Goal: Task Accomplishment & Management: Complete application form

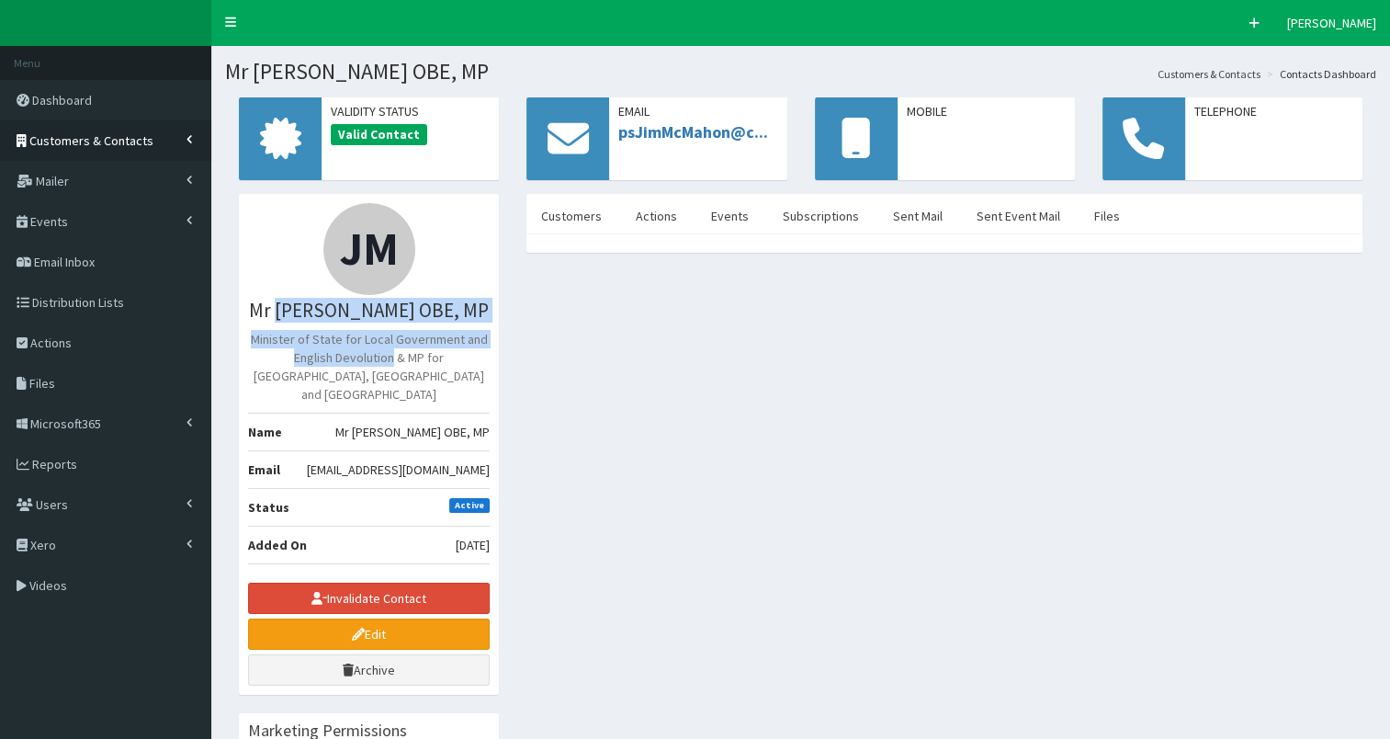
click at [92, 141] on span "Customers & Contacts" at bounding box center [91, 140] width 124 height 17
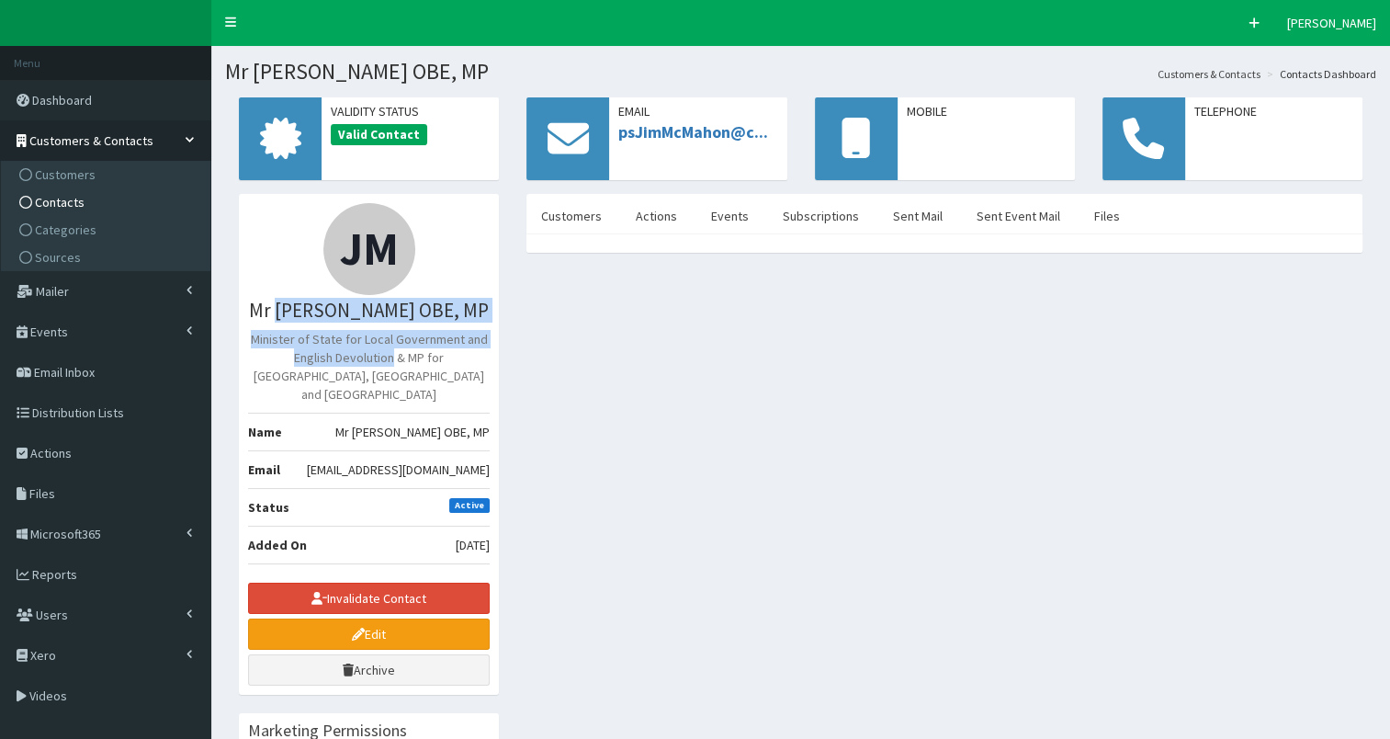
click at [70, 200] on span "Contacts" at bounding box center [60, 202] width 50 height 17
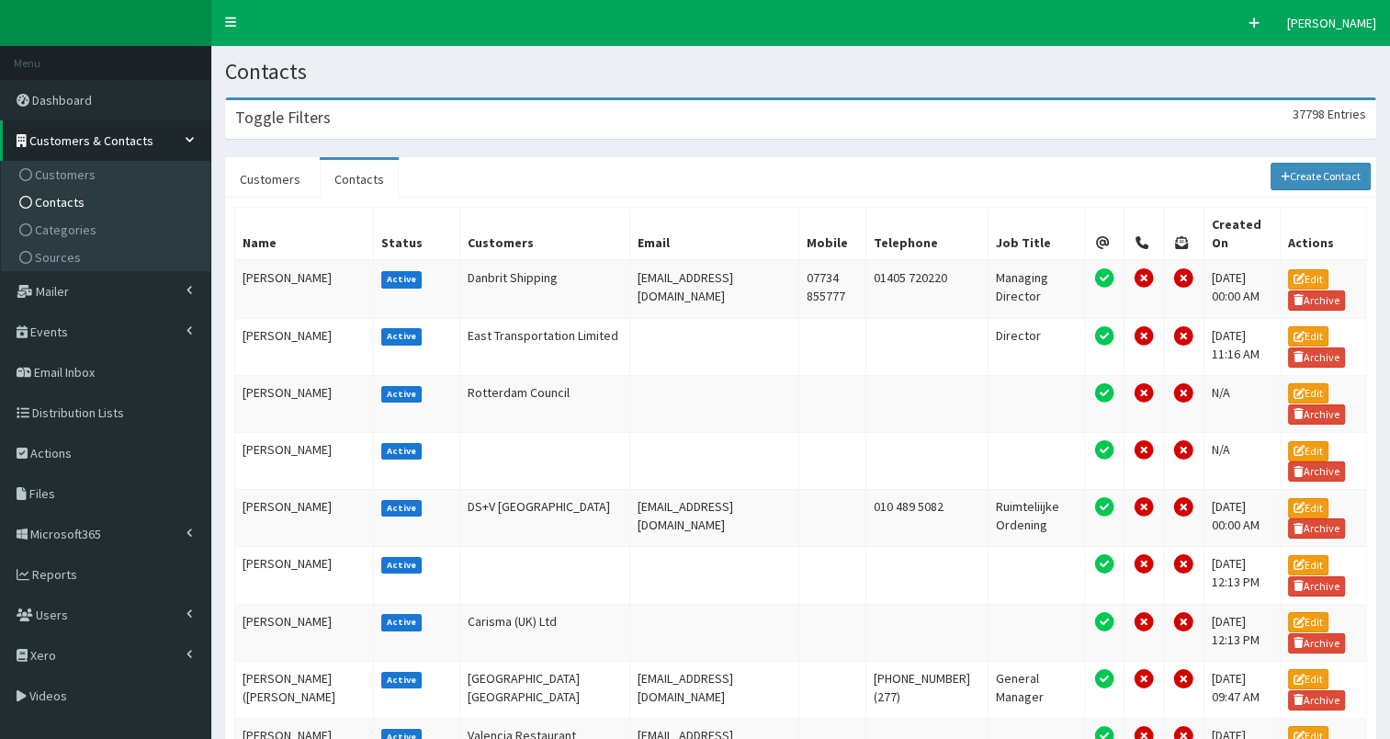
drag, startPoint x: 415, startPoint y: 110, endPoint x: 499, endPoint y: 158, distance: 96.3
click at [418, 112] on div "Toggle Filters 37798 Entries" at bounding box center [800, 119] width 1149 height 38
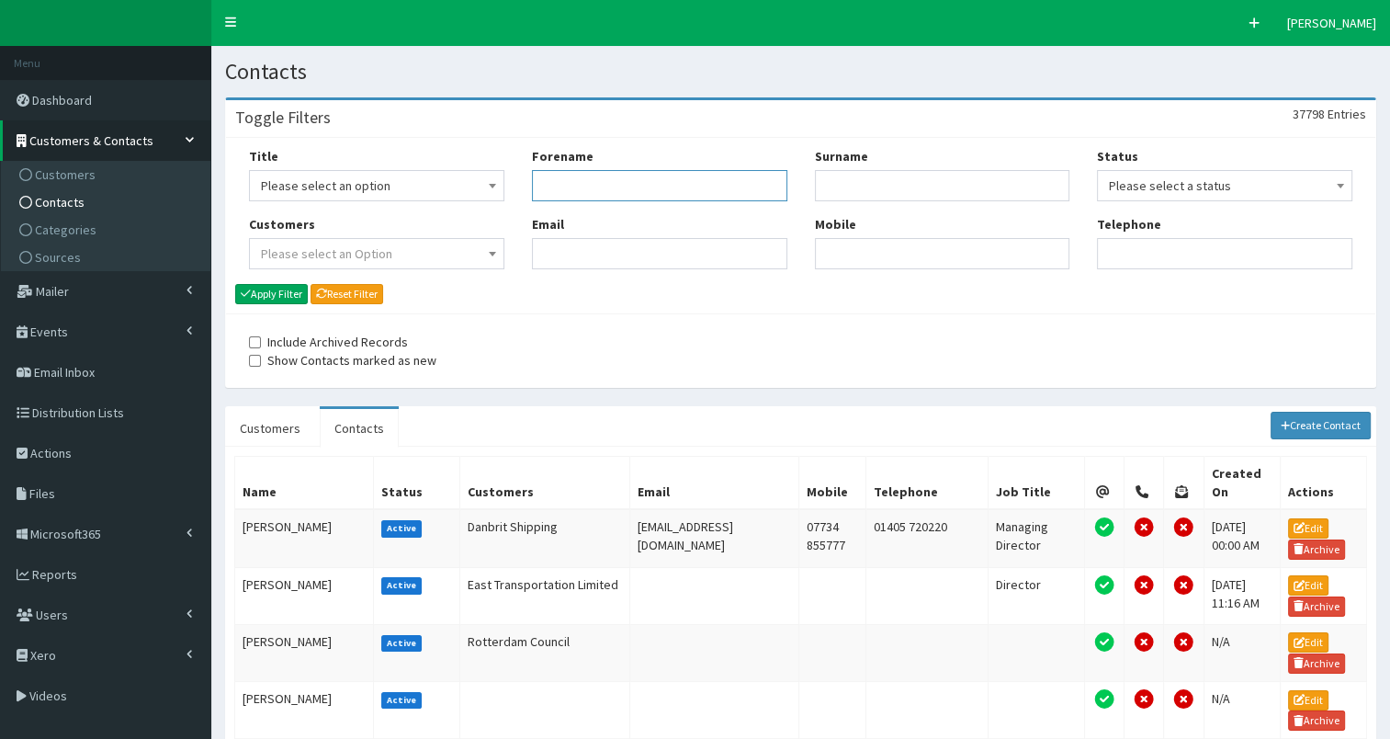
click at [576, 183] on input "Forename" at bounding box center [659, 185] width 255 height 31
type input "steve"
type input "reed"
click at [253, 298] on button "Apply Filter" at bounding box center [271, 294] width 73 height 20
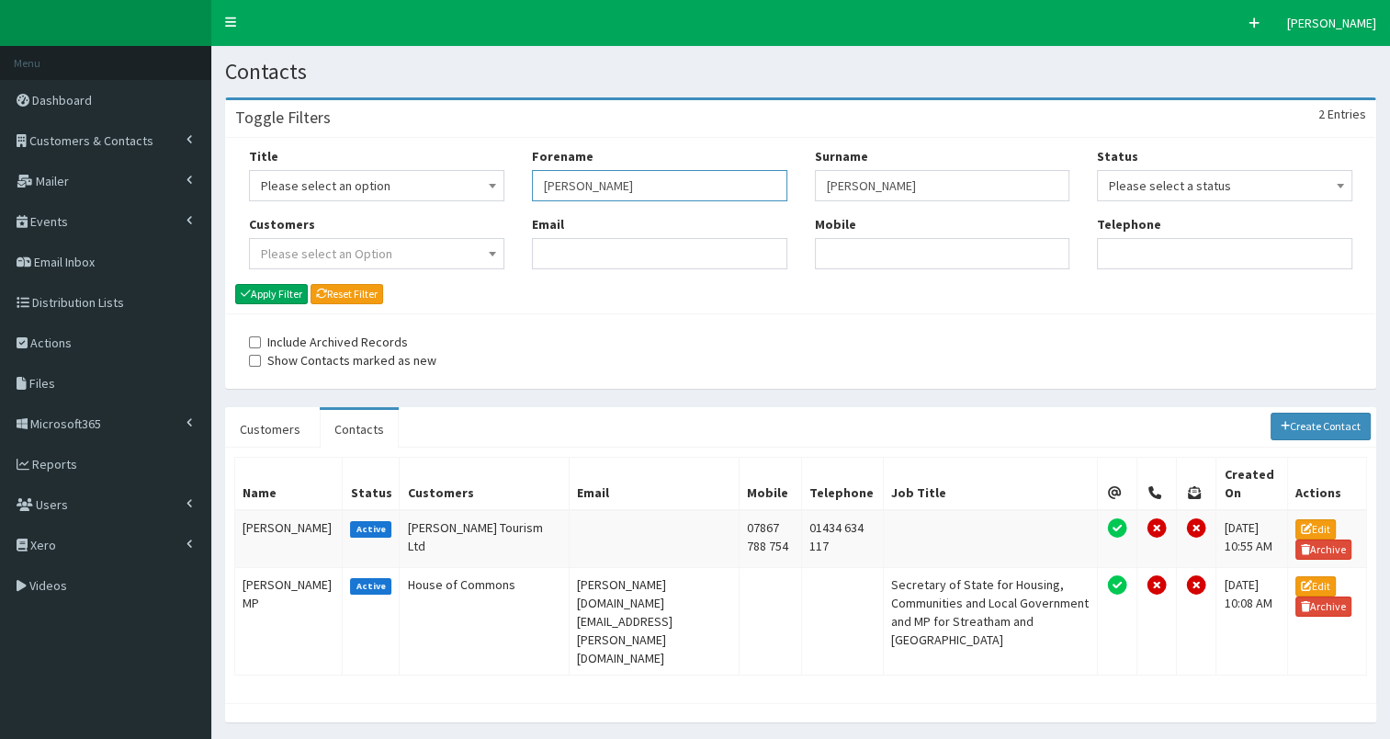
drag, startPoint x: 542, startPoint y: 187, endPoint x: 628, endPoint y: 181, distance: 86.5
click at [628, 181] on input "steve" at bounding box center [659, 185] width 255 height 31
type input "[PERSON_NAME]"
type input "mcmah"
click at [257, 291] on button "Apply Filter" at bounding box center [271, 294] width 73 height 20
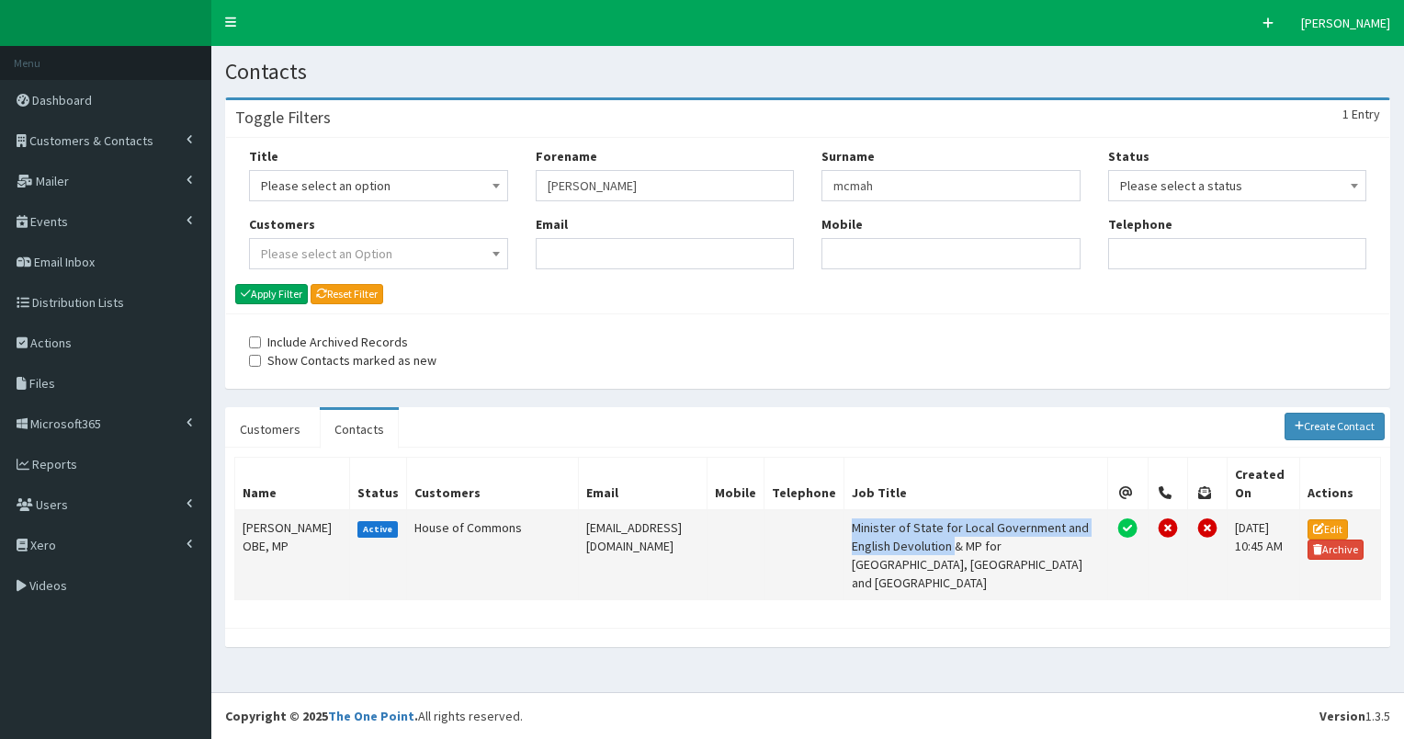
drag, startPoint x: 903, startPoint y: 504, endPoint x: 961, endPoint y: 540, distance: 68.1
click at [961, 540] on td "Minister of State for Local Government and English Devolution & MP for [GEOGRAP…" at bounding box center [976, 555] width 264 height 90
copy td "Minister of State for Local Government and English Devolution"
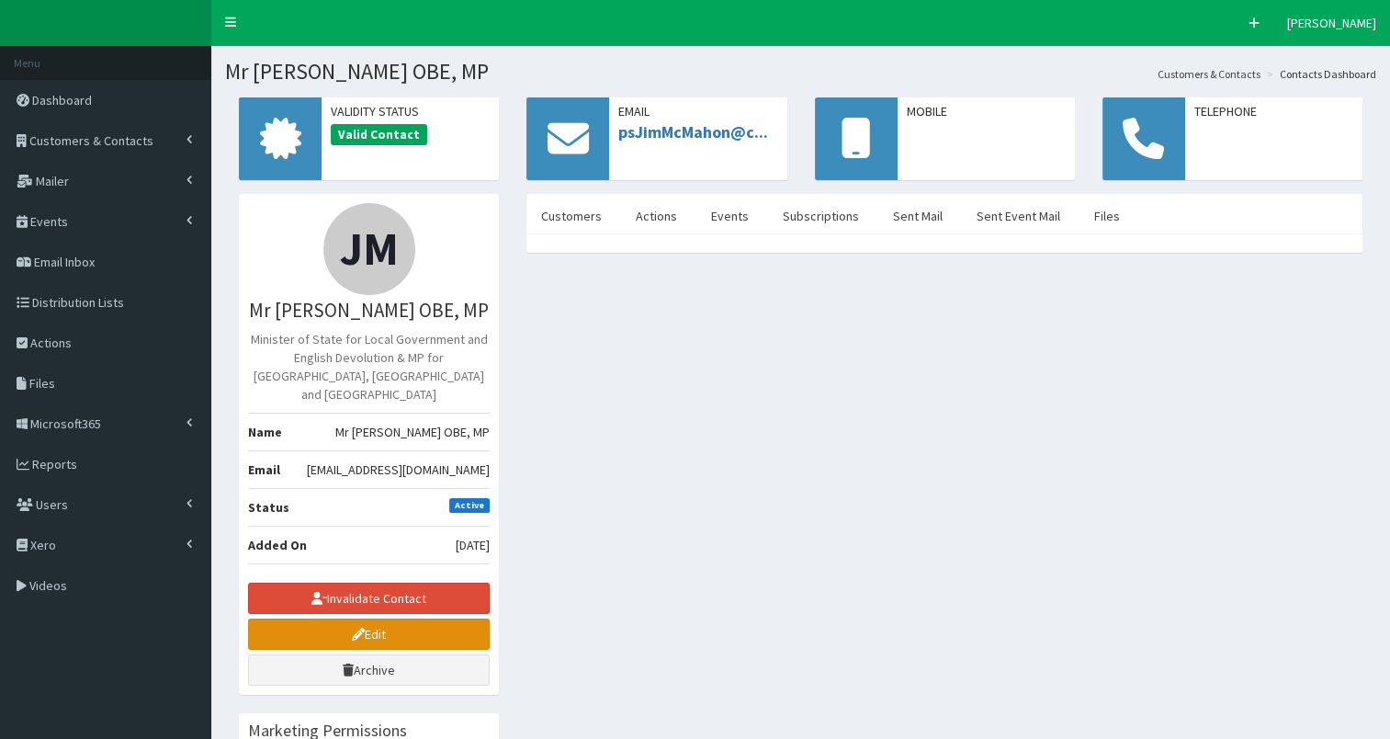
click at [384, 618] on link "Edit" at bounding box center [369, 633] width 242 height 31
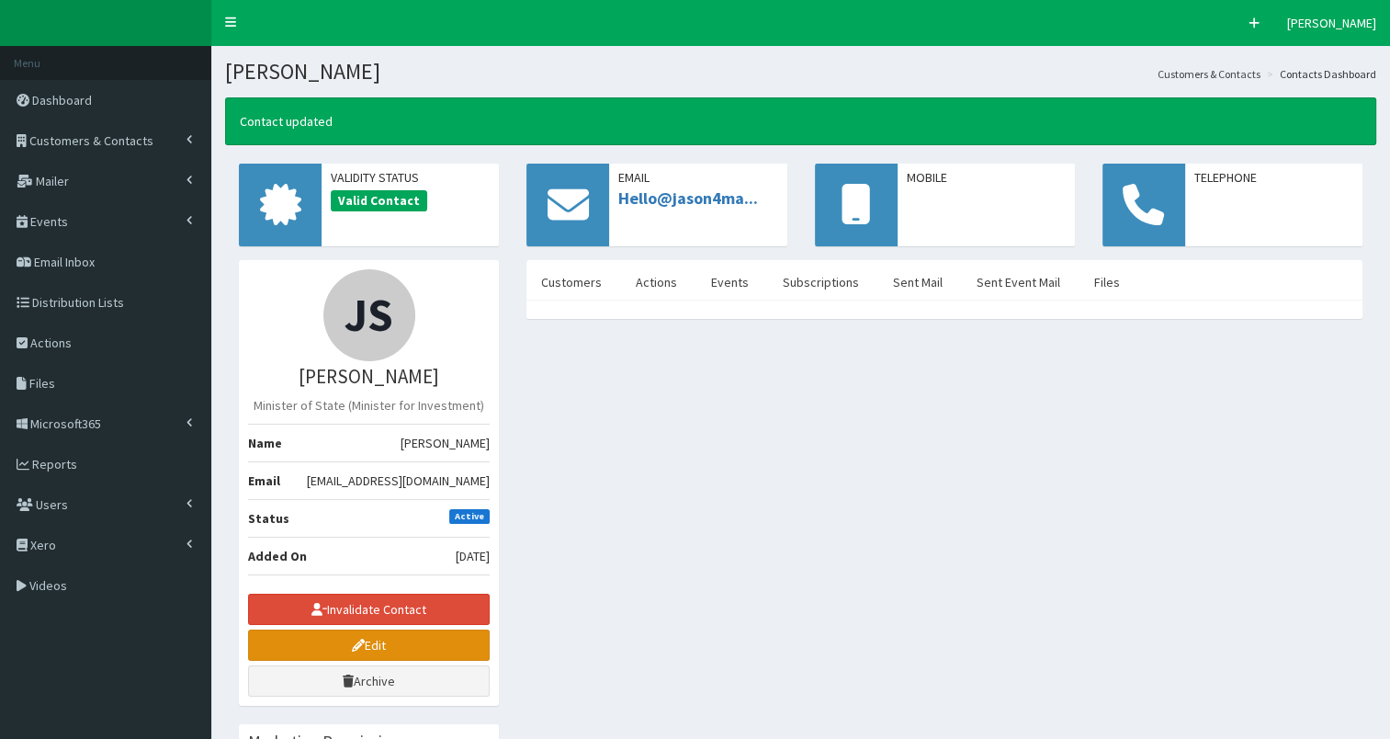
click at [353, 643] on icon at bounding box center [358, 645] width 13 height 13
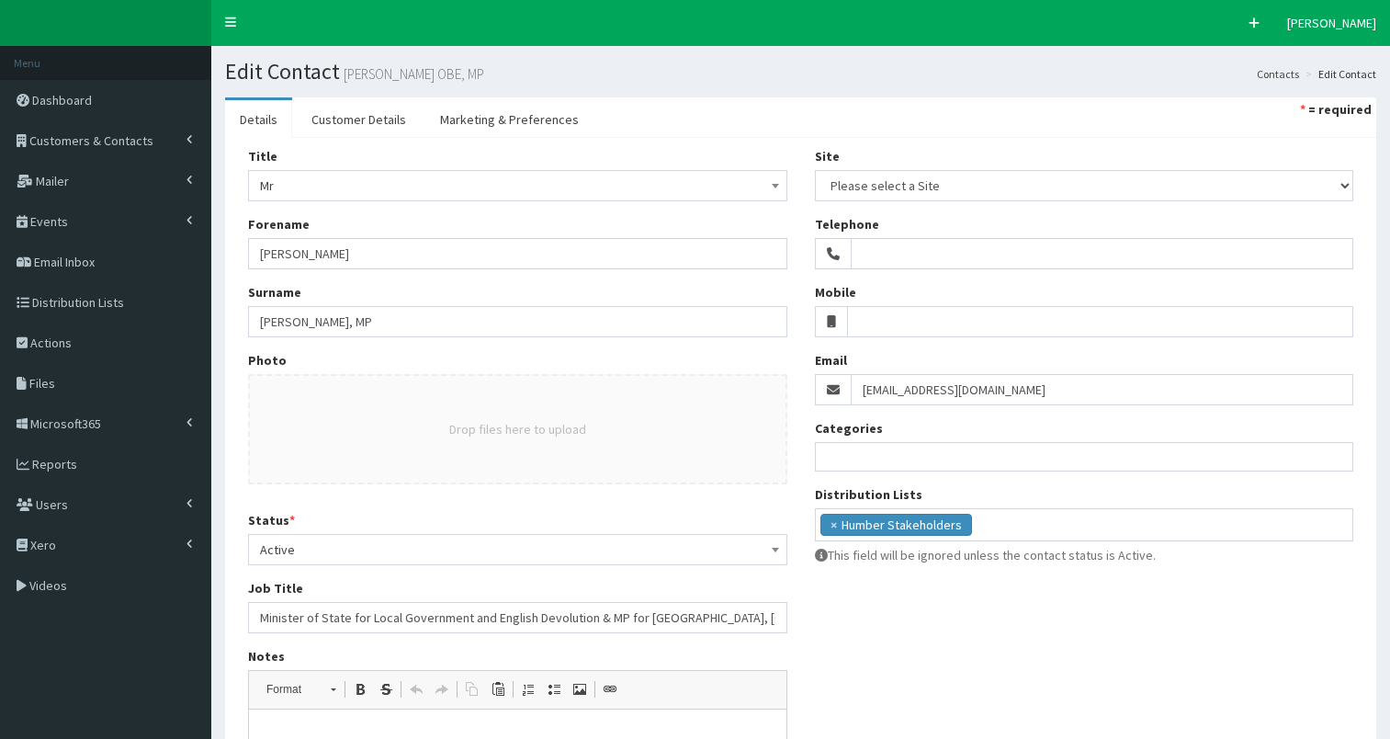
select select
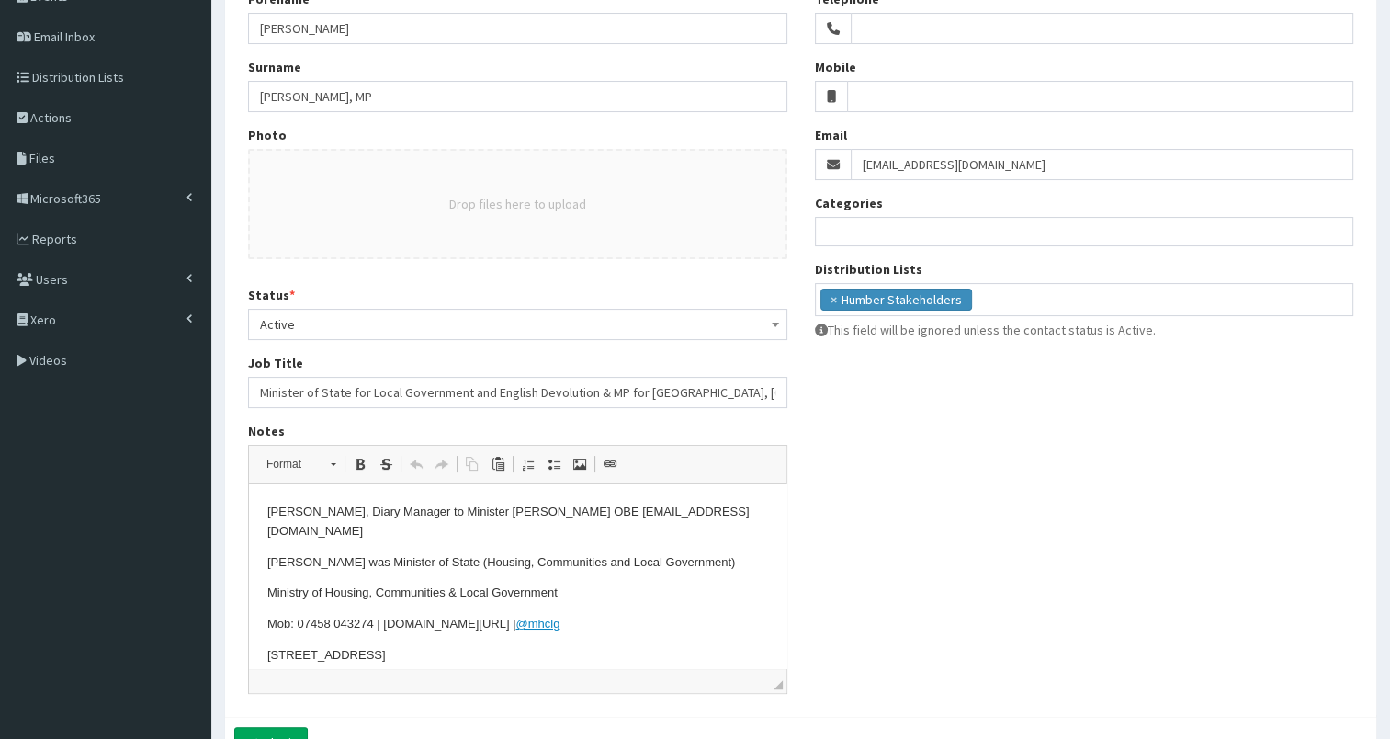
scroll to position [227, 0]
drag, startPoint x: 263, startPoint y: 389, endPoint x: 593, endPoint y: 387, distance: 329.9
click at [593, 387] on input "Minister of State for Local Government and English Devolution & MP for Oldham W…" at bounding box center [517, 390] width 539 height 31
type input "MP for Oldham West, Chadderton and Royton"
click at [269, 510] on p "Hayley Price, Diary Manager to Minister Jim McMahon OBE psjimmcmahon@communitie…" at bounding box center [517, 520] width 501 height 39
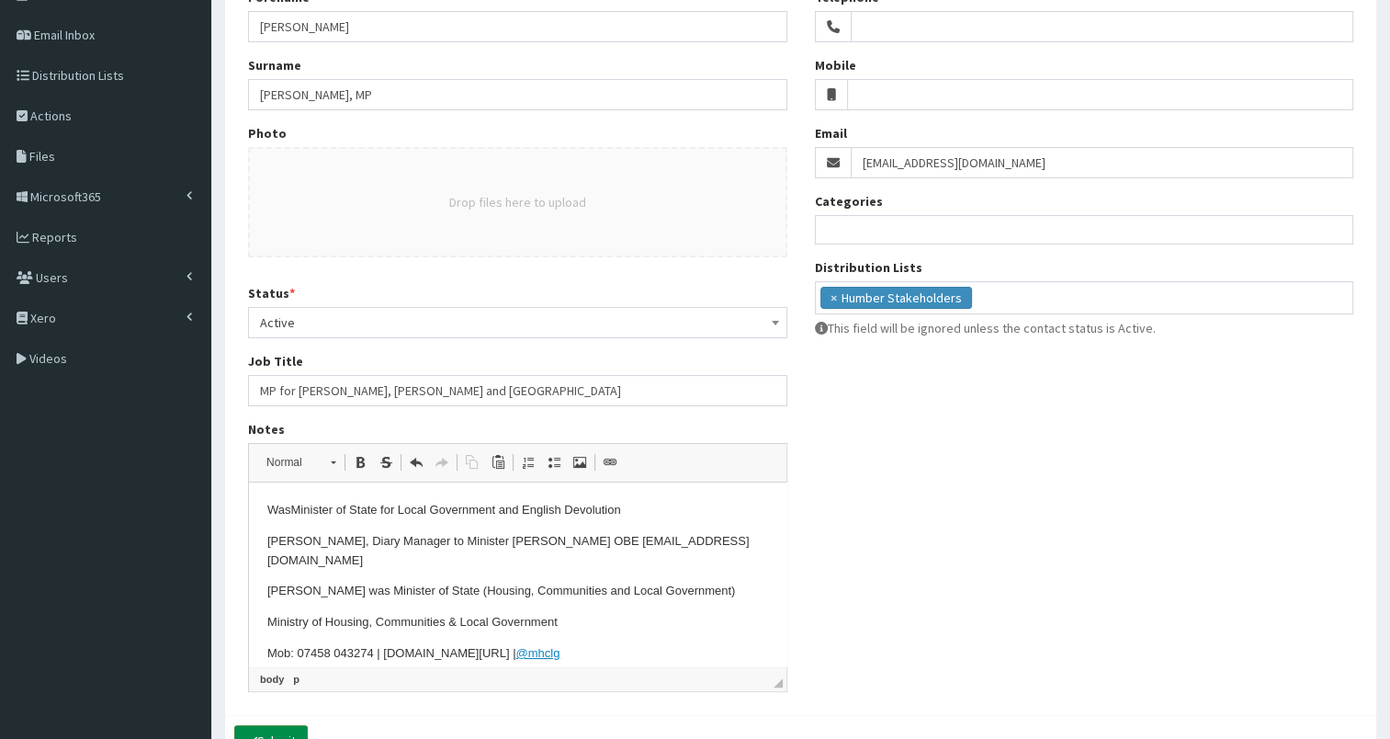
click at [289, 730] on button "Submit" at bounding box center [271, 740] width 74 height 31
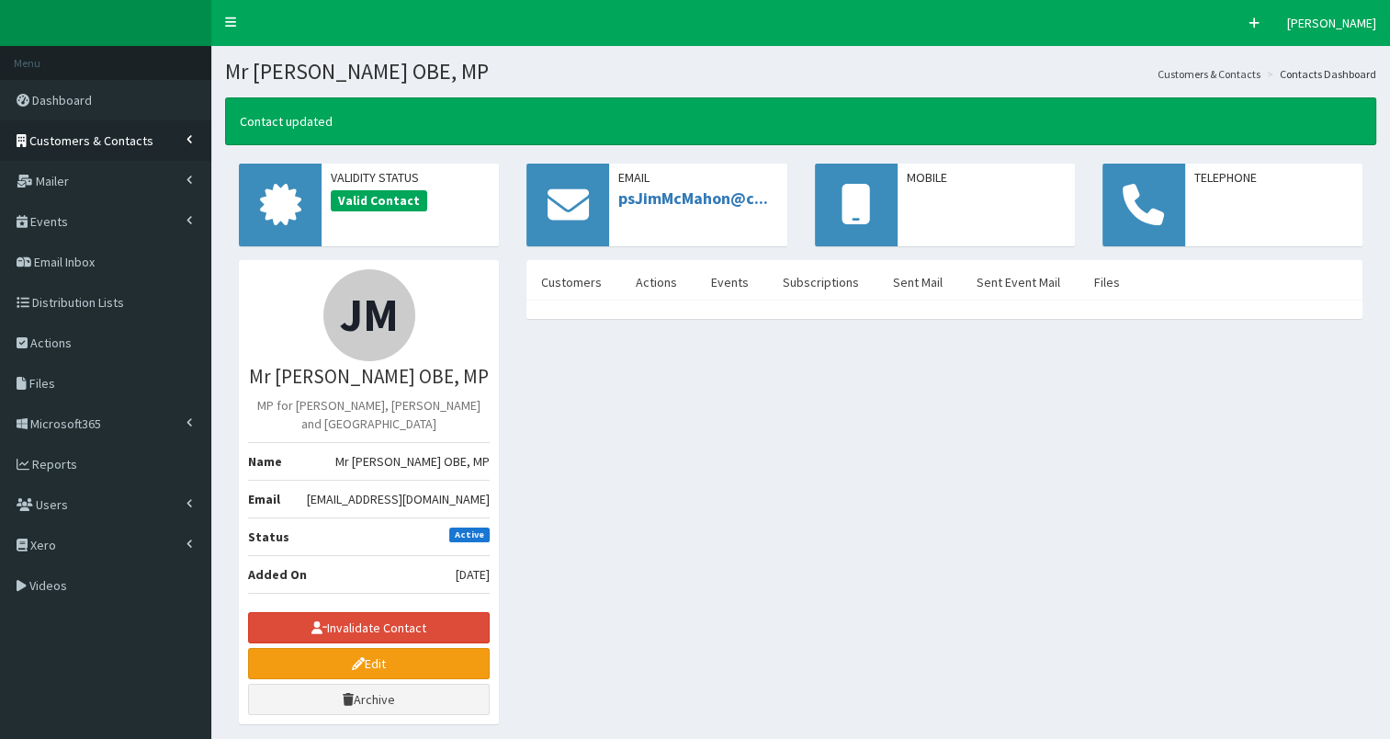
click at [51, 142] on span "Customers & Contacts" at bounding box center [91, 140] width 124 height 17
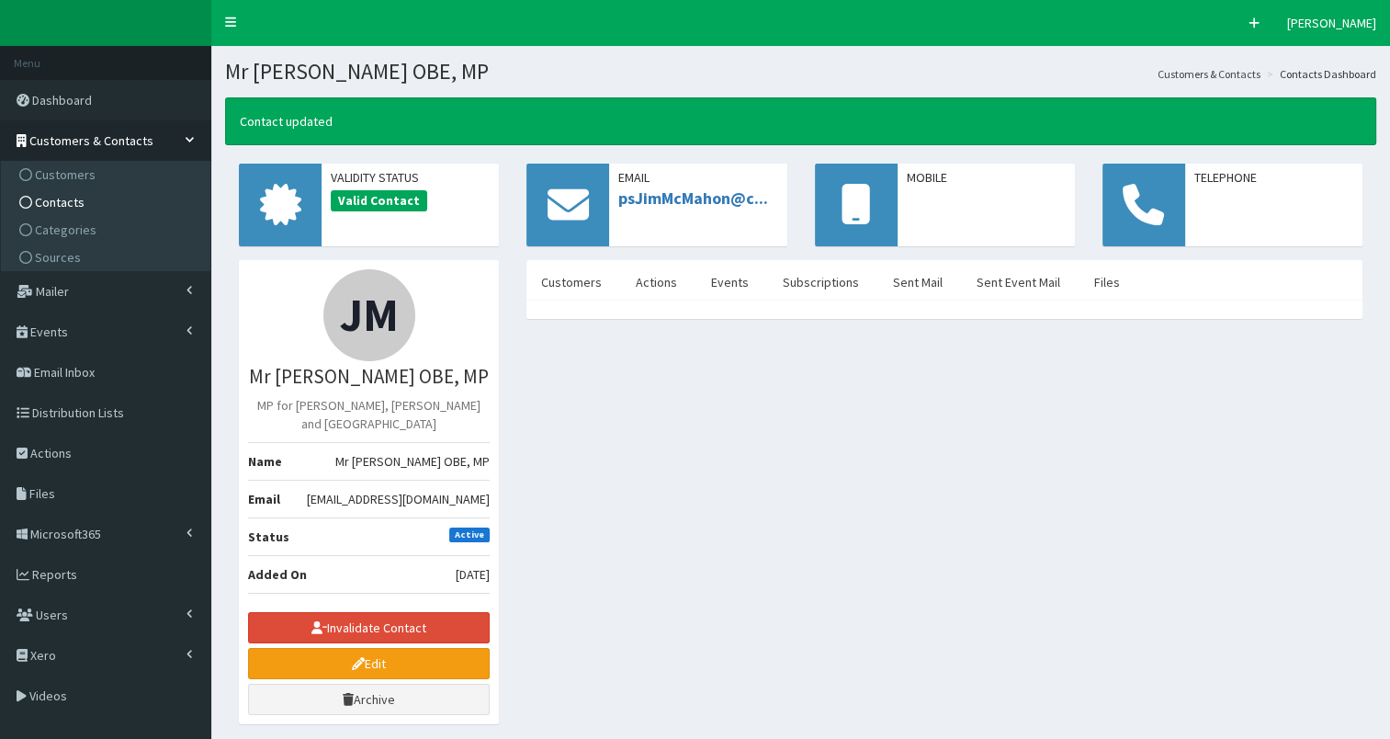
click at [60, 202] on span "Contacts" at bounding box center [60, 202] width 50 height 17
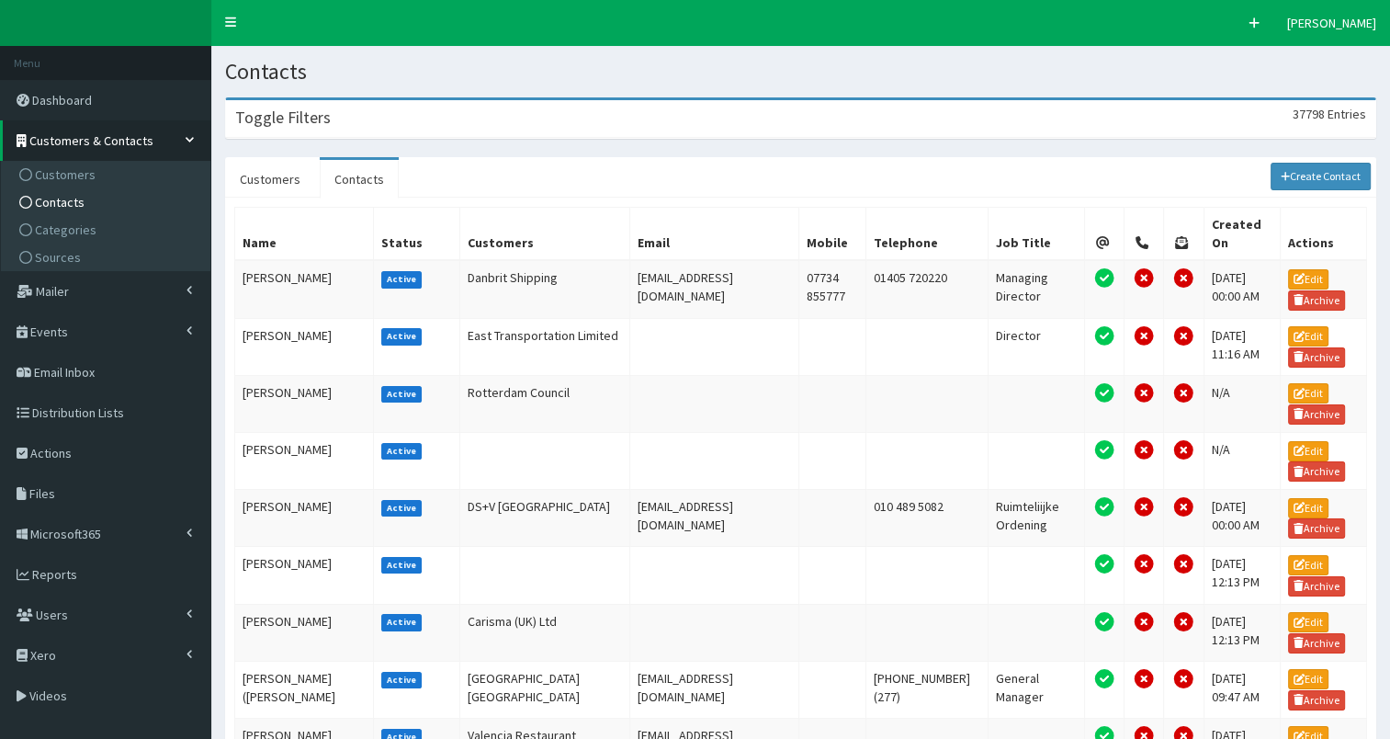
click at [425, 117] on div "Toggle Filters 37798 Entries" at bounding box center [800, 119] width 1149 height 38
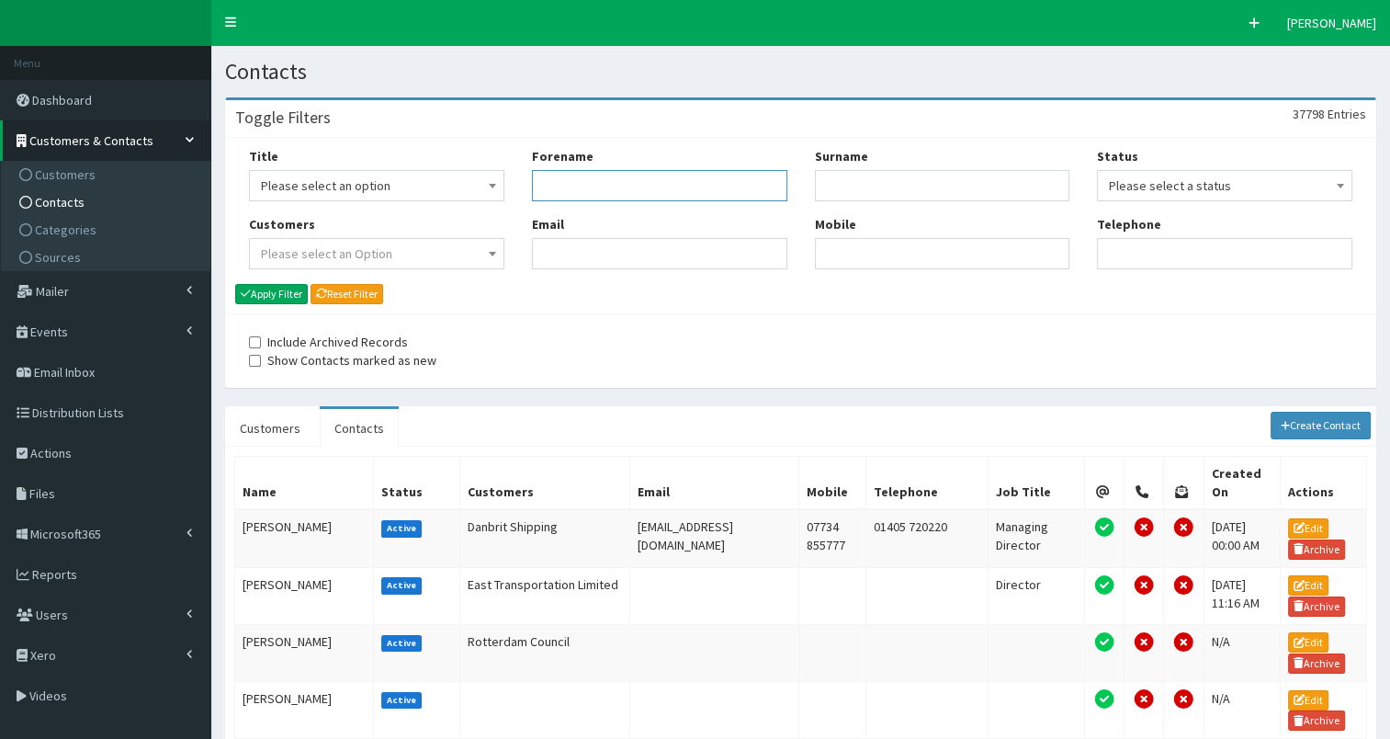
click at [626, 180] on input "Forename" at bounding box center [659, 185] width 255 height 31
type input "dan"
type input "jarvis"
click at [290, 293] on button "Apply Filter" at bounding box center [271, 294] width 73 height 20
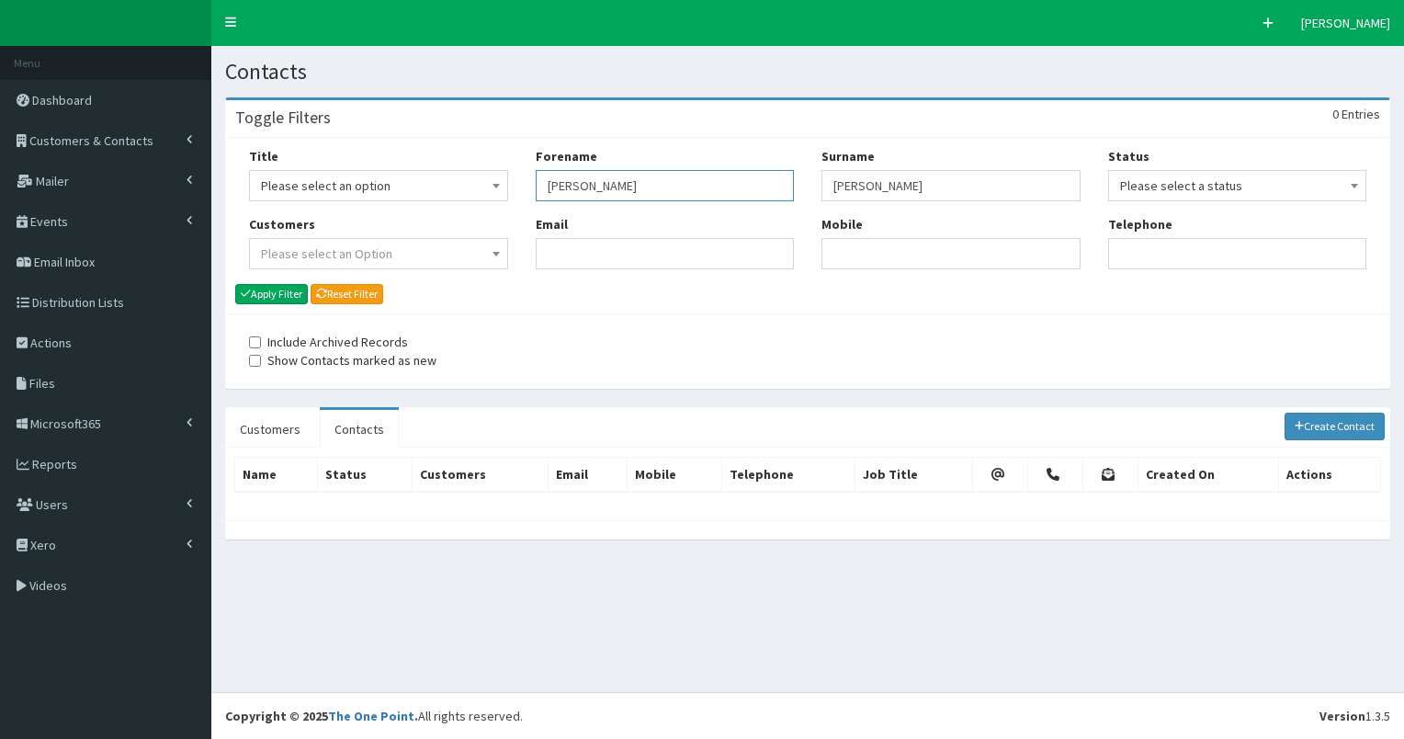
drag, startPoint x: 537, startPoint y: 180, endPoint x: 605, endPoint y: 179, distance: 68.0
click at [605, 179] on input "[PERSON_NAME]" at bounding box center [665, 185] width 259 height 31
type input "[PERSON_NAME]"
click at [276, 292] on button "Apply Filter" at bounding box center [271, 294] width 73 height 20
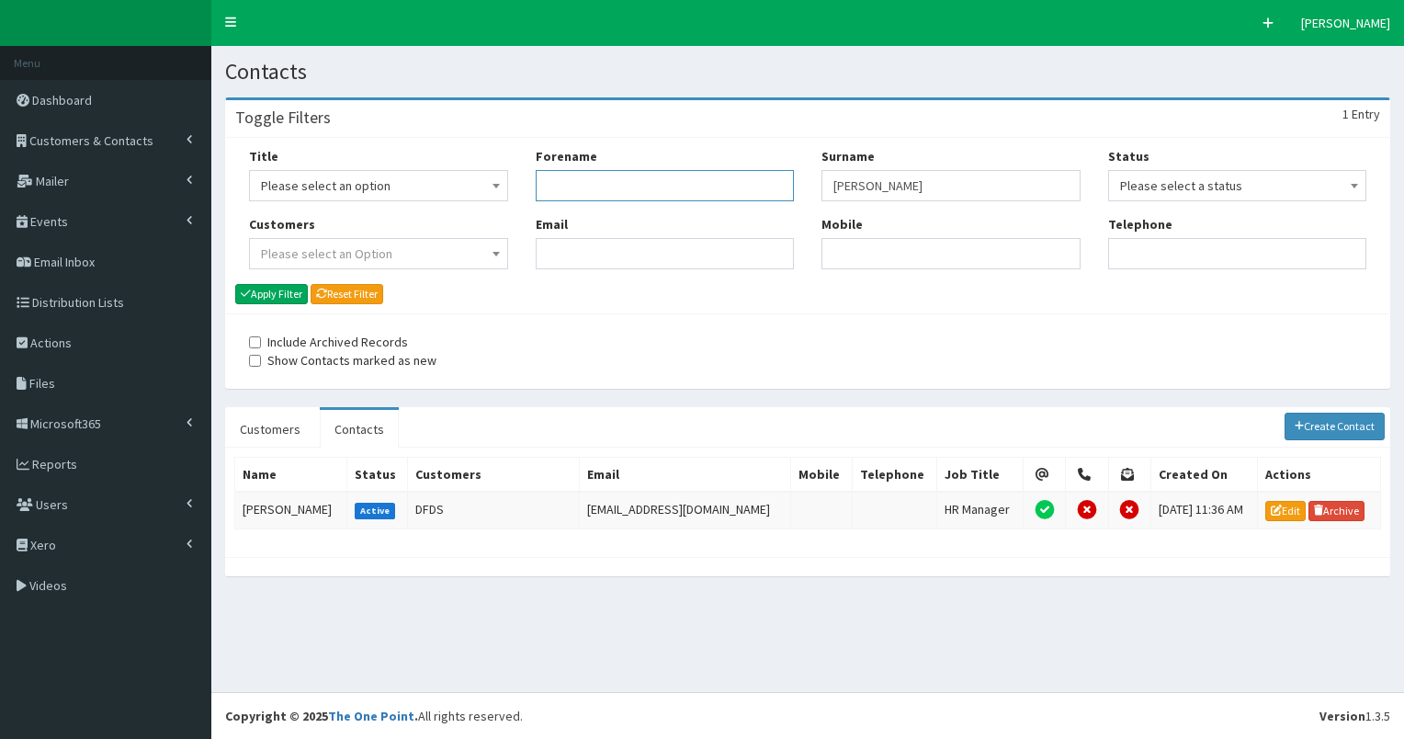
click at [551, 187] on input "Forename" at bounding box center [665, 185] width 259 height 31
type input "m"
type input "shanks"
click at [272, 290] on button "Apply Filter" at bounding box center [271, 294] width 73 height 20
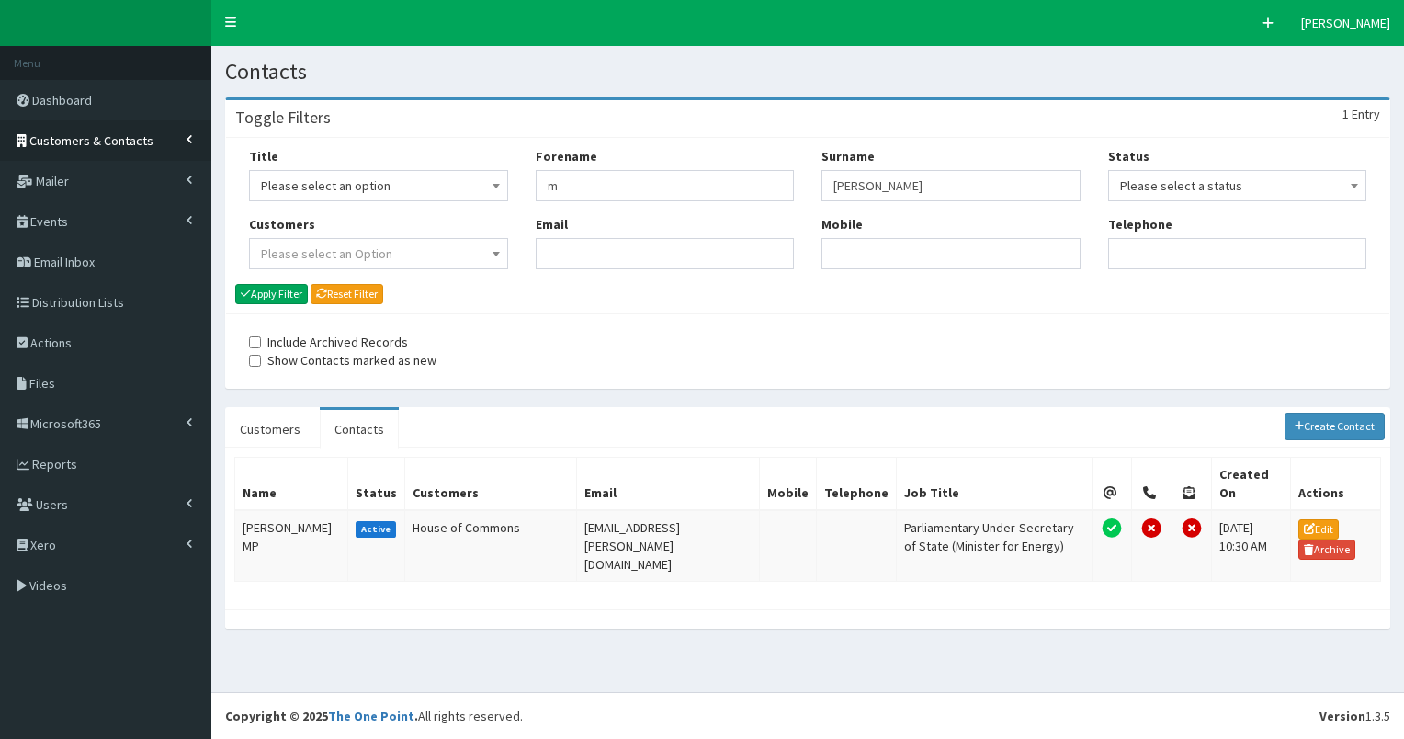
click at [90, 135] on span "Customers & Contacts" at bounding box center [91, 140] width 124 height 17
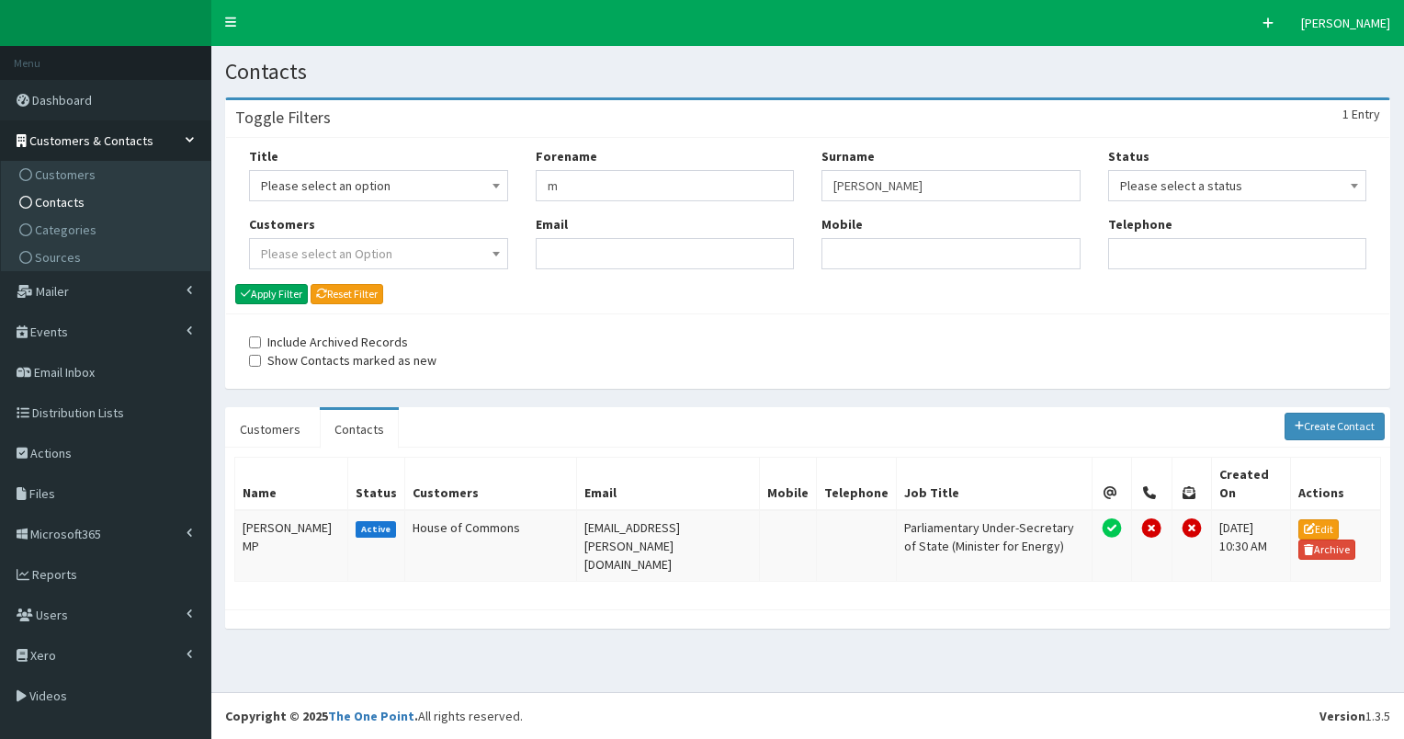
click at [62, 204] on span "Contacts" at bounding box center [60, 202] width 50 height 17
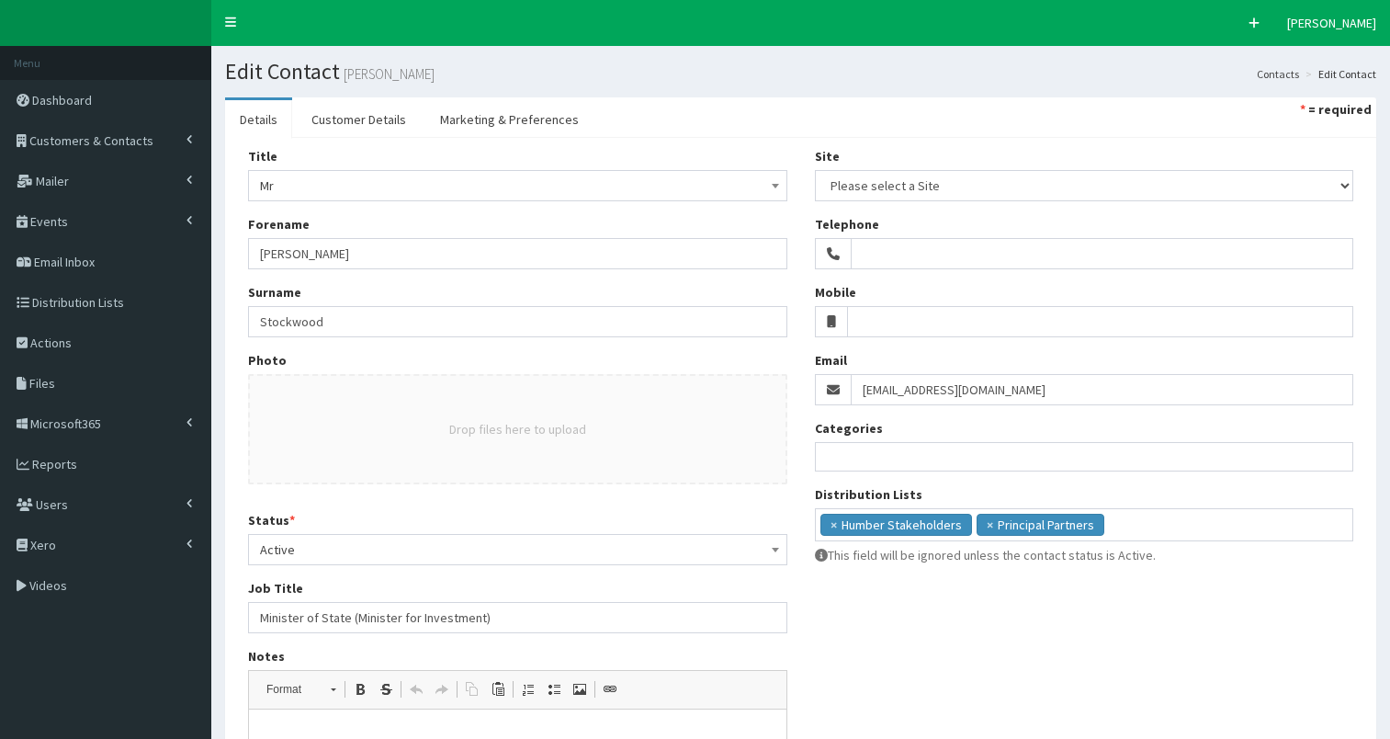
select select
click at [91, 141] on span "Customers & Contacts" at bounding box center [91, 140] width 124 height 17
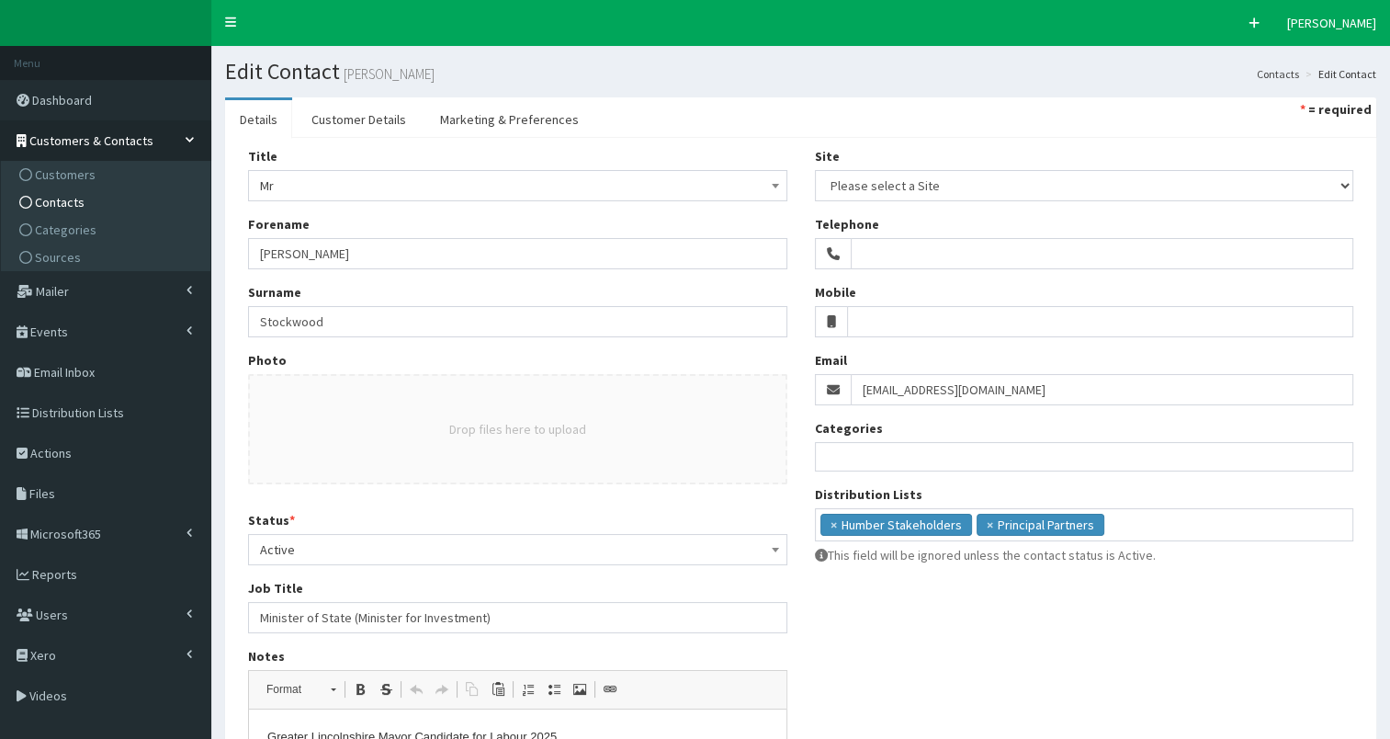
click at [67, 199] on span "Contacts" at bounding box center [60, 202] width 50 height 17
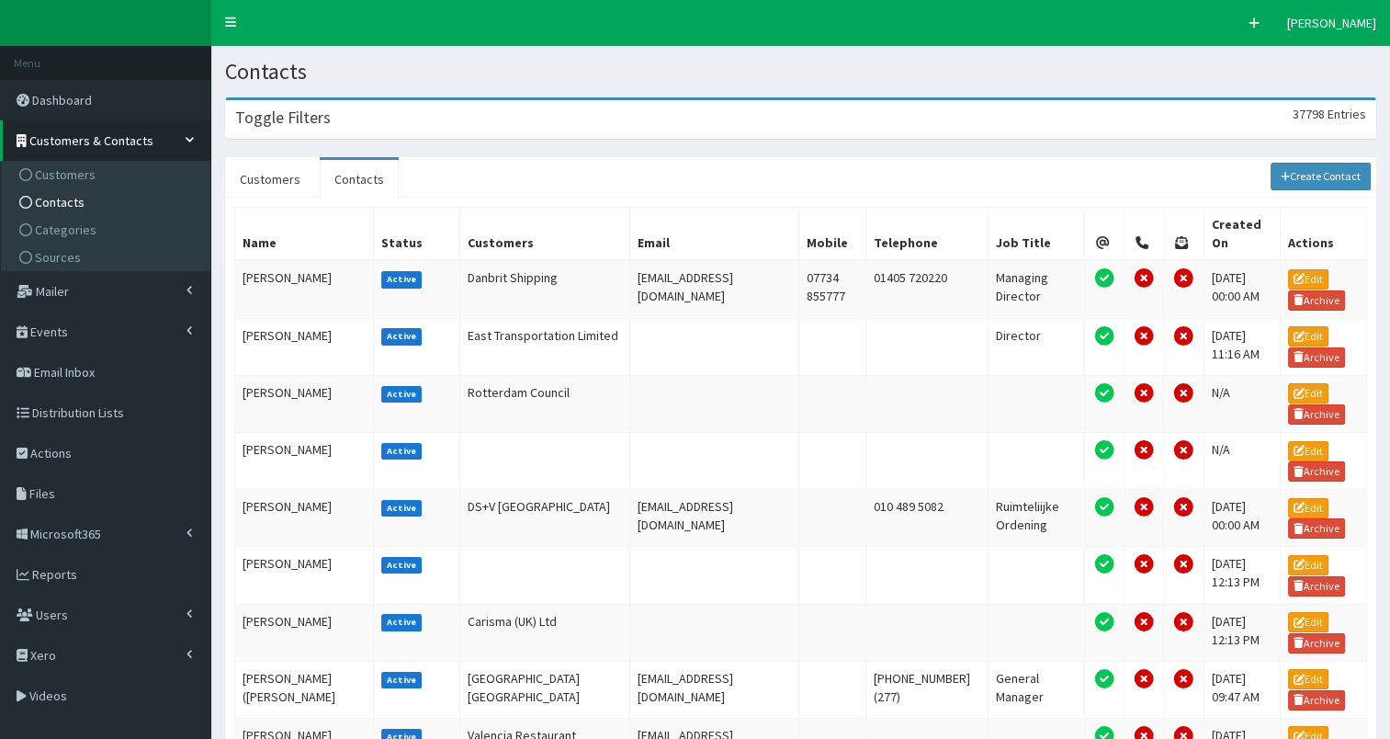
drag, startPoint x: 385, startPoint y: 119, endPoint x: 490, endPoint y: 135, distance: 105.9
click at [390, 119] on div "Toggle Filters 37798 Entries" at bounding box center [800, 119] width 1149 height 38
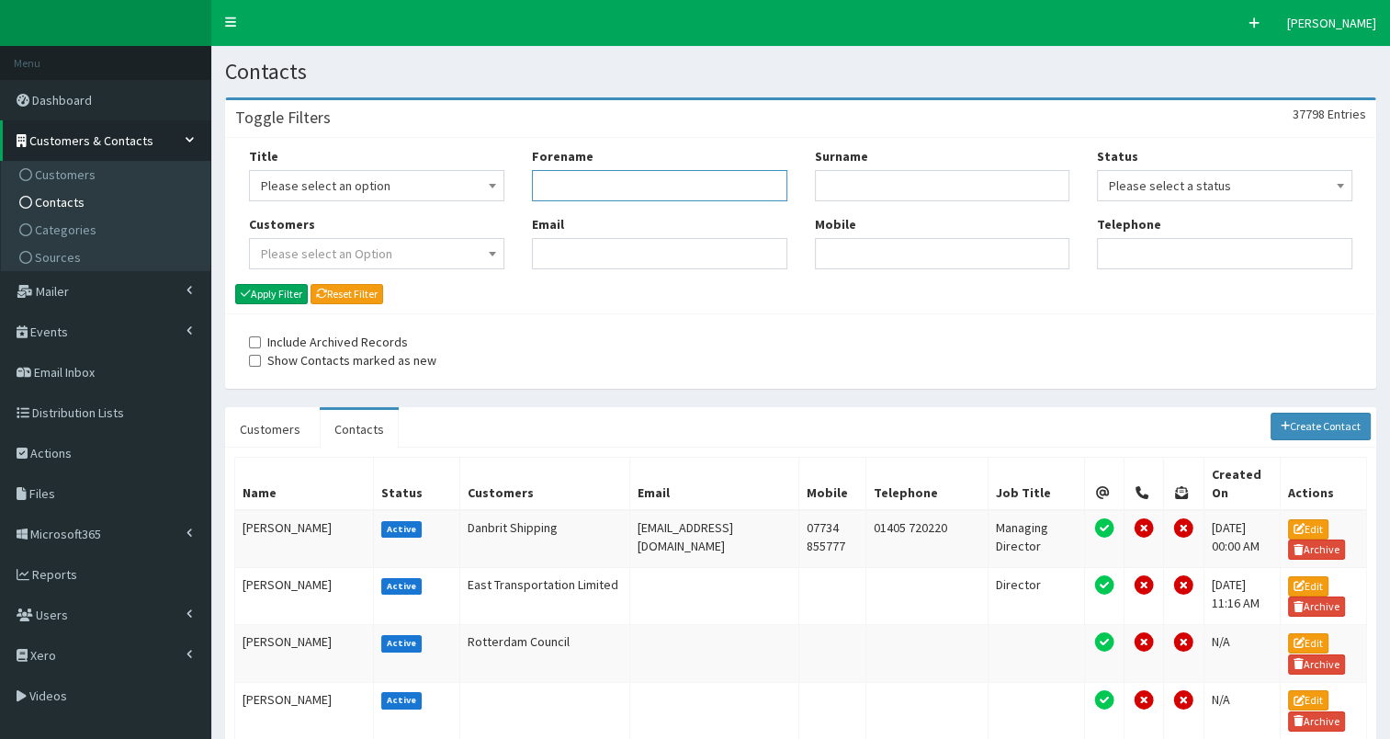
click at [606, 184] on input "Forename" at bounding box center [659, 185] width 255 height 31
type input "jim"
type input "mc"
click at [268, 293] on button "Apply Filter" at bounding box center [271, 294] width 73 height 20
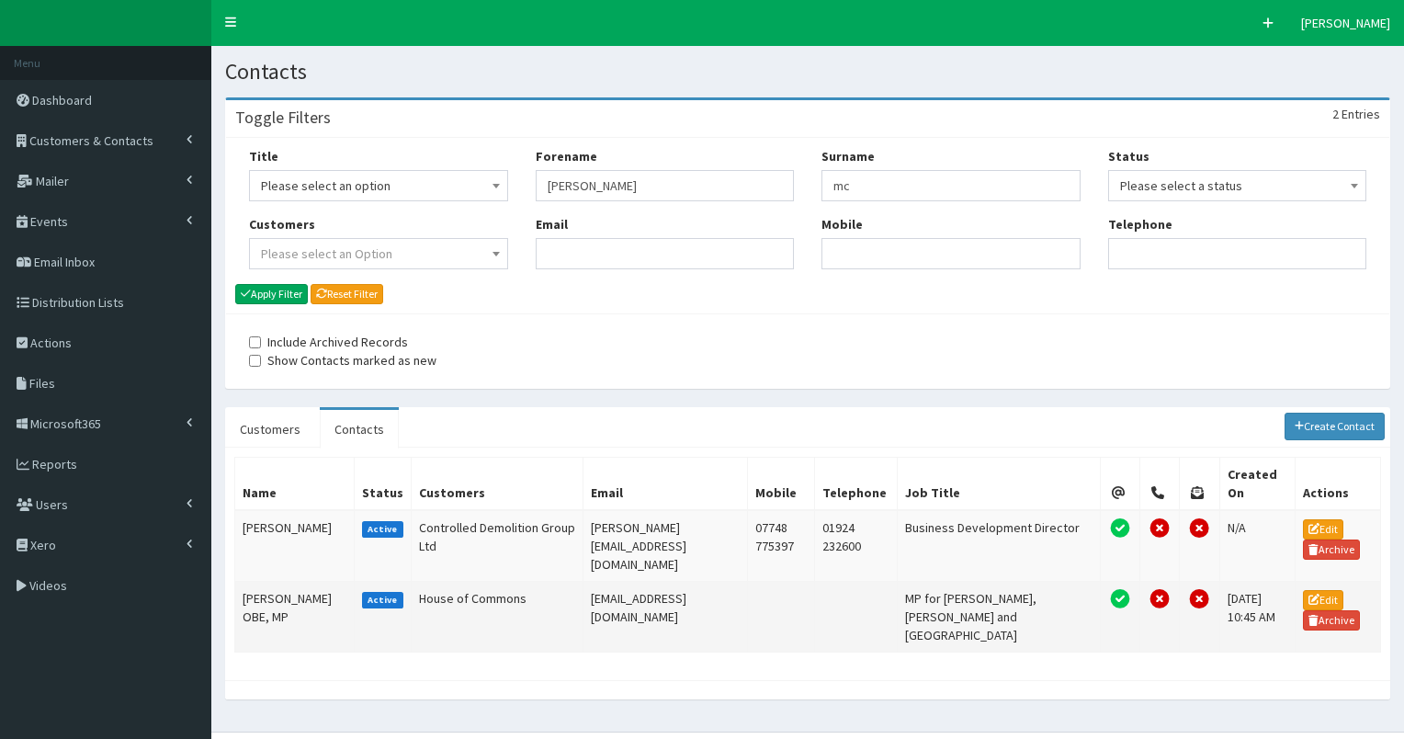
click at [268, 581] on td "[PERSON_NAME] OBE, MP" at bounding box center [294, 616] width 119 height 71
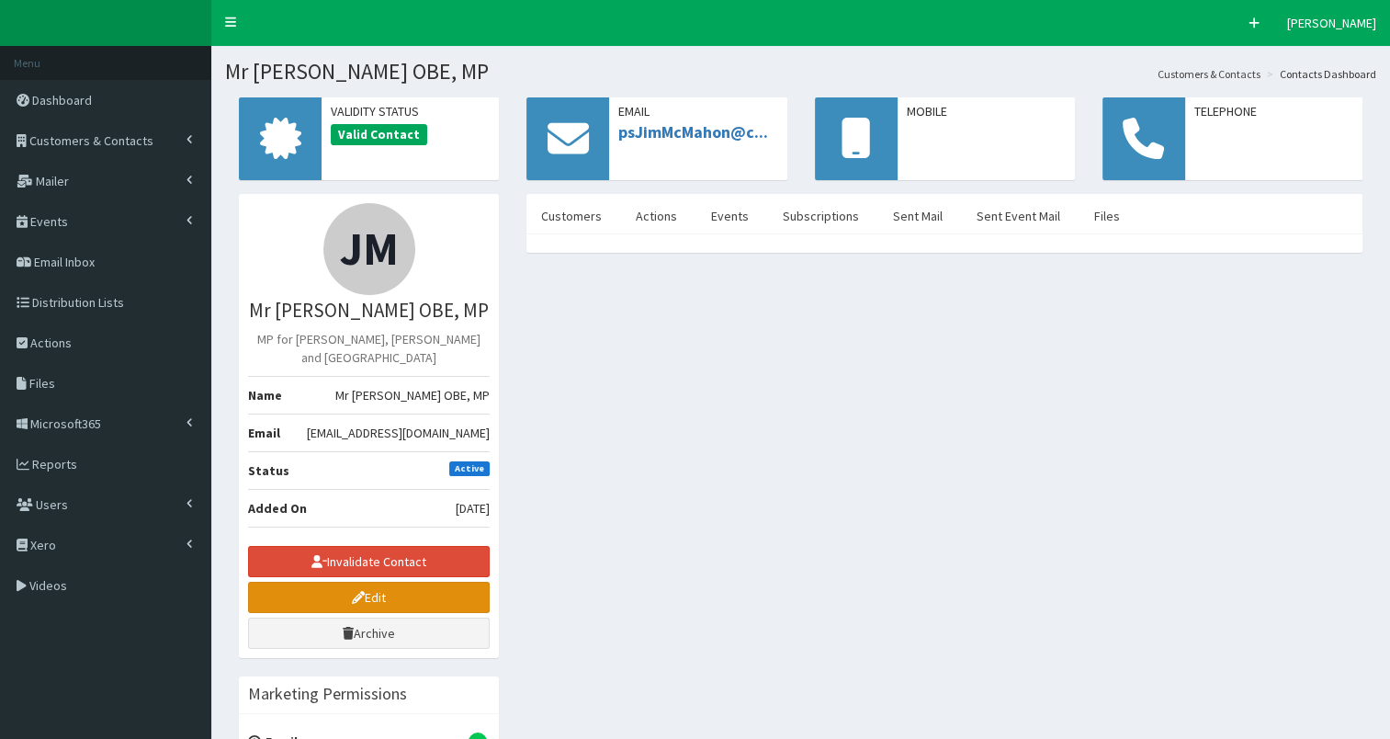
click at [290, 592] on link "Edit" at bounding box center [369, 597] width 242 height 31
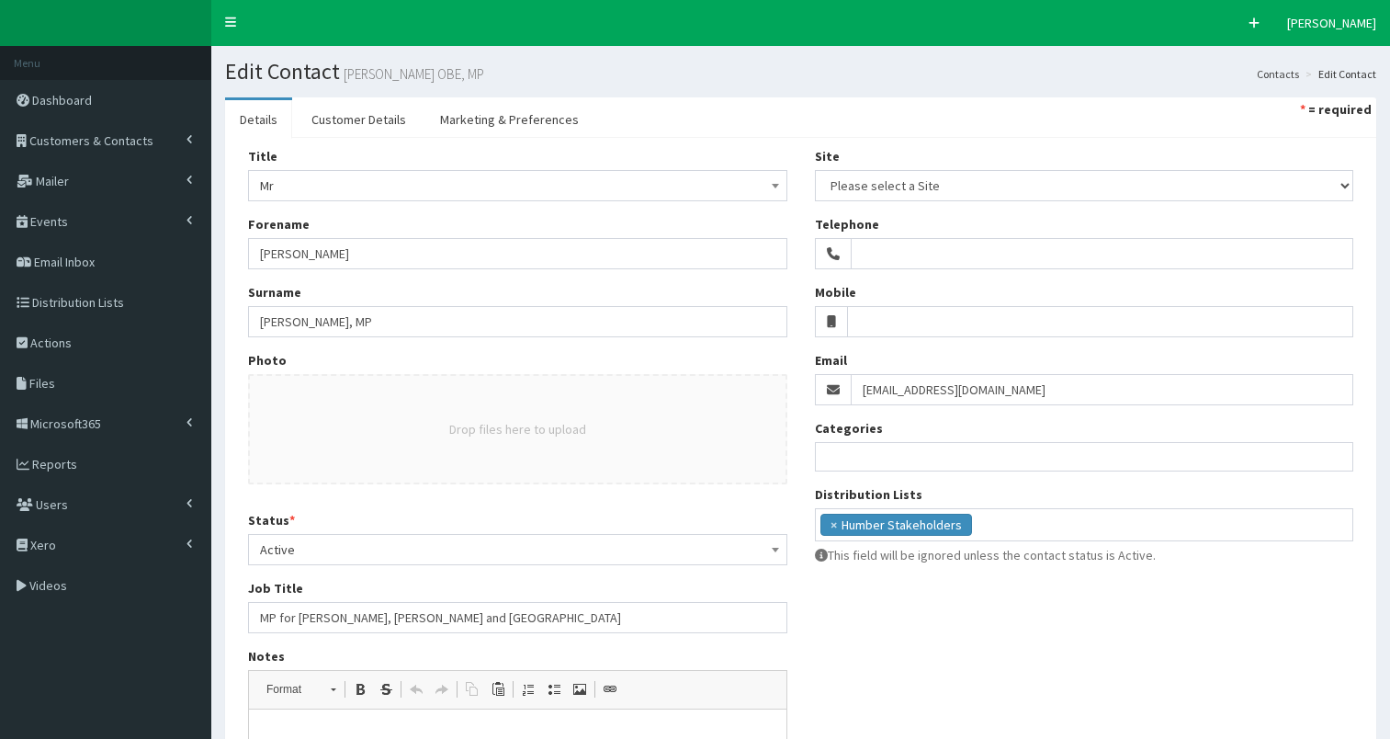
select select
click at [70, 136] on span "Customers & Contacts" at bounding box center [91, 140] width 124 height 17
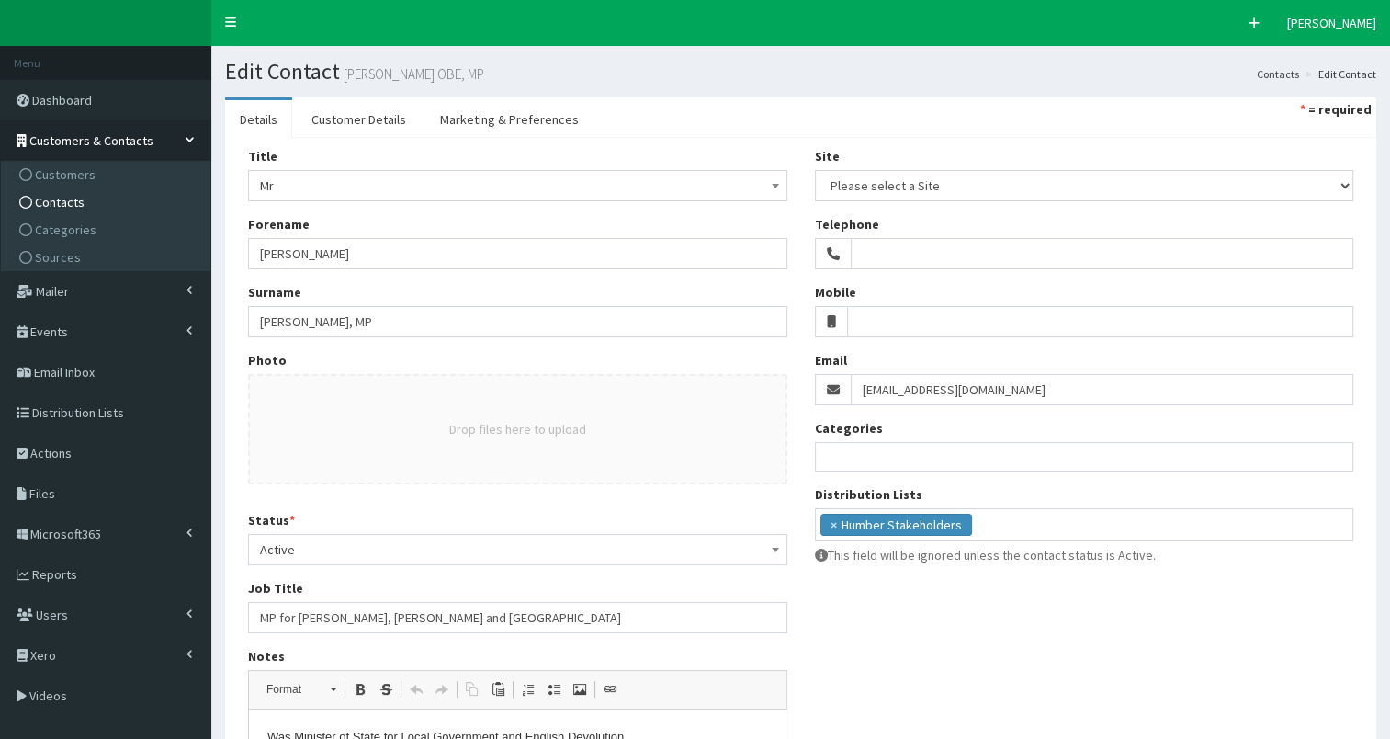
click at [58, 200] on span "Contacts" at bounding box center [60, 202] width 50 height 17
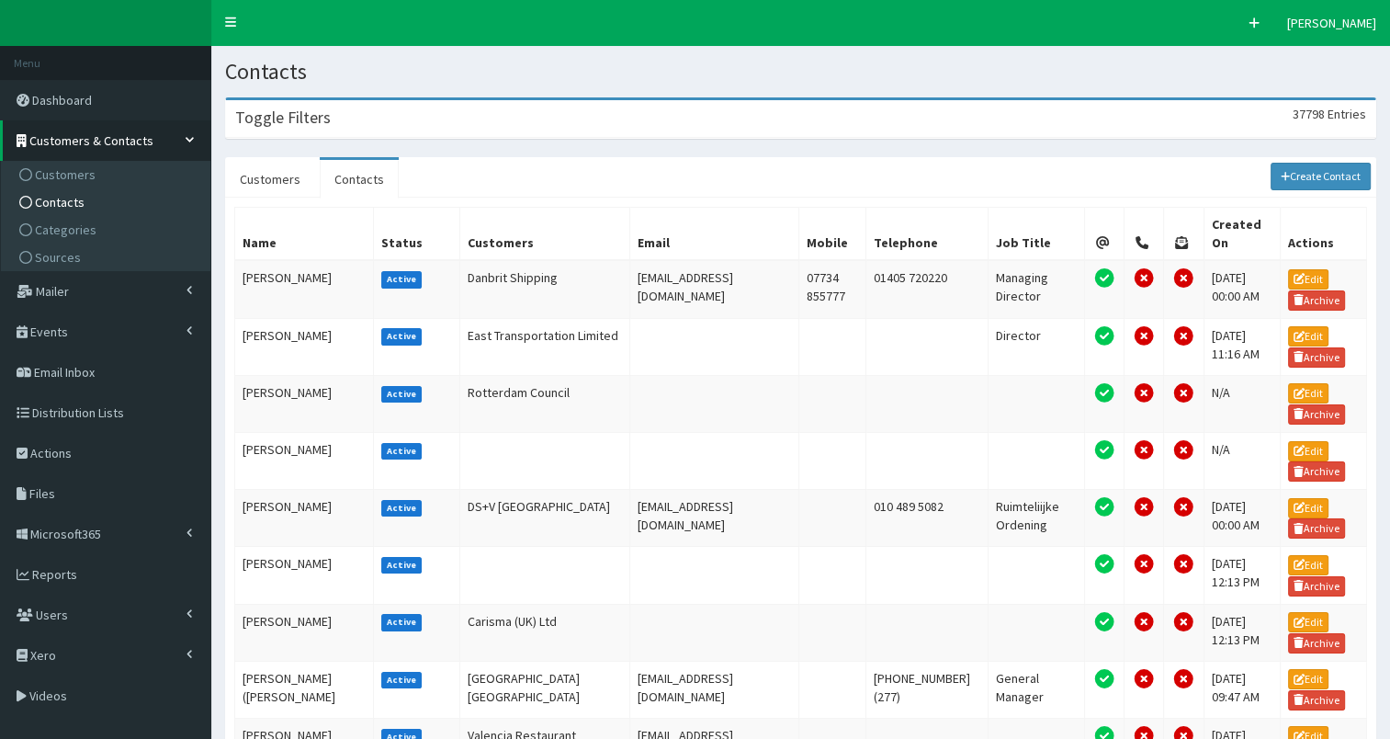
drag, startPoint x: 375, startPoint y: 127, endPoint x: 510, endPoint y: 183, distance: 146.2
click at [379, 127] on div "Toggle Filters 37798 Entries" at bounding box center [800, 119] width 1149 height 38
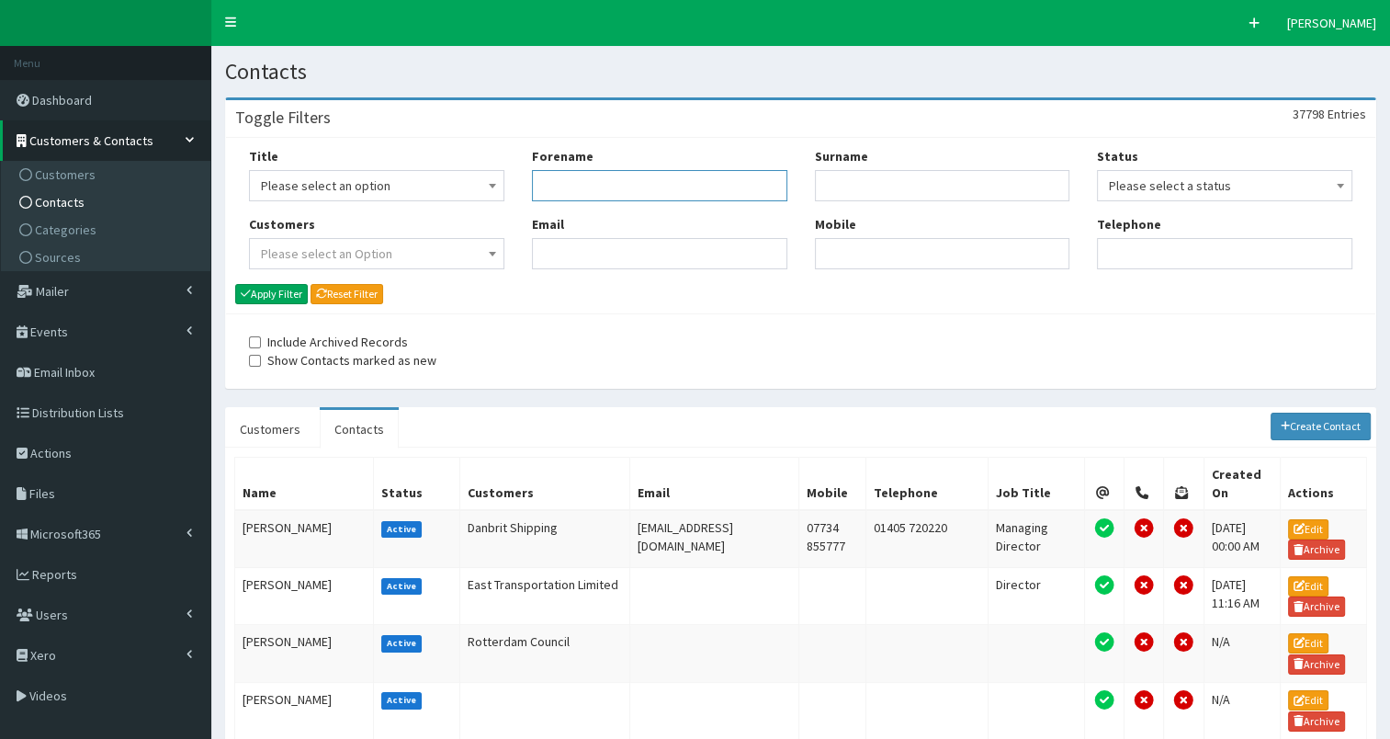
click at [545, 191] on input "Forename" at bounding box center [659, 185] width 255 height 31
type input "[PERSON_NAME]"
type input "mcgov"
click at [283, 294] on button "Apply Filter" at bounding box center [271, 294] width 73 height 20
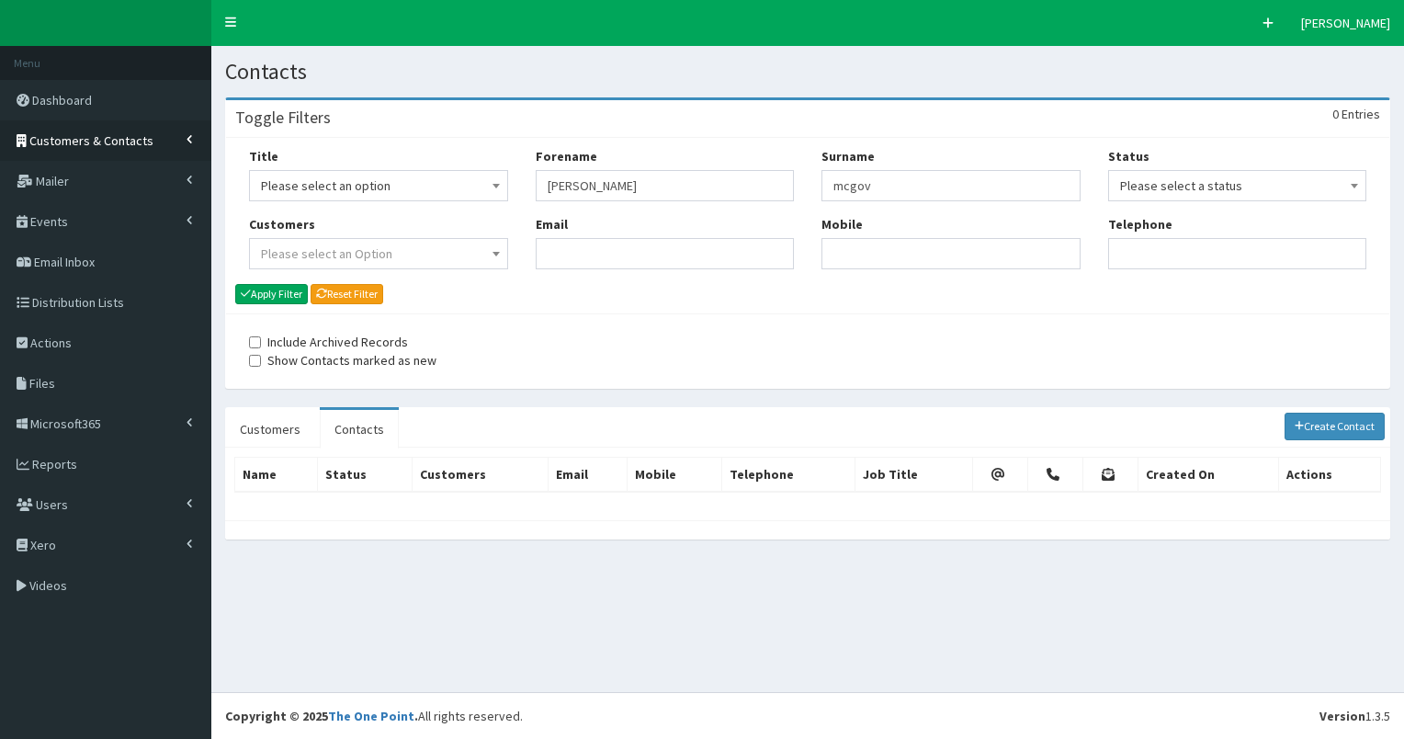
click at [90, 134] on span "Customers & Contacts" at bounding box center [91, 140] width 124 height 17
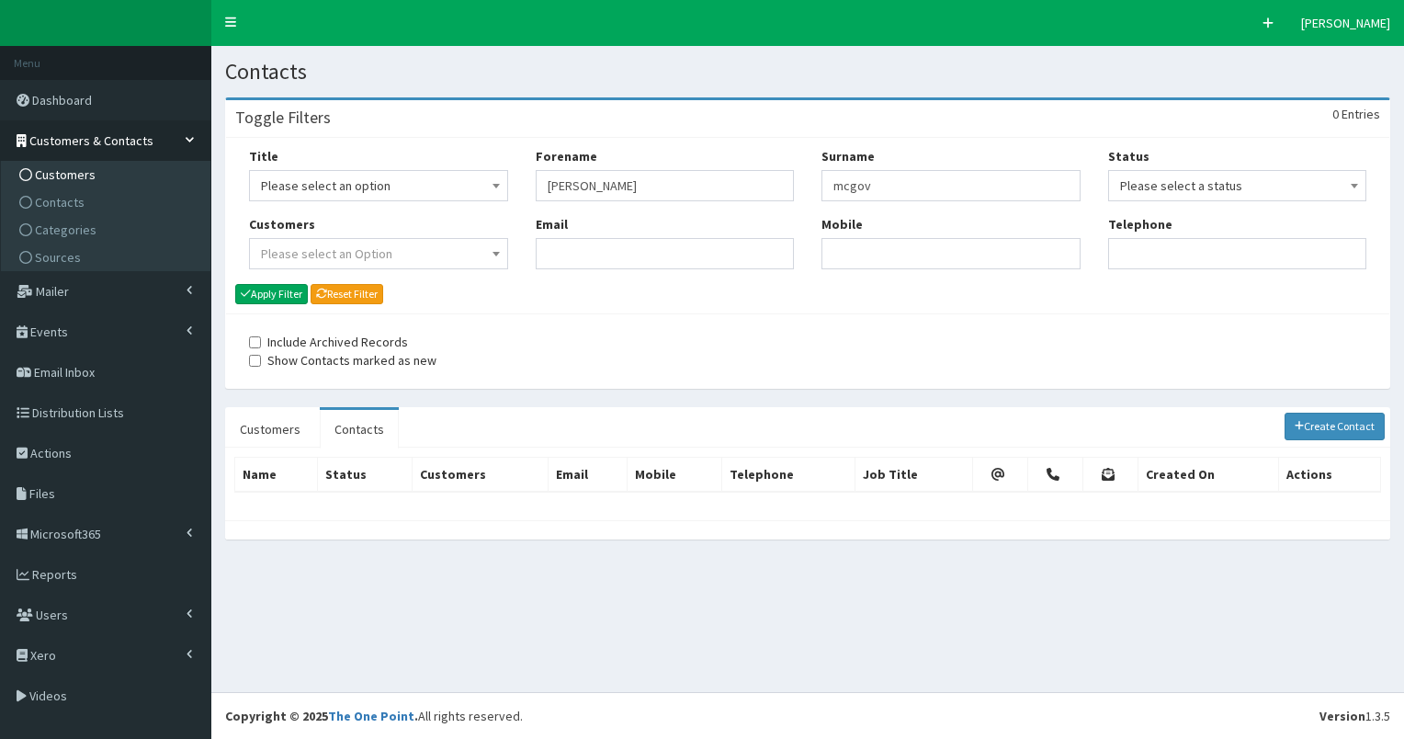
click at [62, 169] on span "Customers" at bounding box center [65, 174] width 61 height 17
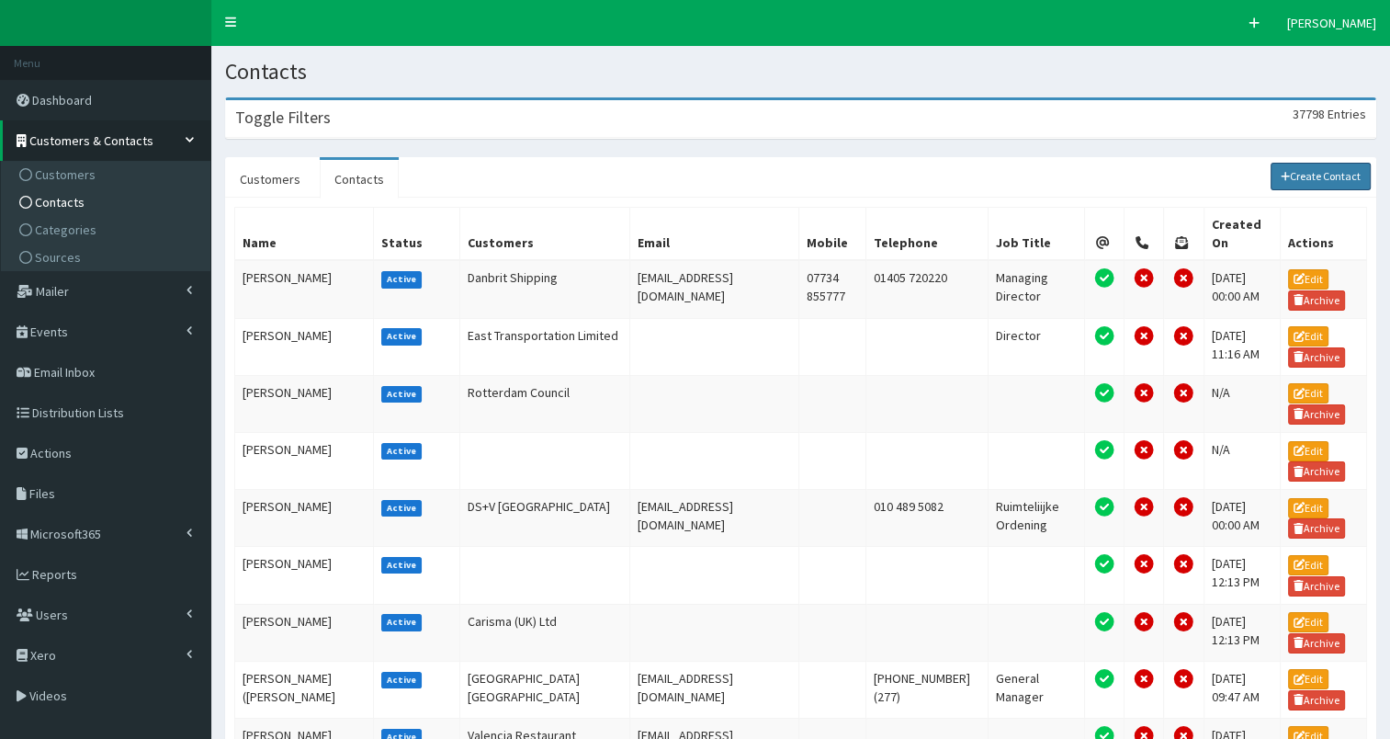
click at [1301, 173] on link "Create Contact" at bounding box center [1321, 177] width 101 height 28
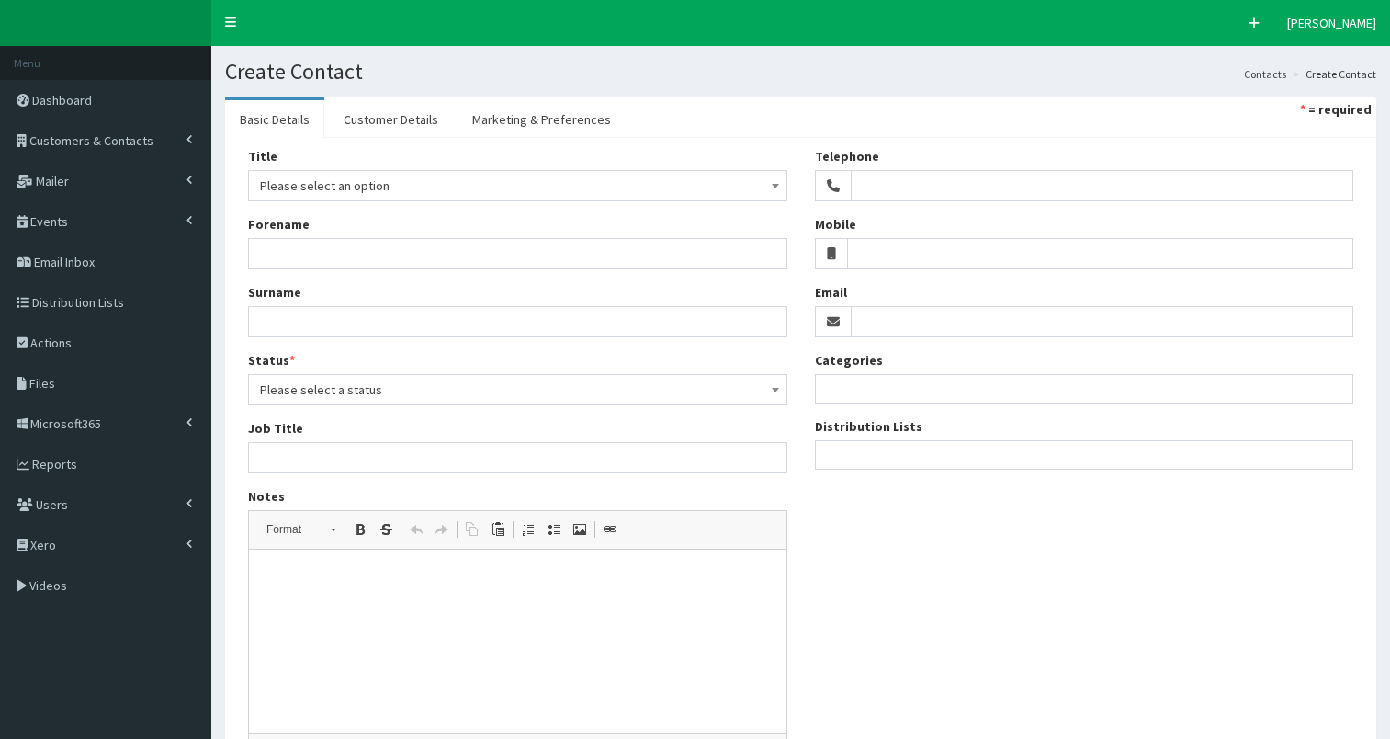
select select
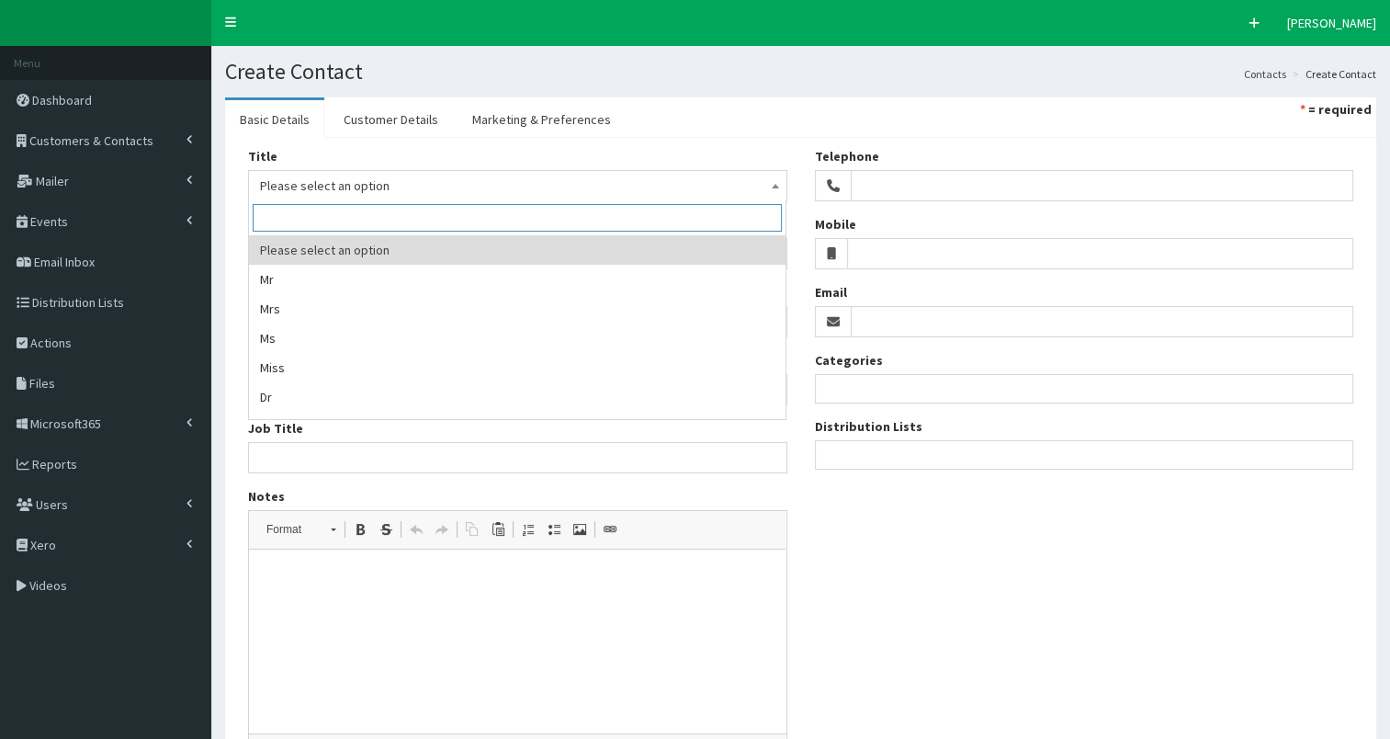
click at [337, 188] on span "Please select an option" at bounding box center [517, 186] width 515 height 26
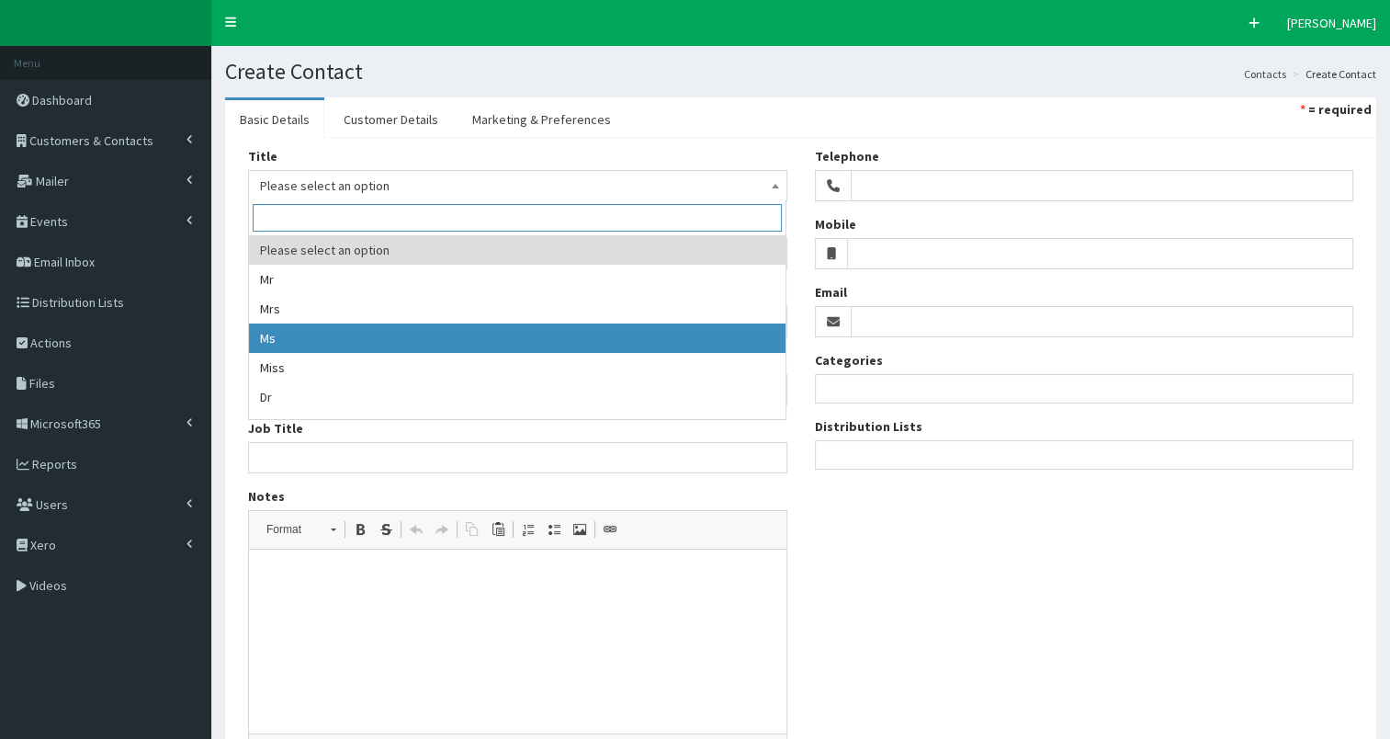
drag, startPoint x: 268, startPoint y: 338, endPoint x: 277, endPoint y: 279, distance: 59.4
select select "3"
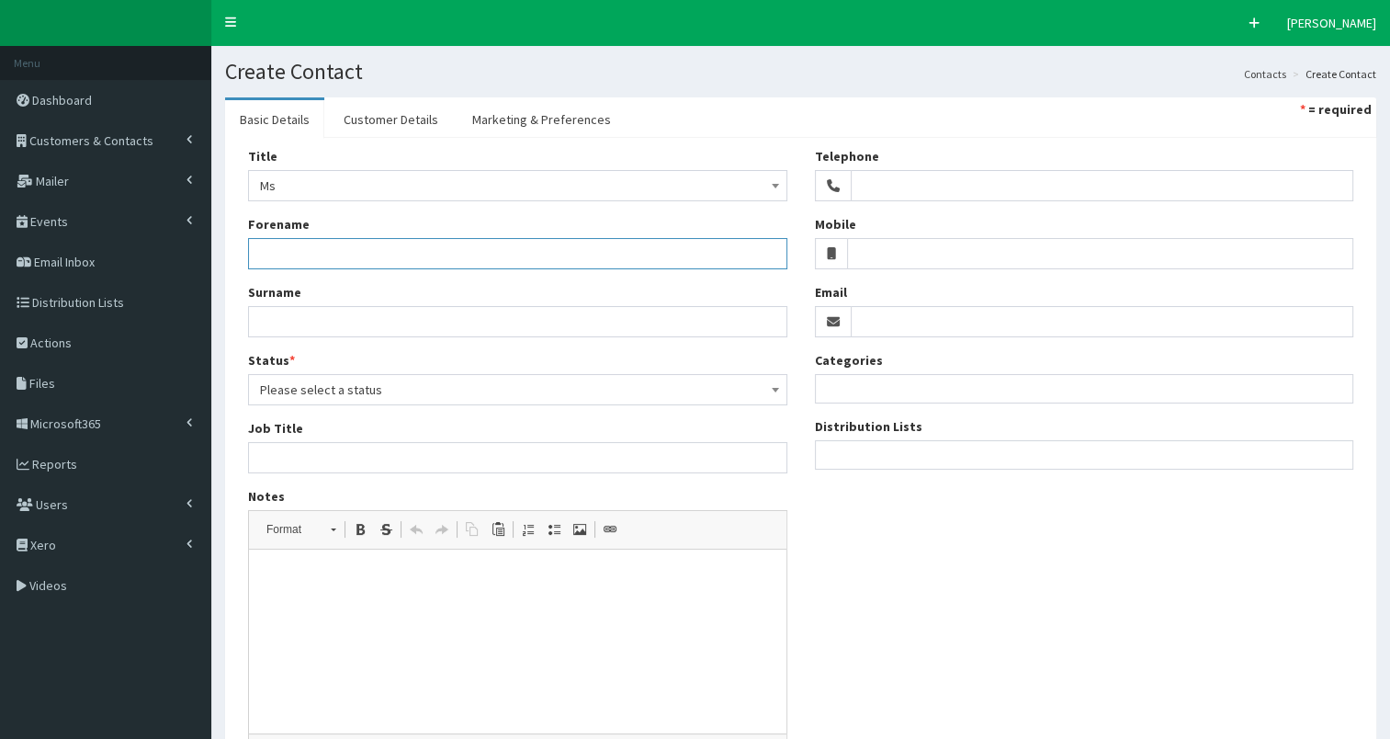
click at [278, 252] on input "Forename" at bounding box center [517, 253] width 539 height 31
paste input "[PERSON_NAME]"
drag, startPoint x: 295, startPoint y: 250, endPoint x: 415, endPoint y: 259, distance: 120.7
click at [418, 257] on input "[PERSON_NAME]" at bounding box center [517, 253] width 539 height 31
paste input "[PERSON_NAME]"
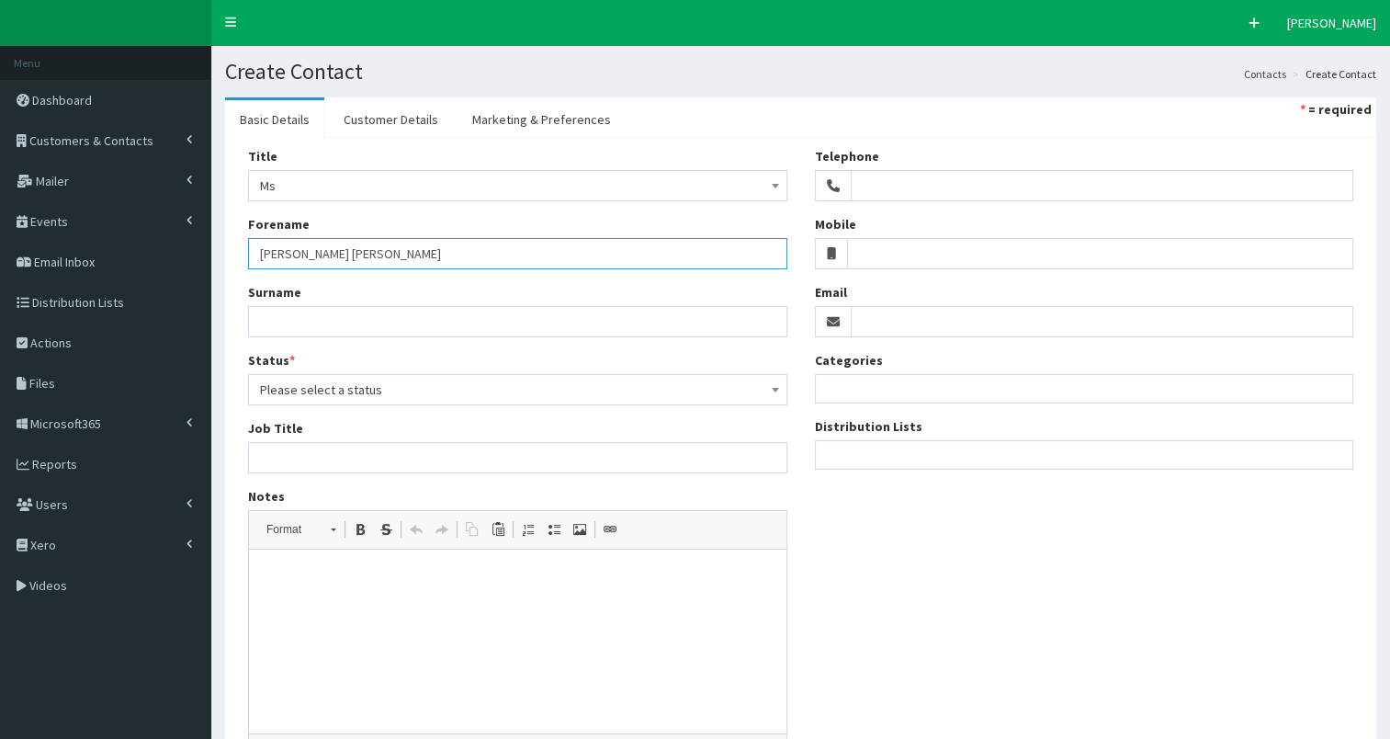
drag, startPoint x: 333, startPoint y: 250, endPoint x: 445, endPoint y: 254, distance: 112.2
click at [447, 253] on input "[PERSON_NAME] [PERSON_NAME]" at bounding box center [517, 253] width 539 height 31
type input "[PERSON_NAME] [PERSON_NAME]"
click at [279, 331] on input "Surname" at bounding box center [517, 321] width 539 height 31
paste input "[PERSON_NAME]"
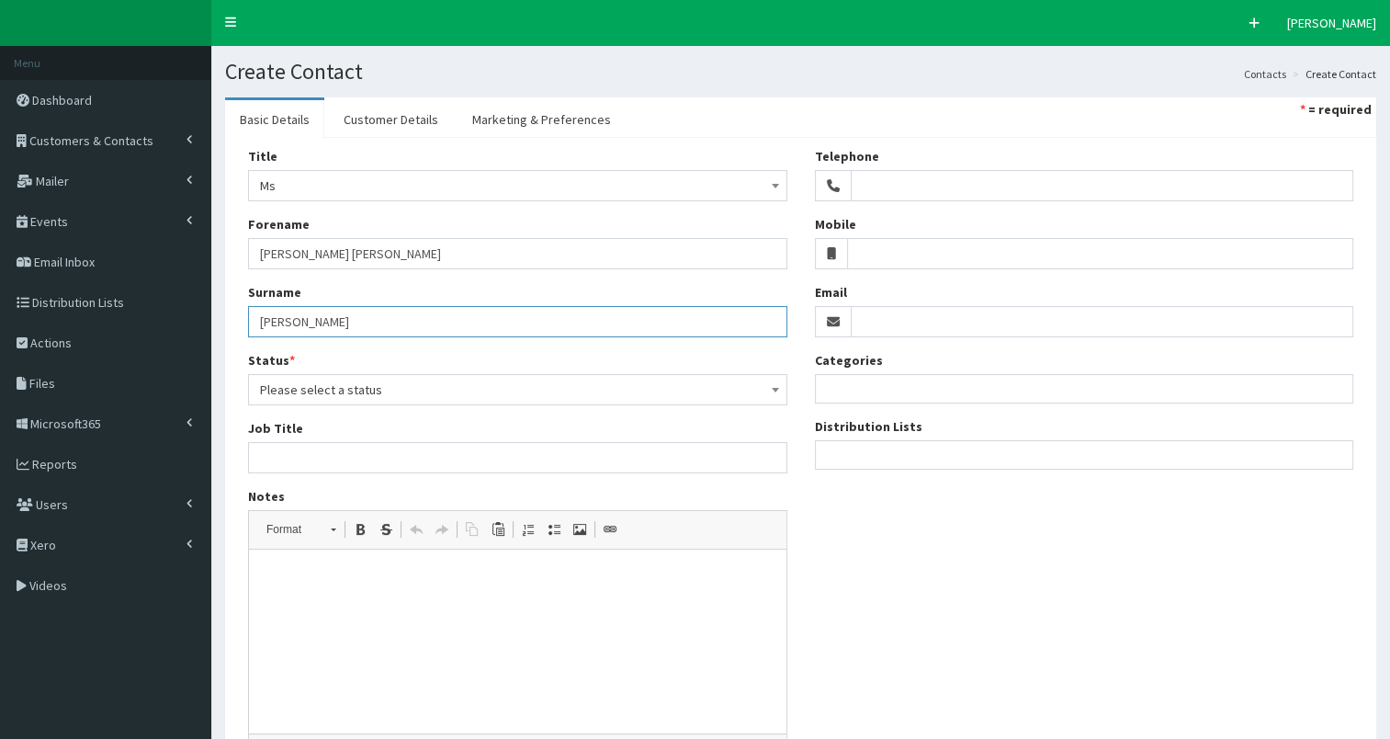
type input "[PERSON_NAME]"
click at [290, 254] on input "[PERSON_NAME] [PERSON_NAME]" at bounding box center [517, 253] width 539 height 31
type input "[PERSON_NAME]"
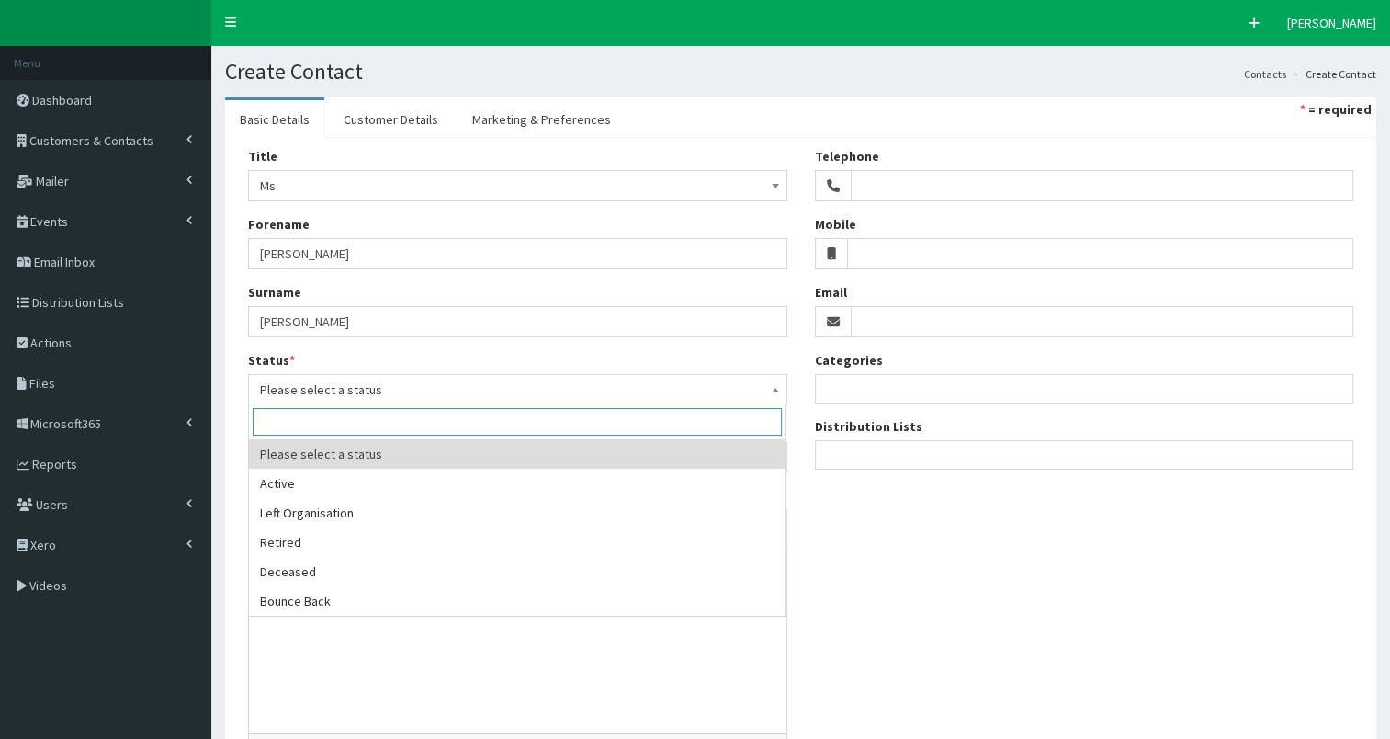
click at [303, 390] on span "Please select a status" at bounding box center [517, 390] width 515 height 26
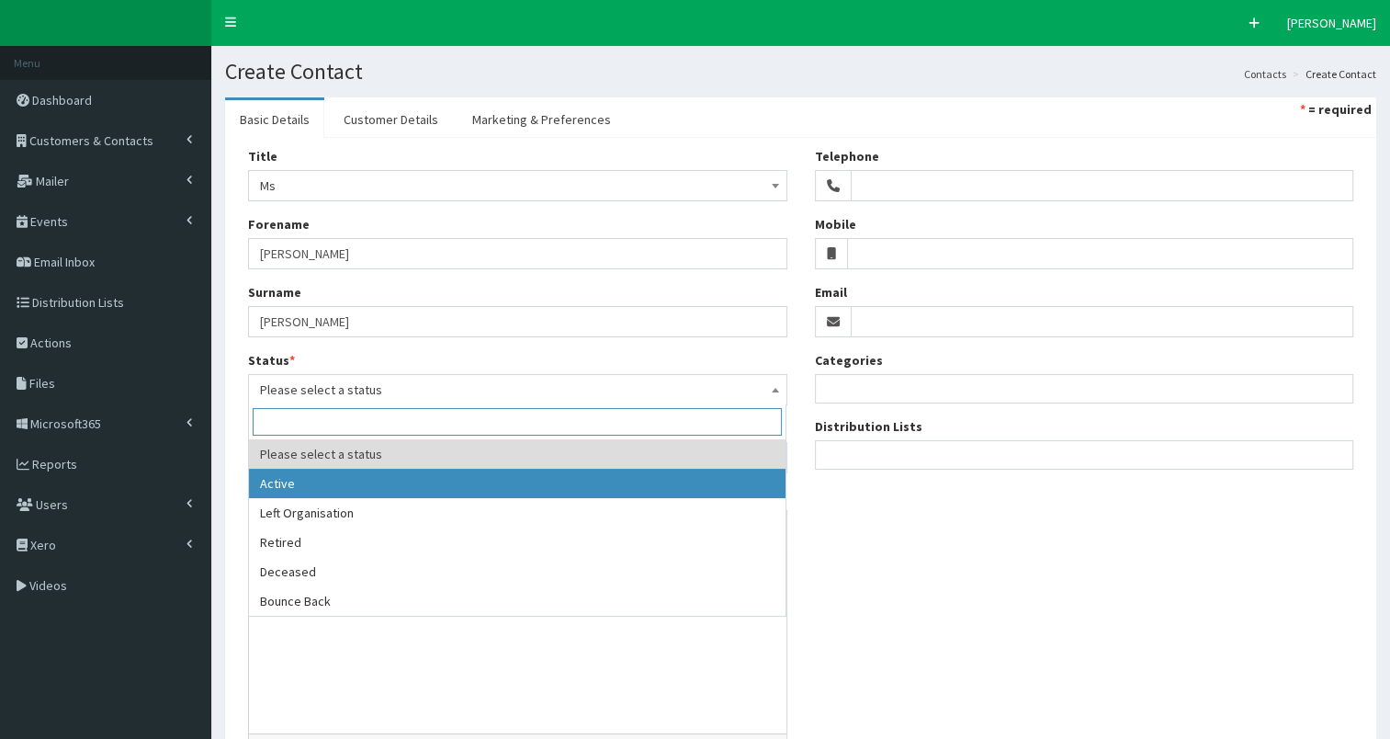
drag, startPoint x: 265, startPoint y: 479, endPoint x: 374, endPoint y: 343, distance: 174.5
select select "1"
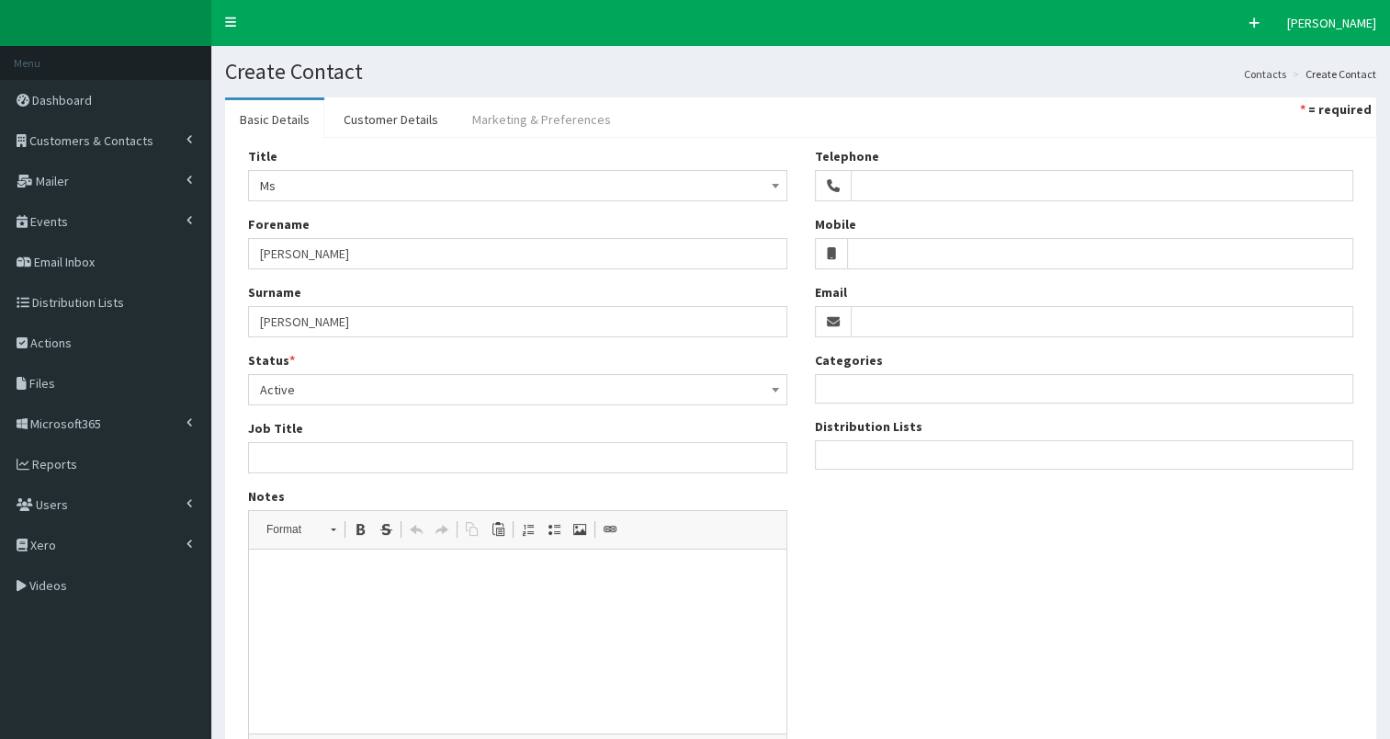
click at [553, 127] on link "Marketing & Preferences" at bounding box center [542, 119] width 168 height 39
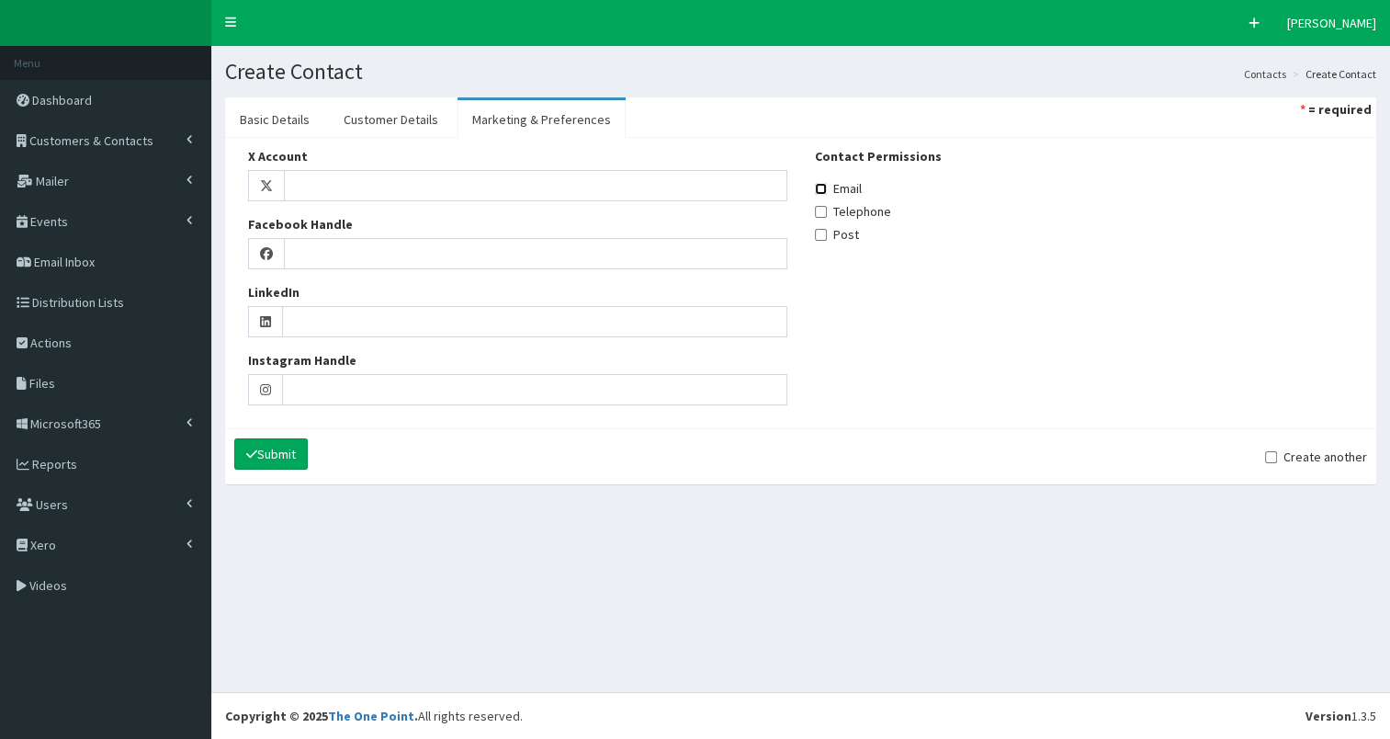
click at [821, 188] on input "Email" at bounding box center [821, 189] width 12 height 12
checkbox input "true"
drag, startPoint x: 384, startPoint y: 116, endPoint x: 399, endPoint y: 118, distance: 14.8
click at [385, 116] on link "Customer Details" at bounding box center [391, 119] width 124 height 39
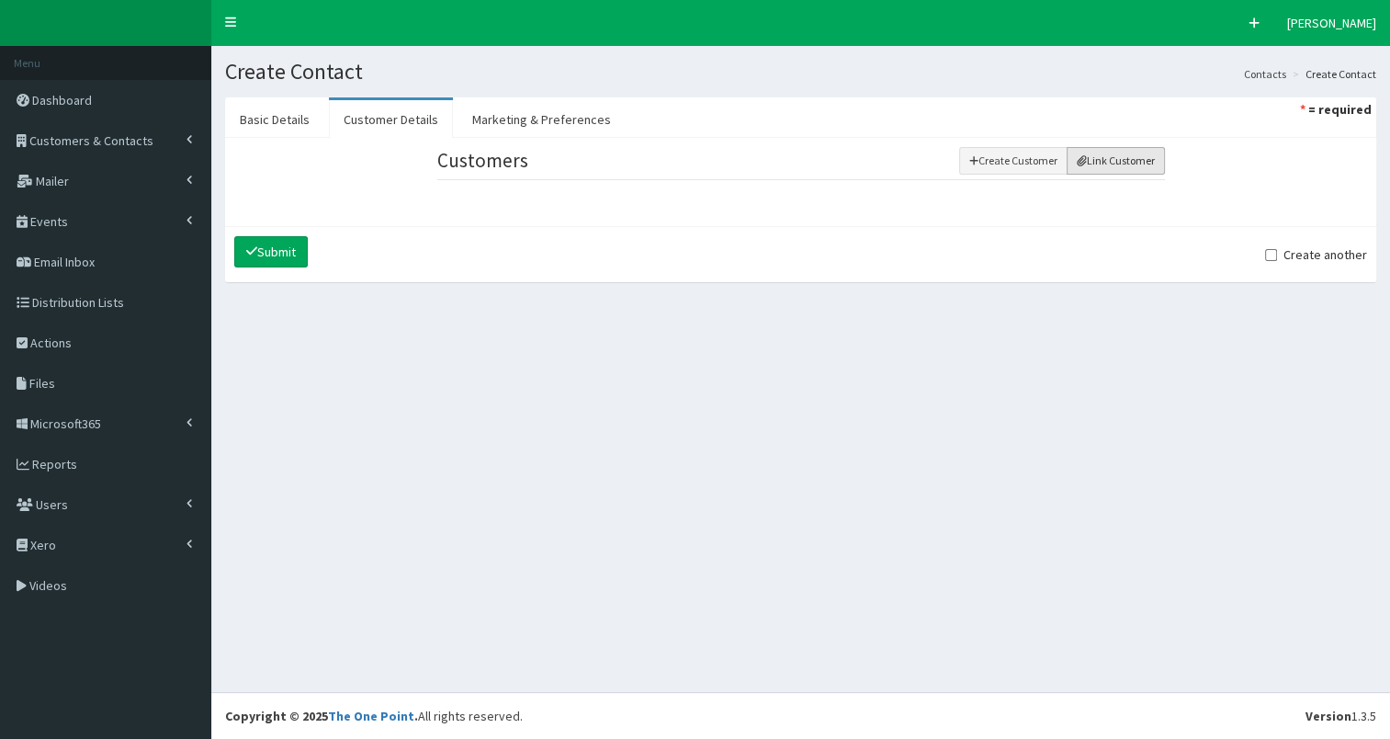
click at [1082, 162] on icon "button" at bounding box center [1081, 160] width 9 height 11
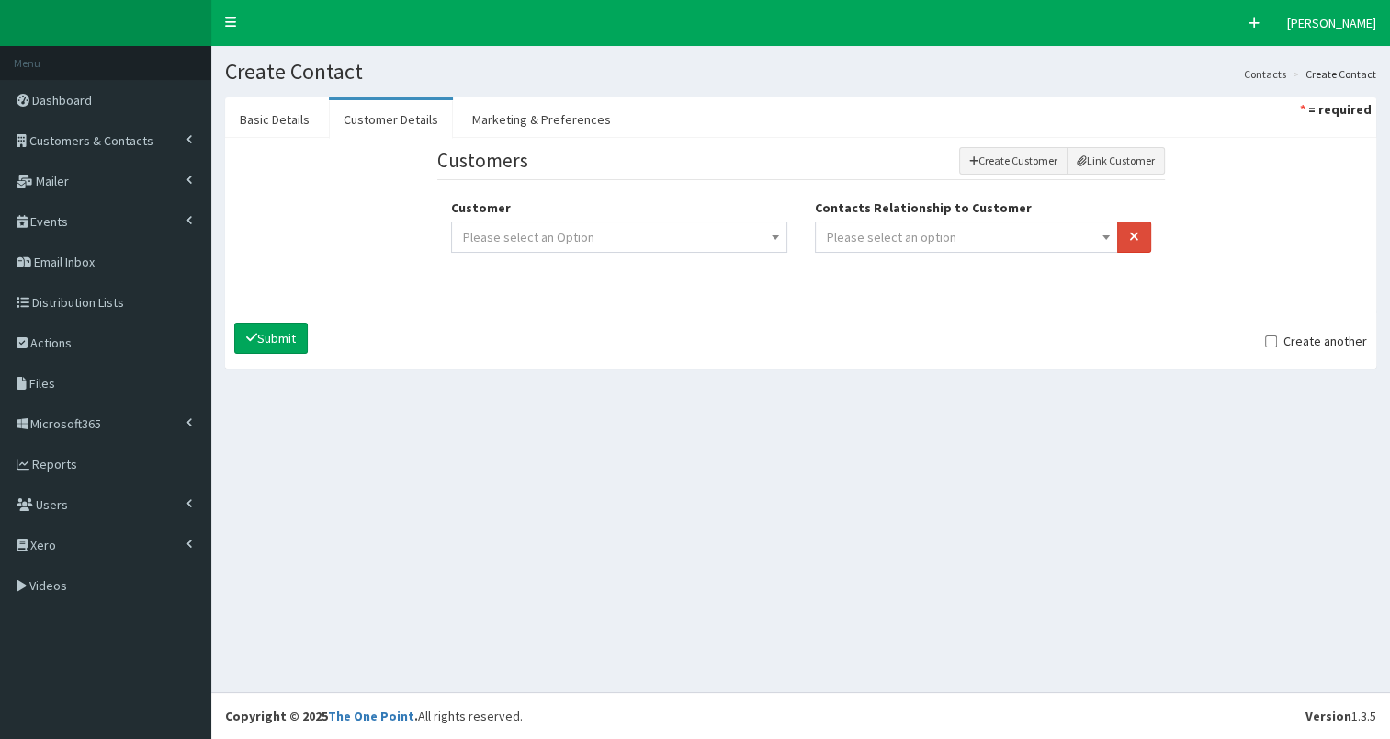
click at [968, 232] on span "Please select an option" at bounding box center [967, 237] width 280 height 26
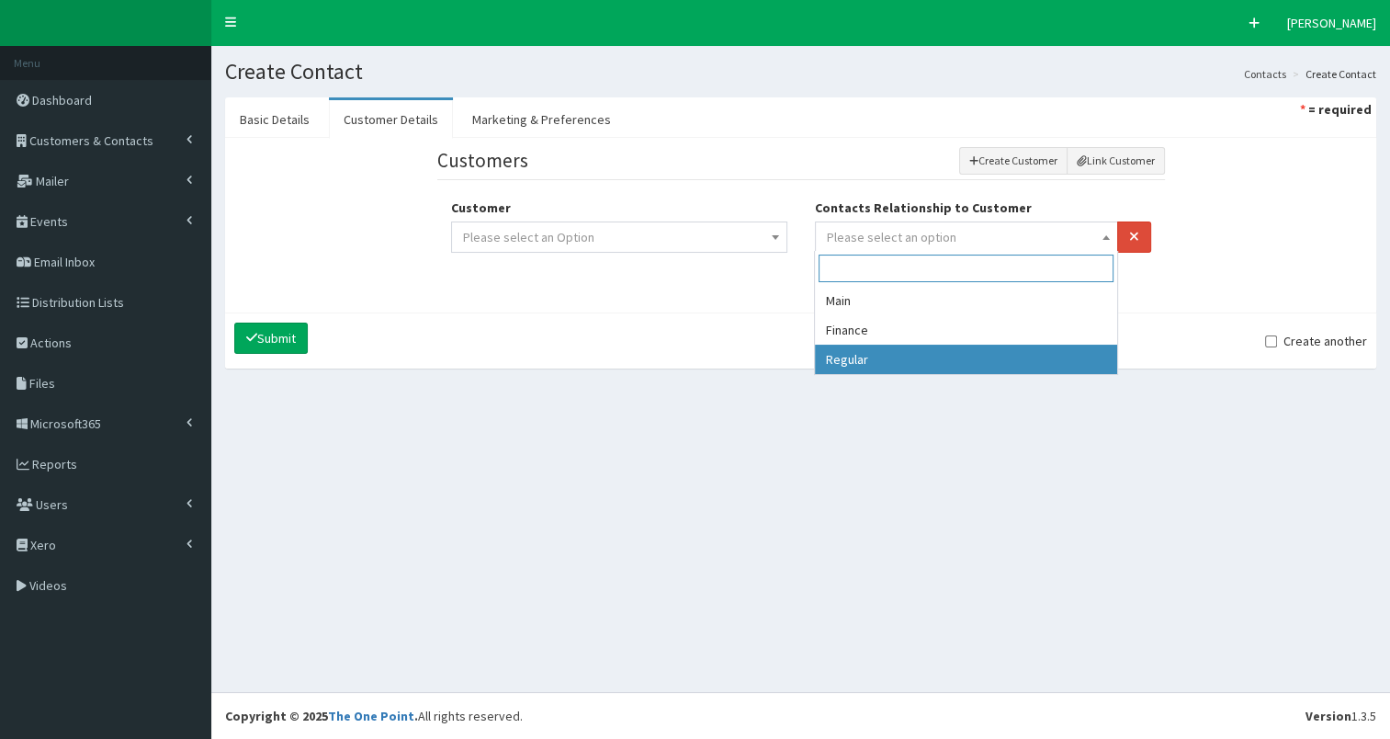
select select "3"
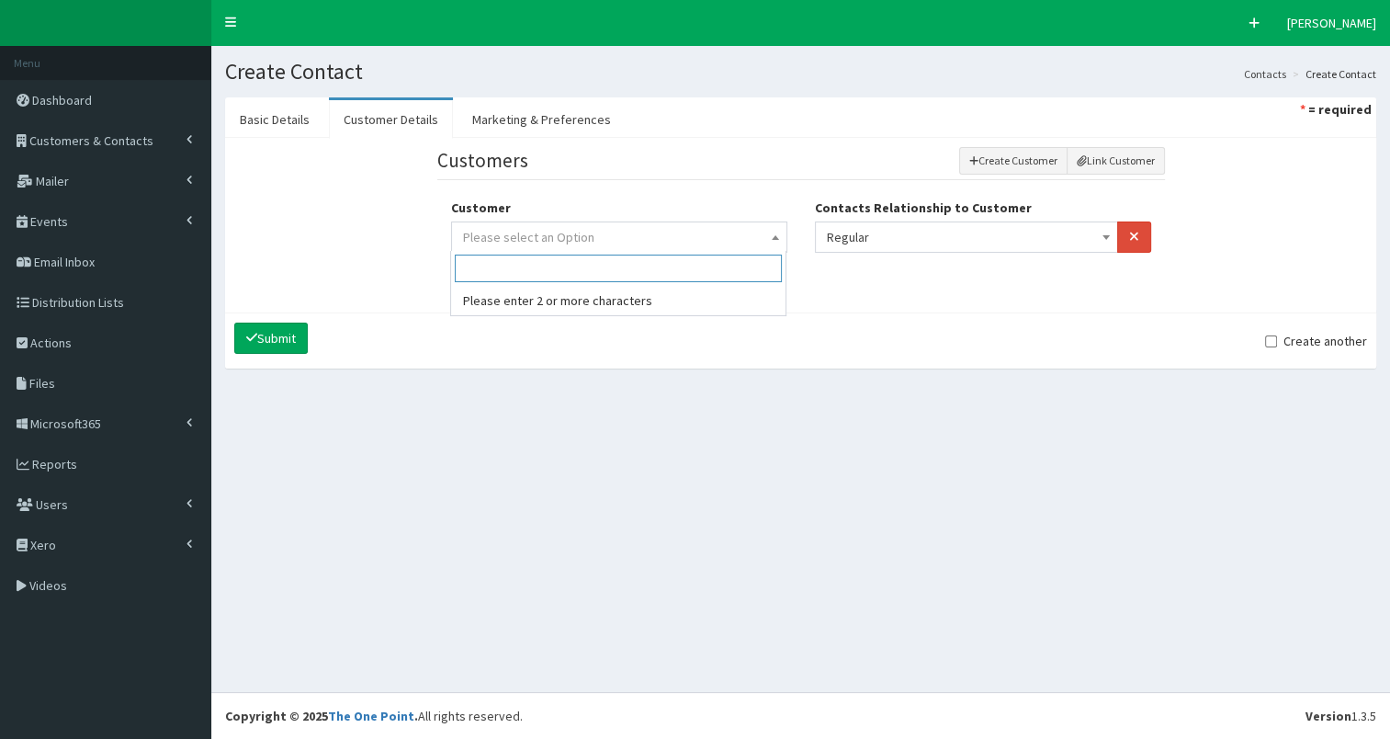
click at [638, 227] on span "Please select an Option" at bounding box center [619, 237] width 312 height 26
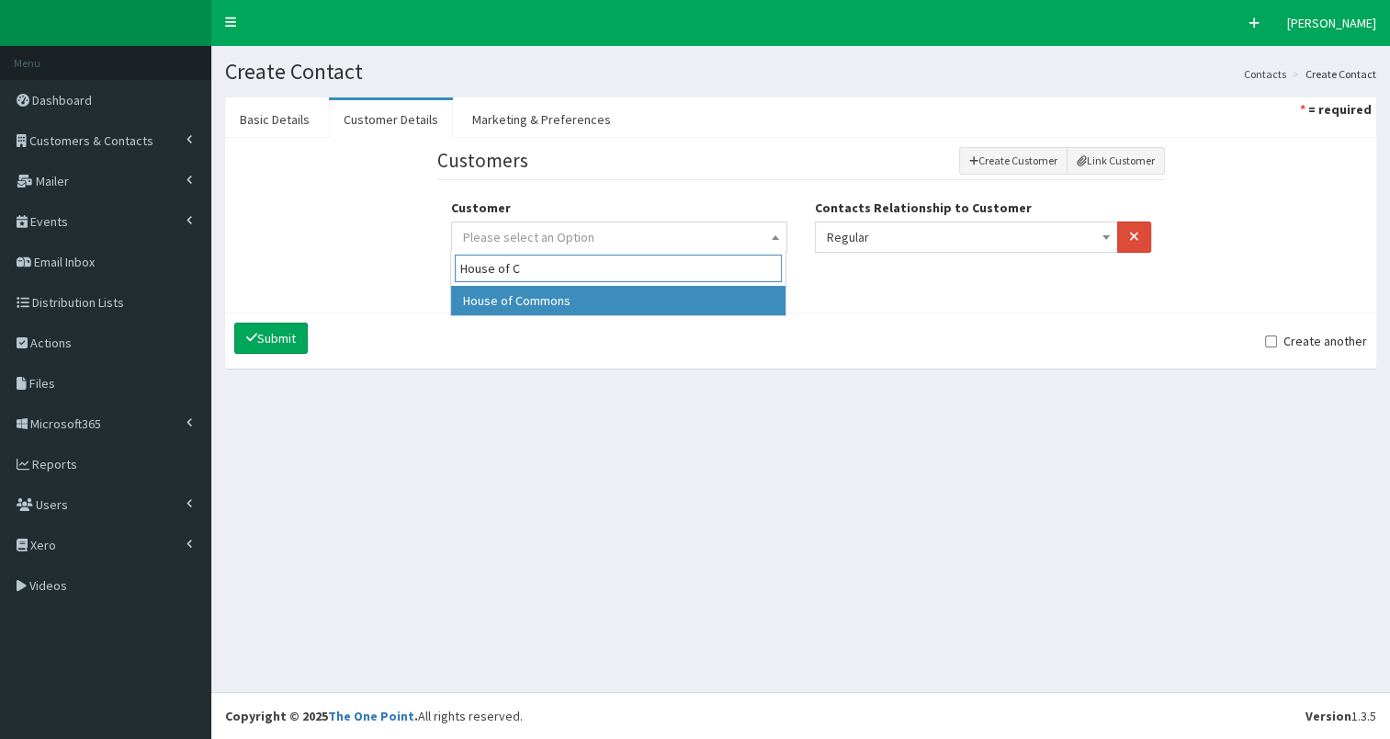
type input "House of C"
drag, startPoint x: 566, startPoint y: 305, endPoint x: 479, endPoint y: 265, distance: 96.2
select select "301"
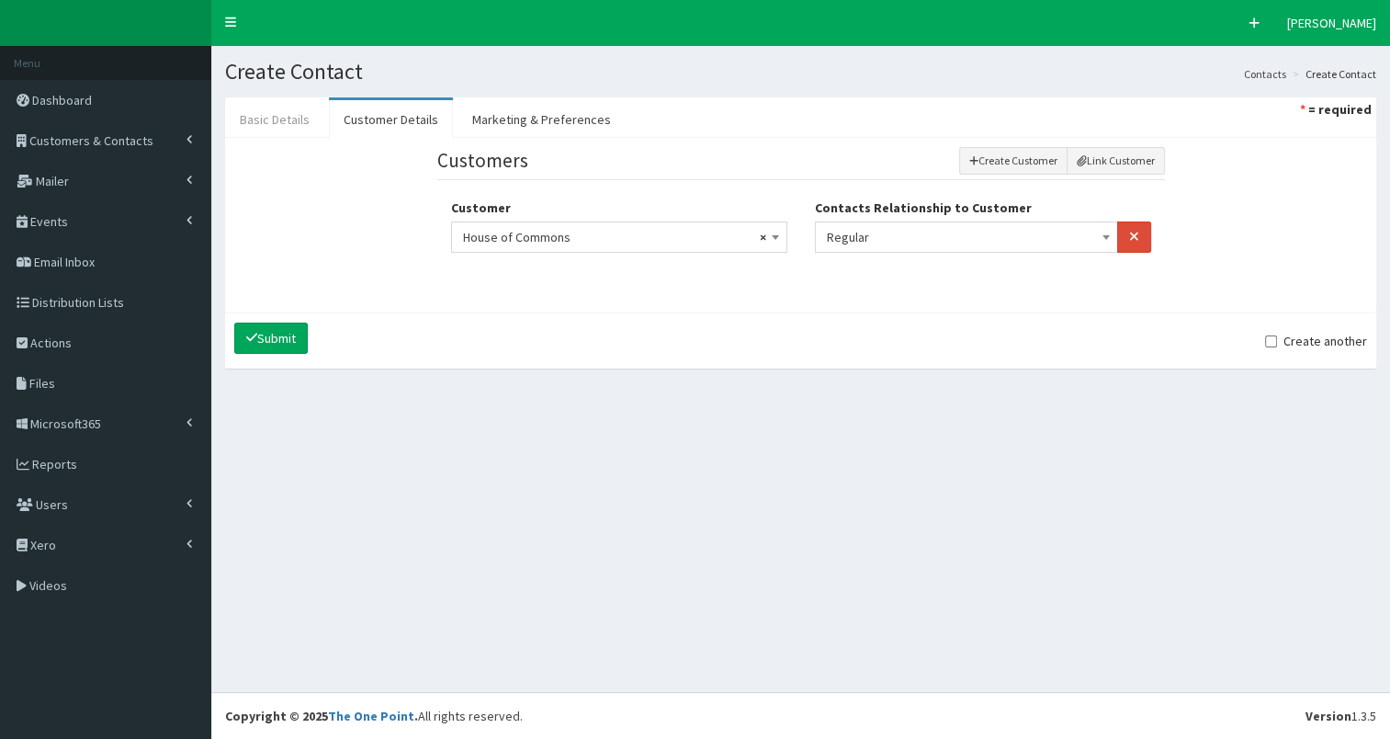
click at [263, 110] on link "Basic Details" at bounding box center [274, 119] width 99 height 39
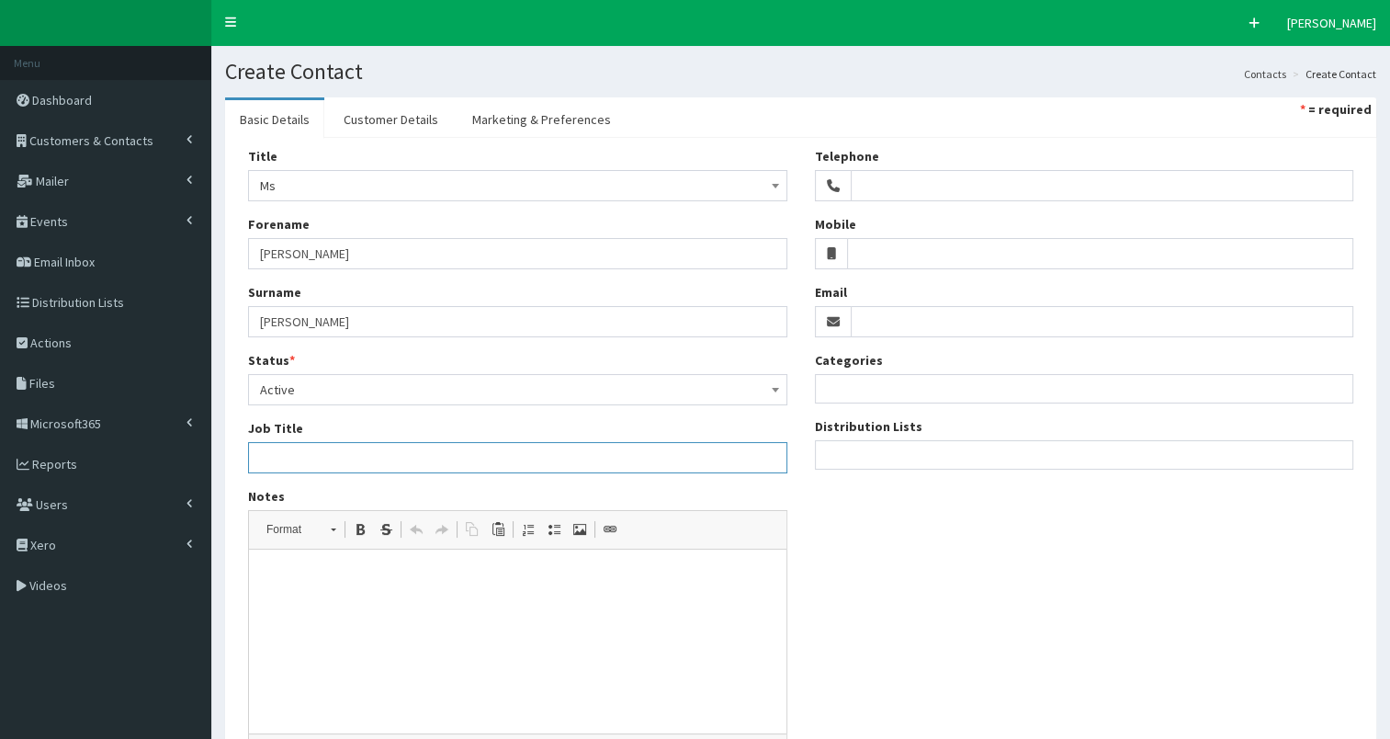
click at [261, 455] on input "Job Title" at bounding box center [517, 457] width 539 height 31
paste input "Minister of State in the Ministry of Housing, Communities and Local Government"
type input "Minister of State in the Ministry of Housing, Communities and Local Government"
click at [875, 452] on ul at bounding box center [1085, 452] width 538 height 23
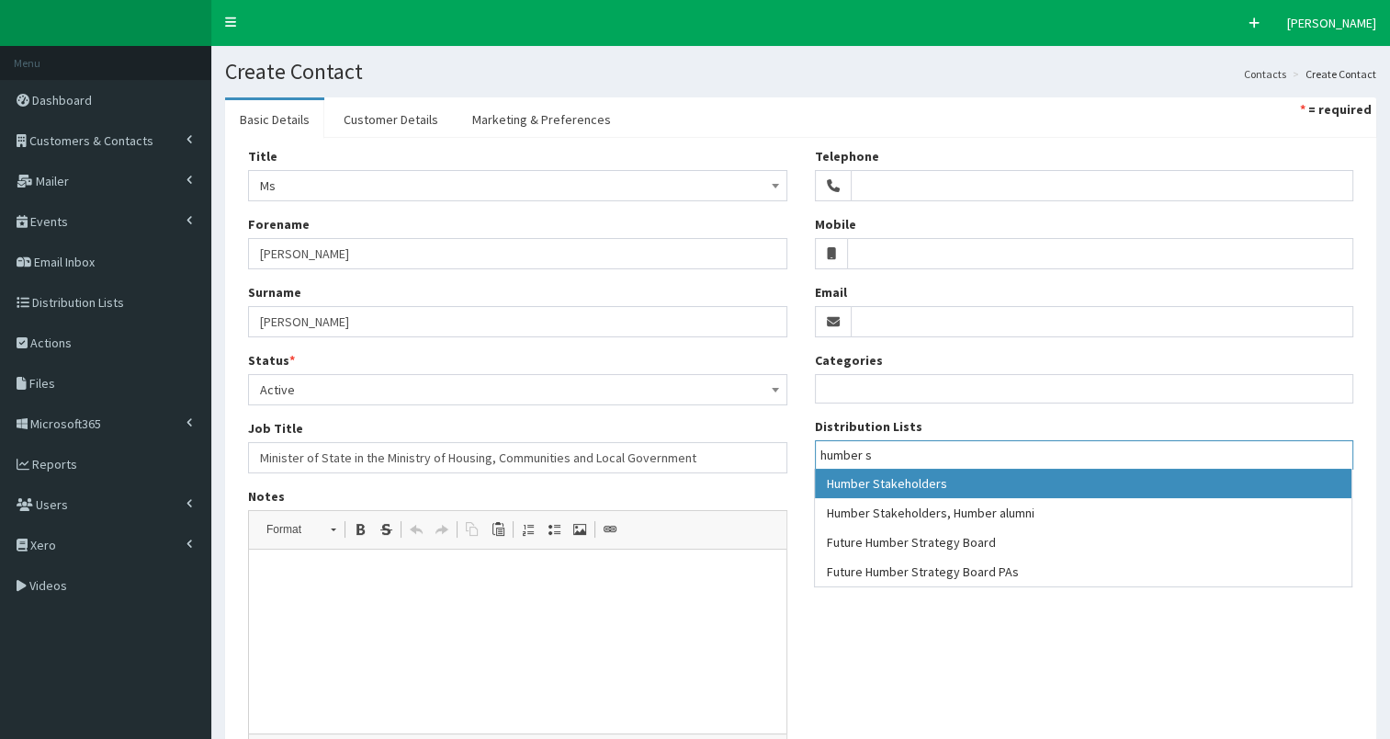
type input "humber s"
select select "139"
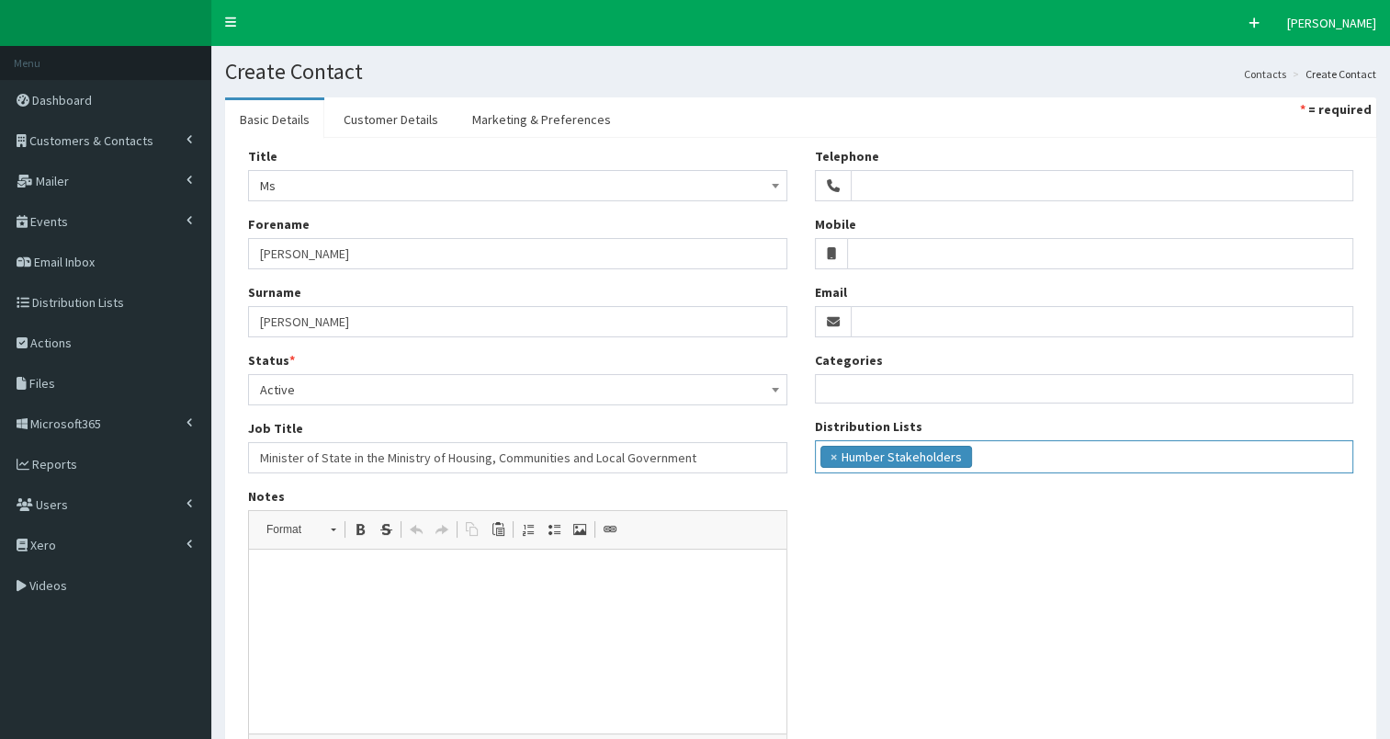
scroll to position [239, 0]
click at [864, 323] on input "Email" at bounding box center [1103, 321] width 504 height 31
paste input "[PERSON_NAME][DOMAIN_NAME][EMAIL_ADDRESS][PERSON_NAME][DOMAIN_NAME]"
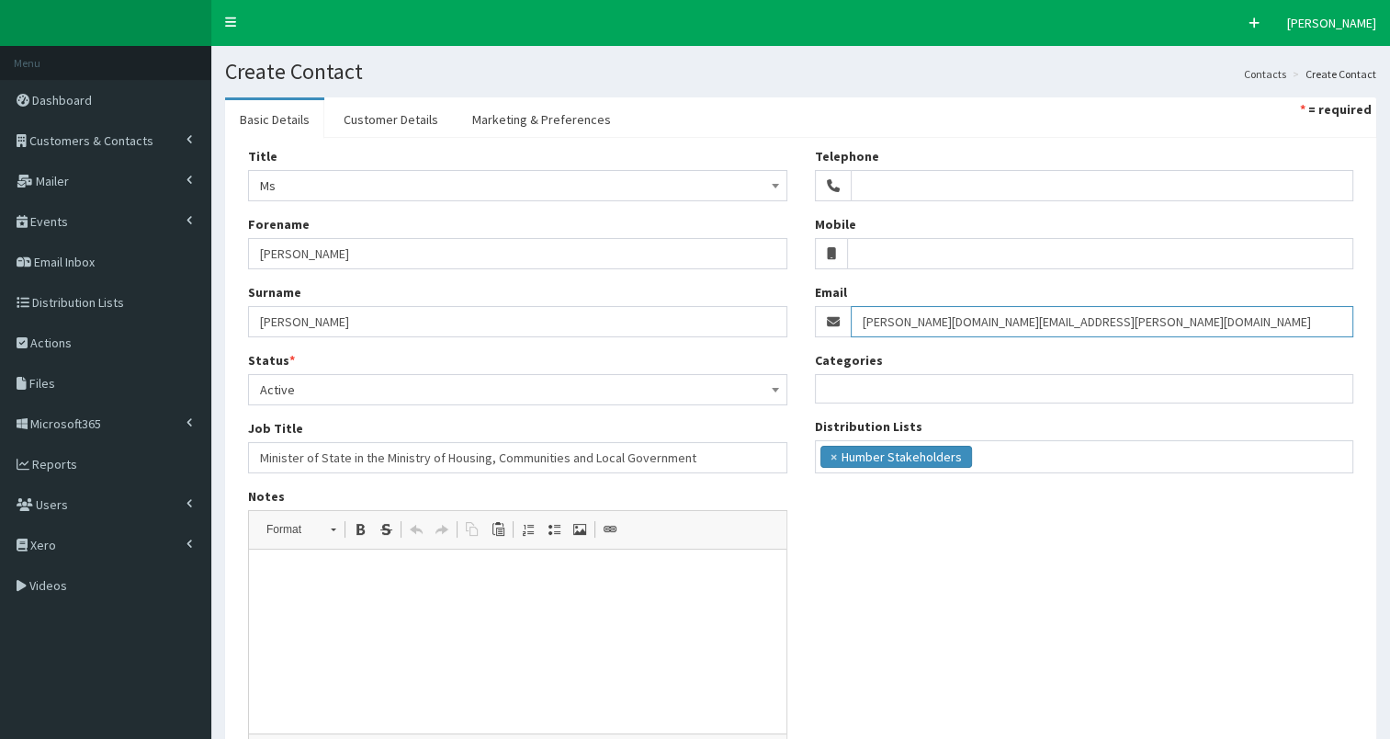
type input "[PERSON_NAME][DOMAIN_NAME][EMAIL_ADDRESS][PERSON_NAME][DOMAIN_NAME]"
drag, startPoint x: 259, startPoint y: 456, endPoint x: 698, endPoint y: 456, distance: 439.2
click at [698, 456] on input "Minister of State in the Ministry of Housing, Communities and Local Government" at bounding box center [517, 457] width 539 height 31
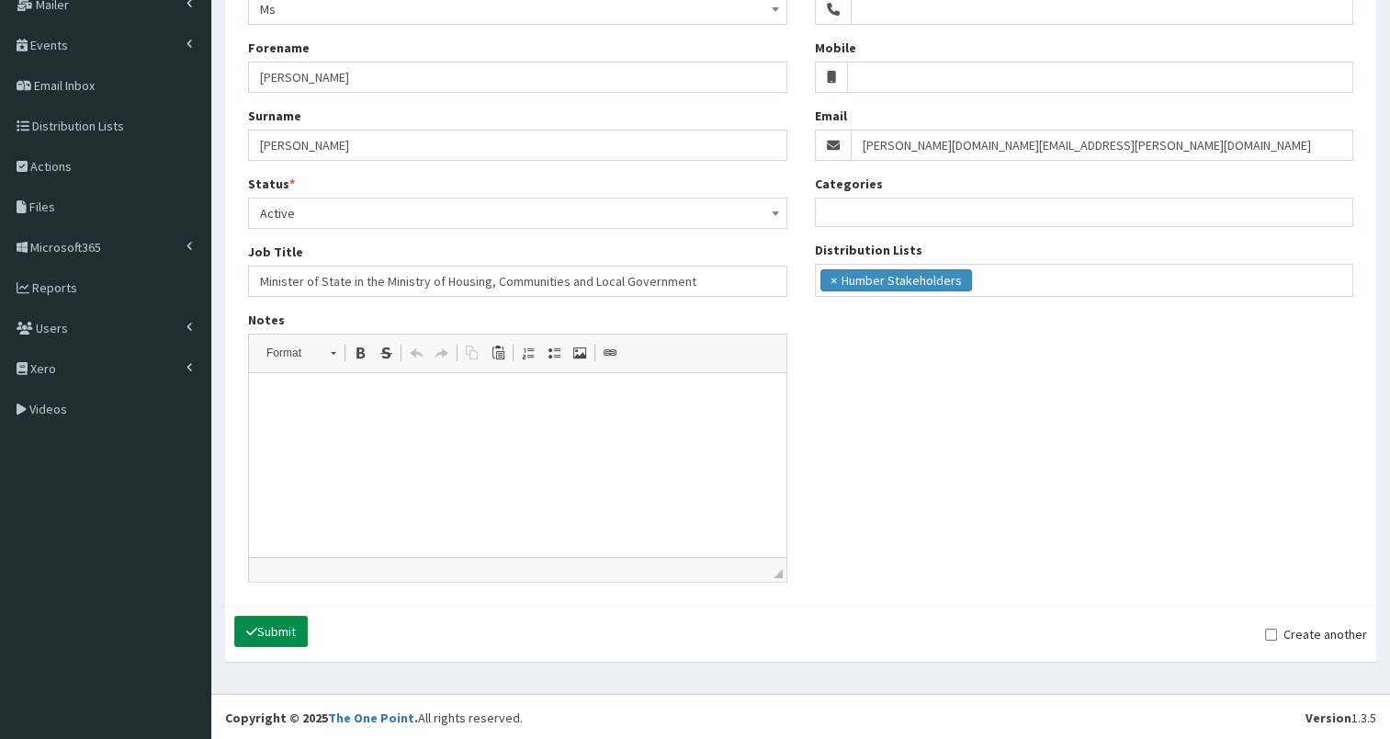
click at [275, 625] on button "Submit" at bounding box center [271, 631] width 74 height 31
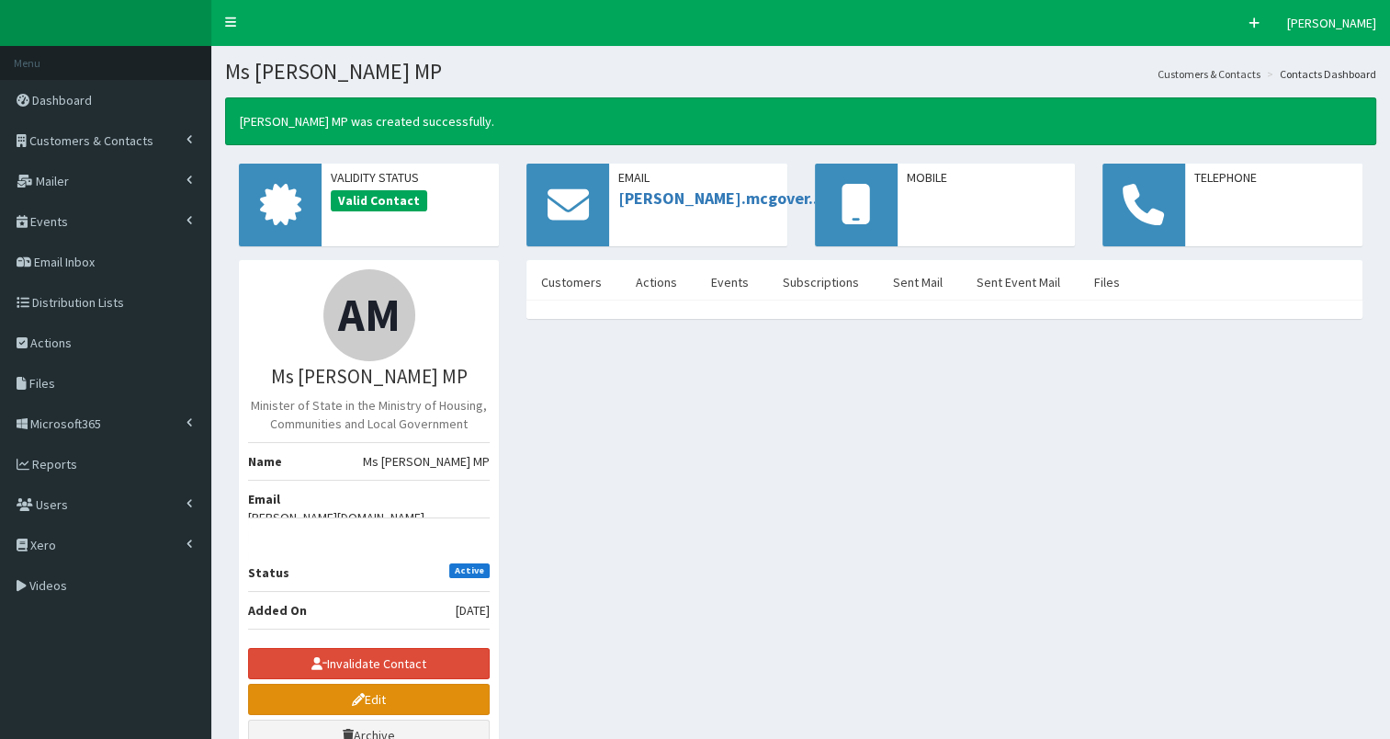
click at [333, 684] on link "Edit" at bounding box center [369, 699] width 242 height 31
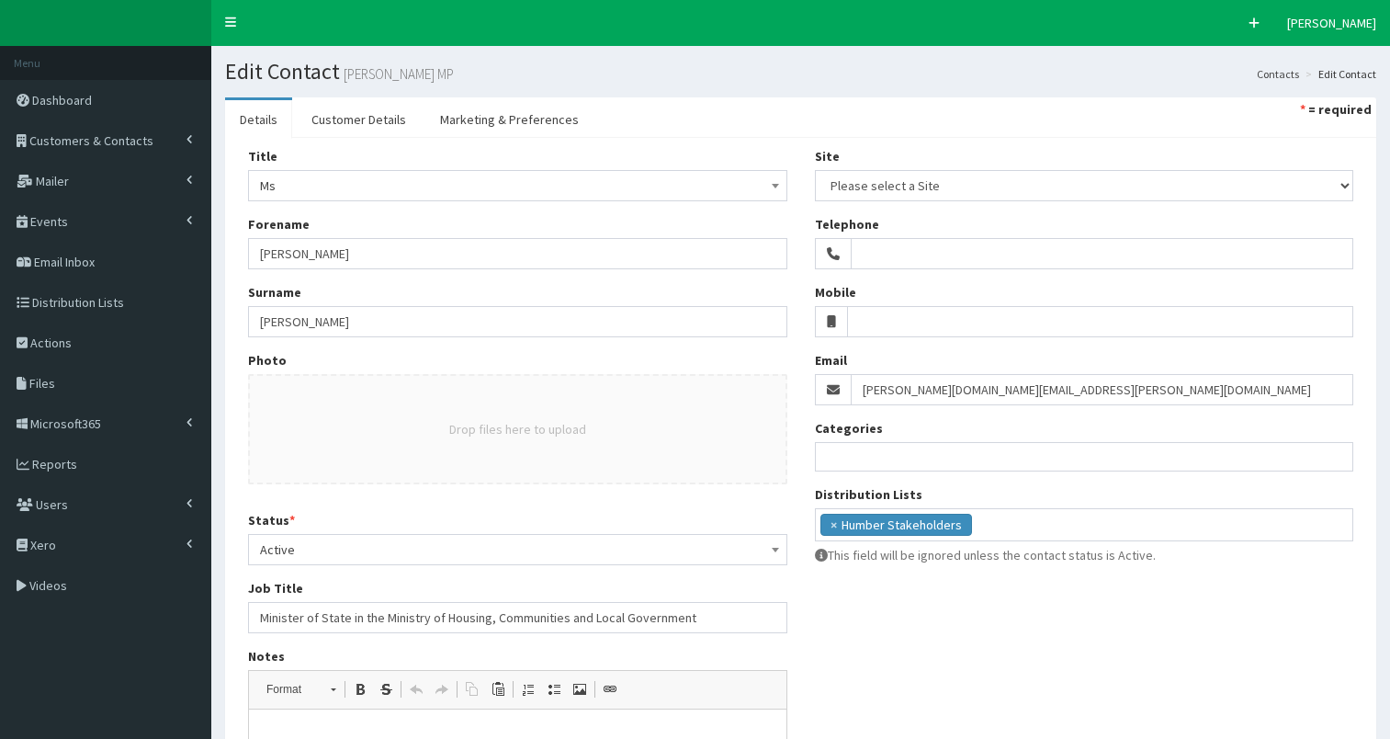
select select
click at [692, 621] on input "Minister of State in the Ministry of Housing, Communities and Local Government" at bounding box center [517, 617] width 539 height 31
paste input "MP for Birkenhead"
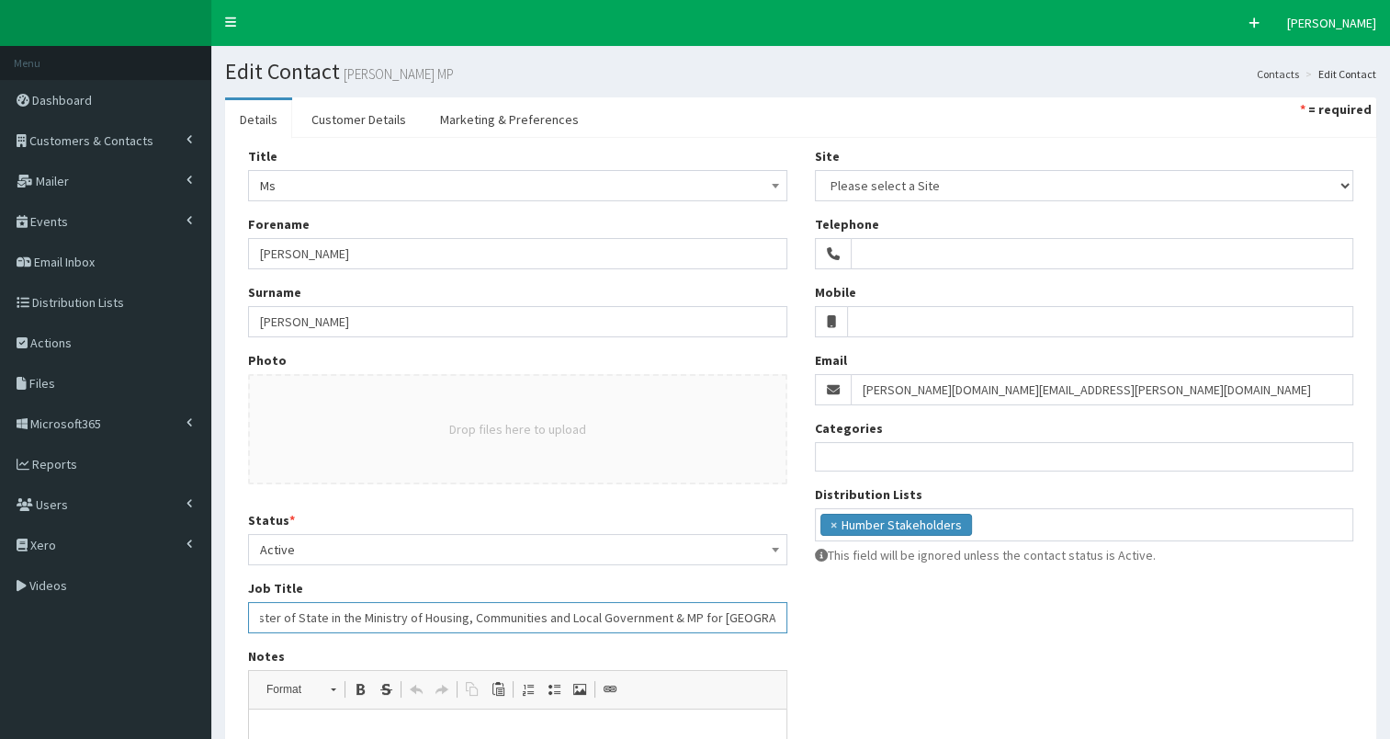
click at [298, 616] on input "Minister of State in the Ministry of Housing, Communities and Local Government …" at bounding box center [517, 617] width 539 height 31
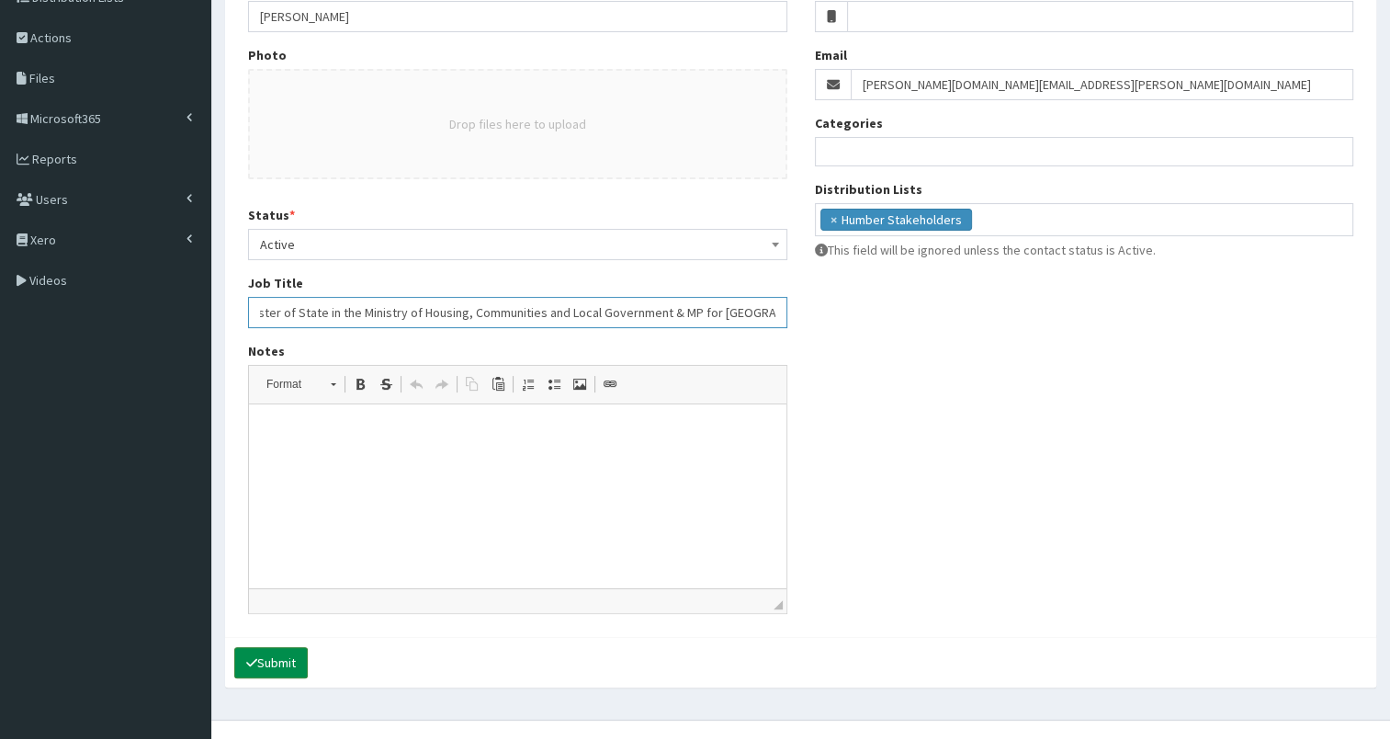
type input "Minister of State in the Ministry of Housing, Communities and Local Government …"
click at [278, 658] on button "Submit" at bounding box center [271, 662] width 74 height 31
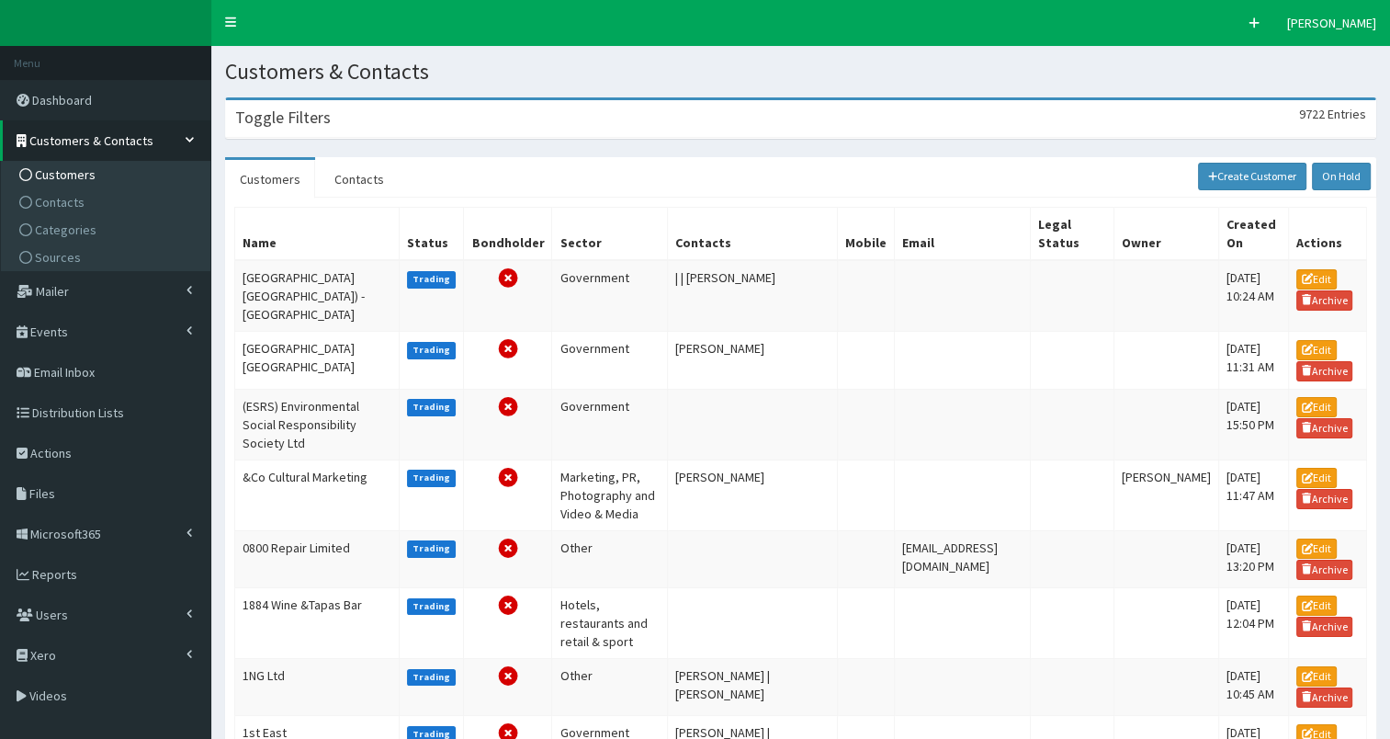
click at [302, 126] on h3 "Toggle Filters" at bounding box center [283, 117] width 96 height 17
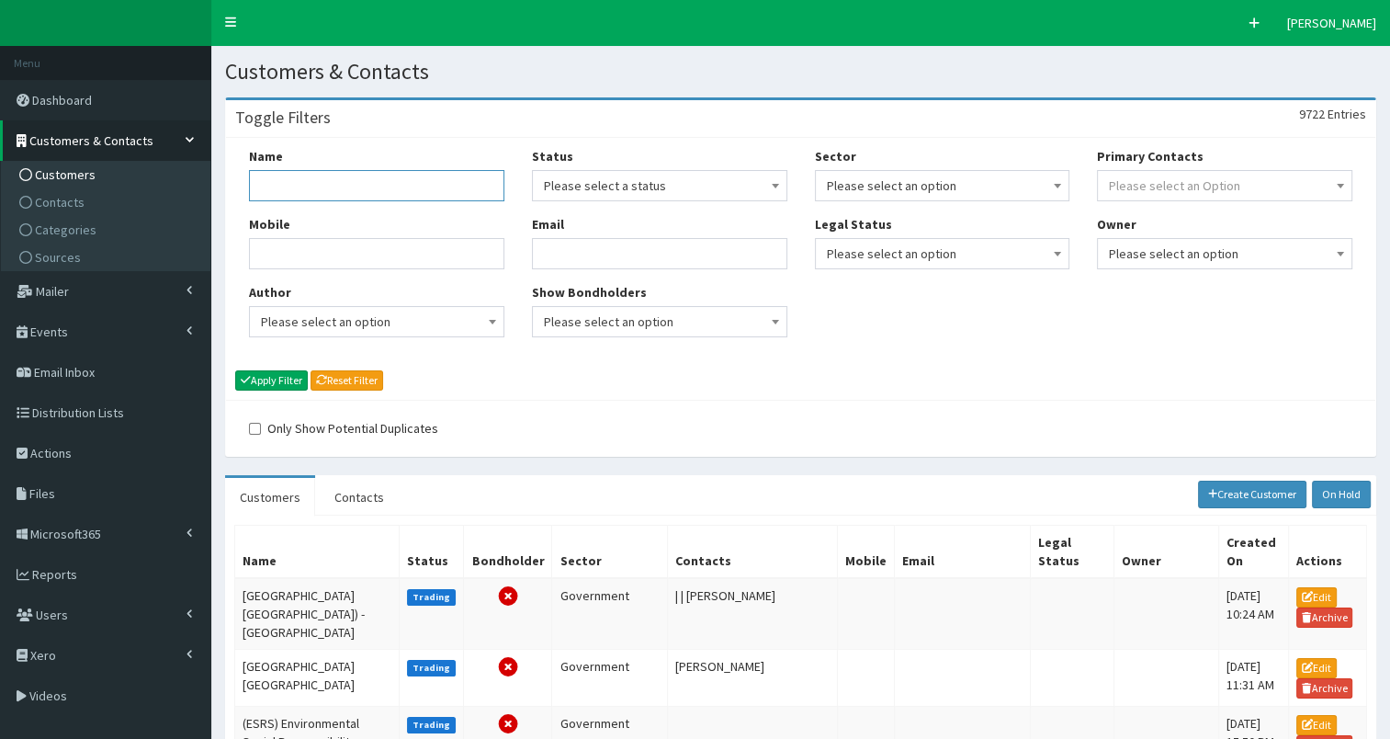
click at [287, 181] on input "Name" at bounding box center [376, 185] width 255 height 31
type input "Helix"
click at [270, 374] on button "Apply Filter" at bounding box center [271, 380] width 73 height 20
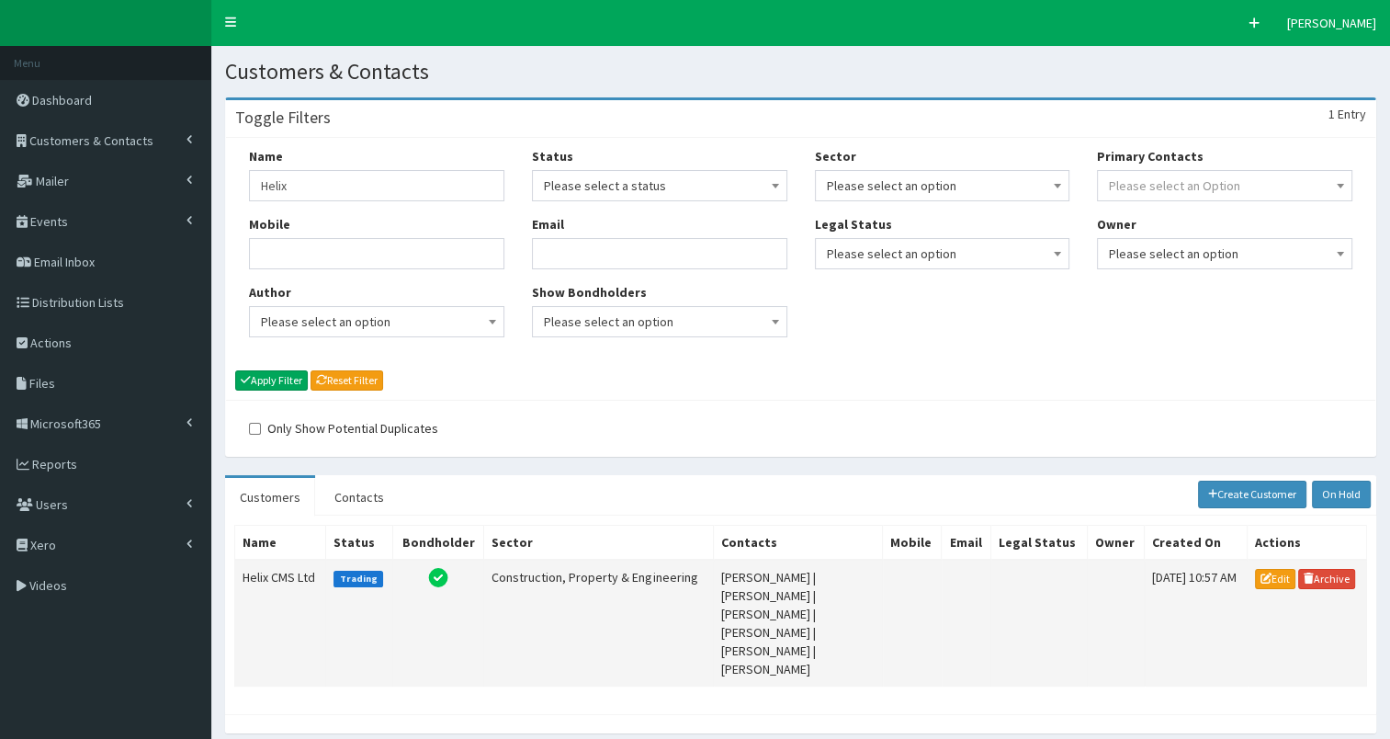
click at [270, 568] on td "Helix CMS Ltd" at bounding box center [280, 623] width 91 height 127
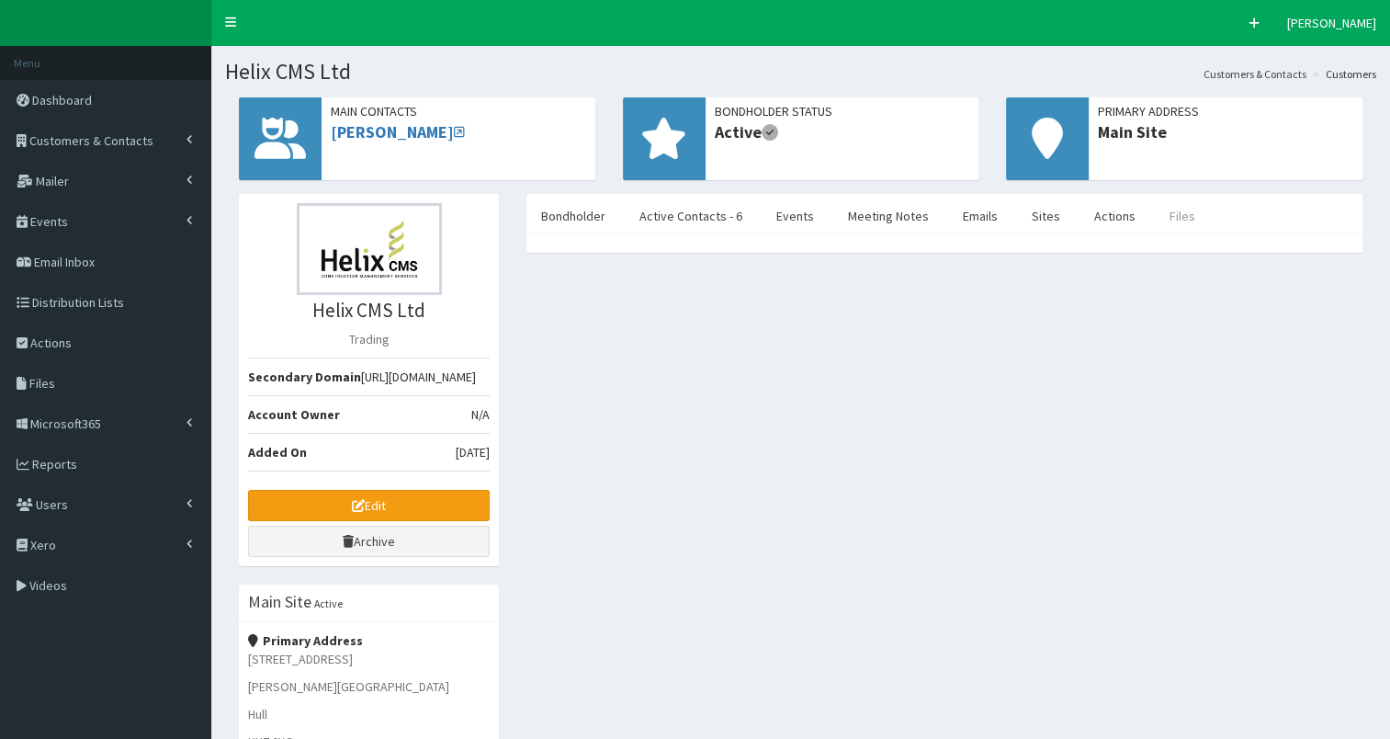
click at [1157, 217] on link "Files" at bounding box center [1182, 216] width 55 height 39
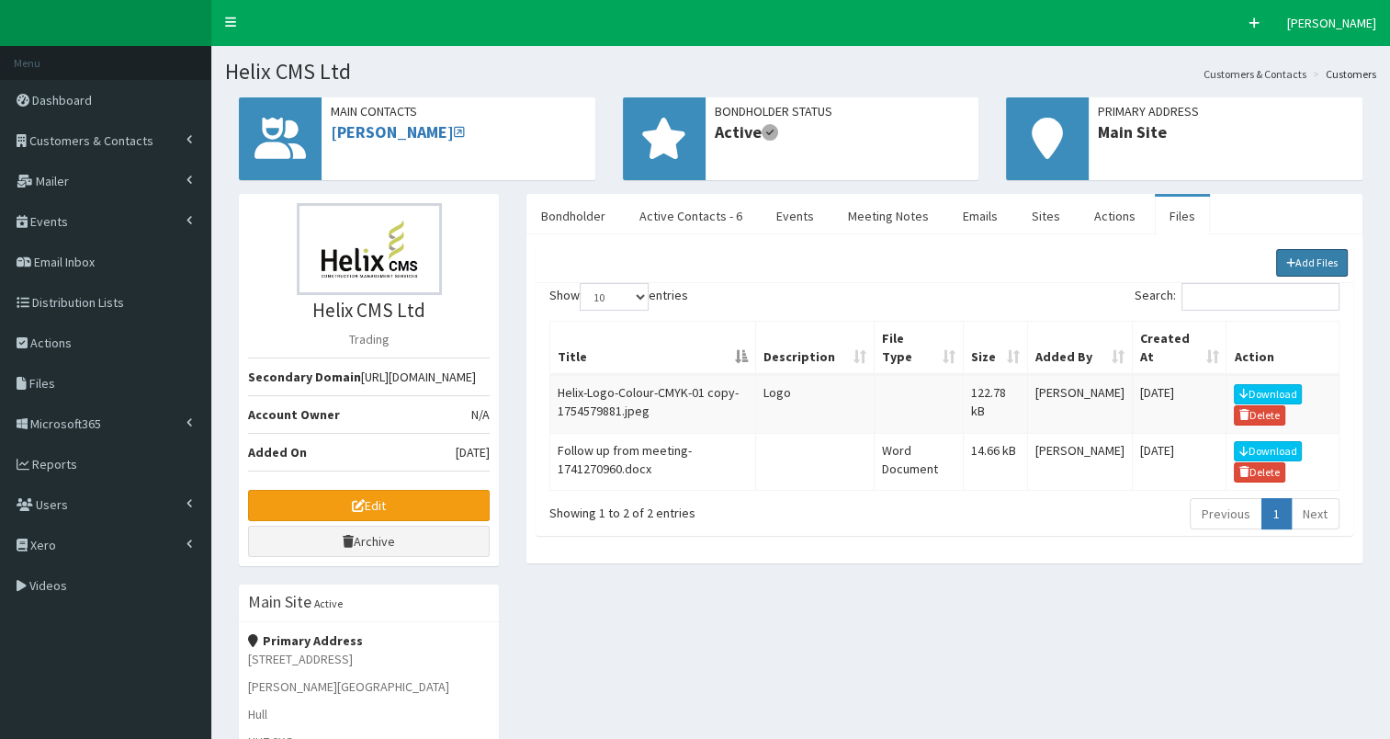
click at [1317, 266] on link "Add Files" at bounding box center [1312, 263] width 73 height 28
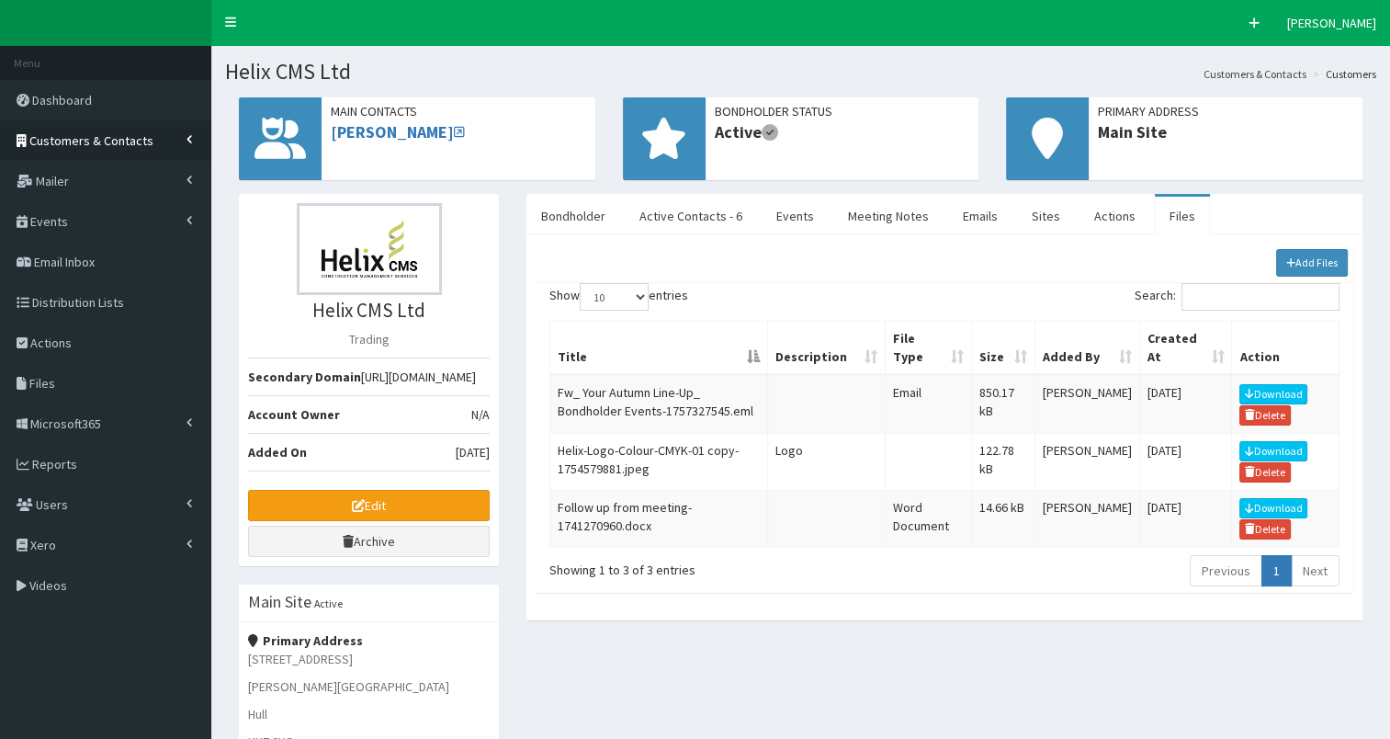
click at [112, 140] on span "Customers & Contacts" at bounding box center [91, 140] width 124 height 17
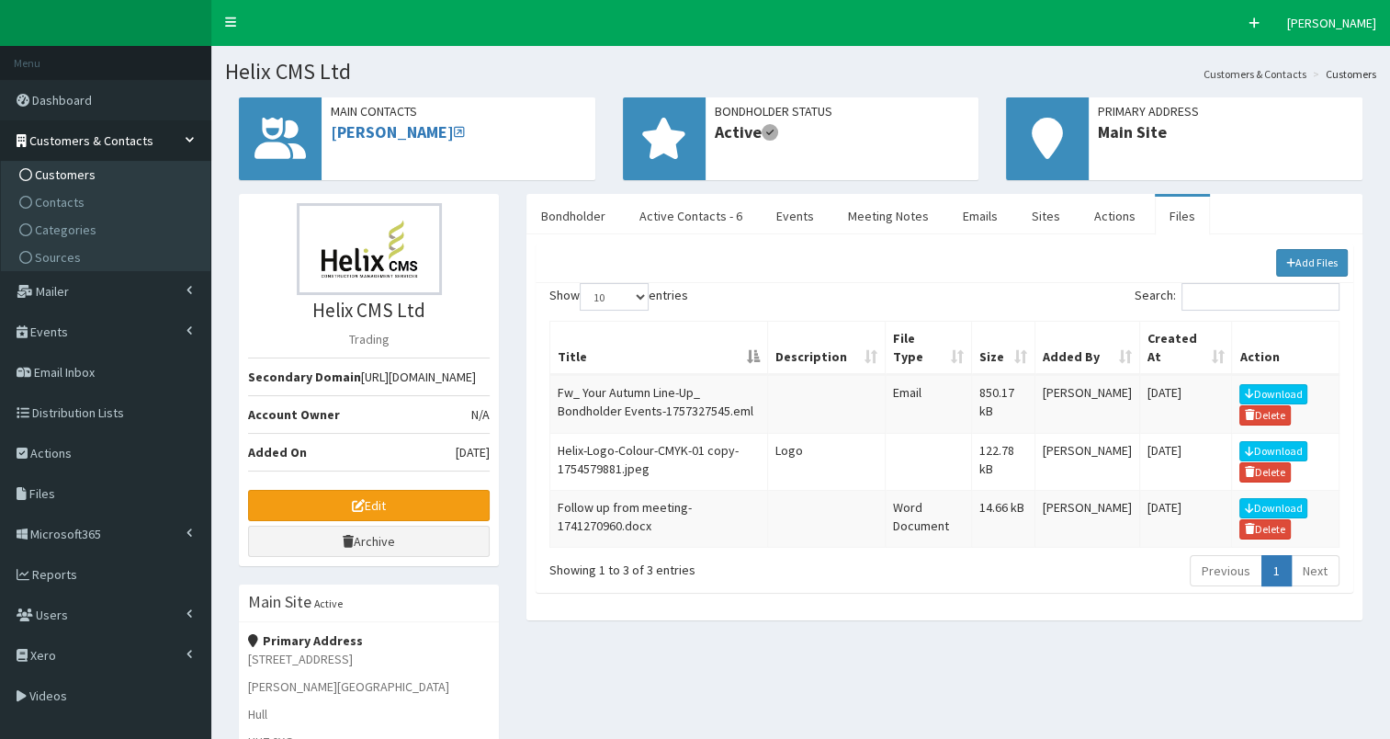
click at [89, 182] on span "Customers" at bounding box center [65, 174] width 61 height 17
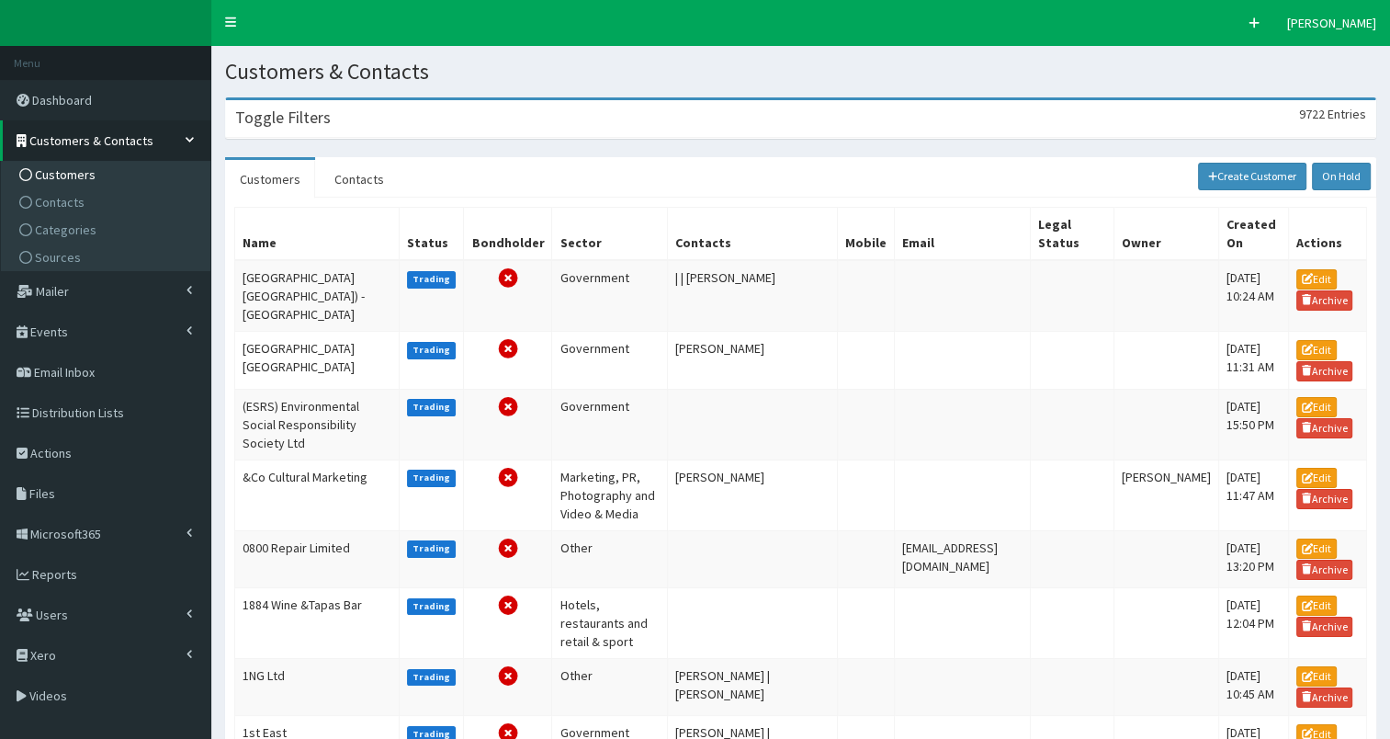
click at [309, 120] on h3 "Toggle Filters" at bounding box center [283, 117] width 96 height 17
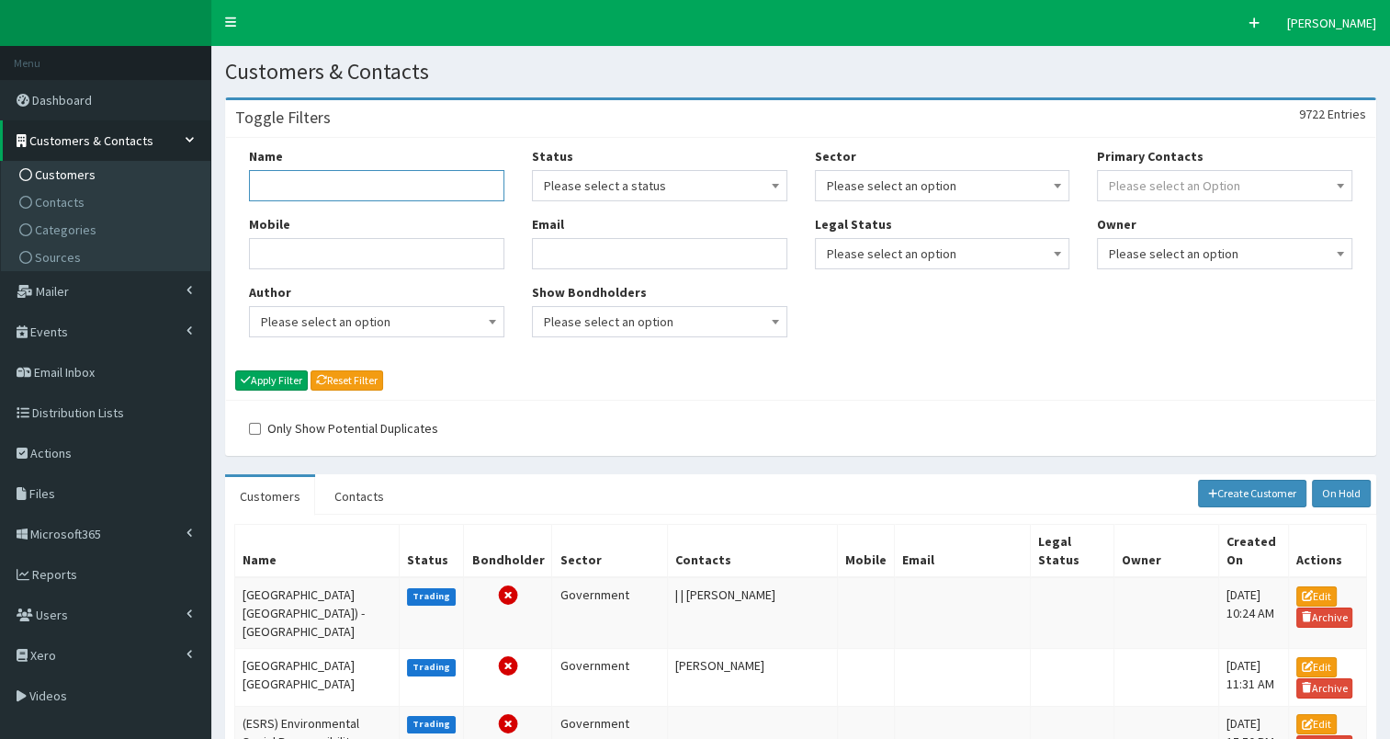
click at [299, 198] on input "Name" at bounding box center [376, 185] width 255 height 31
type input "[PERSON_NAME]"
click at [263, 371] on button "Apply Filter" at bounding box center [271, 380] width 73 height 20
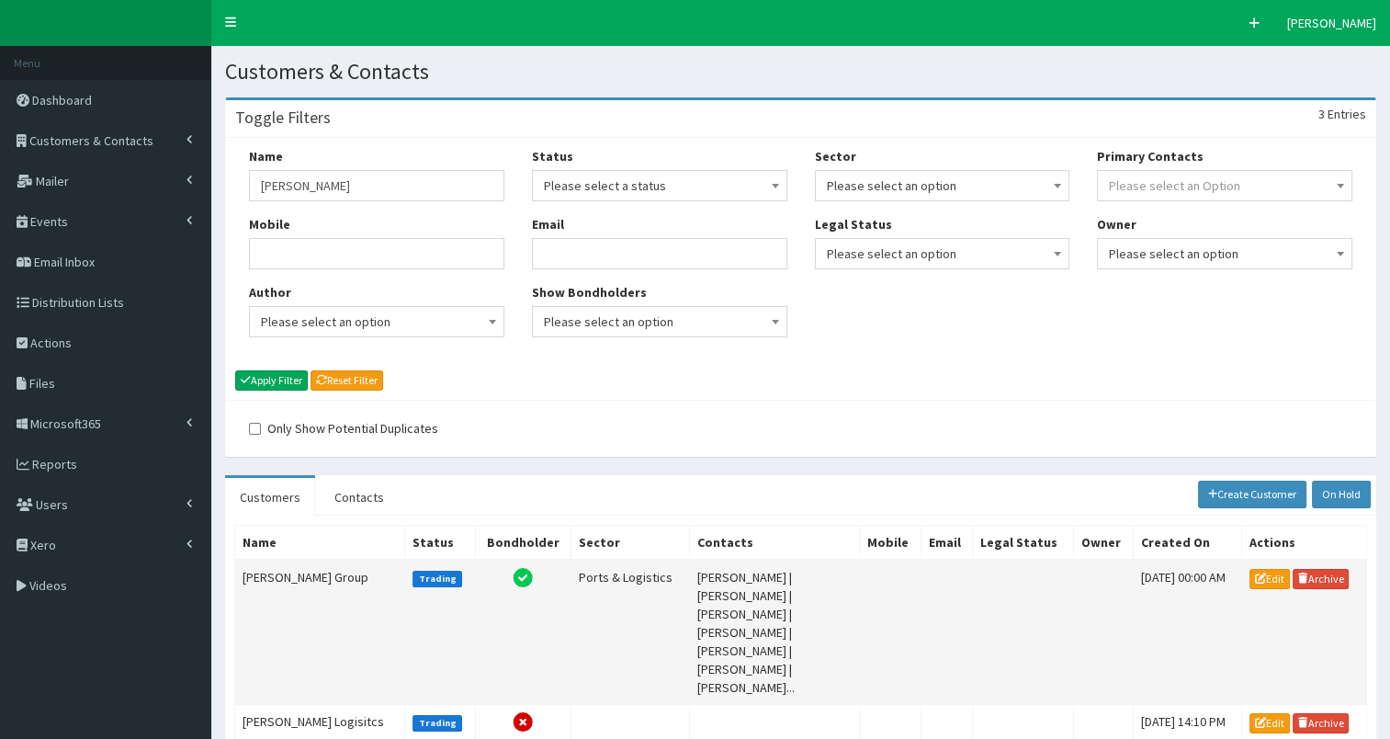
click at [281, 572] on td "[PERSON_NAME] Group" at bounding box center [320, 632] width 170 height 145
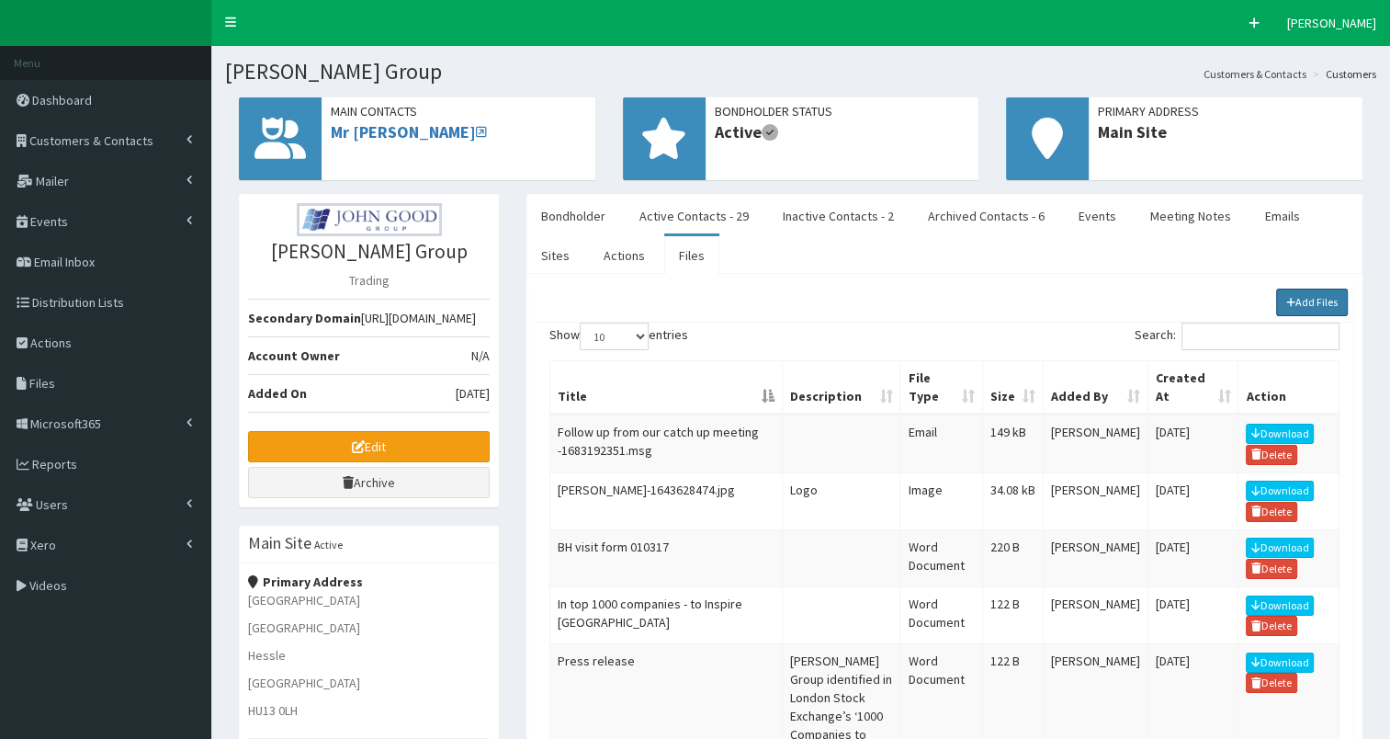
click at [1301, 294] on link "Add Files" at bounding box center [1312, 303] width 73 height 28
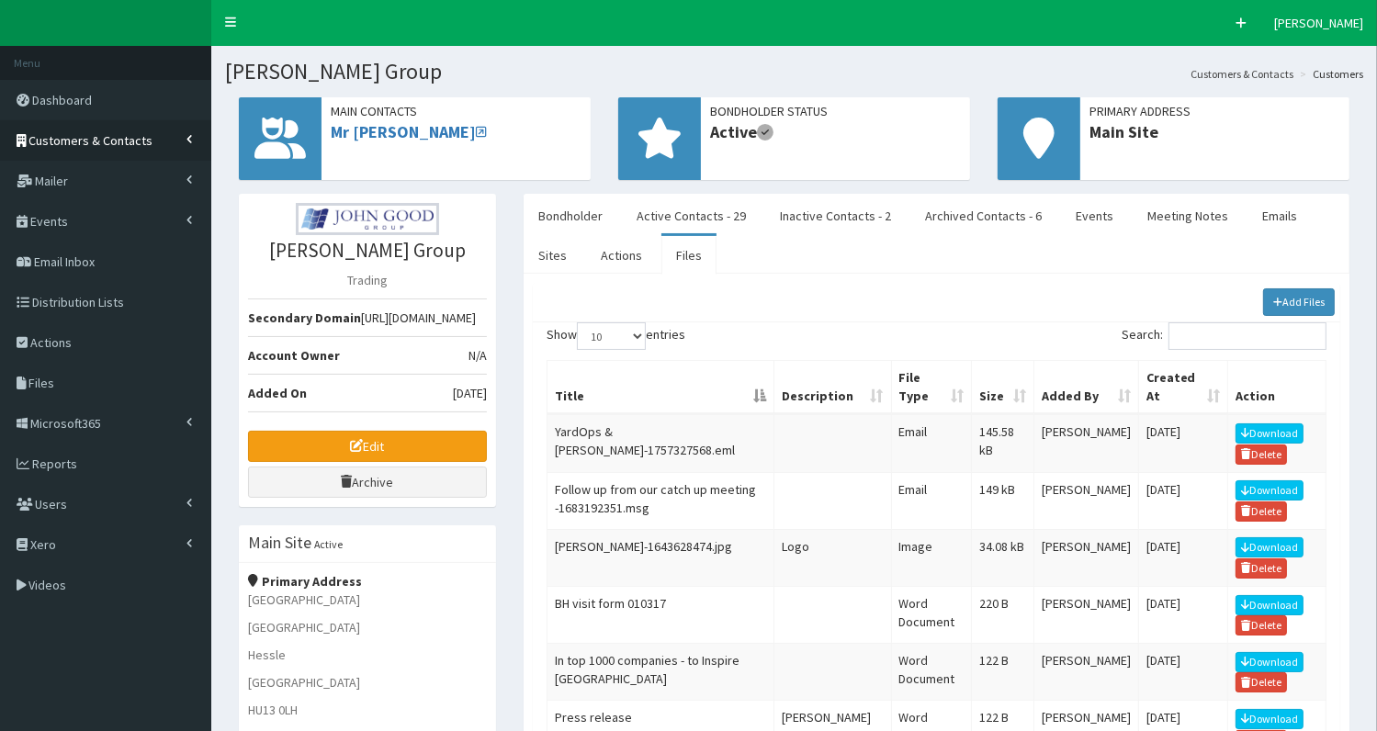
click at [81, 140] on span "Customers & Contacts" at bounding box center [91, 140] width 124 height 17
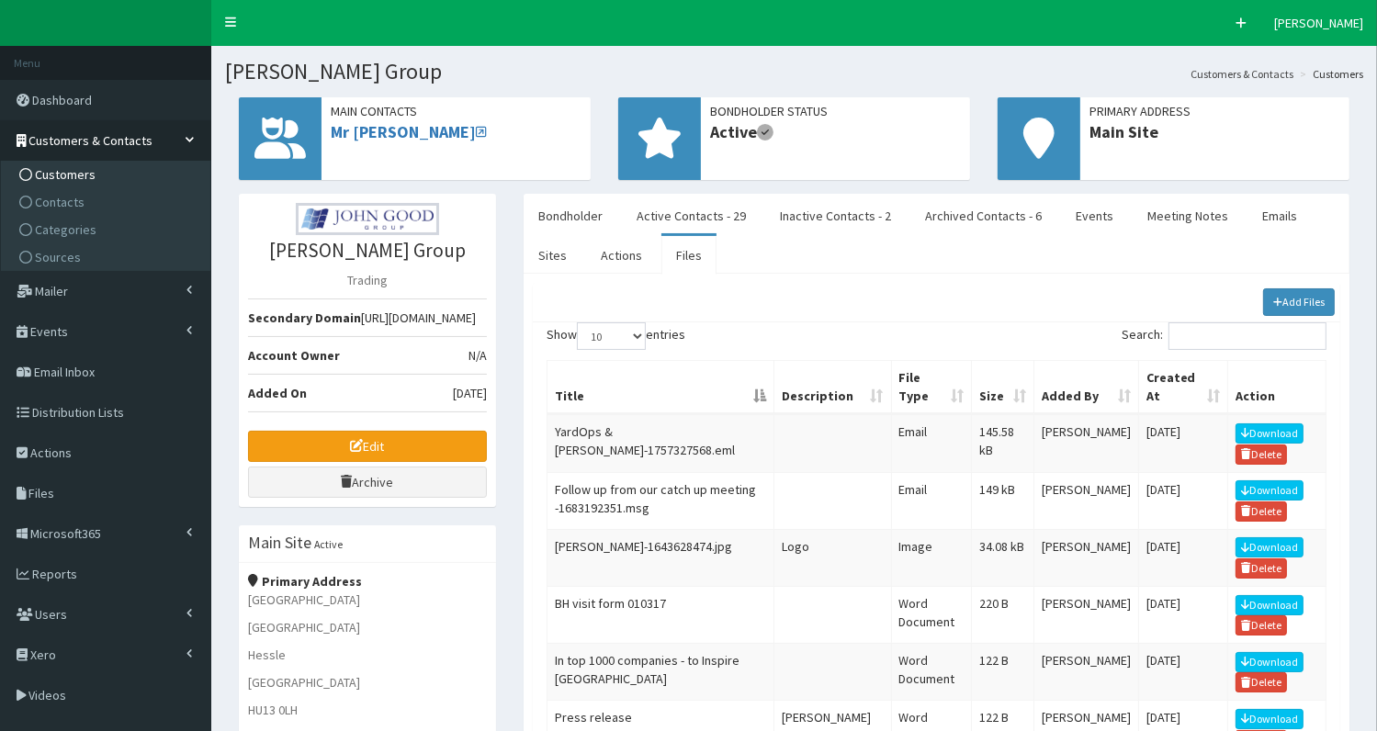
click at [56, 176] on span "Customers" at bounding box center [65, 174] width 61 height 17
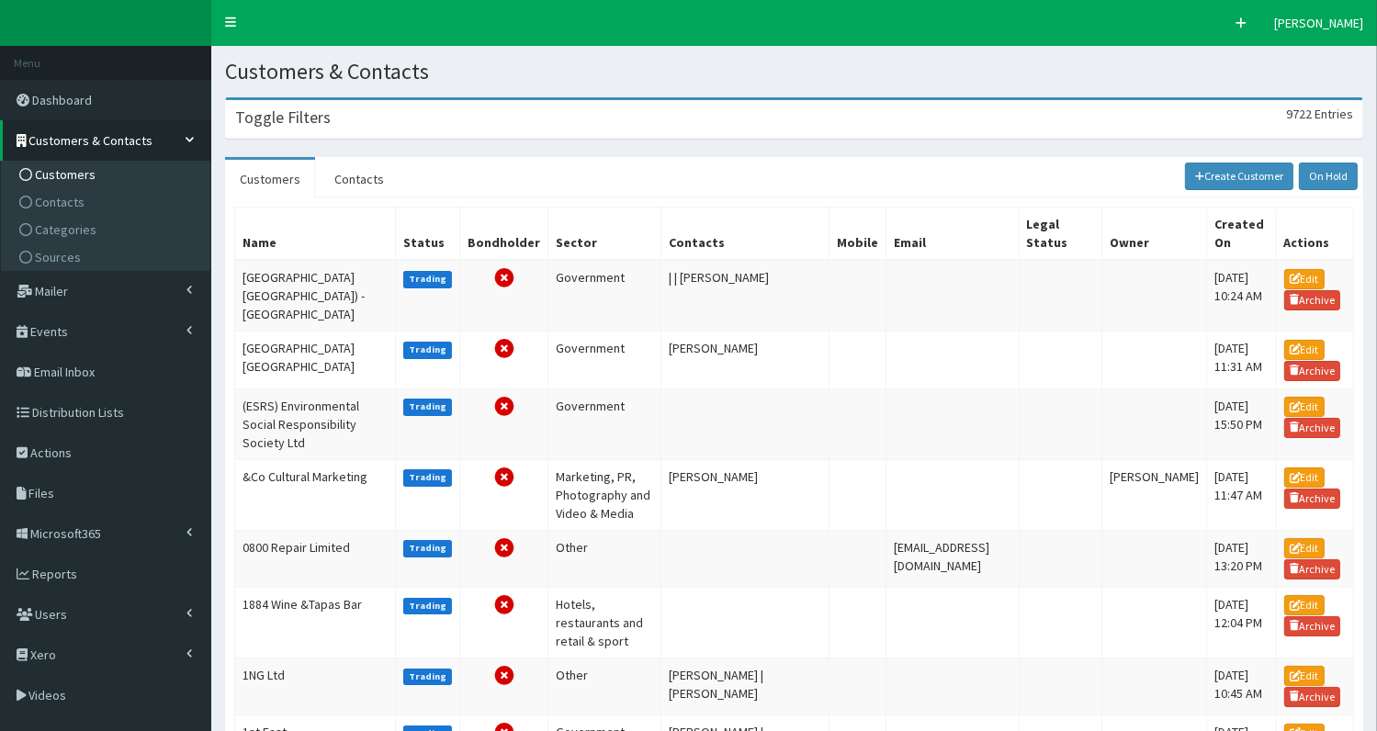
drag, startPoint x: 263, startPoint y: 123, endPoint x: 279, endPoint y: 157, distance: 37.8
click at [263, 124] on h3 "Toggle Filters" at bounding box center [283, 117] width 96 height 17
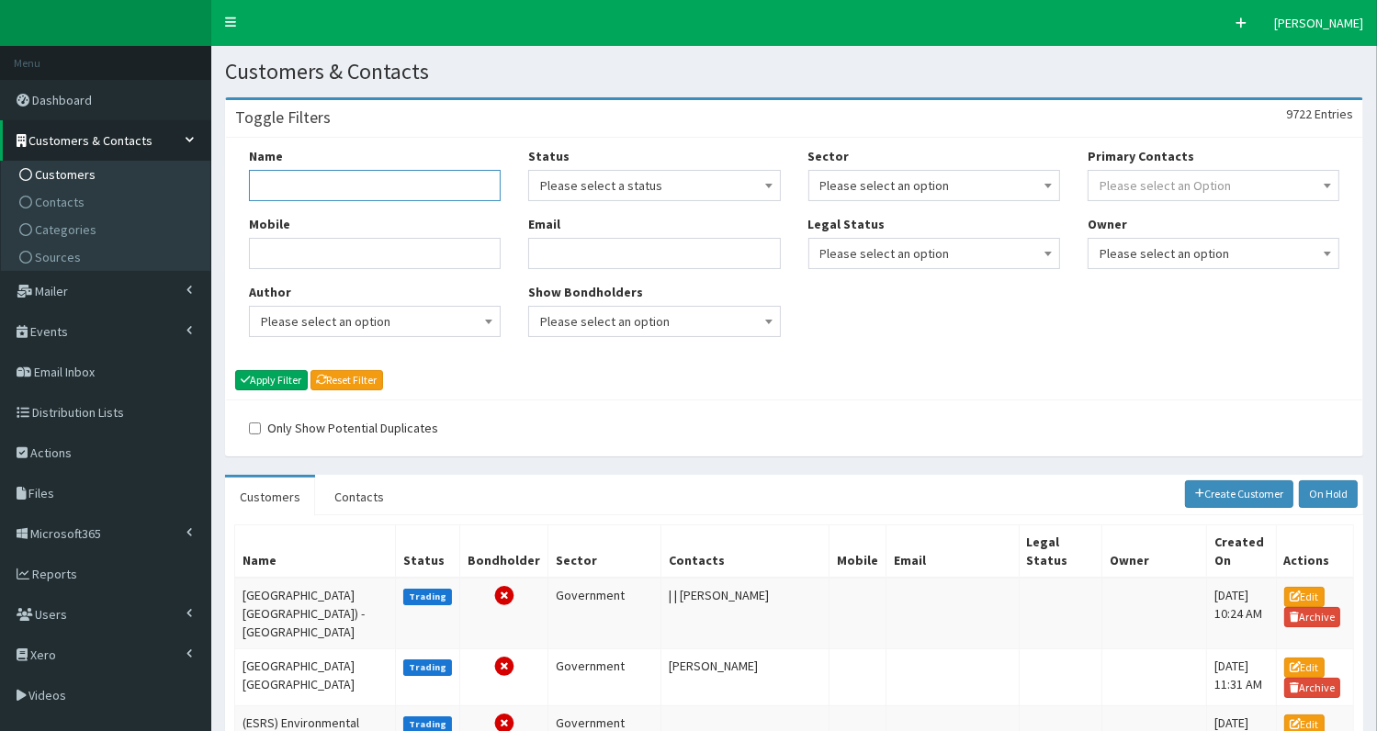
click at [290, 188] on input "Name" at bounding box center [375, 185] width 252 height 31
type input "newd"
click at [255, 379] on button "Apply Filter" at bounding box center [271, 380] width 73 height 20
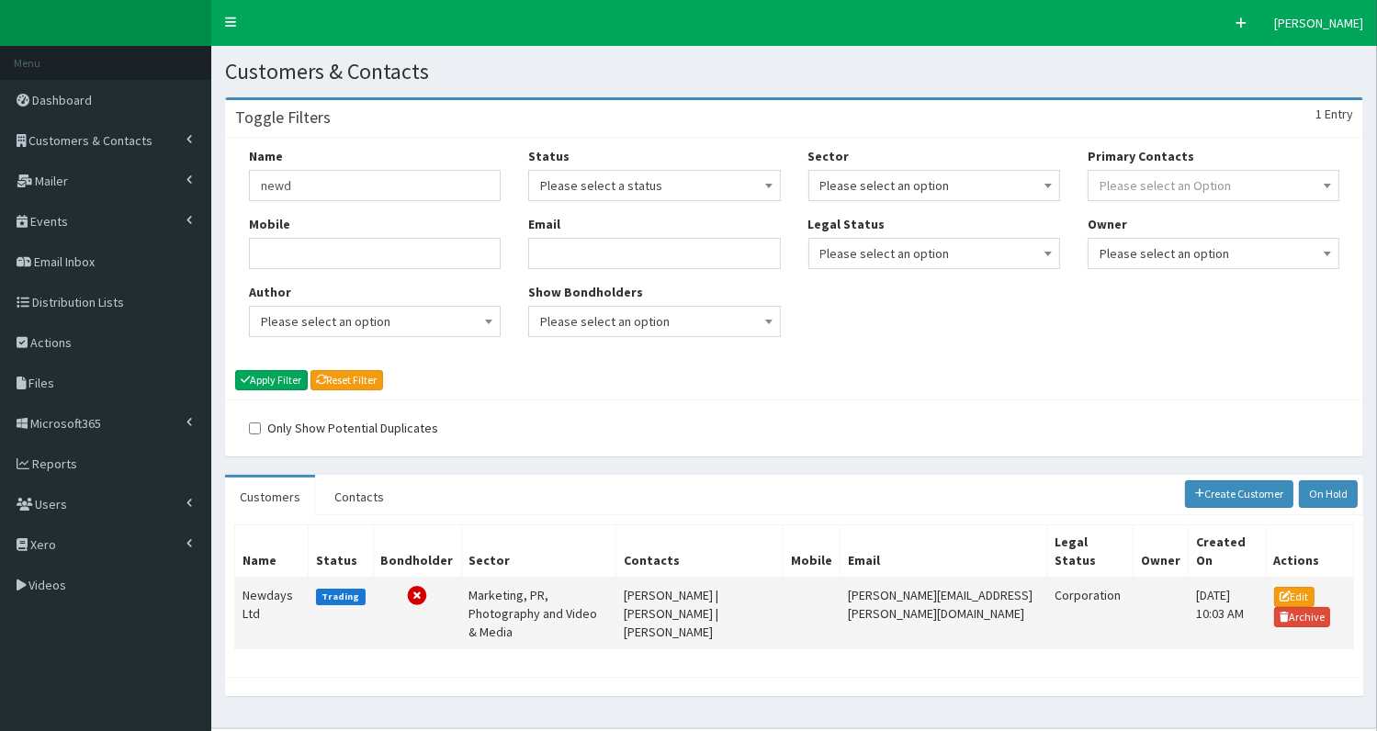
click at [237, 595] on td "Newdays Ltd" at bounding box center [272, 614] width 74 height 72
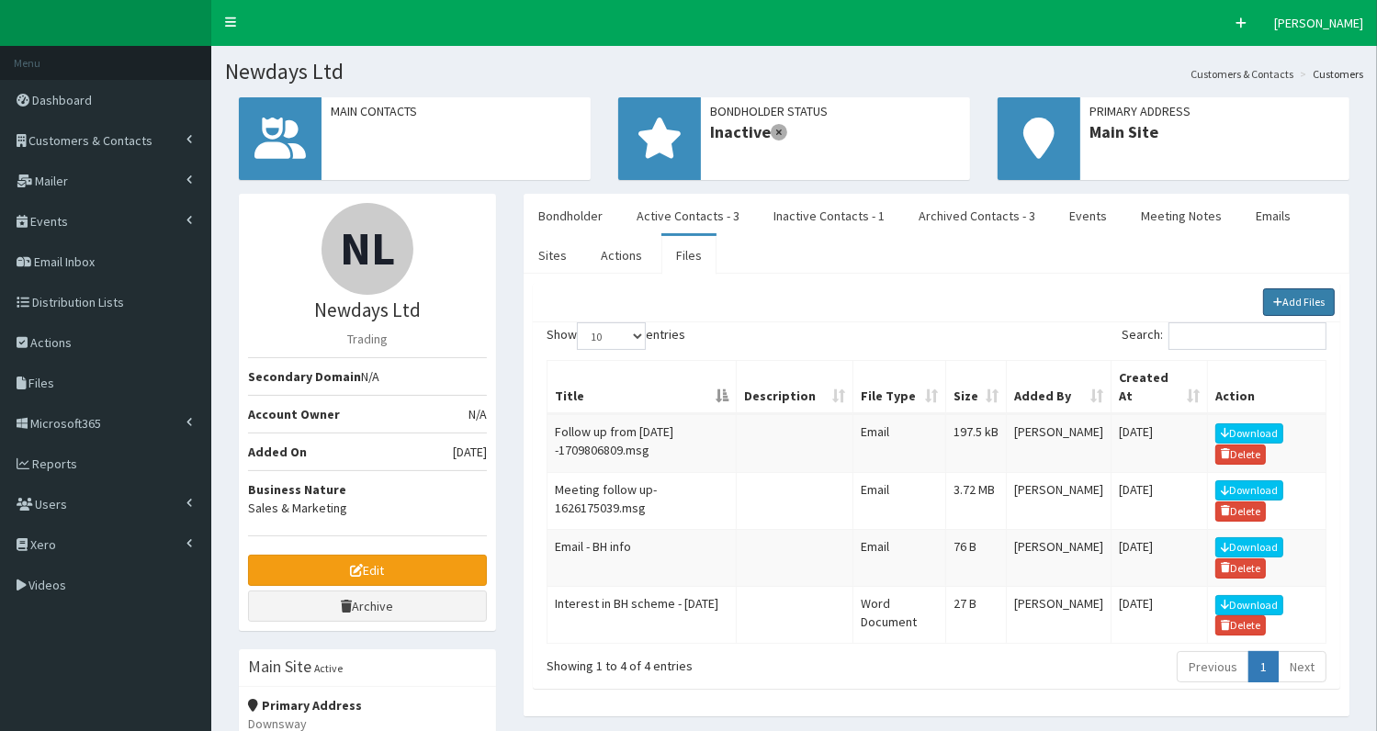
click at [1308, 299] on link "Add Files" at bounding box center [1299, 303] width 73 height 28
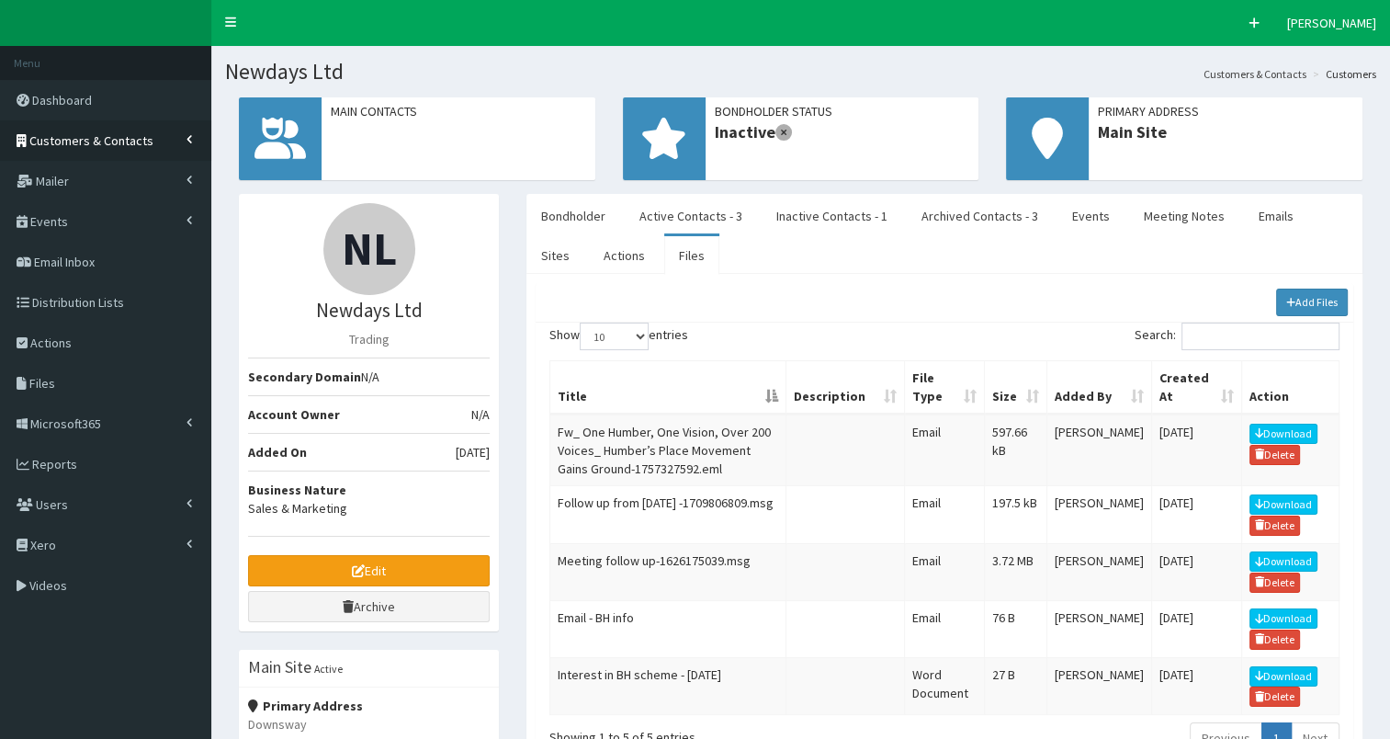
click at [102, 140] on span "Customers & Contacts" at bounding box center [91, 140] width 124 height 17
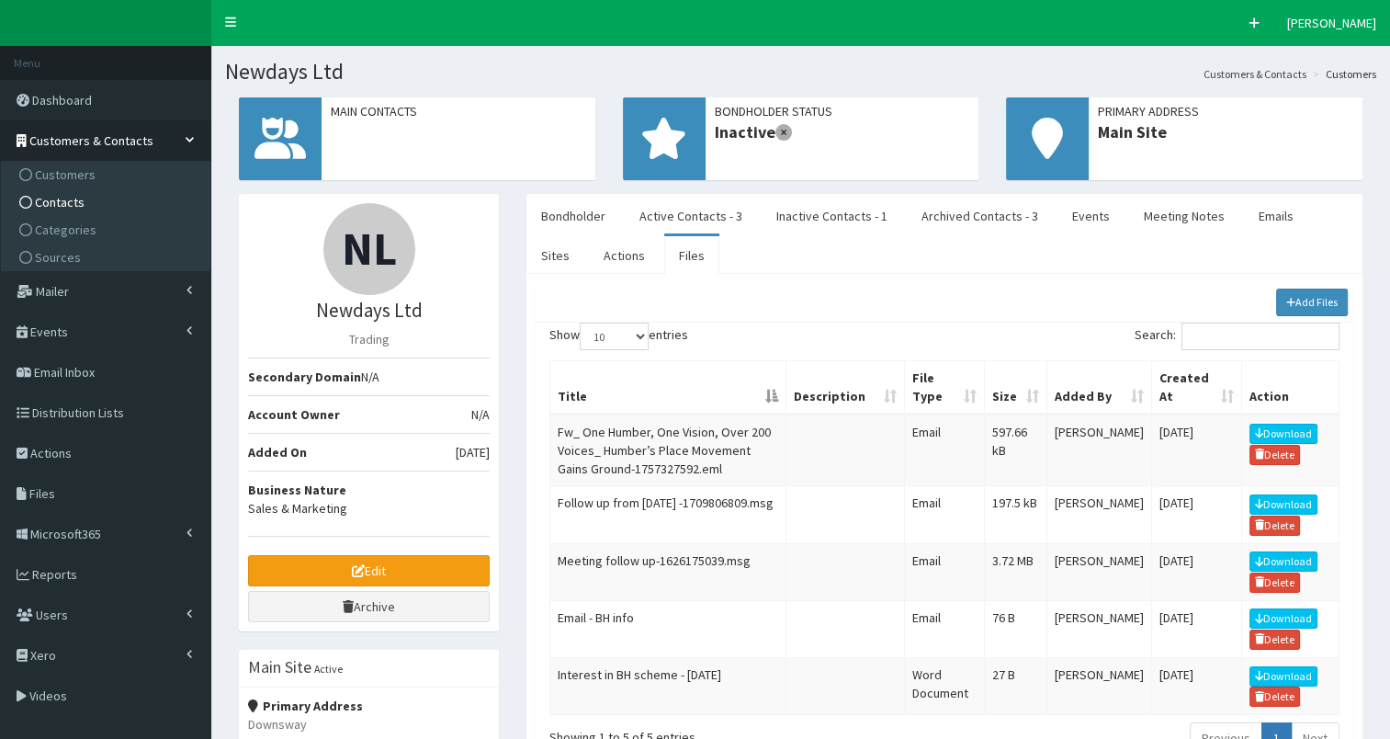
click at [87, 199] on link "Contacts" at bounding box center [108, 202] width 205 height 28
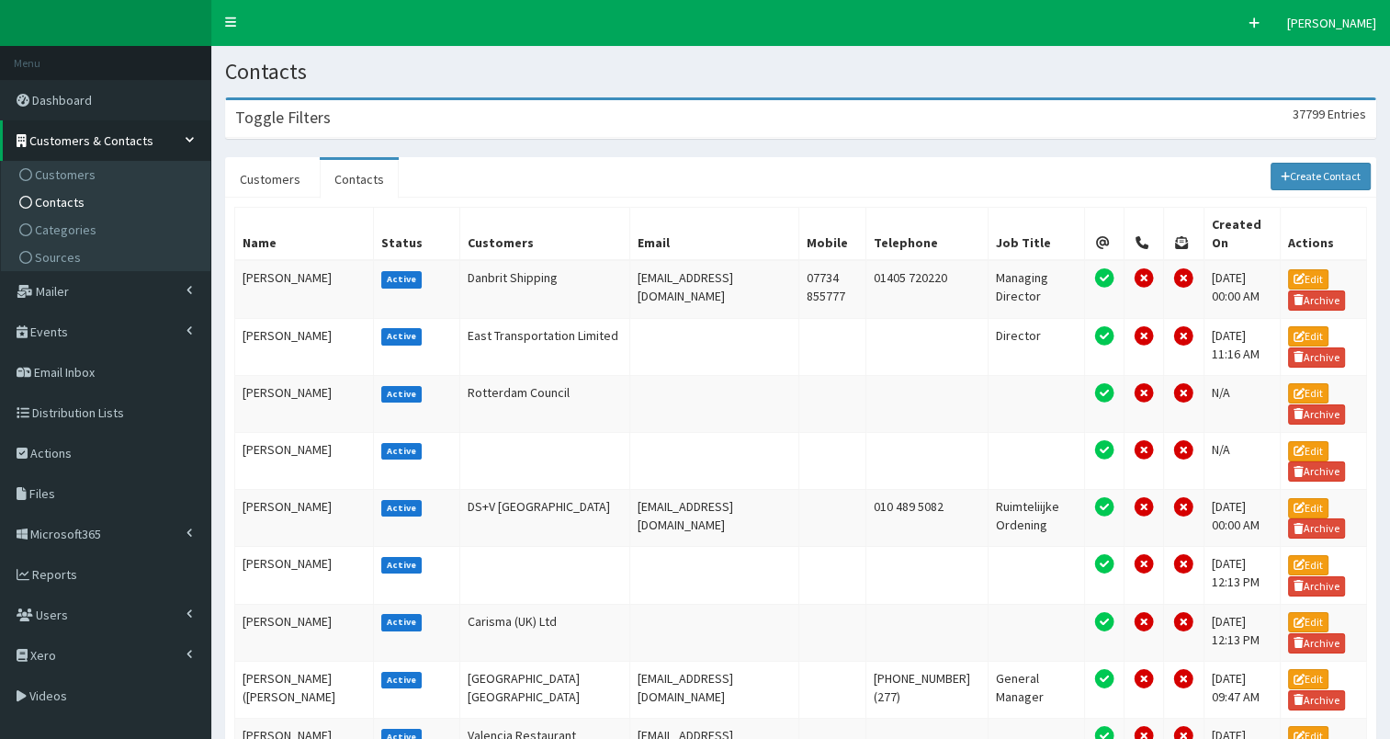
click at [485, 121] on div "Toggle Filters 37799 Entries" at bounding box center [800, 119] width 1149 height 38
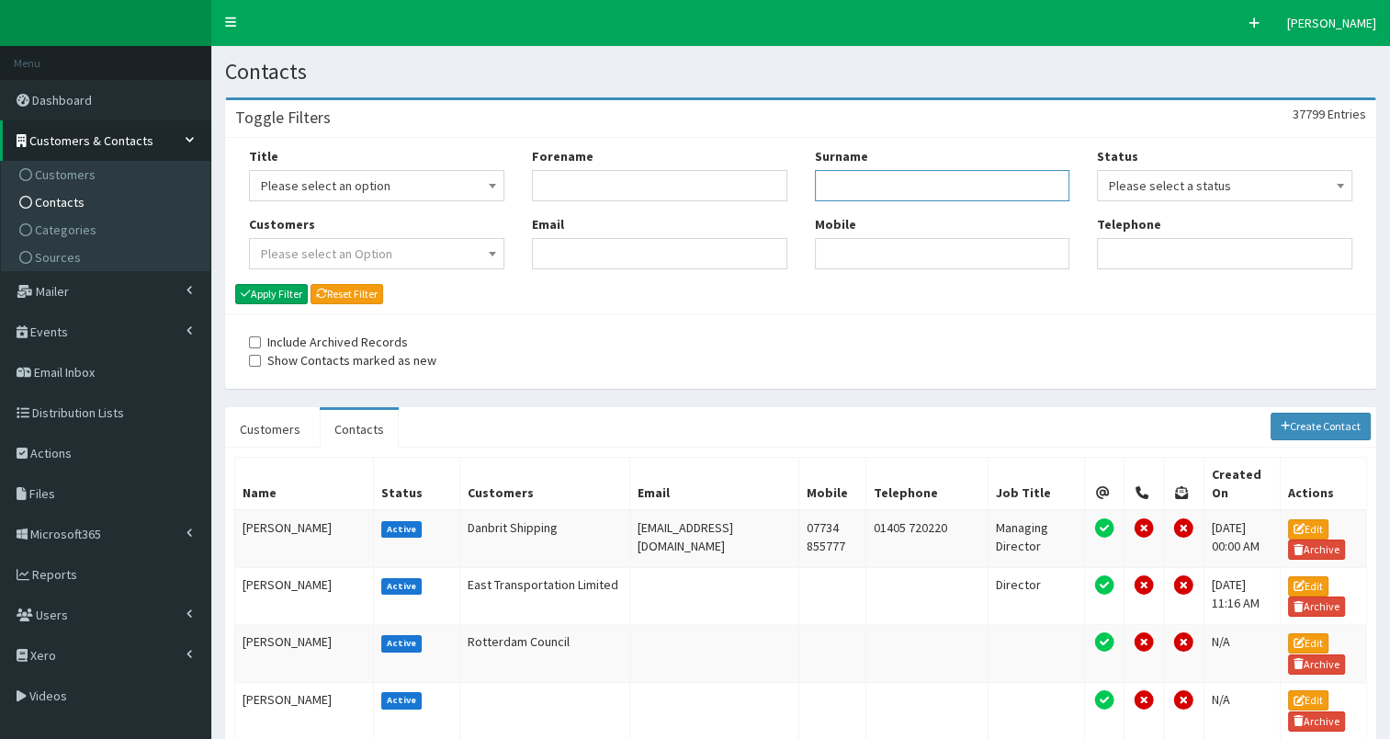
click at [853, 189] on input "Surname" at bounding box center [942, 185] width 255 height 31
type input "eagle"
click at [266, 292] on button "Apply Filter" at bounding box center [271, 294] width 73 height 20
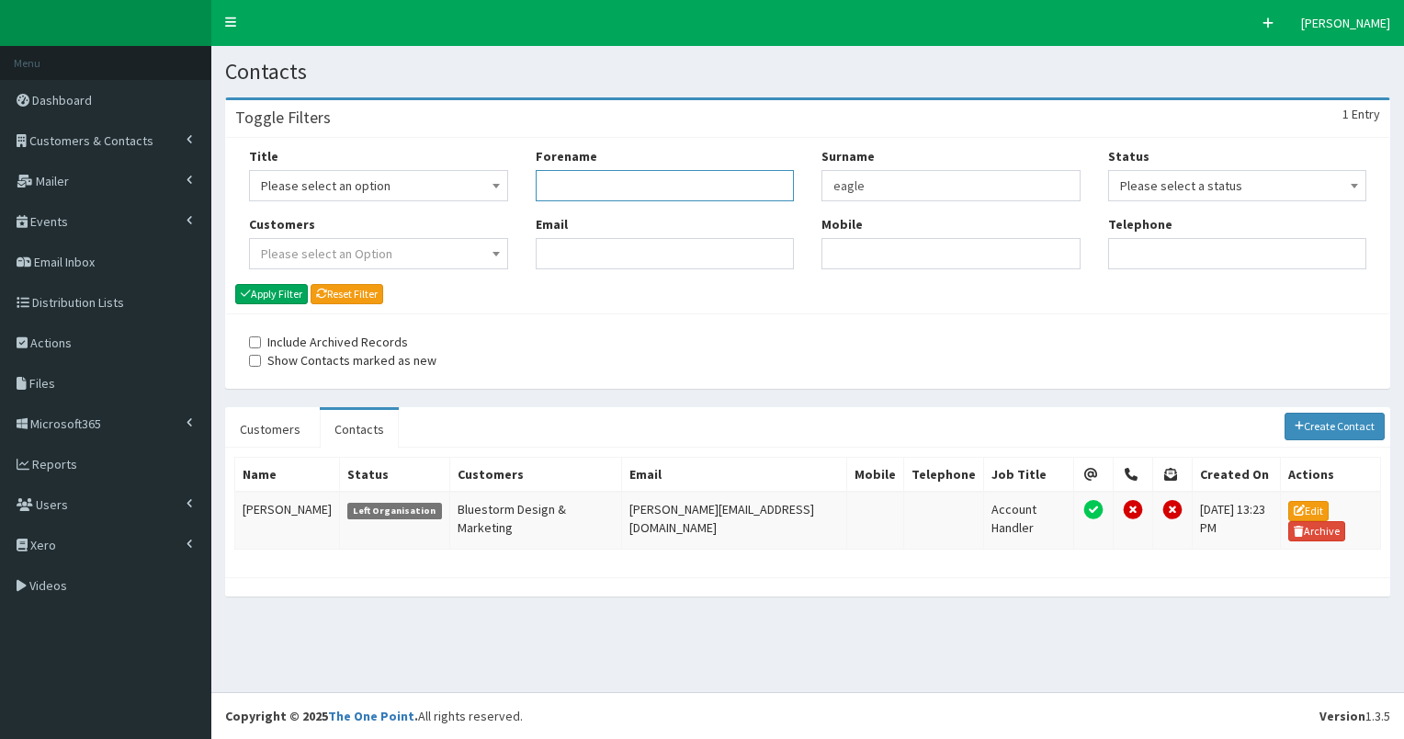
click at [583, 185] on input "Forename" at bounding box center [665, 185] width 259 height 31
type input "[PERSON_NAME]"
click at [268, 293] on button "Apply Filter" at bounding box center [271, 294] width 73 height 20
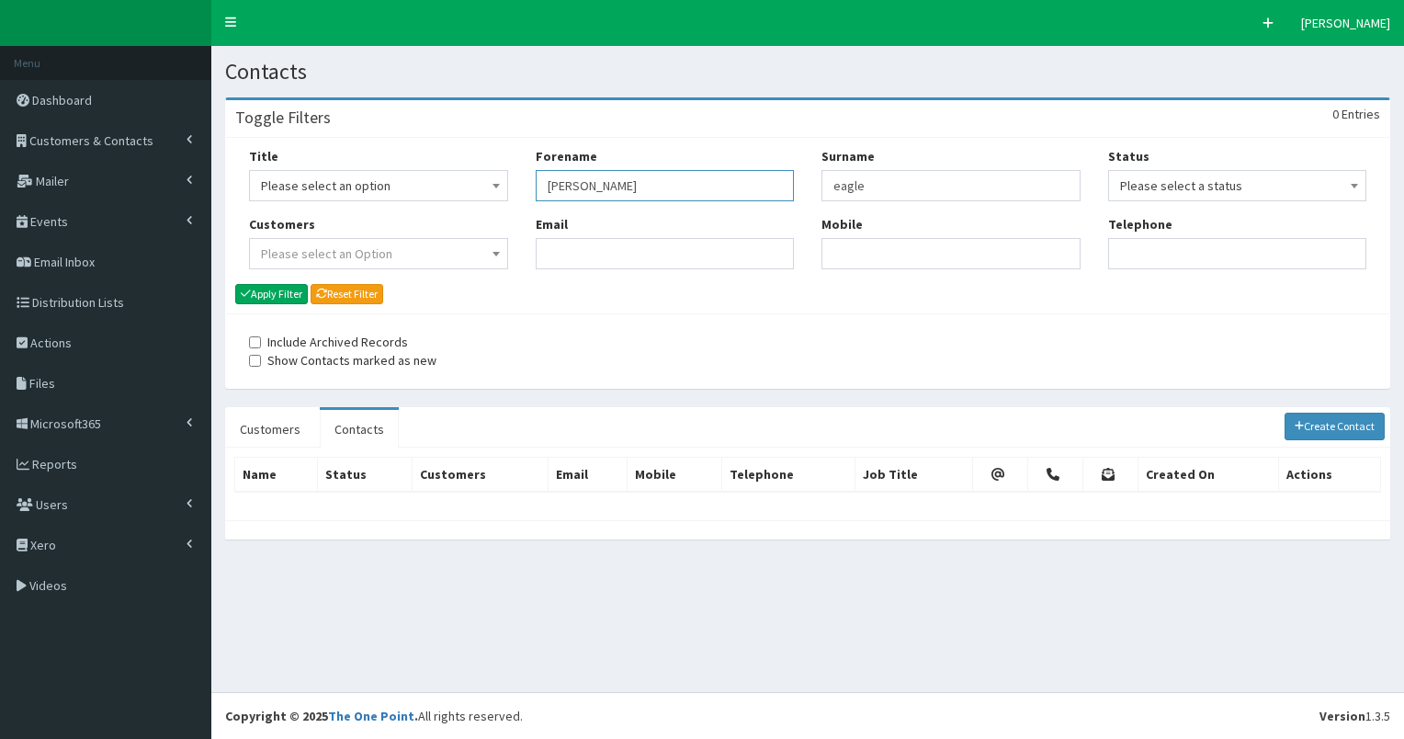
drag, startPoint x: 592, startPoint y: 182, endPoint x: 647, endPoint y: 194, distance: 56.4
click at [647, 194] on input "[PERSON_NAME]" at bounding box center [665, 185] width 259 height 31
paste input "vallanc"
type input "[PERSON_NAME]"
click at [272, 290] on button "Apply Filter" at bounding box center [271, 294] width 73 height 20
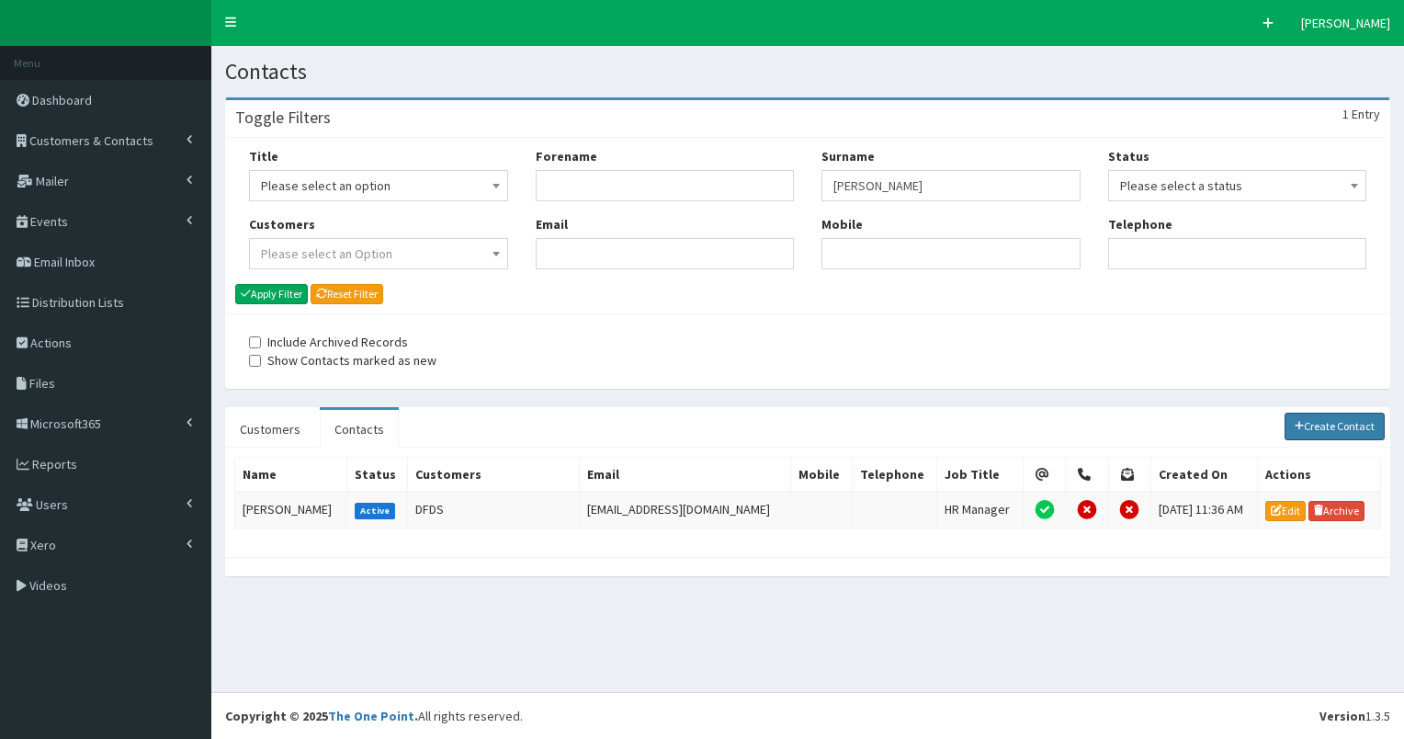
click at [1325, 425] on link "Create Contact" at bounding box center [1335, 427] width 101 height 28
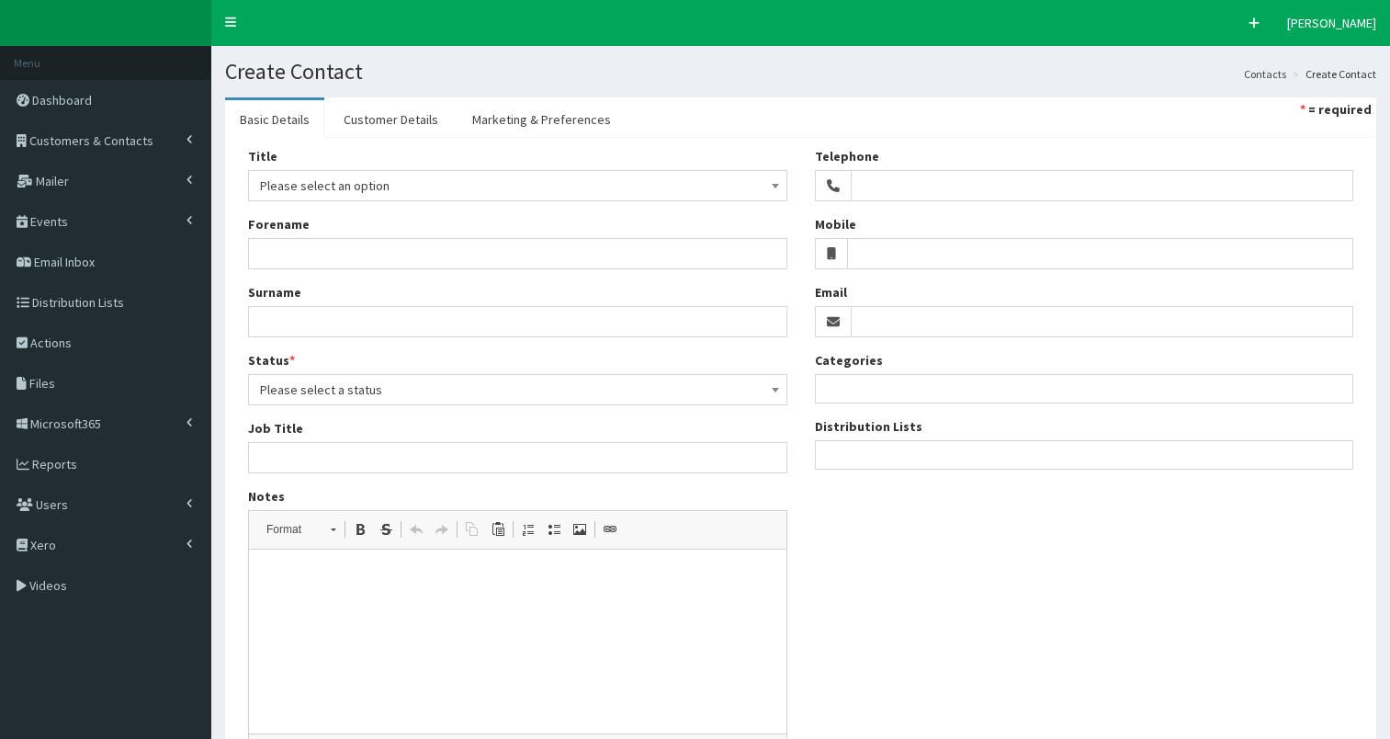
select select
click at [340, 187] on span "Please select an option" at bounding box center [517, 186] width 515 height 26
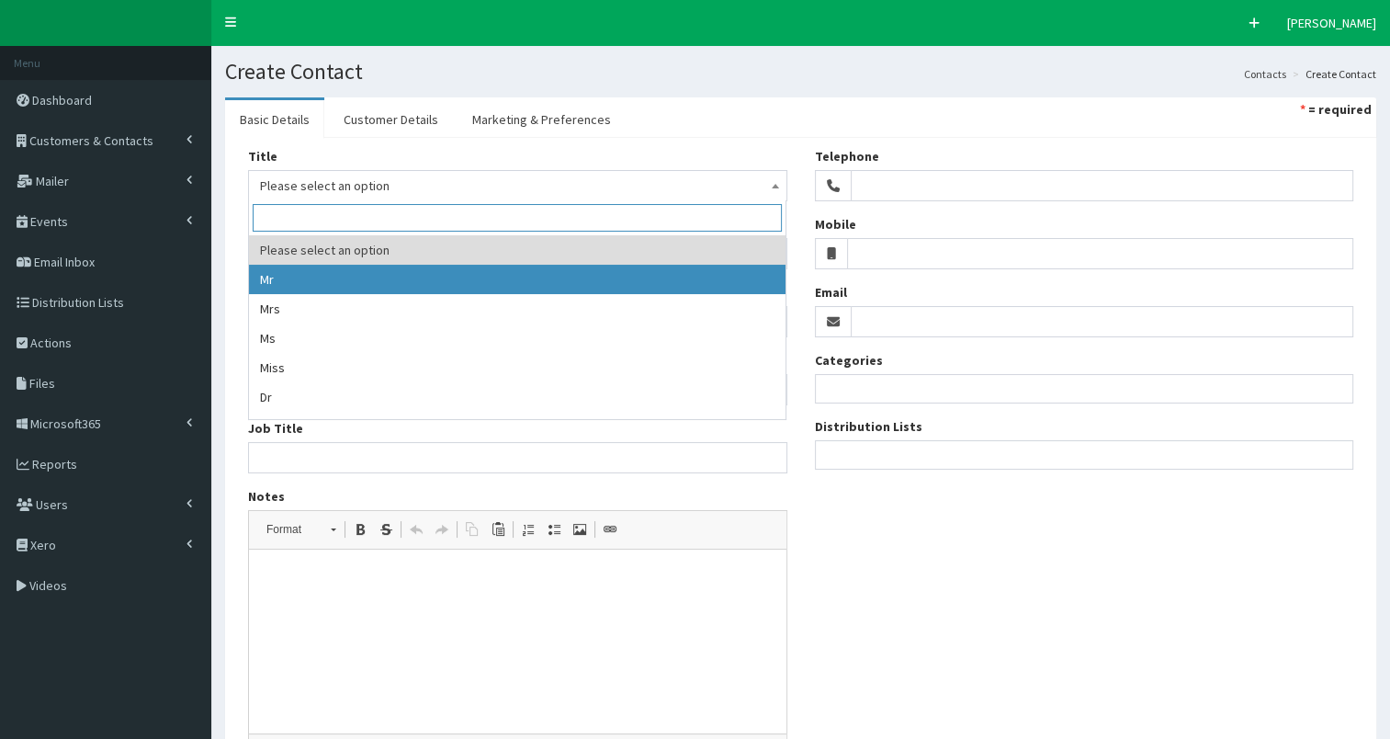
select select "1"
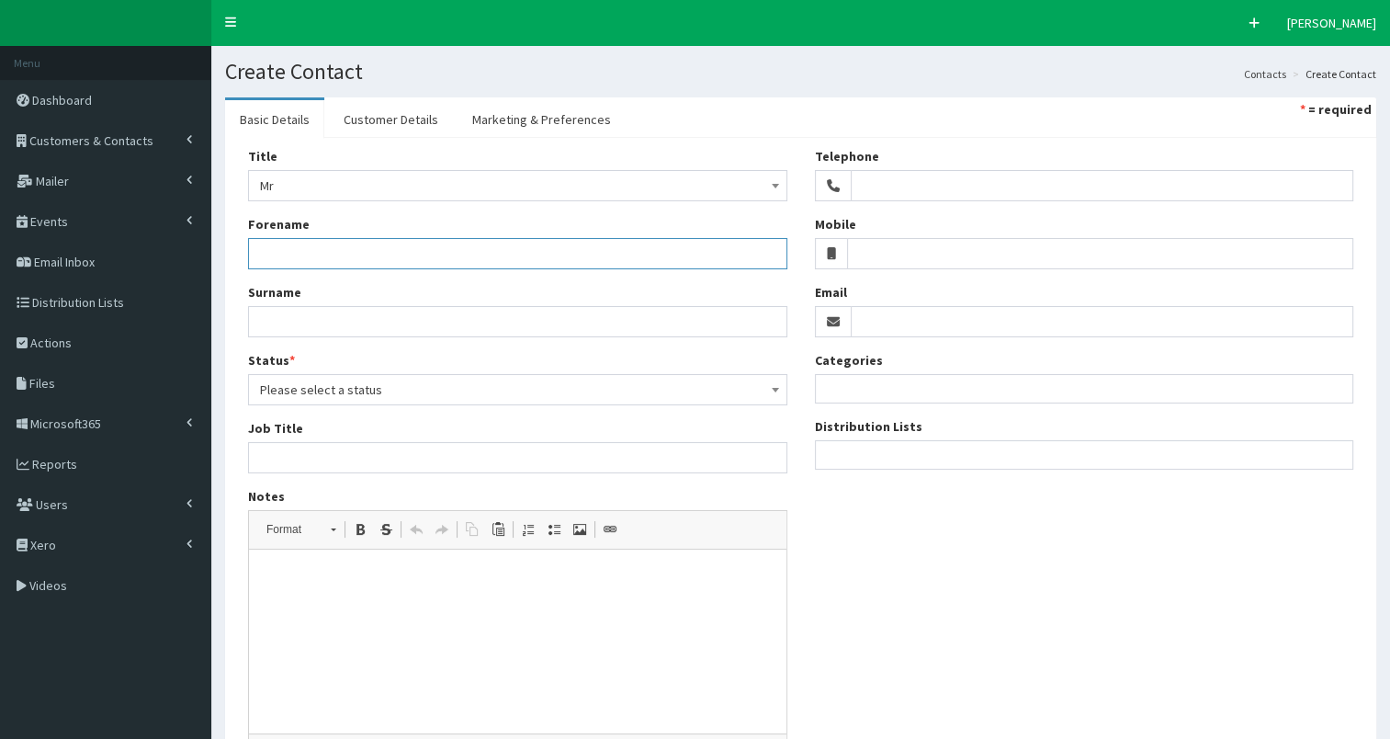
click at [297, 248] on input "Forename" at bounding box center [517, 253] width 539 height 31
paste input "Lord Vallance KCB FRS FMedSci FRCP HonFREng"
drag, startPoint x: 287, startPoint y: 252, endPoint x: 543, endPoint y: 257, distance: 256.4
click at [543, 257] on input "Lord Vallance KCB FRS FMedSci FRCP HonFREng" at bounding box center [517, 253] width 539 height 31
type input "Lord"
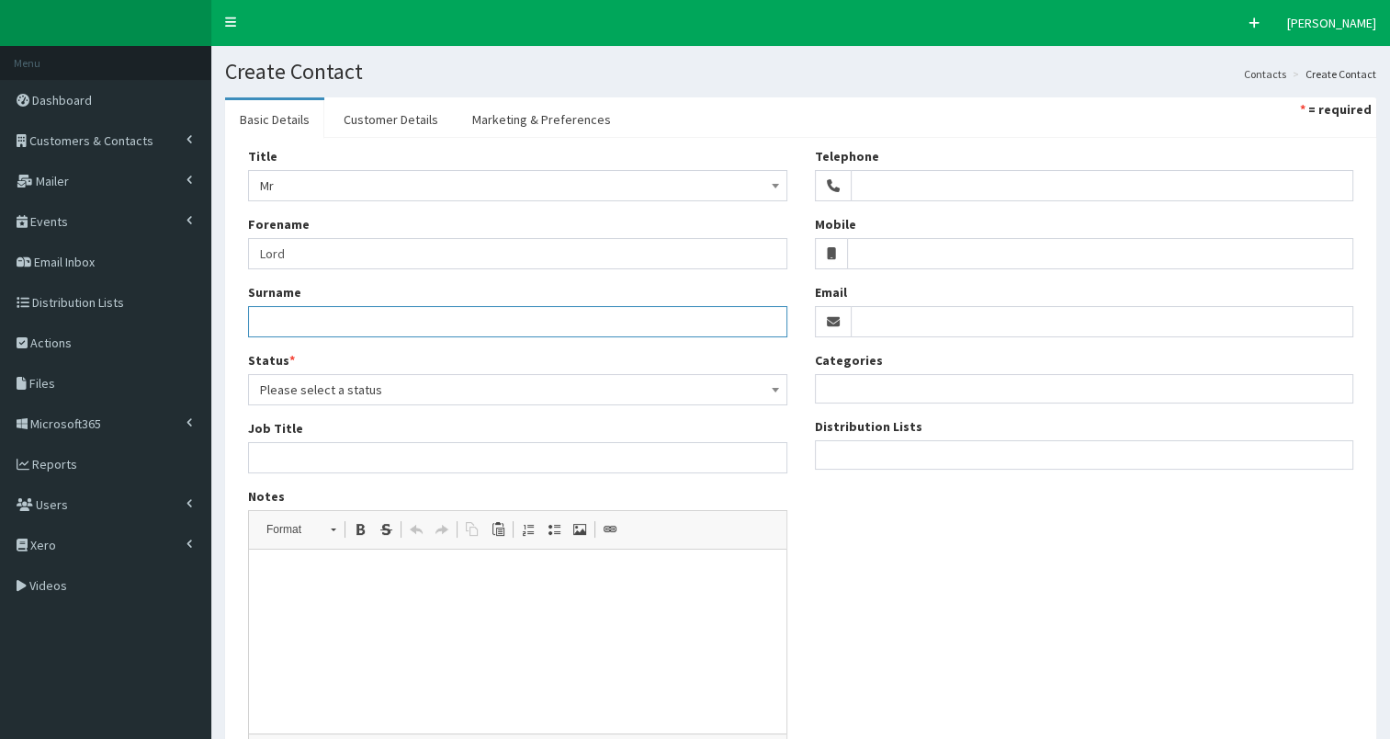
click at [337, 312] on input "Surname" at bounding box center [517, 321] width 539 height 31
paste input "Vallance KCB FRS FMedSci FRCP HonFREng"
type input "Vallance KCB FRS FMedSci FRCP HonFREng"
click at [333, 391] on span "Please select a status" at bounding box center [517, 390] width 515 height 26
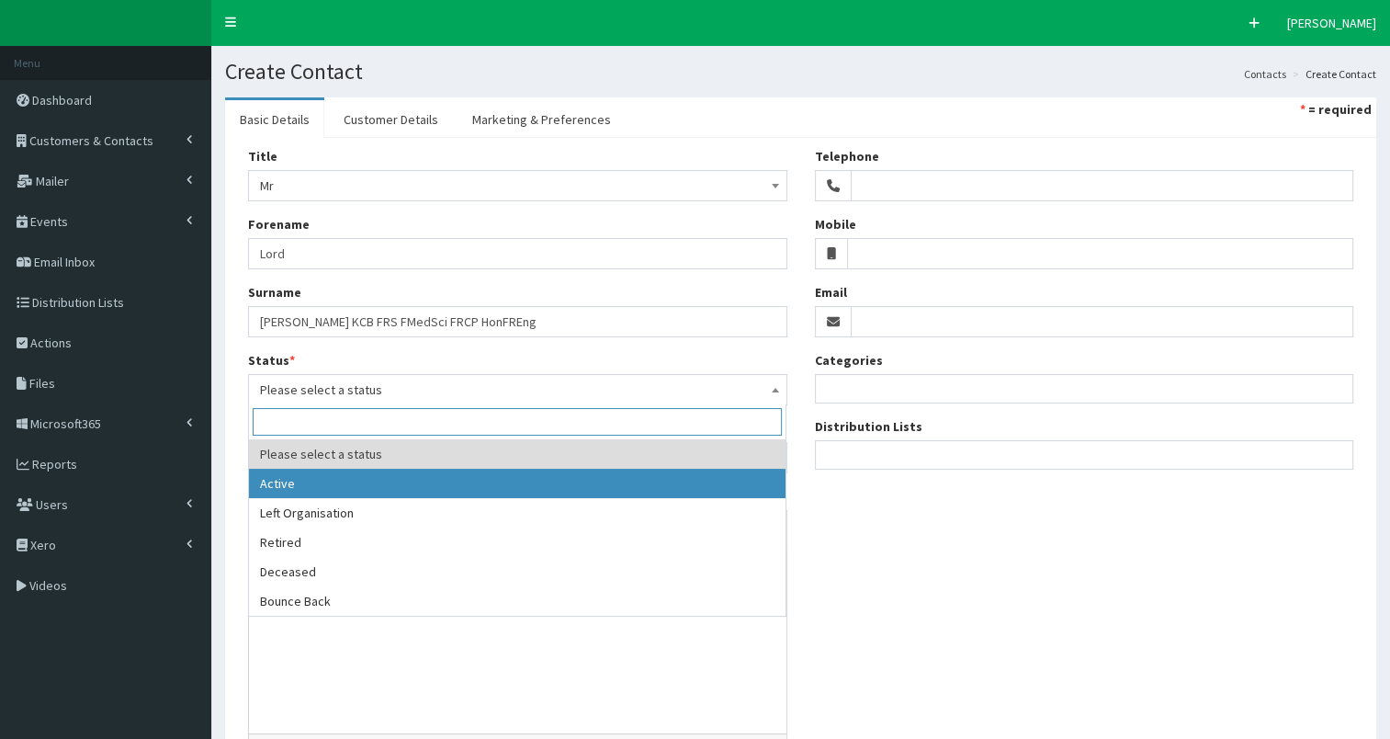
select select "1"
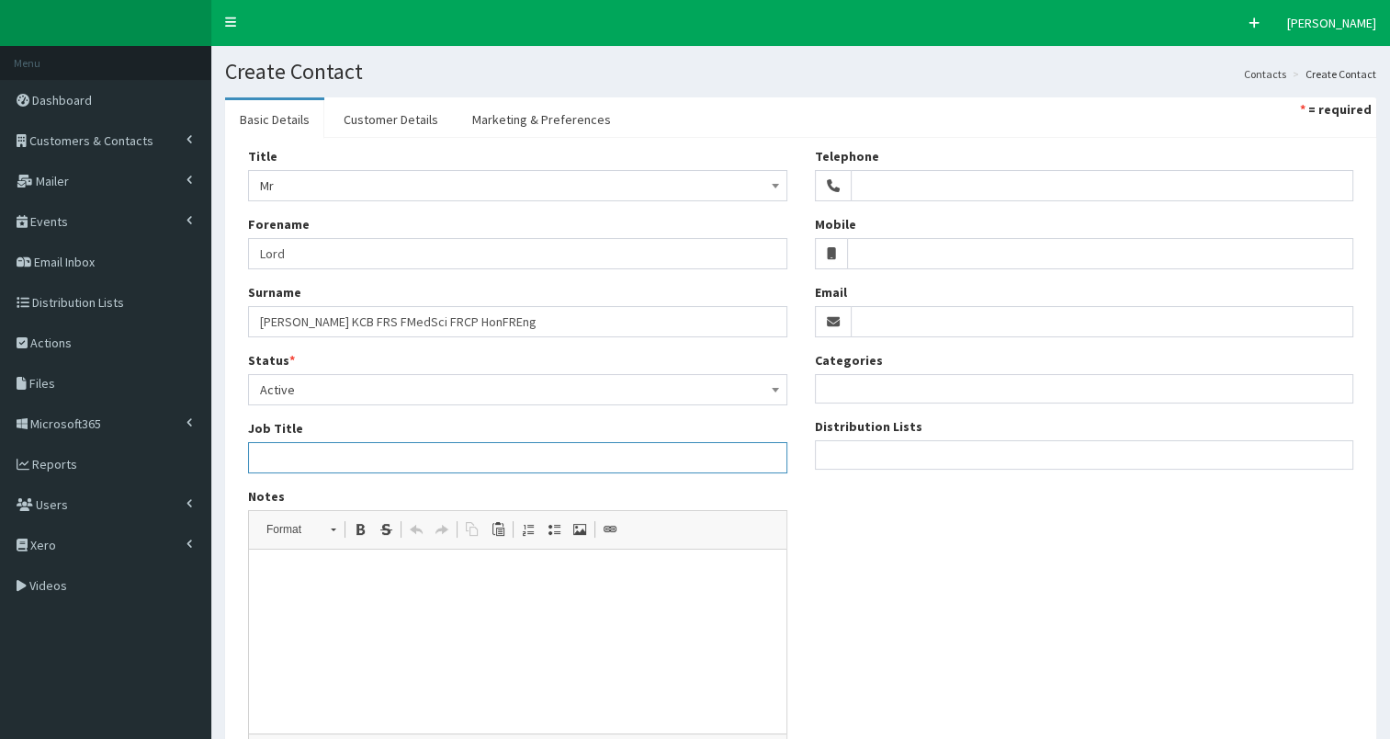
click at [289, 470] on input "Job Title" at bounding box center [517, 457] width 539 height 31
paste input "Minister of State (Minister for Science) on 5 July 2024. He was also appointed …"
click at [612, 456] on input "Minister of State (Minister for Science) & Minister of State in the Department …" at bounding box center [517, 457] width 539 height 31
type input "Minister of State (Minister for Science) & Minister of State in the Department …"
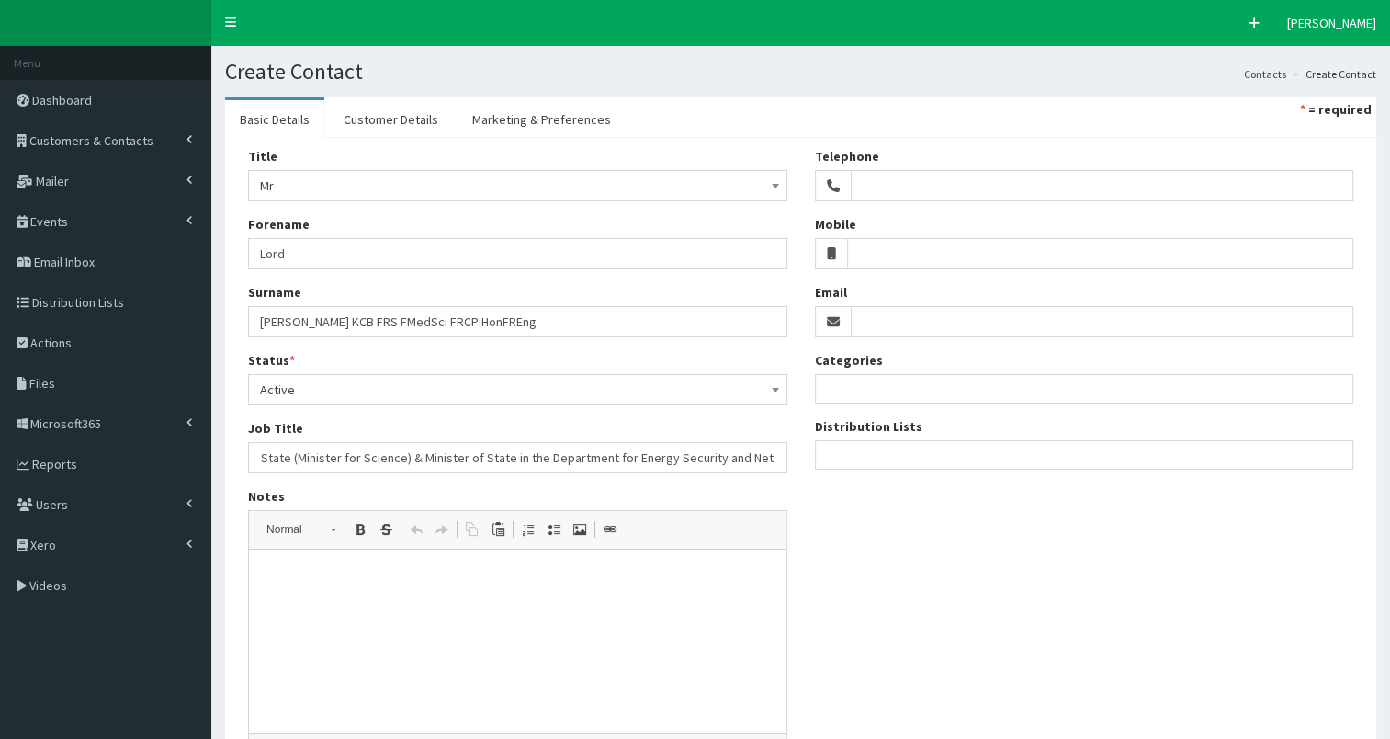
click at [437, 606] on html at bounding box center [518, 577] width 538 height 56
click at [889, 452] on ul at bounding box center [1085, 452] width 538 height 23
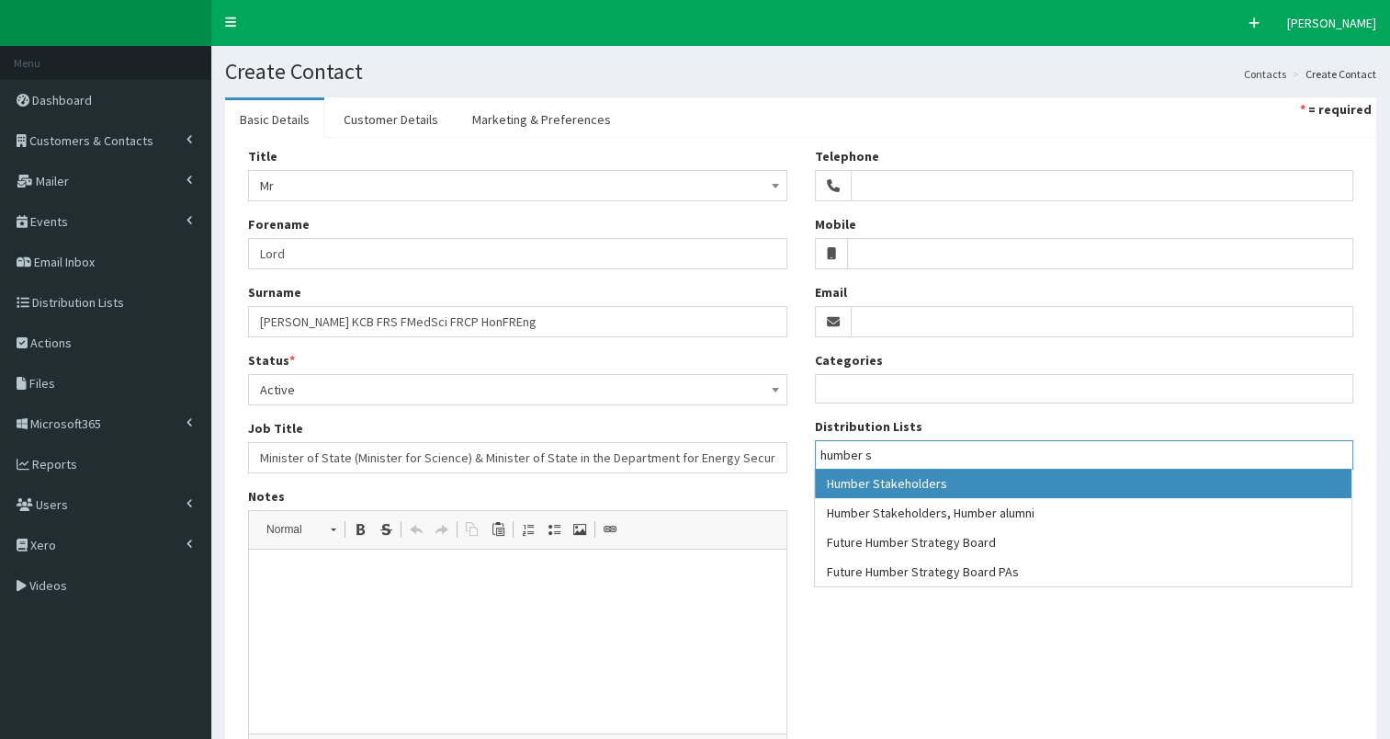
type input "humber s"
select select "139"
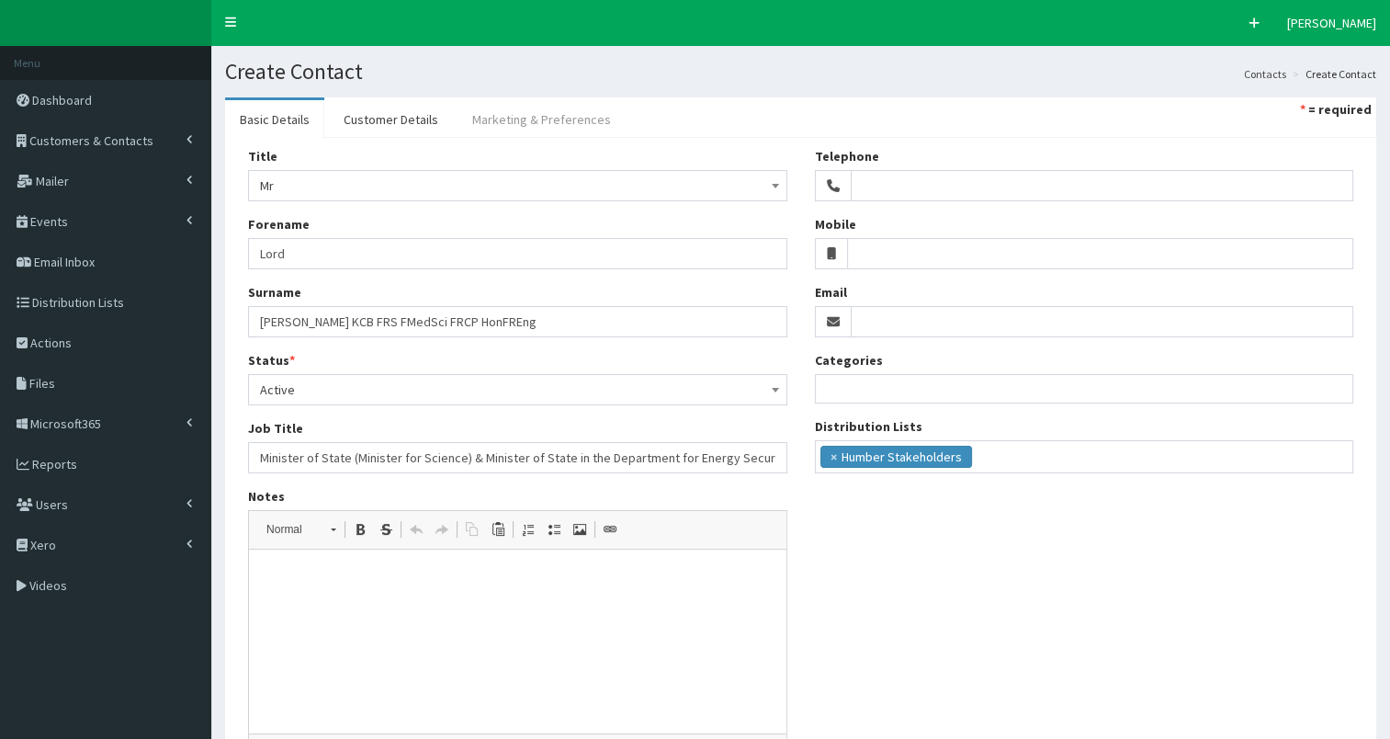
click at [561, 124] on link "Marketing & Preferences" at bounding box center [542, 119] width 168 height 39
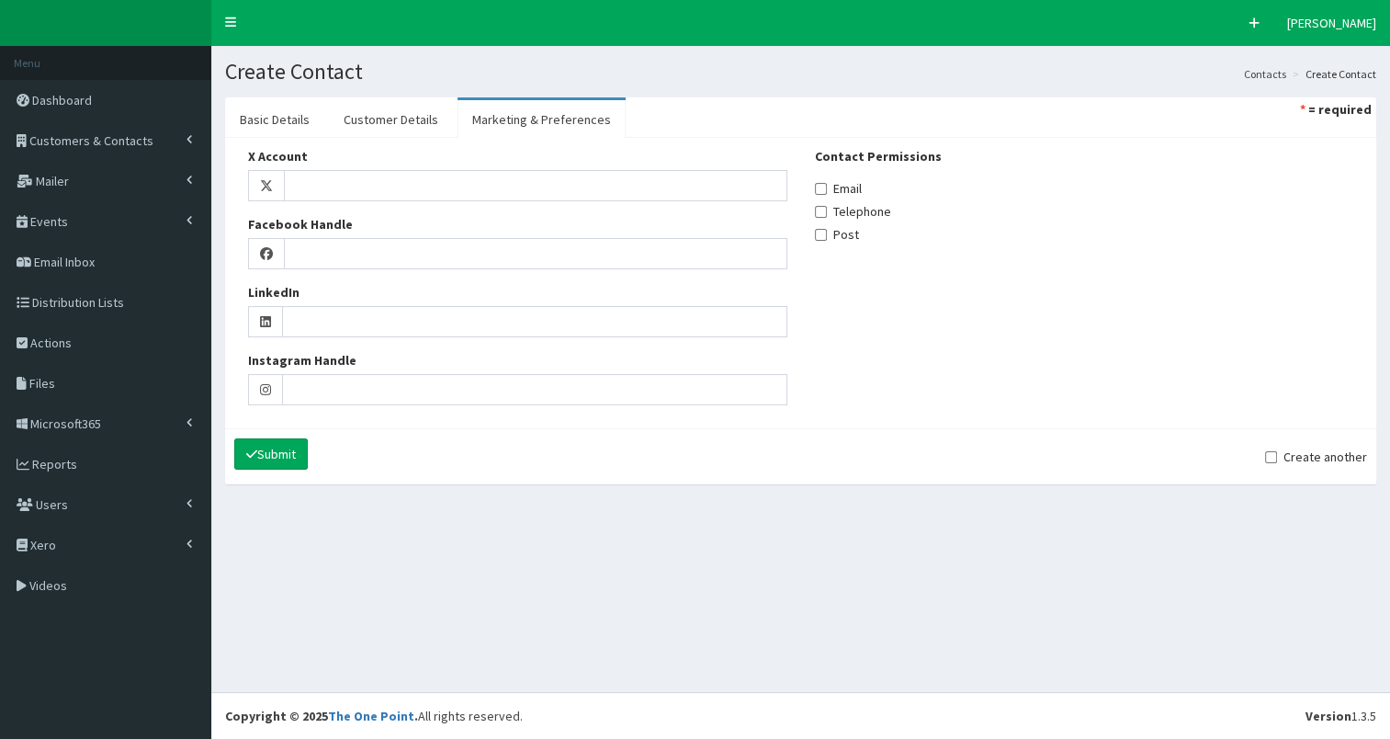
click at [832, 188] on label "Email" at bounding box center [838, 188] width 47 height 18
click at [827, 188] on input "Email" at bounding box center [821, 189] width 12 height 12
checkbox input "true"
click at [413, 118] on link "Customer Details" at bounding box center [391, 119] width 124 height 39
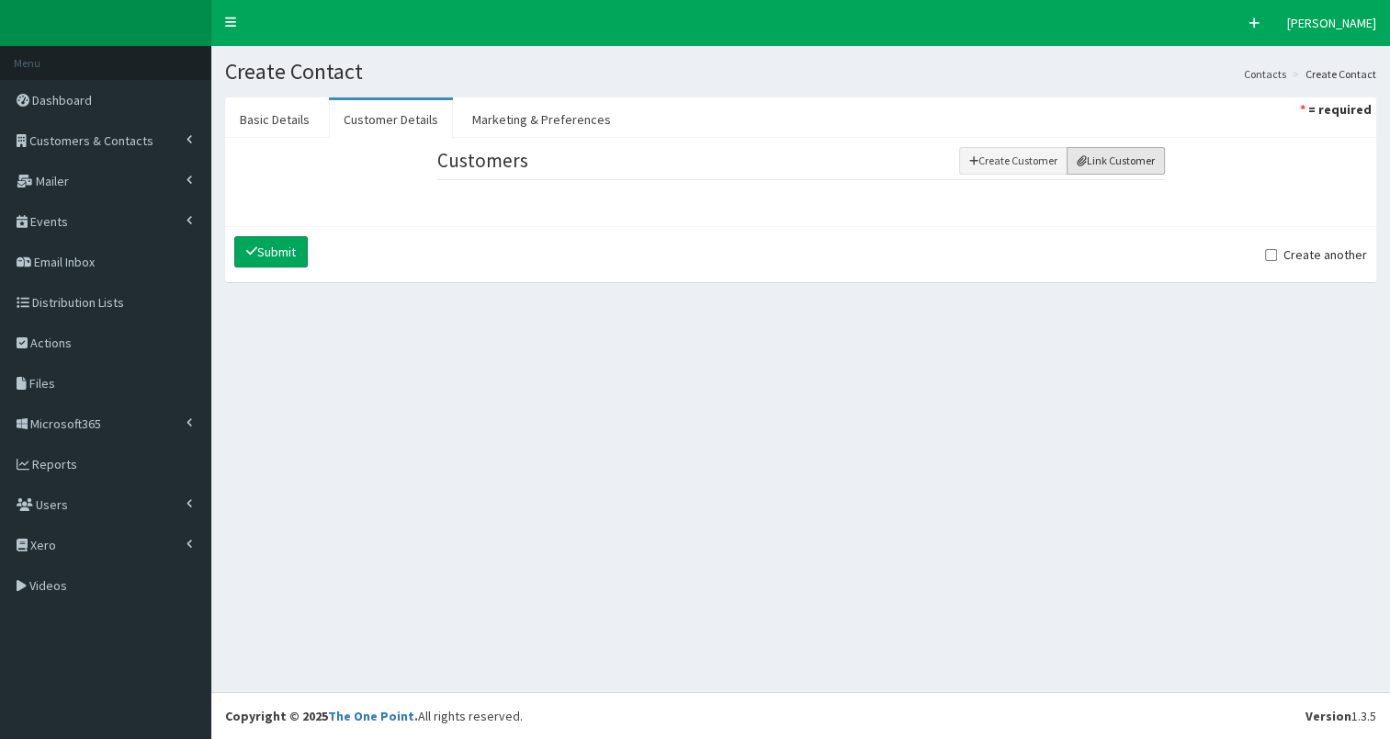
drag, startPoint x: 1109, startPoint y: 168, endPoint x: 1055, endPoint y: 187, distance: 57.5
click at [1108, 168] on button "Link Customer" at bounding box center [1116, 161] width 98 height 28
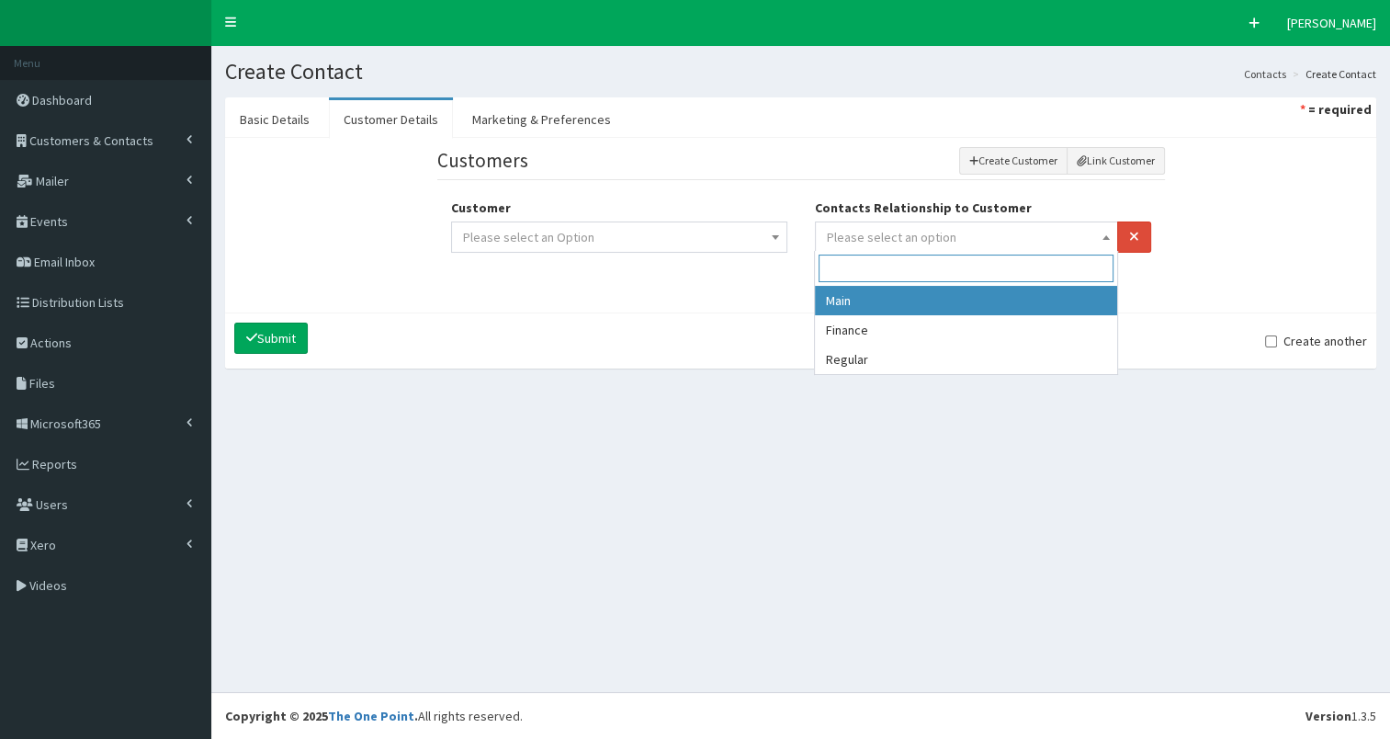
click at [923, 229] on span "Please select an option" at bounding box center [892, 237] width 130 height 17
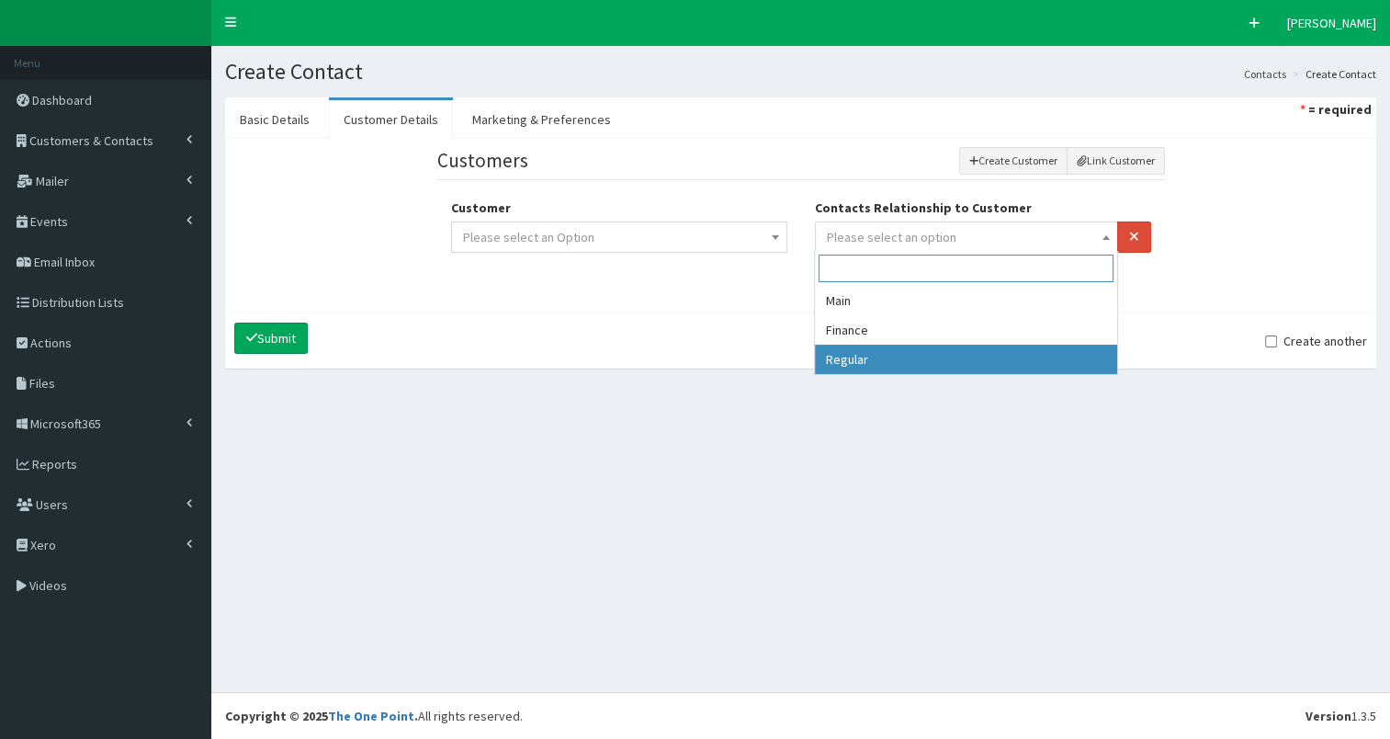
drag, startPoint x: 864, startPoint y: 355, endPoint x: 702, endPoint y: 243, distance: 196.8
select select "3"
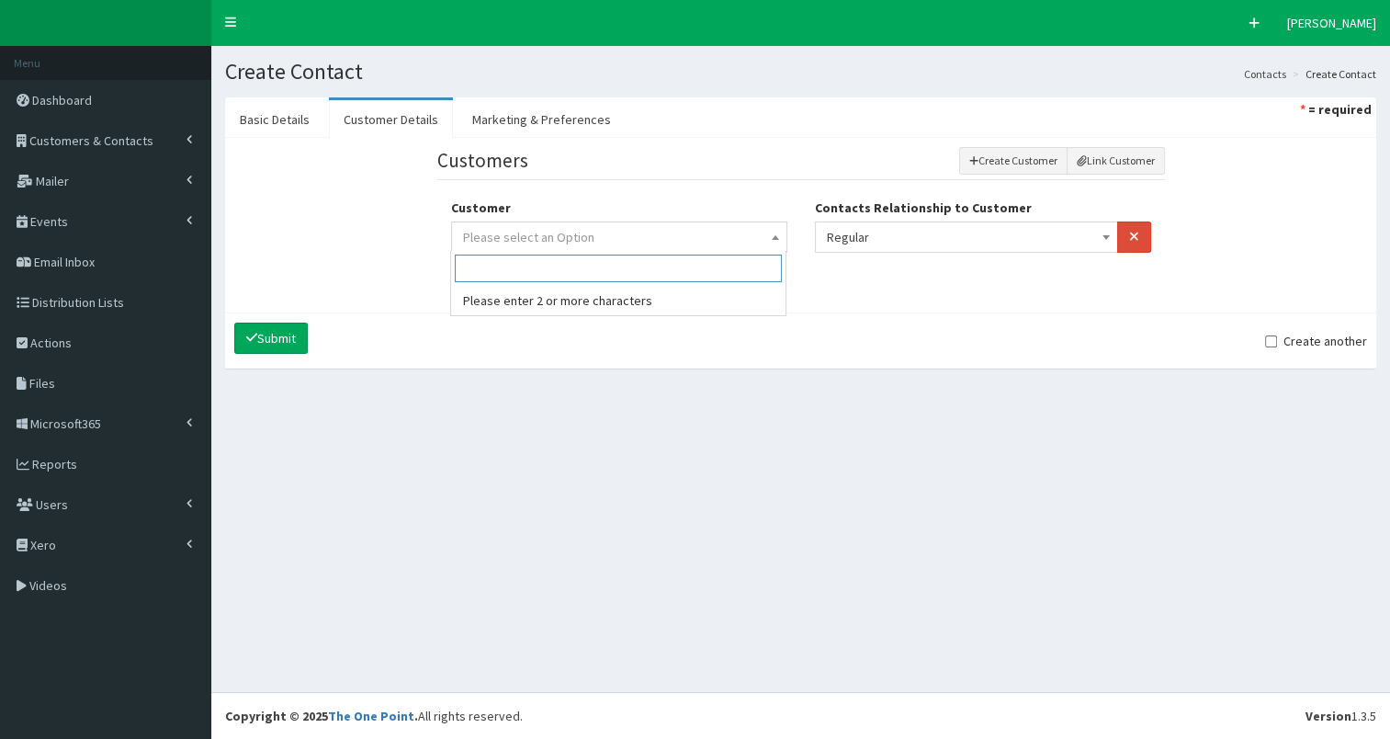
click at [699, 241] on span "Please select an Option" at bounding box center [619, 237] width 312 height 26
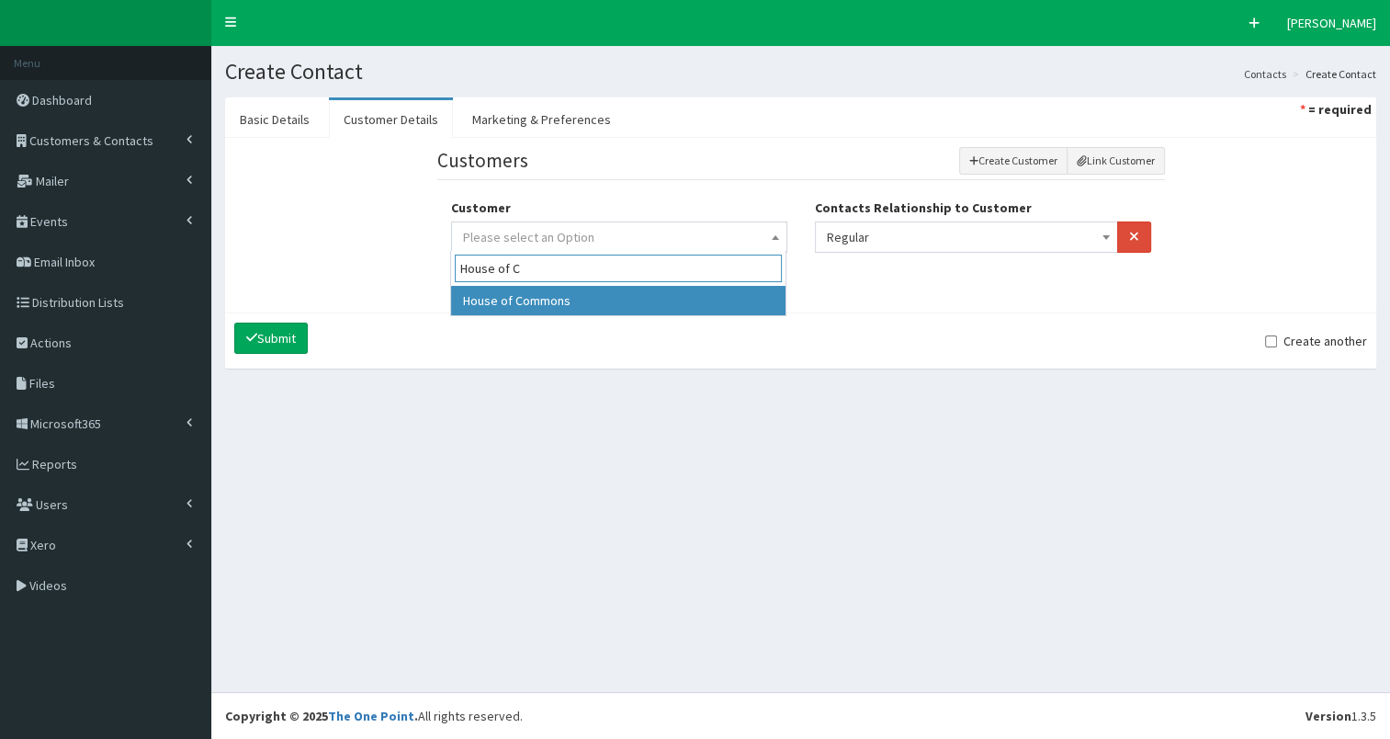
type input "House of C"
select select "301"
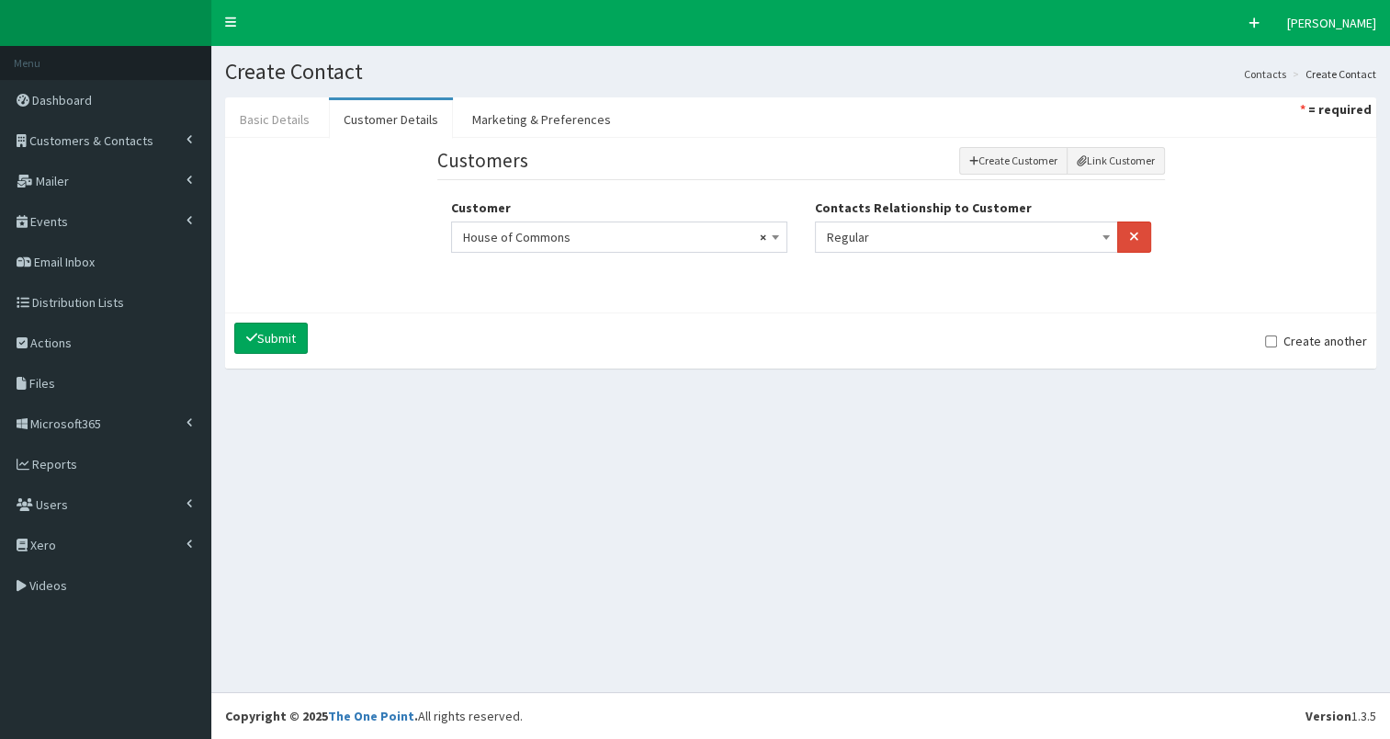
click at [279, 119] on link "Basic Details" at bounding box center [274, 119] width 99 height 39
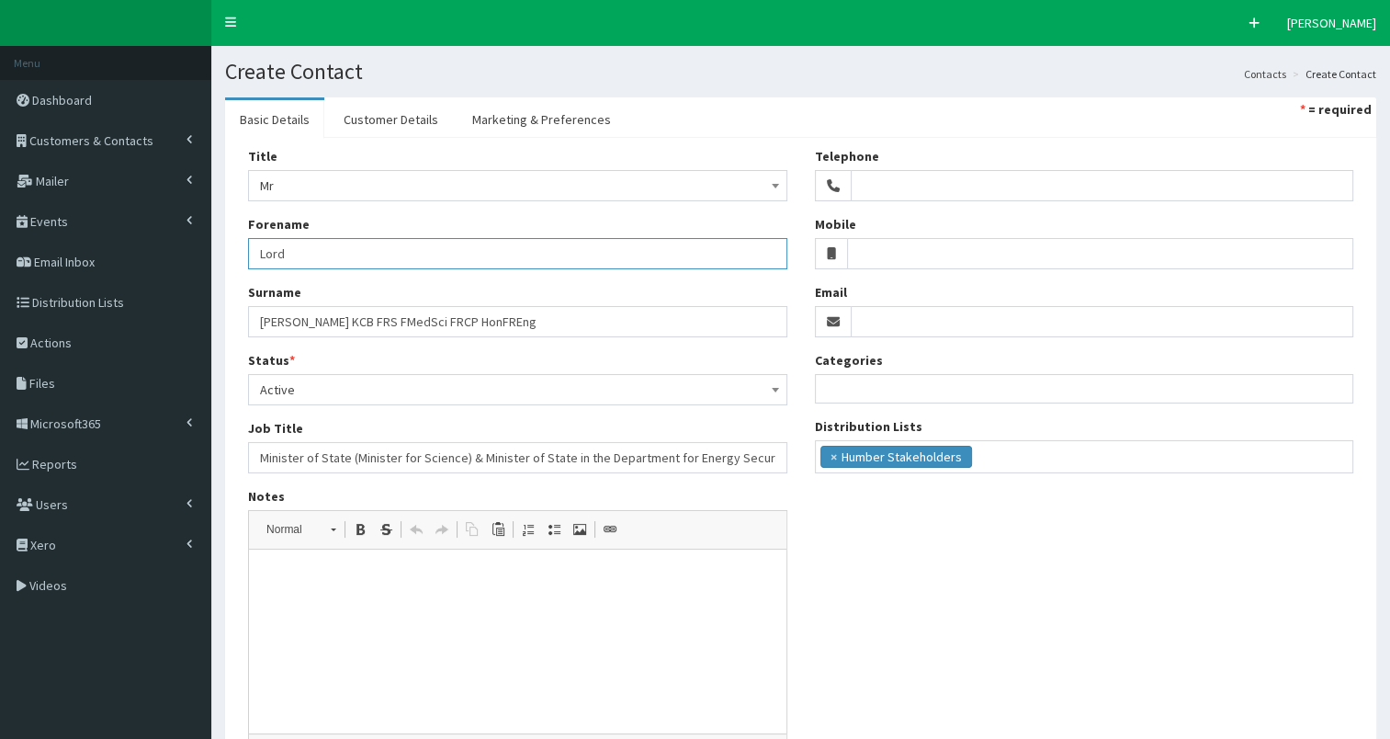
click at [258, 254] on input "Lord" at bounding box center [517, 253] width 539 height 31
click at [287, 250] on input "Lord" at bounding box center [517, 253] width 539 height 31
paste input "Patrick John Thompson"
type input "Lord Patrick John Thompson"
click at [315, 574] on p at bounding box center [517, 577] width 501 height 19
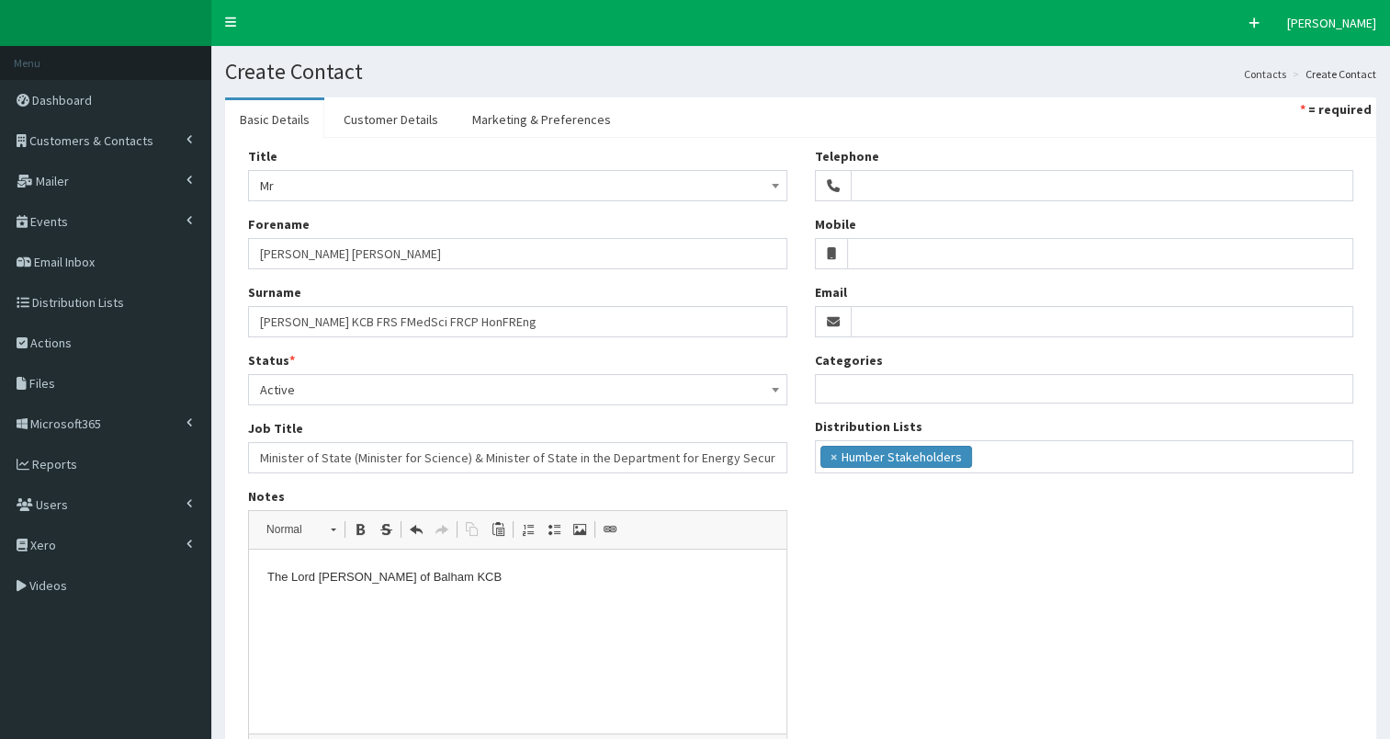
click at [423, 181] on span "Mr" at bounding box center [517, 186] width 515 height 26
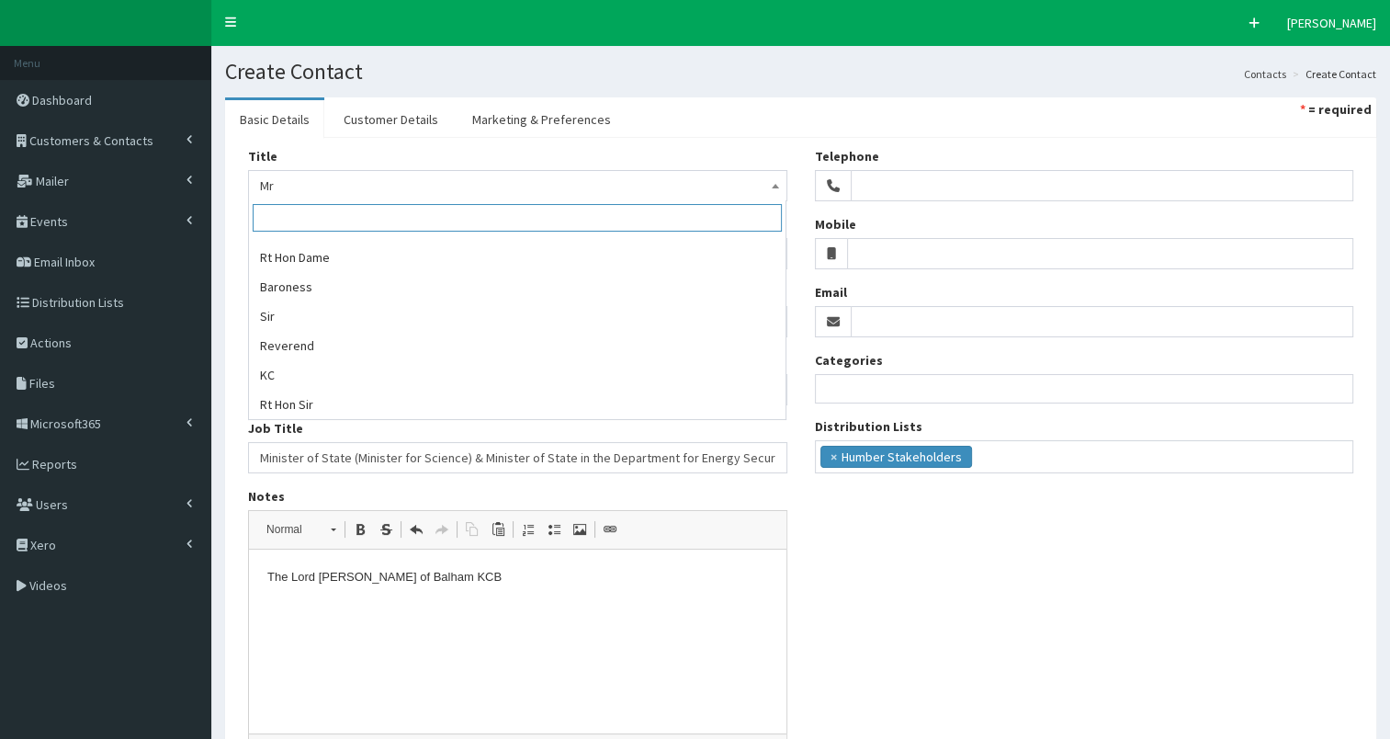
scroll to position [0, 0]
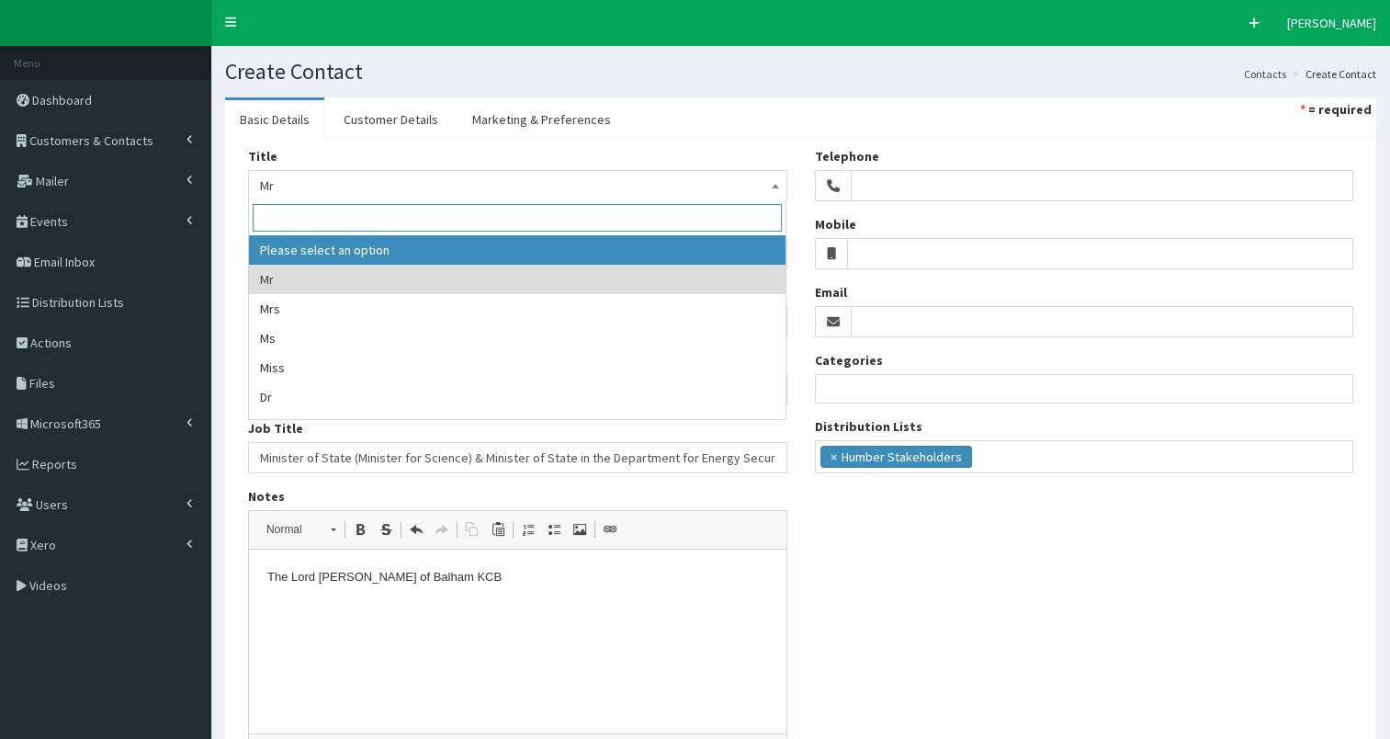
click at [232, 221] on div "Title Please select an option Mr Mrs Ms Miss Dr MP QC MBE MEP CBE Cllr Professo…" at bounding box center [800, 460] width 1151 height 644
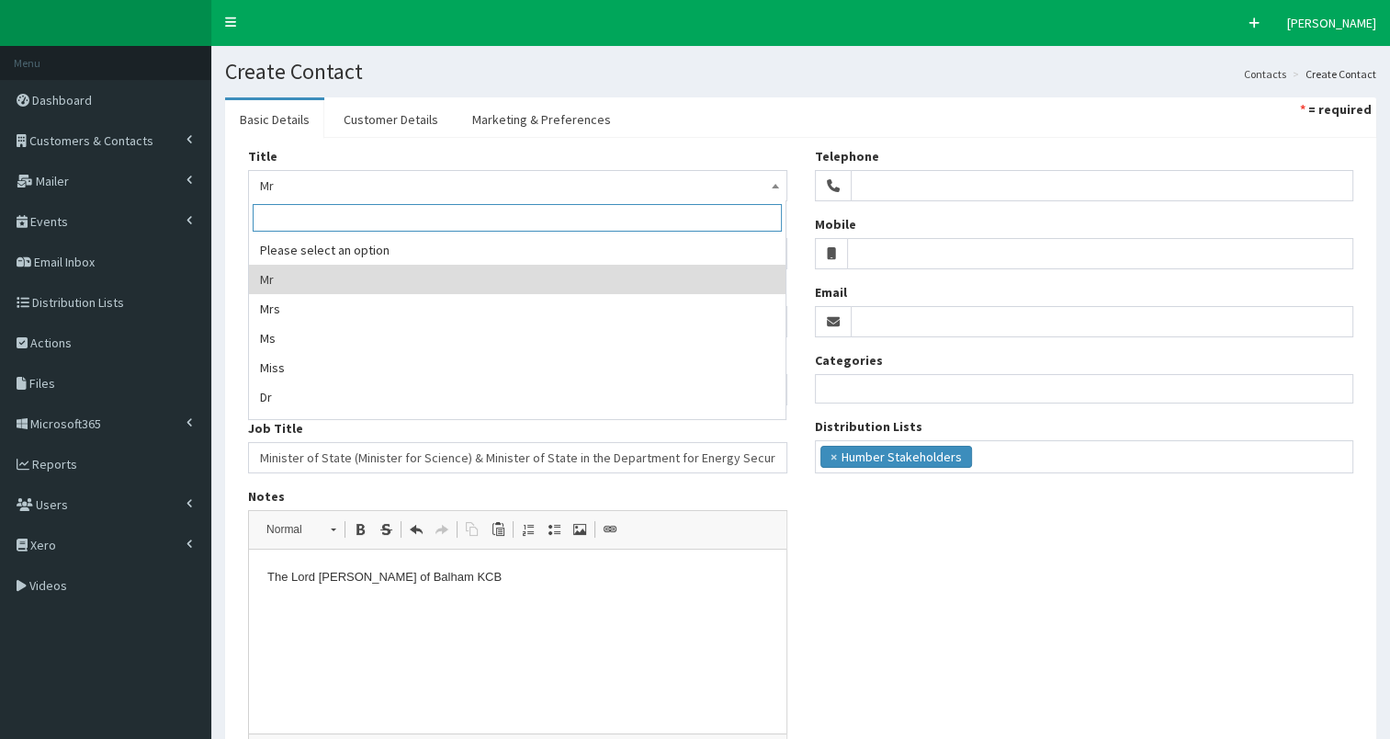
drag, startPoint x: 306, startPoint y: 184, endPoint x: 309, endPoint y: 219, distance: 35.0
click at [308, 184] on span "Mr" at bounding box center [517, 186] width 515 height 26
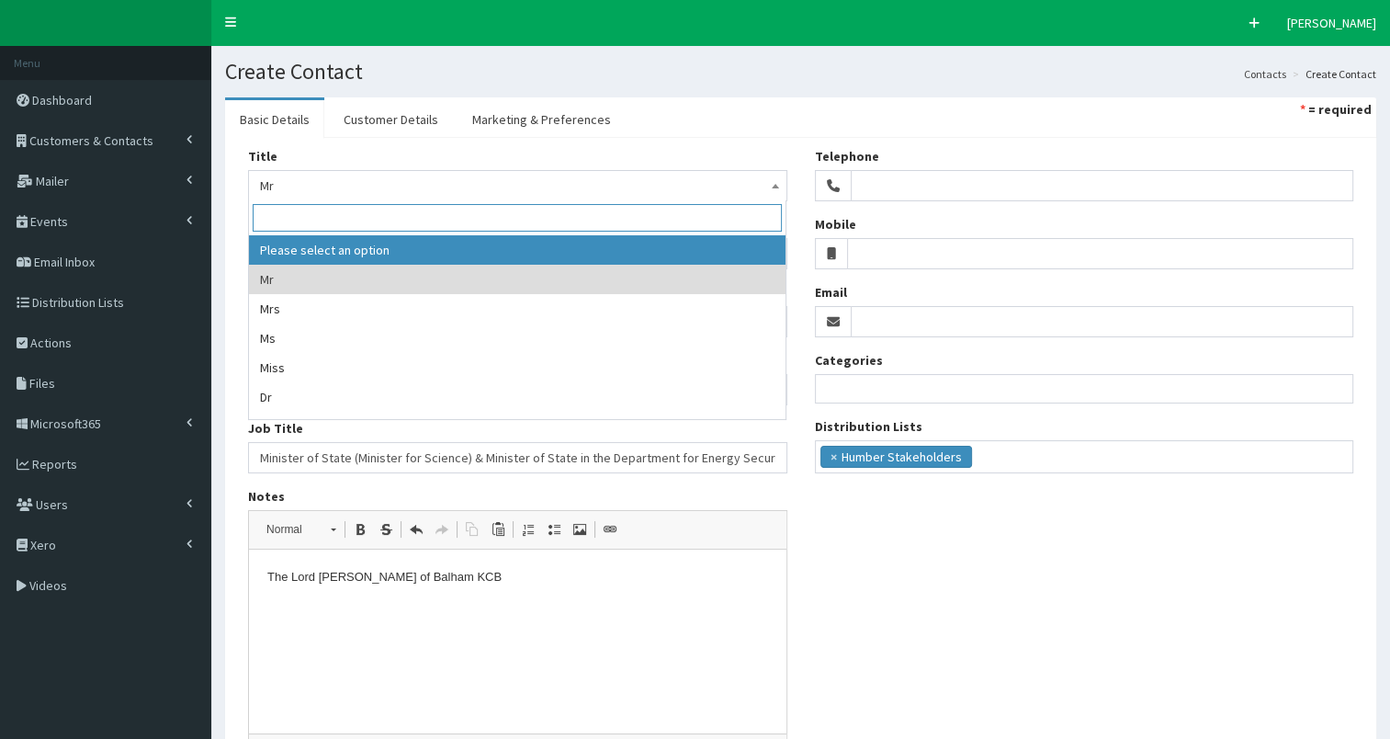
select select
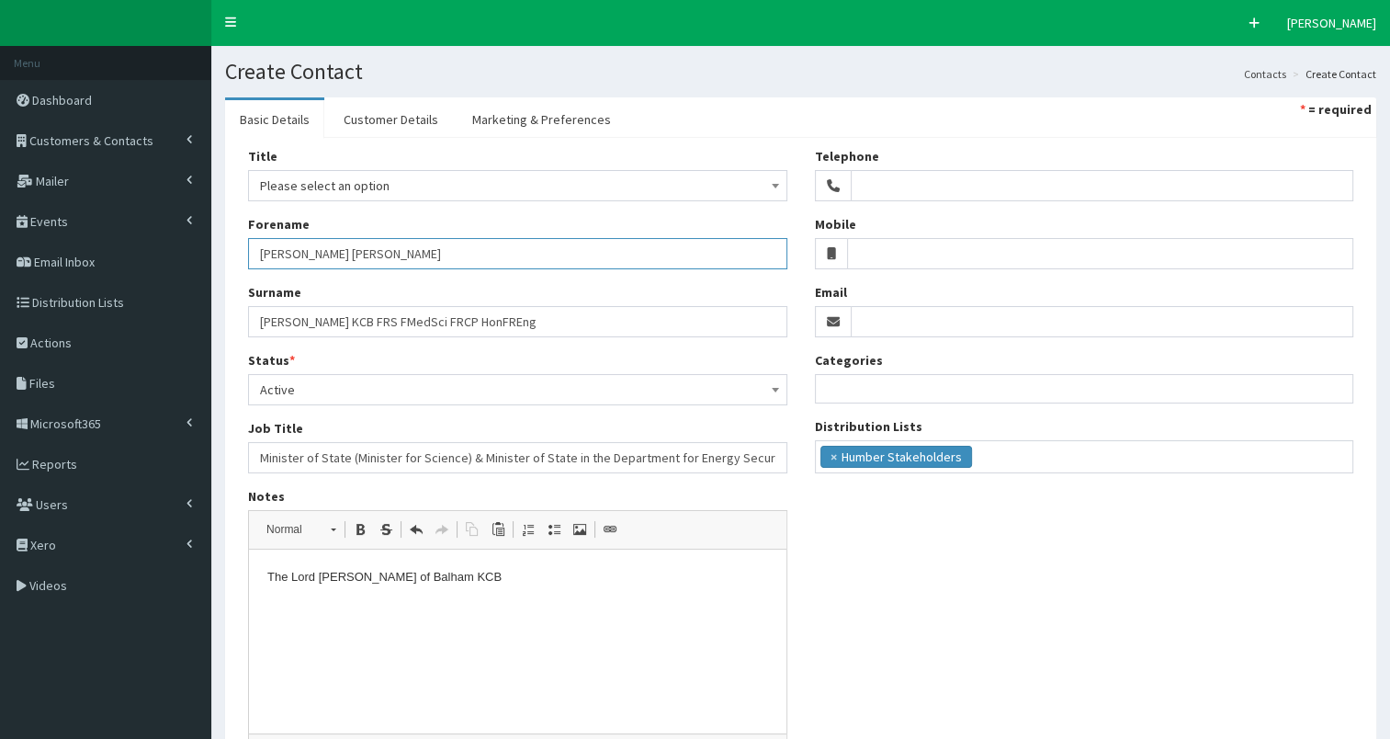
click at [261, 255] on input "Lord Patrick John Thompson" at bounding box center [517, 253] width 539 height 31
type input "The Lord Patrick John Thompson"
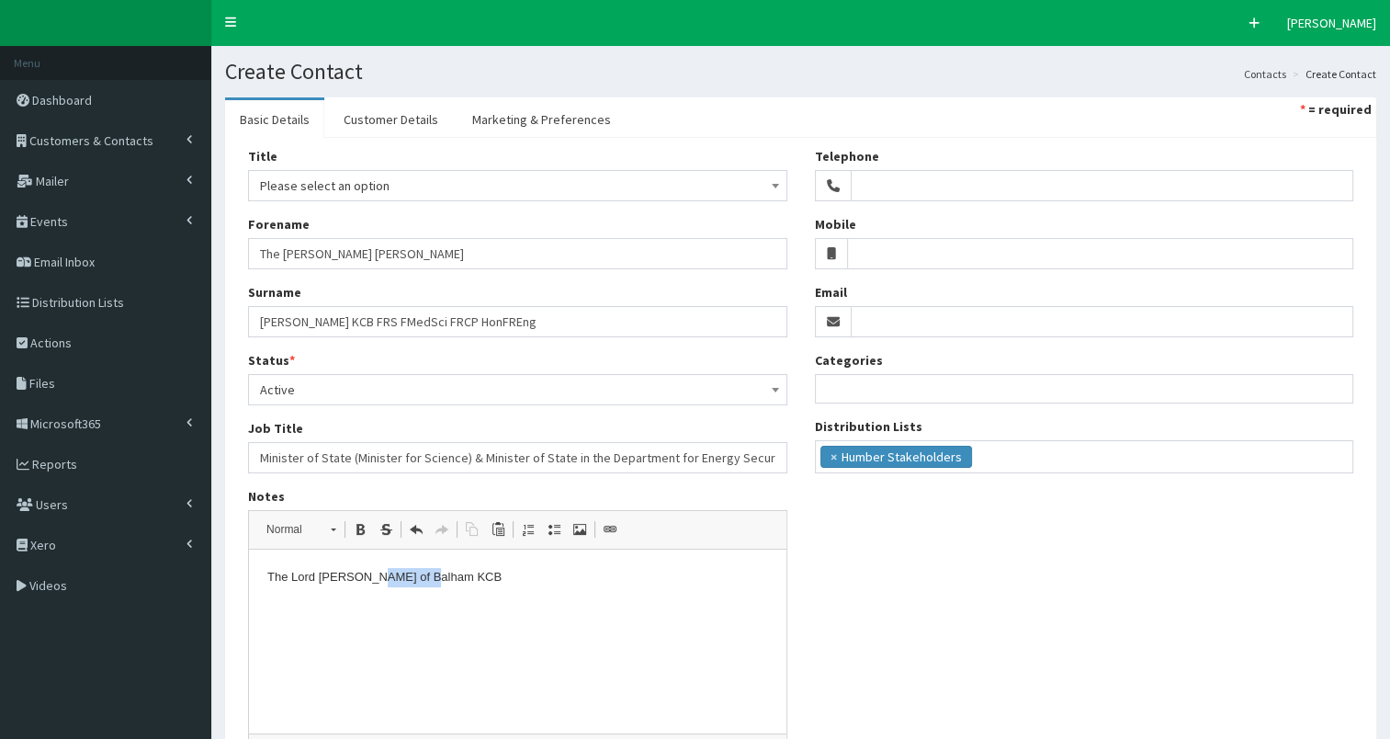
drag, startPoint x: 368, startPoint y: 578, endPoint x: 419, endPoint y: 576, distance: 50.6
click at [419, 576] on p "The Lord Vallance of Balham KCB" at bounding box center [517, 577] width 501 height 19
copy p "of Balham"
click at [309, 322] on input "Vallance KCB FRS FMedSci FRCP HonFREng" at bounding box center [517, 321] width 539 height 31
type input "Vallance of Balham KCB FRS FMedSci FRCP HonFREng"
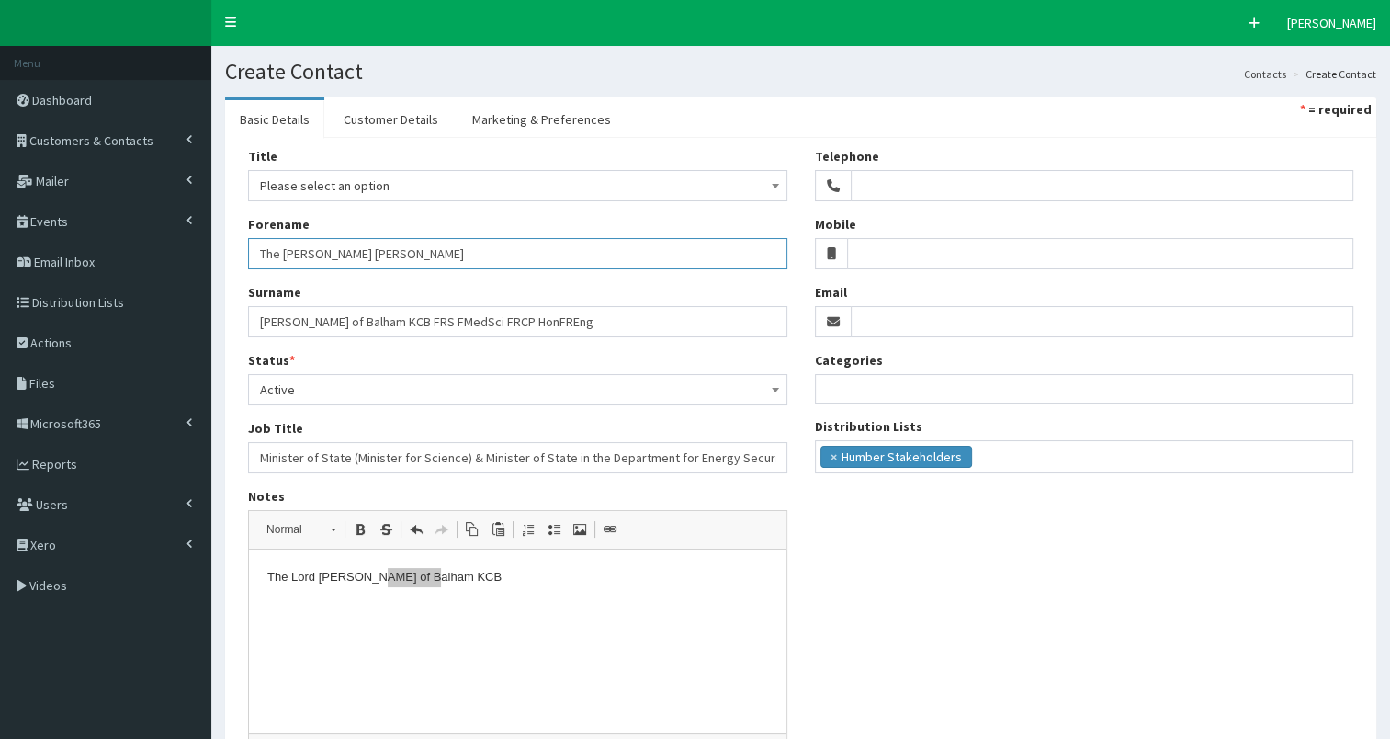
click at [312, 251] on input "The Lord Patrick John Thompson" at bounding box center [517, 253] width 539 height 31
click at [463, 251] on input "The Lord (Patrick John Thompson" at bounding box center [517, 253] width 539 height 31
type input "The Lord (Patrick John Thompson)"
click at [866, 314] on input "Email" at bounding box center [1103, 321] width 504 height 31
paste input "contactholmember@parliament.uk"
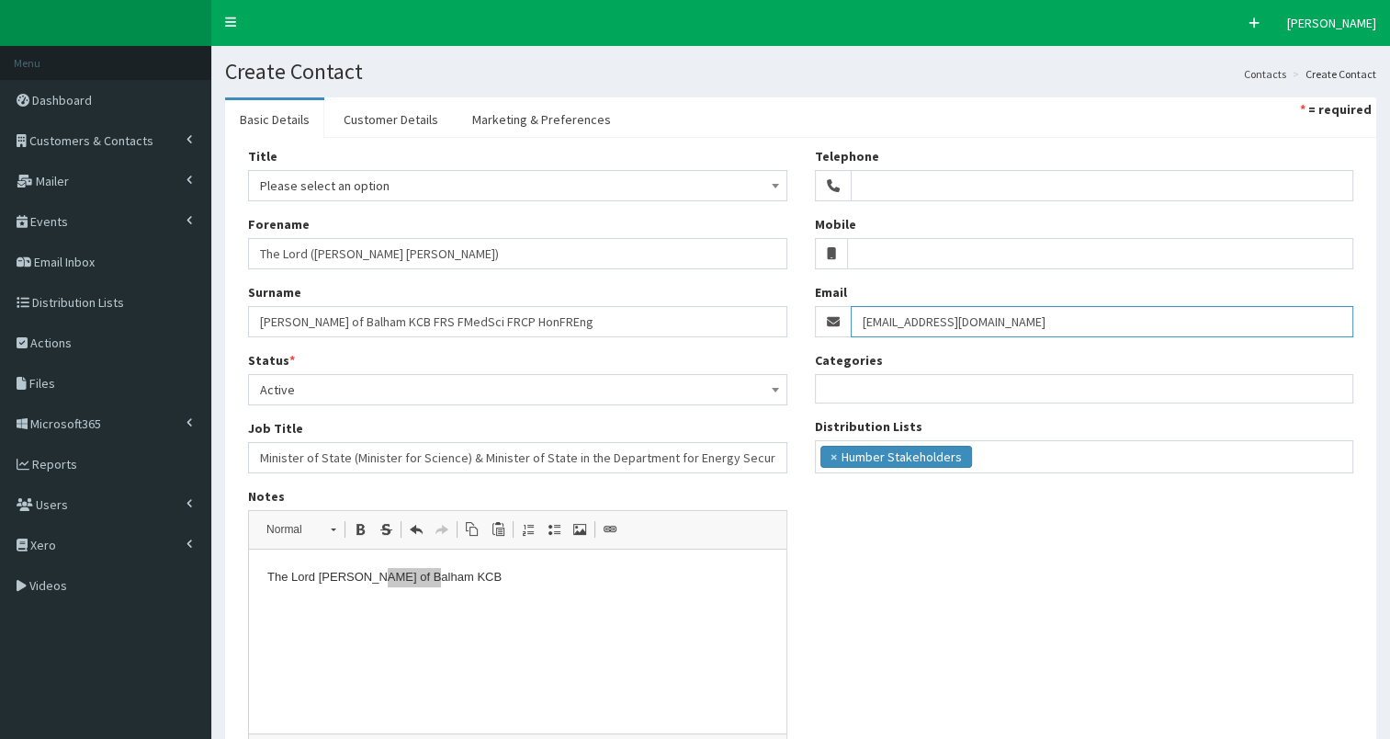
scroll to position [176, 0]
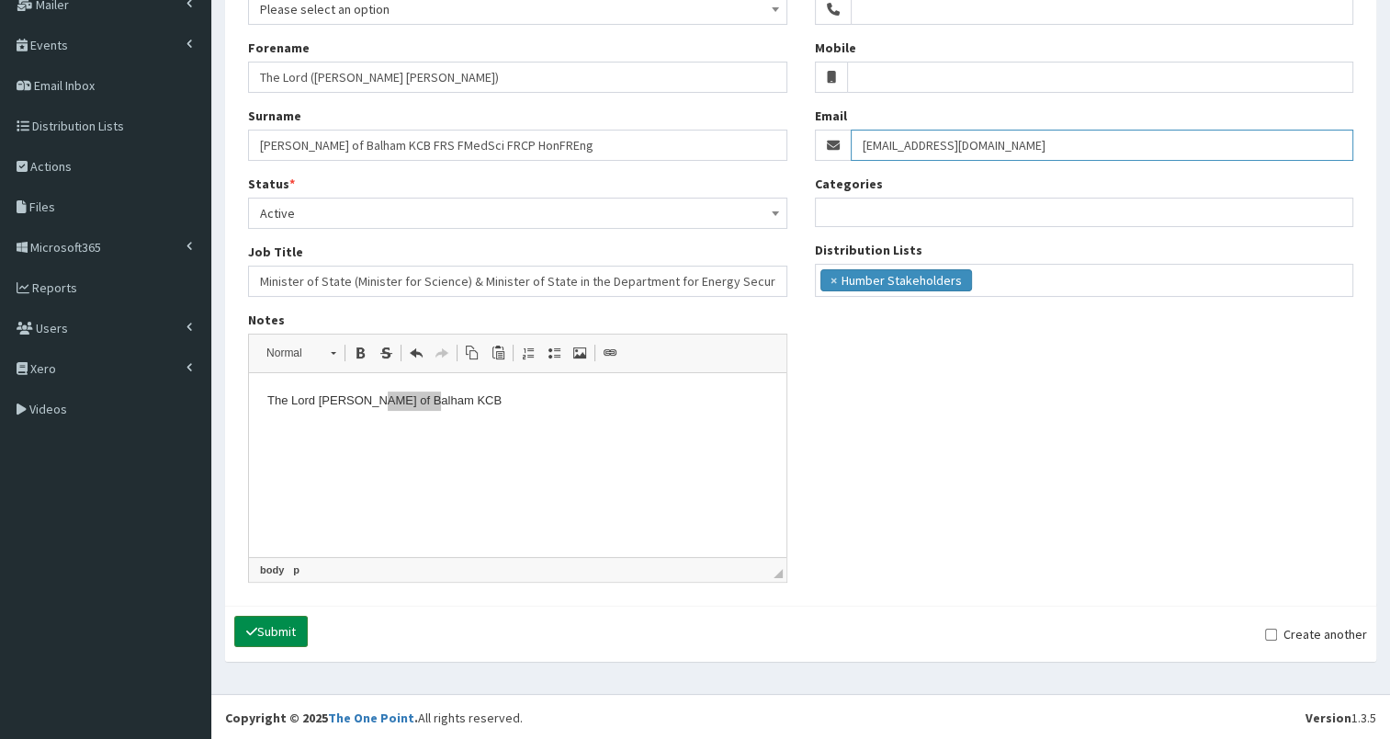
type input "contactholmember@parliament.uk"
click at [270, 625] on button "Submit" at bounding box center [271, 631] width 74 height 31
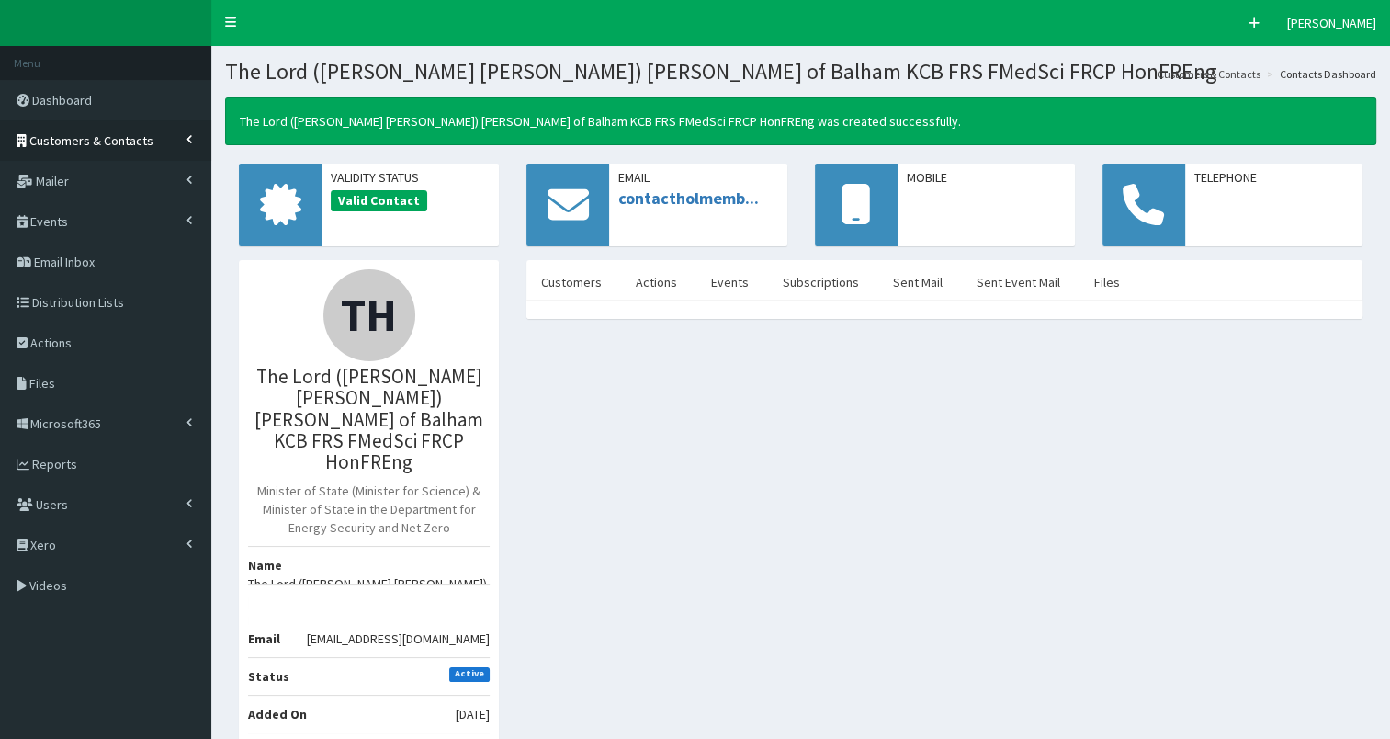
click at [100, 137] on span "Customers & Contacts" at bounding box center [91, 140] width 124 height 17
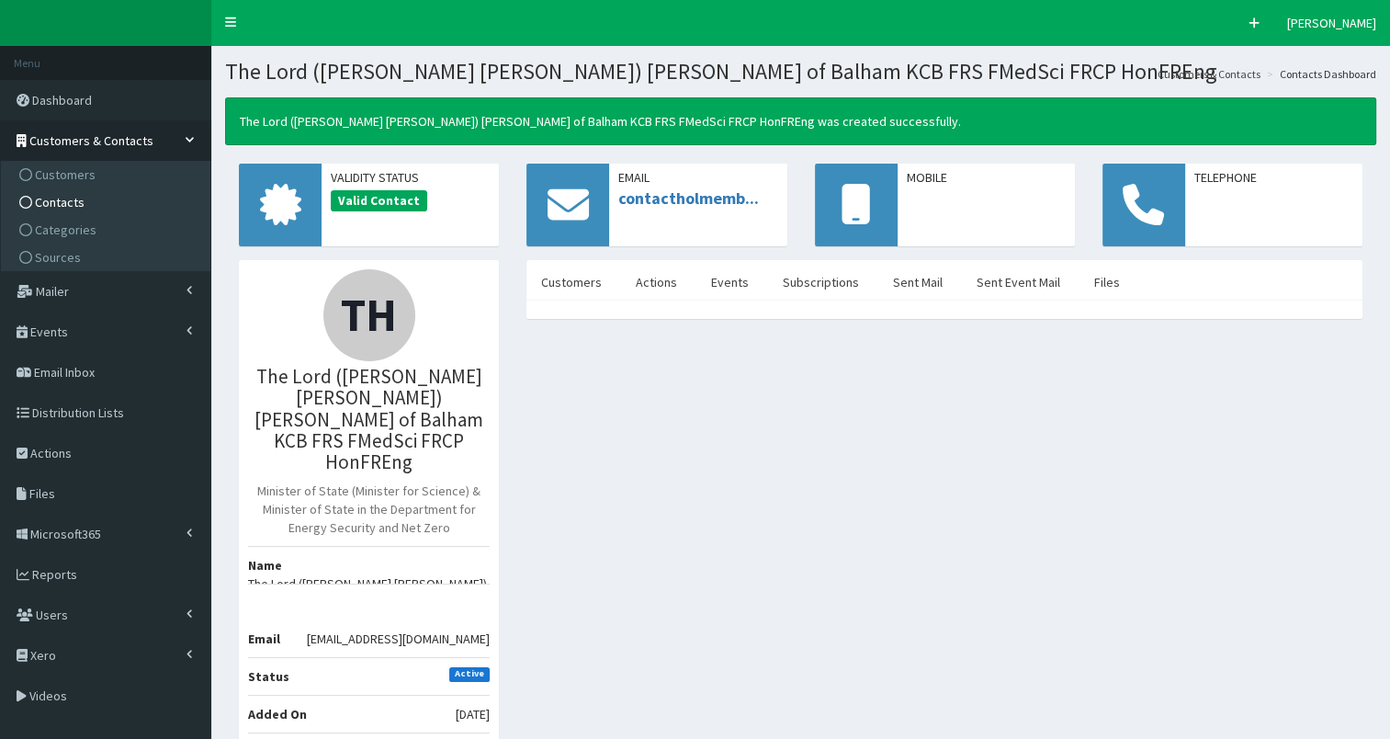
click at [73, 198] on span "Contacts" at bounding box center [60, 202] width 50 height 17
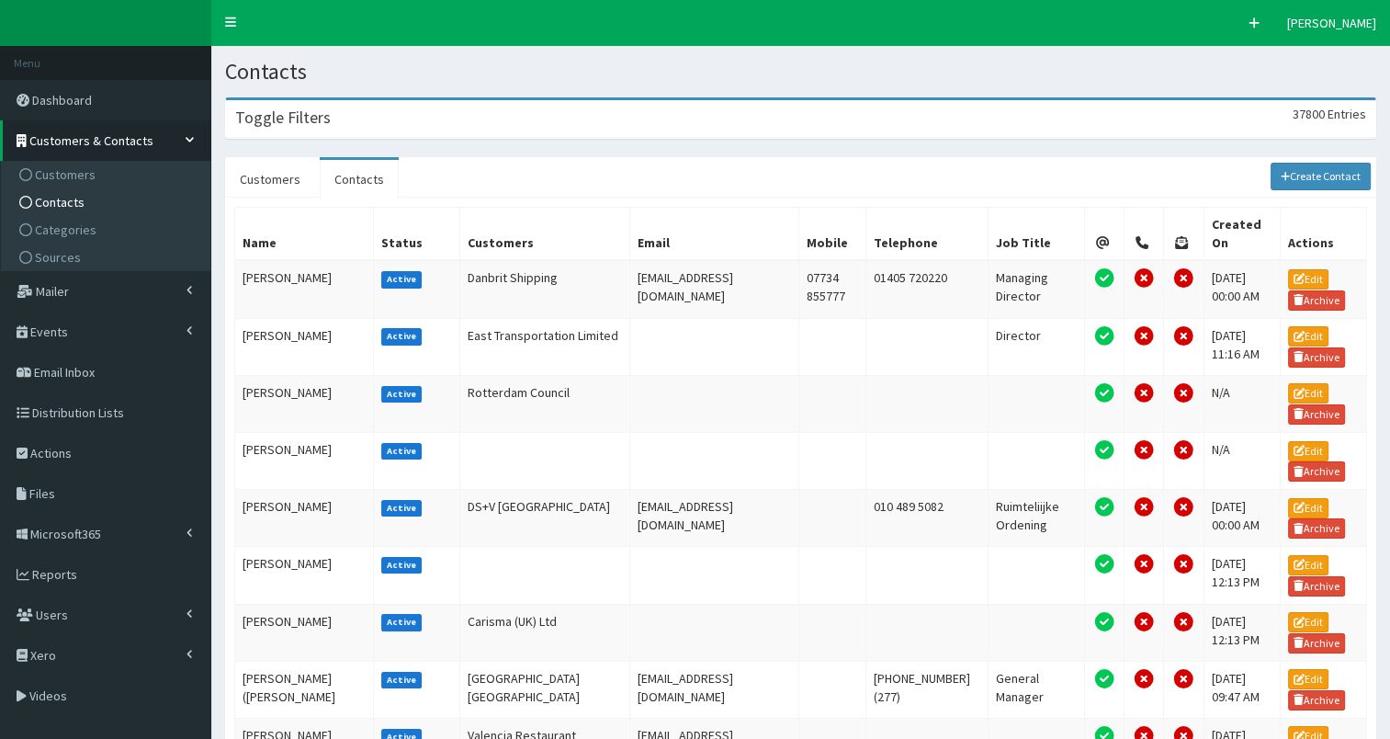
click at [394, 116] on div "Toggle Filters 37800 Entries" at bounding box center [800, 119] width 1149 height 38
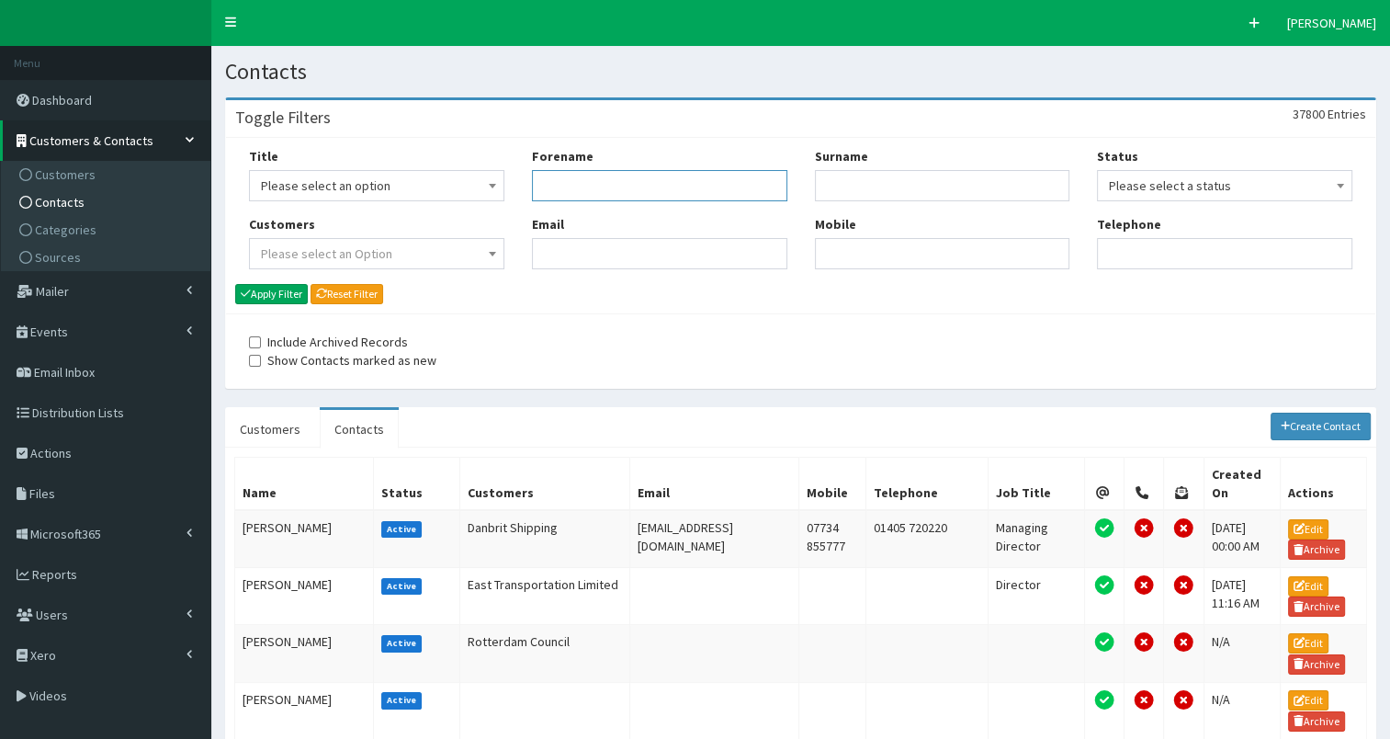
click at [606, 181] on input "Forename" at bounding box center [659, 185] width 255 height 31
type input "m"
type input "[PERSON_NAME]"
click at [292, 290] on button "Apply Filter" at bounding box center [271, 294] width 73 height 20
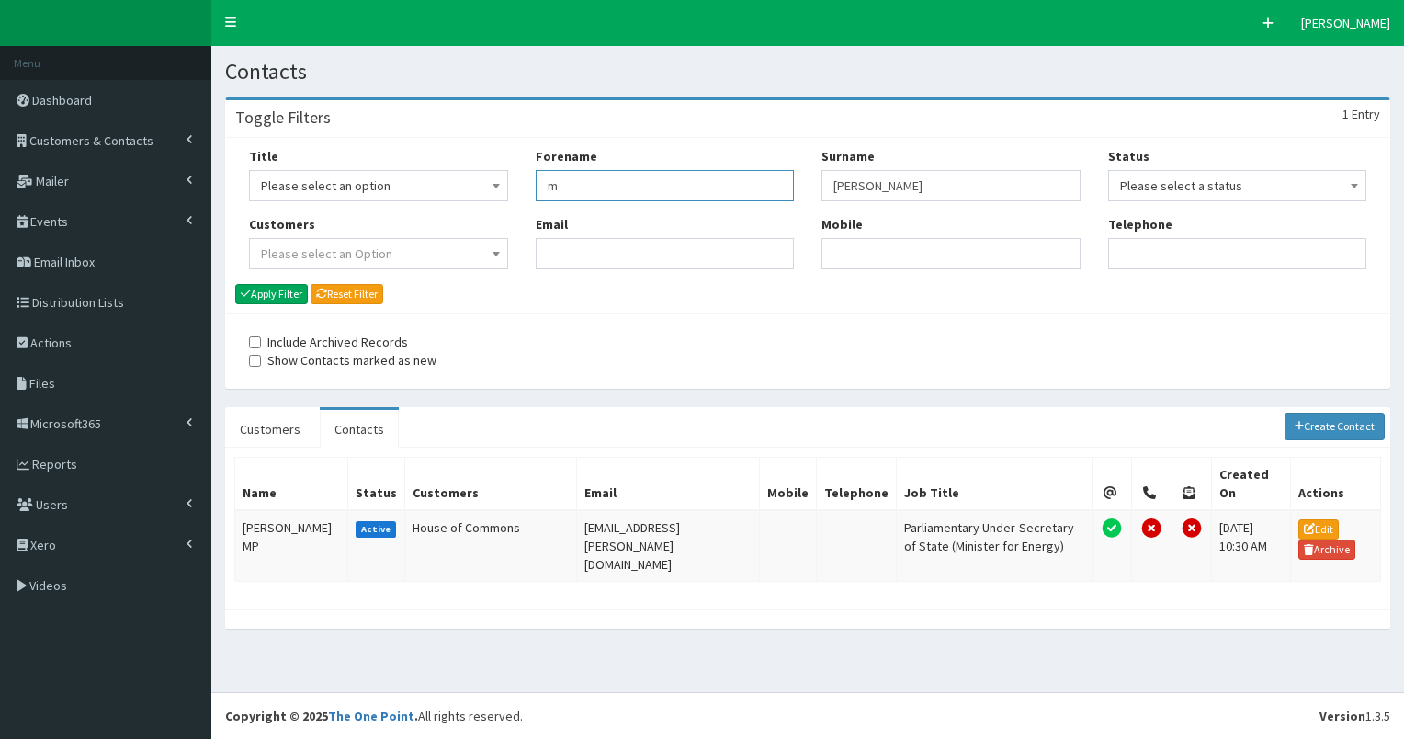
drag, startPoint x: 536, startPoint y: 187, endPoint x: 594, endPoint y: 180, distance: 59.3
click at [594, 180] on input "m" at bounding box center [665, 185] width 259 height 31
type input "a"
type input "eagle"
click at [259, 296] on button "Apply Filter" at bounding box center [271, 294] width 73 height 20
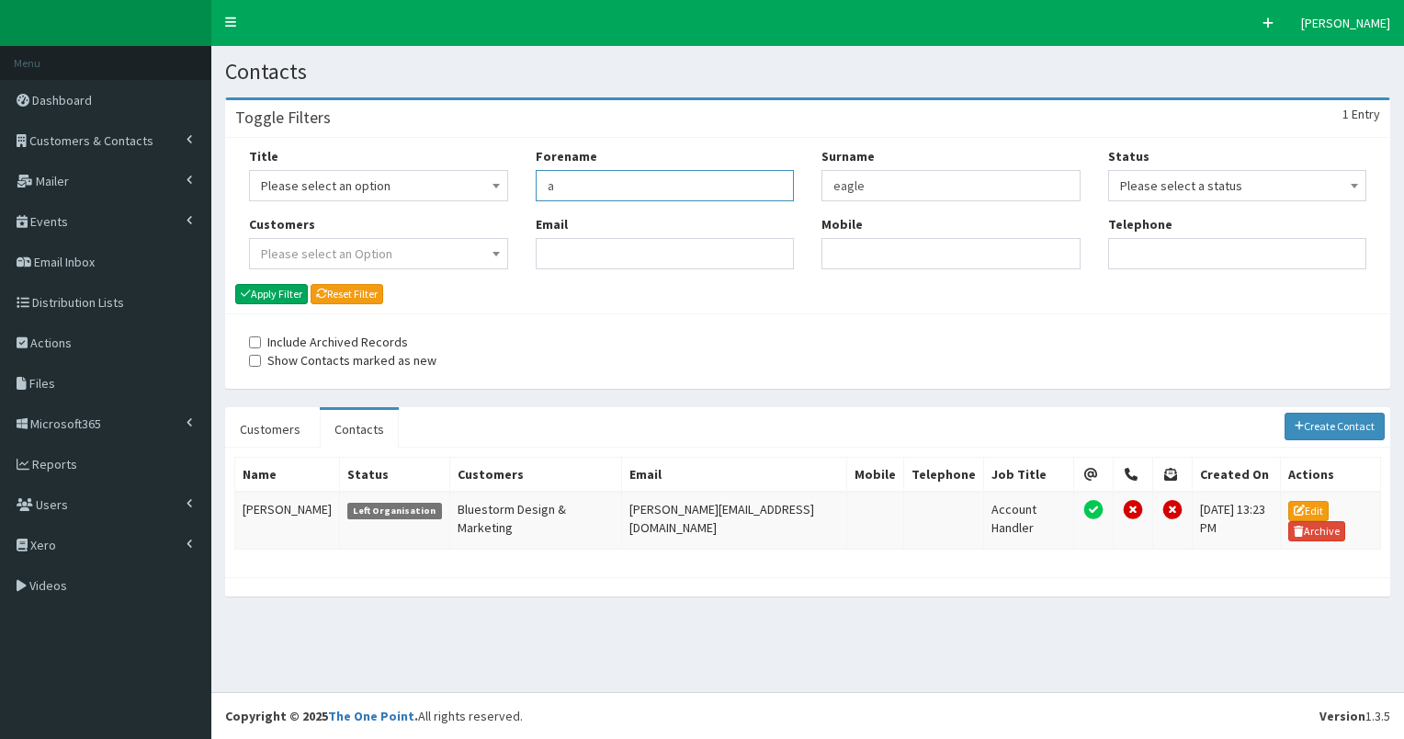
drag, startPoint x: 545, startPoint y: 182, endPoint x: 595, endPoint y: 189, distance: 51.1
click at [595, 189] on input "a" at bounding box center [665, 185] width 259 height 31
type input "s"
type input "jones"
click at [277, 294] on button "Apply Filter" at bounding box center [271, 294] width 73 height 20
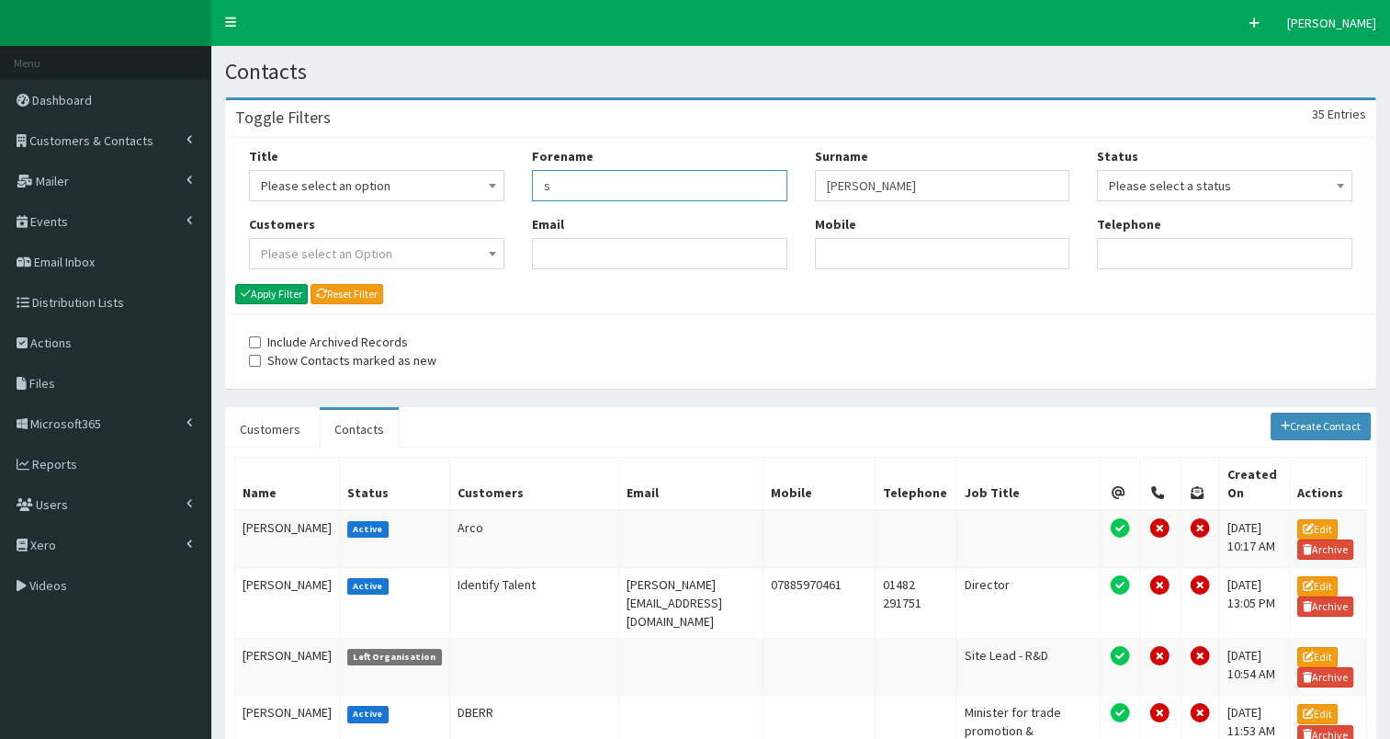
click at [617, 193] on input "s" at bounding box center [659, 185] width 255 height 31
type input "[PERSON_NAME]"
click at [290, 289] on button "Apply Filter" at bounding box center [271, 294] width 73 height 20
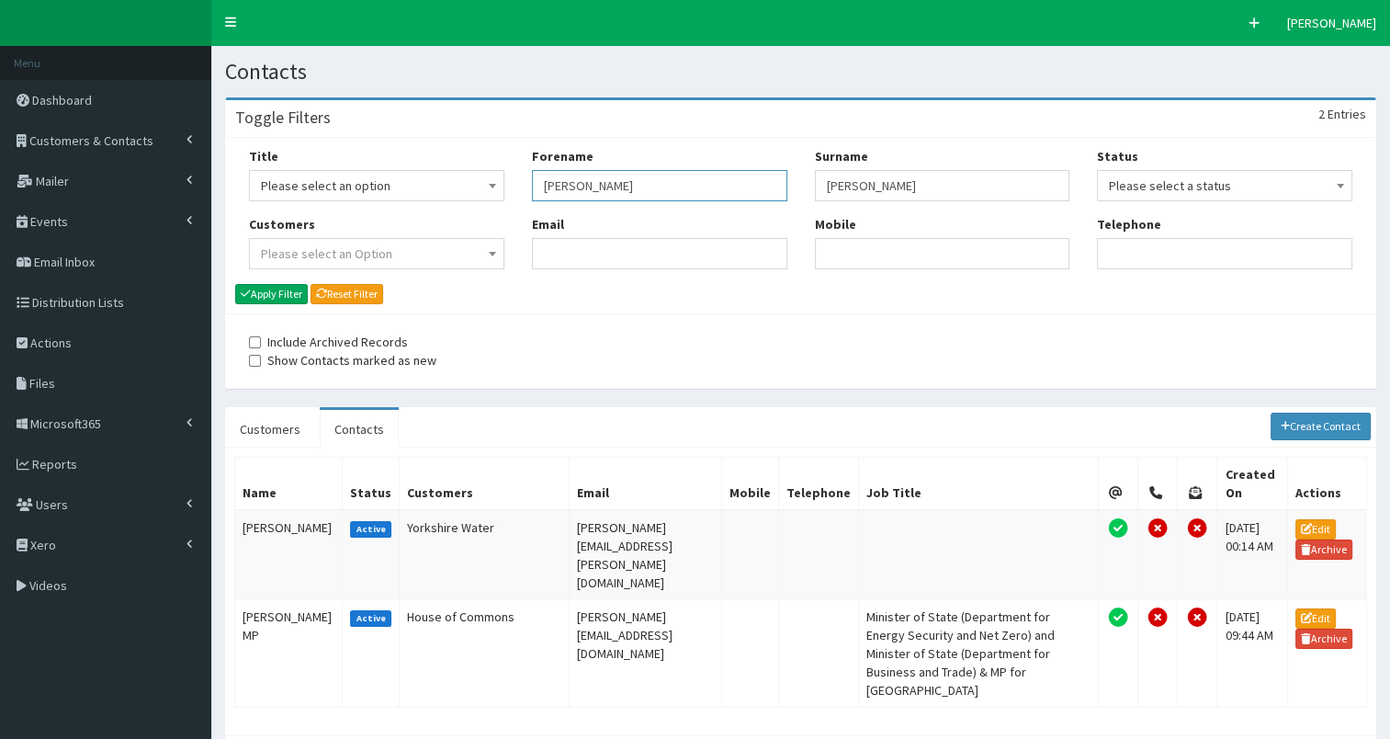
drag, startPoint x: 536, startPoint y: 187, endPoint x: 645, endPoint y: 181, distance: 109.5
click at [647, 182] on input "[PERSON_NAME]" at bounding box center [659, 185] width 255 height 31
paste input "[PERSON_NAME]"
type input "[PERSON_NAME]"
drag, startPoint x: 536, startPoint y: 183, endPoint x: 617, endPoint y: 190, distance: 81.2
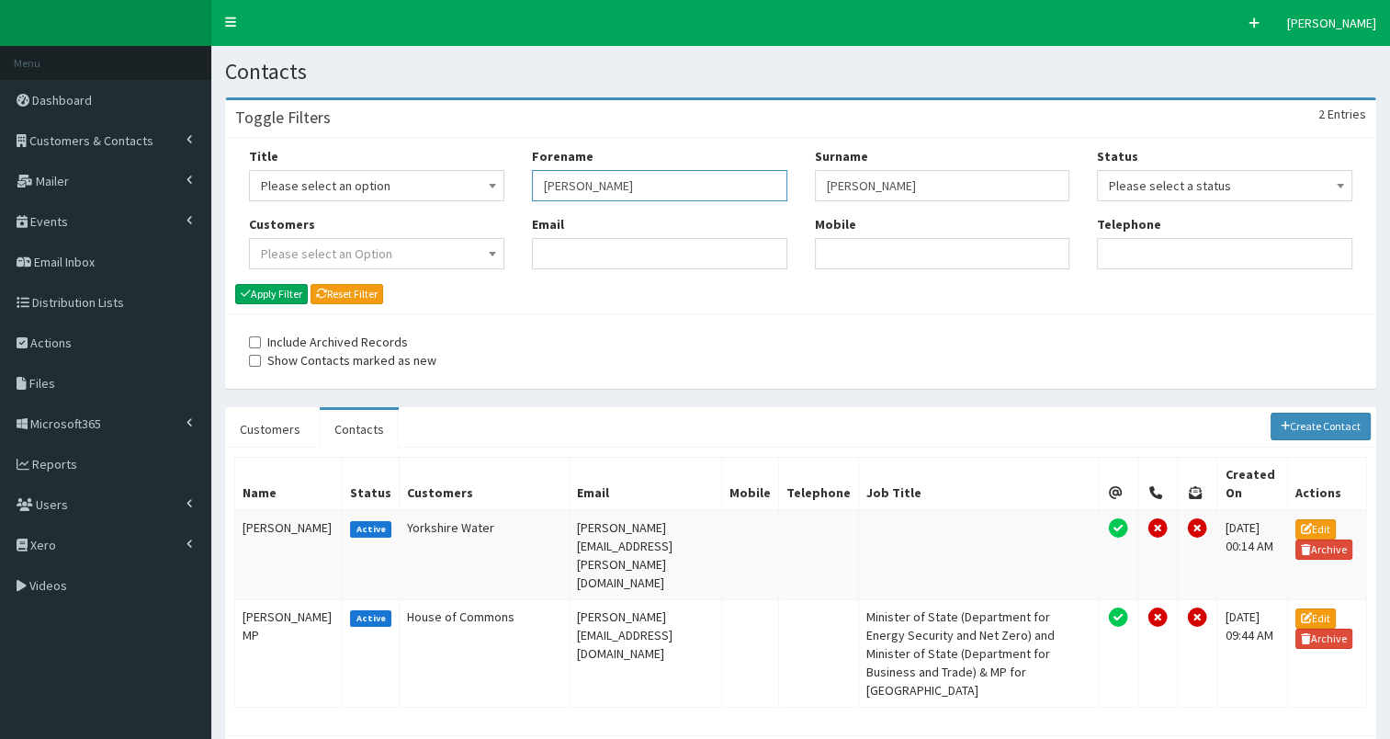
click at [617, 190] on input "[PERSON_NAME]" at bounding box center [659, 185] width 255 height 31
click at [271, 290] on button "Apply Filter" at bounding box center [271, 294] width 73 height 20
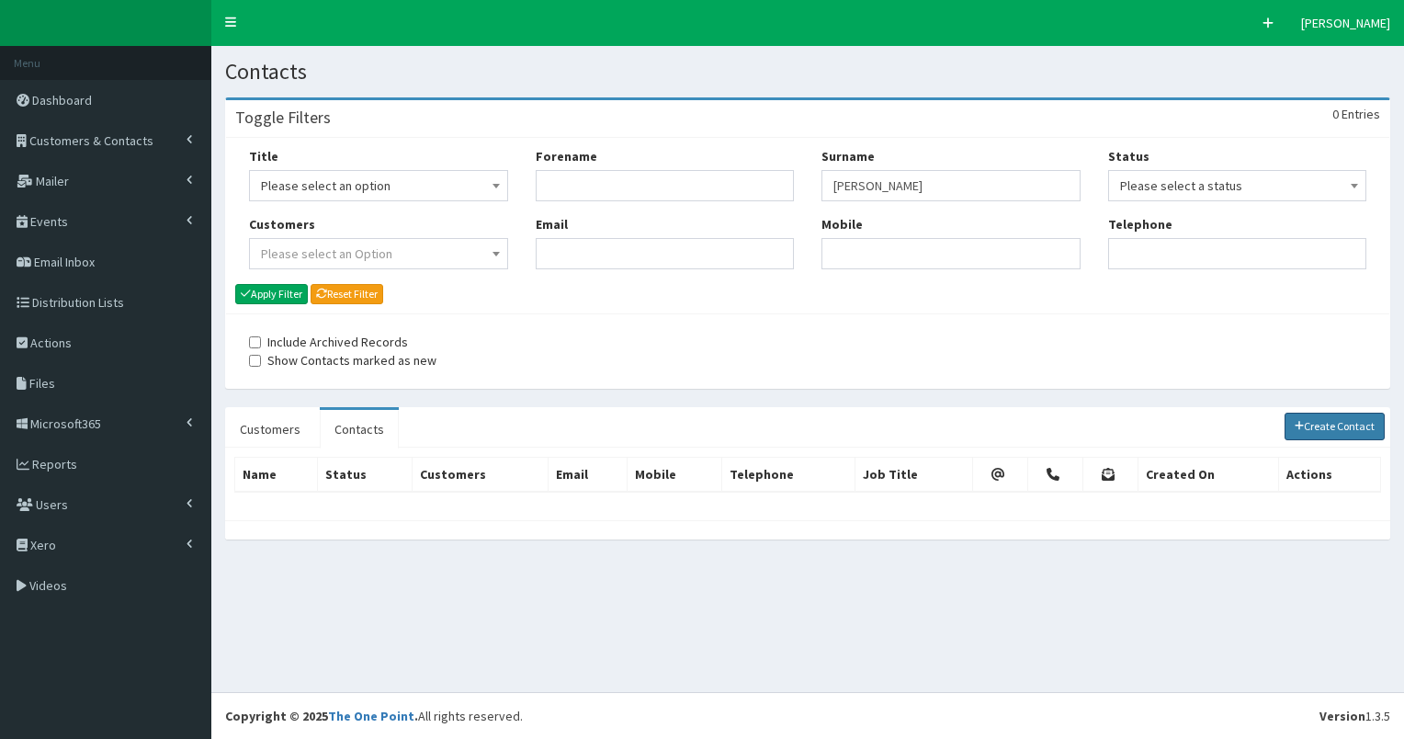
click at [1321, 430] on link "Create Contact" at bounding box center [1335, 427] width 101 height 28
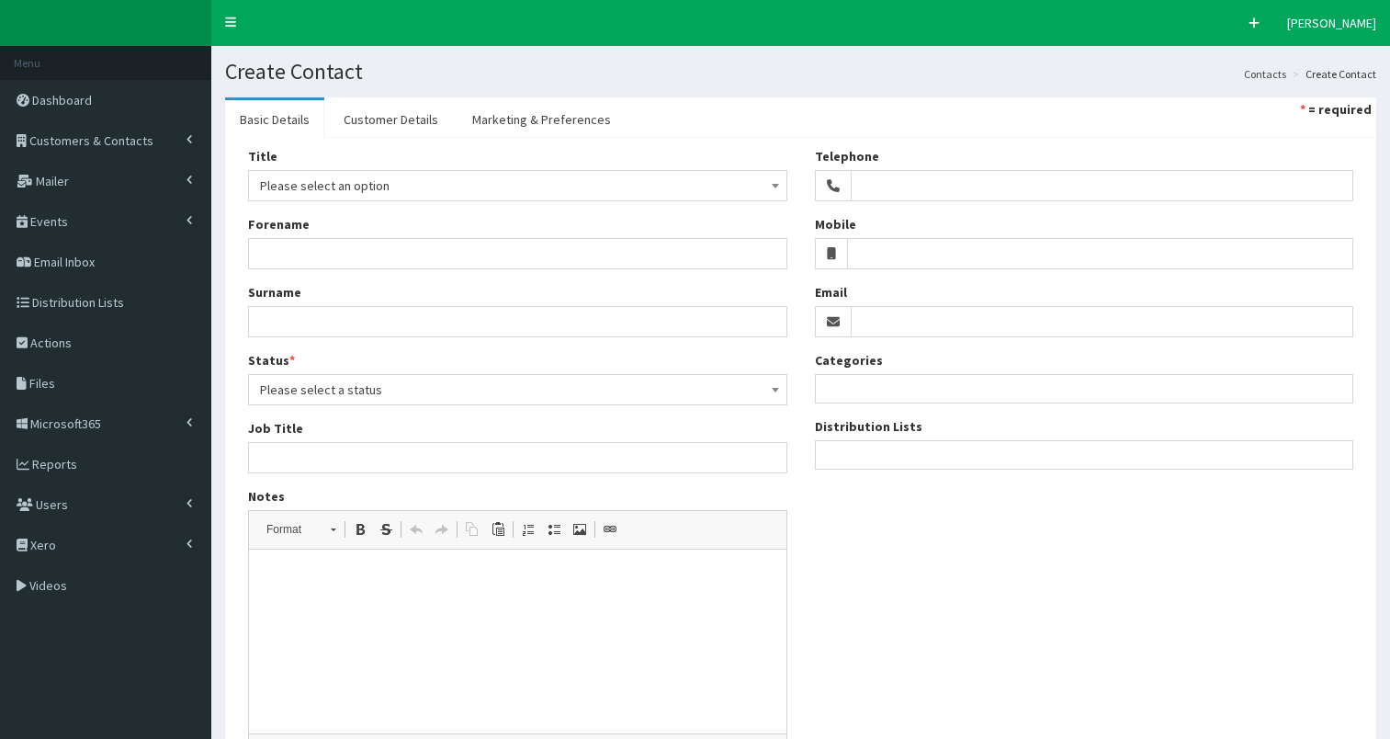
select select
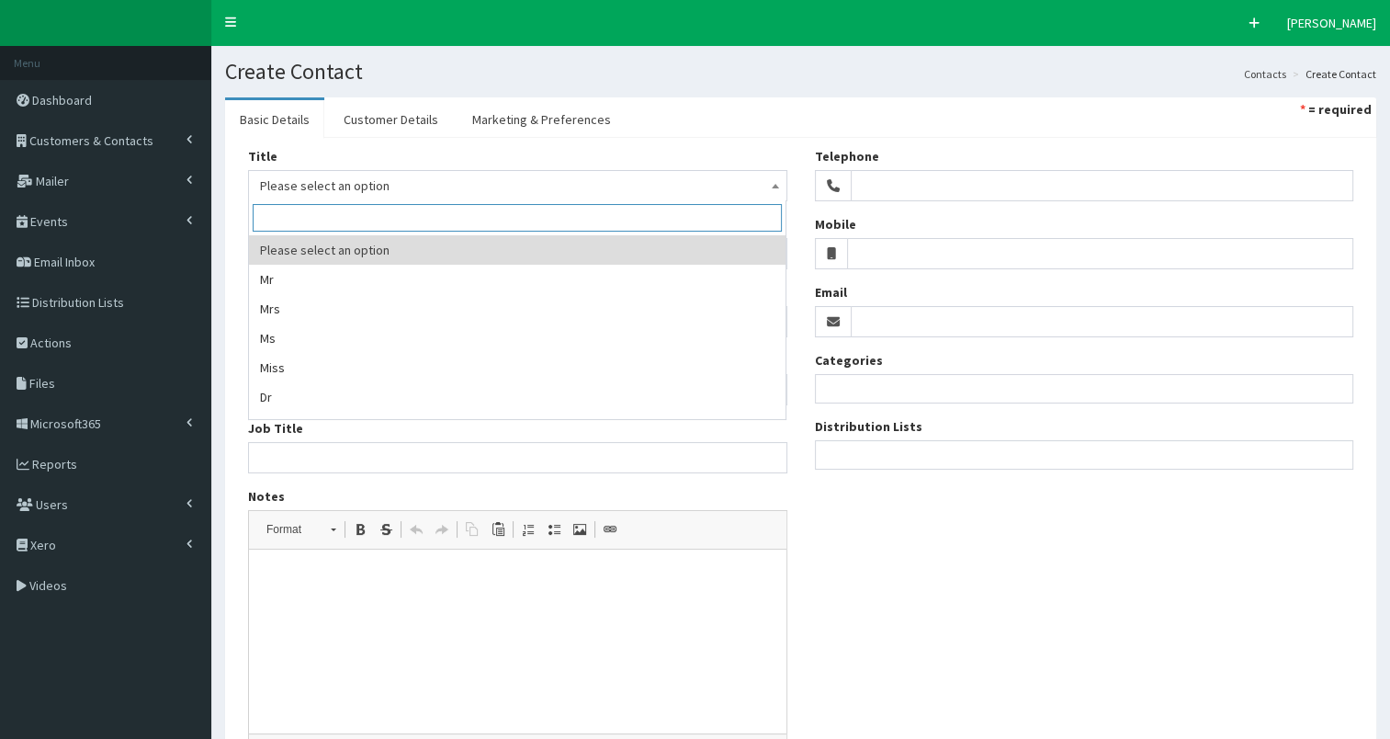
click at [342, 187] on span "Please select an option" at bounding box center [517, 186] width 515 height 26
drag, startPoint x: 249, startPoint y: 177, endPoint x: 274, endPoint y: 239, distance: 66.4
click at [249, 178] on span "Please select an option" at bounding box center [517, 185] width 539 height 31
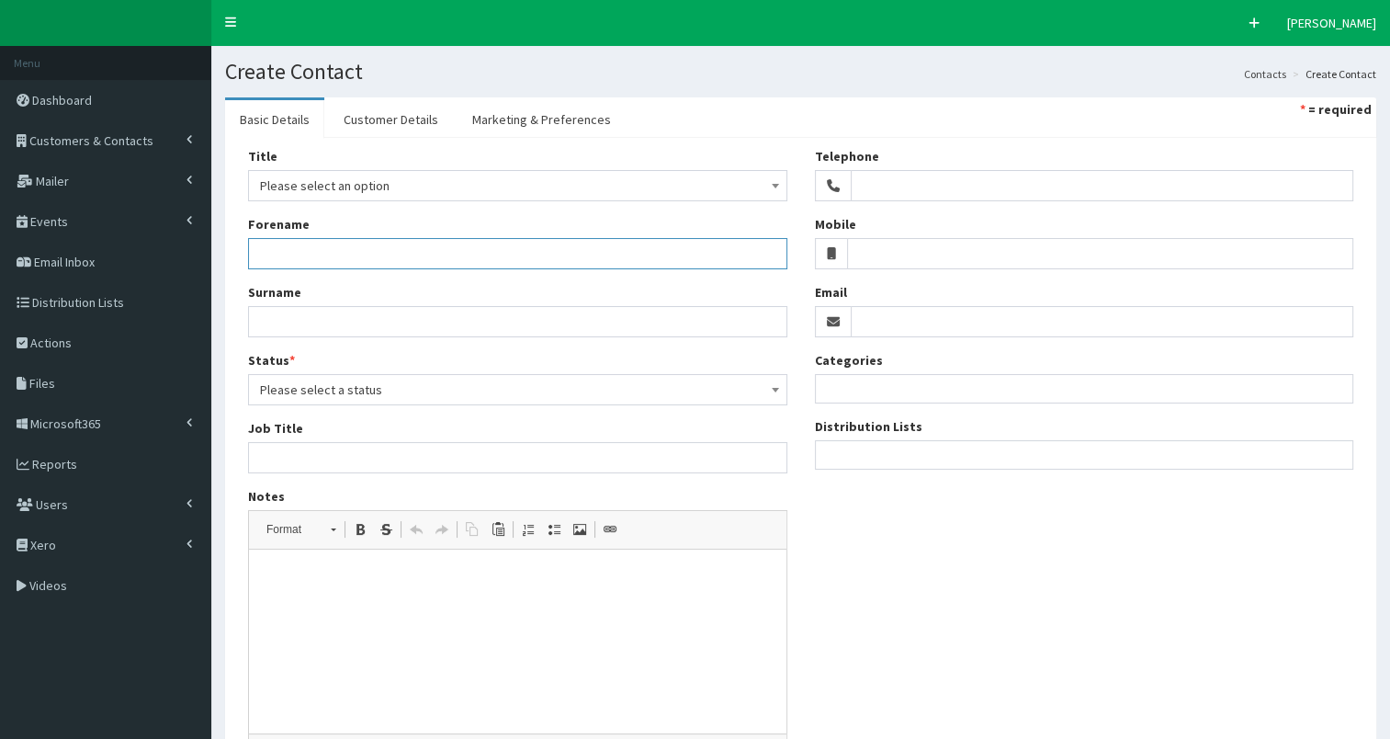
click at [291, 254] on input "Forename" at bounding box center [517, 253] width 539 height 31
paste input "Angela Eagle DBE MP"
click at [256, 255] on input "Angela Eagle DBE MP" at bounding box center [517, 253] width 539 height 31
drag, startPoint x: 334, startPoint y: 251, endPoint x: 446, endPoint y: 261, distance: 112.6
click at [461, 249] on input "Dame Angela Eagle DBE MP" at bounding box center [517, 253] width 539 height 31
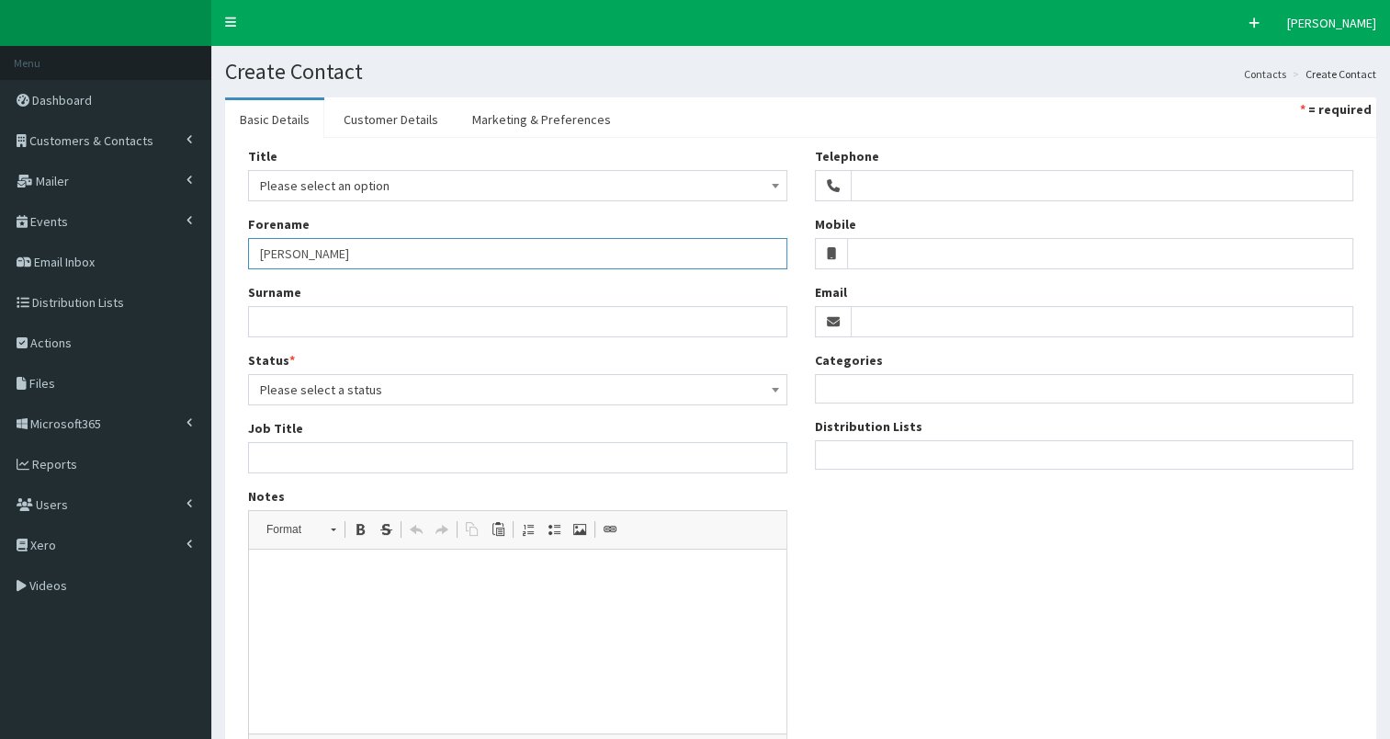
type input "Dame Angela"
click at [277, 323] on input "Surname" at bounding box center [517, 321] width 539 height 31
paste input "Eagle DBE MP"
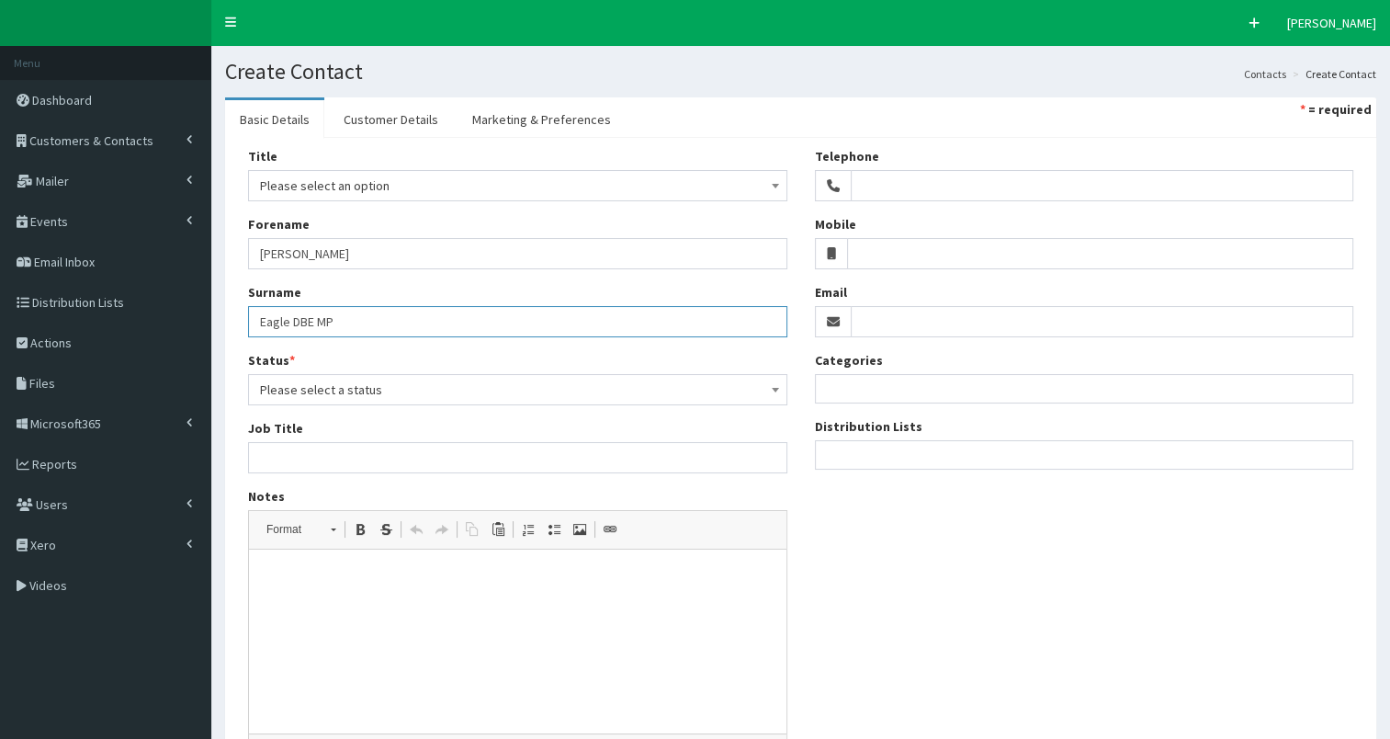
type input "Eagle DBE MP"
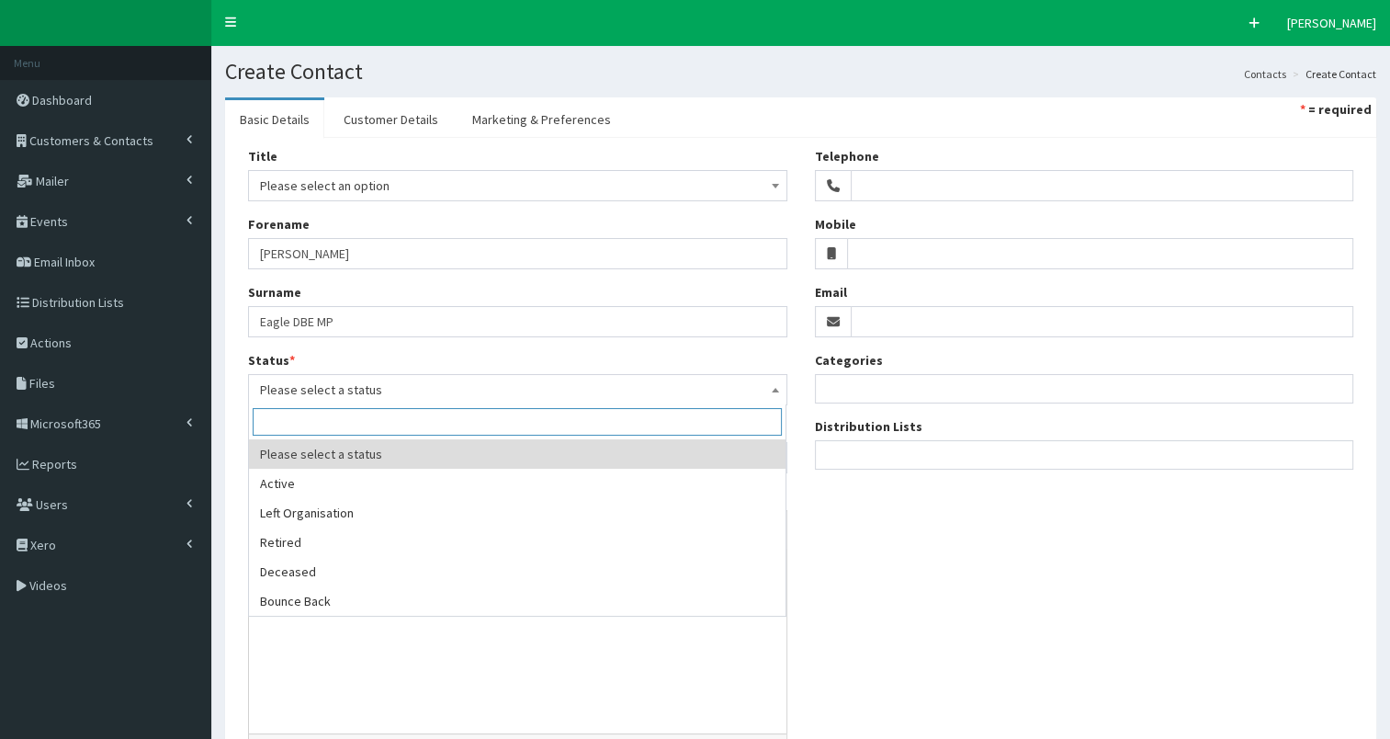
click at [297, 381] on span "Please select a status" at bounding box center [517, 390] width 515 height 26
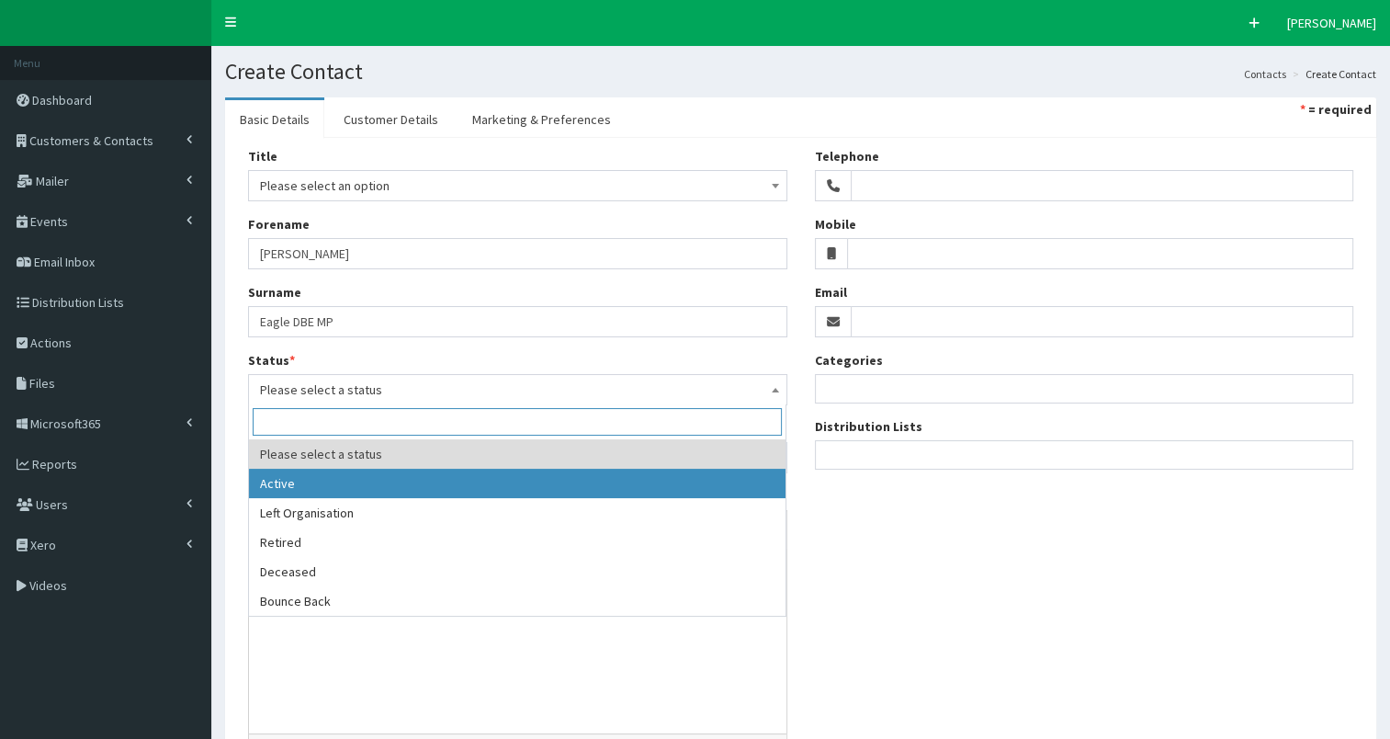
select select "1"
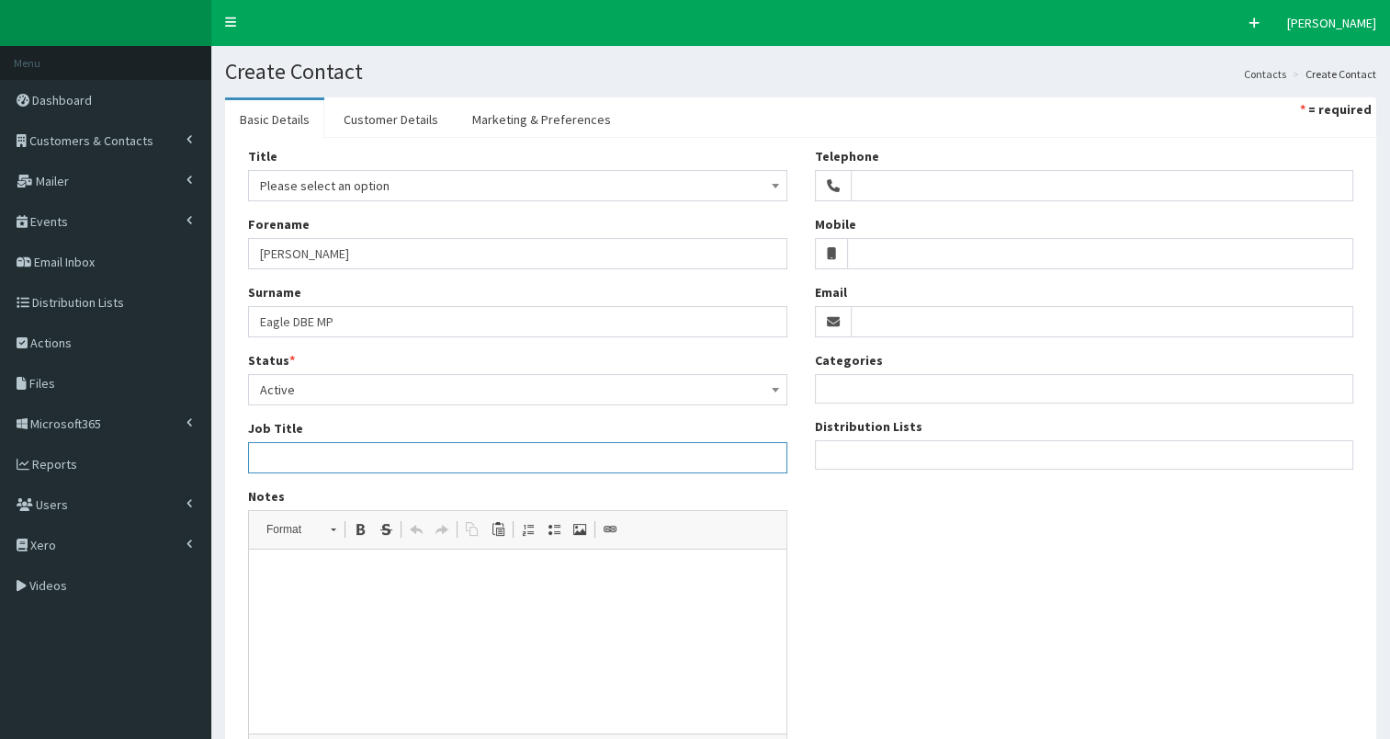
click at [318, 457] on input "Job Title" at bounding box center [517, 457] width 539 height 31
click at [869, 458] on ul at bounding box center [1085, 452] width 538 height 23
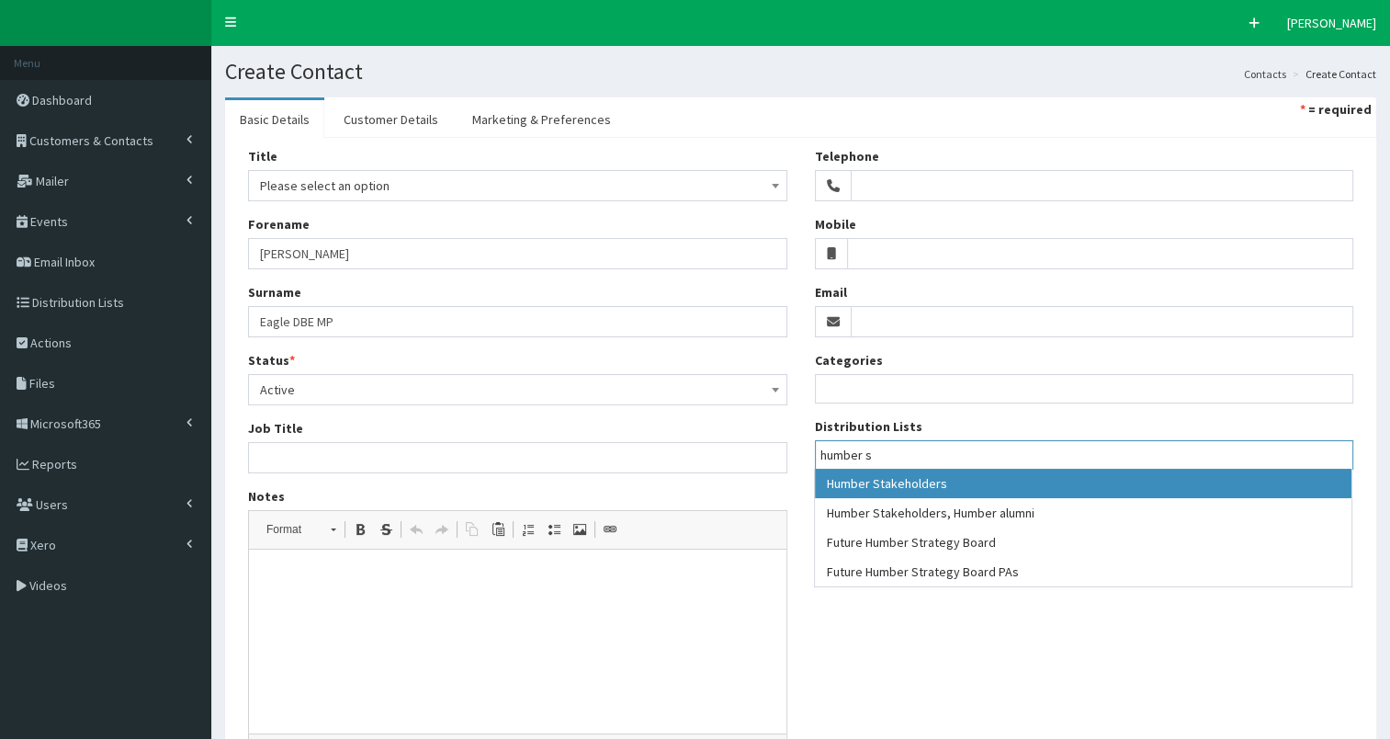
type input "humber s"
select select "139"
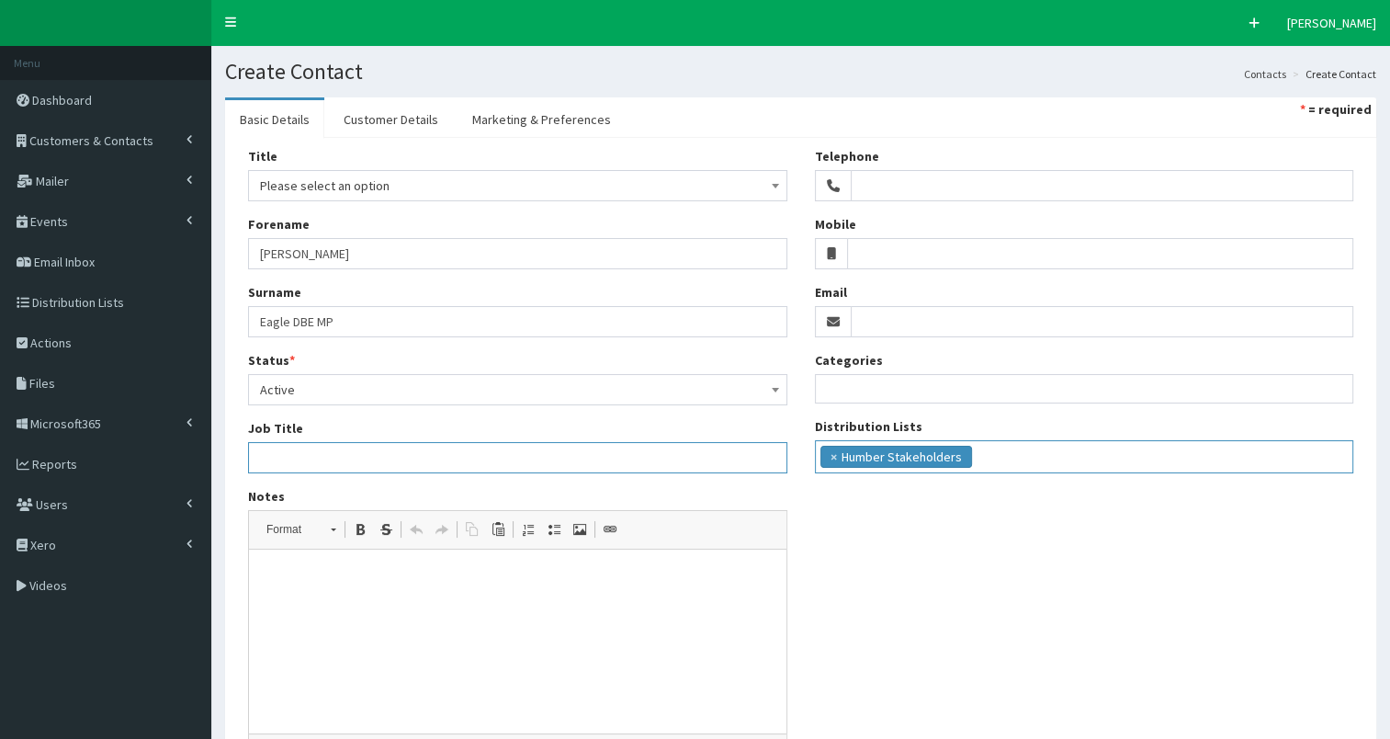
click at [290, 453] on input "Job Title" at bounding box center [517, 457] width 539 height 31
click at [362, 451] on input "Job Title" at bounding box center [517, 457] width 539 height 31
paste input "Minister of State in the Department for Environment, Food and Rural Affairs"
type input "Minister of State in the Department for Environment, Food and Rural Affairs & M…"
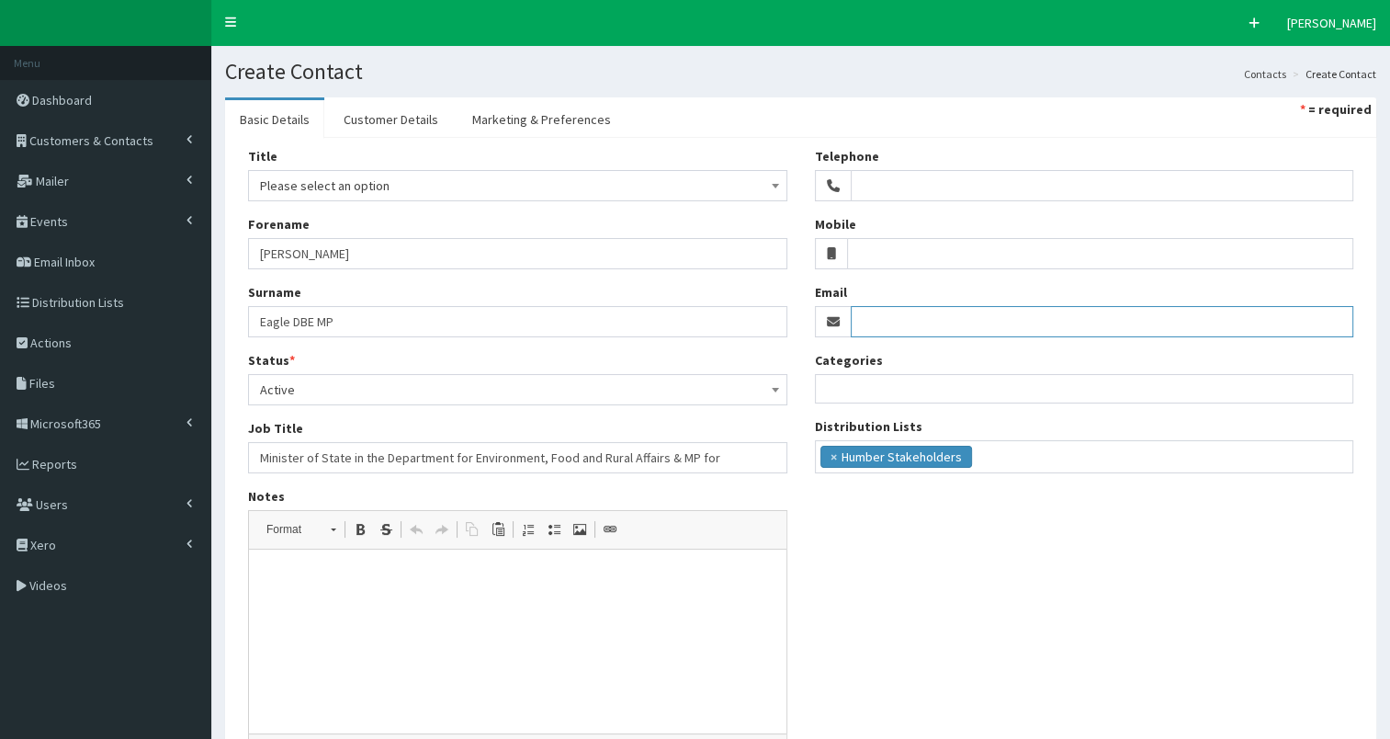
click at [898, 317] on input "Email" at bounding box center [1103, 321] width 504 height 31
paste input "eaglea@parliament.uk"
type input "eaglea@parliament.uk"
click at [738, 456] on input "Minister of State in the Department for Environment, Food and Rural Affairs & M…" at bounding box center [517, 457] width 539 height 31
paste input "Wallasey"
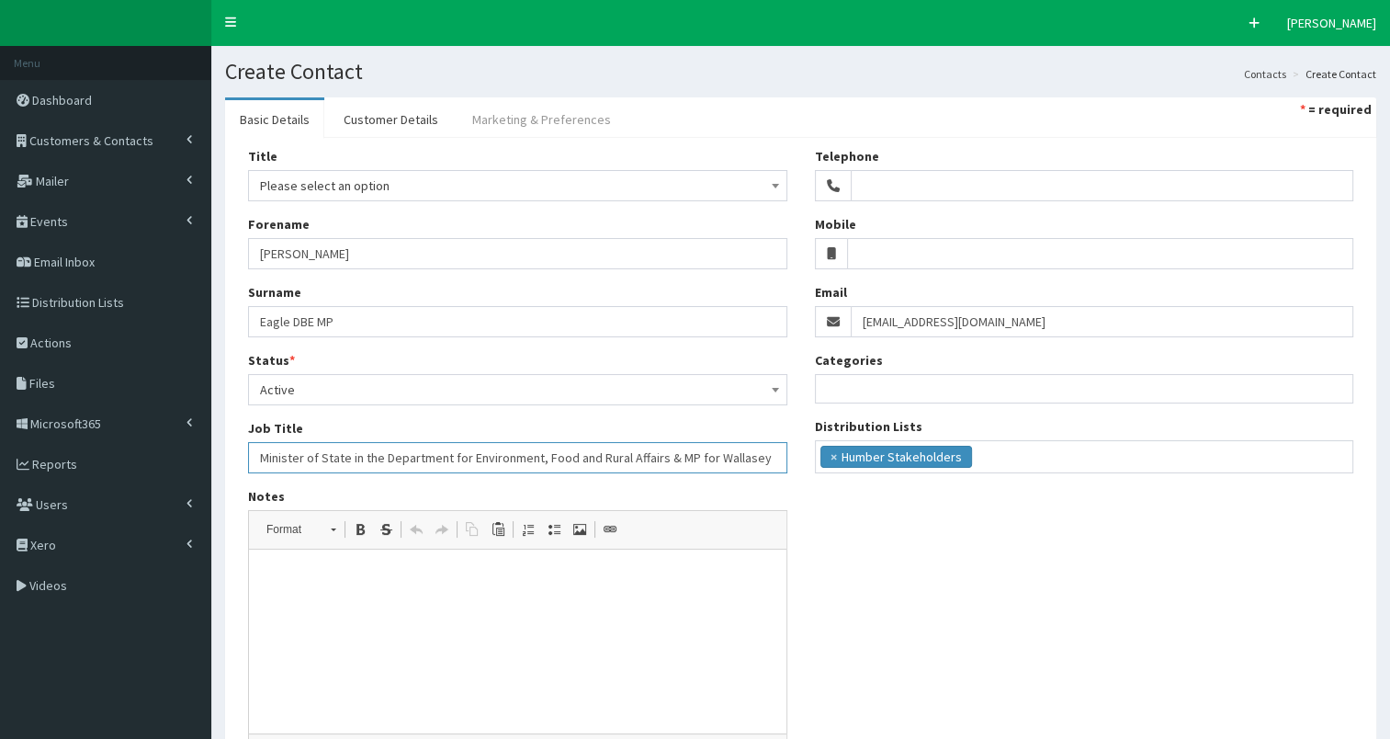
type input "Minister of State in the Department for Environment, Food and Rural Affairs & M…"
click at [518, 114] on link "Marketing & Preferences" at bounding box center [542, 119] width 168 height 39
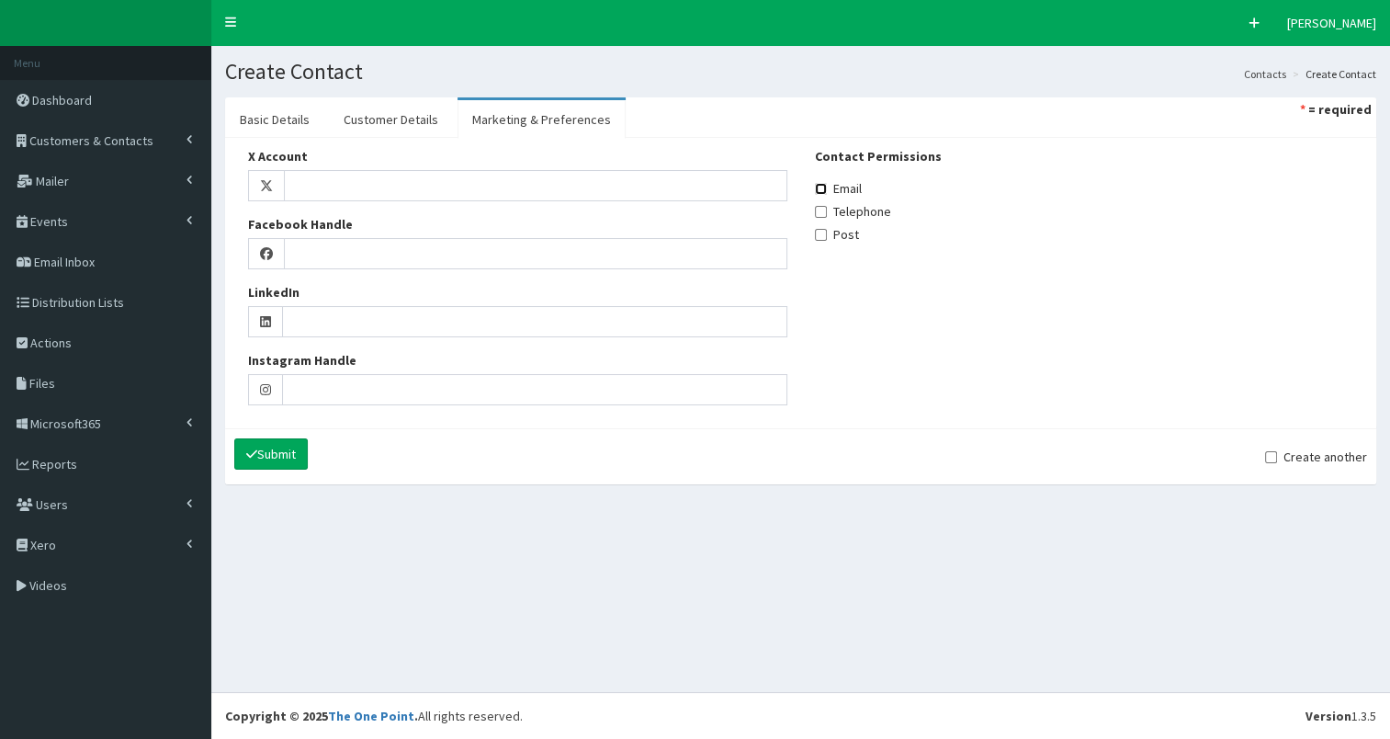
drag, startPoint x: 824, startPoint y: 186, endPoint x: 667, endPoint y: 179, distance: 157.3
click at [823, 185] on input "Email" at bounding box center [821, 189] width 12 height 12
checkbox input "true"
click at [397, 119] on link "Customer Details" at bounding box center [391, 119] width 124 height 39
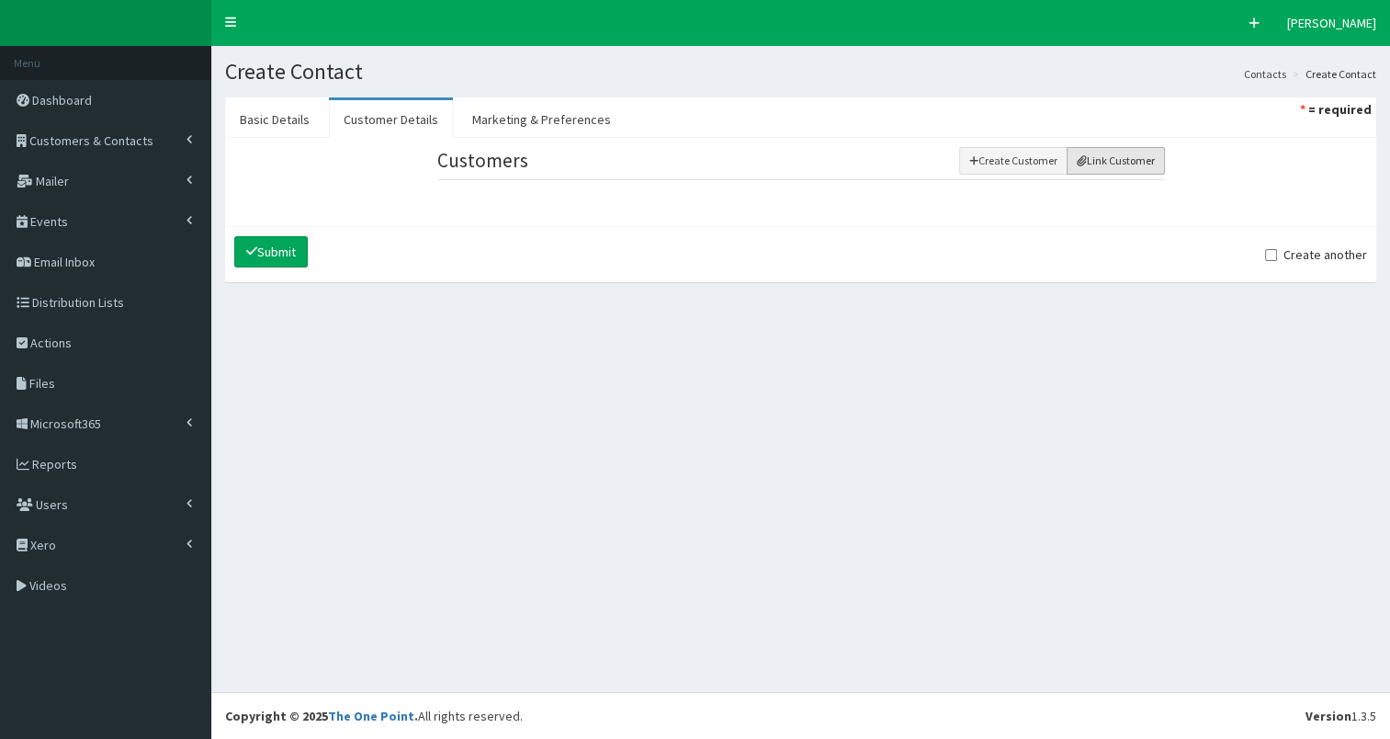
drag, startPoint x: 1121, startPoint y: 163, endPoint x: 1006, endPoint y: 195, distance: 119.3
click at [1118, 164] on button "Link Customer" at bounding box center [1116, 161] width 98 height 28
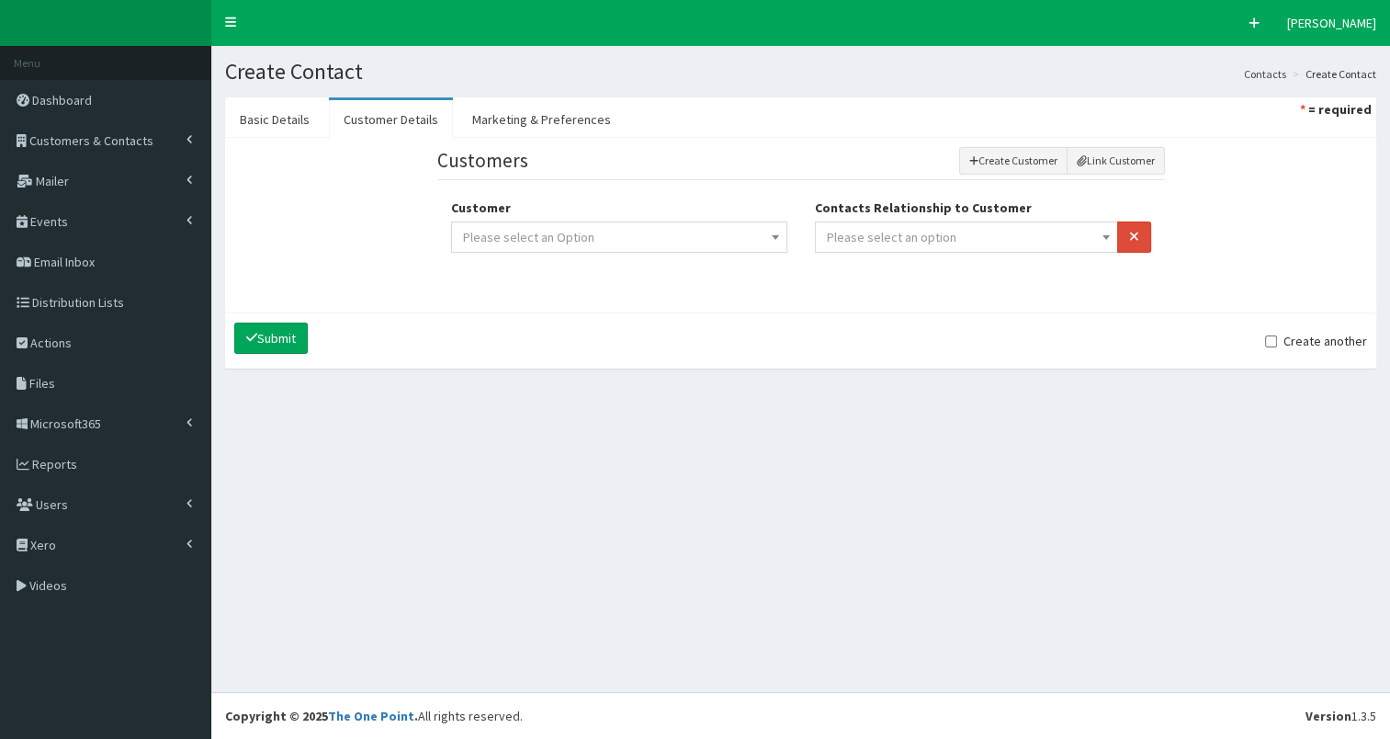
drag, startPoint x: 921, startPoint y: 232, endPoint x: 914, endPoint y: 246, distance: 15.2
click at [921, 233] on span "Please select an option" at bounding box center [892, 237] width 130 height 17
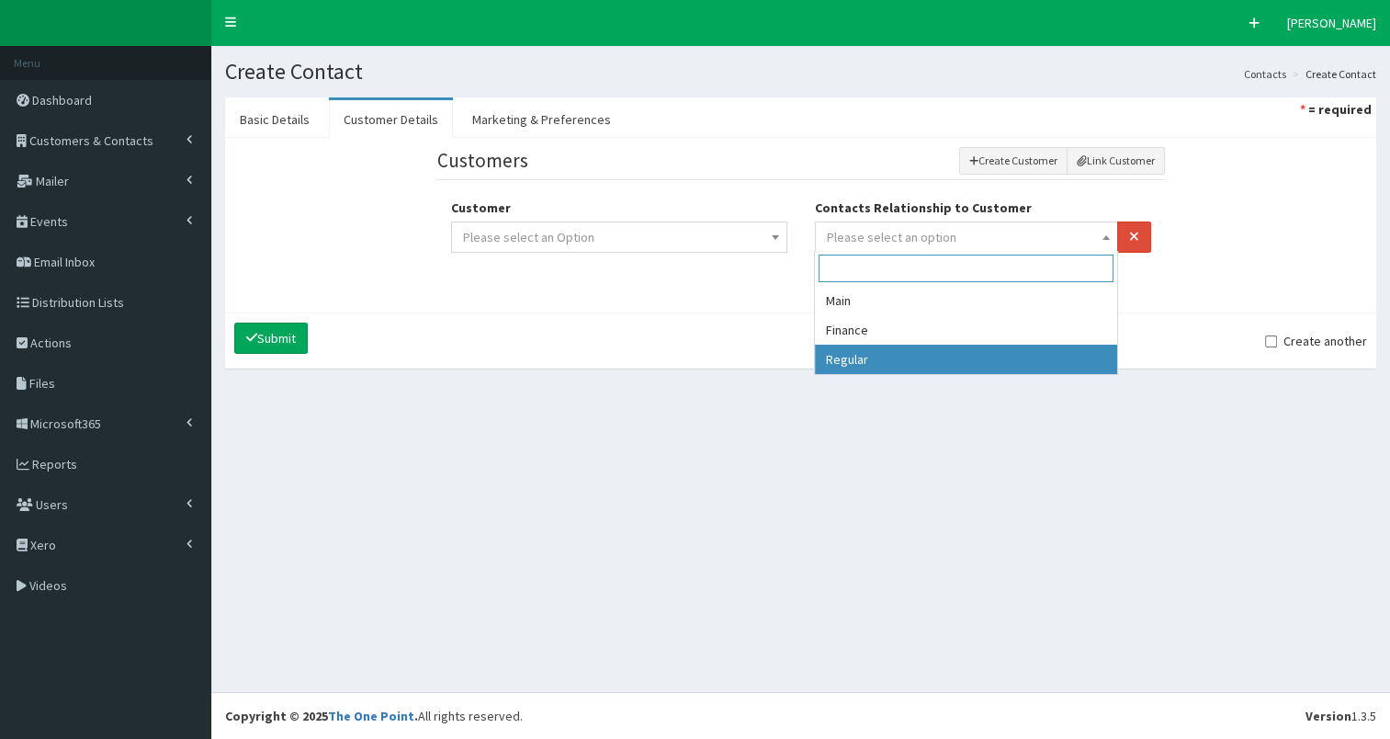
select select "3"
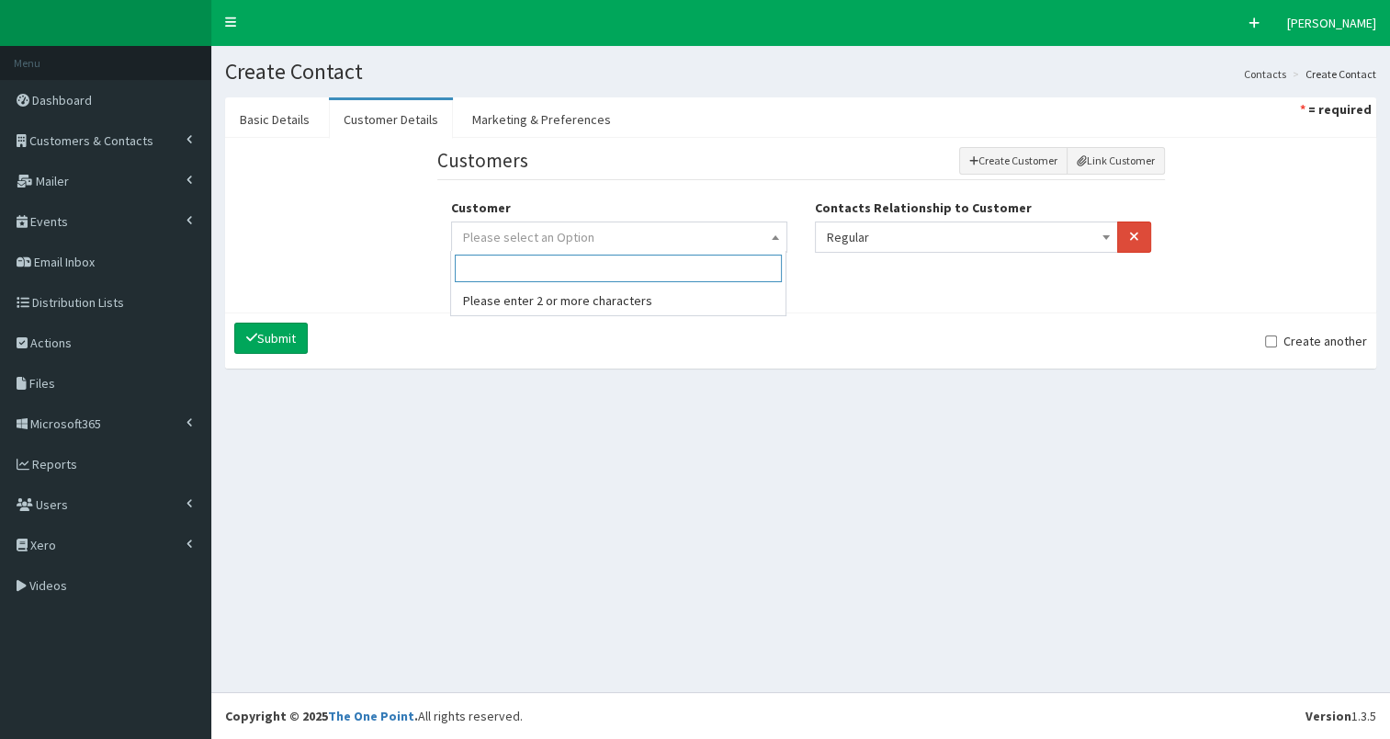
click at [710, 243] on span "Please select an Option" at bounding box center [619, 237] width 312 height 26
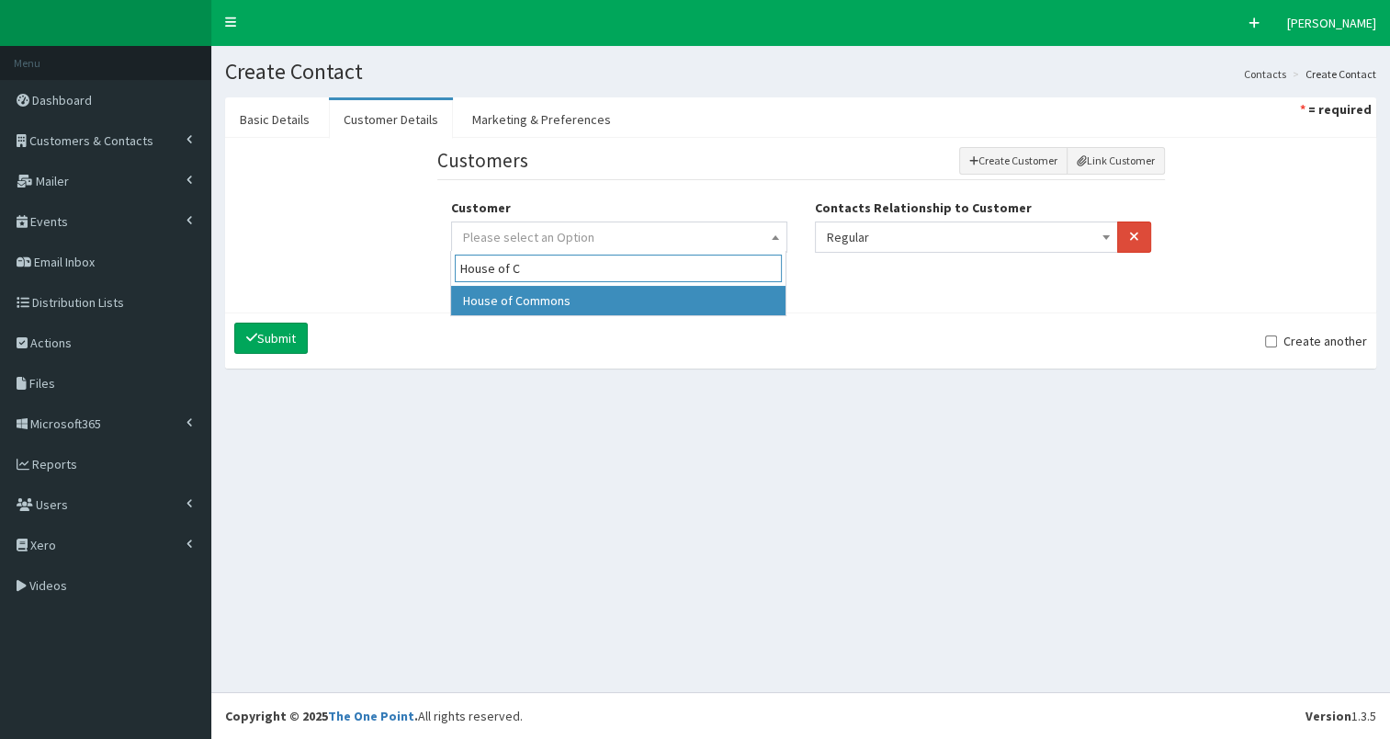
type input "House of C"
drag, startPoint x: 548, startPoint y: 299, endPoint x: 447, endPoint y: 298, distance: 101.1
select select "301"
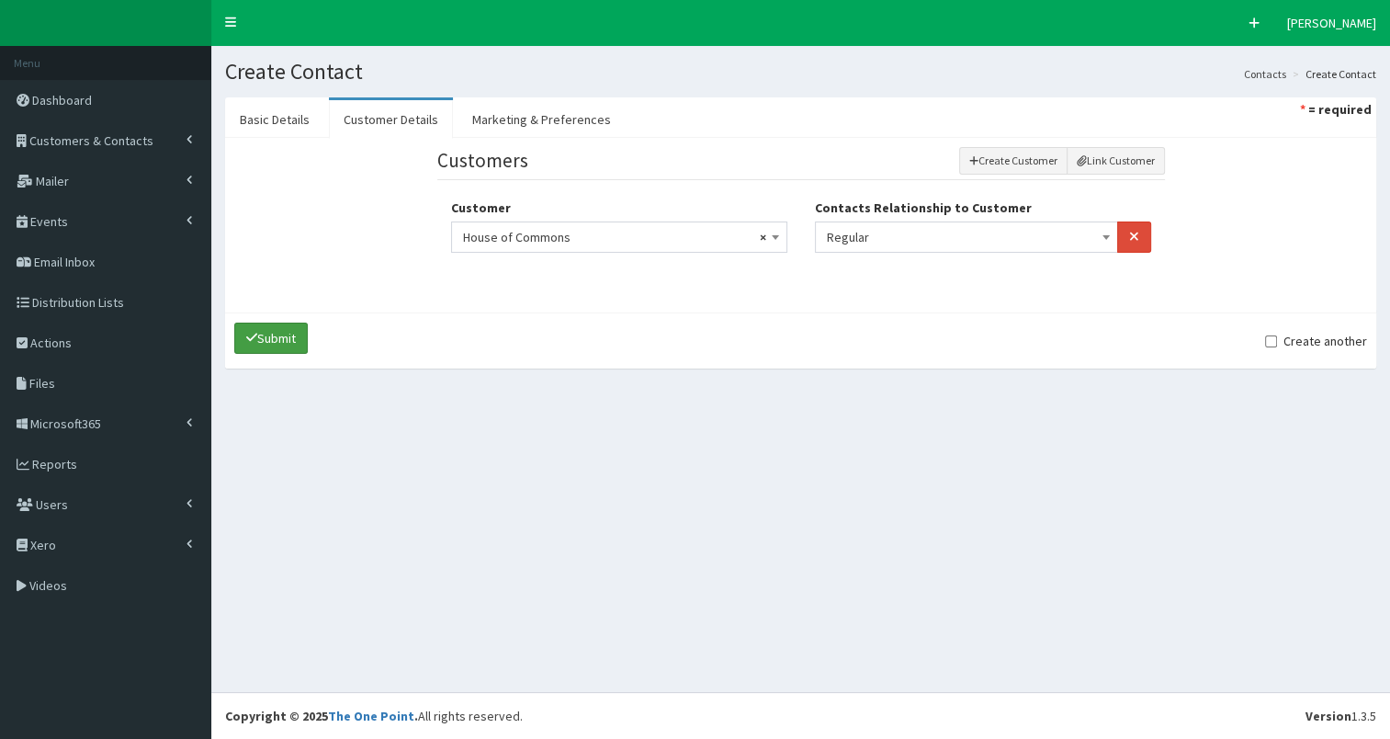
click at [250, 334] on icon "submit" at bounding box center [251, 337] width 11 height 13
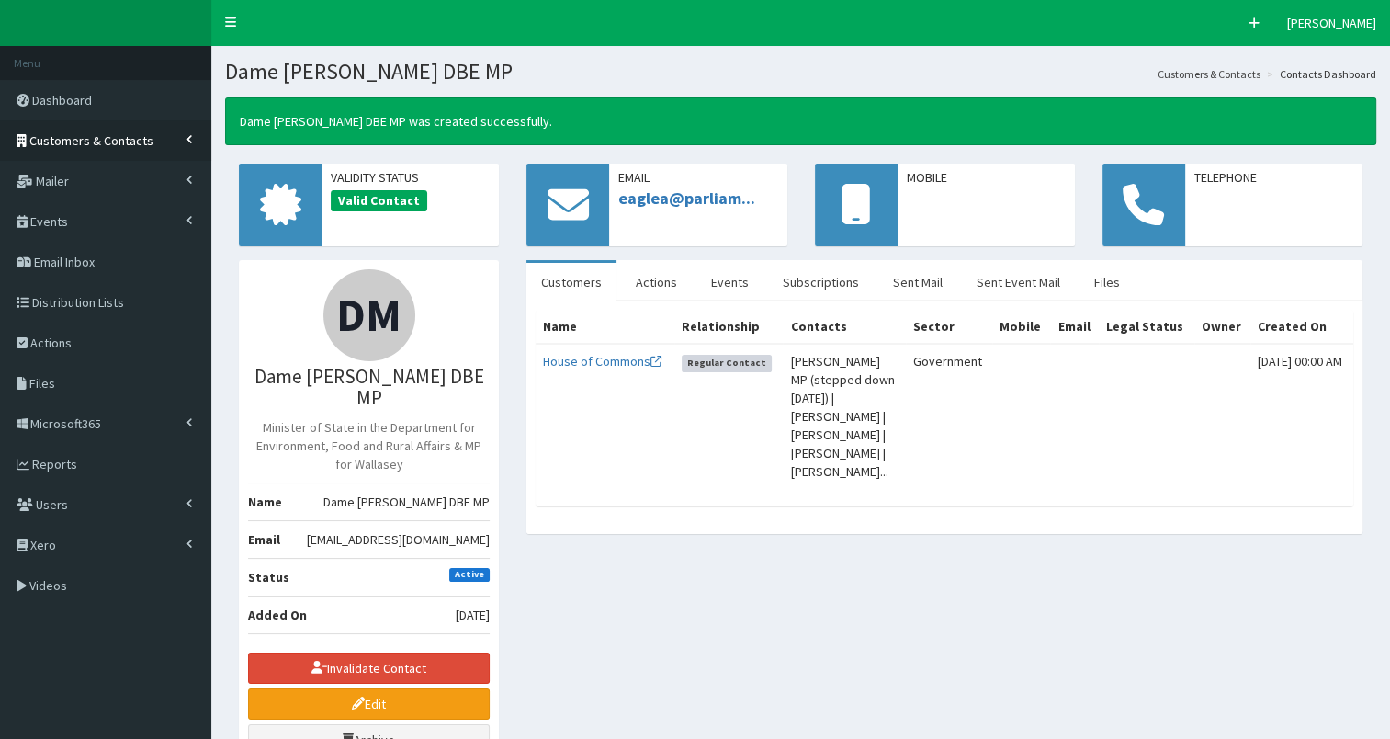
click at [126, 140] on span "Customers & Contacts" at bounding box center [91, 140] width 124 height 17
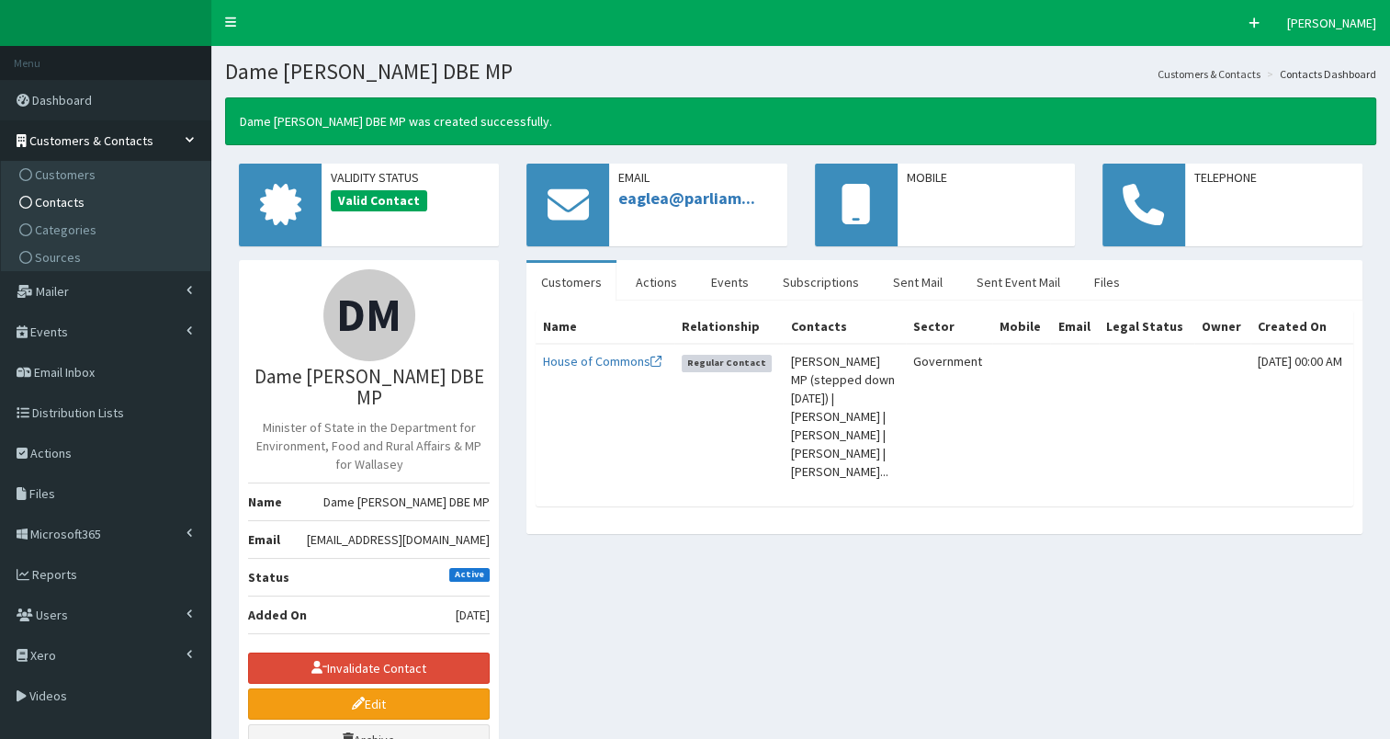
click at [117, 198] on link "Contacts" at bounding box center [108, 202] width 205 height 28
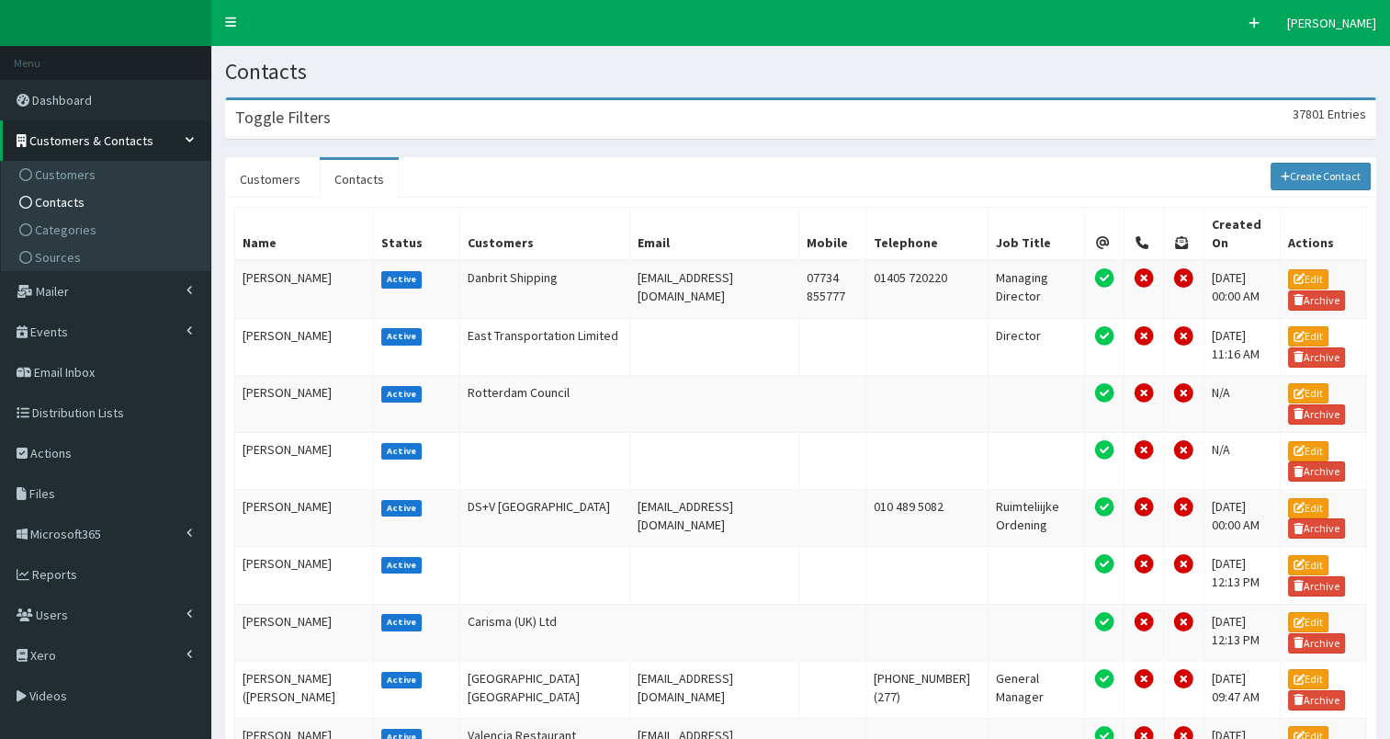
click at [504, 115] on div "Toggle Filters 37801 Entries" at bounding box center [800, 119] width 1149 height 38
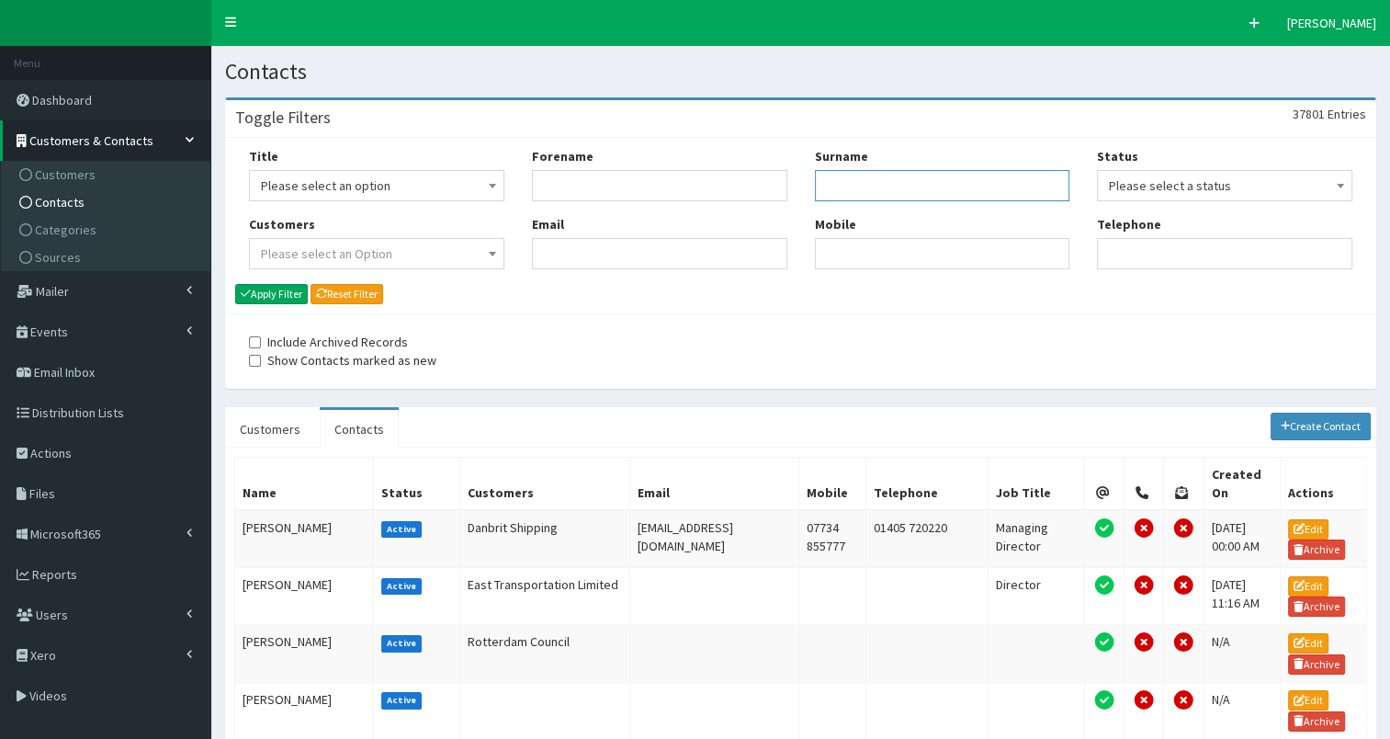
click at [881, 184] on input "Surname" at bounding box center [942, 185] width 255 height 31
type input "[PERSON_NAME]"
click at [272, 292] on button "Apply Filter" at bounding box center [271, 294] width 73 height 20
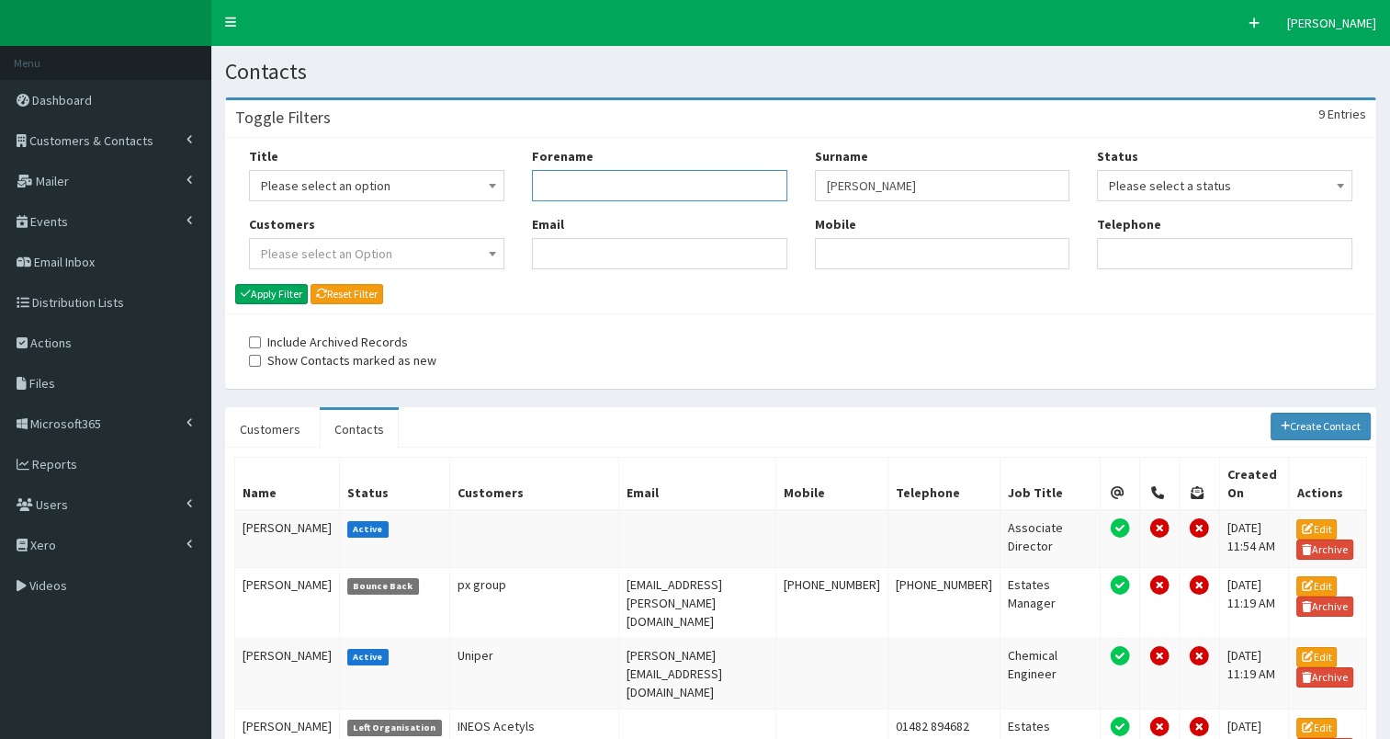
click at [594, 189] on input "Forename" at bounding box center [659, 185] width 255 height 31
type input "alex"
type input "norris"
click at [272, 293] on button "Apply Filter" at bounding box center [271, 294] width 73 height 20
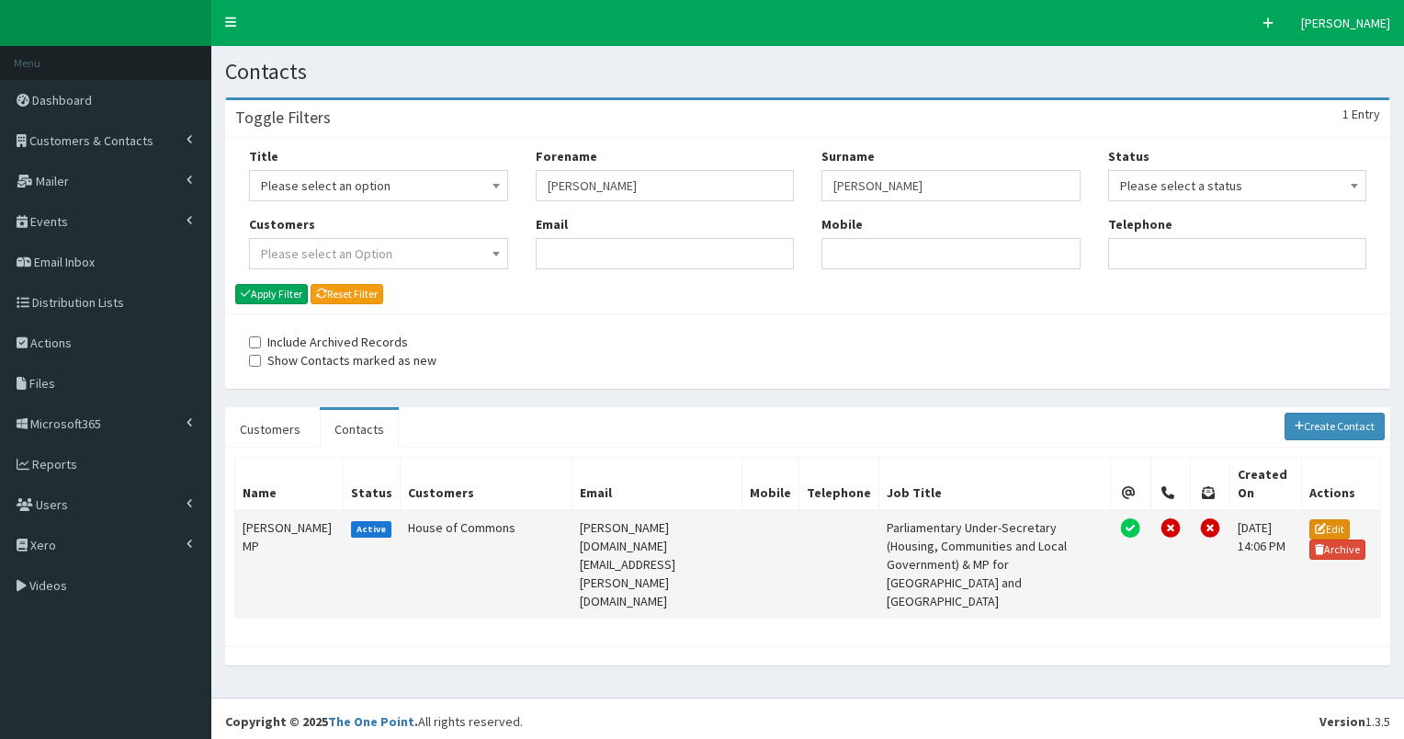
click at [1323, 519] on link "Edit" at bounding box center [1329, 529] width 40 height 20
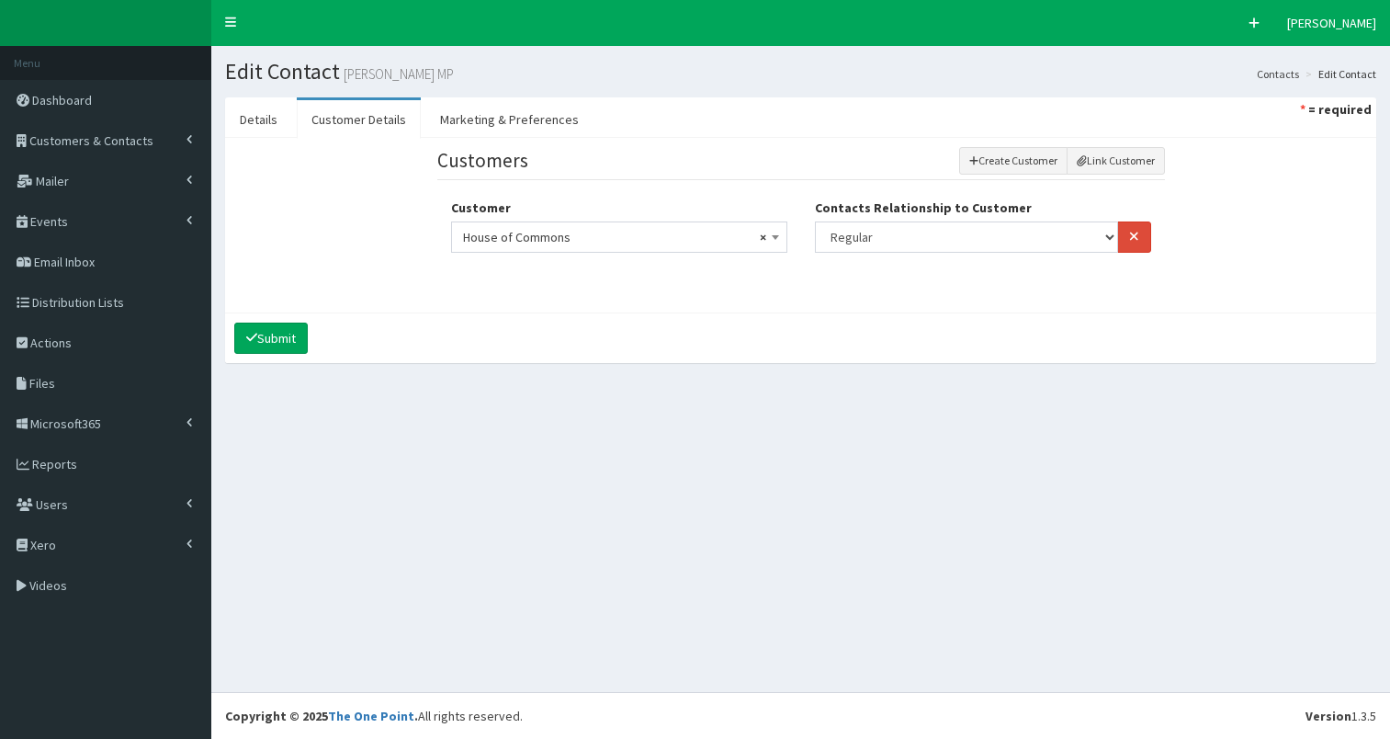
select select
click at [247, 125] on link "Details" at bounding box center [258, 119] width 67 height 39
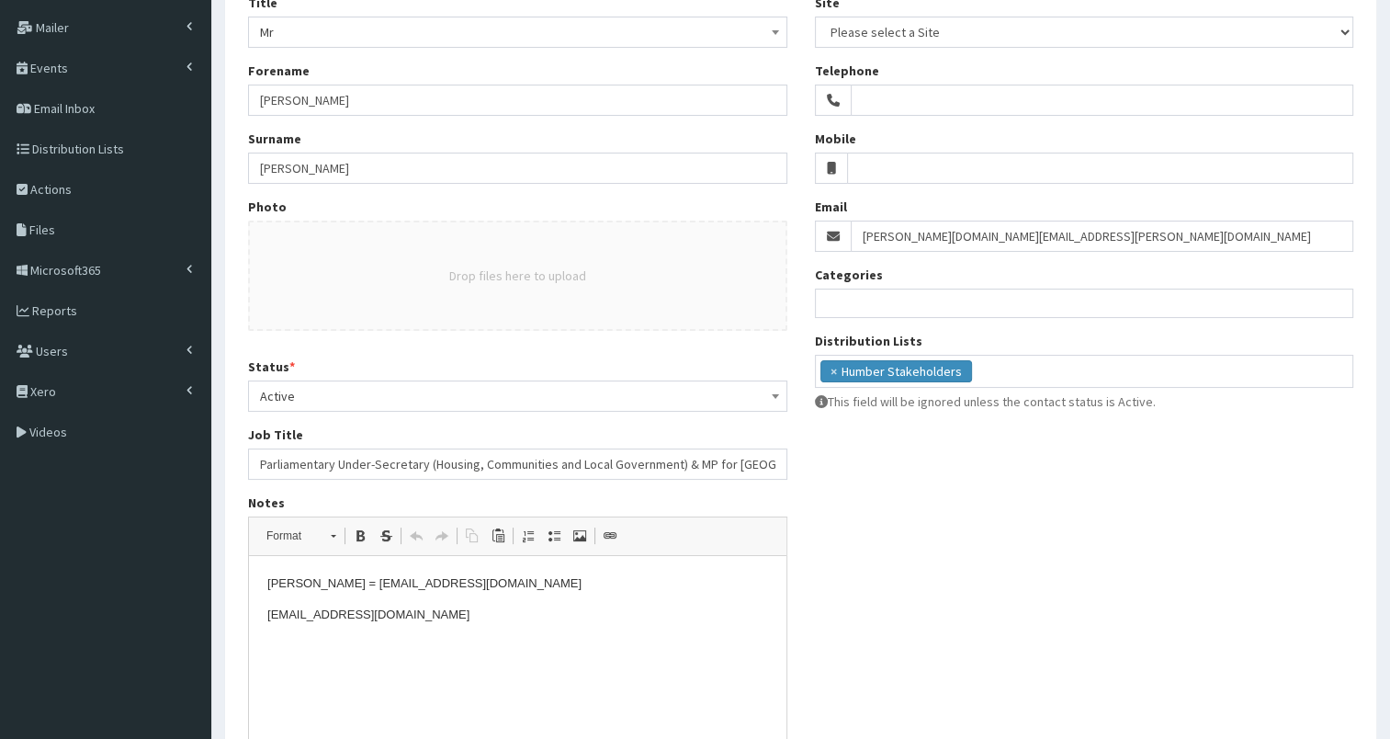
scroll to position [164, 0]
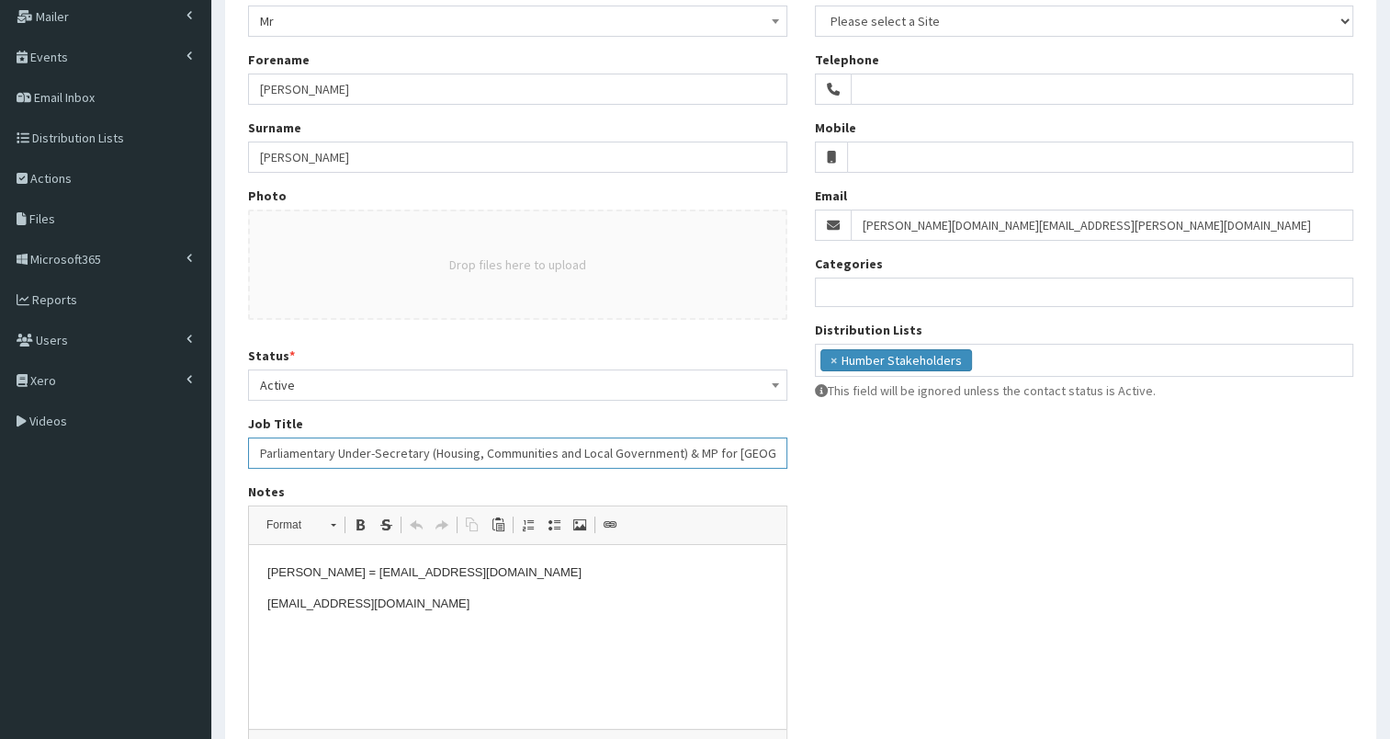
drag, startPoint x: 259, startPoint y: 447, endPoint x: 682, endPoint y: 446, distance: 422.7
click at [682, 446] on input "Parliamentary Under-Secretary (Housing, Communities and Local Government) & MP …" at bounding box center [517, 452] width 539 height 31
click at [267, 573] on p "Adam = PSAlexNorris@communities.gov.uk" at bounding box center [517, 572] width 501 height 19
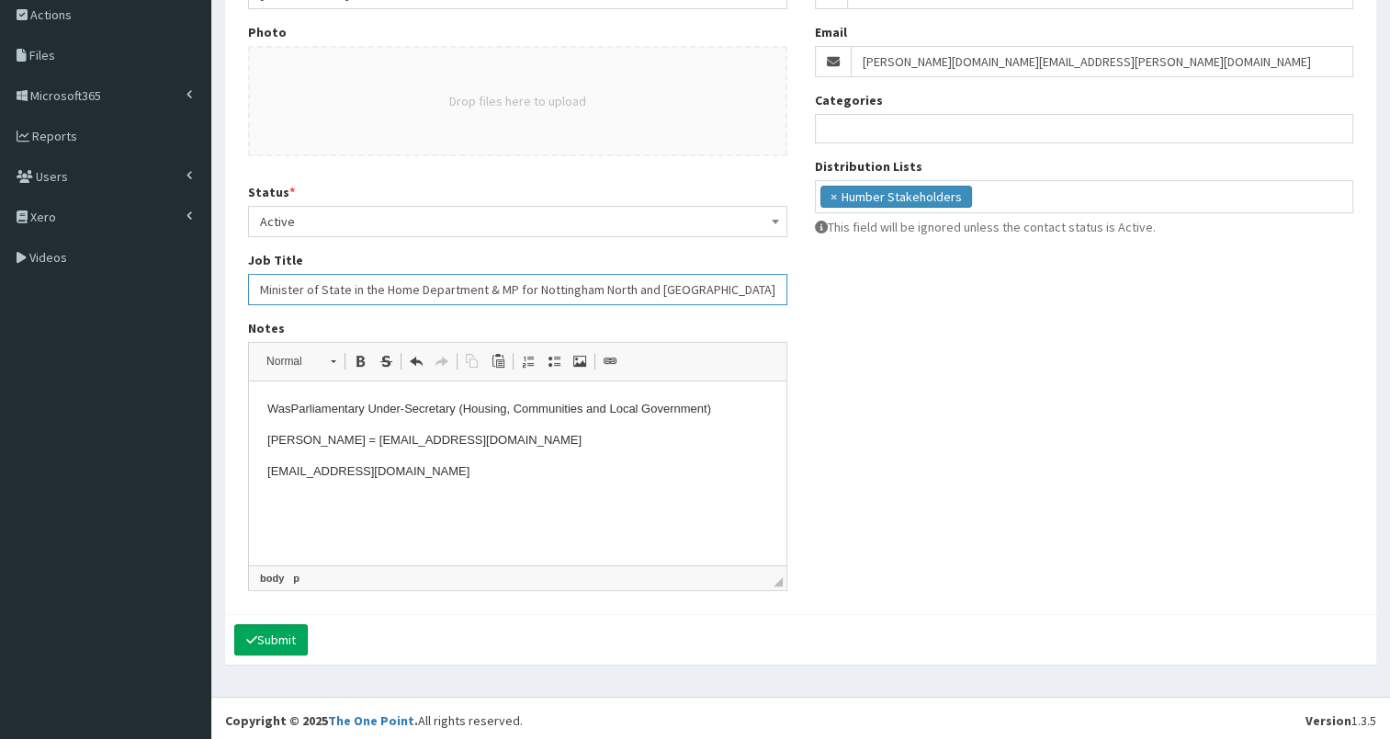
scroll to position [331, 0]
type input "Minister of State in the Home Department & MP for Nottingham North and Kimberley"
click at [268, 632] on button "Submit" at bounding box center [271, 636] width 74 height 31
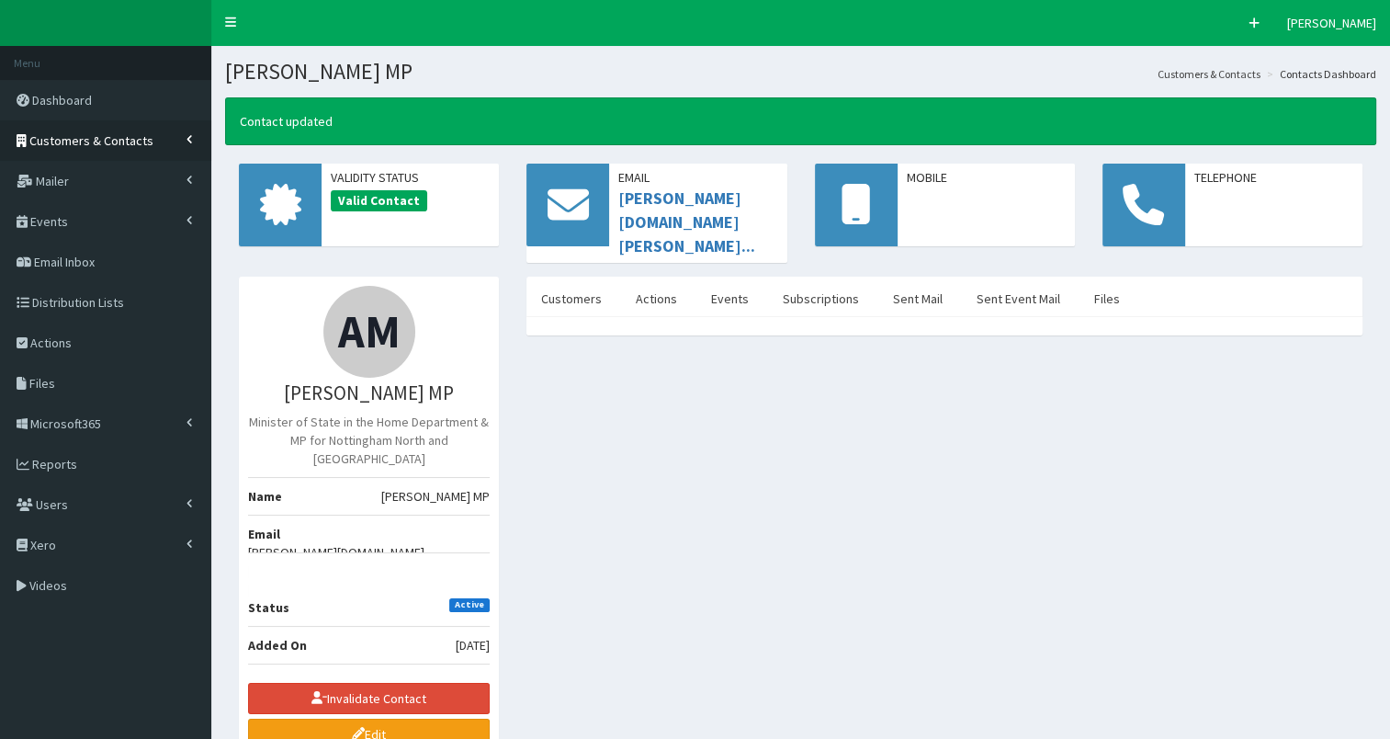
click at [96, 133] on span "Customers & Contacts" at bounding box center [91, 140] width 124 height 17
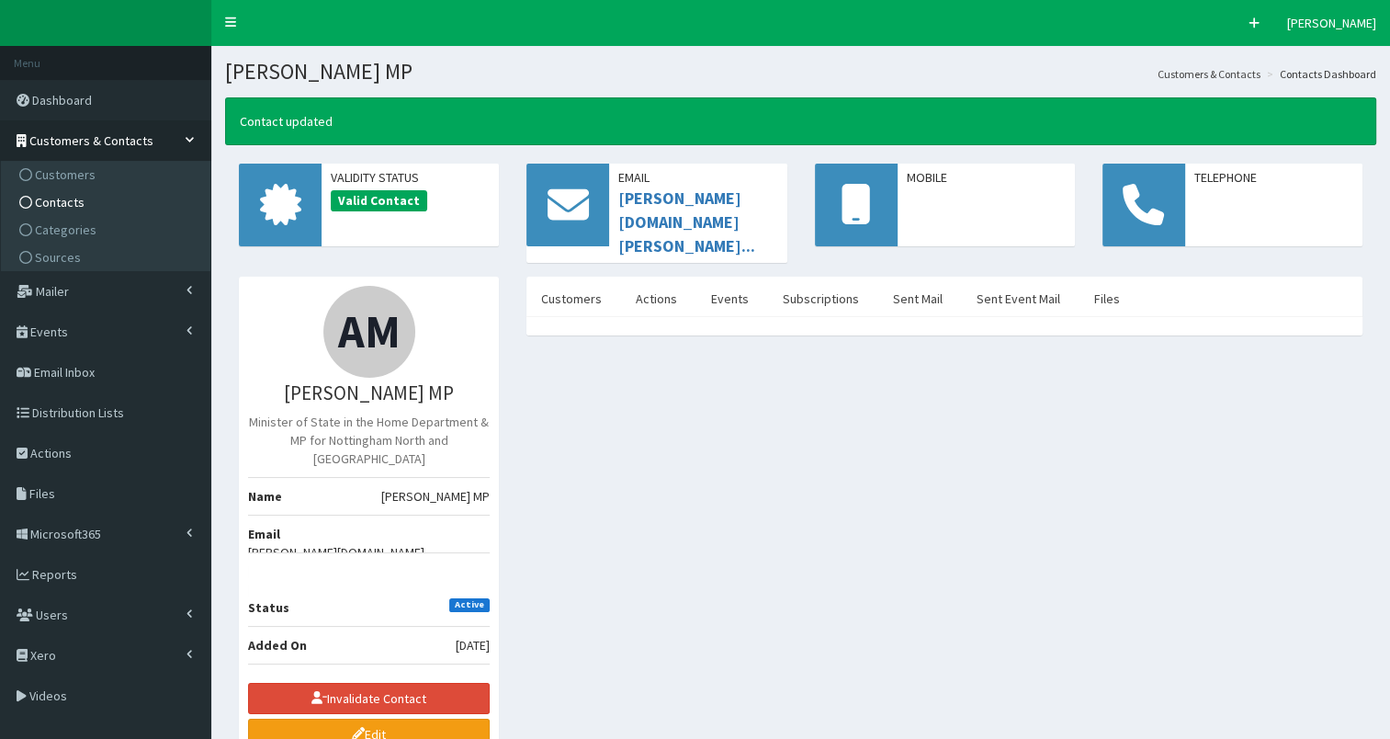
click at [77, 203] on span "Contacts" at bounding box center [60, 202] width 50 height 17
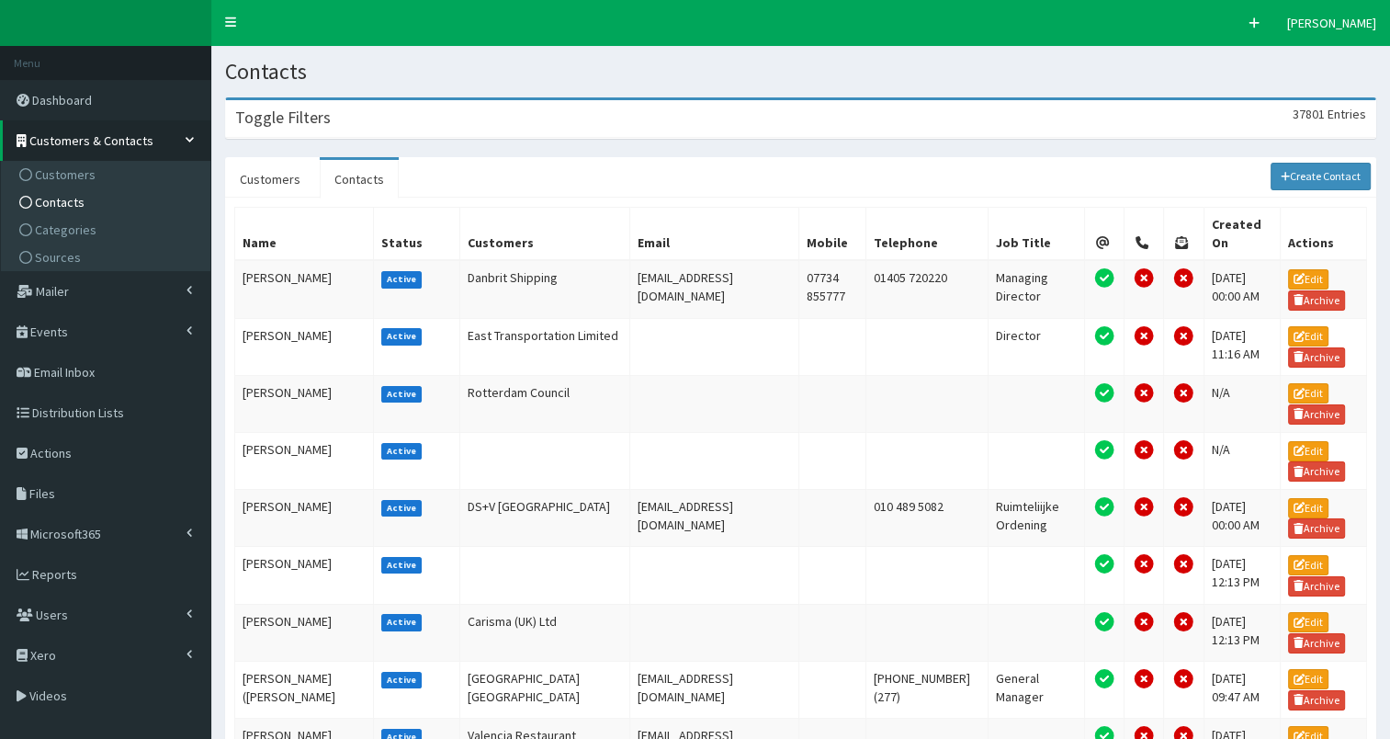
drag, startPoint x: 509, startPoint y: 127, endPoint x: 609, endPoint y: 166, distance: 107.7
click at [511, 128] on div "Toggle Filters 37801 Entries" at bounding box center [800, 119] width 1149 height 38
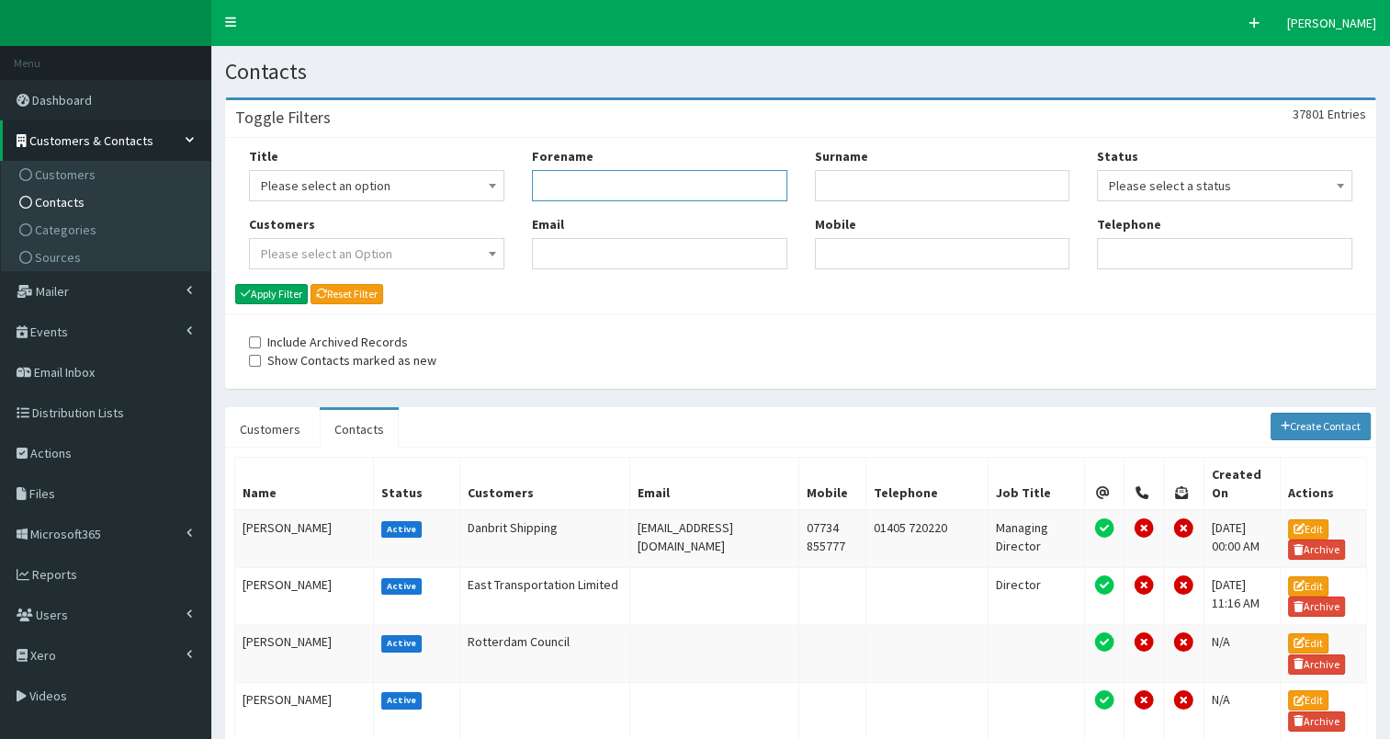
click at [583, 185] on input "Forename" at bounding box center [659, 185] width 255 height 31
type input "ch"
type input "bryant"
click at [289, 292] on button "Apply Filter" at bounding box center [271, 294] width 73 height 20
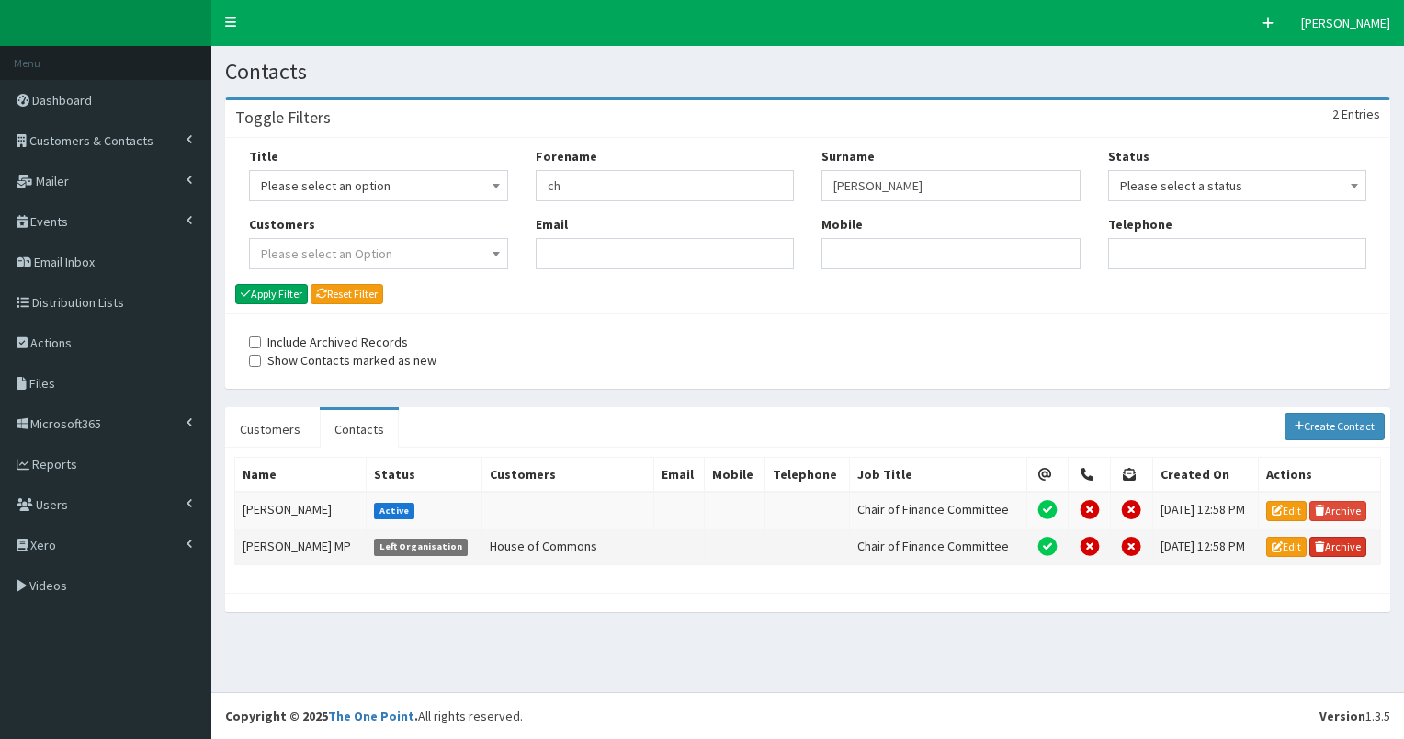
click at [1328, 544] on link "Archive" at bounding box center [1337, 547] width 57 height 20
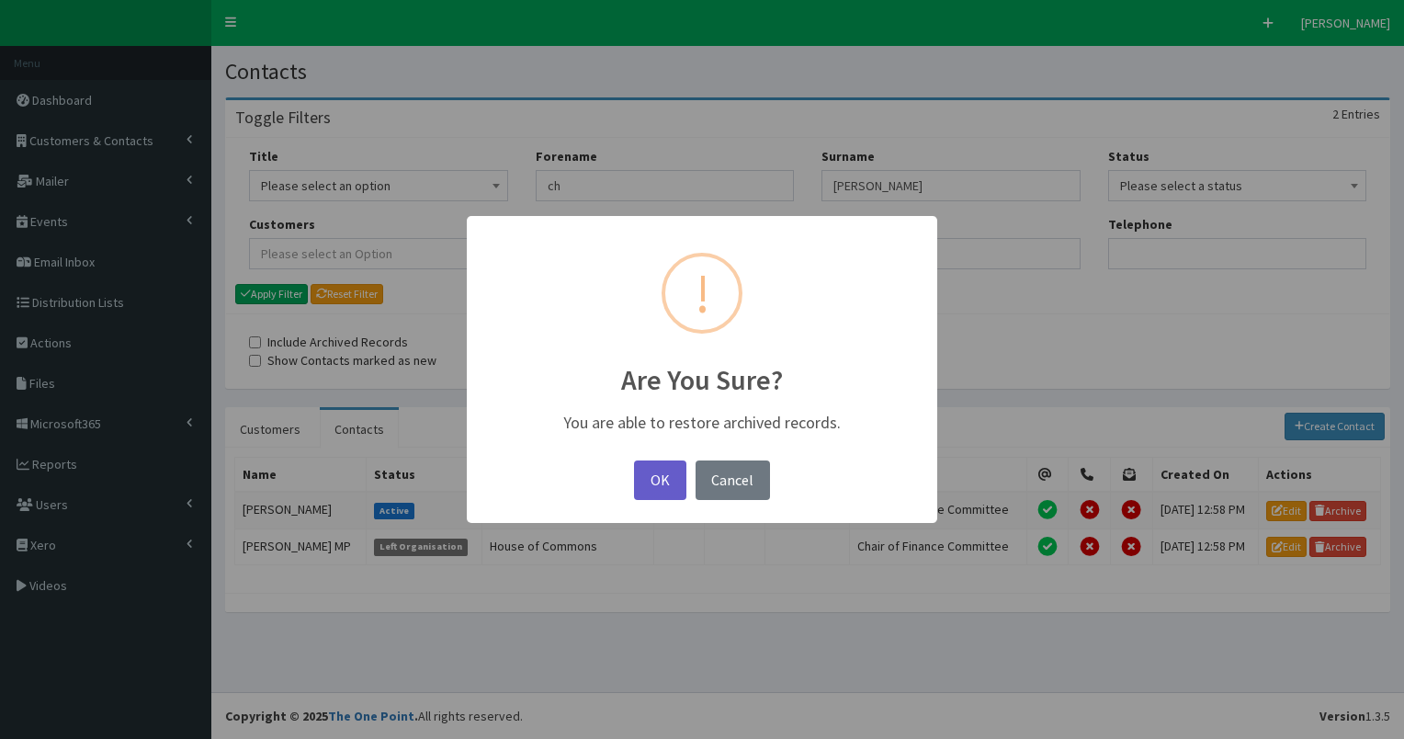
click at [669, 481] on button "OK" at bounding box center [659, 480] width 51 height 40
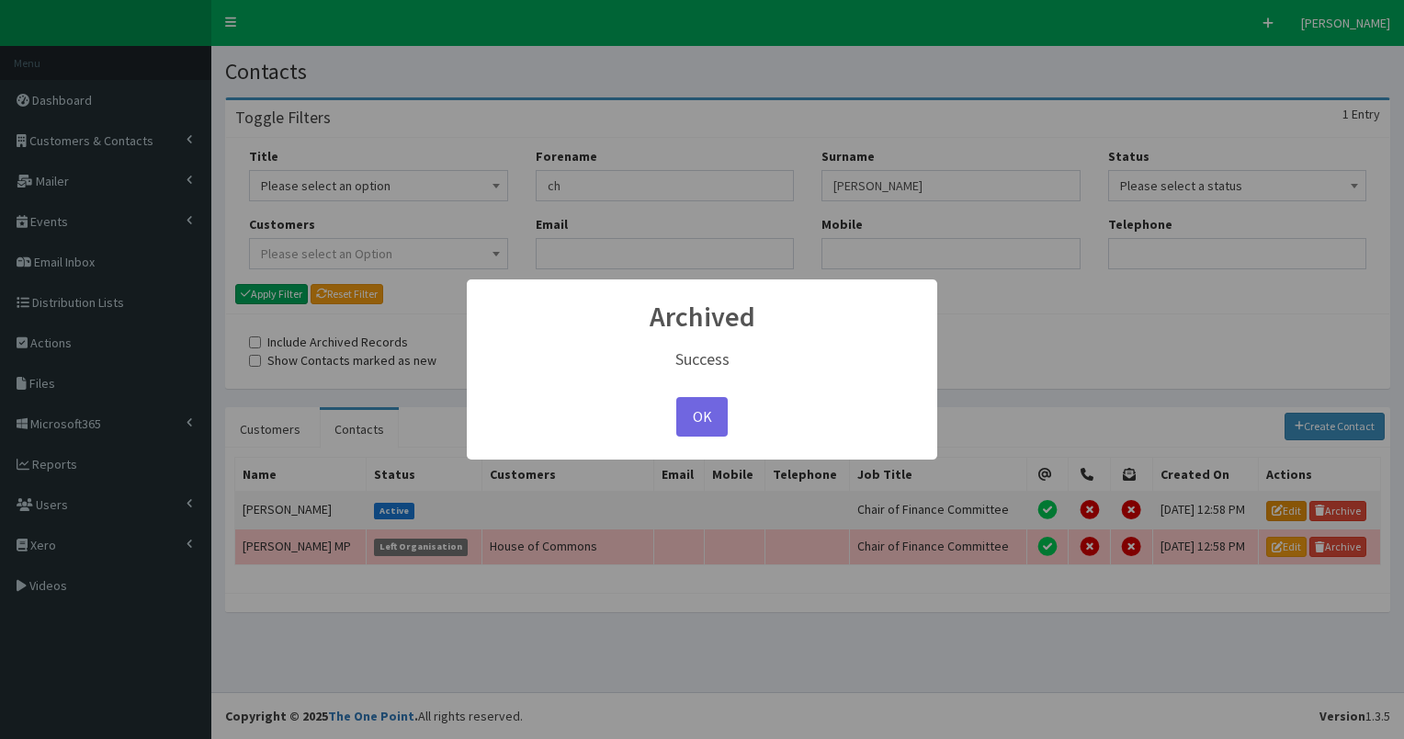
click at [1285, 502] on div "× Archived Success OK No Cancel" at bounding box center [702, 369] width 1404 height 739
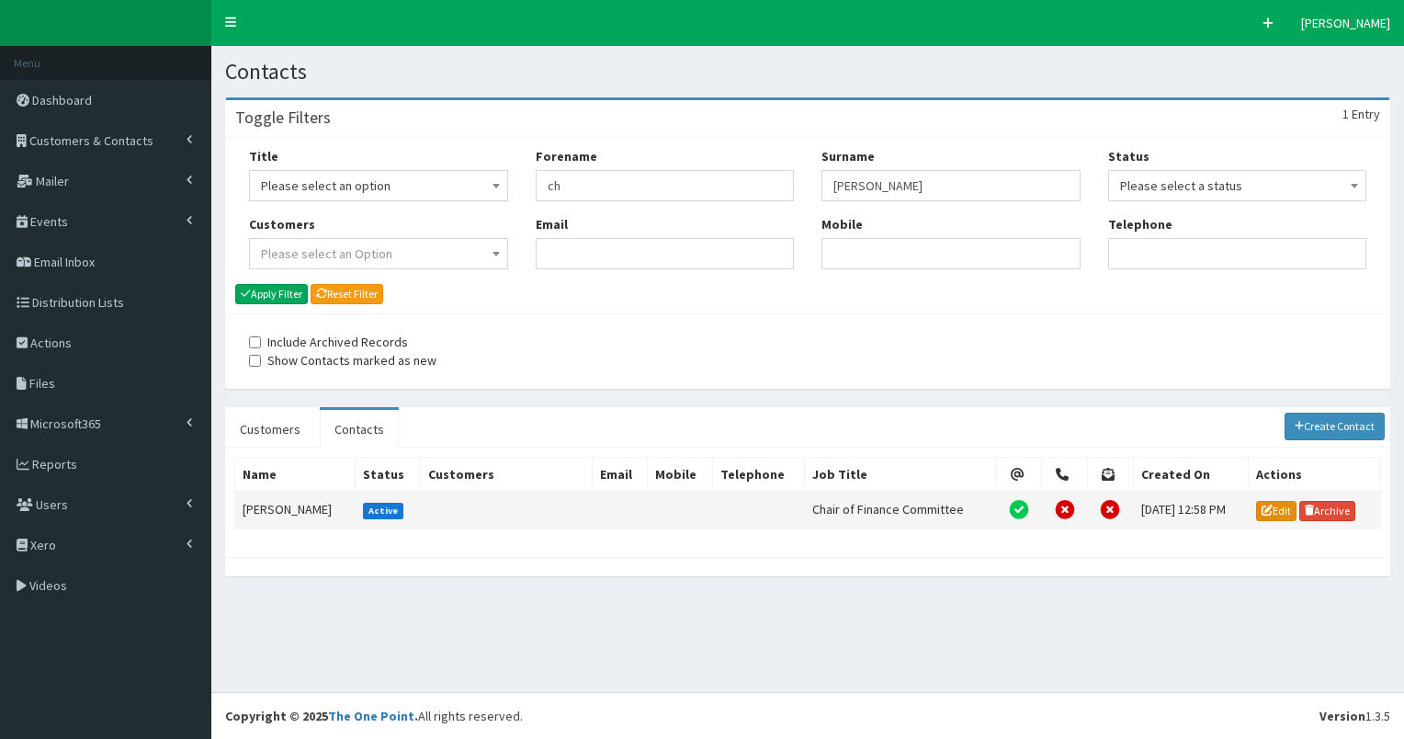
click at [1285, 502] on link "Edit" at bounding box center [1276, 511] width 40 height 20
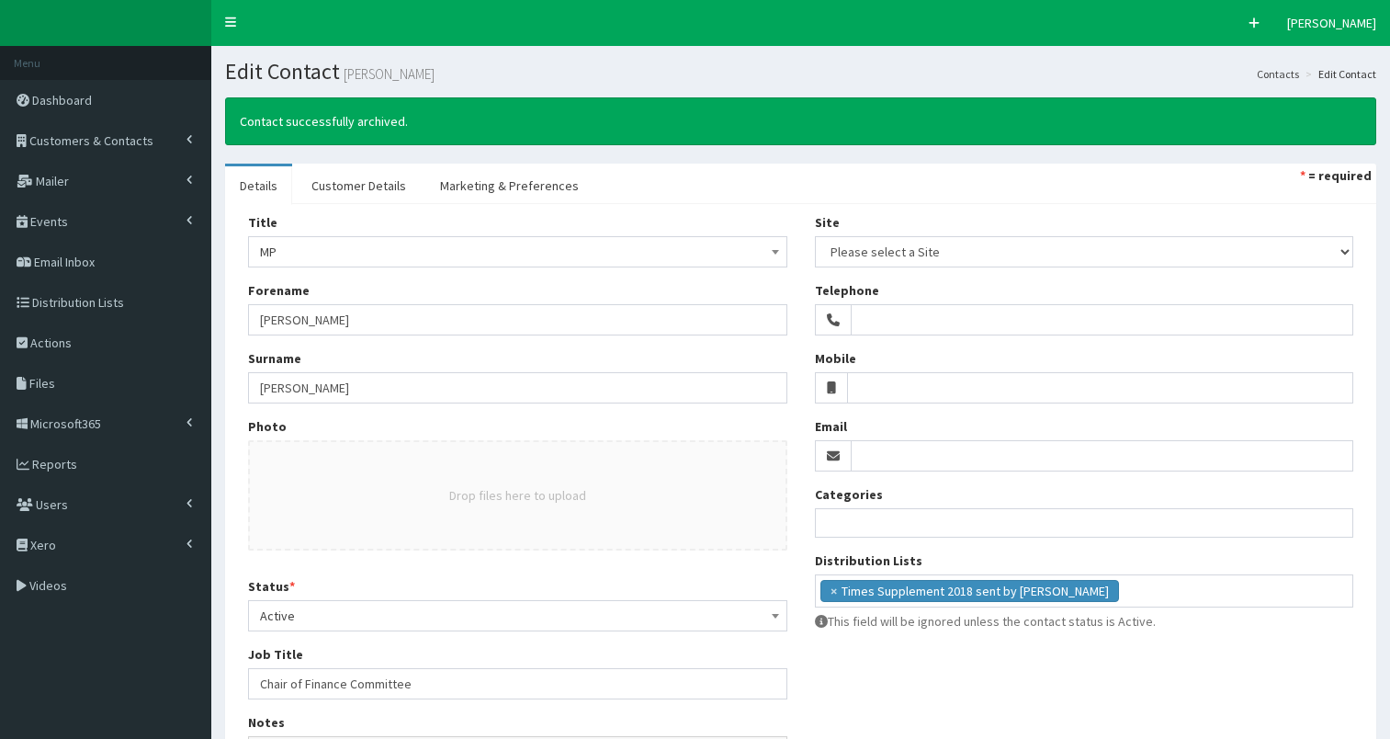
select select
click at [1128, 594] on ul "× Times Supplement 2018 sent by [PERSON_NAME]" at bounding box center [1085, 588] width 538 height 27
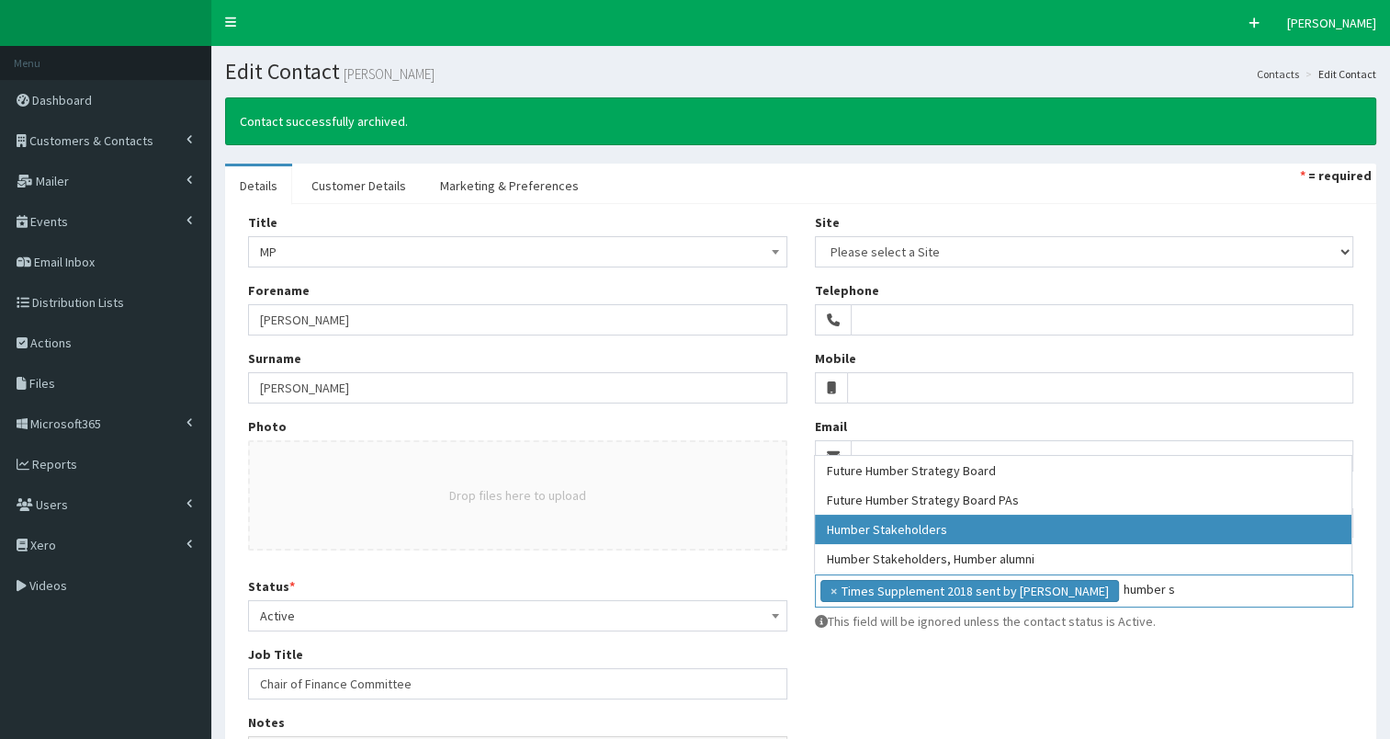
type input "humber s"
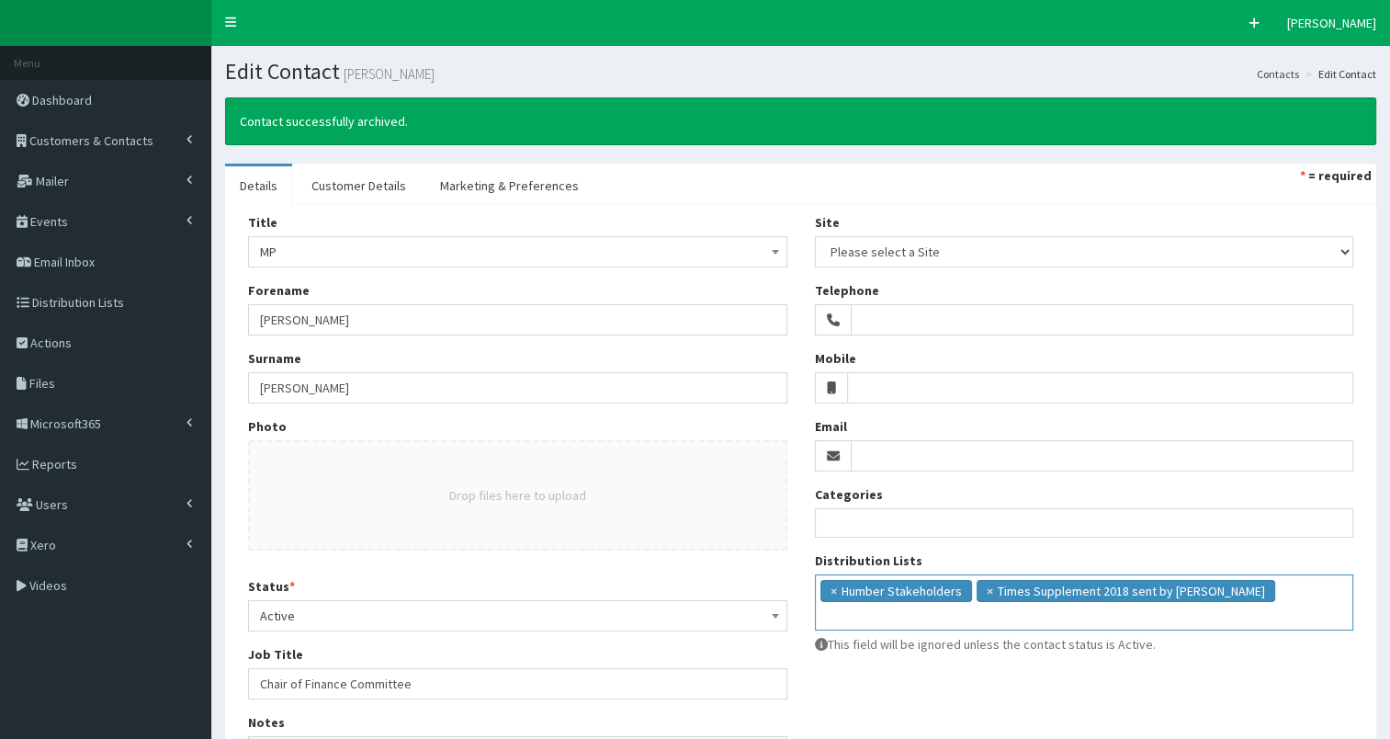
select select "139"
click at [522, 186] on link "Marketing & Preferences" at bounding box center [509, 185] width 168 height 39
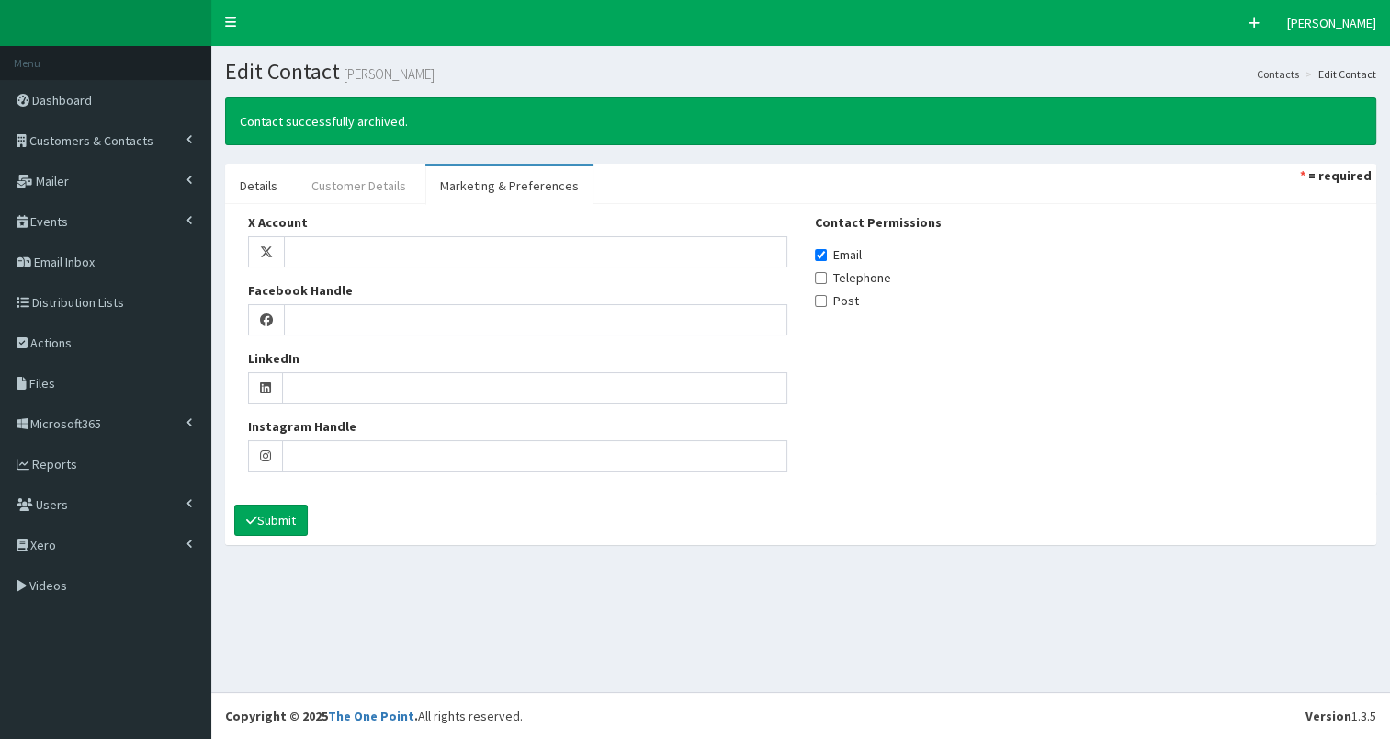
click at [354, 186] on link "Customer Details" at bounding box center [359, 185] width 124 height 39
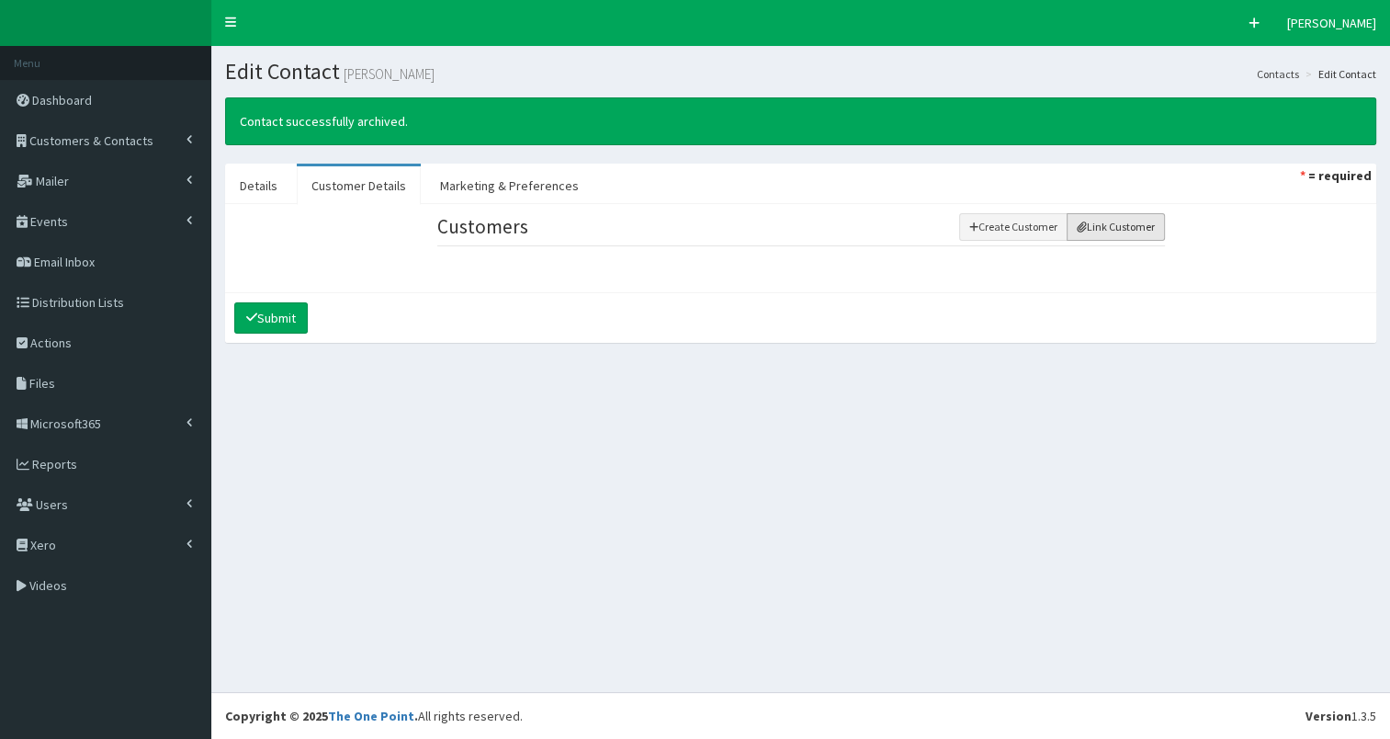
click at [1096, 230] on button "Link Customer" at bounding box center [1116, 227] width 98 height 28
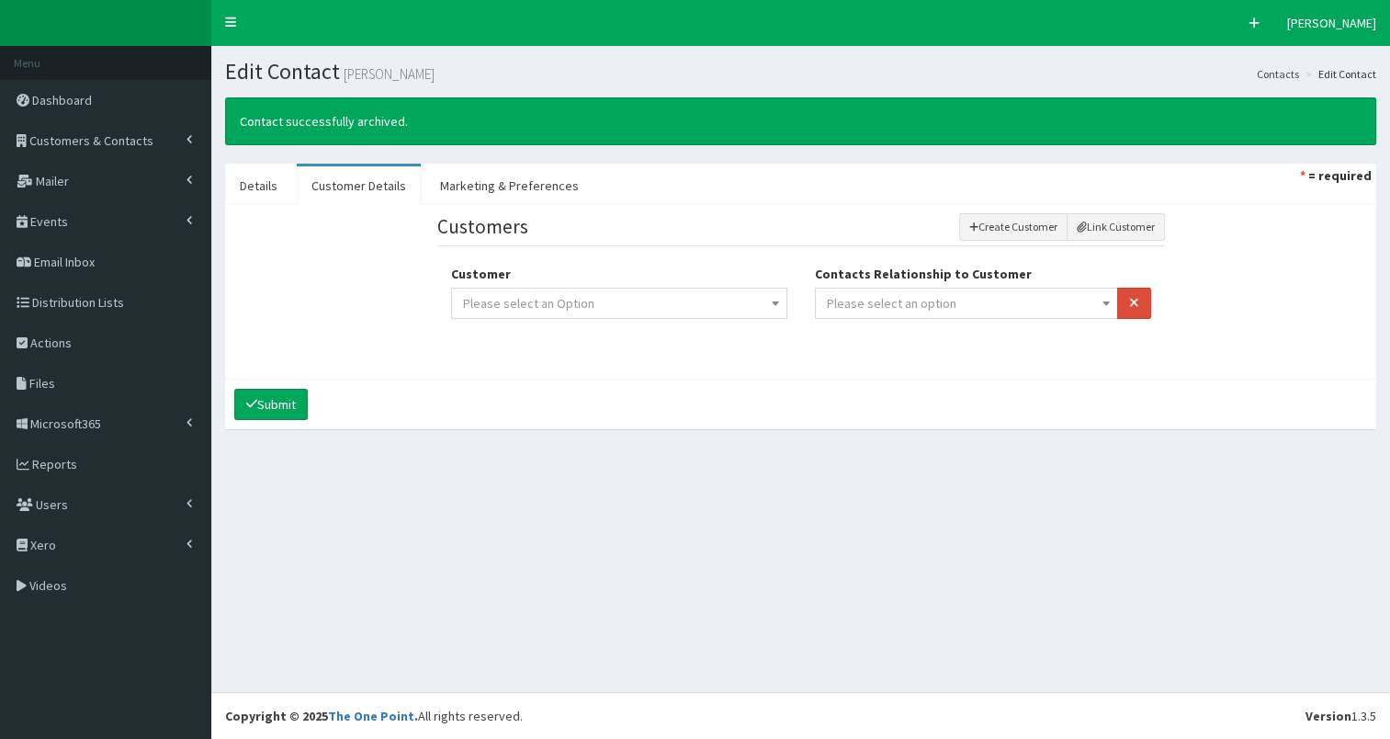
click at [975, 307] on span "Please select an option" at bounding box center [967, 303] width 280 height 26
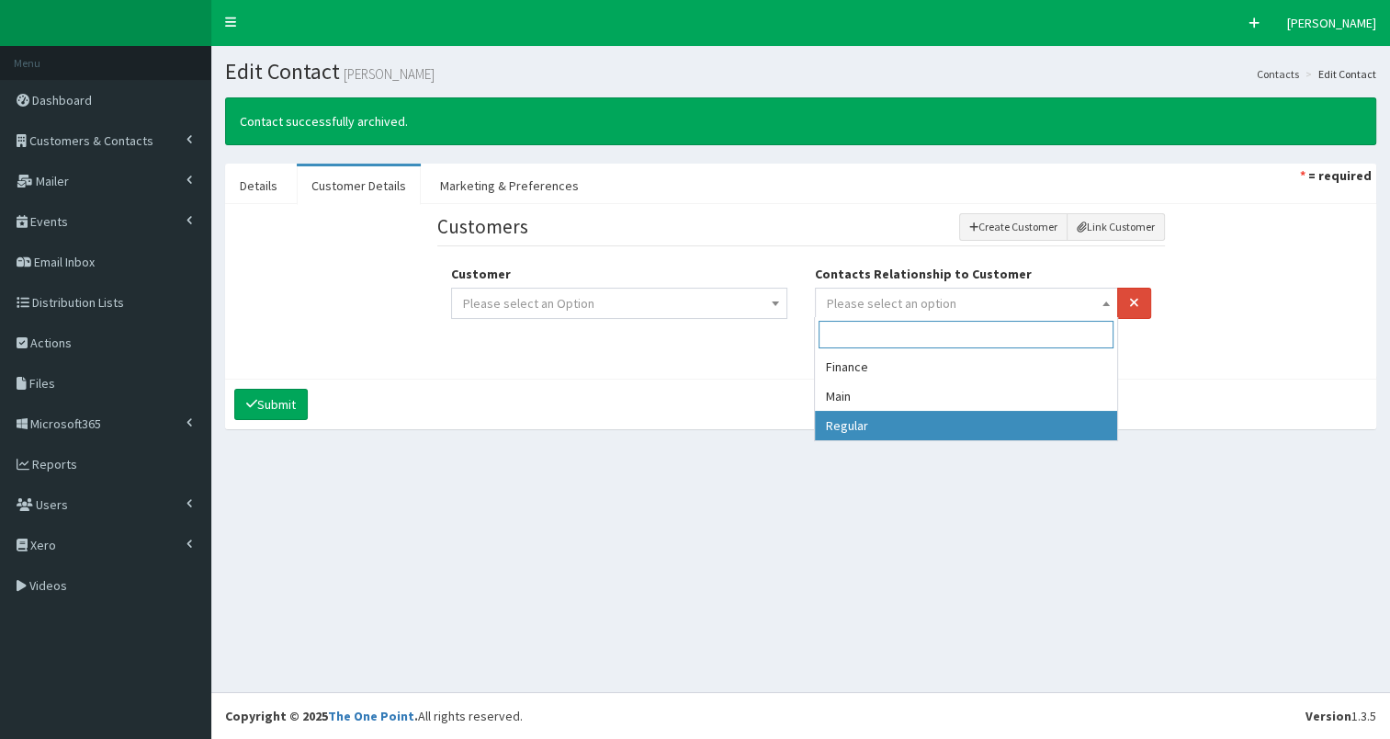
drag, startPoint x: 907, startPoint y: 425, endPoint x: 737, endPoint y: 302, distance: 209.4
select select "3"
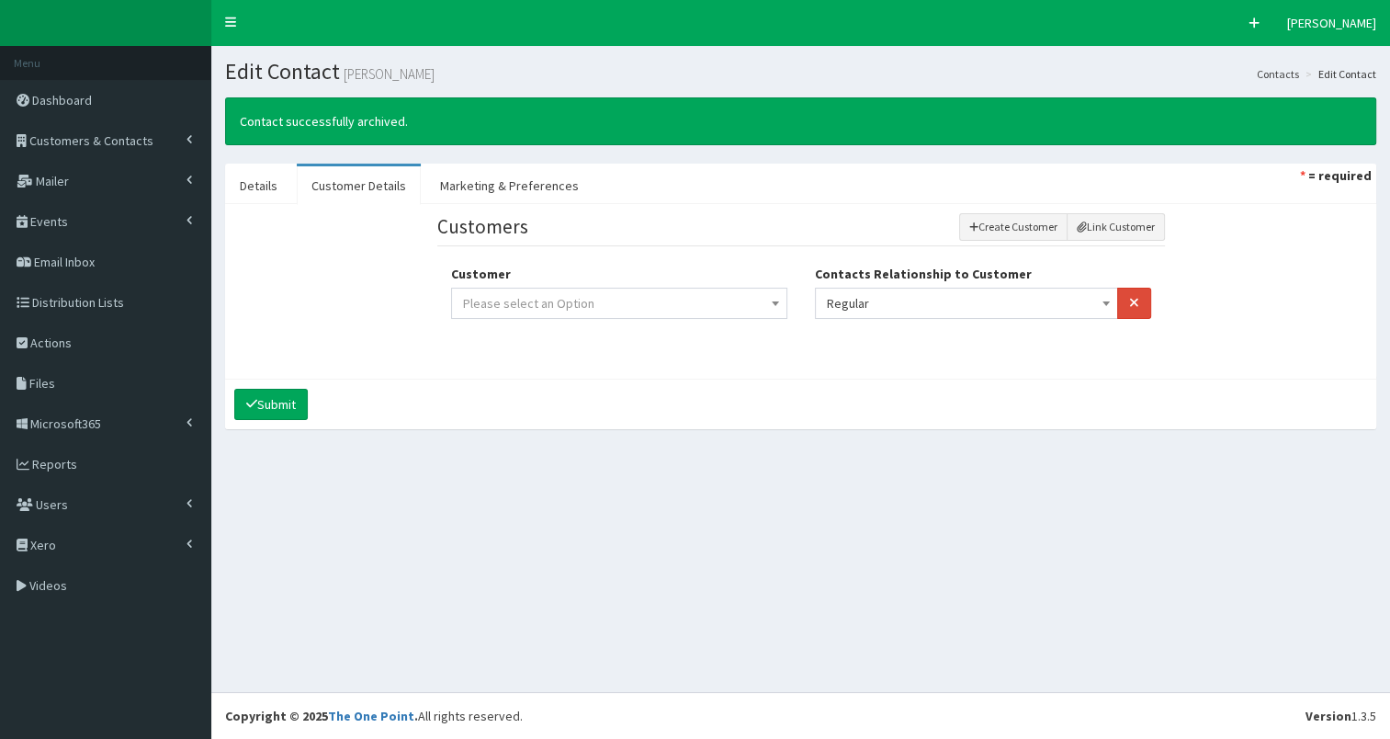
click at [711, 292] on span "Please select an Option" at bounding box center [619, 303] width 312 height 26
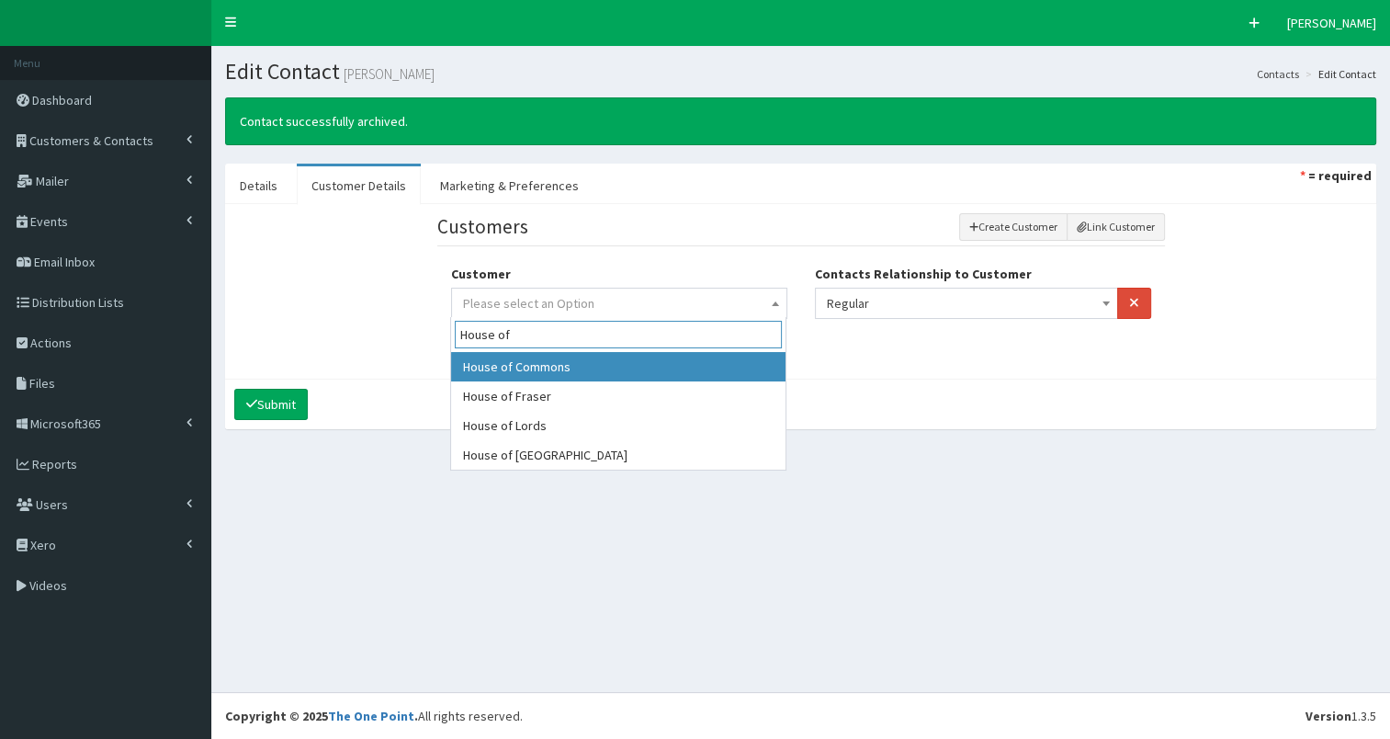
type input "House of"
select select "301"
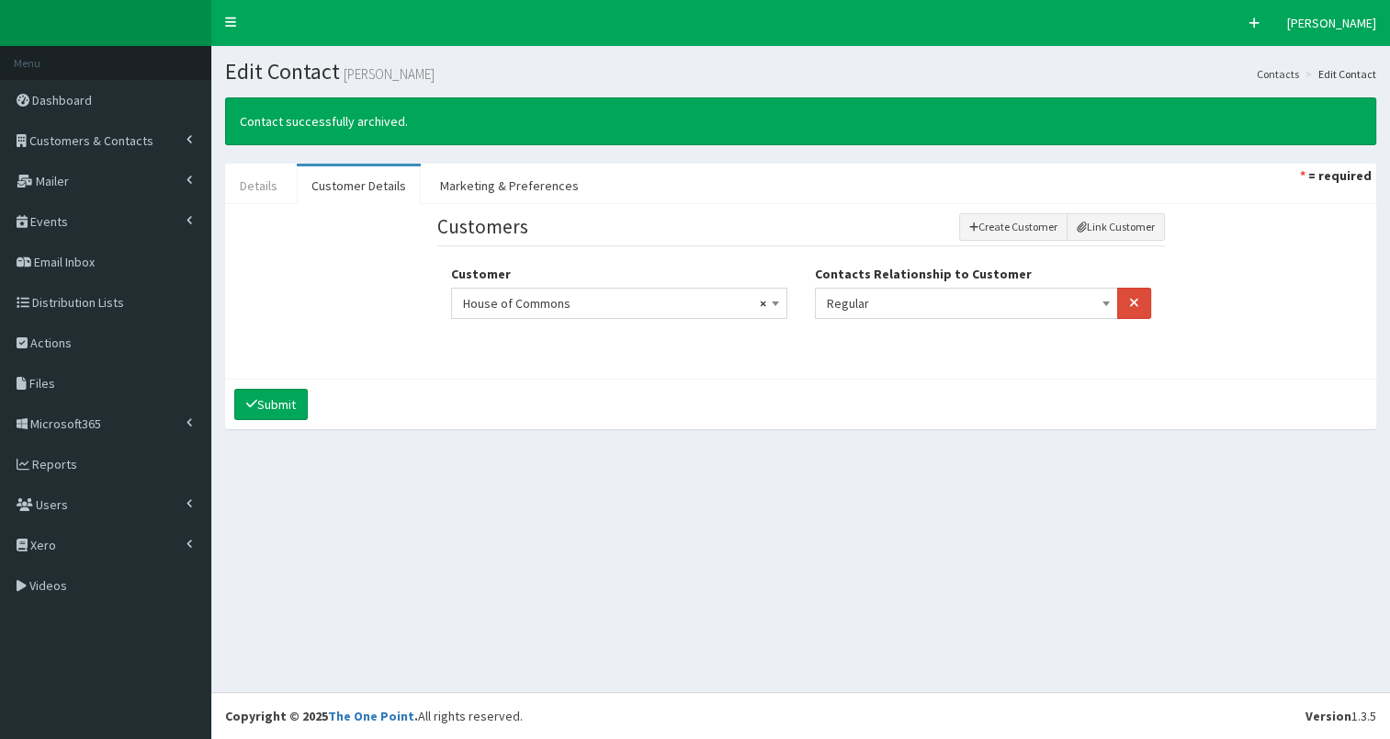
click at [264, 184] on link "Details" at bounding box center [258, 185] width 67 height 39
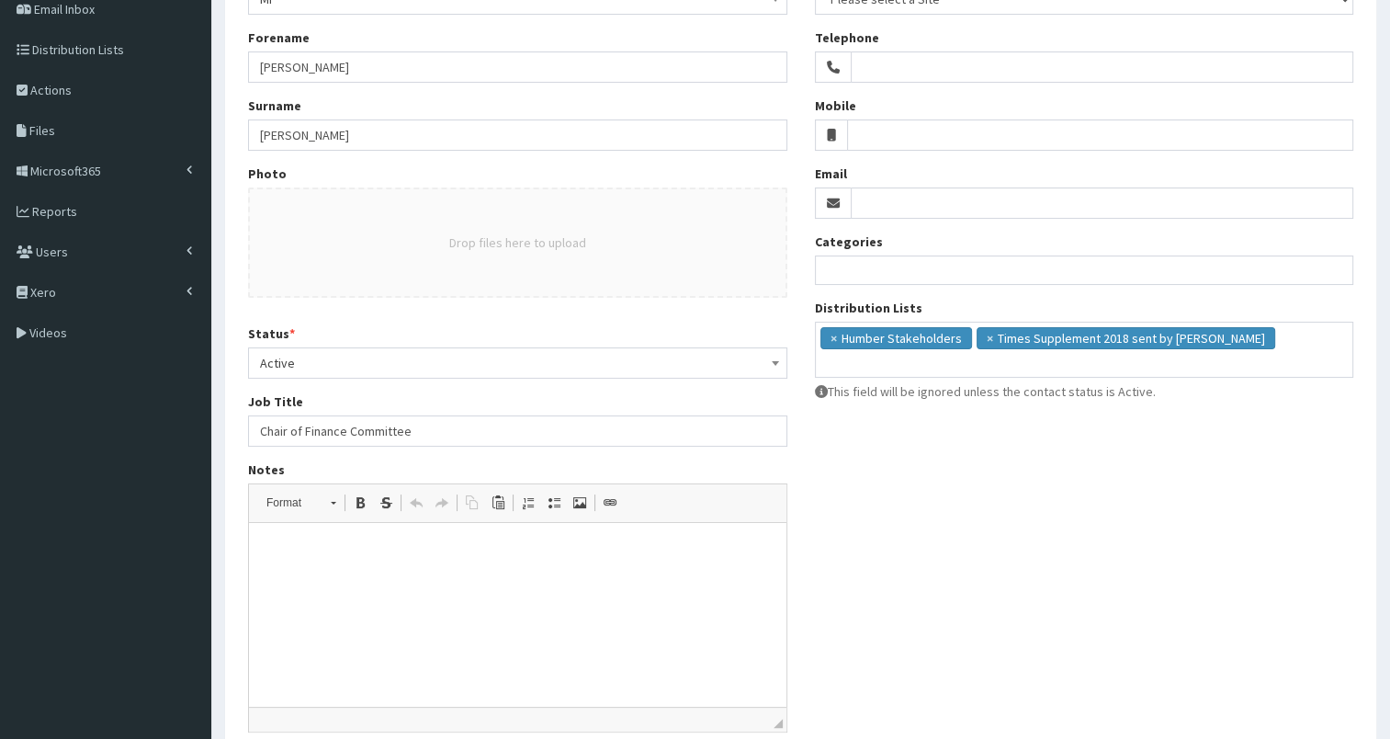
scroll to position [330, 0]
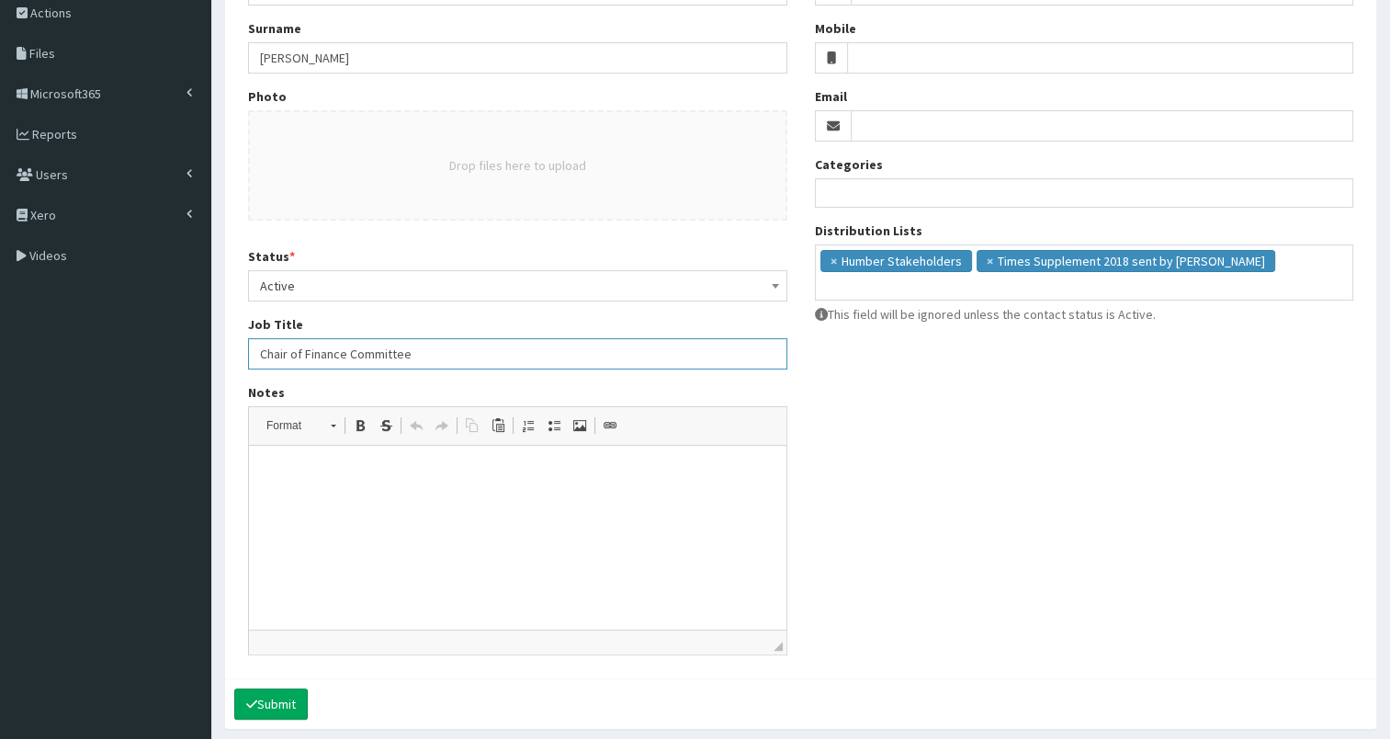
drag, startPoint x: 257, startPoint y: 348, endPoint x: 524, endPoint y: 364, distance: 266.9
click at [524, 364] on input "Chair of Finance Committee" at bounding box center [517, 353] width 539 height 31
click at [311, 460] on html at bounding box center [518, 474] width 538 height 56
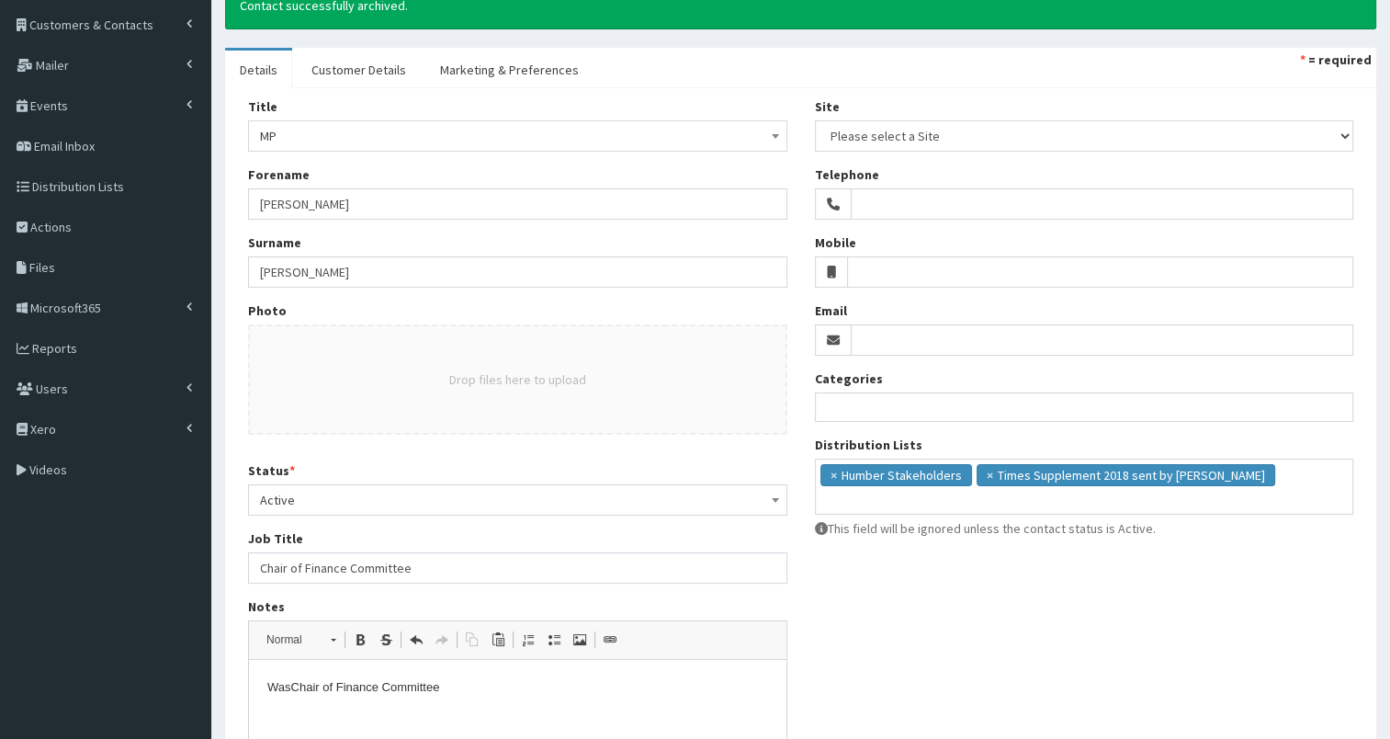
scroll to position [110, 0]
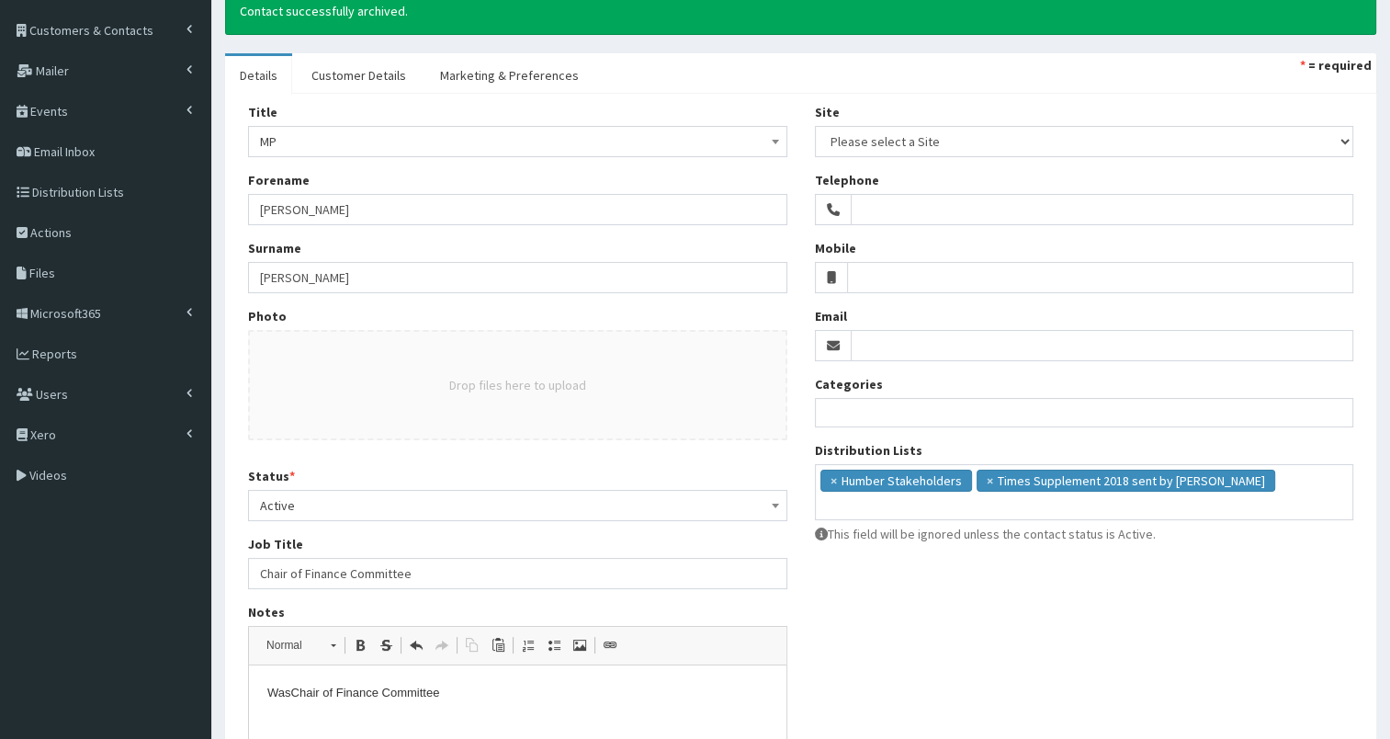
click at [302, 142] on span "MP" at bounding box center [517, 142] width 515 height 26
select select "16"
click at [319, 276] on input "Bryant" at bounding box center [517, 277] width 539 height 31
type input "Bryant MP"
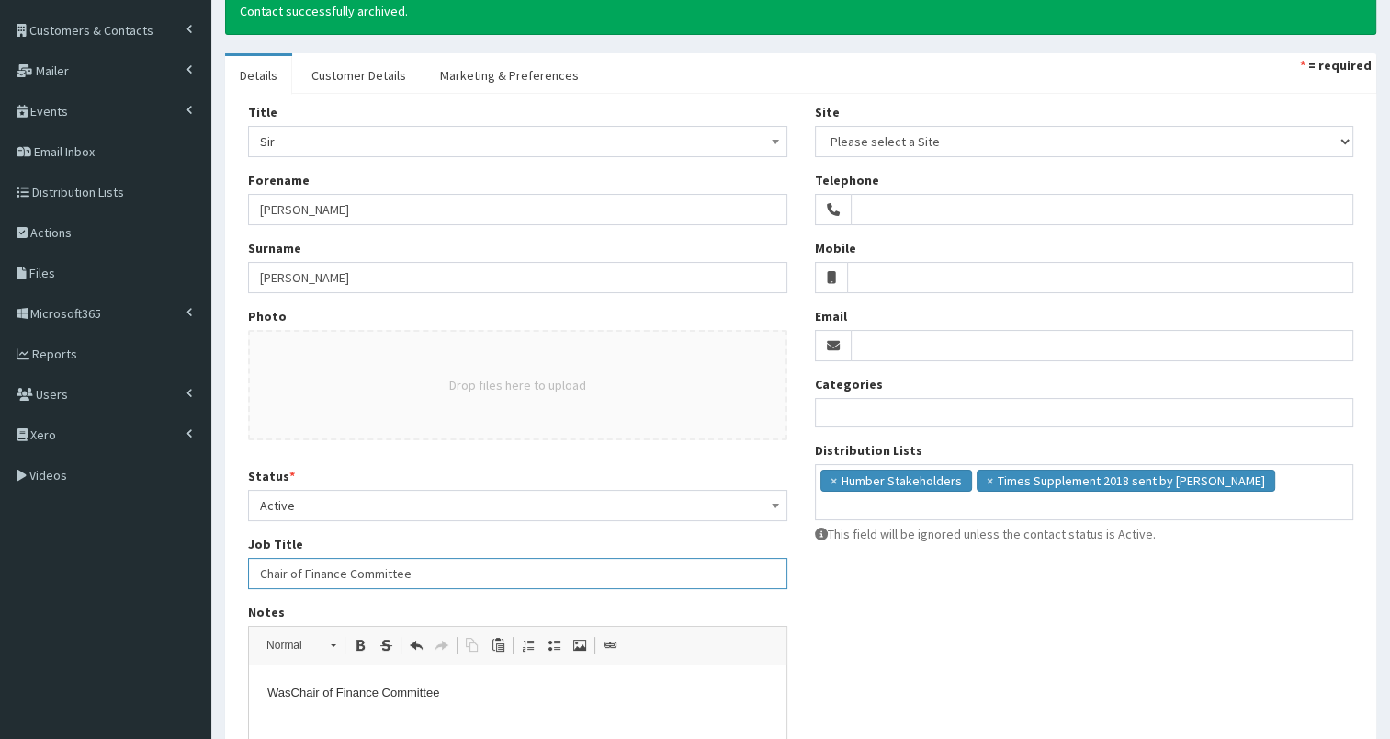
drag, startPoint x: 260, startPoint y: 572, endPoint x: 470, endPoint y: 573, distance: 209.5
click at [474, 571] on input "Chair of Finance Committee" at bounding box center [517, 573] width 539 height 31
paste input "Minister of State in the Department for Business and Trad"
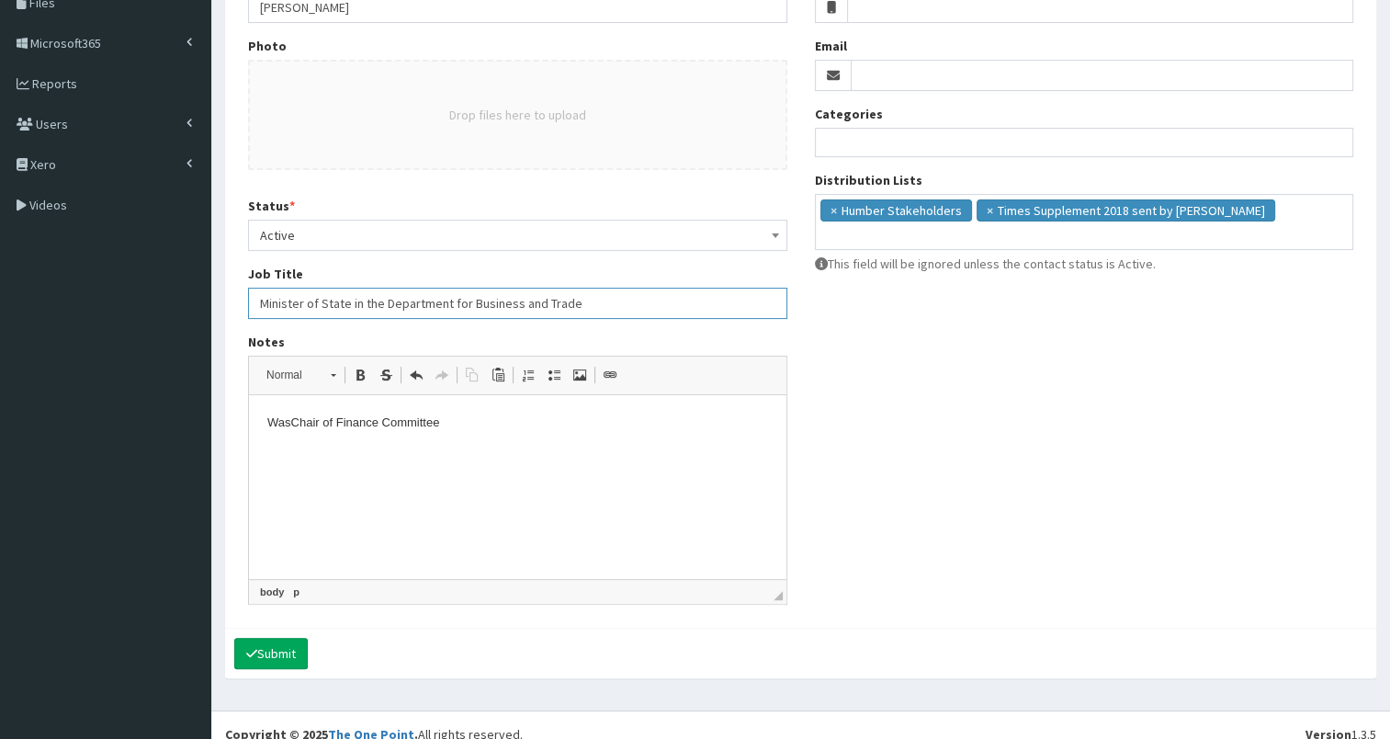
scroll to position [396, 0]
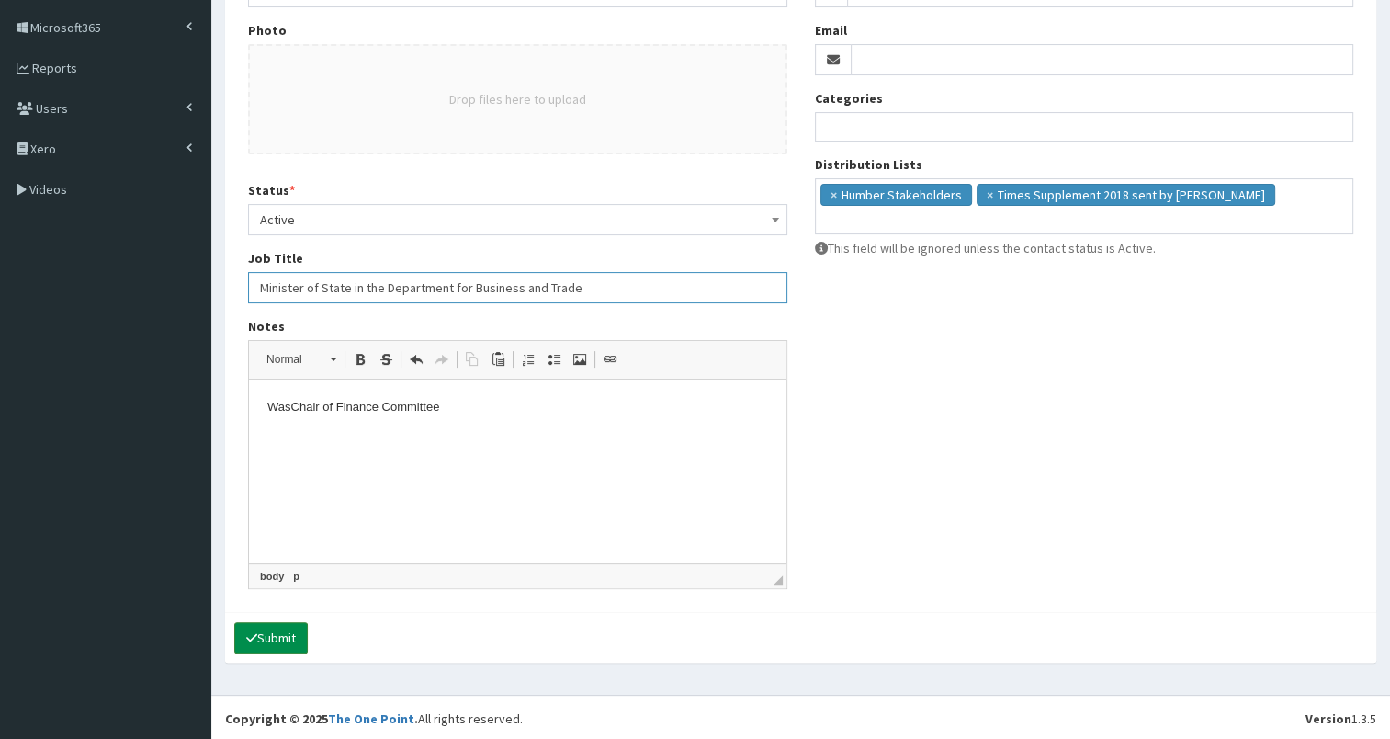
type input "Minister of State in the Department for Business and Trade"
click at [283, 630] on button "Submit" at bounding box center [271, 637] width 74 height 31
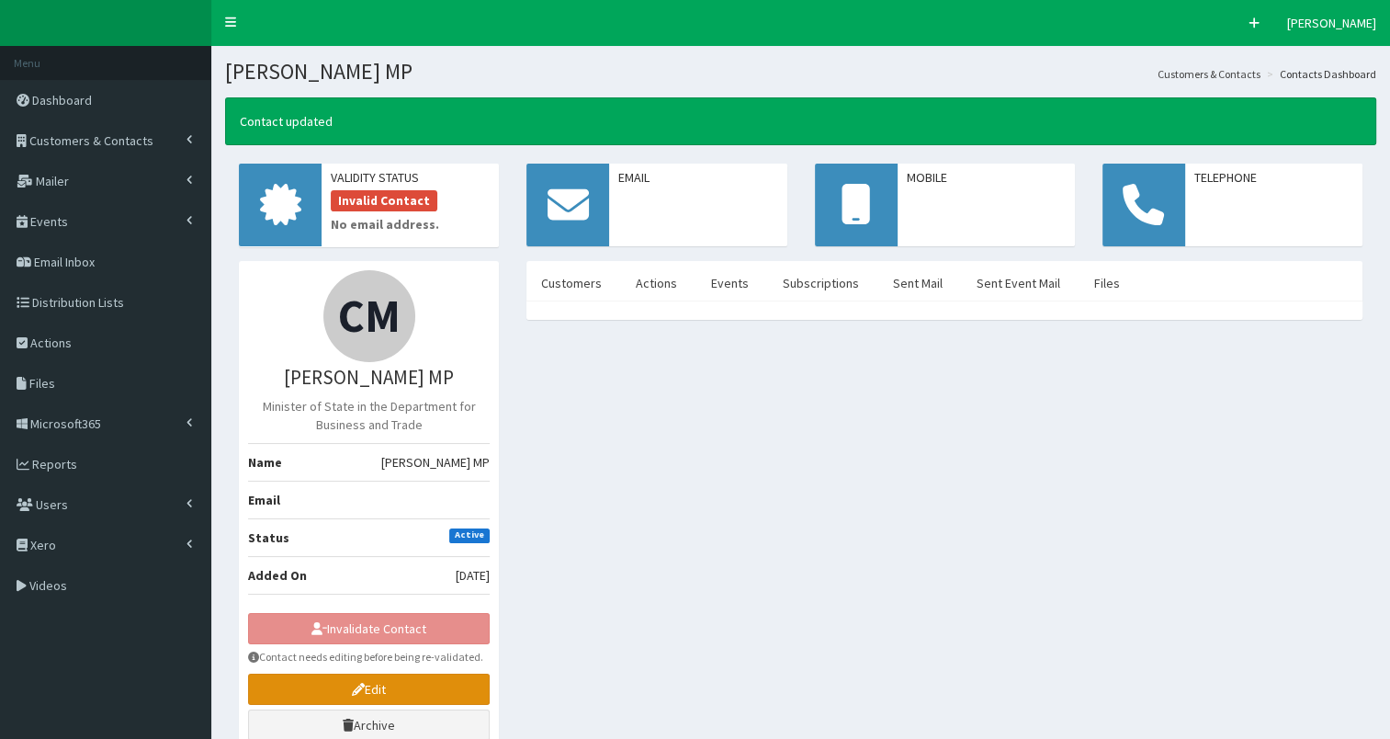
click at [362, 685] on icon at bounding box center [358, 689] width 13 height 13
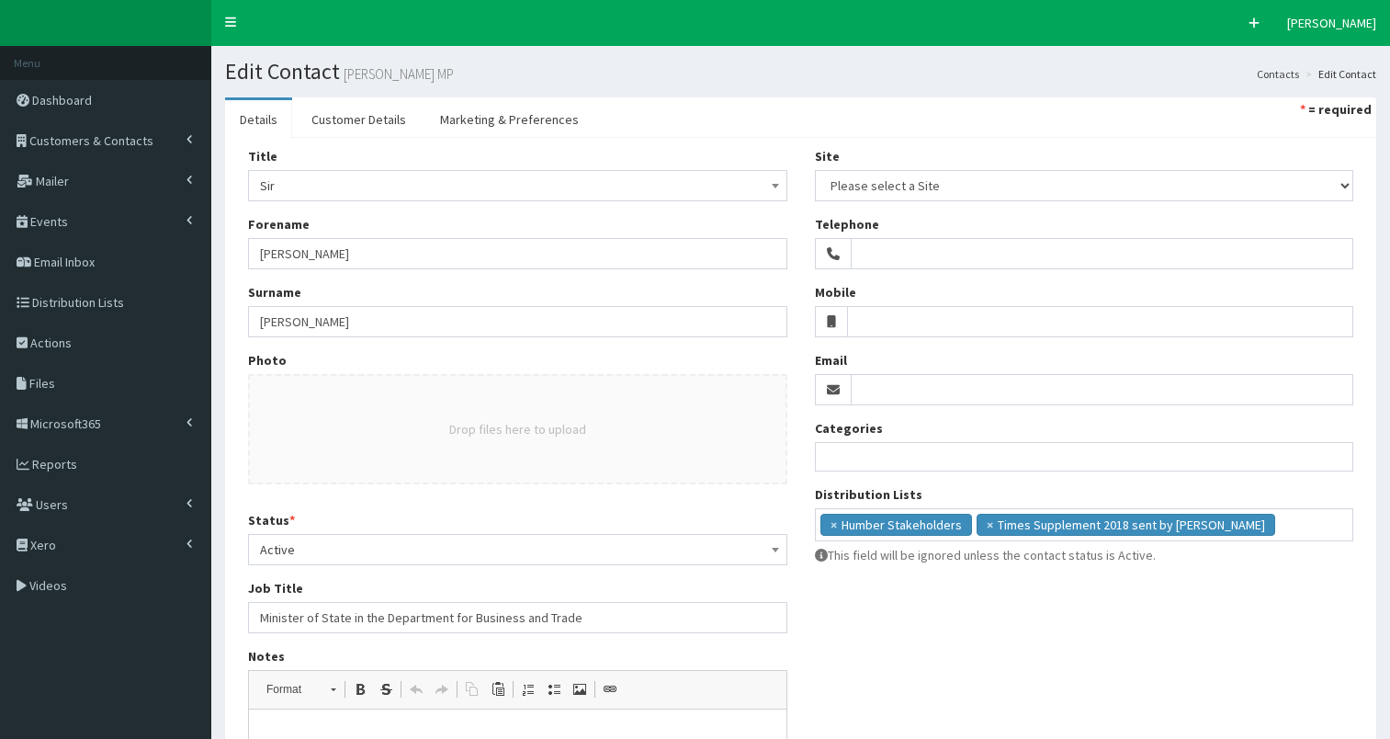
select select
click at [868, 382] on input "Email" at bounding box center [1103, 389] width 504 height 31
paste input "chris.bryant.mp@parliament.uk"
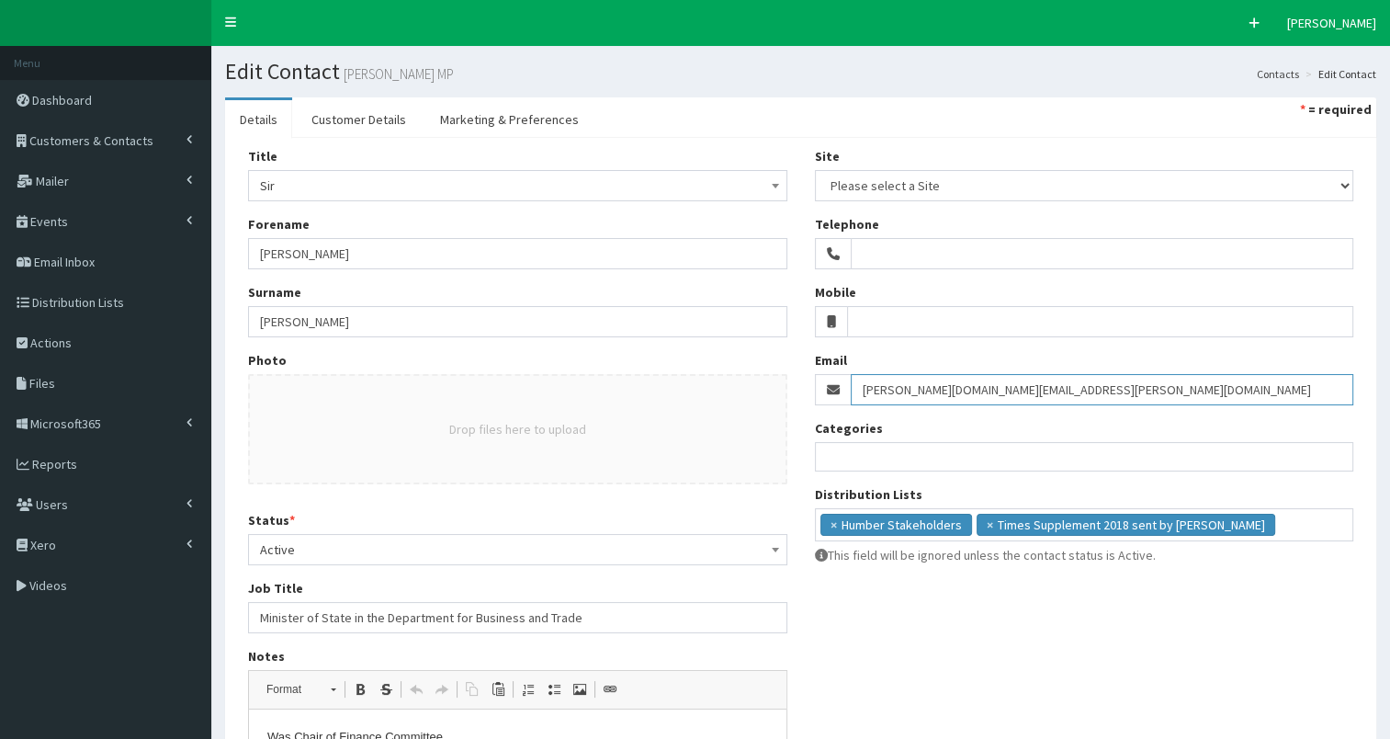
type input "chris.bryant.mp@parliament.uk"
click at [603, 617] on input "Minister of State in the Department for Business and Trade" at bounding box center [517, 617] width 539 height 31
paste input "MP for Rhondda and Ogmore"
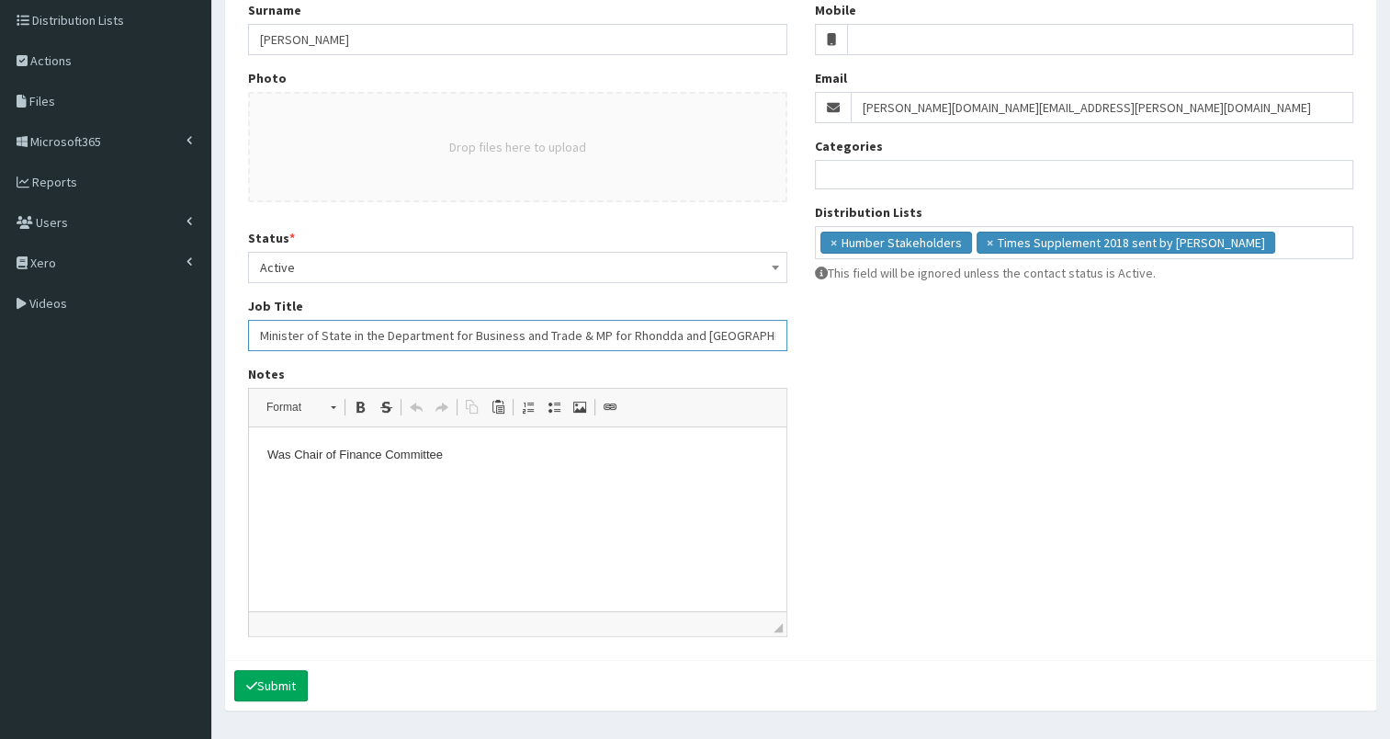
scroll to position [331, 0]
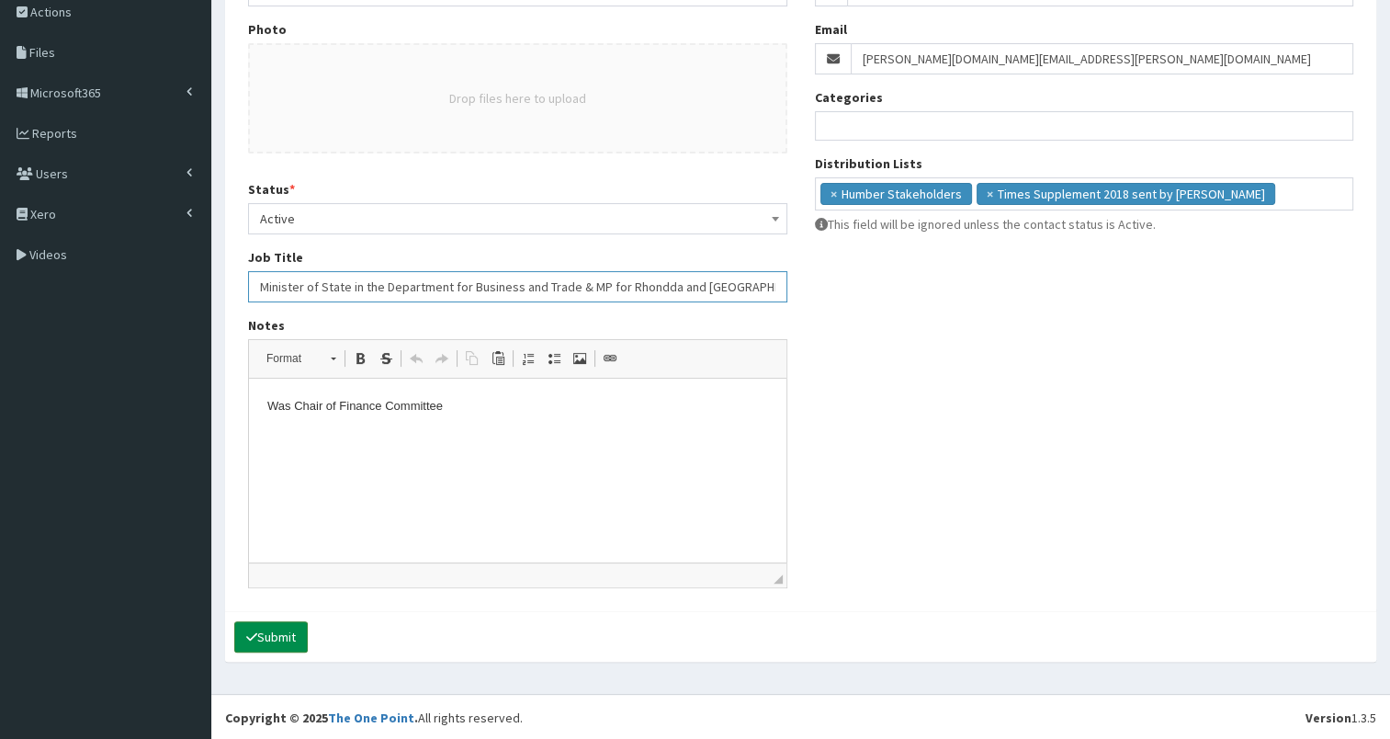
type input "Minister of State in the Department for Business and Trade & MP for Rhondda and…"
click at [274, 639] on button "Submit" at bounding box center [271, 636] width 74 height 31
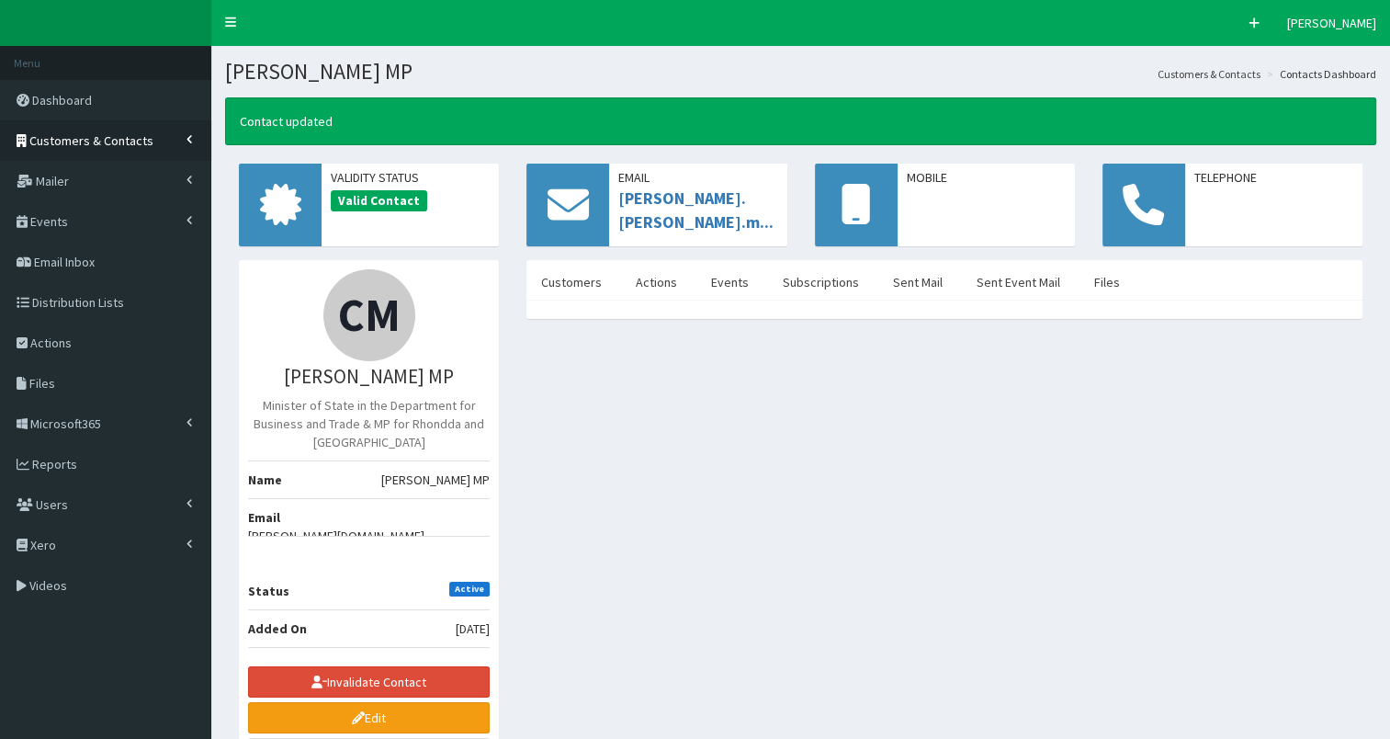
click at [96, 136] on span "Customers & Contacts" at bounding box center [91, 140] width 124 height 17
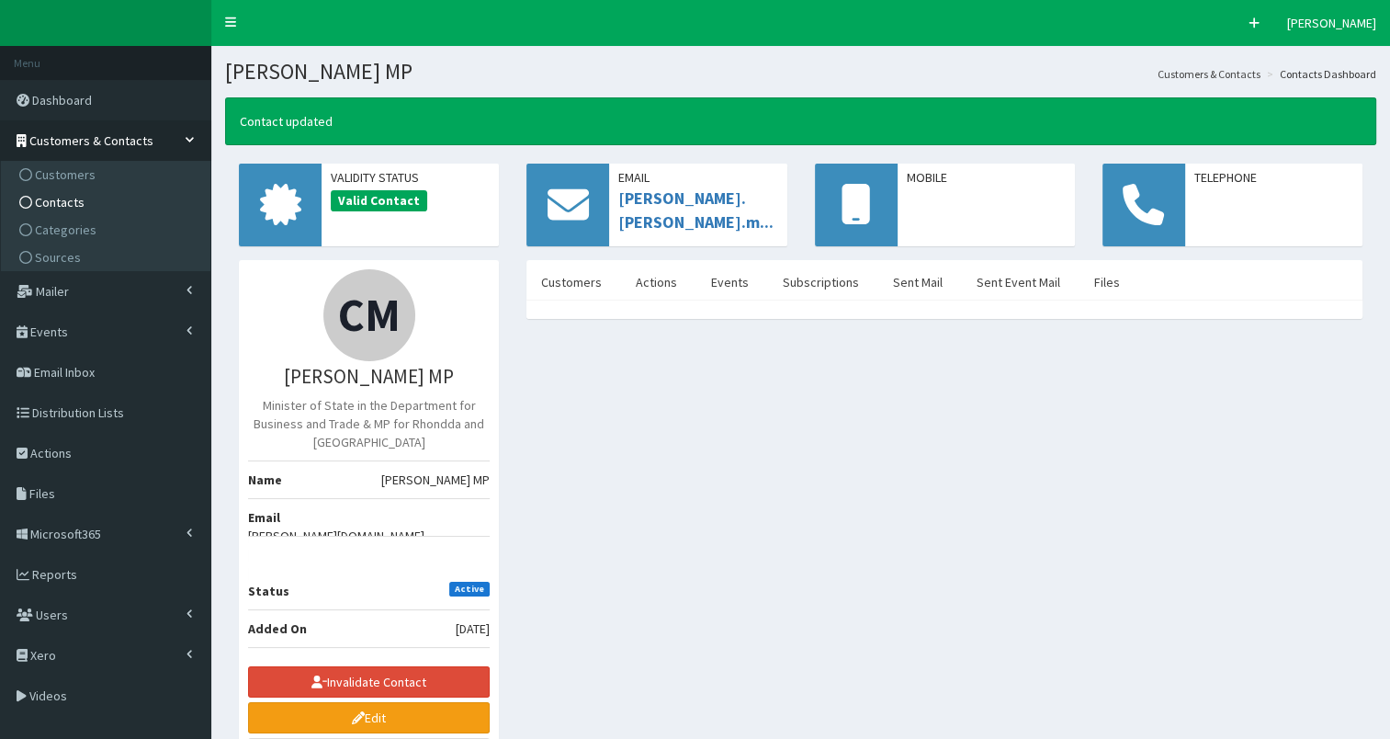
click at [74, 198] on span "Contacts" at bounding box center [60, 202] width 50 height 17
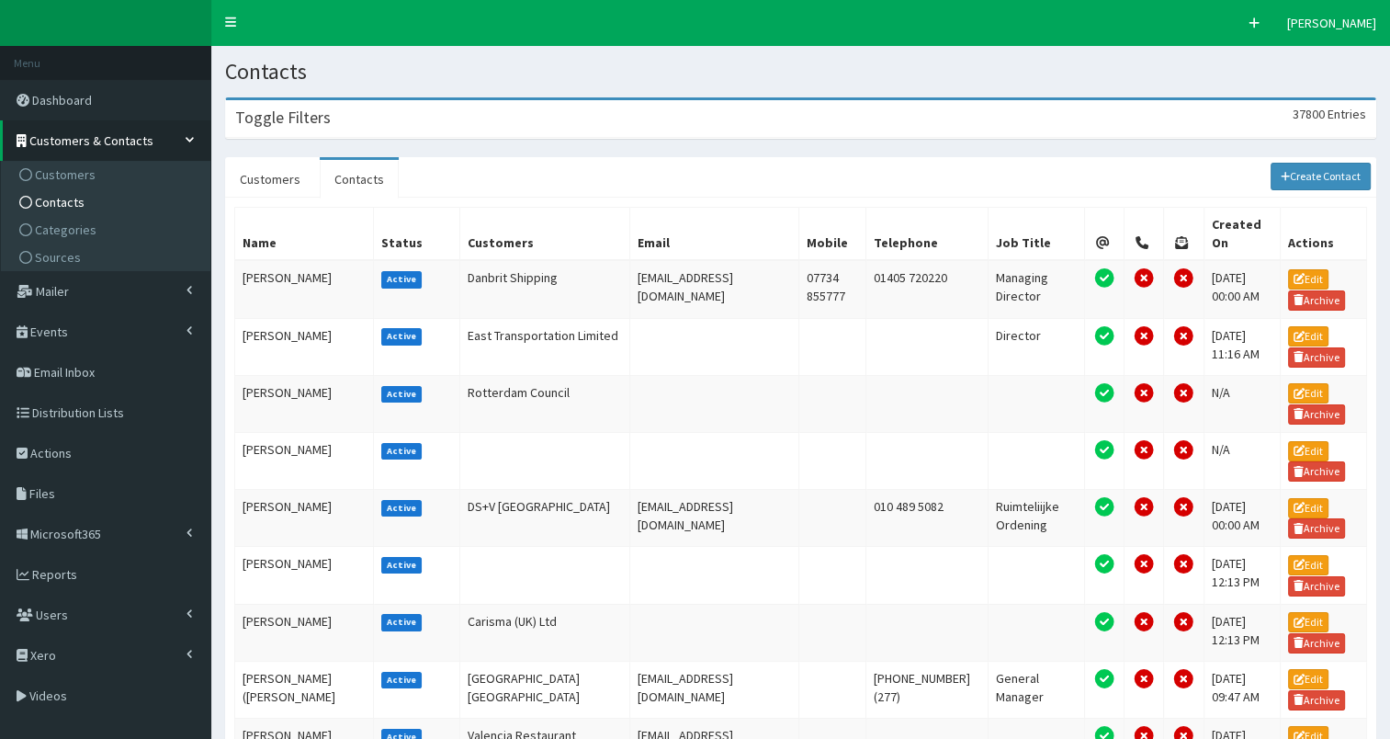
click at [413, 119] on div "Toggle Filters 37800 Entries" at bounding box center [800, 119] width 1149 height 38
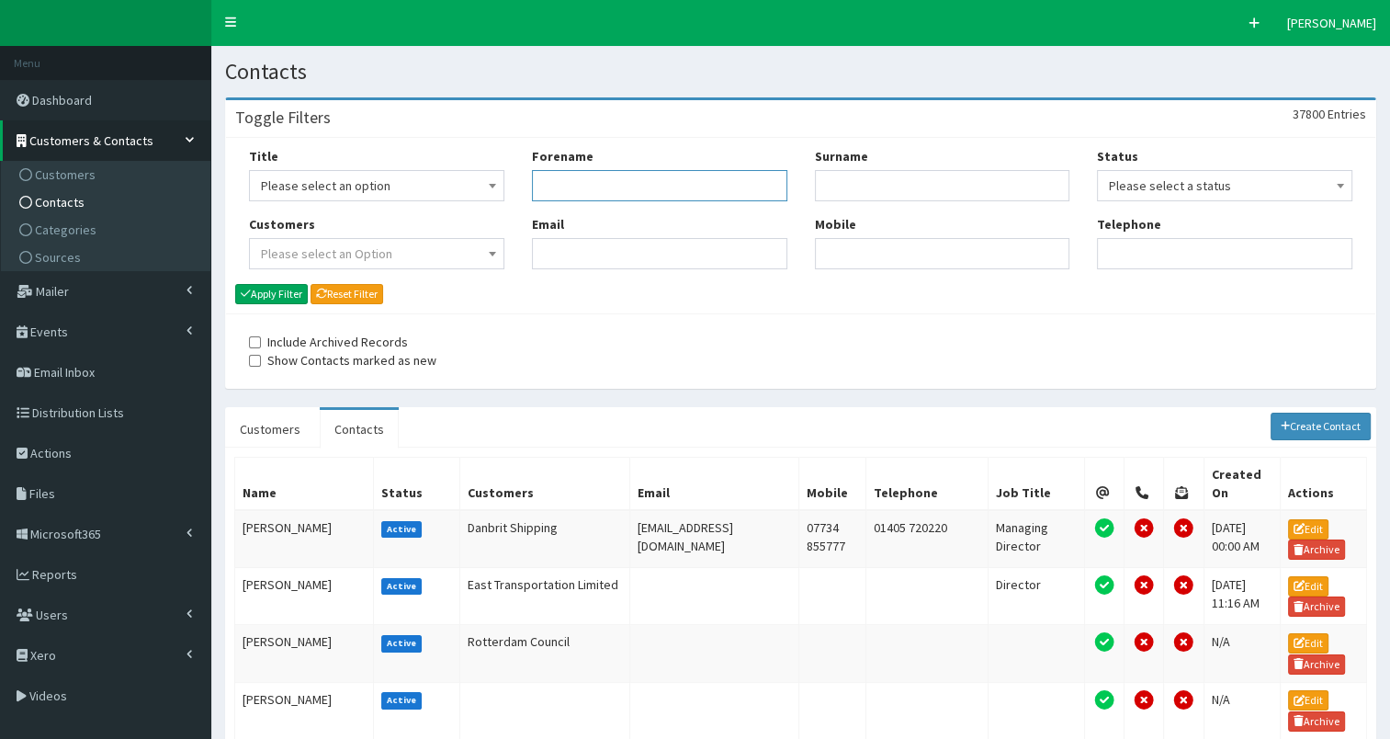
click at [623, 187] on input "Forename" at bounding box center [659, 185] width 255 height 31
type input "luke"
type input "pollard"
click at [287, 294] on button "Apply Filter" at bounding box center [271, 294] width 73 height 20
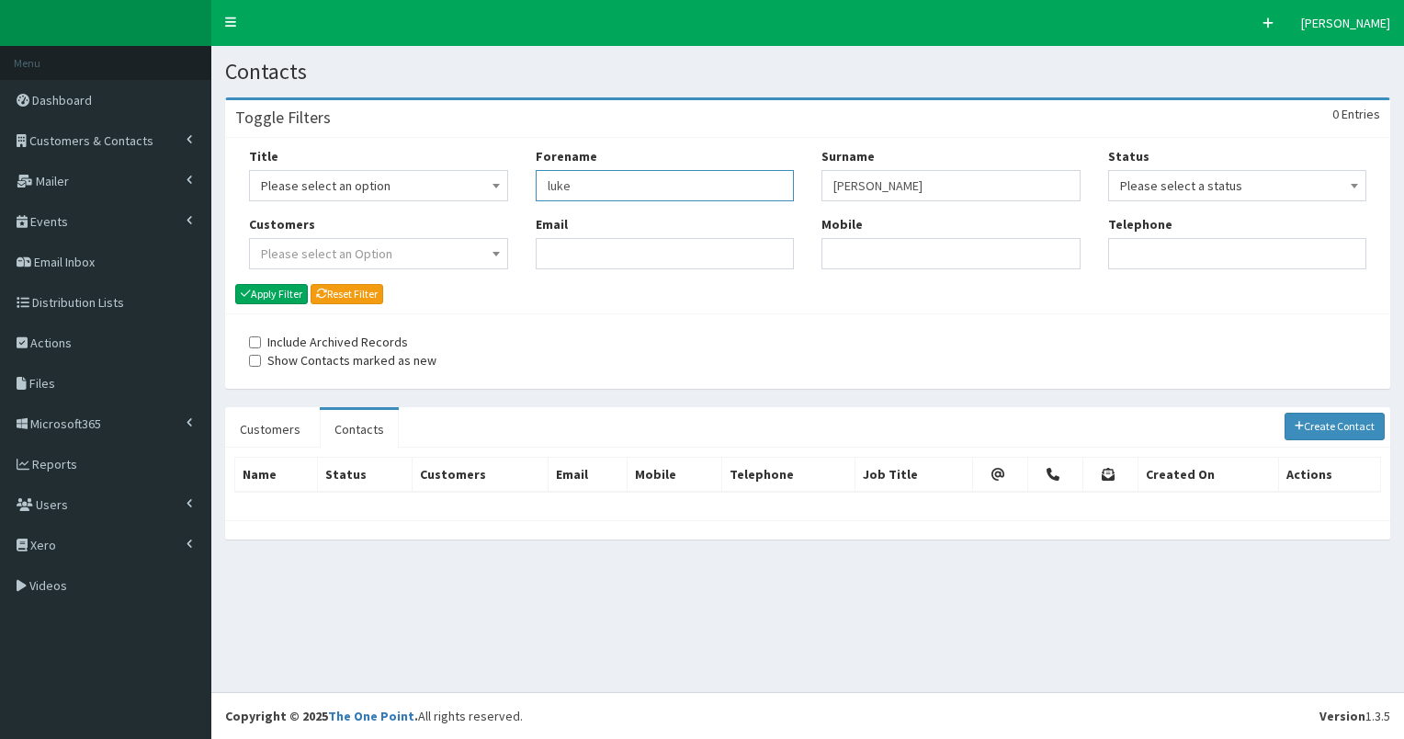
drag, startPoint x: 547, startPoint y: 186, endPoint x: 633, endPoint y: 188, distance: 86.4
click at [633, 188] on input "luke" at bounding box center [665, 185] width 259 height 31
type input "m"
type input "eagle"
click at [273, 295] on button "Apply Filter" at bounding box center [271, 294] width 73 height 20
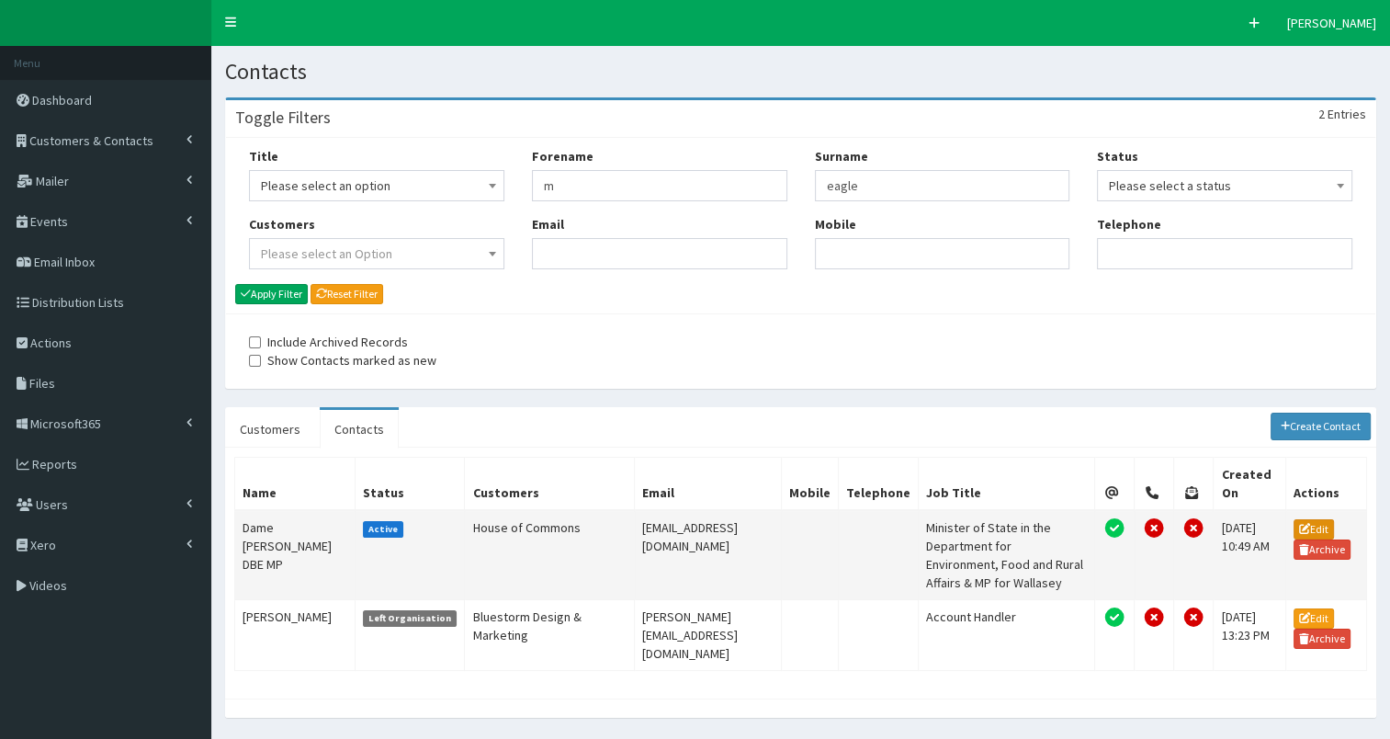
click at [1310, 523] on icon at bounding box center [1304, 528] width 11 height 11
click at [1321, 426] on link "Create Contact" at bounding box center [1321, 427] width 101 height 28
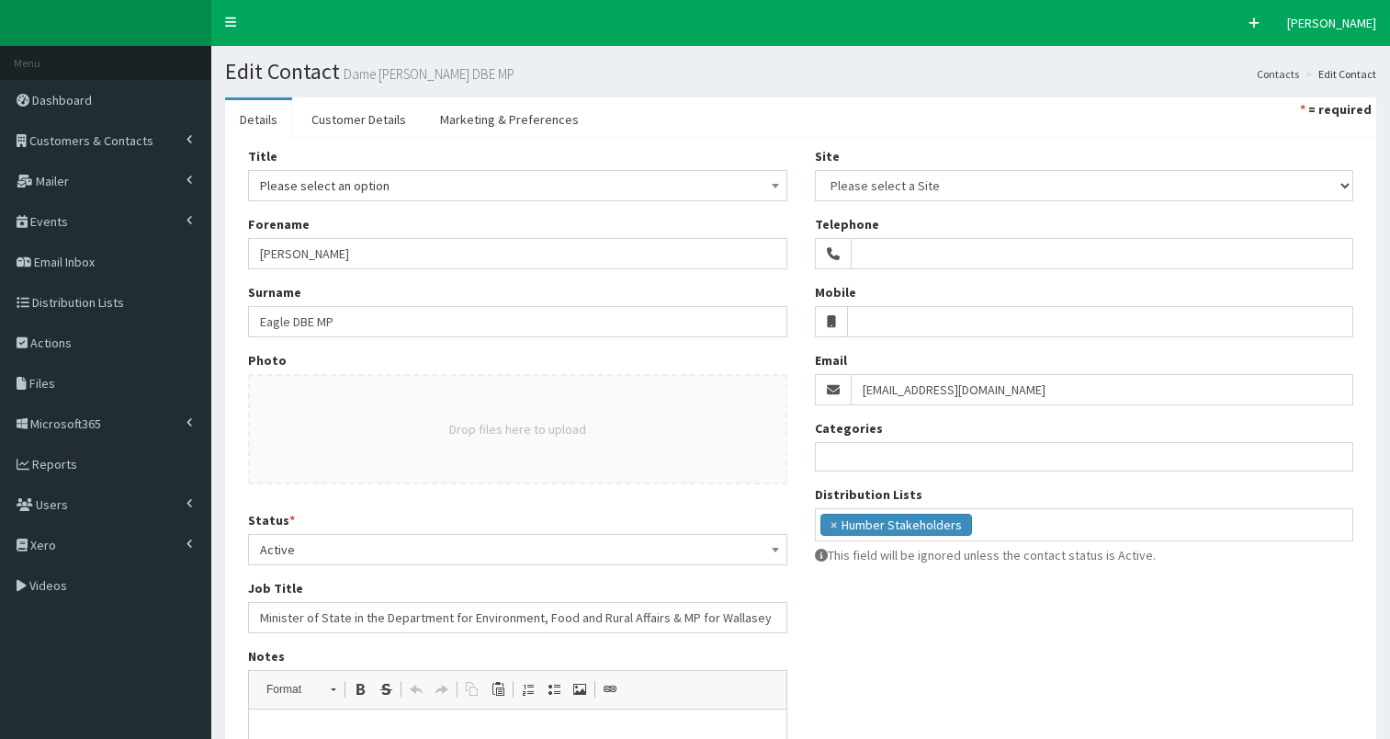
select select
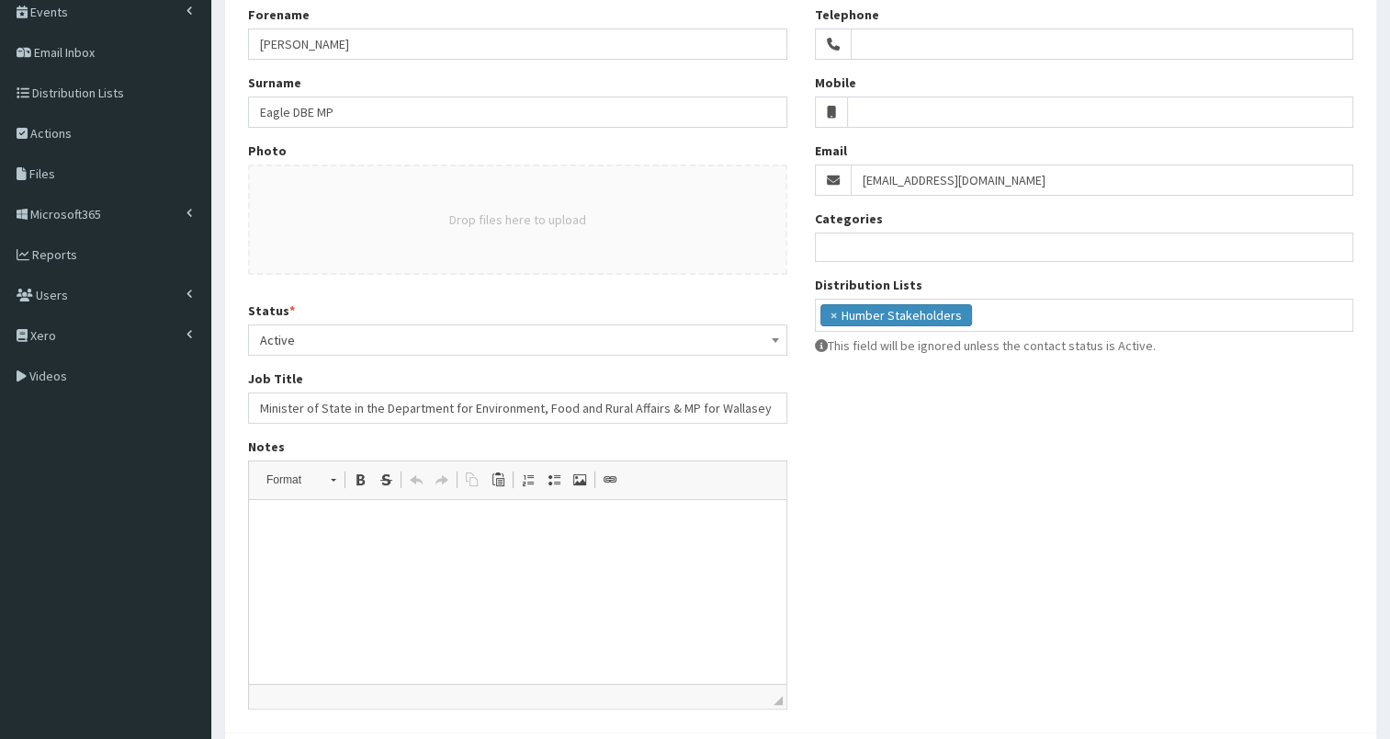
scroll to position [210, 0]
drag, startPoint x: 258, startPoint y: 404, endPoint x: 660, endPoint y: 404, distance: 401.5
click at [660, 404] on input "Minister of State in the Department for Environment, Food and Rural Affairs & M…" at bounding box center [517, 406] width 539 height 31
type input "& MP for Wallasey"
click at [387, 542] on html at bounding box center [518, 527] width 538 height 56
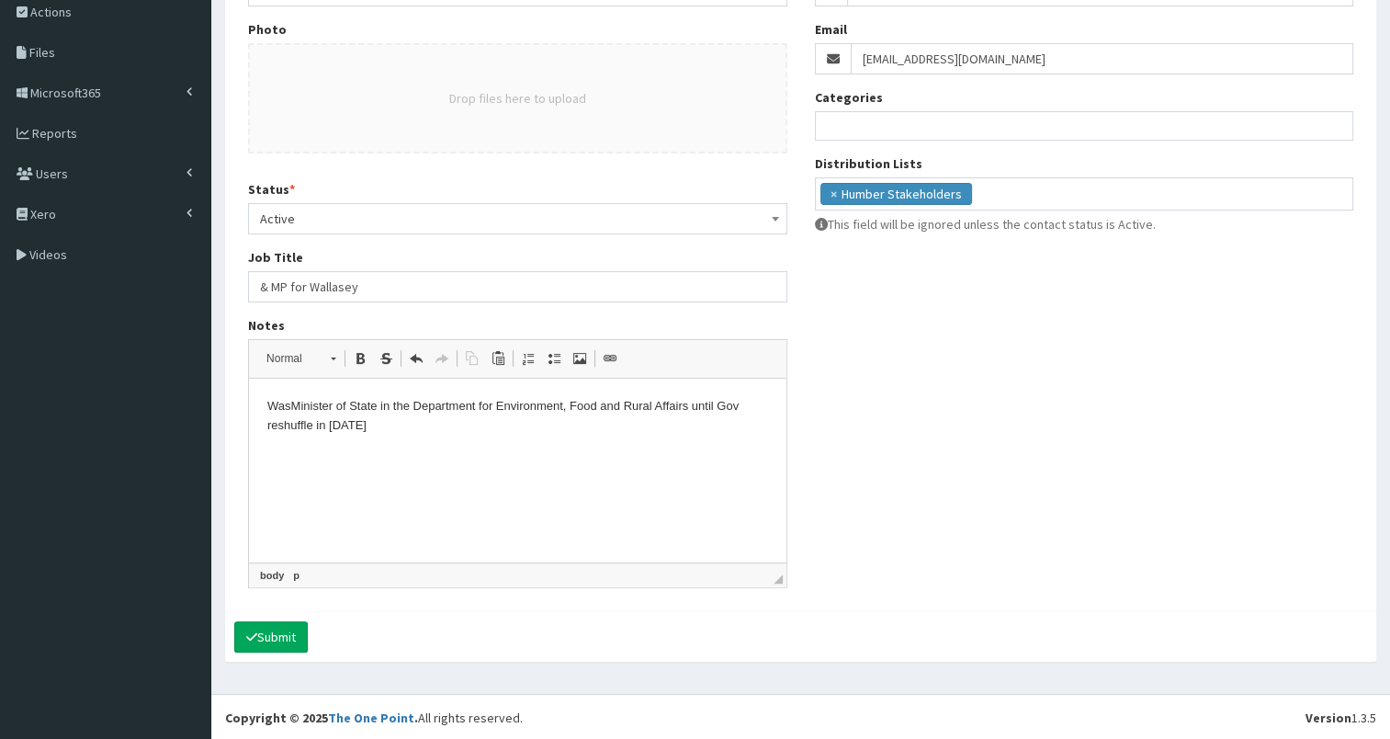
scroll to position [0, 0]
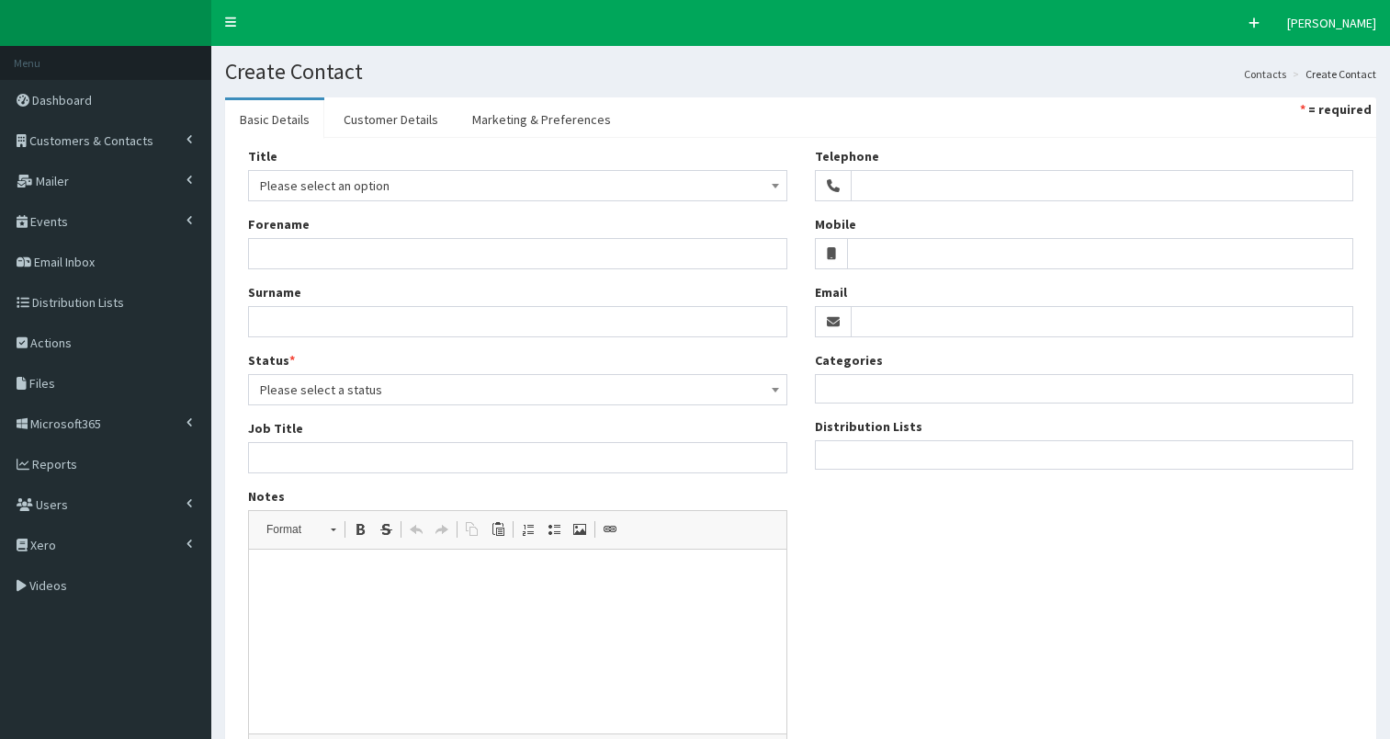
select select
click at [353, 183] on span "Please select an option" at bounding box center [517, 186] width 515 height 26
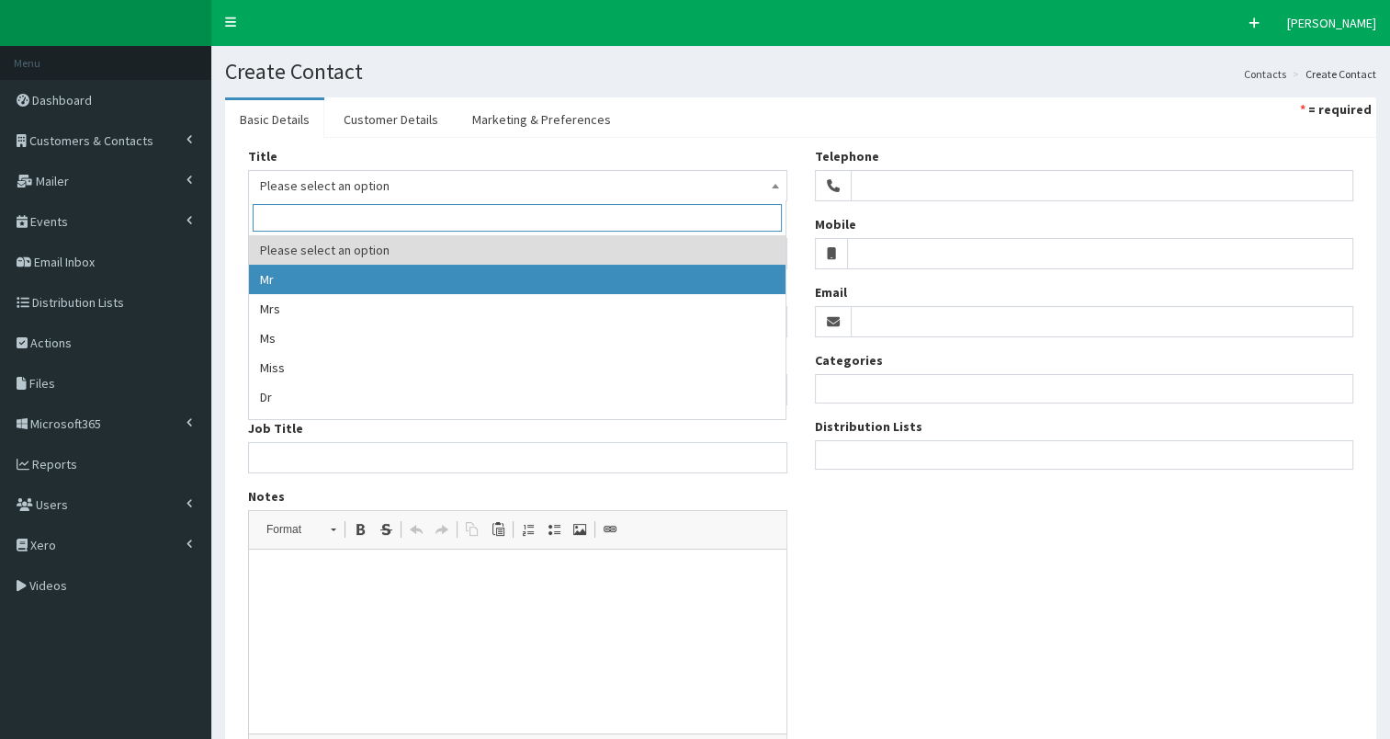
drag, startPoint x: 321, startPoint y: 275, endPoint x: 307, endPoint y: 263, distance: 18.2
select select "1"
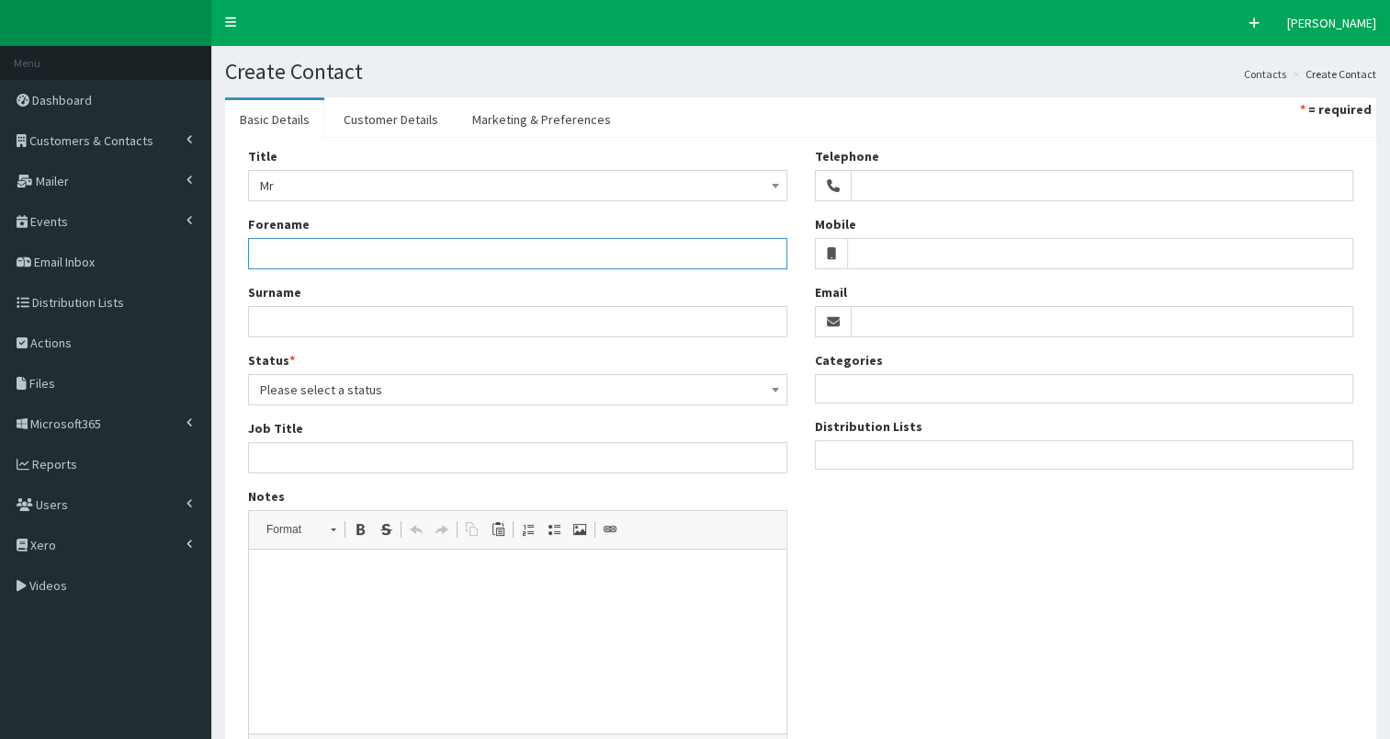
click at [301, 247] on input "Forename" at bounding box center [517, 253] width 539 height 31
type input "Luke"
click at [327, 314] on input "Surname" at bounding box center [517, 321] width 539 height 31
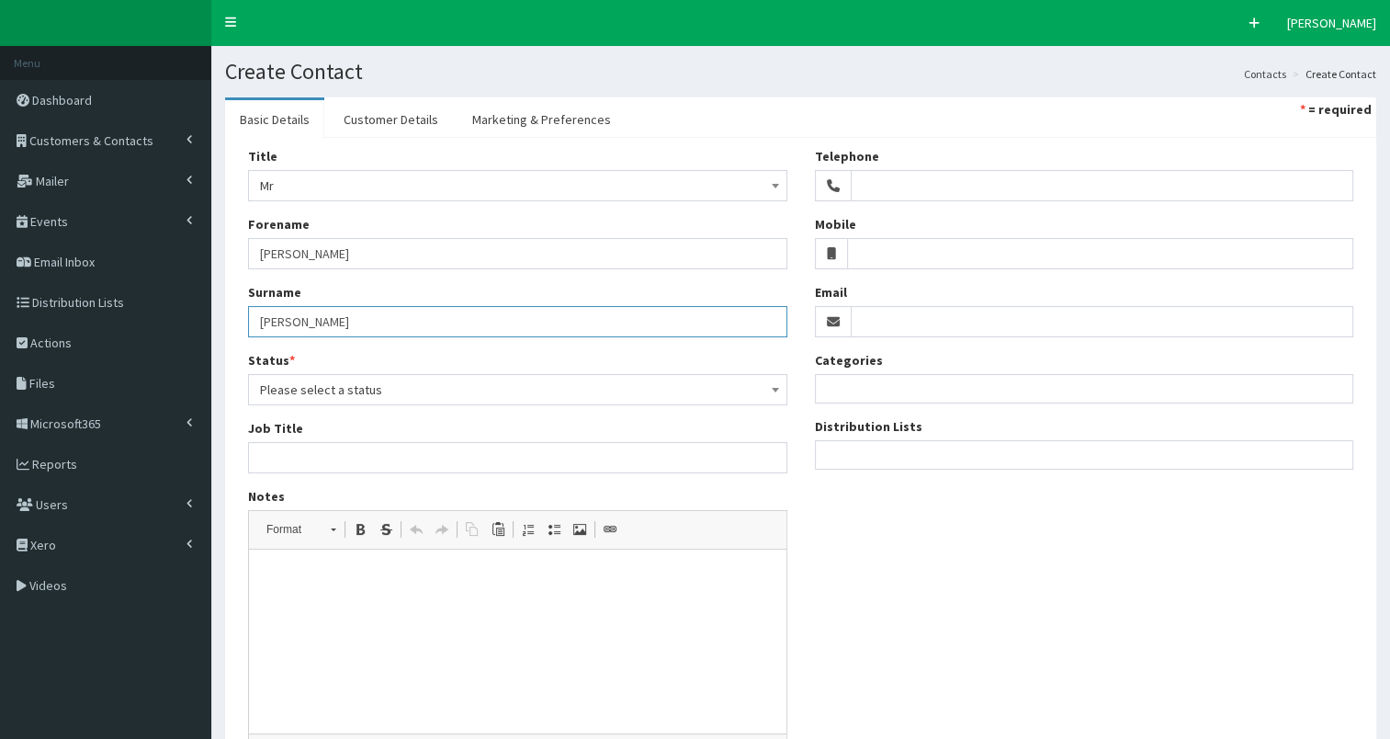
type input "Pollard MP"
click at [356, 390] on span "Please select a status" at bounding box center [517, 390] width 515 height 26
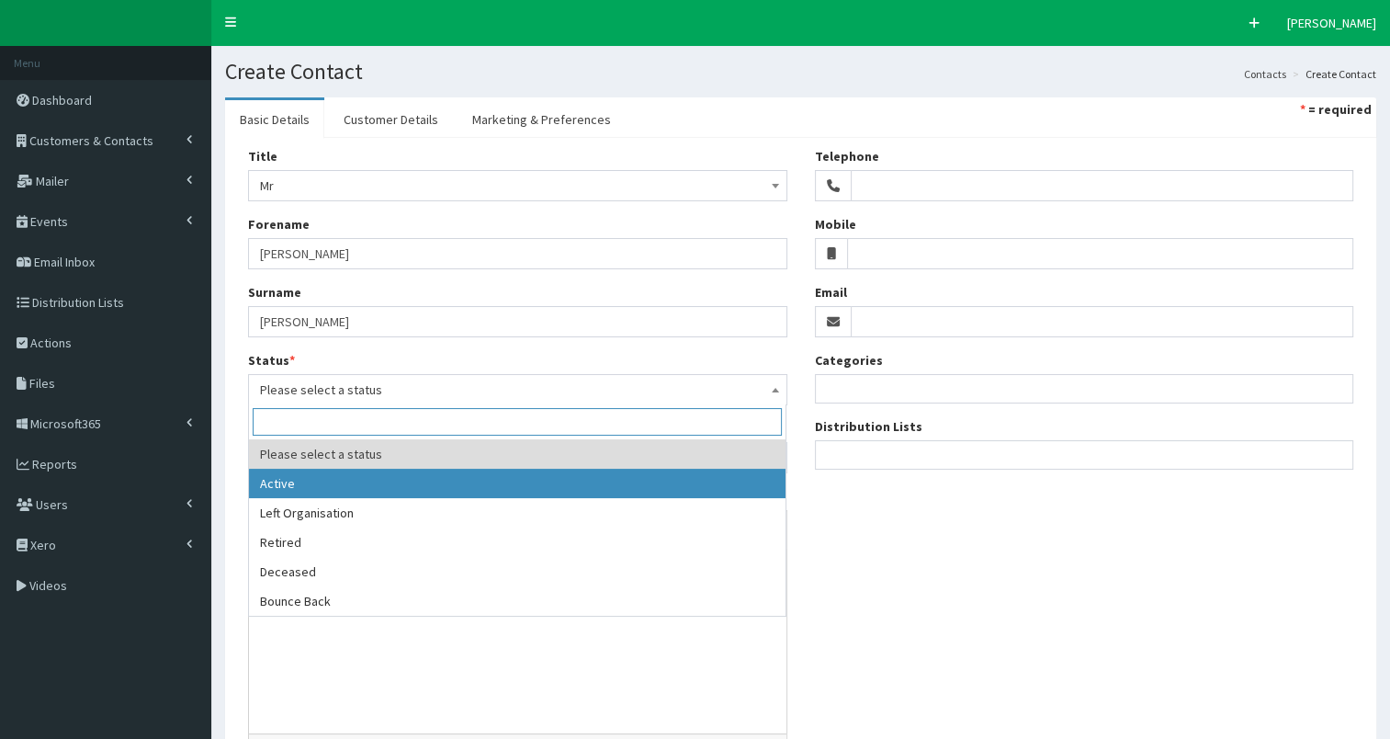
select select "1"
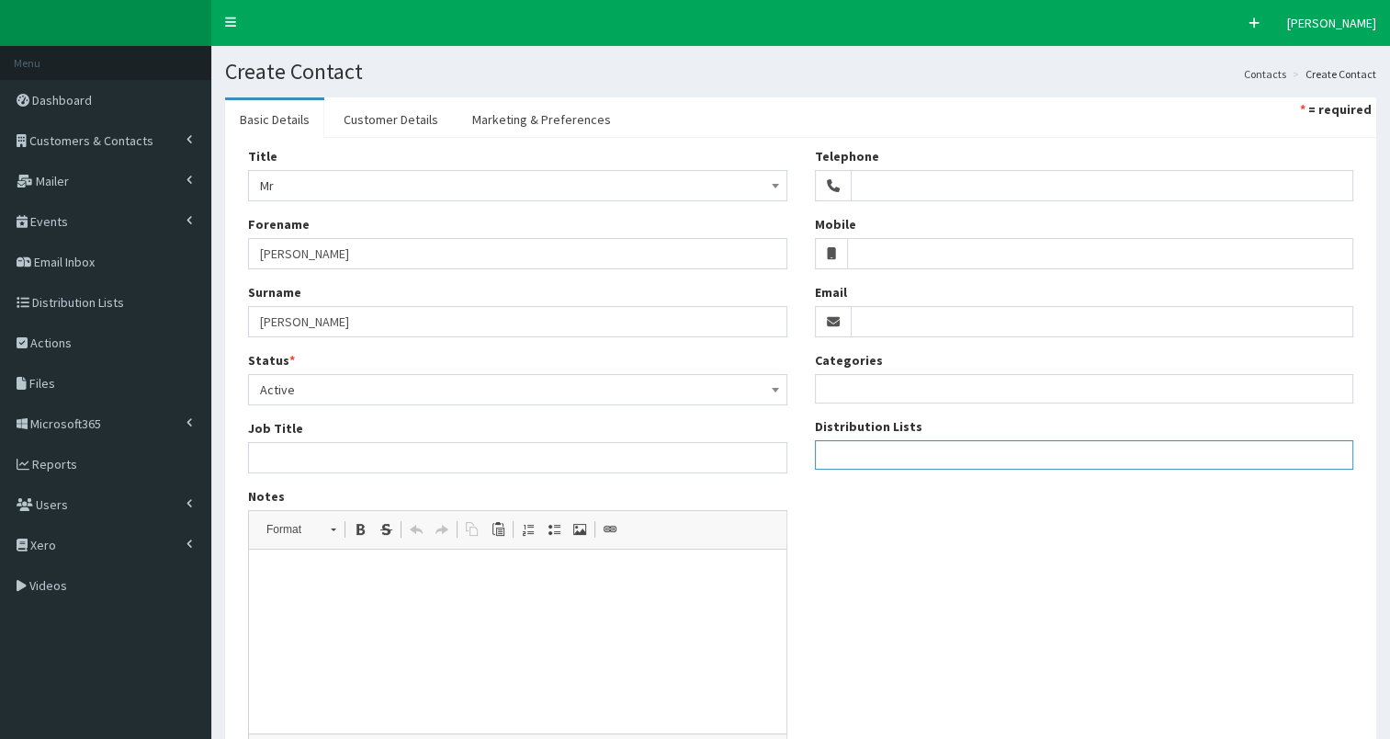
click at [871, 462] on ul at bounding box center [1085, 452] width 538 height 23
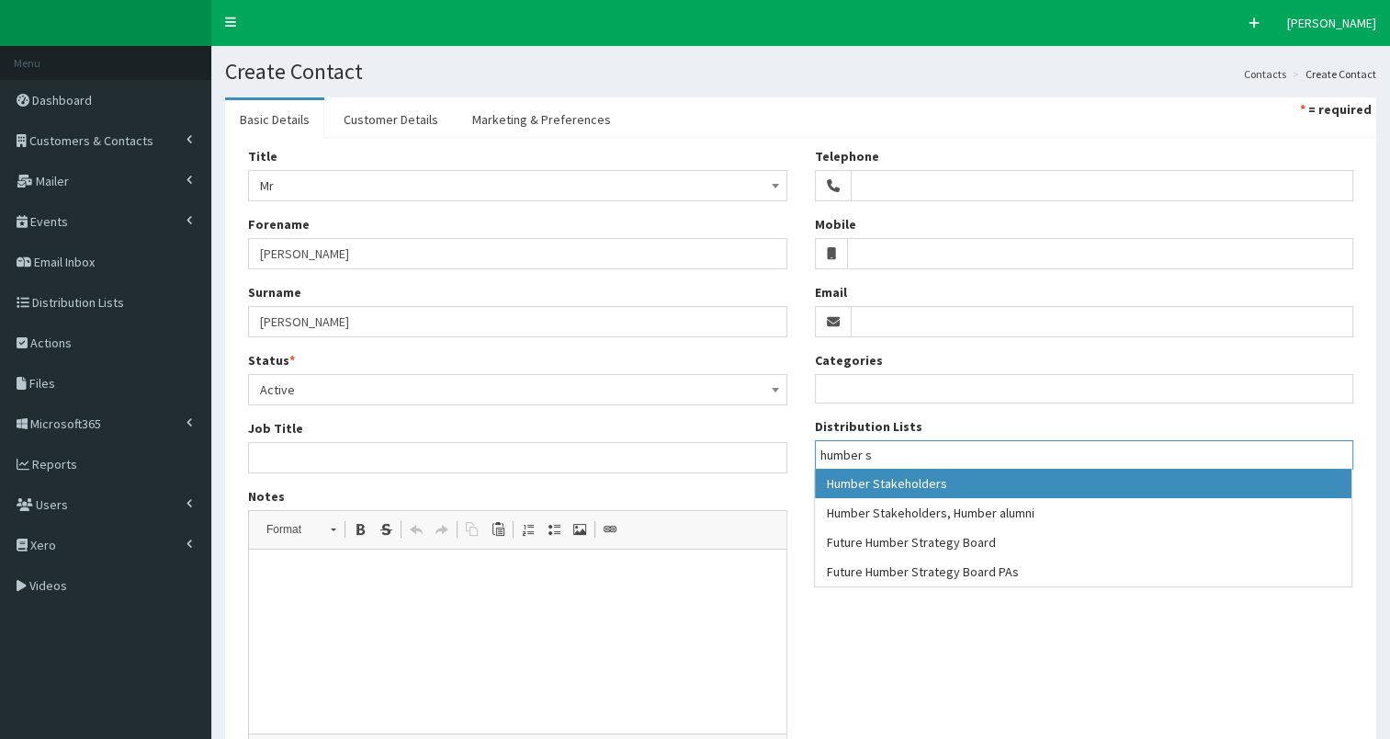
type input "humber s"
select select "139"
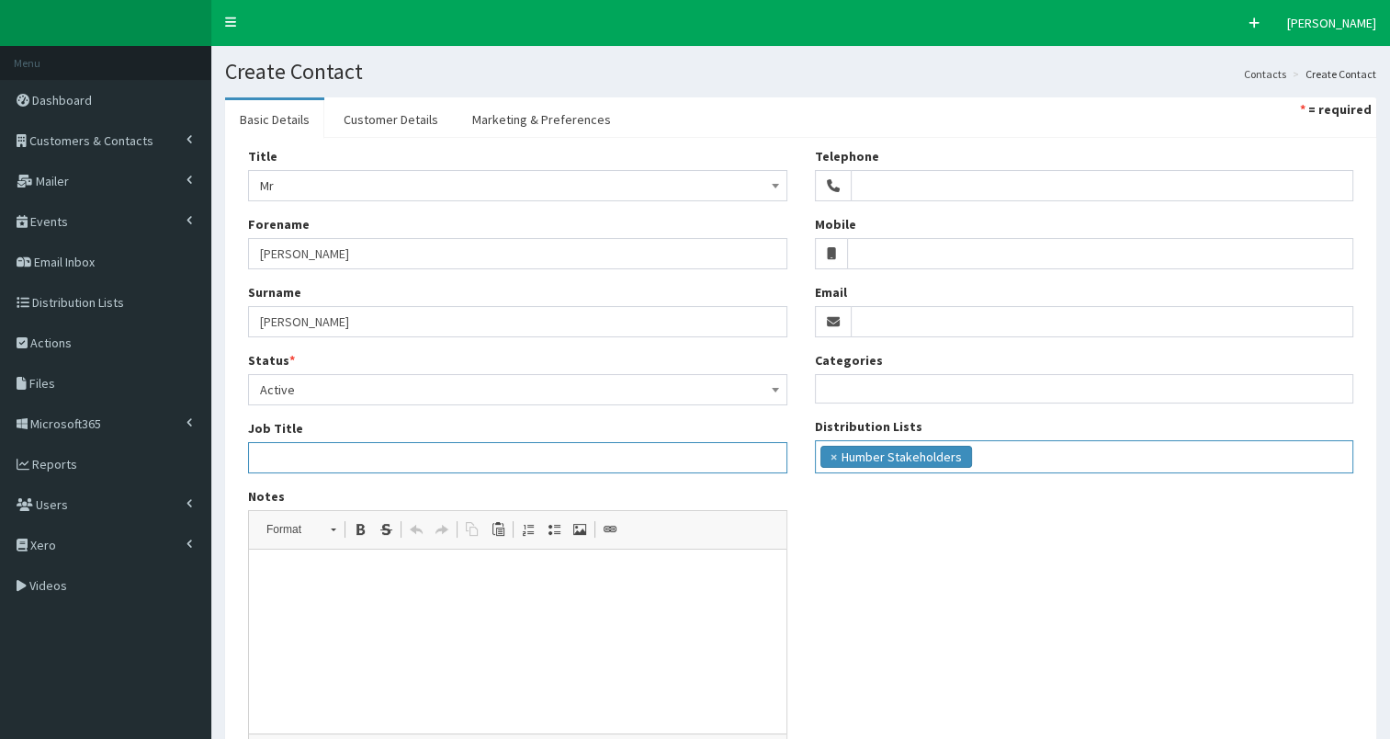
click at [320, 462] on input "Job Title" at bounding box center [517, 457] width 539 height 31
paste input "Minister of State in the Ministry of Defence"
click at [505, 458] on input "Minister of State in the Ministry of Defence & Mp for" at bounding box center [517, 457] width 539 height 31
click at [580, 457] on input "Minister of State in the Ministry of Defence & MP for" at bounding box center [517, 457] width 539 height 31
paste input "Plymouth Sutton and Devonport"
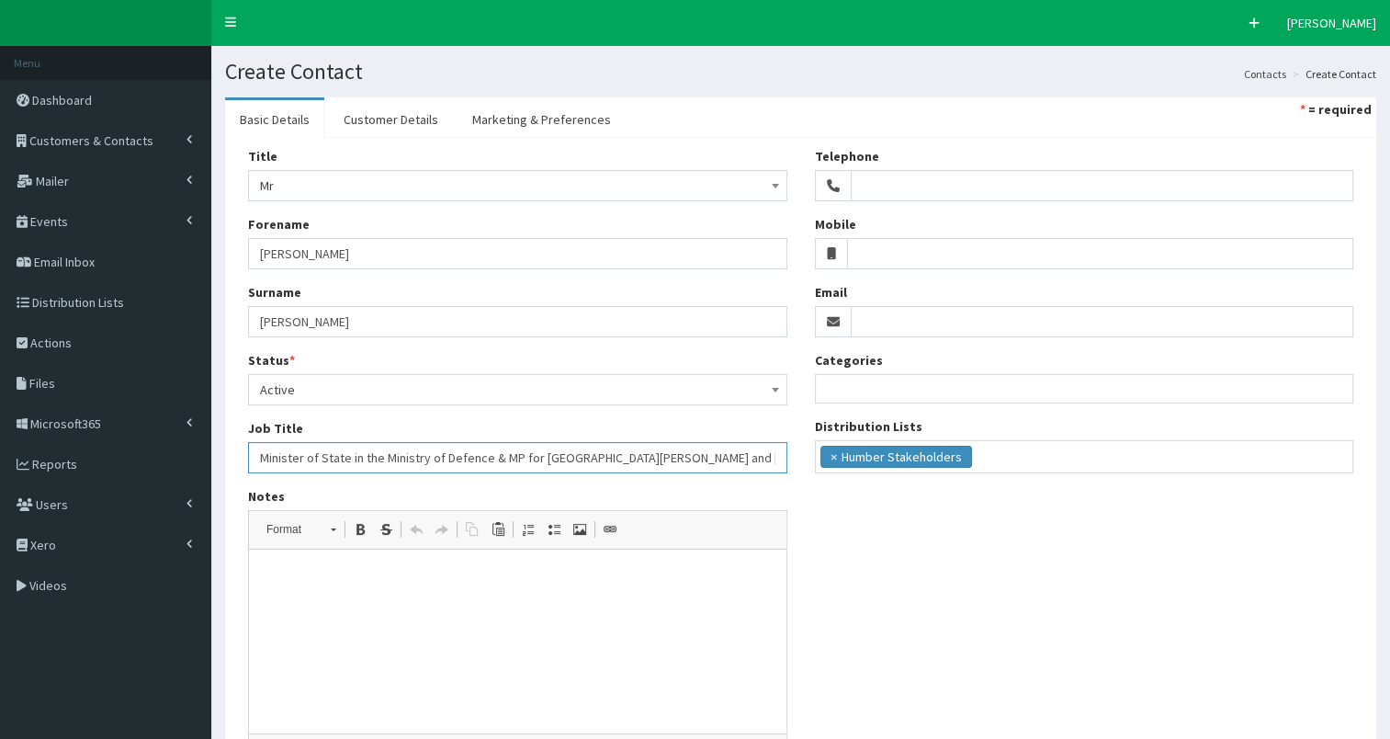
type input "Minister of State in the Ministry of Defence & MP for Plymouth Sutton and Devon…"
click at [941, 326] on input "Email" at bounding box center [1103, 321] width 504 height 31
paste input "luke.pollard.mp@parliament.uk"
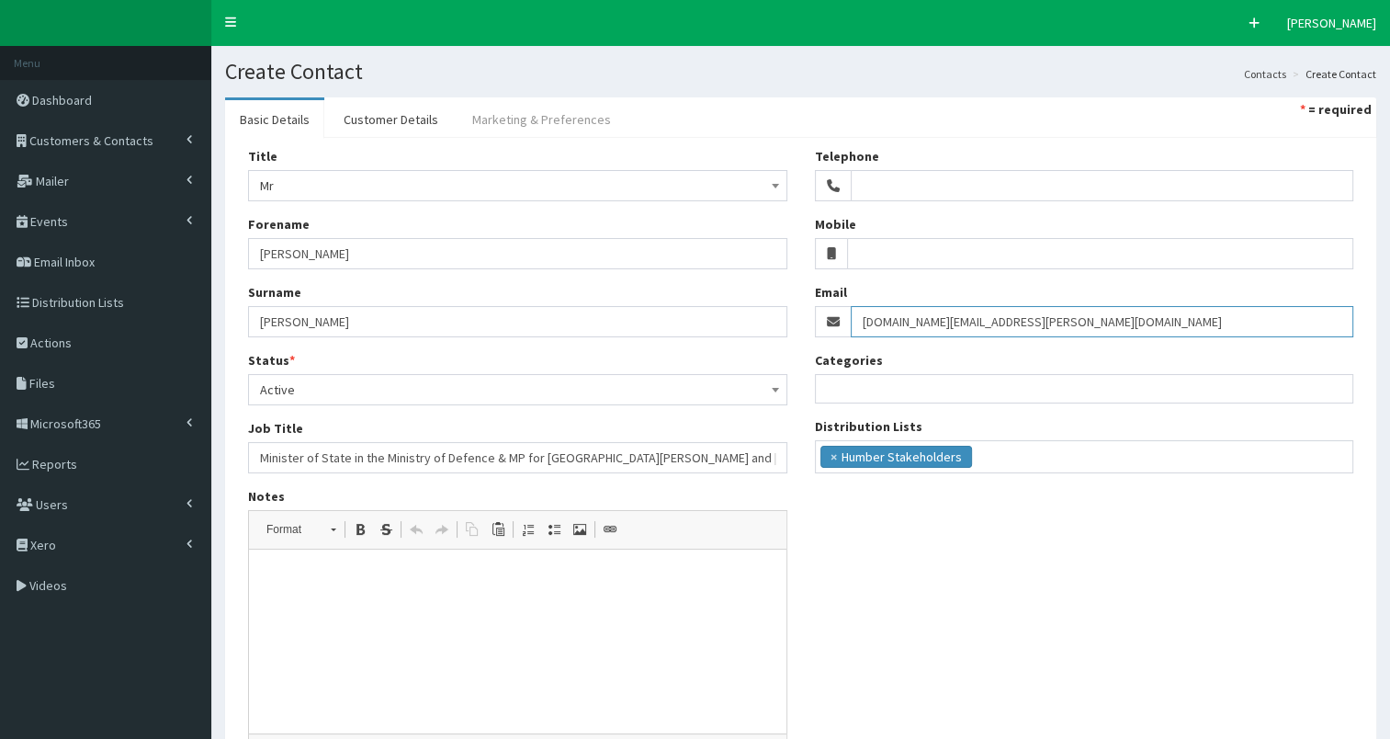
type input "luke.pollard.mp@parliament.uk"
drag, startPoint x: 539, startPoint y: 115, endPoint x: 926, endPoint y: 188, distance: 393.8
click at [540, 115] on link "Marketing & Preferences" at bounding box center [542, 119] width 168 height 39
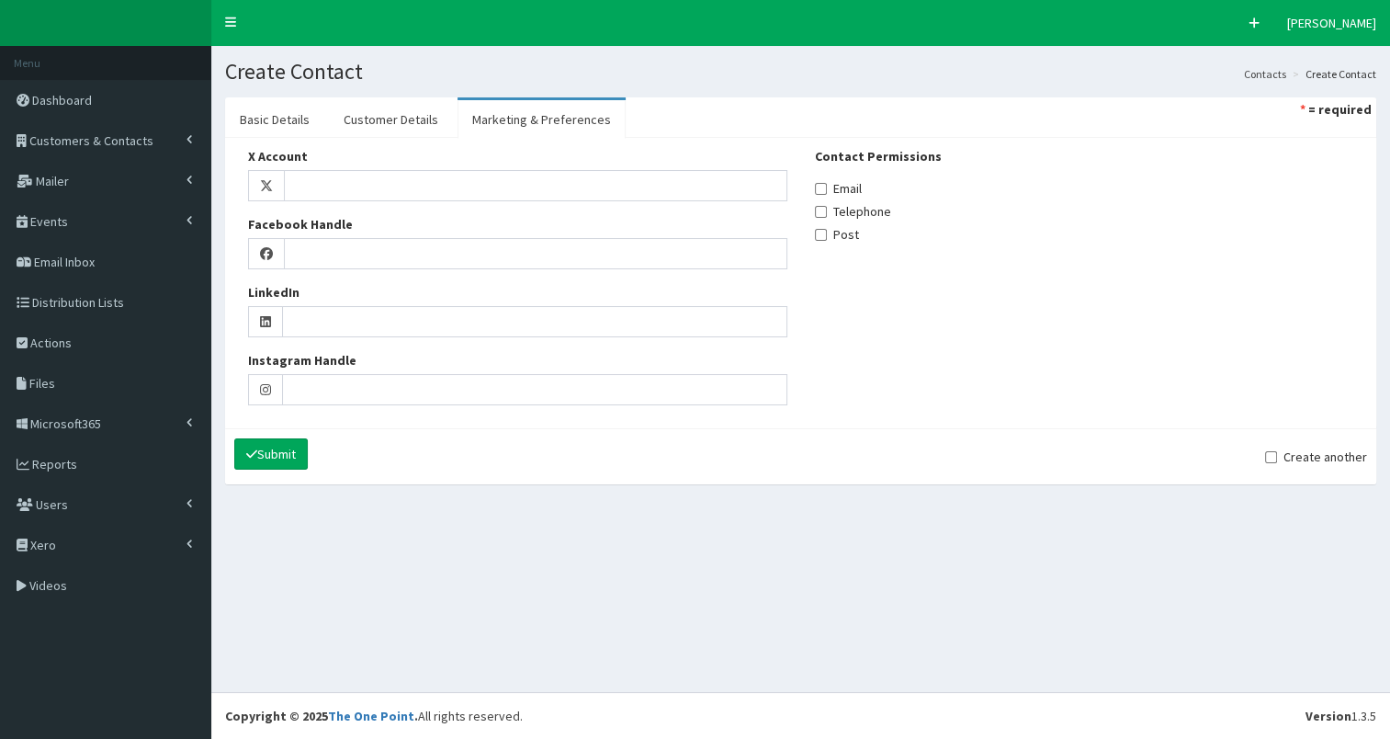
click at [842, 187] on label "Email" at bounding box center [838, 188] width 47 height 18
click at [827, 187] on input "Email" at bounding box center [821, 189] width 12 height 12
checkbox input "true"
click at [408, 118] on link "Customer Details" at bounding box center [391, 119] width 124 height 39
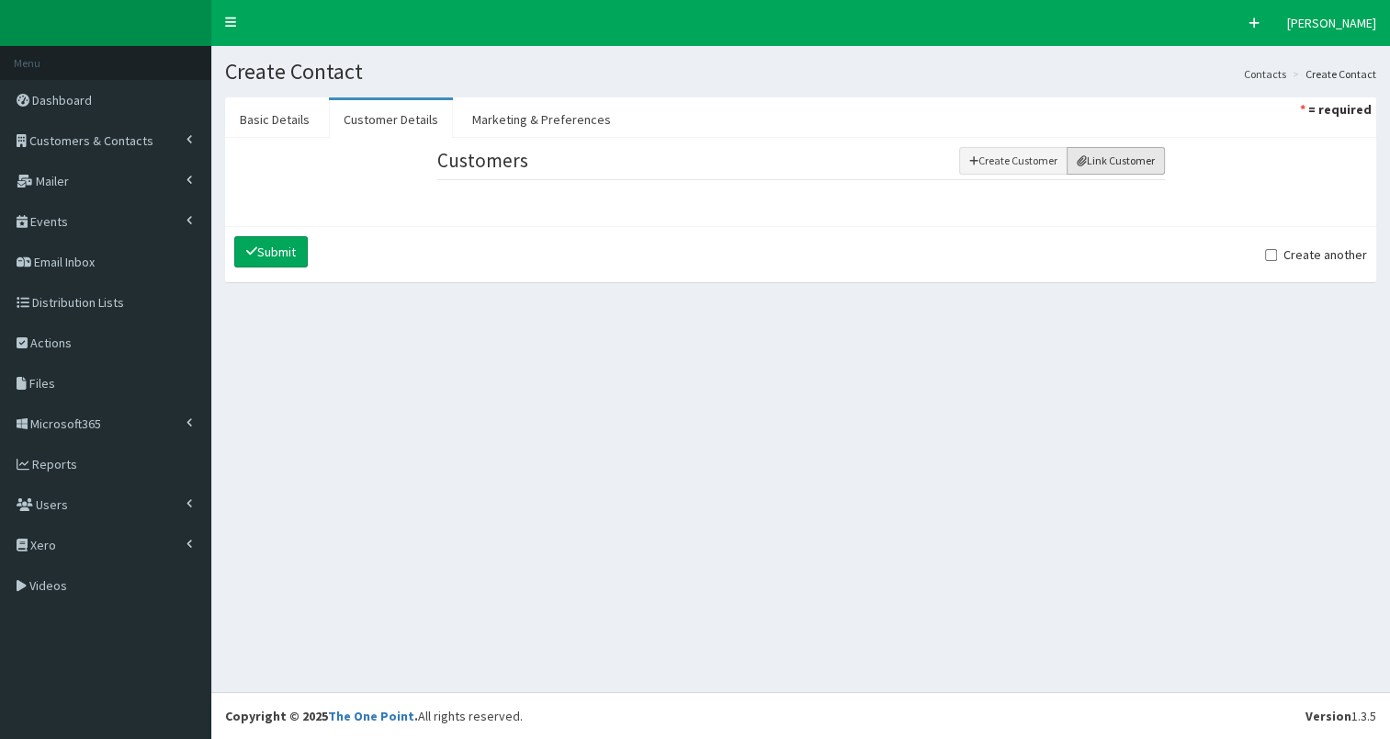
drag, startPoint x: 1095, startPoint y: 163, endPoint x: 1051, endPoint y: 180, distance: 47.4
click at [1093, 163] on button "Link Customer" at bounding box center [1116, 161] width 98 height 28
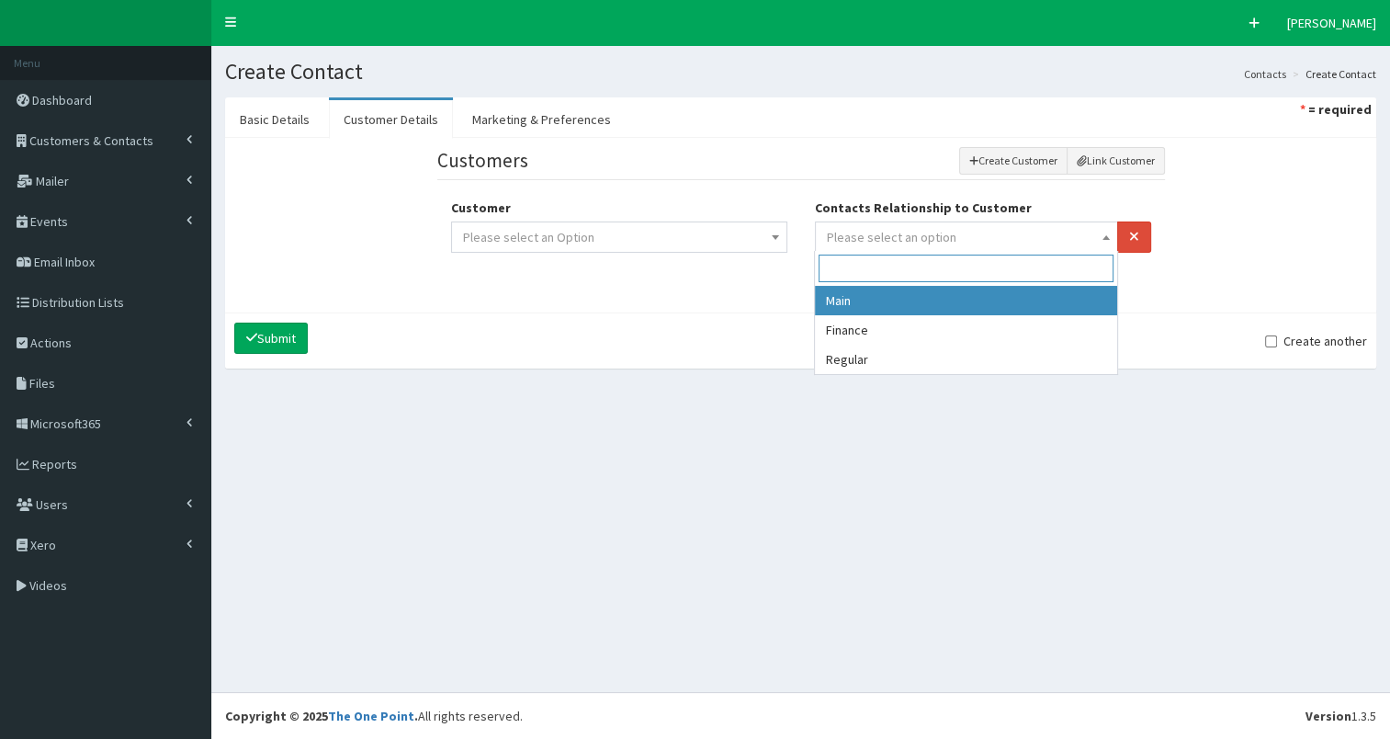
click at [934, 235] on span "Please select an option" at bounding box center [892, 237] width 130 height 17
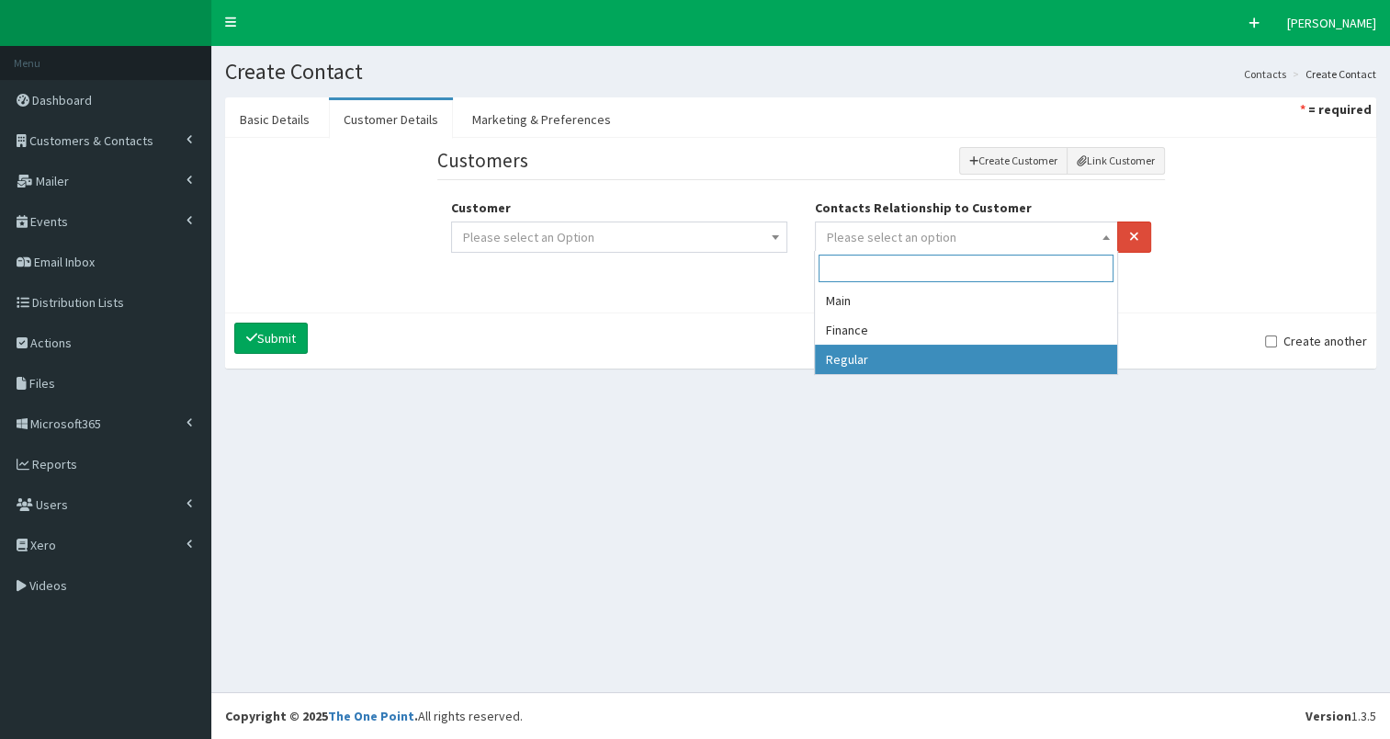
select select "3"
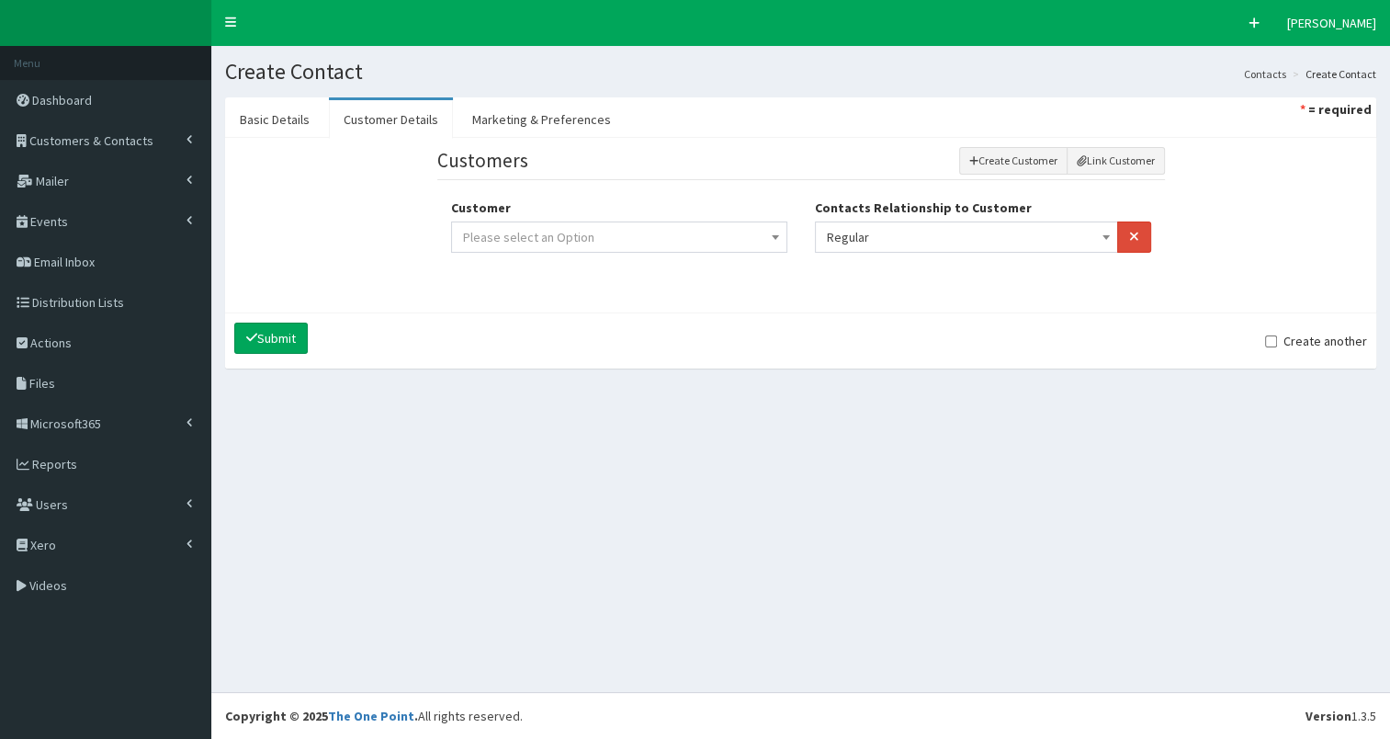
click at [715, 234] on span "Please select an Option" at bounding box center [619, 237] width 312 height 26
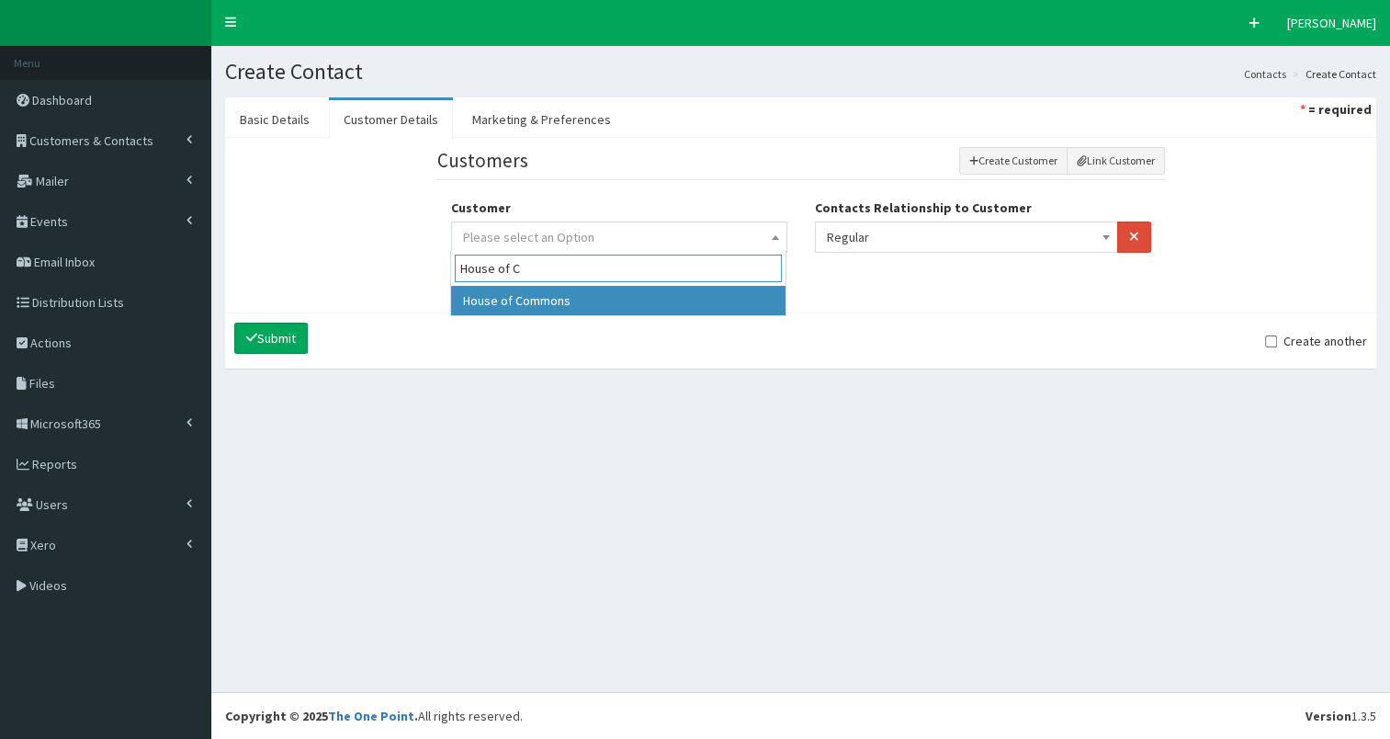
type input "House of C"
select select "301"
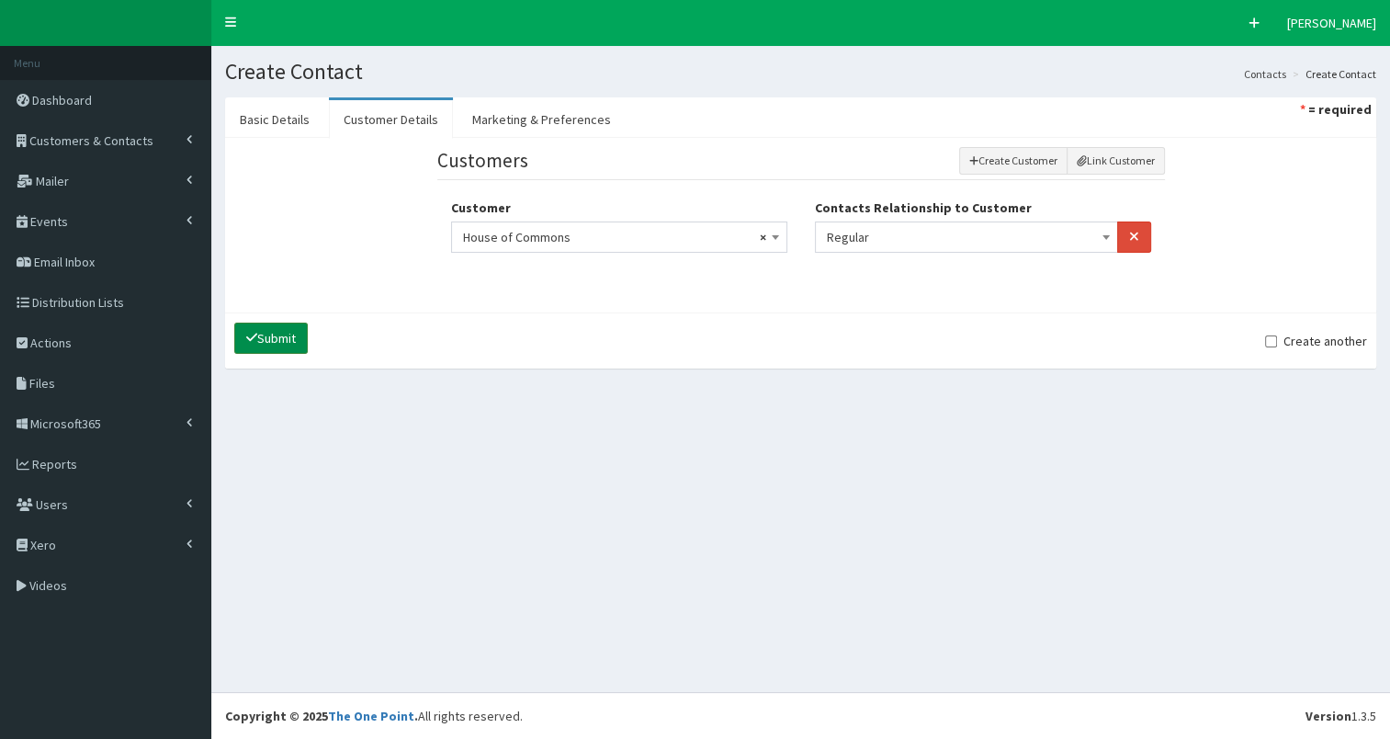
click at [279, 332] on button "Submit" at bounding box center [271, 338] width 74 height 31
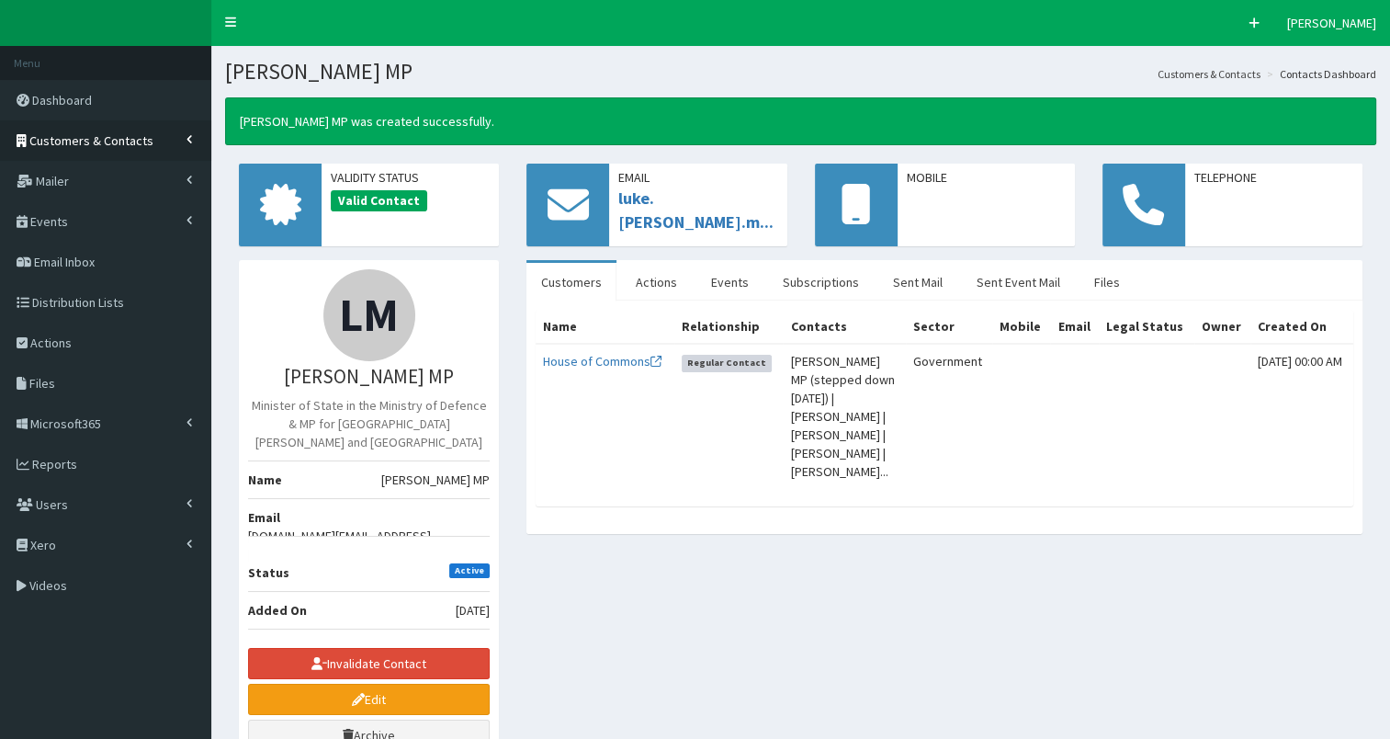
click at [118, 140] on span "Customers & Contacts" at bounding box center [91, 140] width 124 height 17
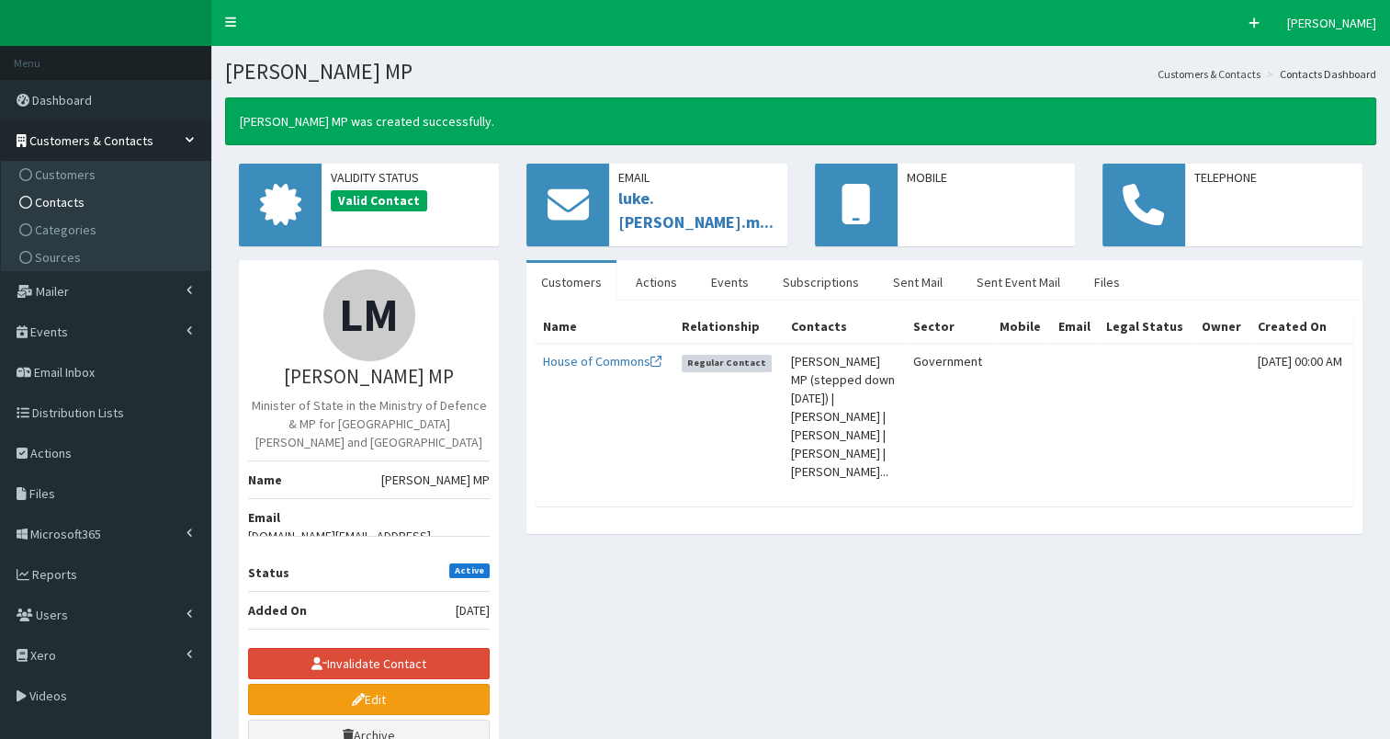
click at [99, 202] on link "Contacts" at bounding box center [108, 202] width 205 height 28
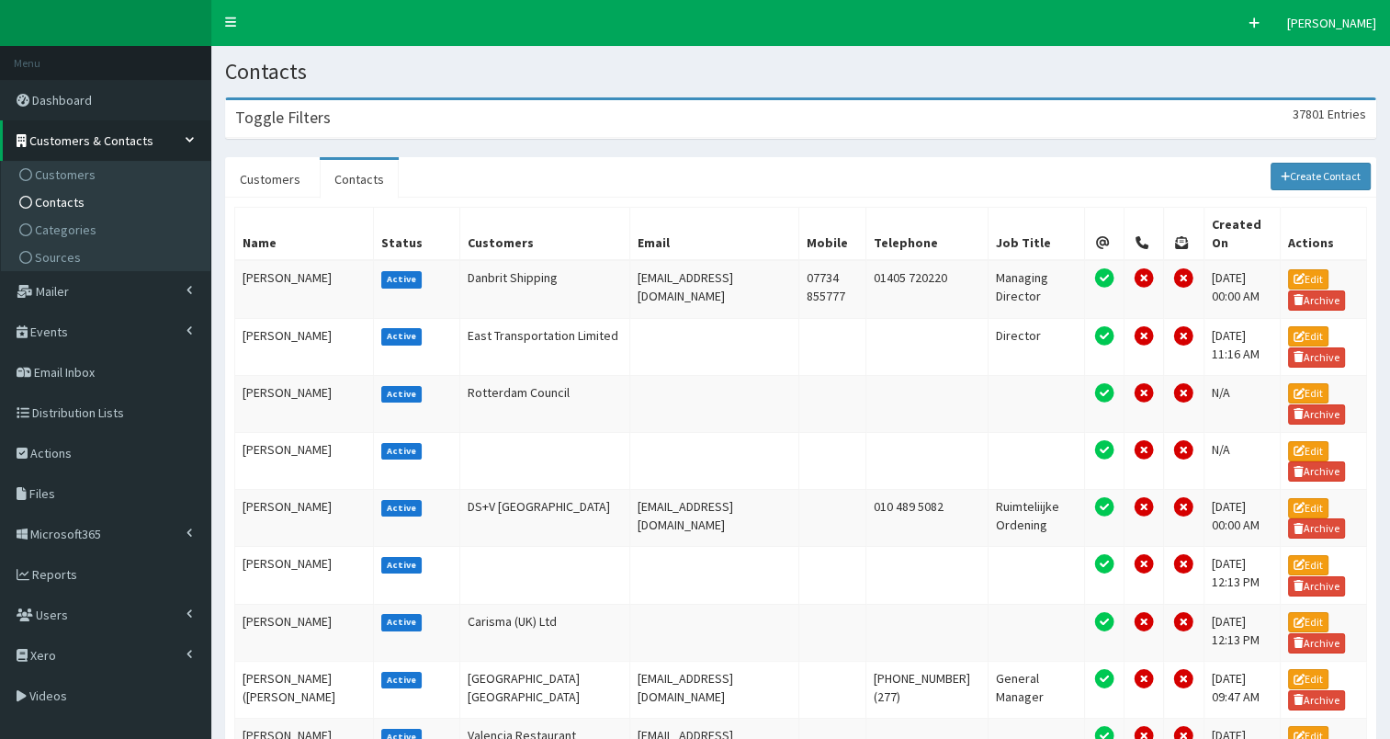
drag, startPoint x: 0, startPoint y: 0, endPoint x: 566, endPoint y: 121, distance: 578.9
click at [557, 118] on div "Toggle Filters 37801 Entries" at bounding box center [800, 119] width 1149 height 38
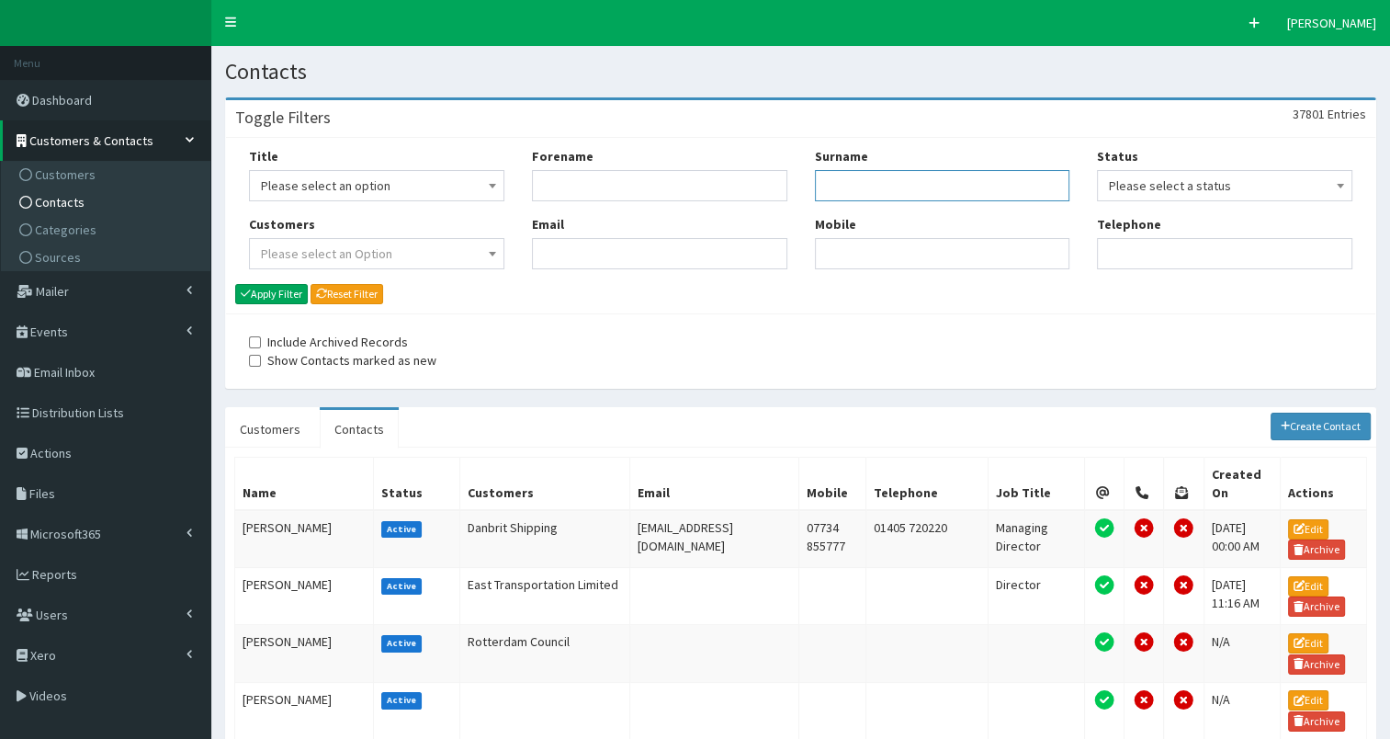
click at [854, 188] on input "Surname" at bounding box center [942, 185] width 255 height 31
type input "[PERSON_NAME]"
click at [266, 291] on button "Apply Filter" at bounding box center [271, 294] width 73 height 20
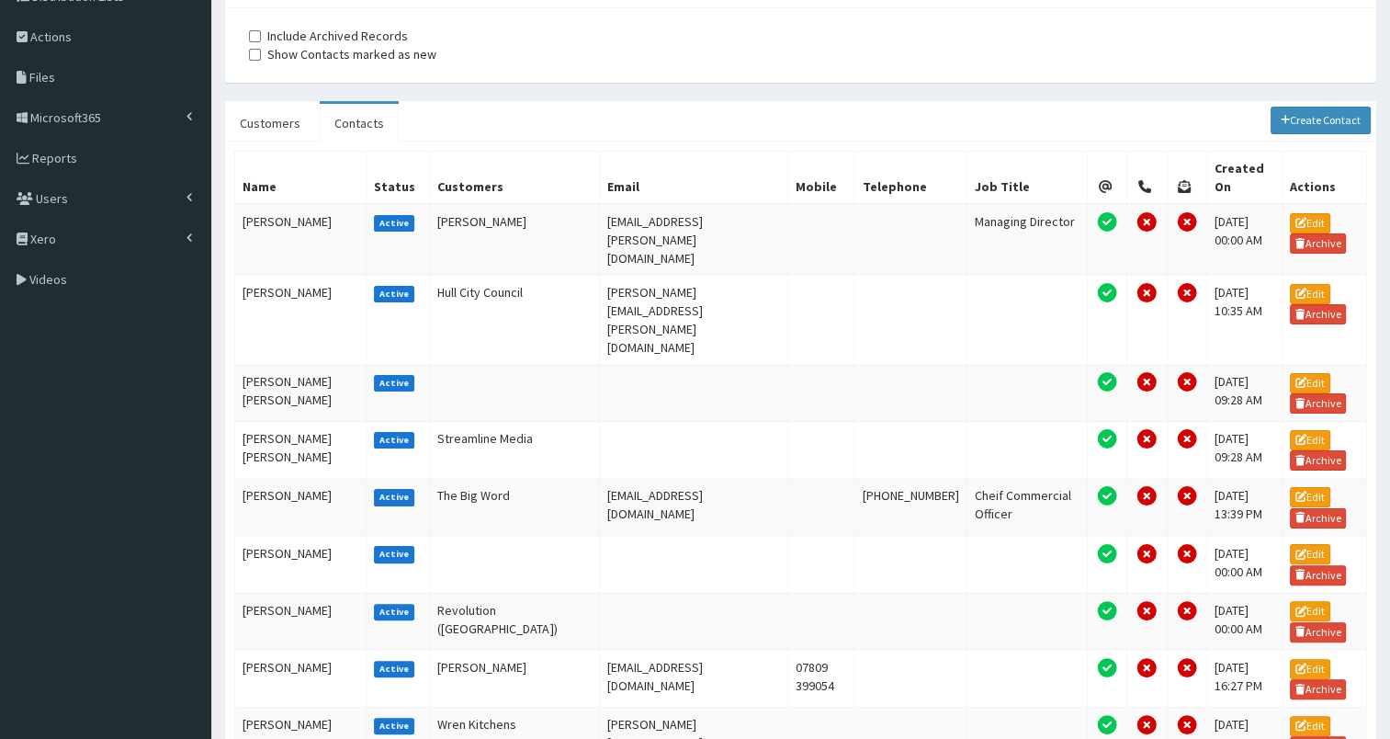
scroll to position [305, 0]
click at [1306, 394] on link "Archive" at bounding box center [1318, 404] width 57 height 20
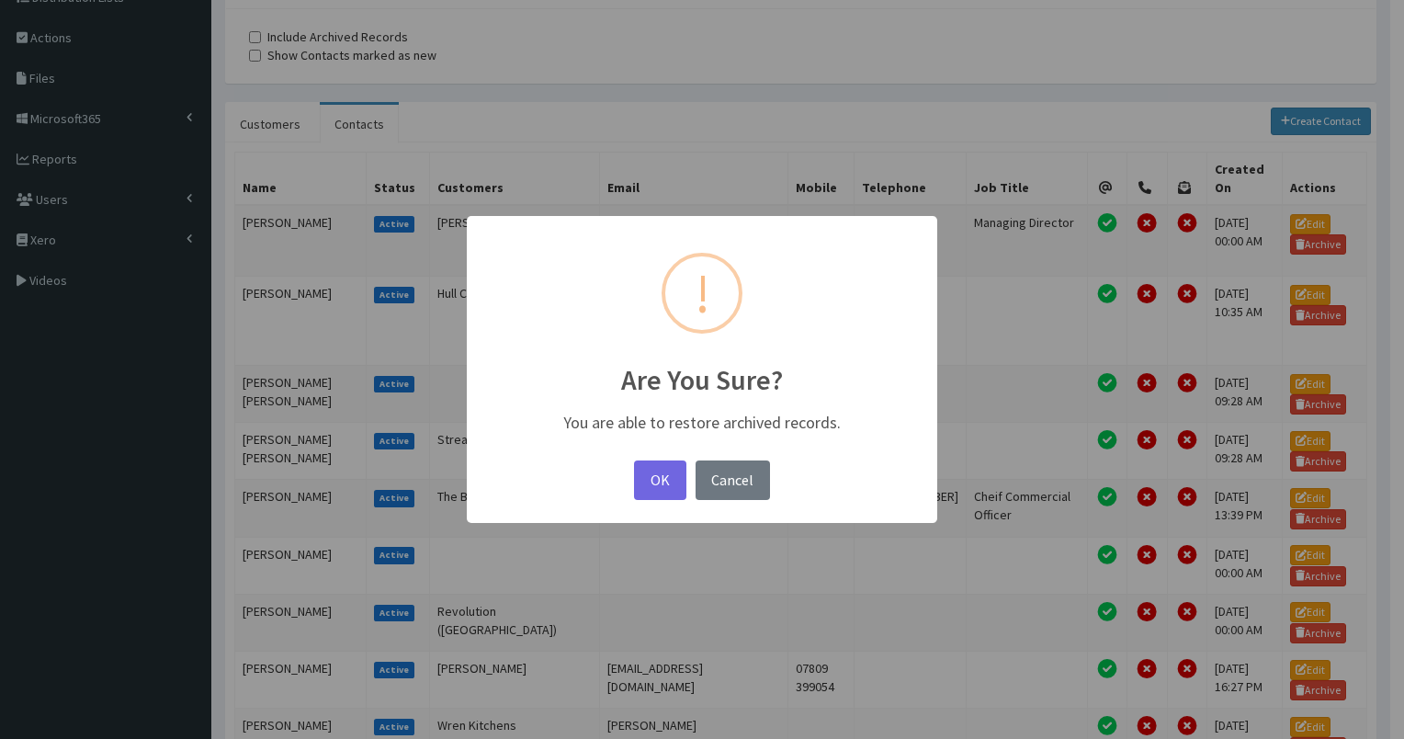
click at [659, 481] on button "OK" at bounding box center [659, 480] width 51 height 40
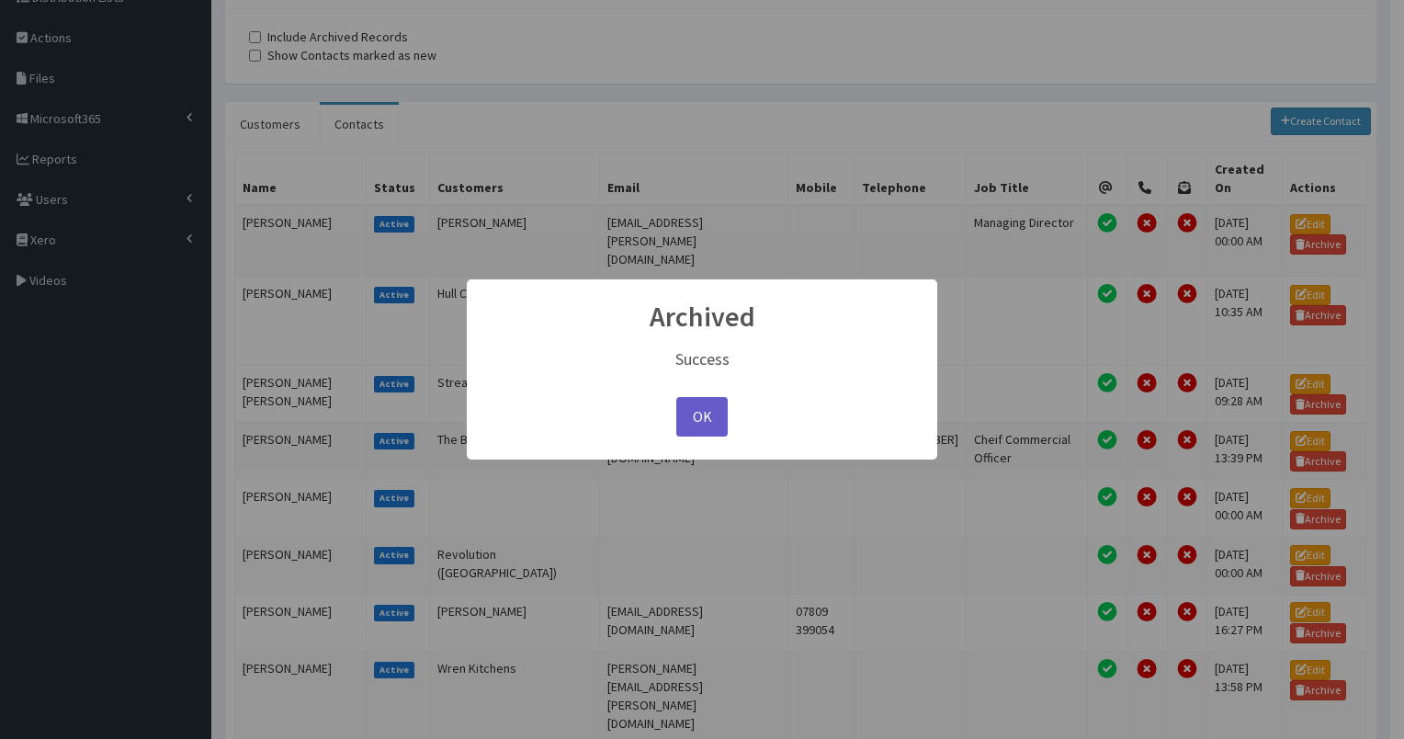
click at [695, 415] on button "OK" at bounding box center [701, 417] width 51 height 40
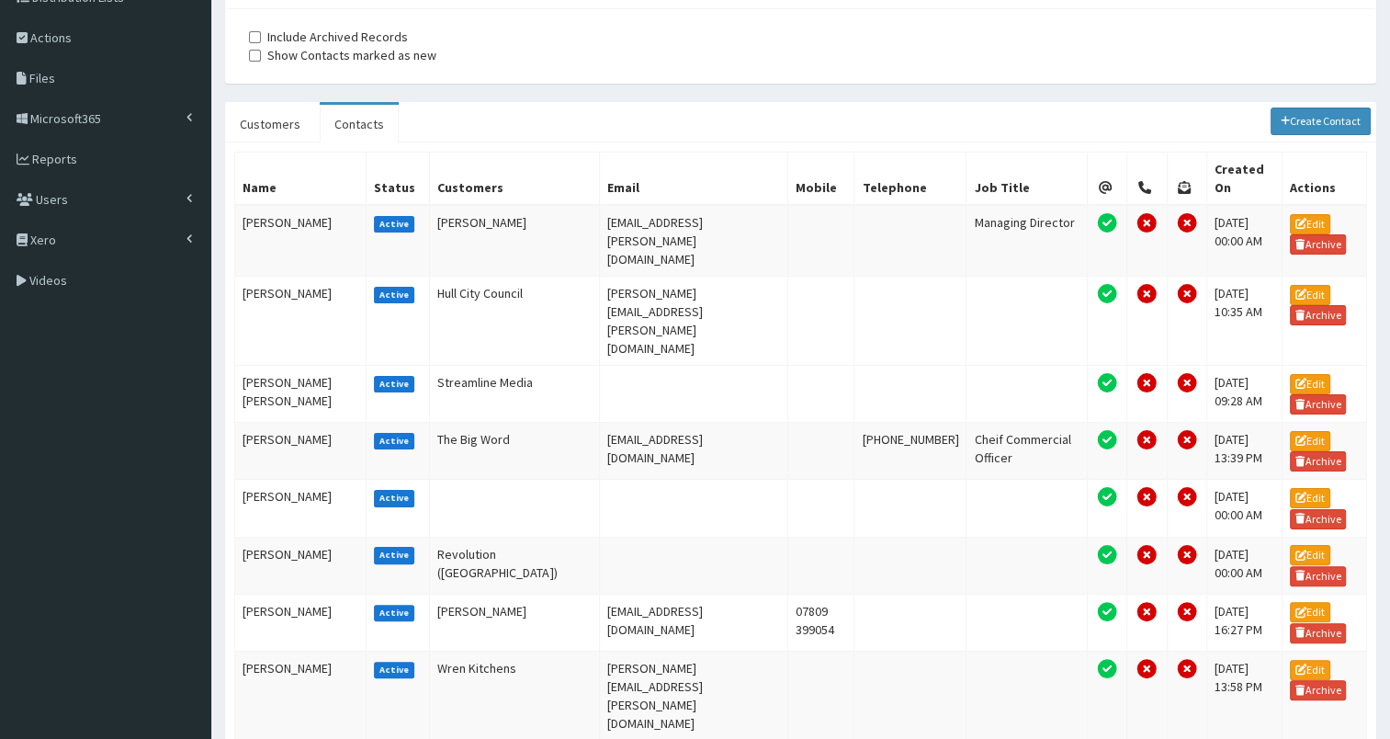
scroll to position [0, 0]
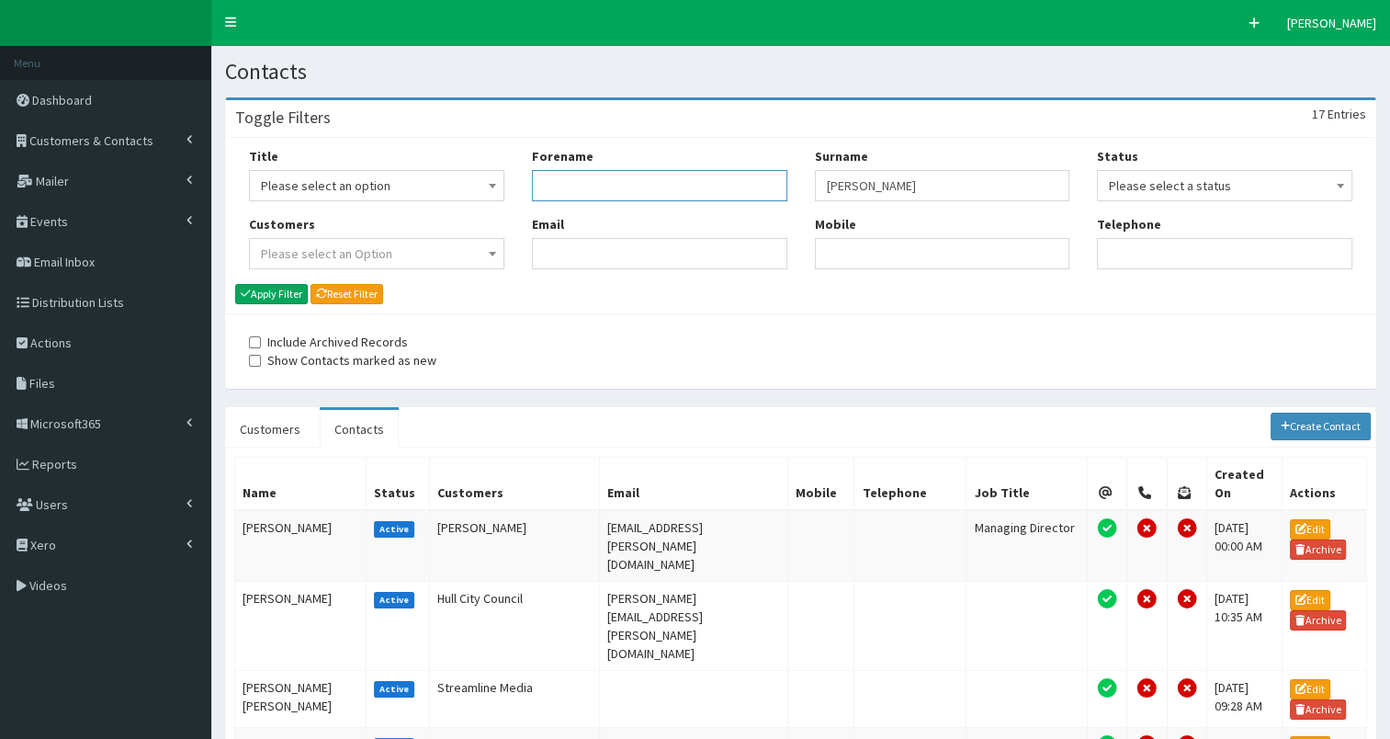
click at [616, 184] on input "Forename" at bounding box center [659, 185] width 255 height 31
type input "G"
click at [268, 293] on button "Apply Filter" at bounding box center [271, 294] width 73 height 20
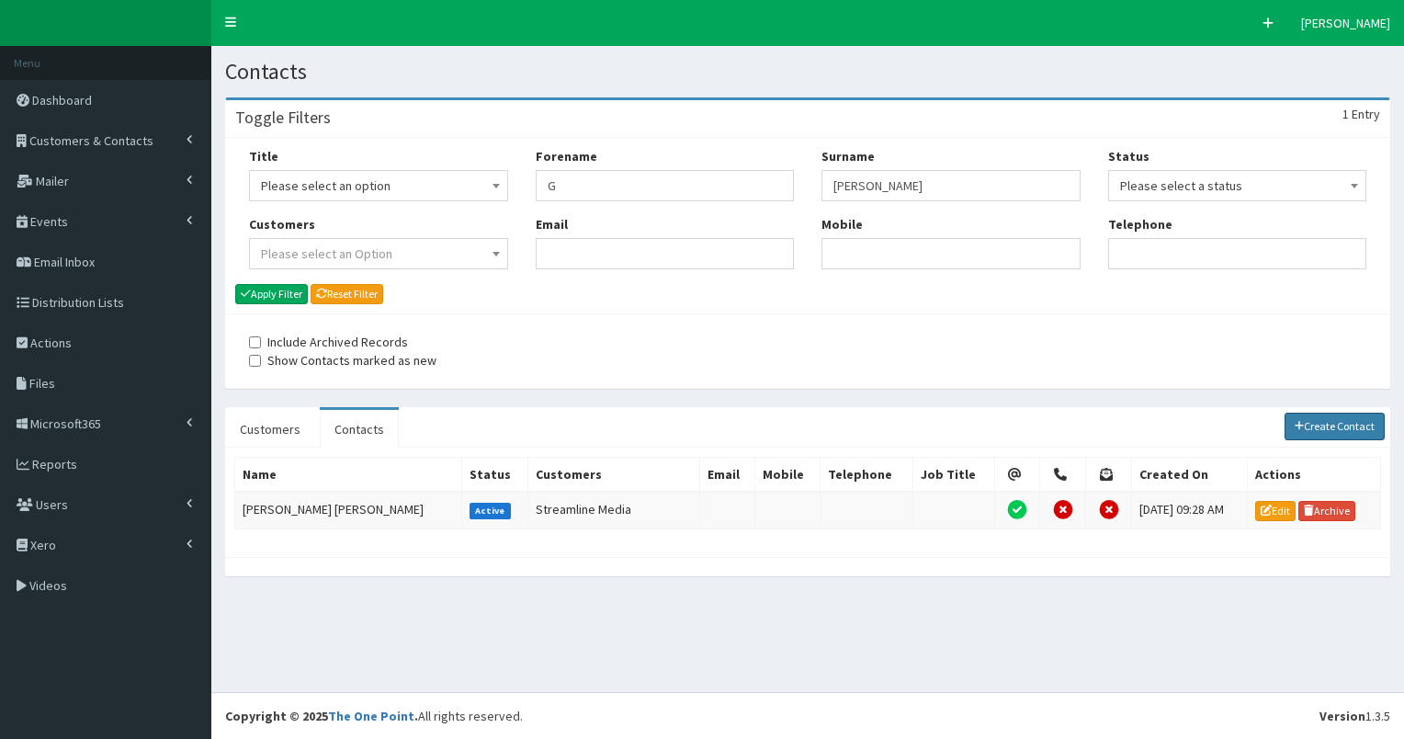
click at [1307, 425] on link "Create Contact" at bounding box center [1335, 427] width 101 height 28
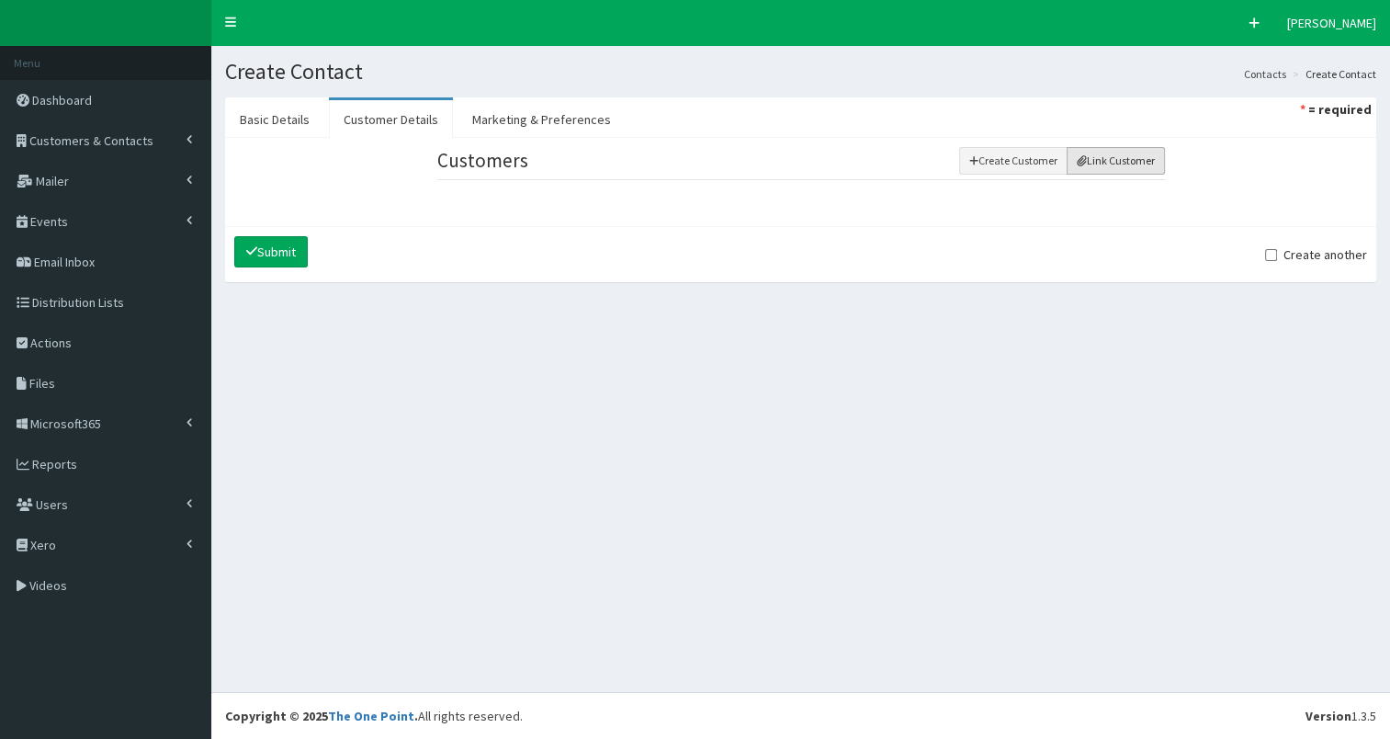
drag, startPoint x: 1112, startPoint y: 163, endPoint x: 1036, endPoint y: 194, distance: 82.4
click at [1112, 163] on button "Link Customer" at bounding box center [1116, 161] width 98 height 28
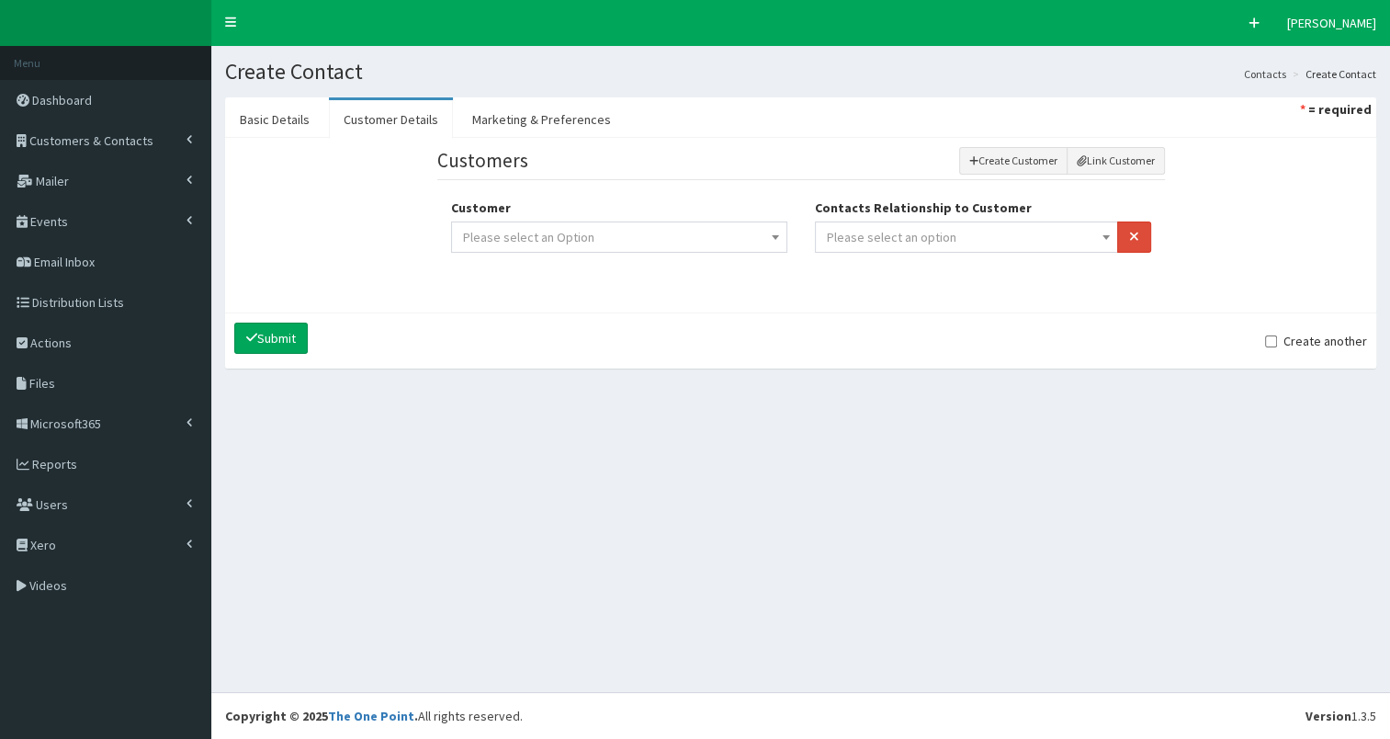
click at [927, 231] on span "Please select an option" at bounding box center [892, 237] width 130 height 17
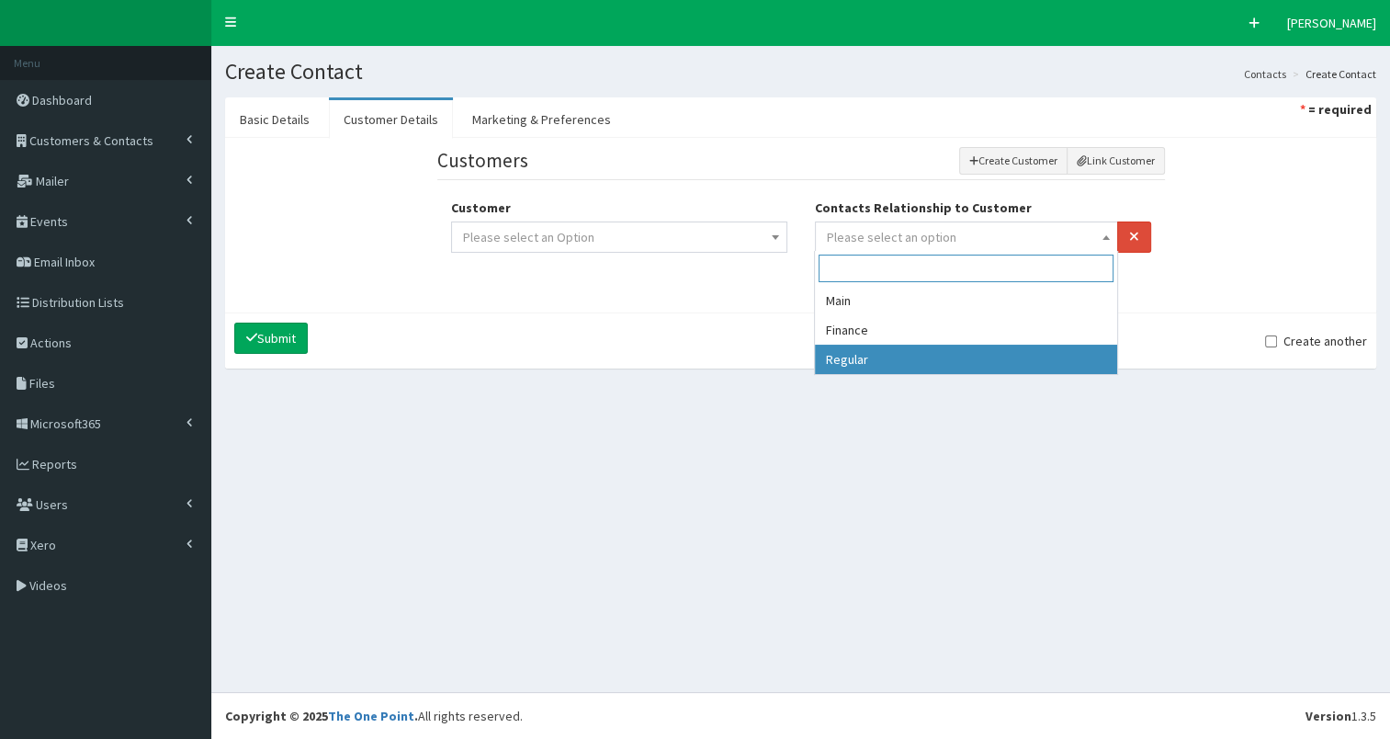
drag, startPoint x: 910, startPoint y: 353, endPoint x: 850, endPoint y: 327, distance: 65.0
select select "3"
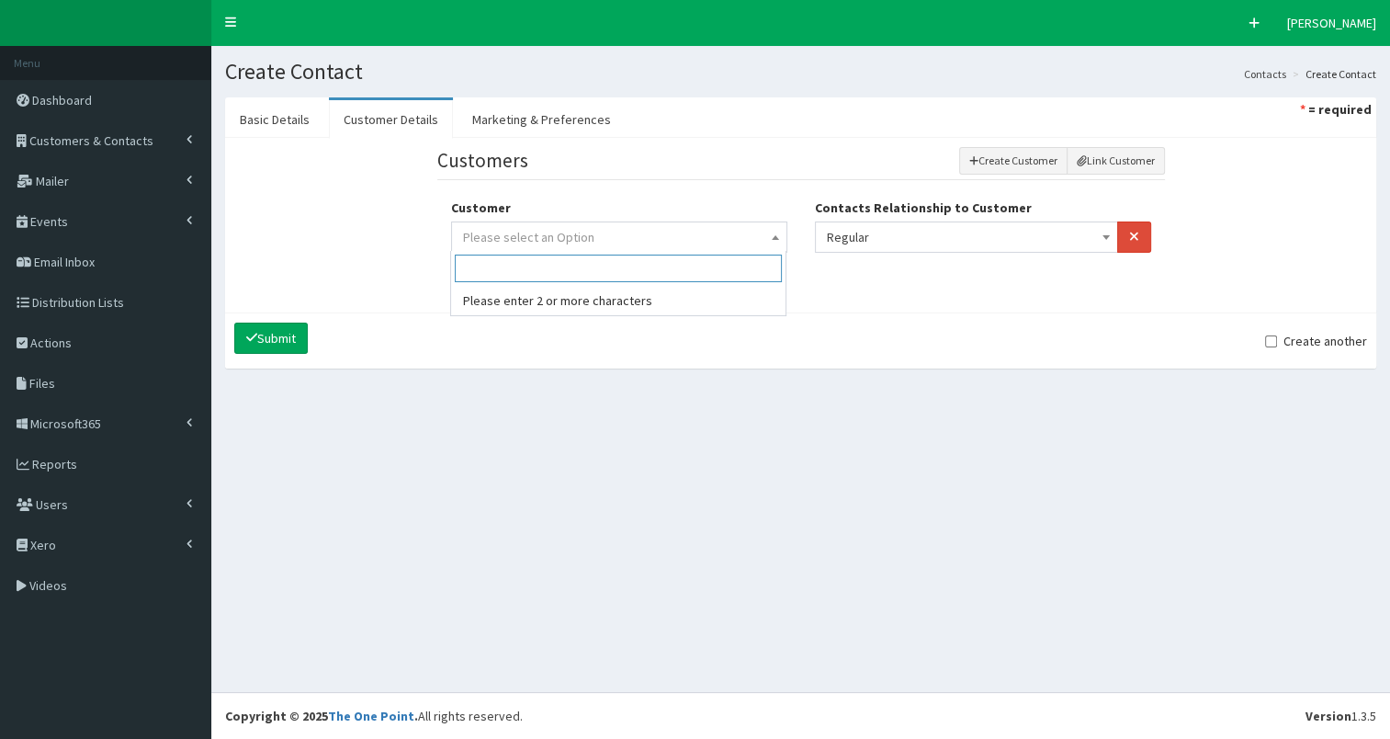
click at [719, 243] on span "Please select an Option" at bounding box center [619, 237] width 312 height 26
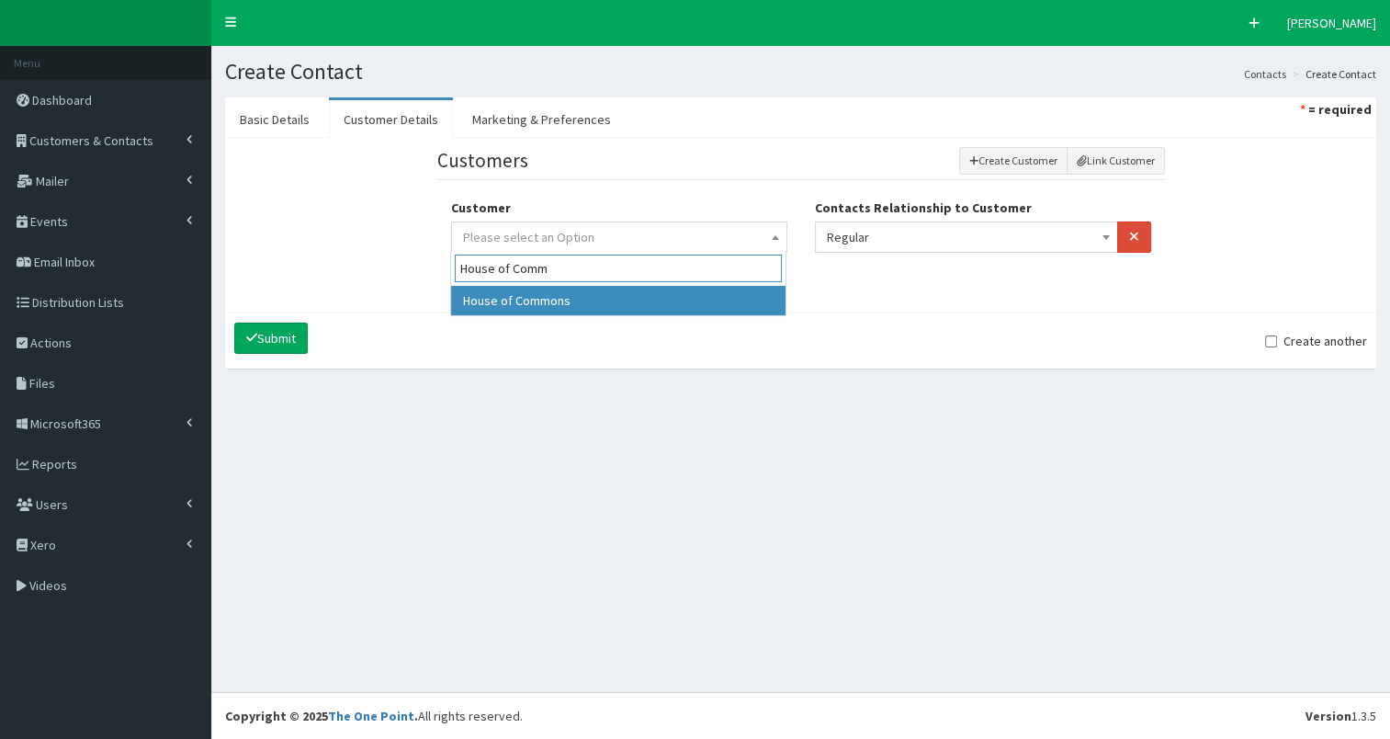
type input "House of Comm"
select select "301"
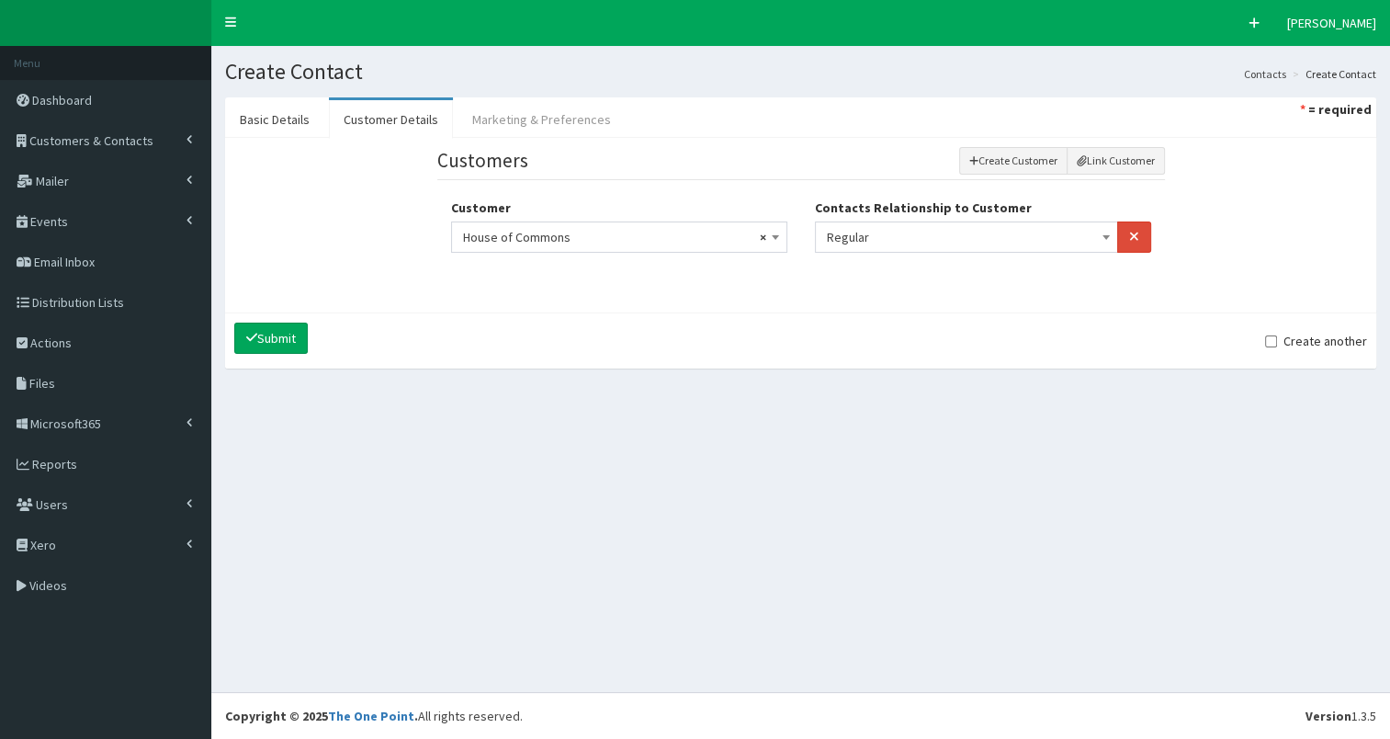
click at [573, 115] on link "Marketing & Preferences" at bounding box center [542, 119] width 168 height 39
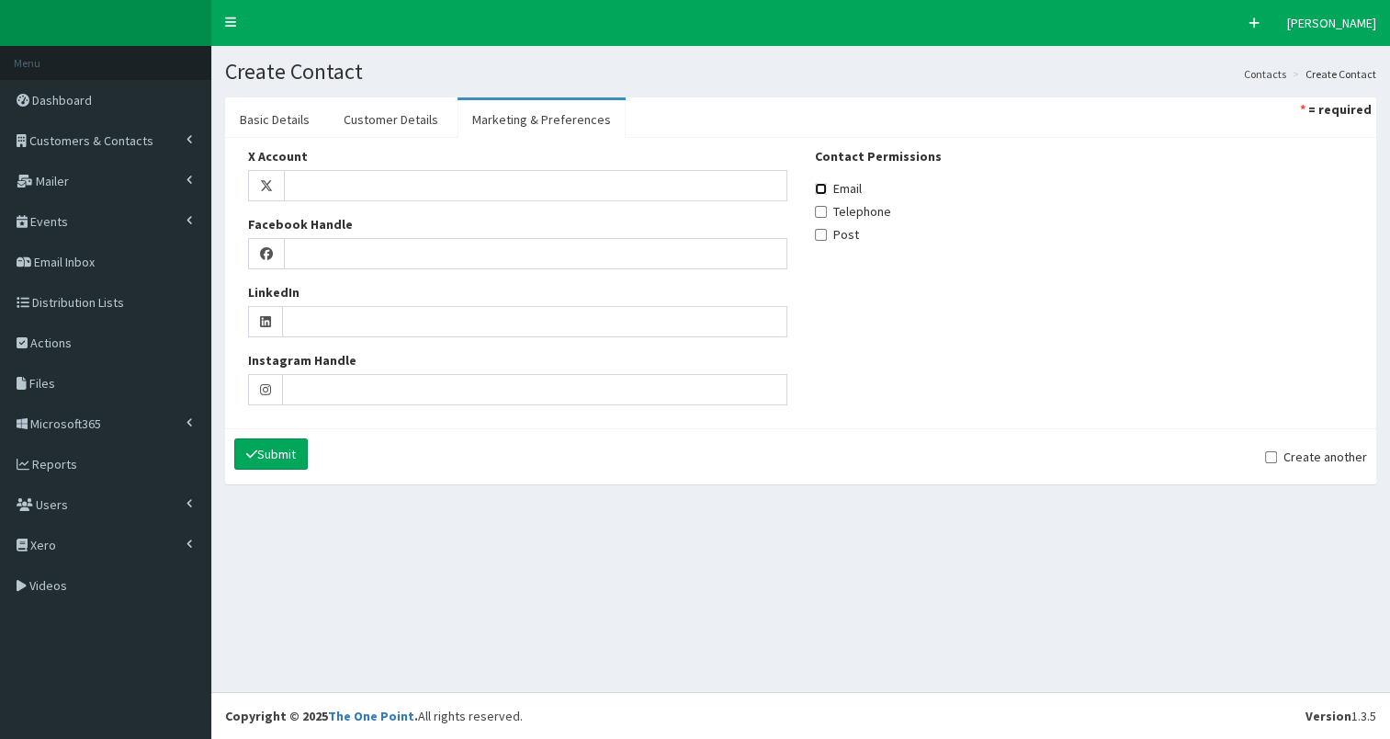
click at [817, 187] on input "Email" at bounding box center [821, 189] width 12 height 12
checkbox input "true"
click at [283, 120] on link "Basic Details" at bounding box center [274, 119] width 99 height 39
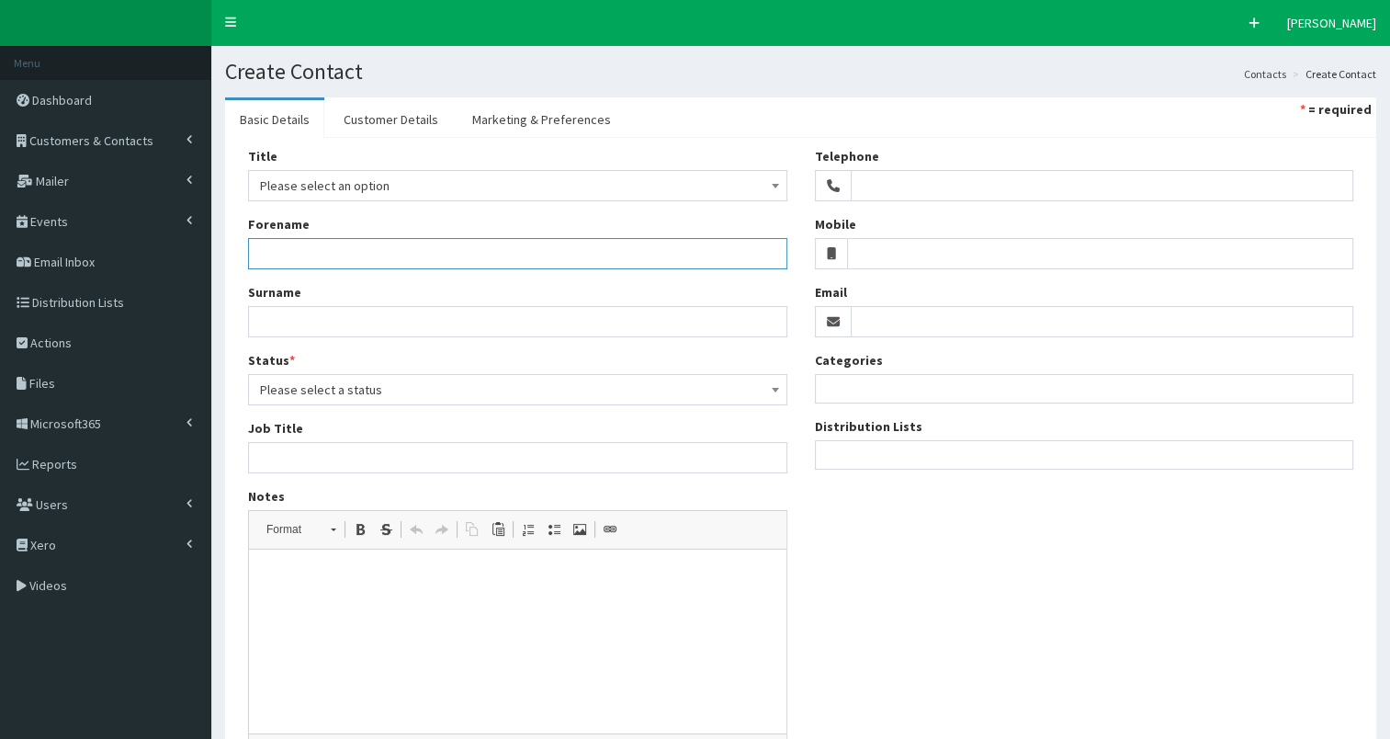
click at [278, 262] on input "Forename" at bounding box center [517, 253] width 539 height 31
type input "Gorgia"
click at [279, 315] on input "Surname" at bounding box center [517, 321] width 539 height 31
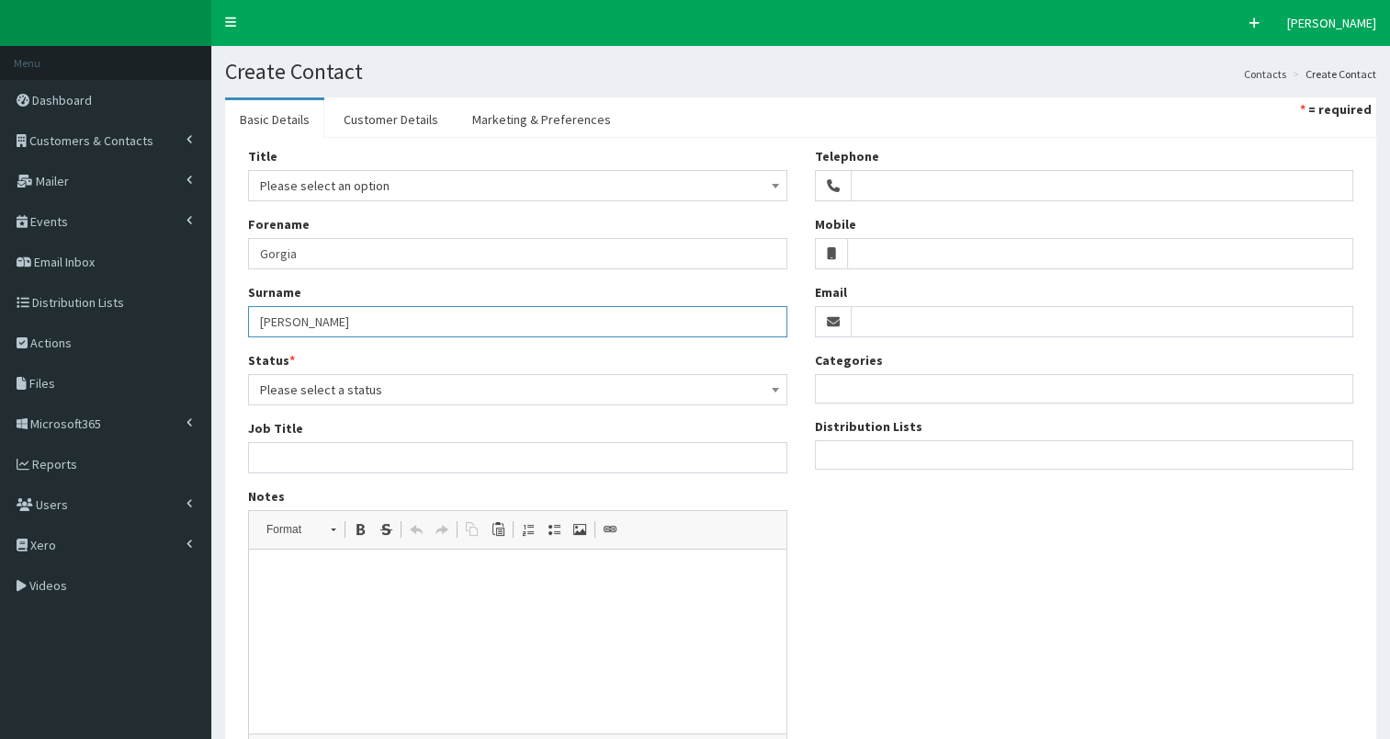
type input "Gould MP"
click at [339, 383] on span "Please select a status" at bounding box center [517, 390] width 515 height 26
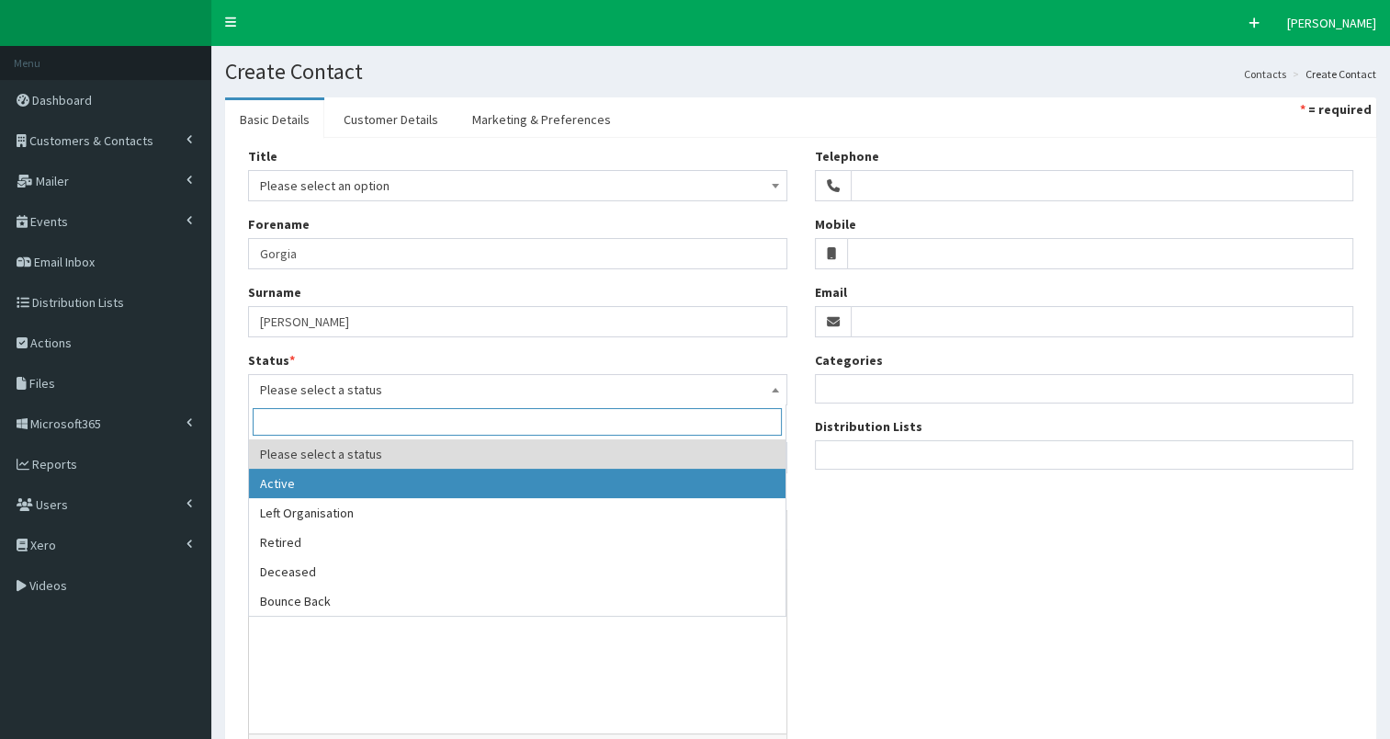
select select "1"
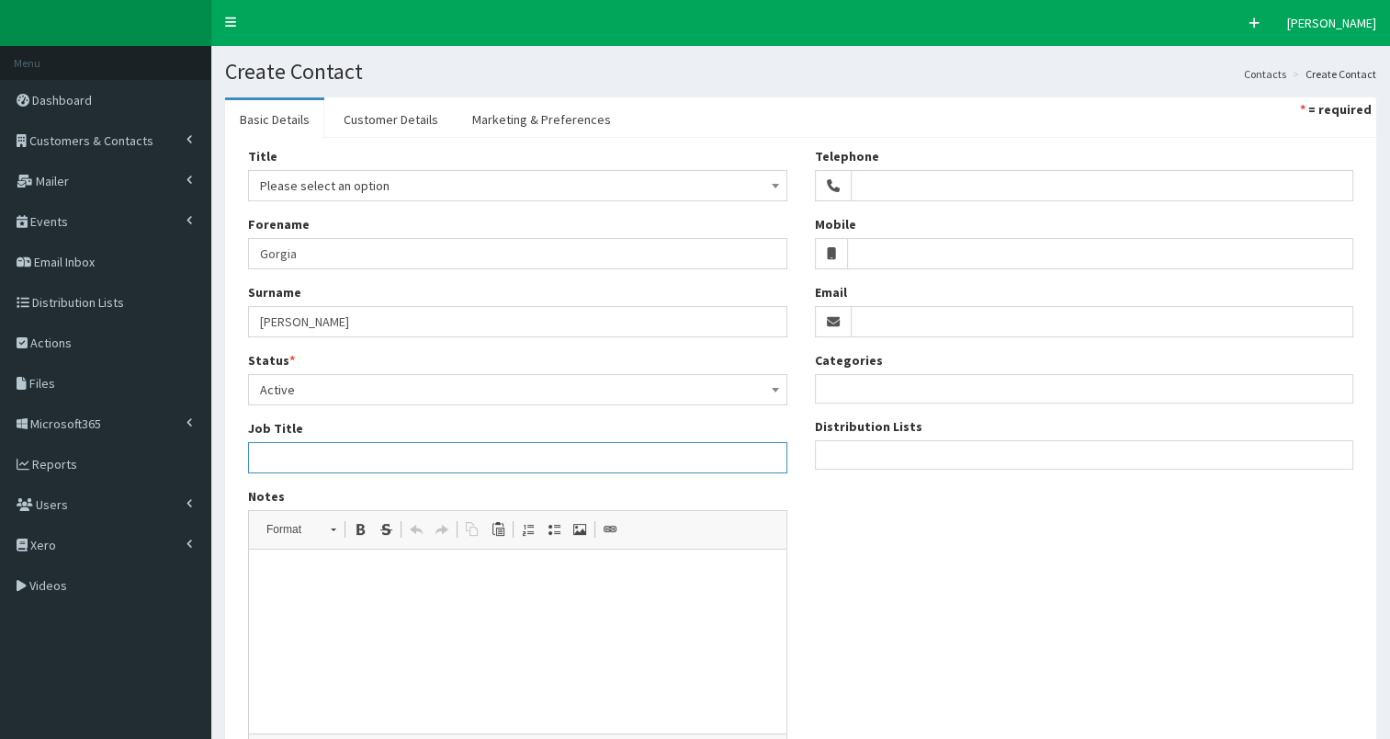
click at [312, 467] on input "Job Title" at bounding box center [517, 457] width 539 height 31
paste input "Minister of State in the Department for Education"
type input "Minister of State in the Department for Education"
click at [905, 461] on ul at bounding box center [1085, 452] width 538 height 23
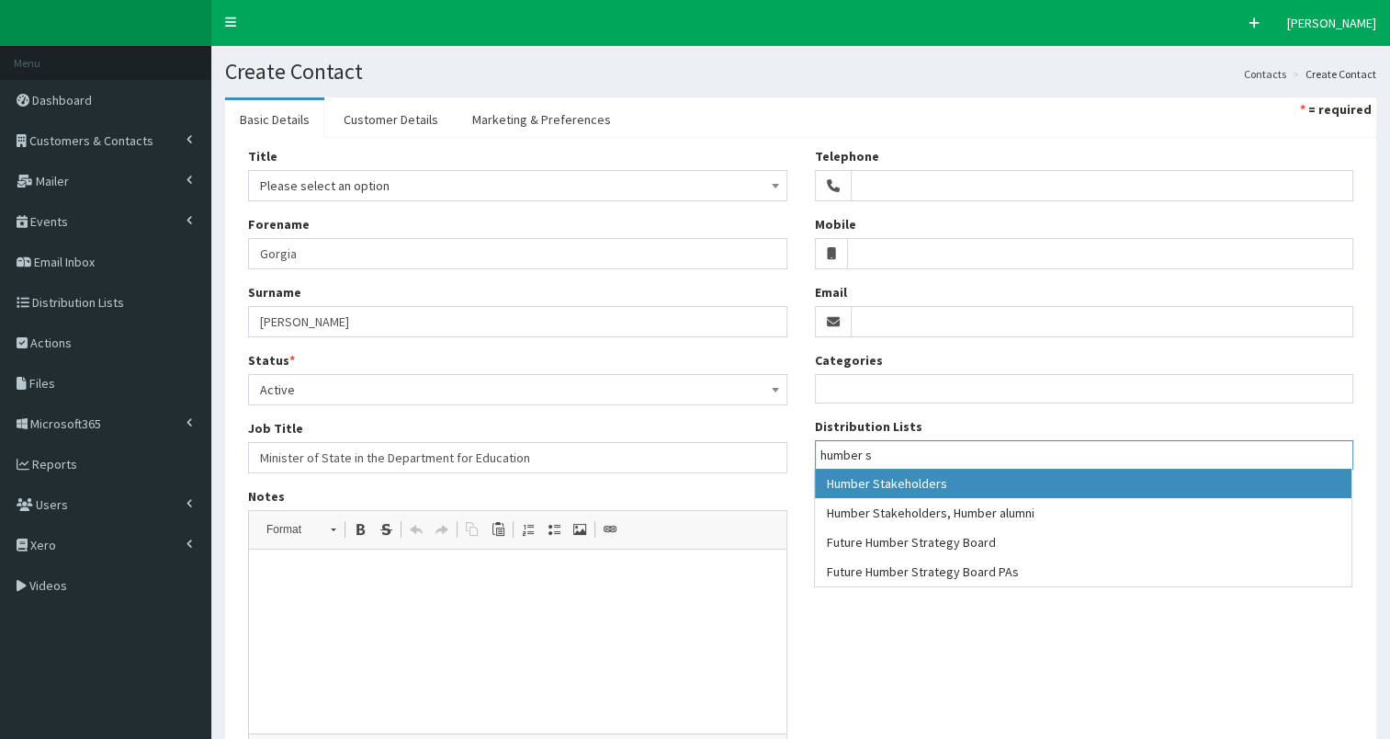
type input "humber s"
select select "139"
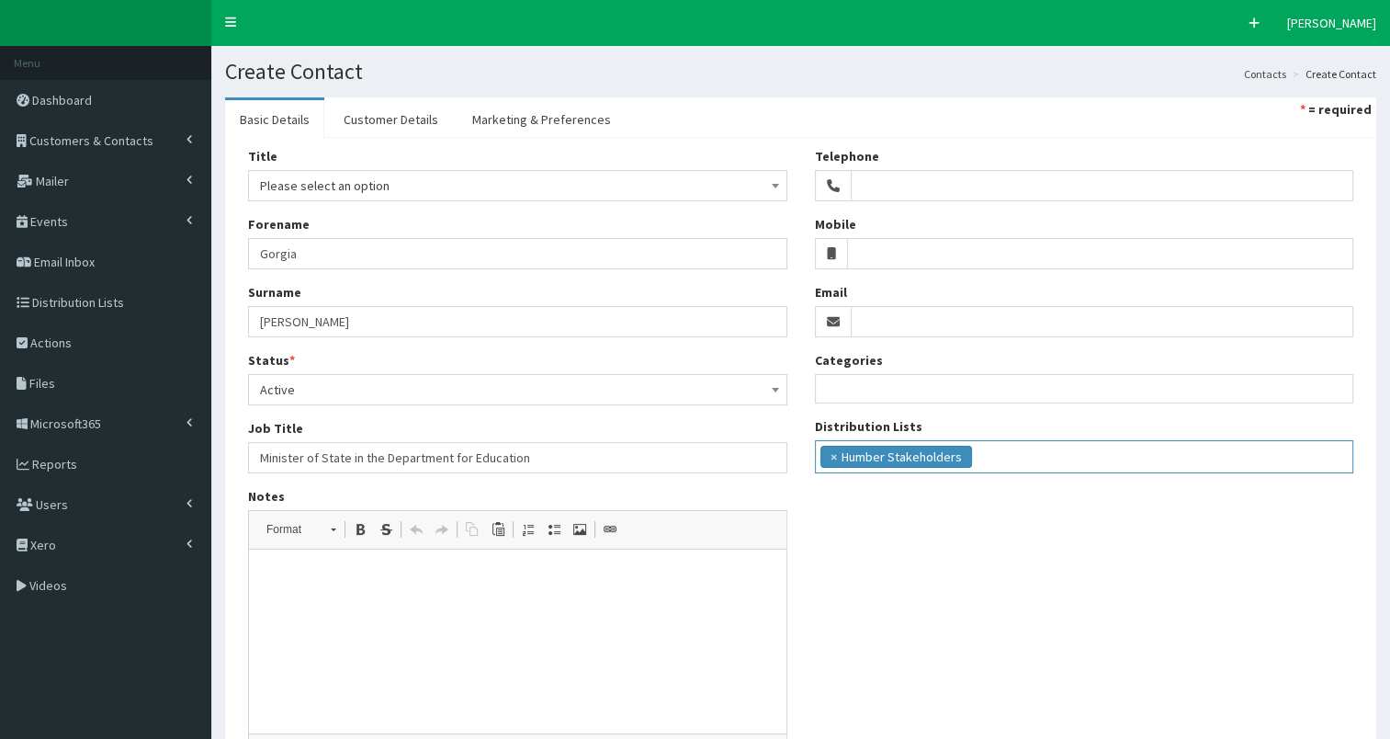
click at [323, 596] on html at bounding box center [518, 577] width 538 height 56
click at [860, 324] on input "Email" at bounding box center [1103, 321] width 504 height 31
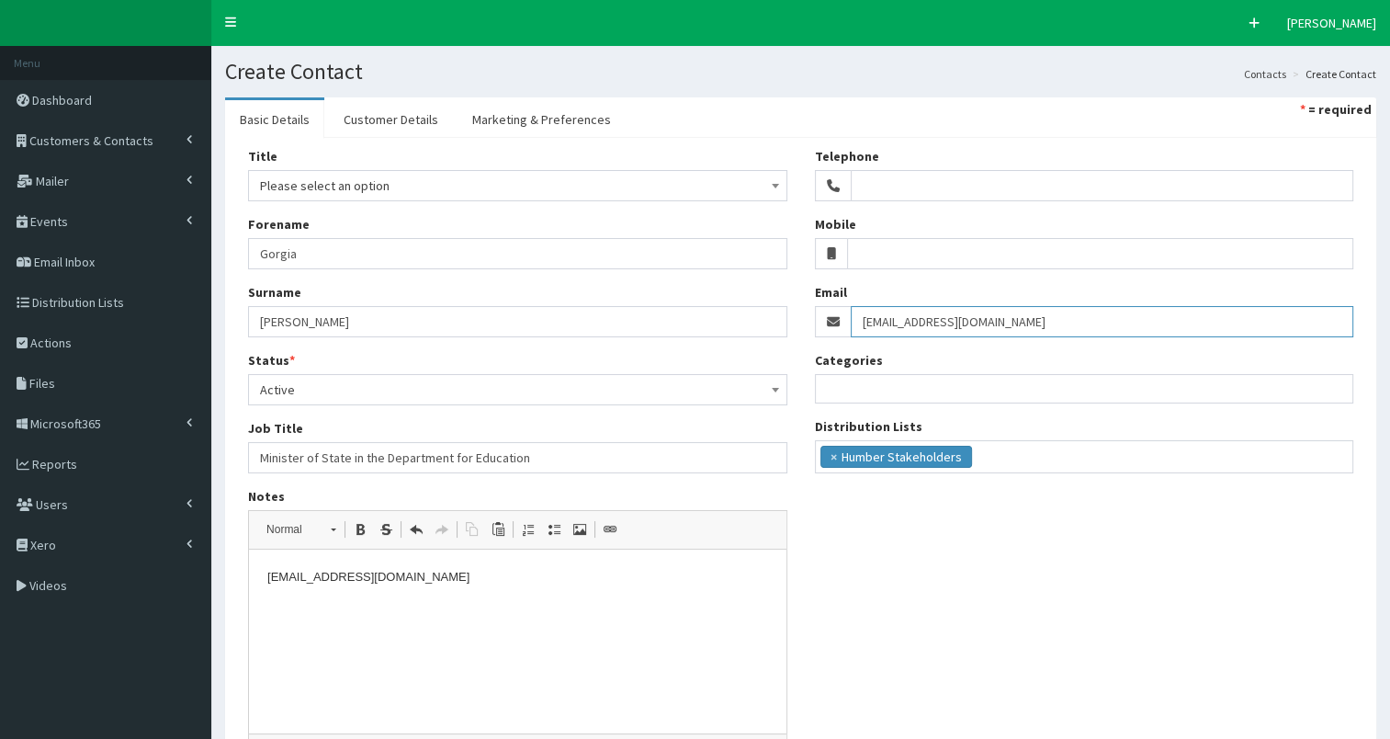
type input "Psgeorgiagould@cabinetoffice.gov.uk"
click at [501, 584] on p "Psgeorgiagould@cabinetoffice.gov.uk" at bounding box center [517, 577] width 501 height 19
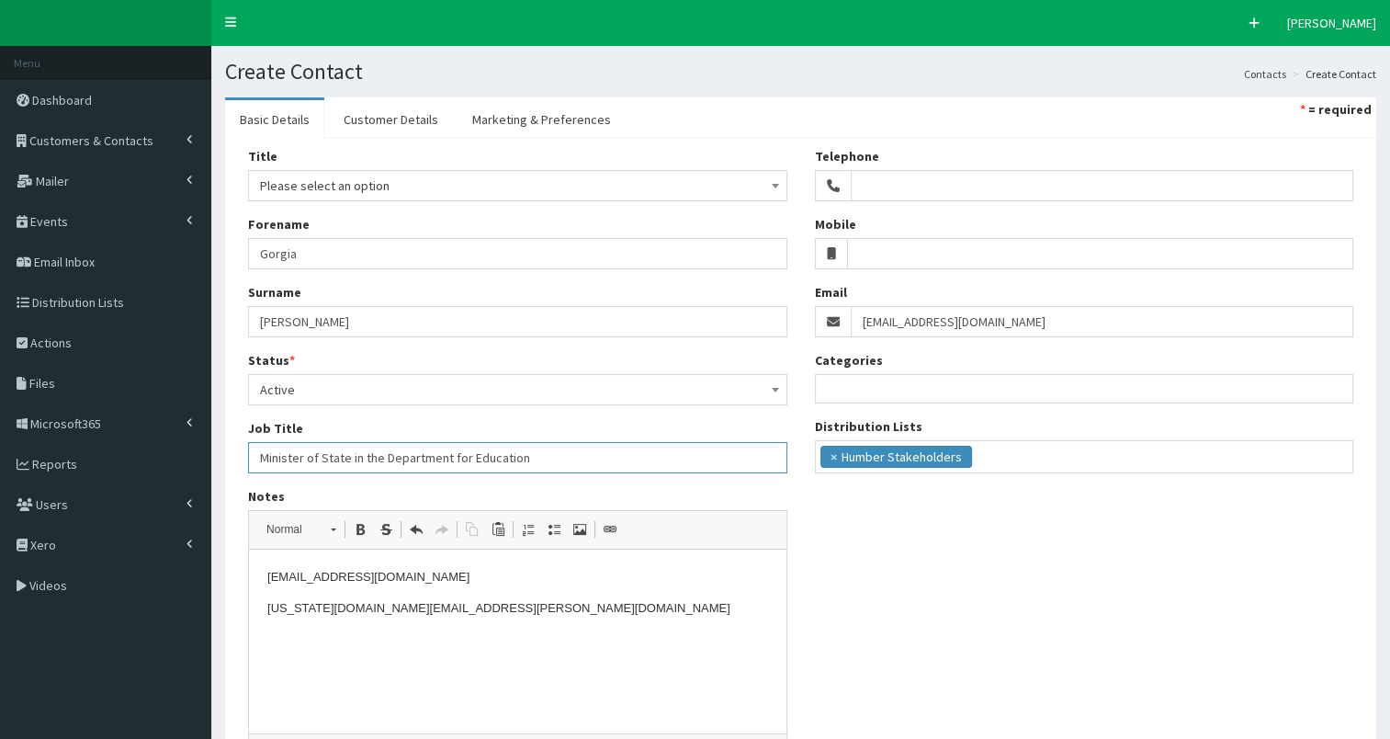
click at [566, 457] on input "Minister of State in the Department for Education" at bounding box center [517, 457] width 539 height 31
type input "Minister of State in the Department for Education & MP for Queen's Park and Mai…"
click at [391, 185] on span "Please select an option" at bounding box center [517, 186] width 515 height 26
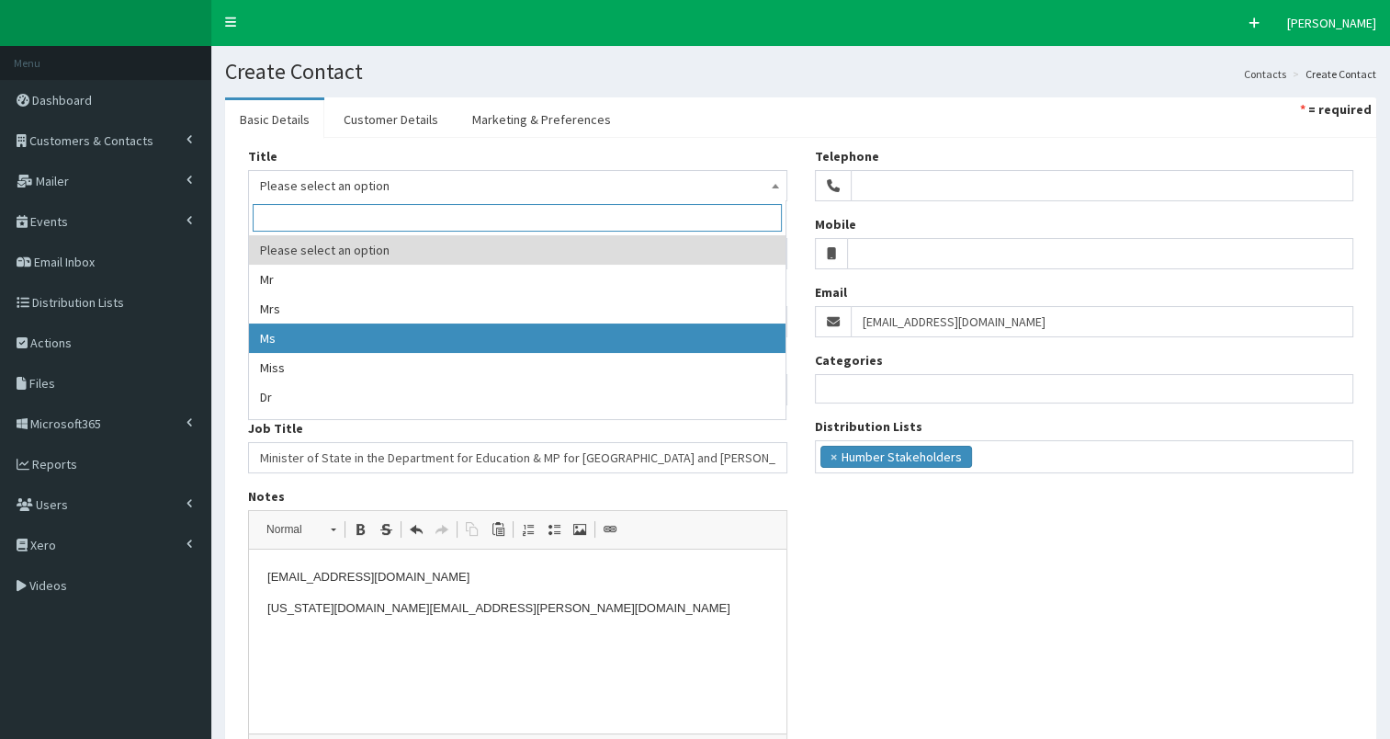
select select "3"
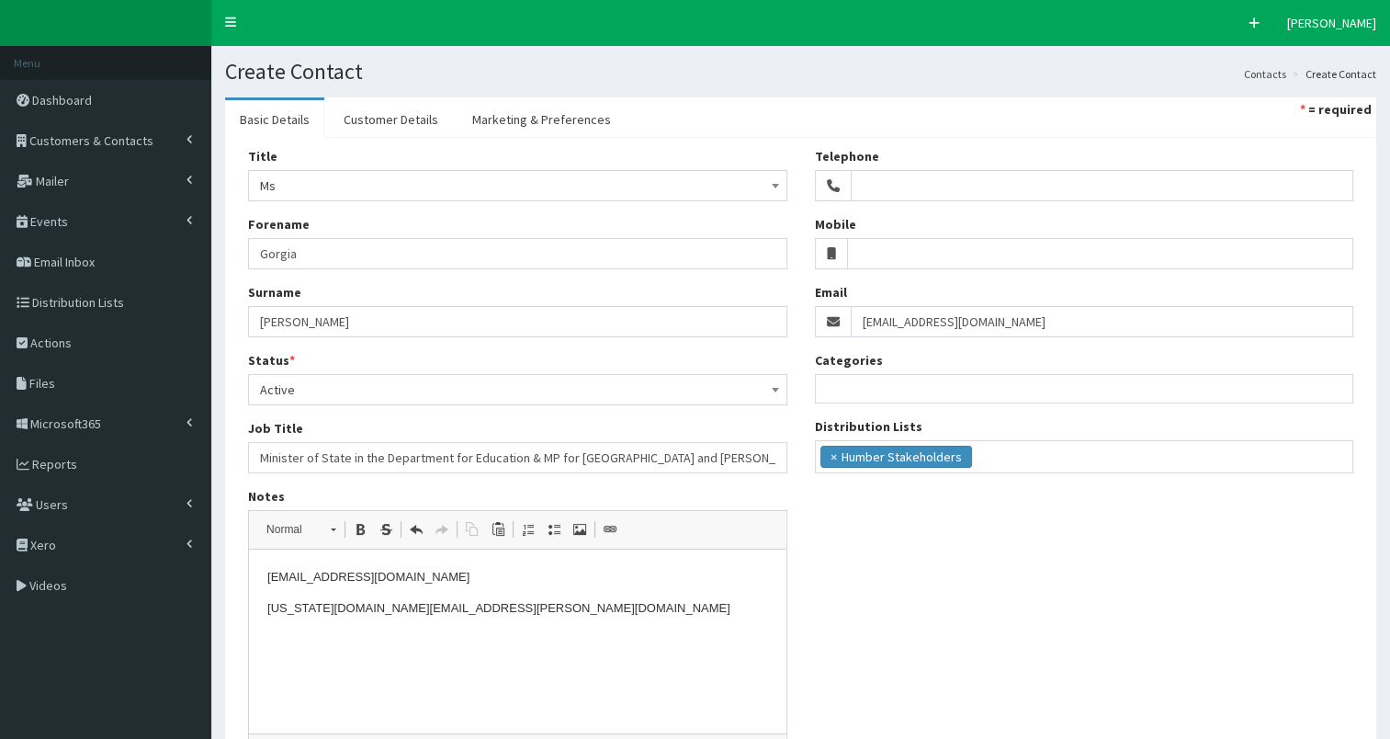
scroll to position [176, 0]
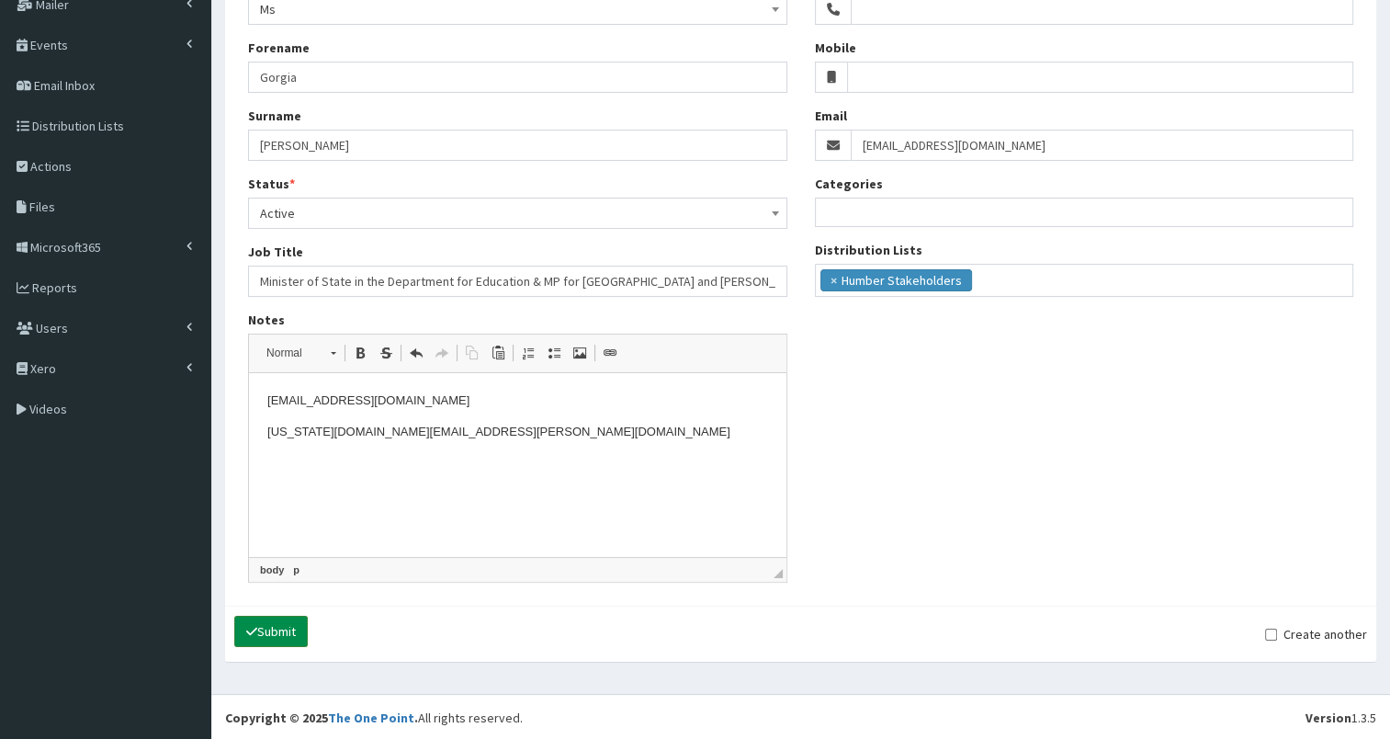
click at [258, 627] on button "Submit" at bounding box center [271, 631] width 74 height 31
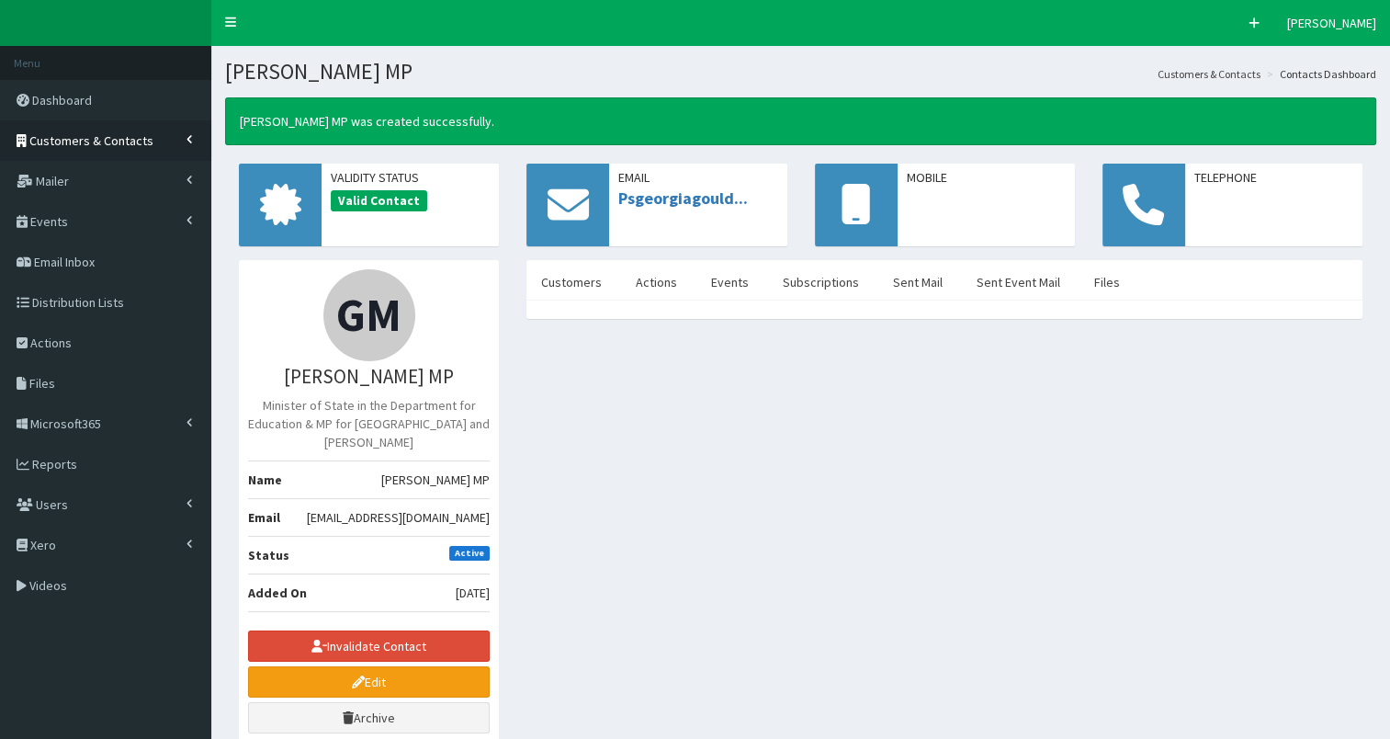
click at [108, 140] on span "Customers & Contacts" at bounding box center [91, 140] width 124 height 17
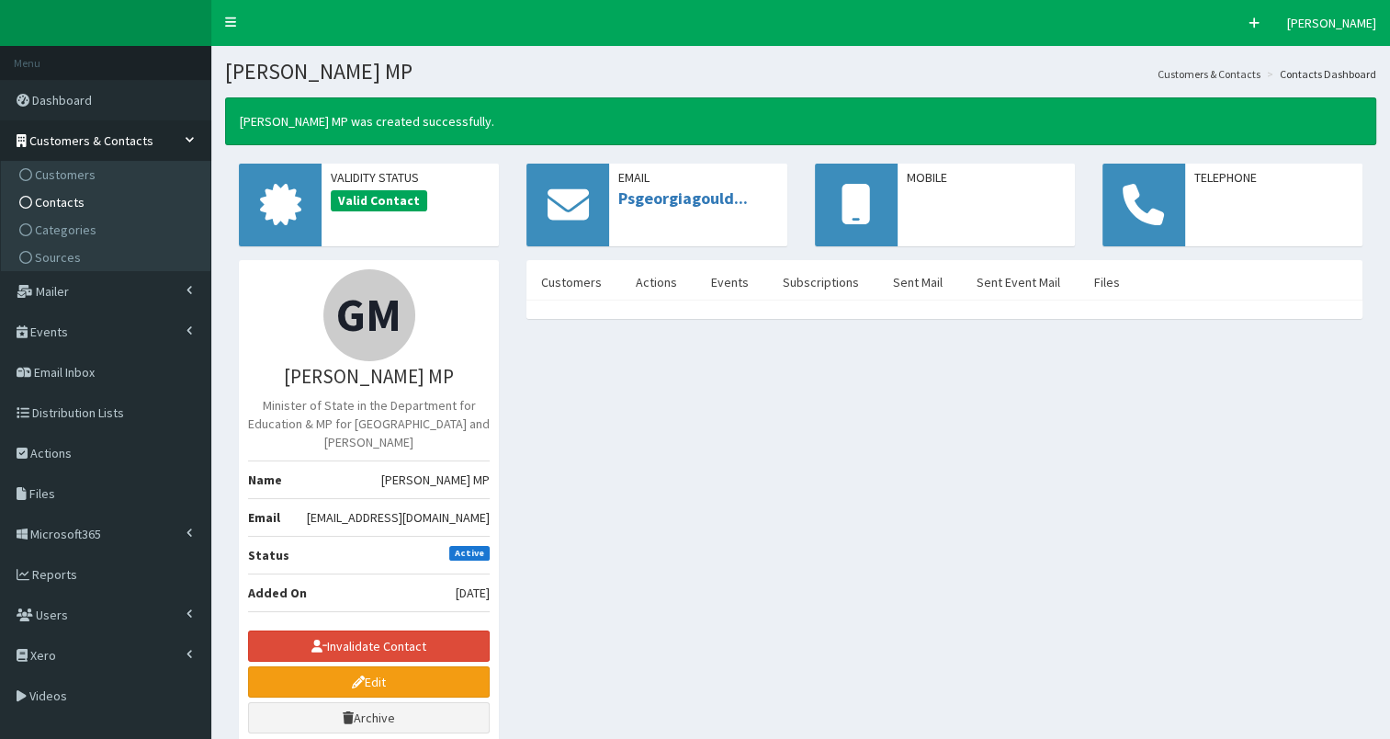
click at [107, 205] on link "Contacts" at bounding box center [108, 202] width 205 height 28
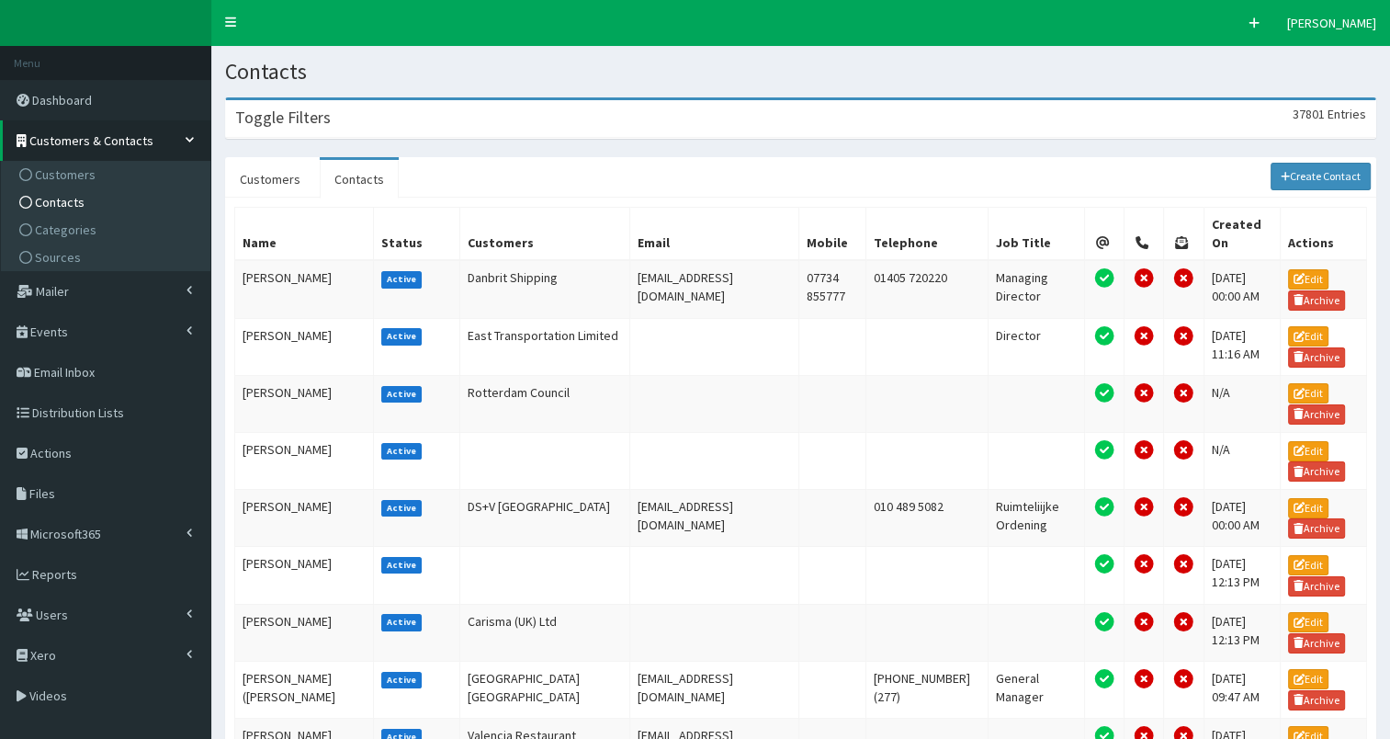
click at [533, 113] on div "Toggle Filters 37801 Entries" at bounding box center [800, 119] width 1149 height 38
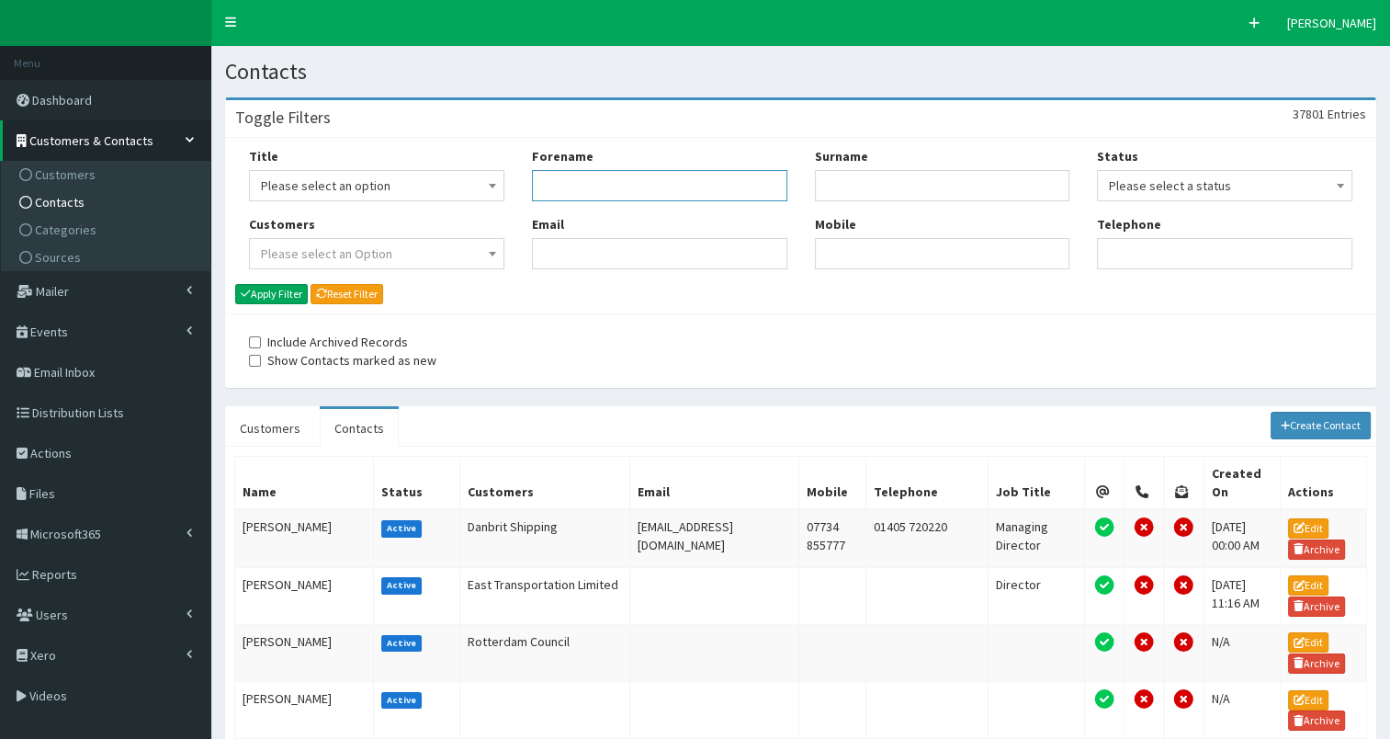
click at [713, 187] on input "Forename" at bounding box center [659, 185] width 255 height 31
type input "el"
type input "reev"
click at [276, 297] on button "Apply Filter" at bounding box center [271, 294] width 73 height 20
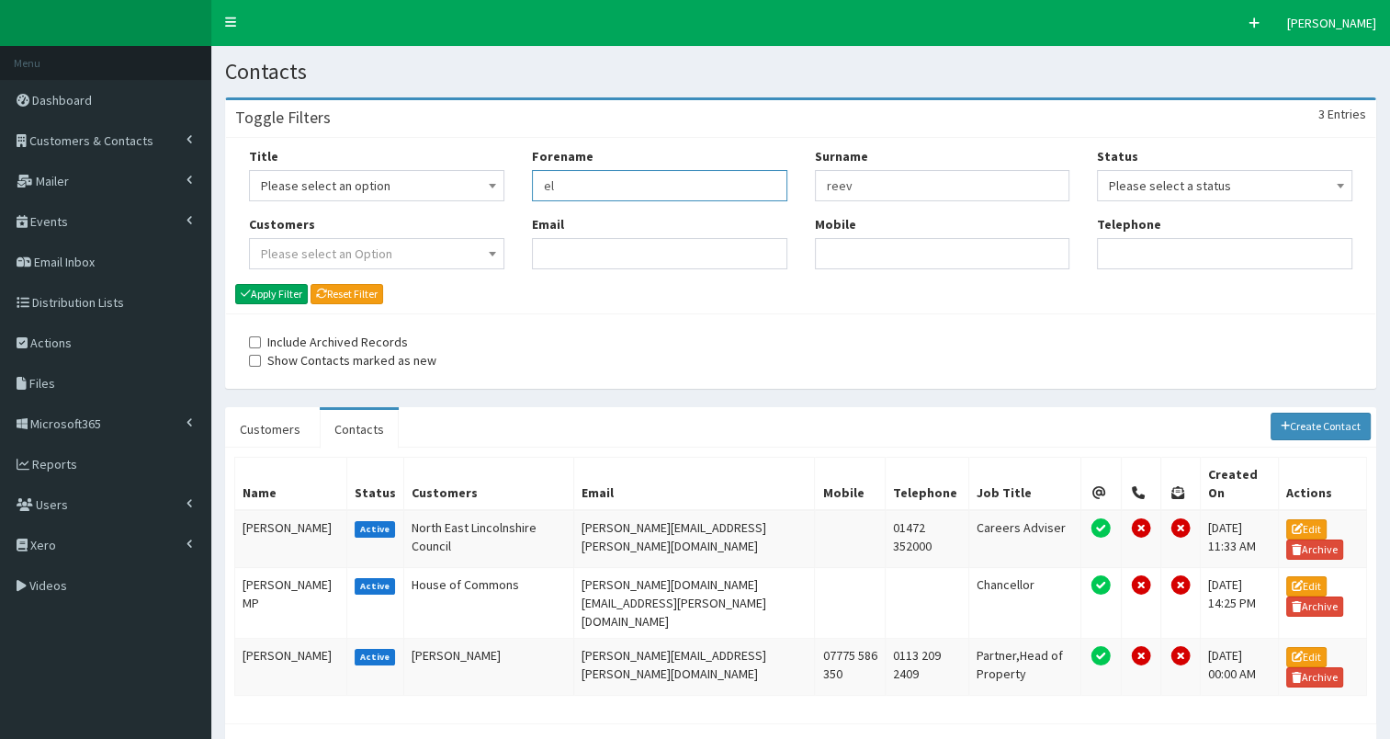
drag, startPoint x: 541, startPoint y: 186, endPoint x: 617, endPoint y: 187, distance: 76.3
click at [617, 188] on input "el" at bounding box center [659, 185] width 255 height 31
type input "c"
type input "mckinnel"
click at [271, 287] on button "Apply Filter" at bounding box center [271, 294] width 73 height 20
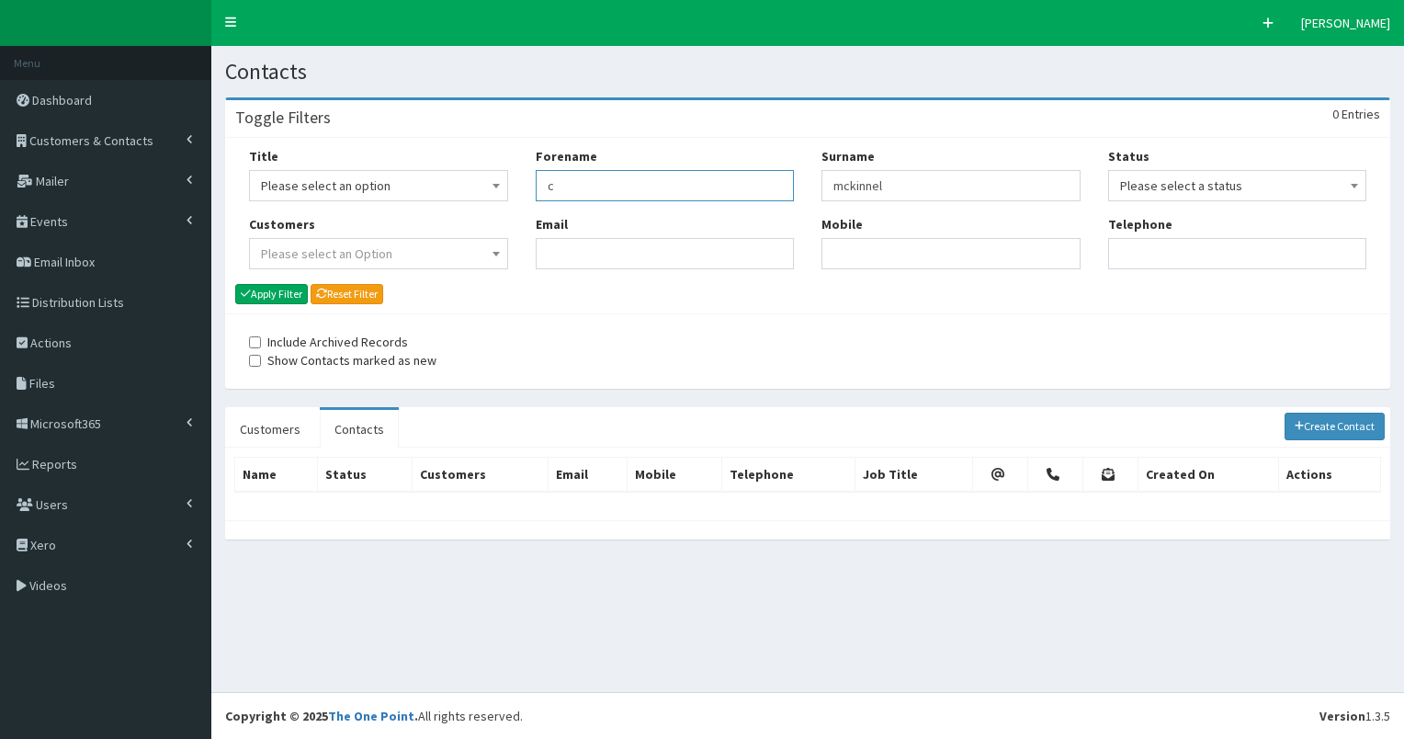
drag, startPoint x: 542, startPoint y: 180, endPoint x: 581, endPoint y: 189, distance: 39.7
click at [581, 189] on input "c" at bounding box center [665, 185] width 259 height 31
click at [569, 187] on input "lucyrigby" at bounding box center [665, 185] width 259 height 31
drag, startPoint x: 567, startPoint y: 187, endPoint x: 653, endPoint y: 196, distance: 86.8
click at [661, 187] on input "lucyrigby" at bounding box center [665, 185] width 259 height 31
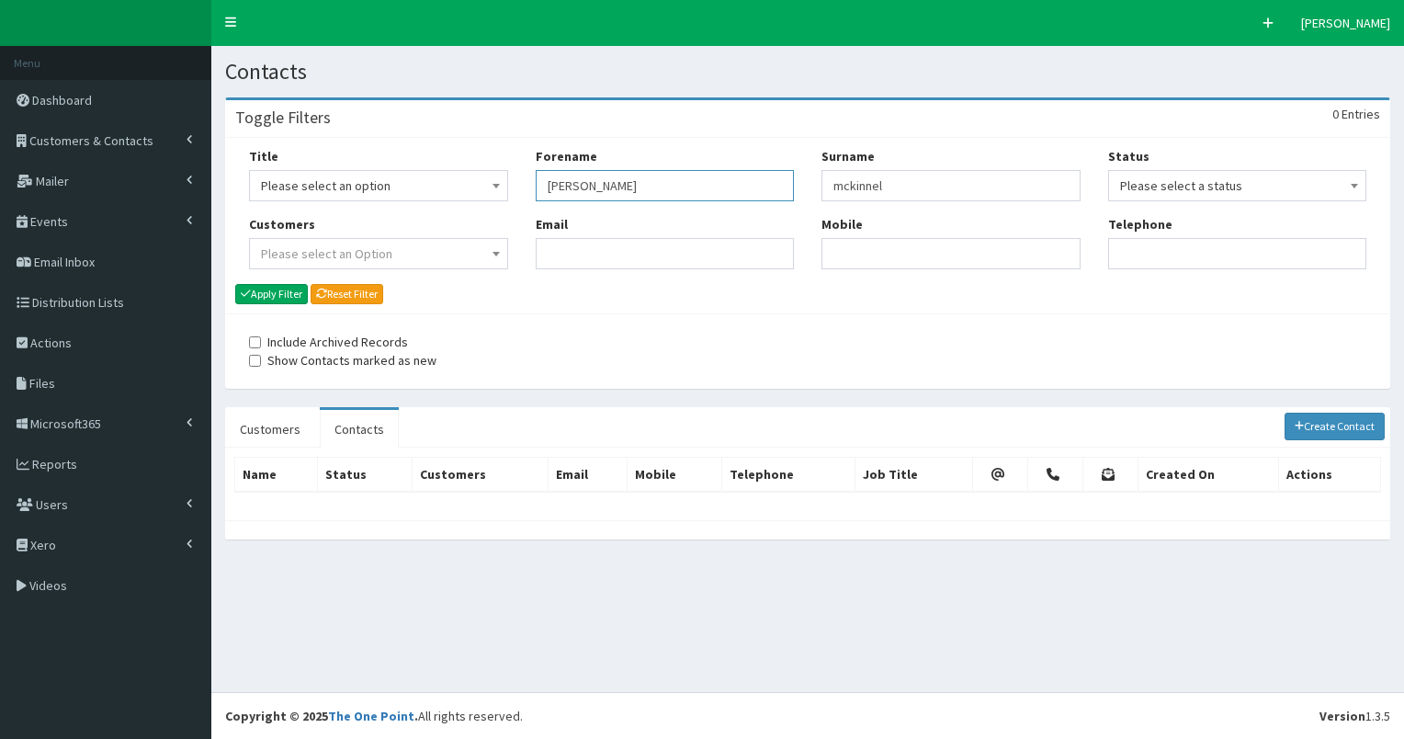
type input "[PERSON_NAME]"
paste input "[PERSON_NAME]"
type input "[PERSON_NAME]"
click at [235, 284] on button "Apply Filter" at bounding box center [271, 294] width 73 height 20
click at [1331, 433] on link "Create Contact" at bounding box center [1335, 427] width 101 height 28
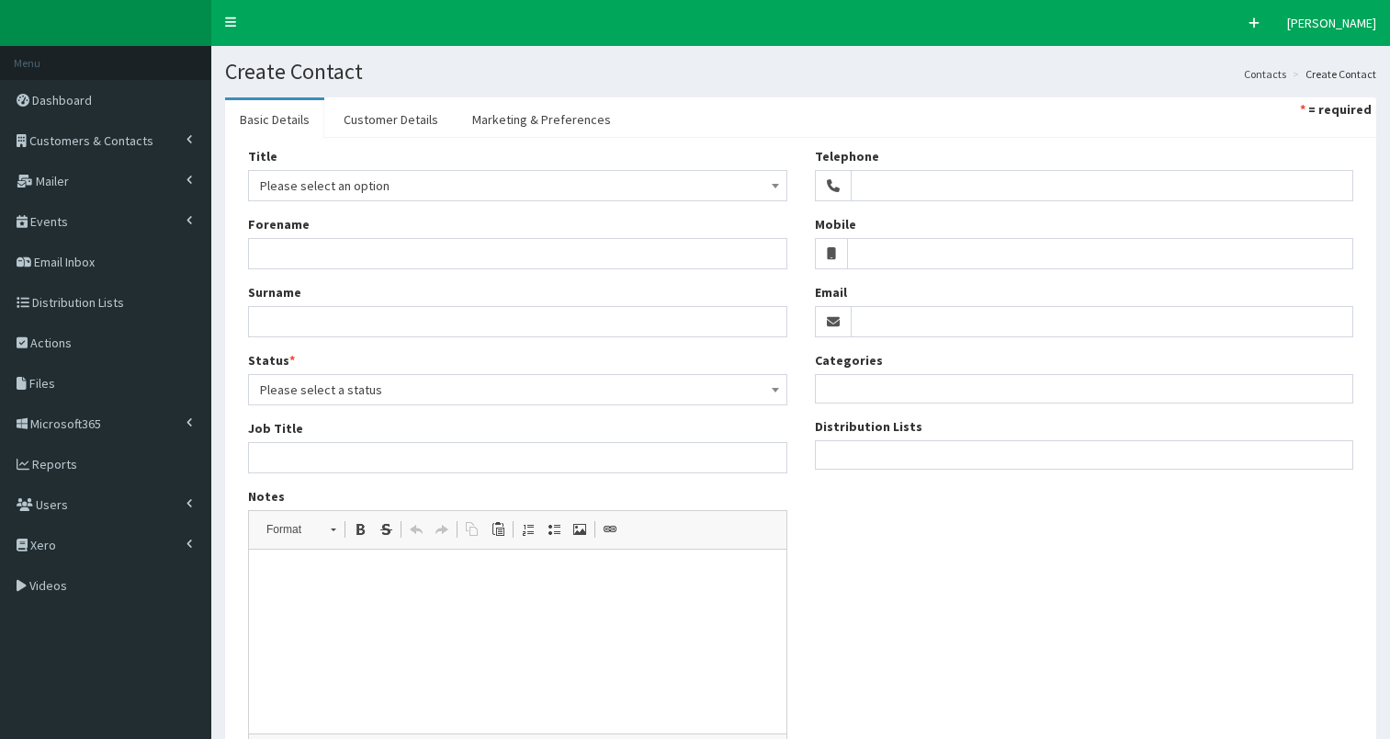
select select
click at [325, 191] on span "Please select an option" at bounding box center [517, 186] width 515 height 26
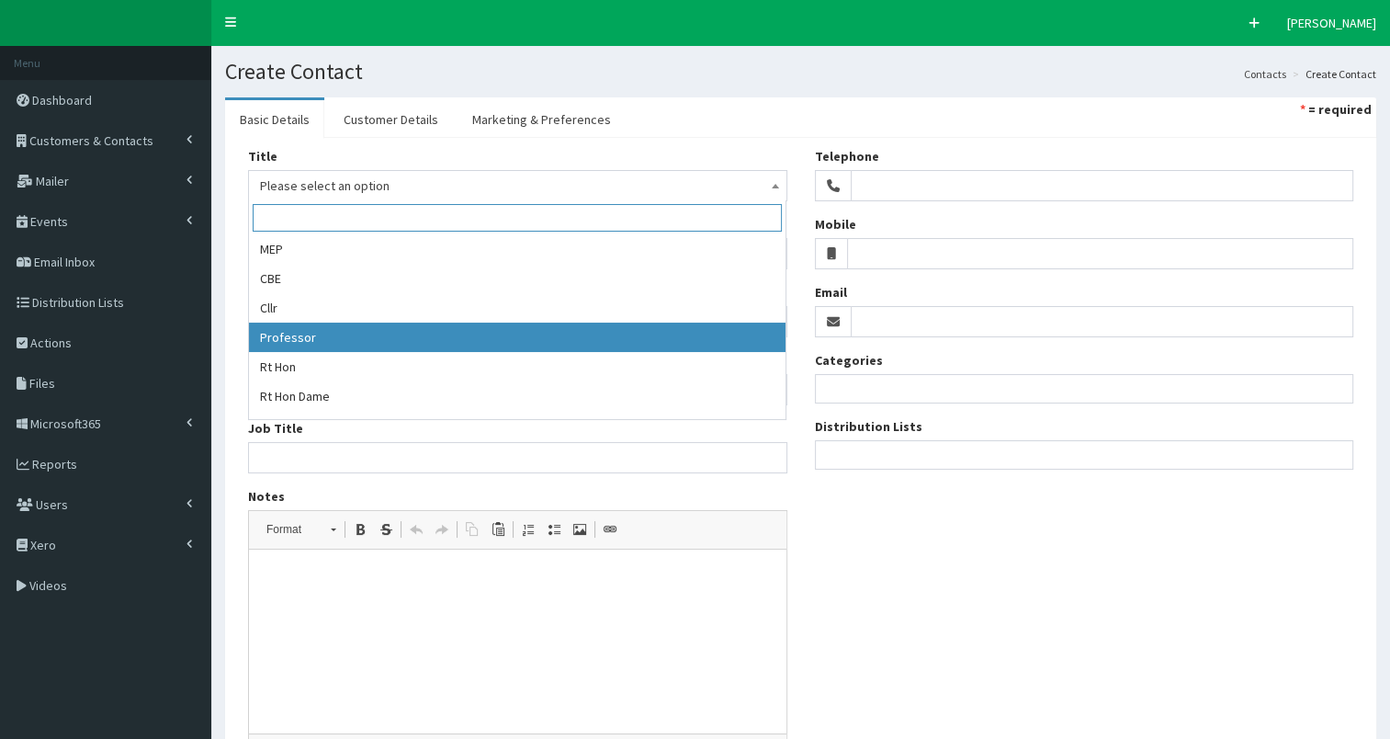
scroll to position [263, 0]
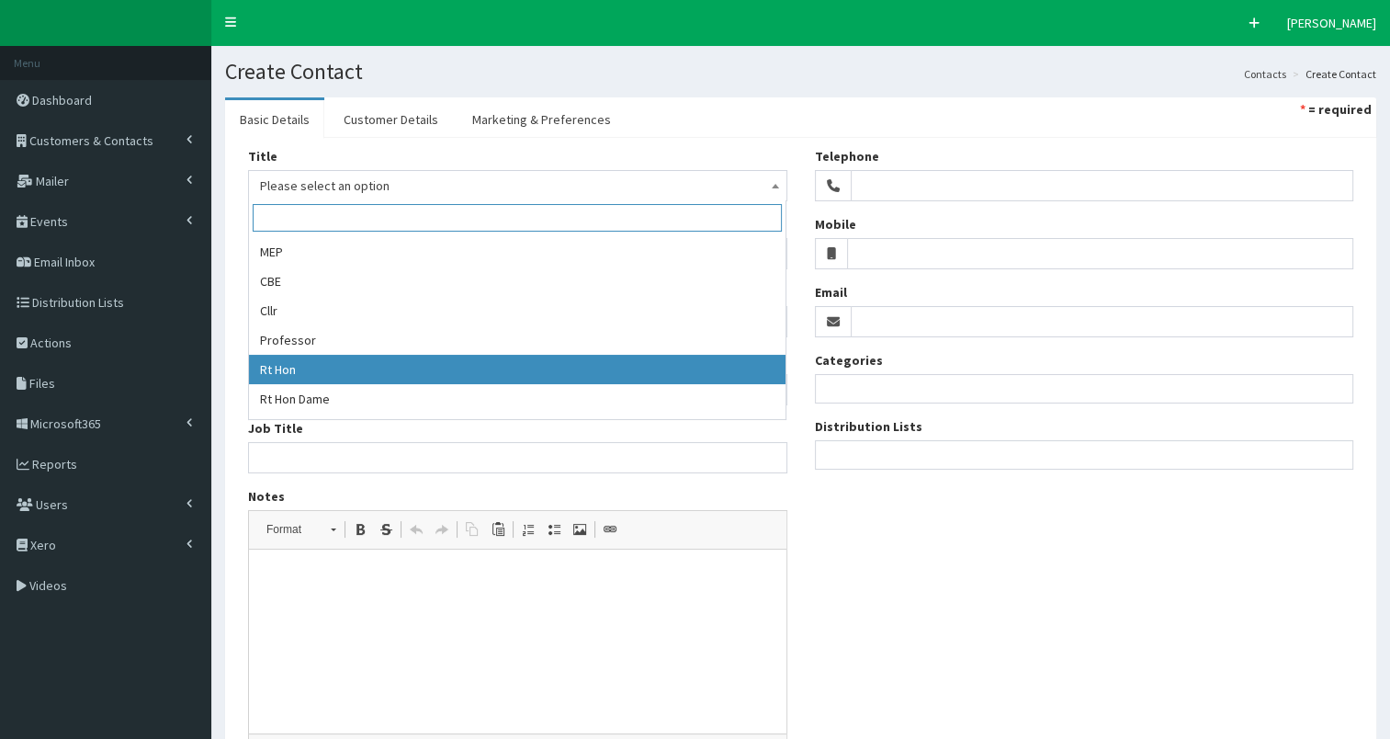
select select "13"
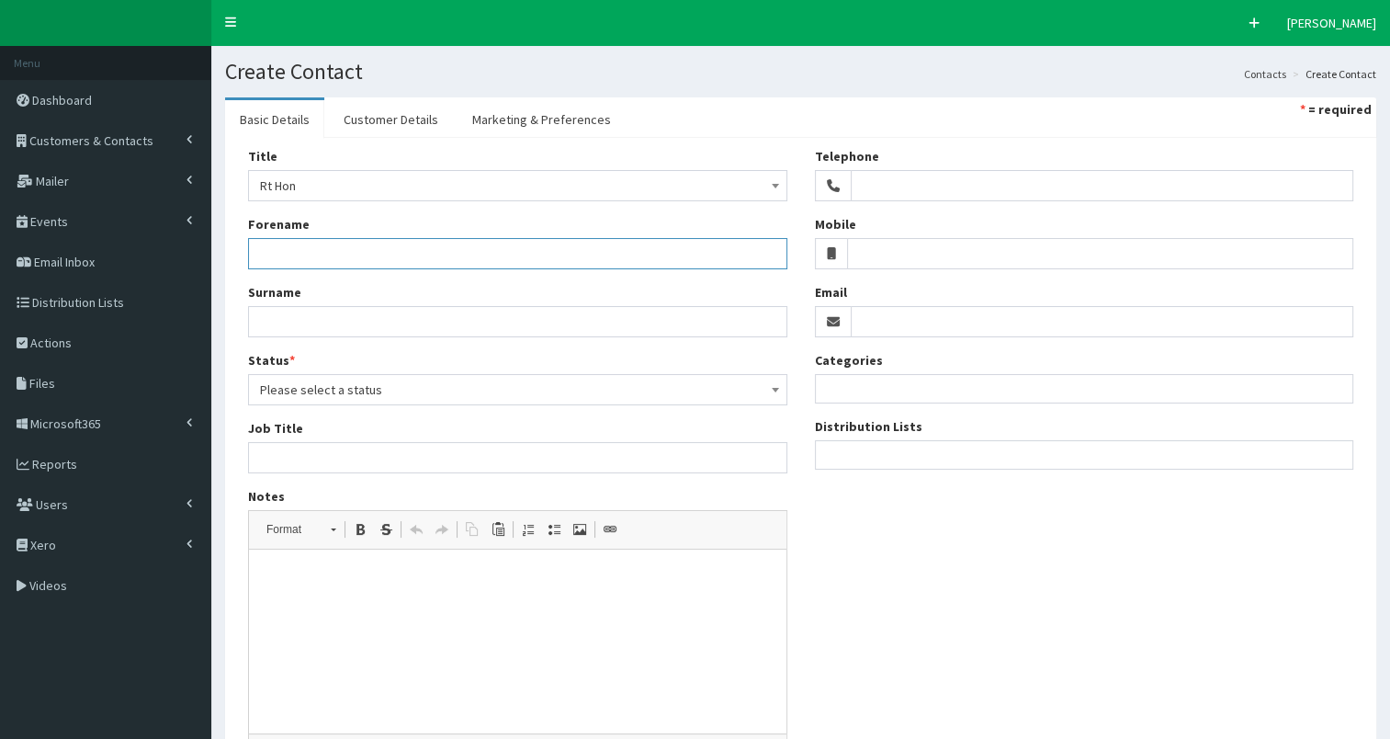
click at [302, 247] on input "Forename" at bounding box center [517, 253] width 539 height 31
paste input "[PERSON_NAME]"
drag, startPoint x: 286, startPoint y: 254, endPoint x: 464, endPoint y: 271, distance: 179.1
click at [469, 270] on div "Title Please select an option Mr Mrs Ms Miss Dr MP QC MBE MEP CBE Cllr Professo…" at bounding box center [517, 460] width 567 height 626
type input "[PERSON_NAME]"
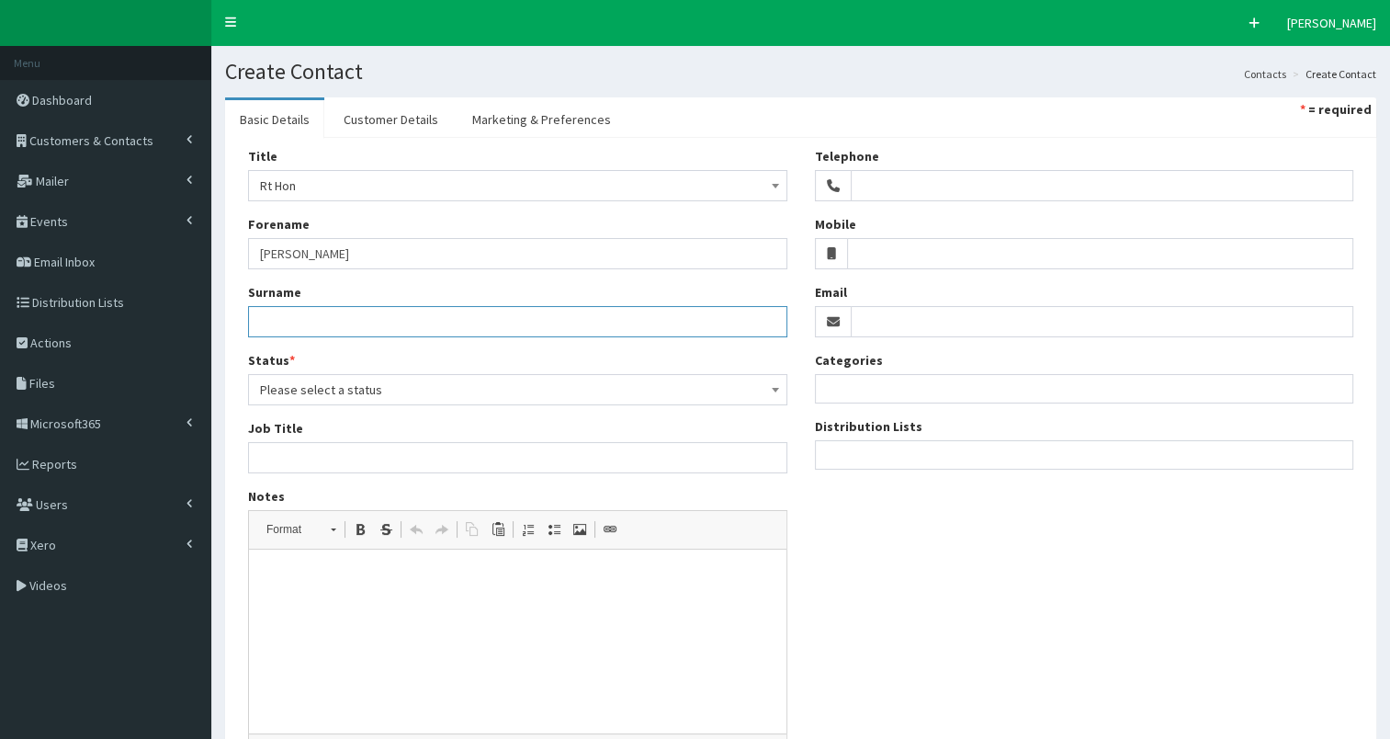
click at [325, 316] on input "Surname" at bounding box center [517, 321] width 539 height 31
paste input "[PERSON_NAME]"
type input "[PERSON_NAME]"
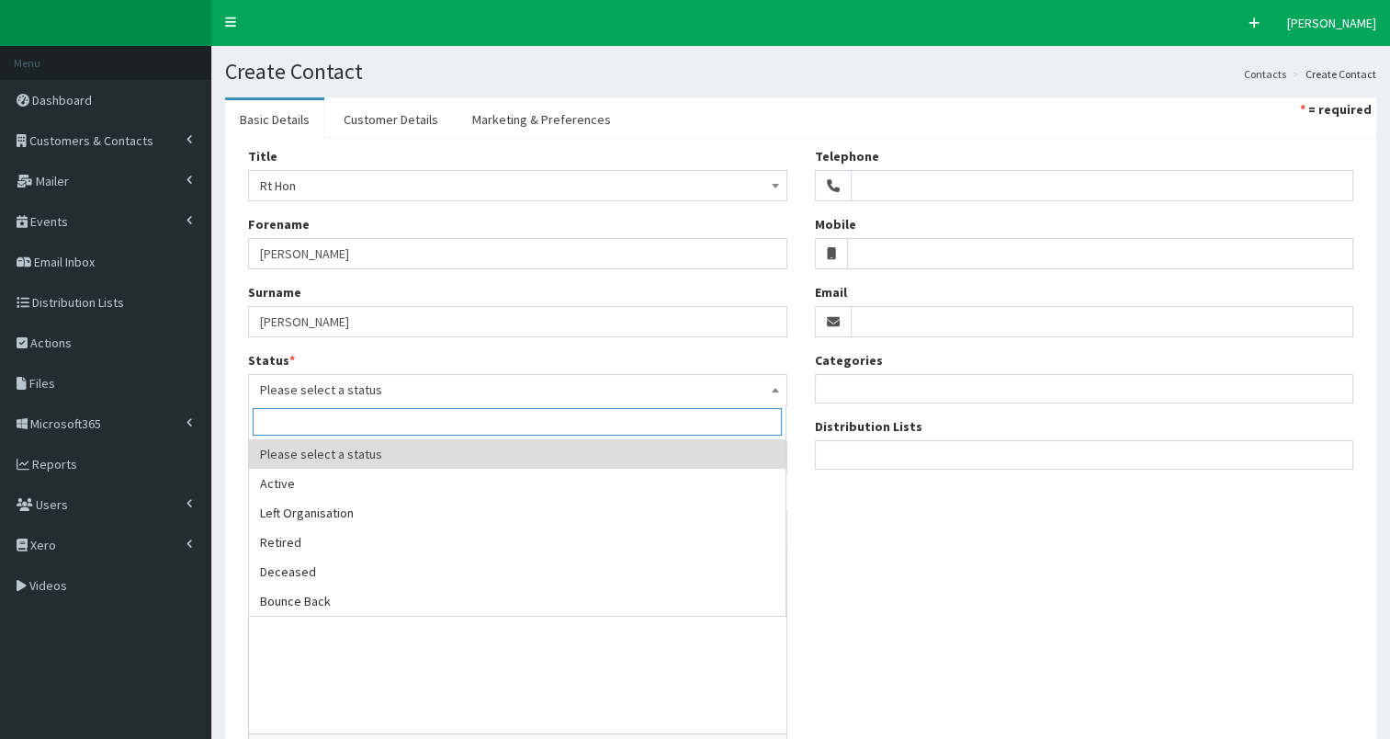
click at [478, 390] on span "Please select a status" at bounding box center [517, 390] width 515 height 26
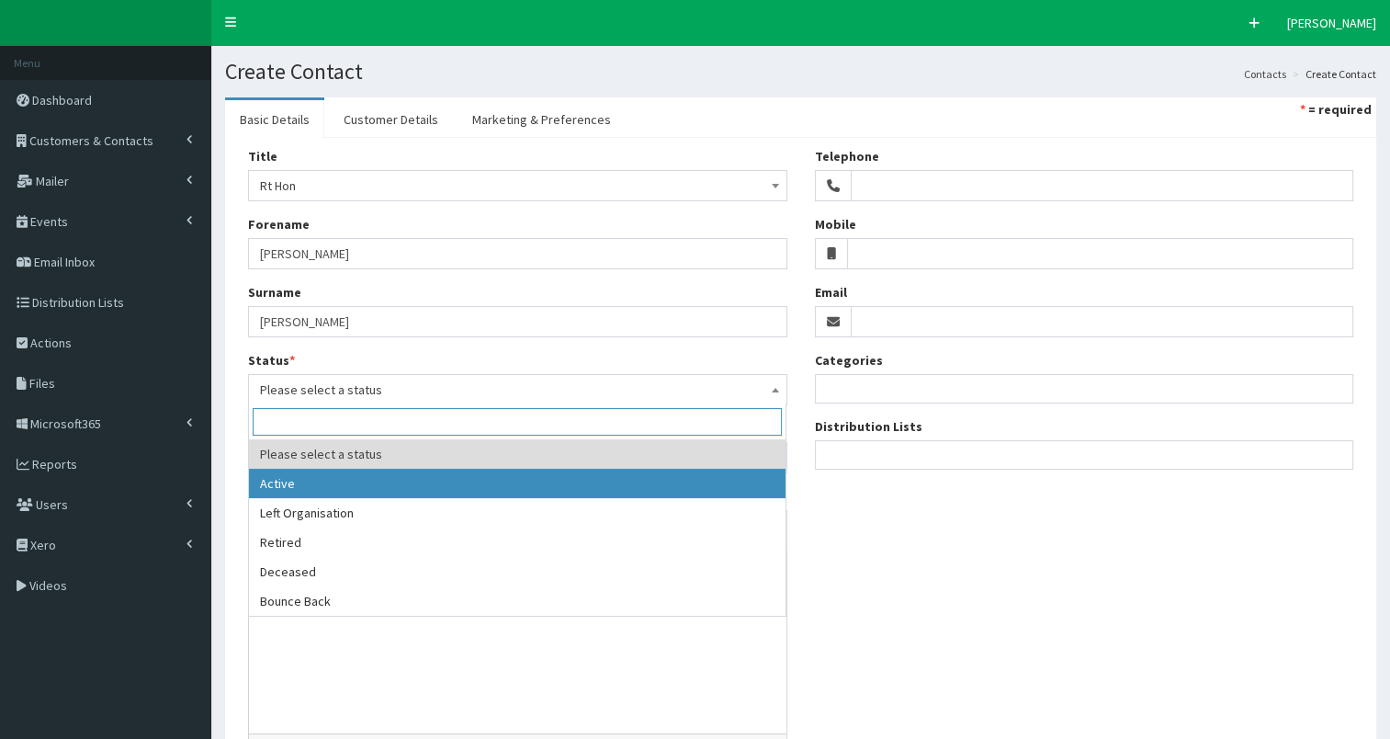
select select "1"
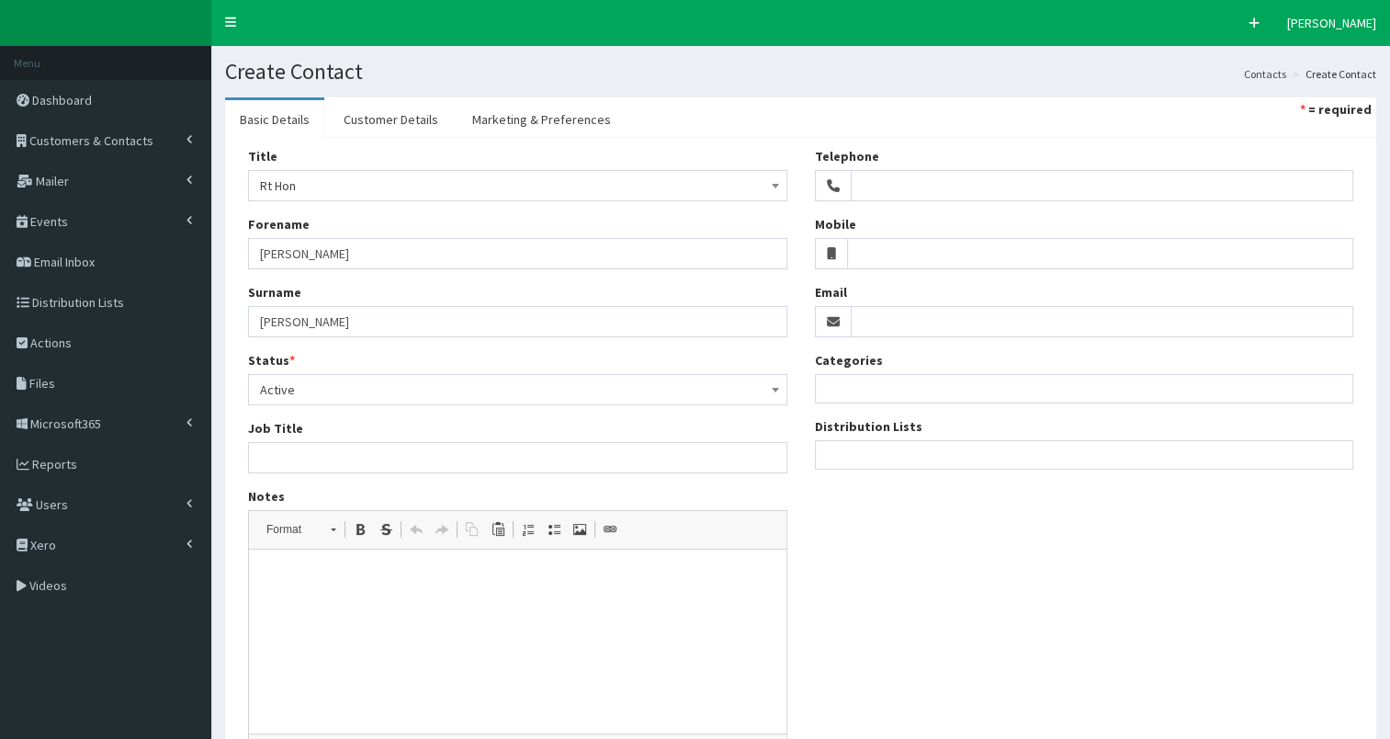
click at [853, 449] on ul at bounding box center [1085, 452] width 538 height 23
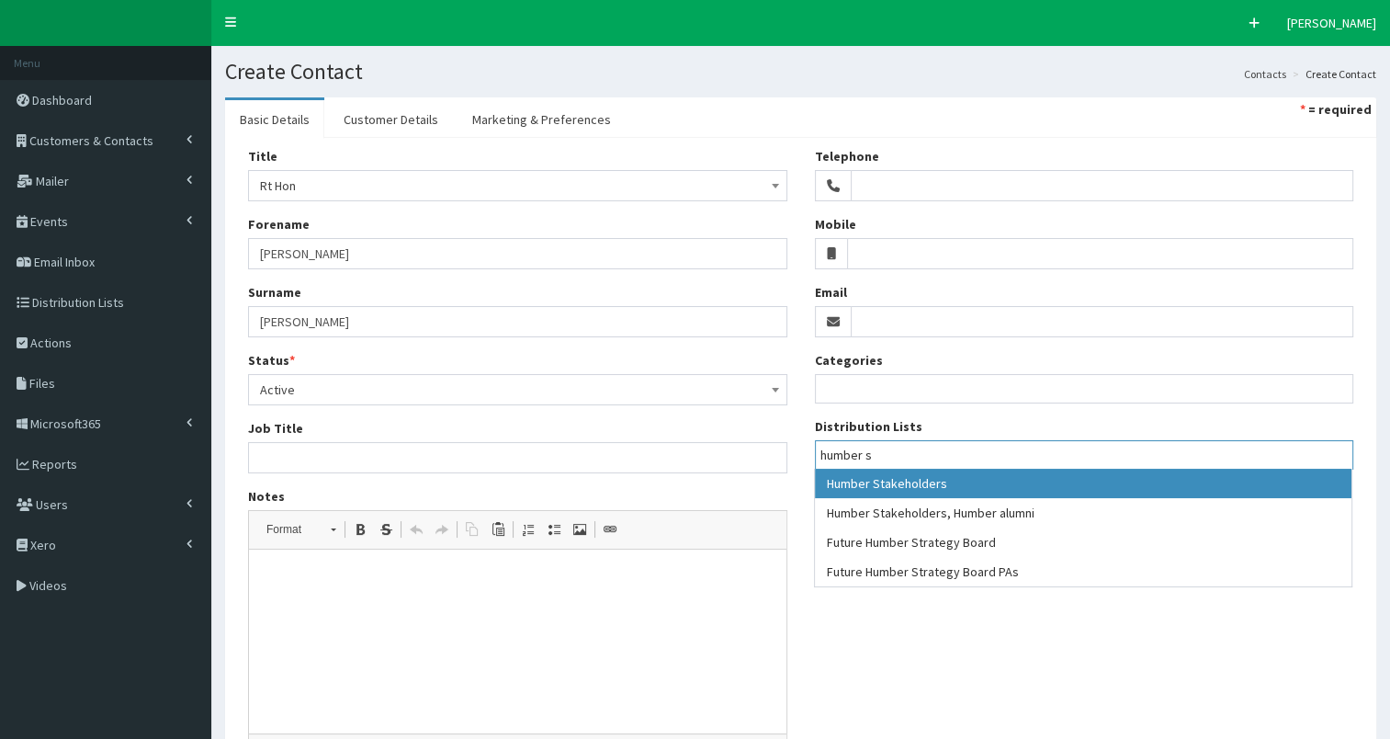
type input "humber s"
select select "139"
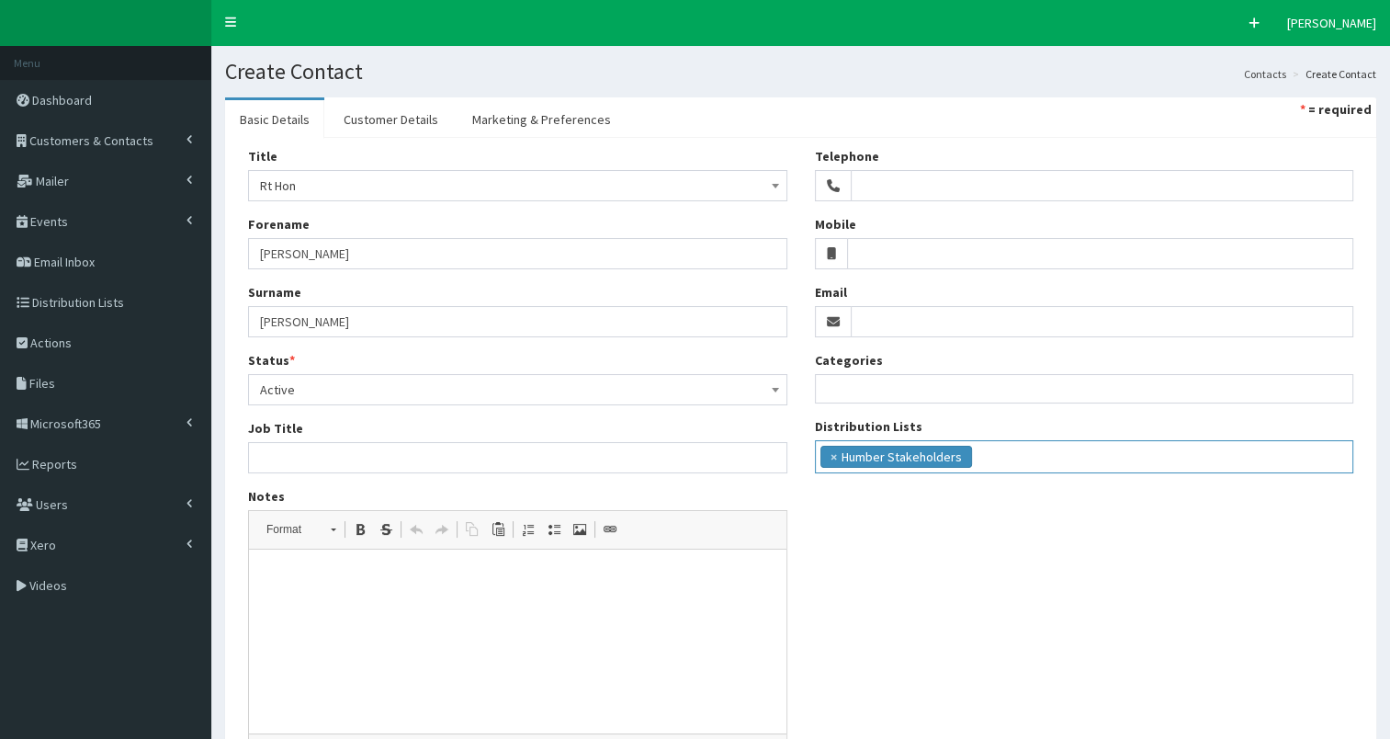
scroll to position [239, 0]
click at [526, 114] on link "Marketing & Preferences" at bounding box center [542, 119] width 168 height 39
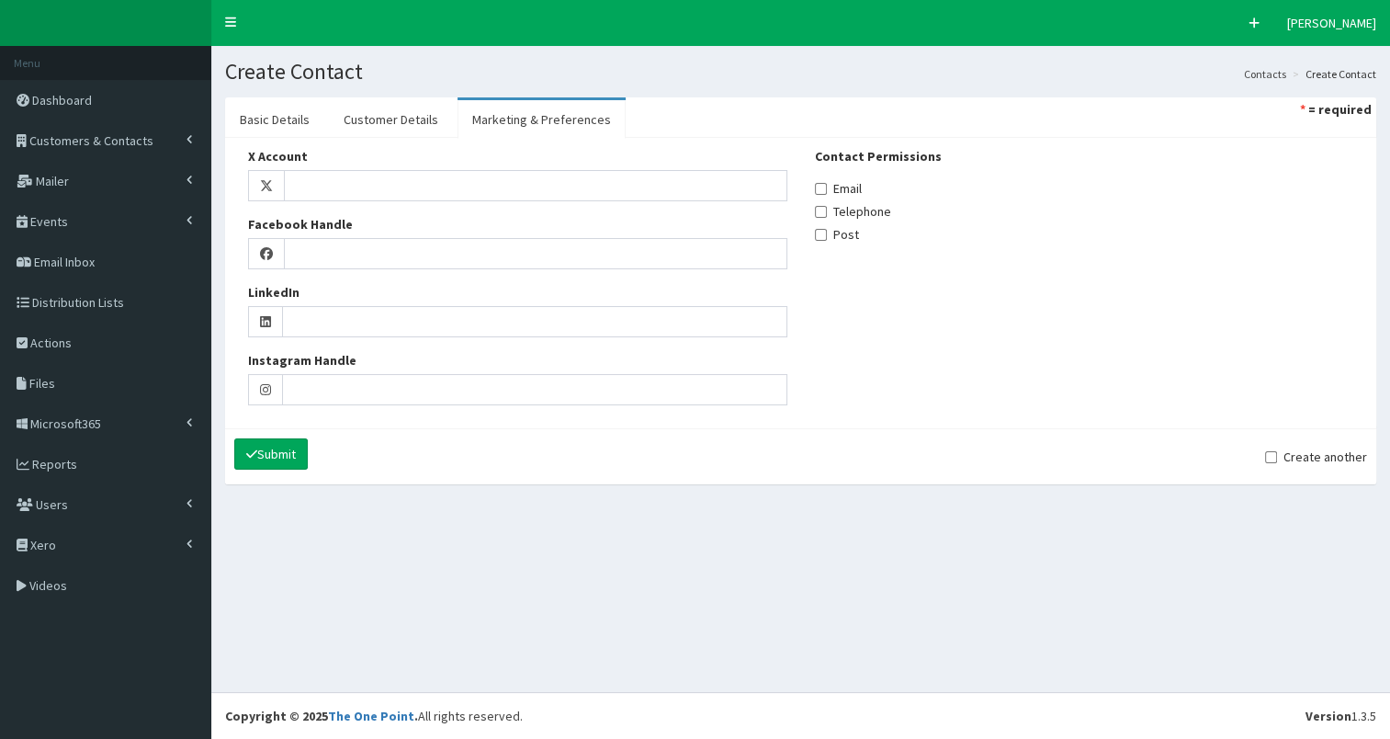
click at [827, 188] on label "Email" at bounding box center [838, 188] width 47 height 18
click at [827, 188] on input "Email" at bounding box center [821, 189] width 12 height 12
checkbox input "true"
click at [395, 123] on link "Customer Details" at bounding box center [391, 119] width 124 height 39
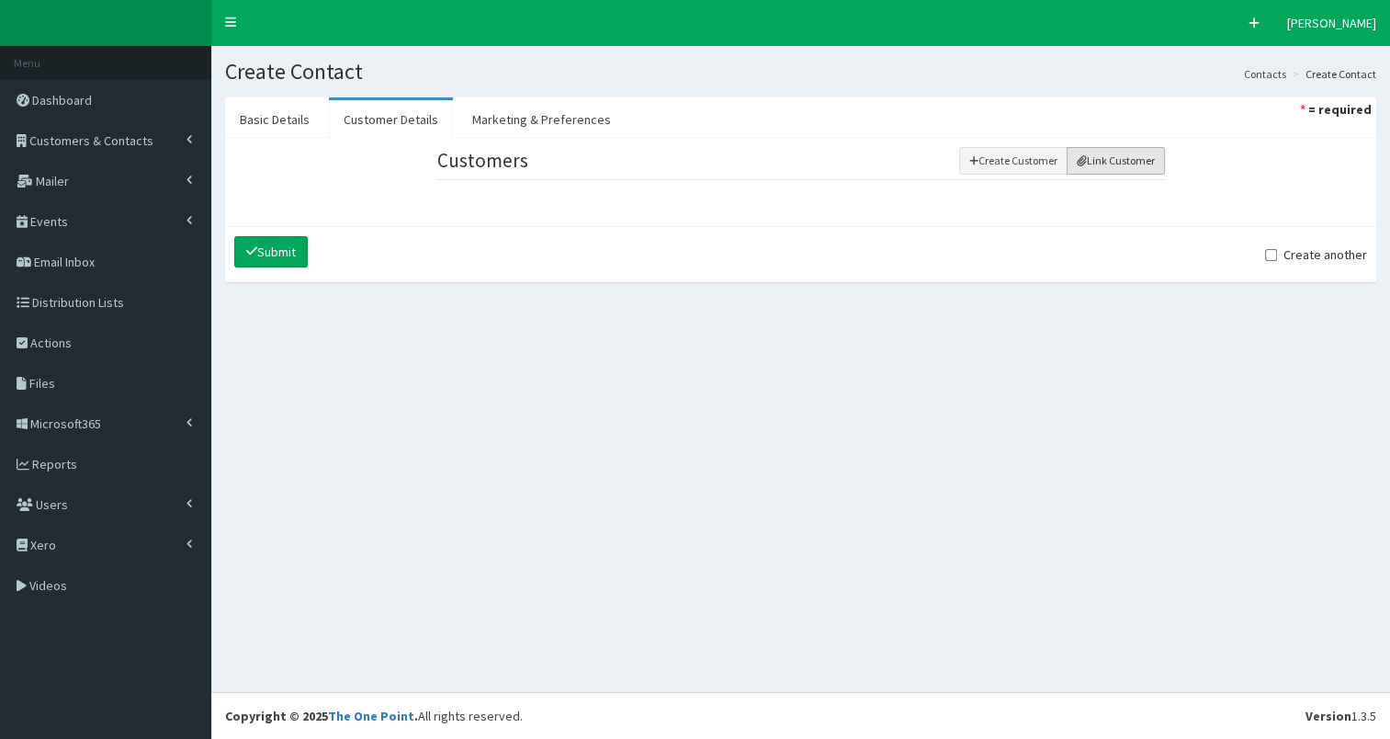
drag, startPoint x: 1124, startPoint y: 166, endPoint x: 1096, endPoint y: 182, distance: 31.7
click at [1121, 167] on button "Link Customer" at bounding box center [1116, 161] width 98 height 28
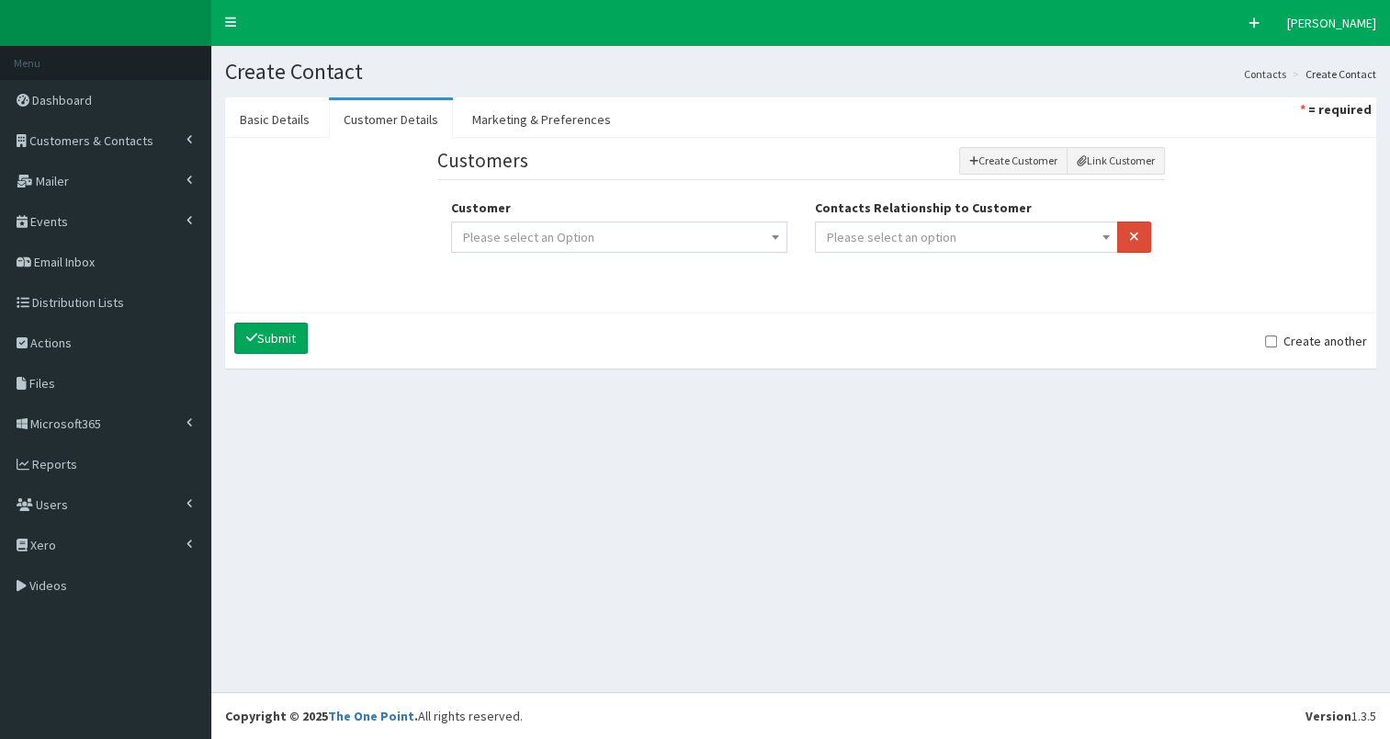
click at [963, 242] on span "Please select an option" at bounding box center [967, 237] width 280 height 26
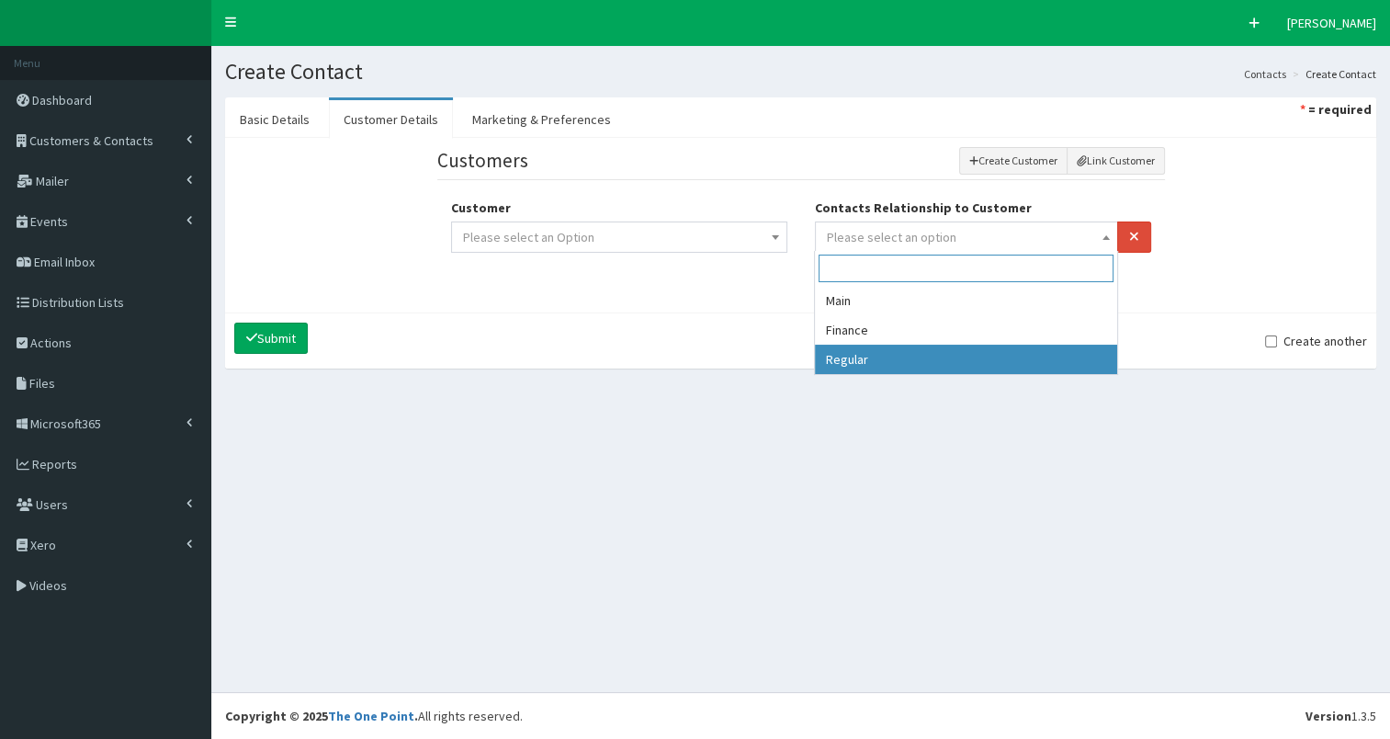
drag, startPoint x: 912, startPoint y: 363, endPoint x: 898, endPoint y: 353, distance: 17.1
select select "3"
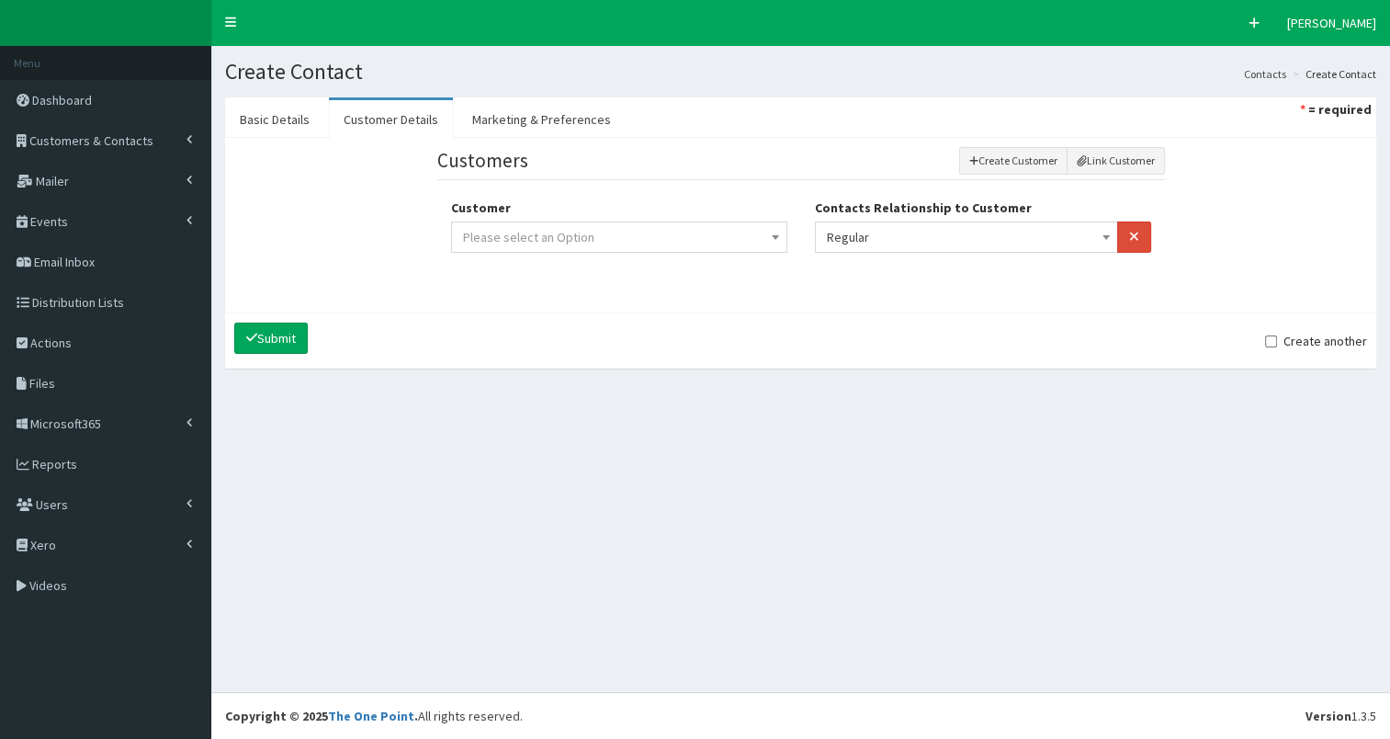
click at [750, 234] on span "Please select an Option" at bounding box center [619, 237] width 312 height 26
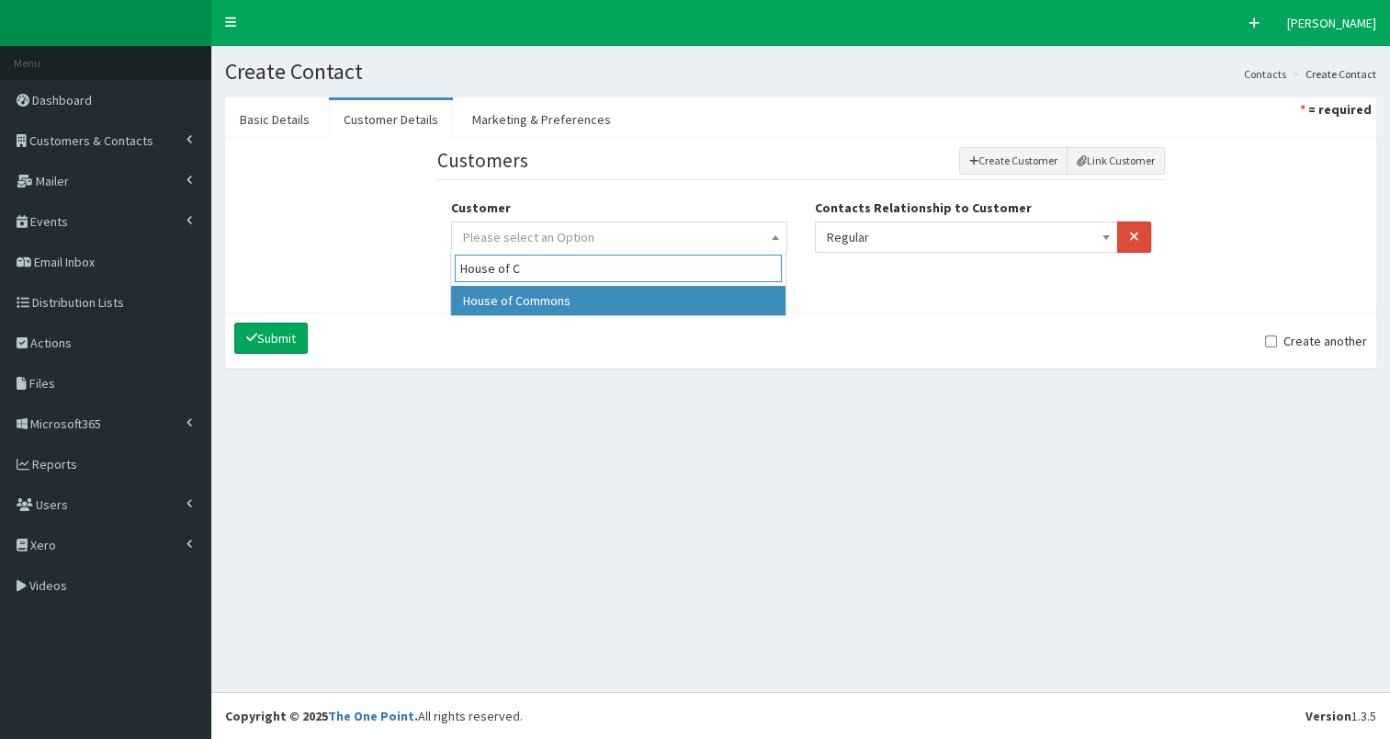
type input "House of C"
drag, startPoint x: 496, startPoint y: 296, endPoint x: 480, endPoint y: 274, distance: 27.6
select select "301"
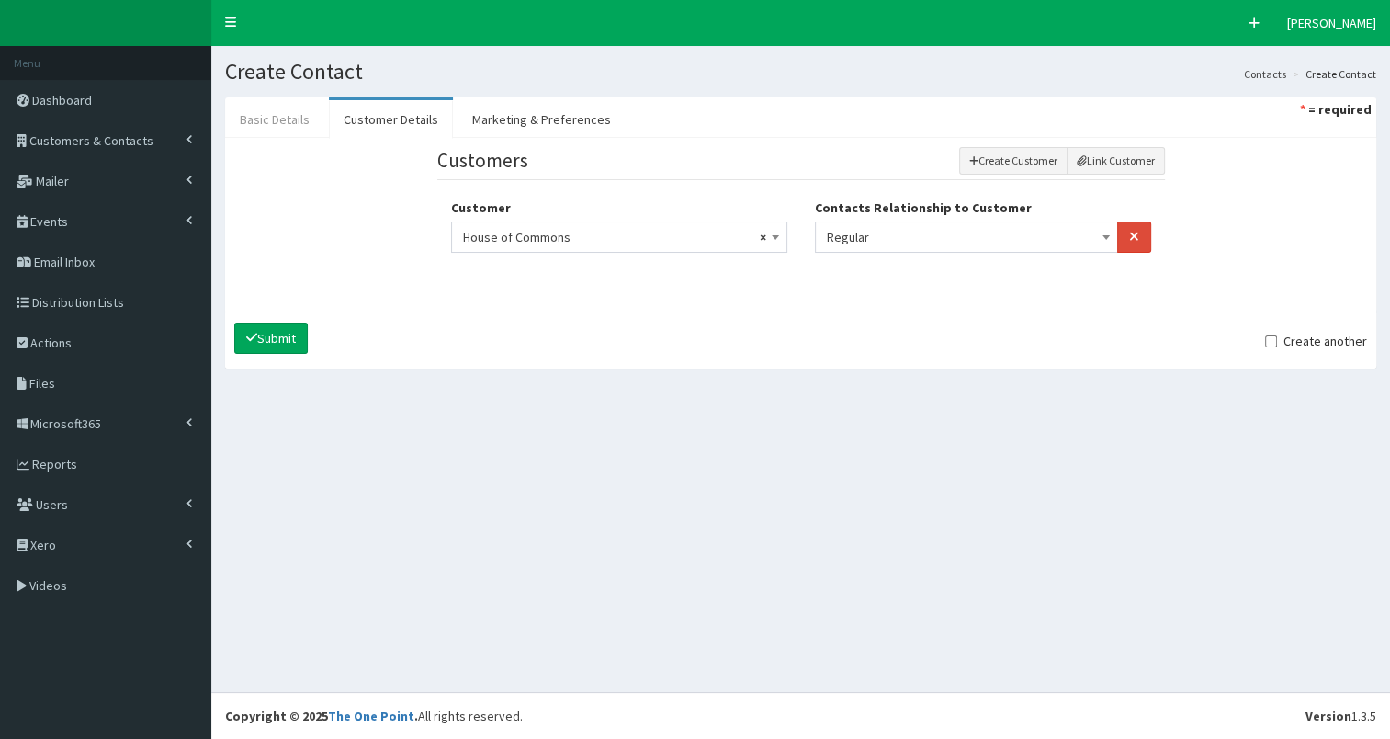
click at [283, 117] on link "Basic Details" at bounding box center [274, 119] width 99 height 39
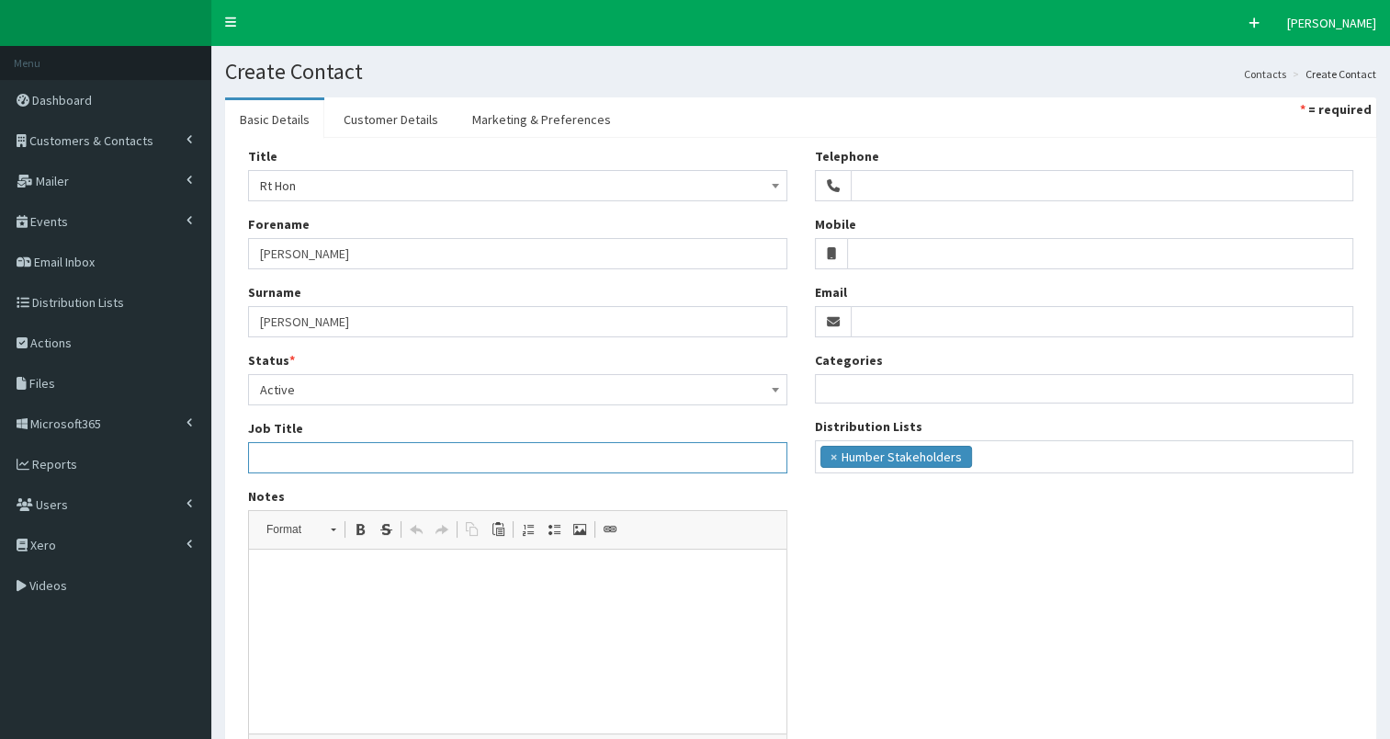
click at [282, 459] on input "Job Title" at bounding box center [517, 457] width 539 height 31
paste input "Solicitor General (Attorney General's Office). In addition, she is Party Chair,…"
type input "Solicitor General (Attorney General's Office), Party Chair, Labour Party"
click at [342, 315] on input "Reeves" at bounding box center [517, 321] width 539 height 31
type input "Reeves MP"
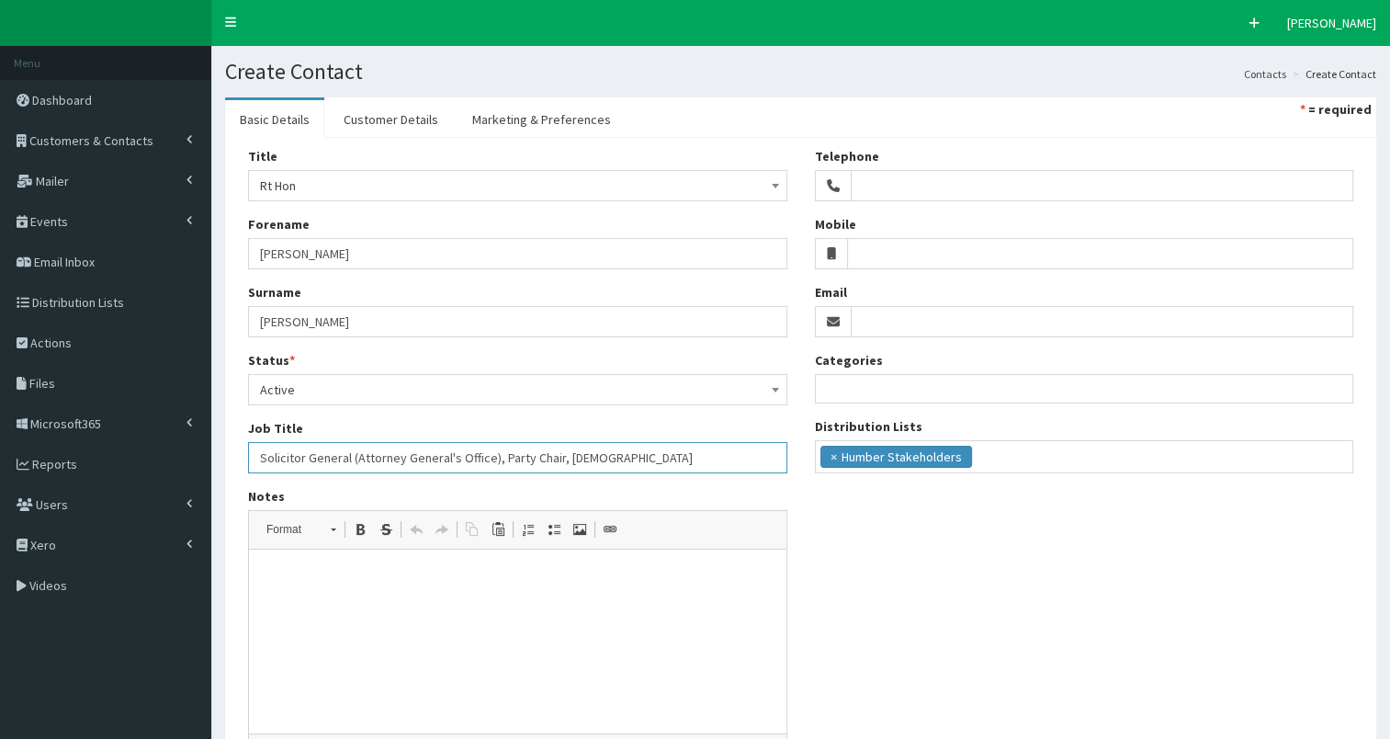
click at [651, 456] on input "Solicitor General (Attorney General's Office), Party Chair, Labour Party" at bounding box center [517, 457] width 539 height 31
paste input "MP for Lewisham West and East Dulwich"
type input "Solicitor General (Attorney General's Office), Party Chair, Labour Party & MP f…"
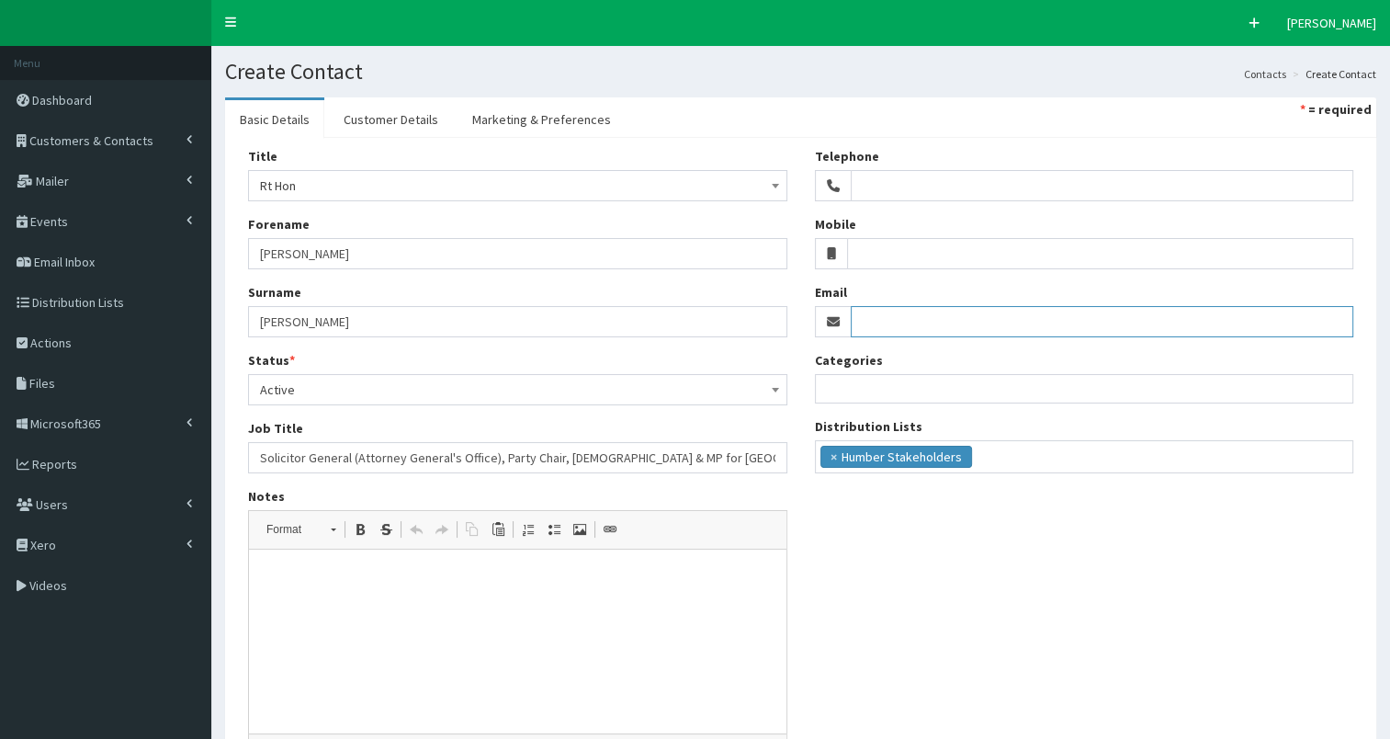
click at [884, 320] on input "Email" at bounding box center [1103, 321] width 504 height 31
paste input "ellie.reeves.mp@parliament.uk"
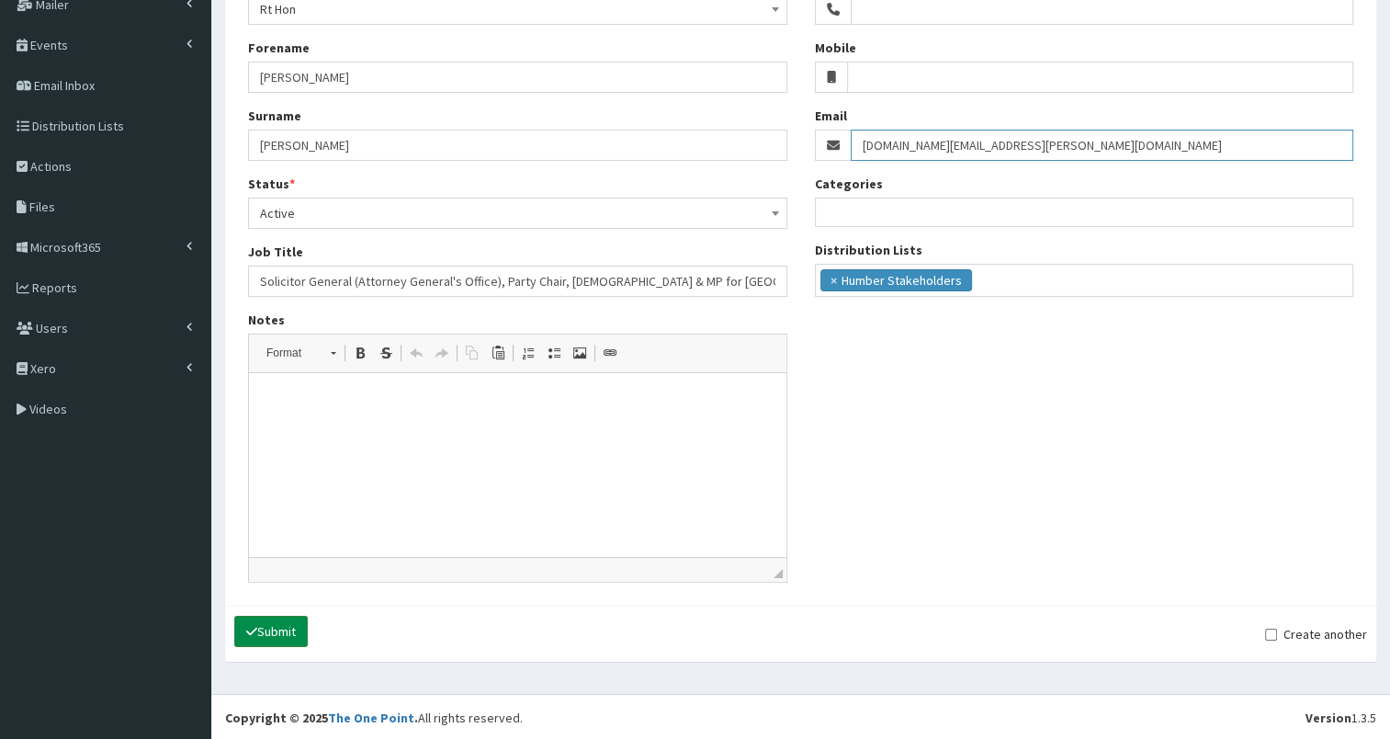
type input "ellie.reeves.mp@parliament.uk"
click at [277, 630] on button "Submit" at bounding box center [271, 631] width 74 height 31
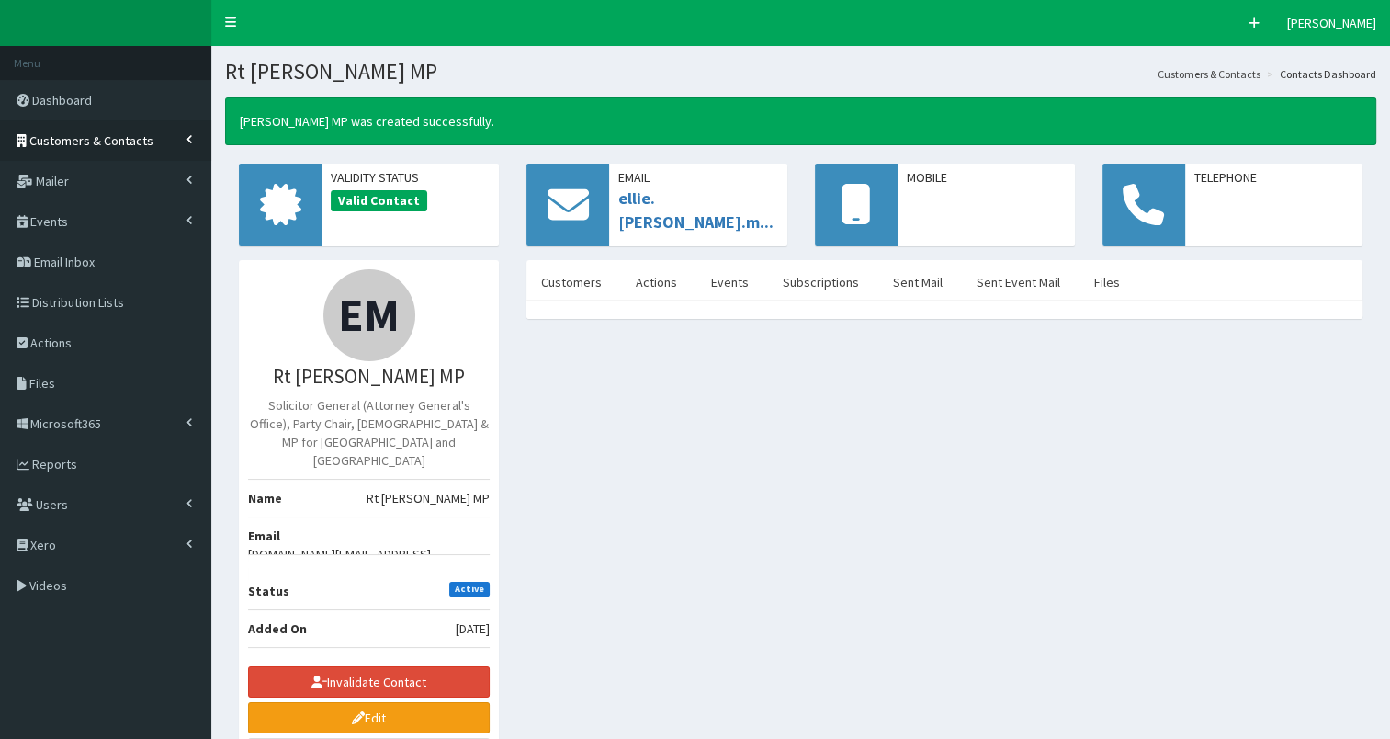
click at [96, 141] on span "Customers & Contacts" at bounding box center [91, 140] width 124 height 17
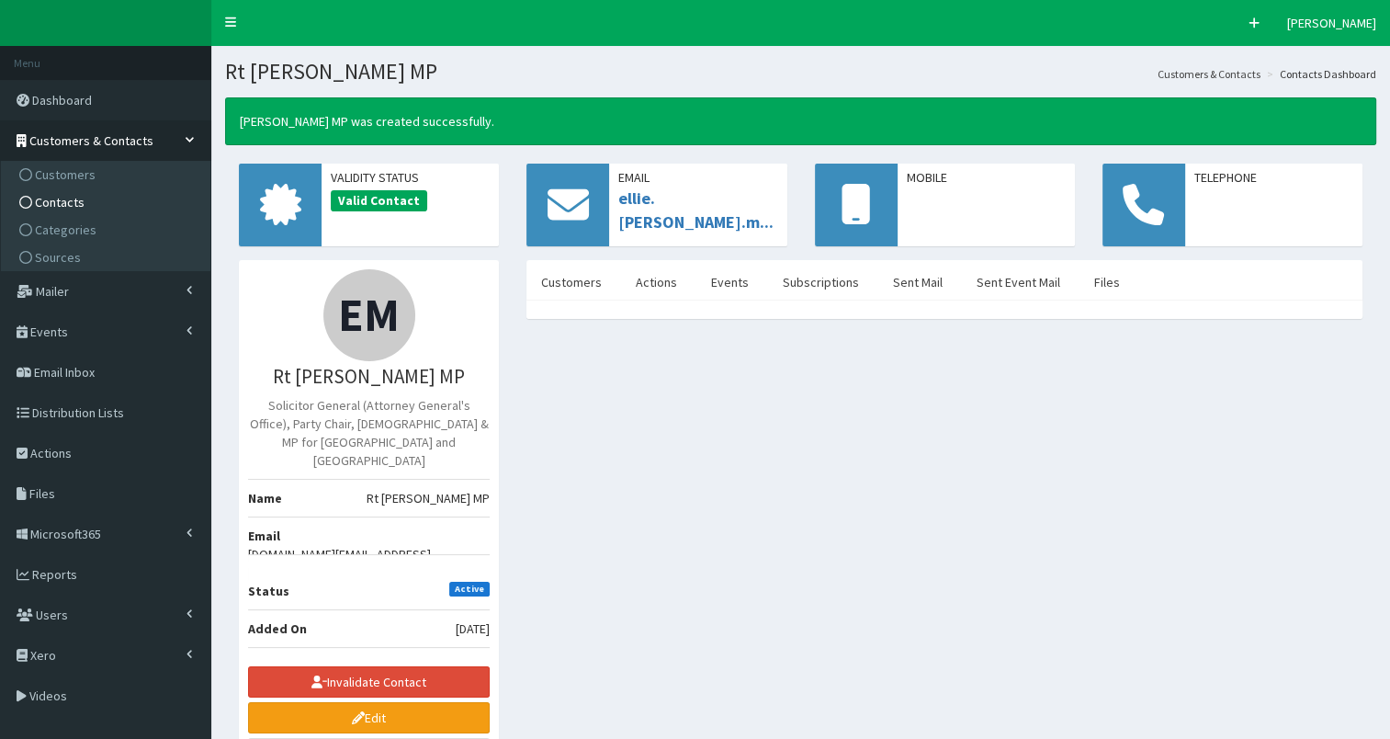
click at [68, 203] on span "Contacts" at bounding box center [60, 202] width 50 height 17
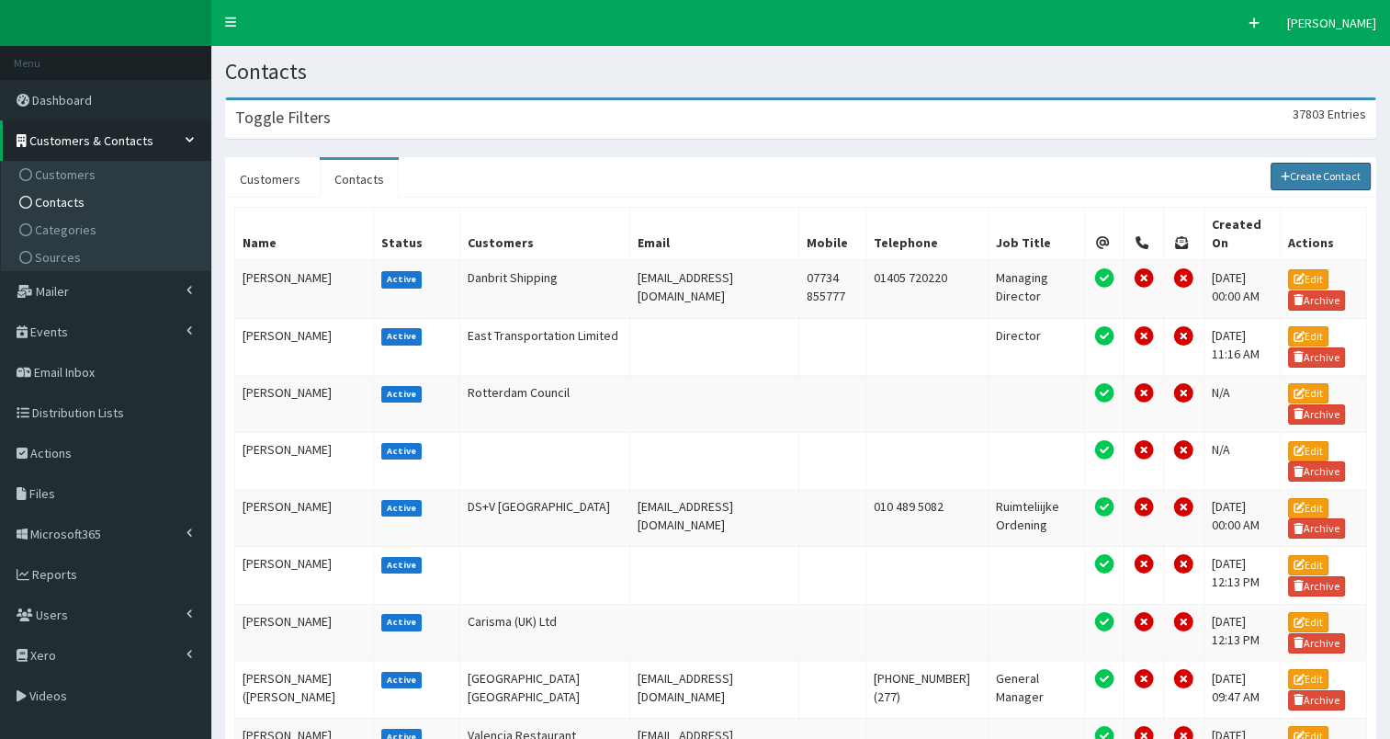
click at [1313, 176] on link "Create Contact" at bounding box center [1321, 177] width 101 height 28
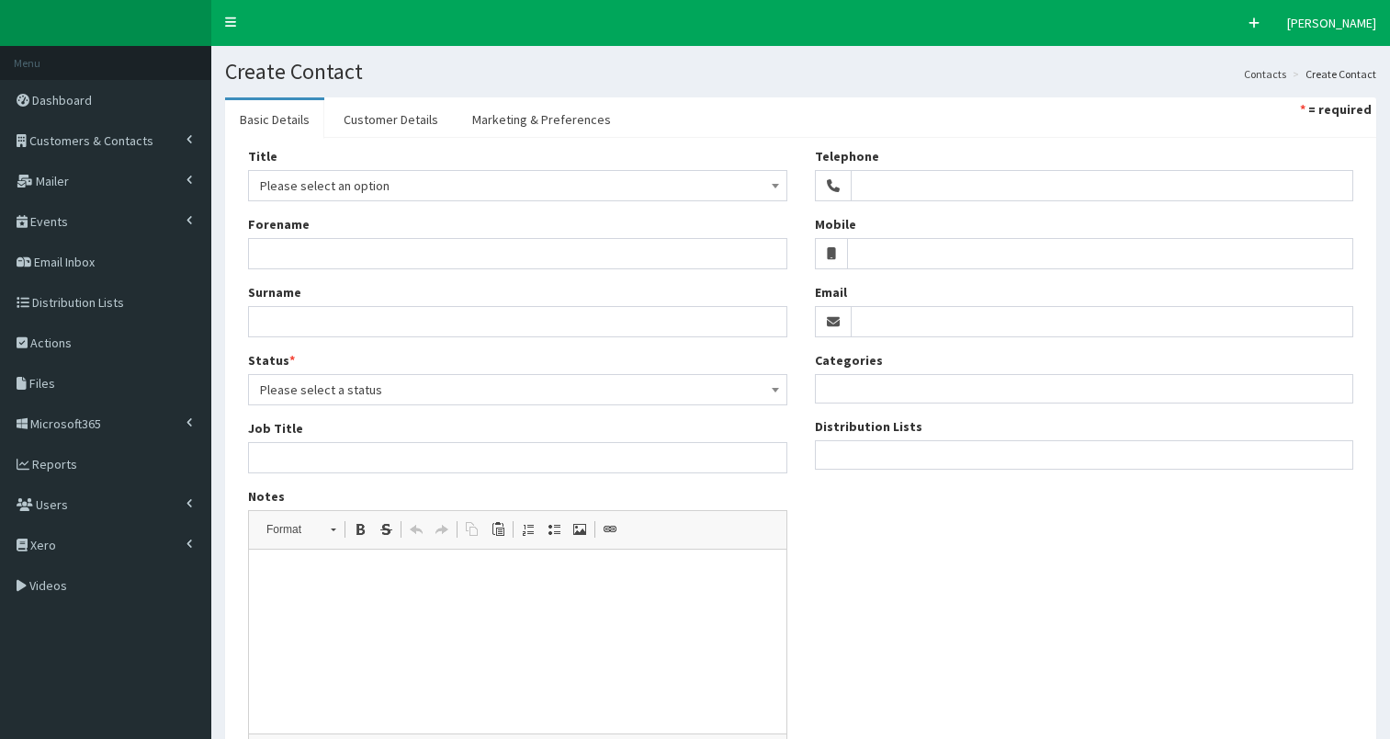
select select
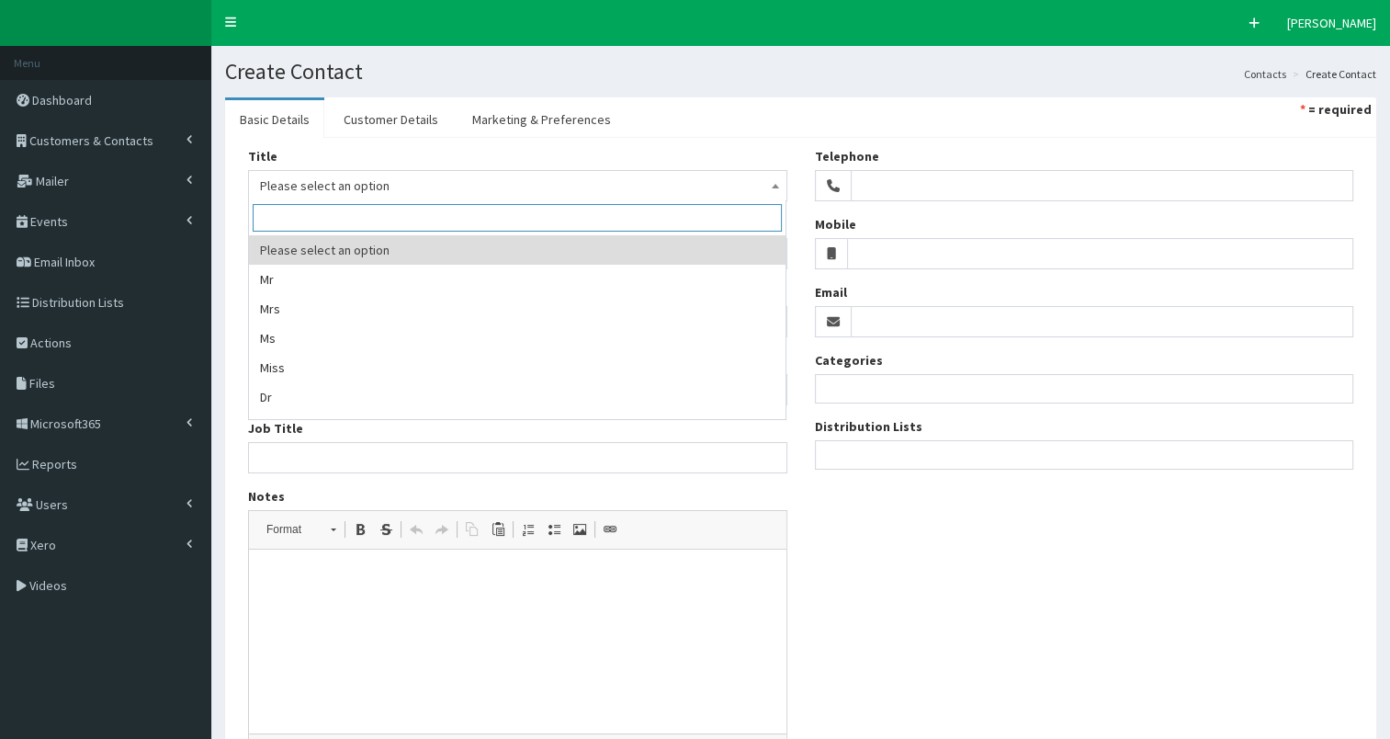
click at [327, 182] on span "Please select an option" at bounding box center [517, 186] width 515 height 26
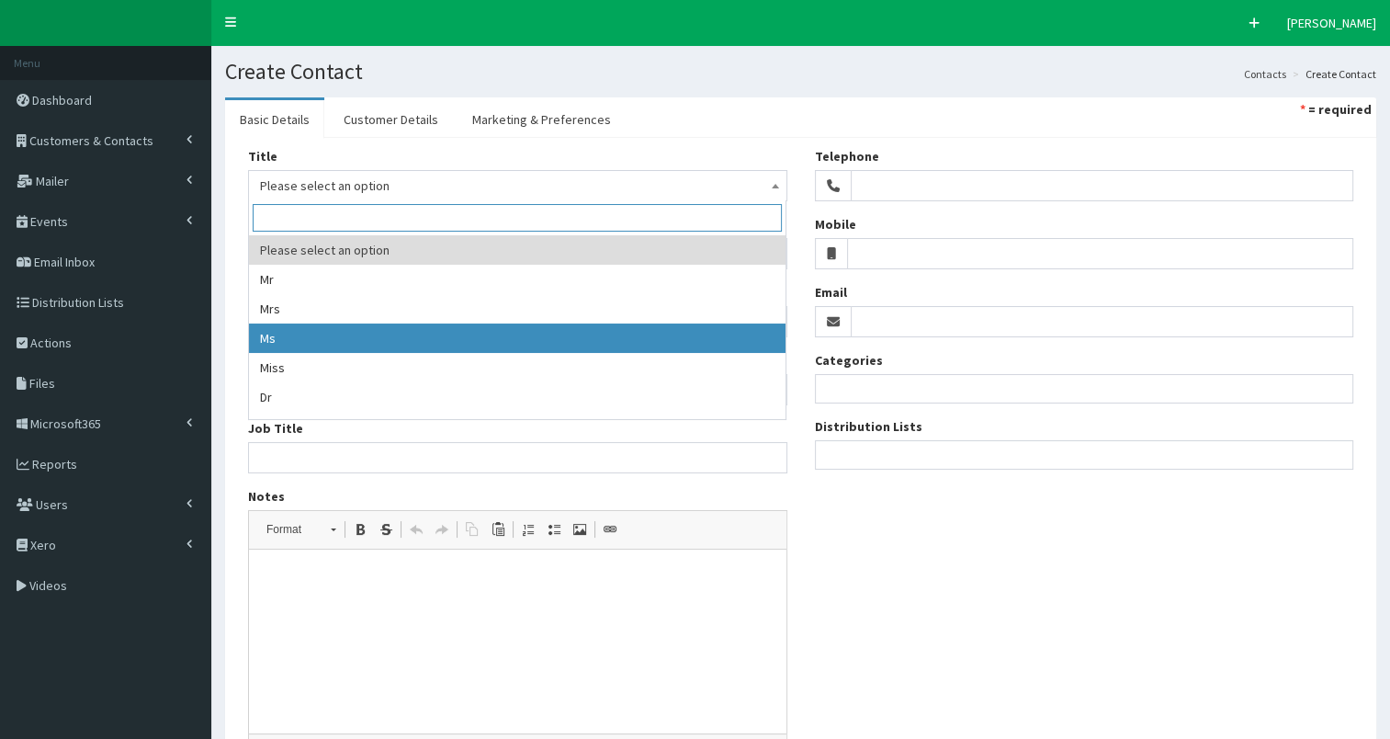
drag, startPoint x: 316, startPoint y: 333, endPoint x: 311, endPoint y: 316, distance: 17.2
select select "3"
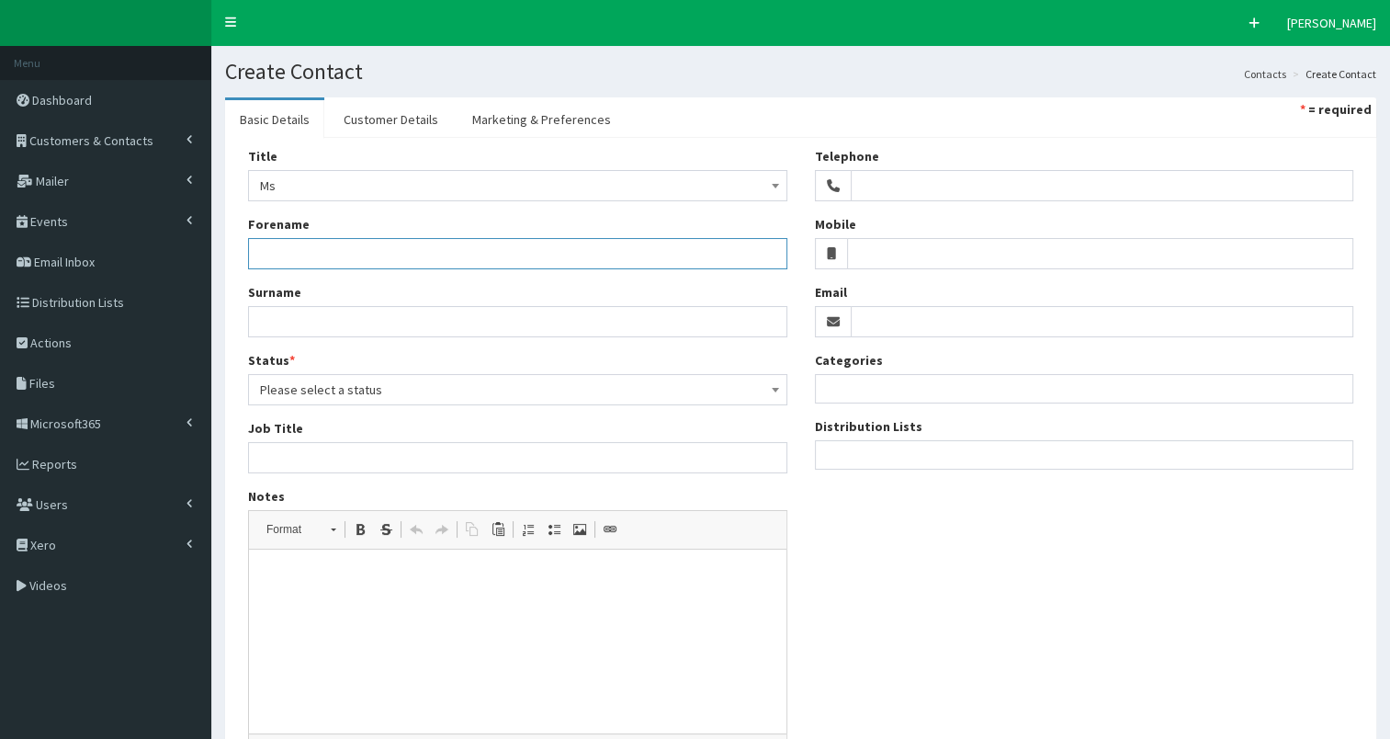
click at [294, 254] on input "Forename" at bounding box center [517, 253] width 539 height 31
type input "[PERSON_NAME]"
click at [291, 318] on input "Surname" at bounding box center [517, 321] width 539 height 31
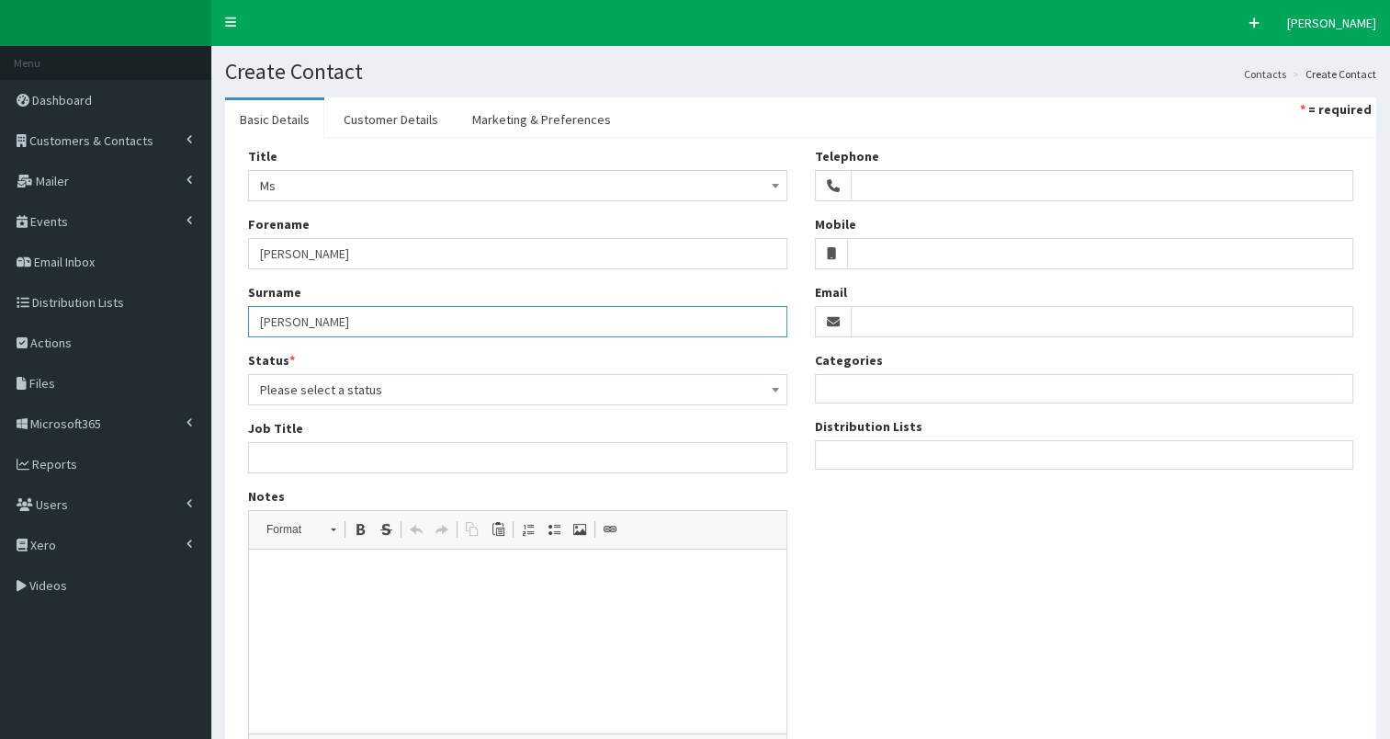
type input "Rigby MP"
click at [300, 454] on input "Job Title" at bounding box center [517, 457] width 539 height 31
paste input "Economic Secretary (HM Treasury)"
type input "Economic Secretary (HM Treasury)"
click at [920, 456] on ul at bounding box center [1085, 452] width 538 height 23
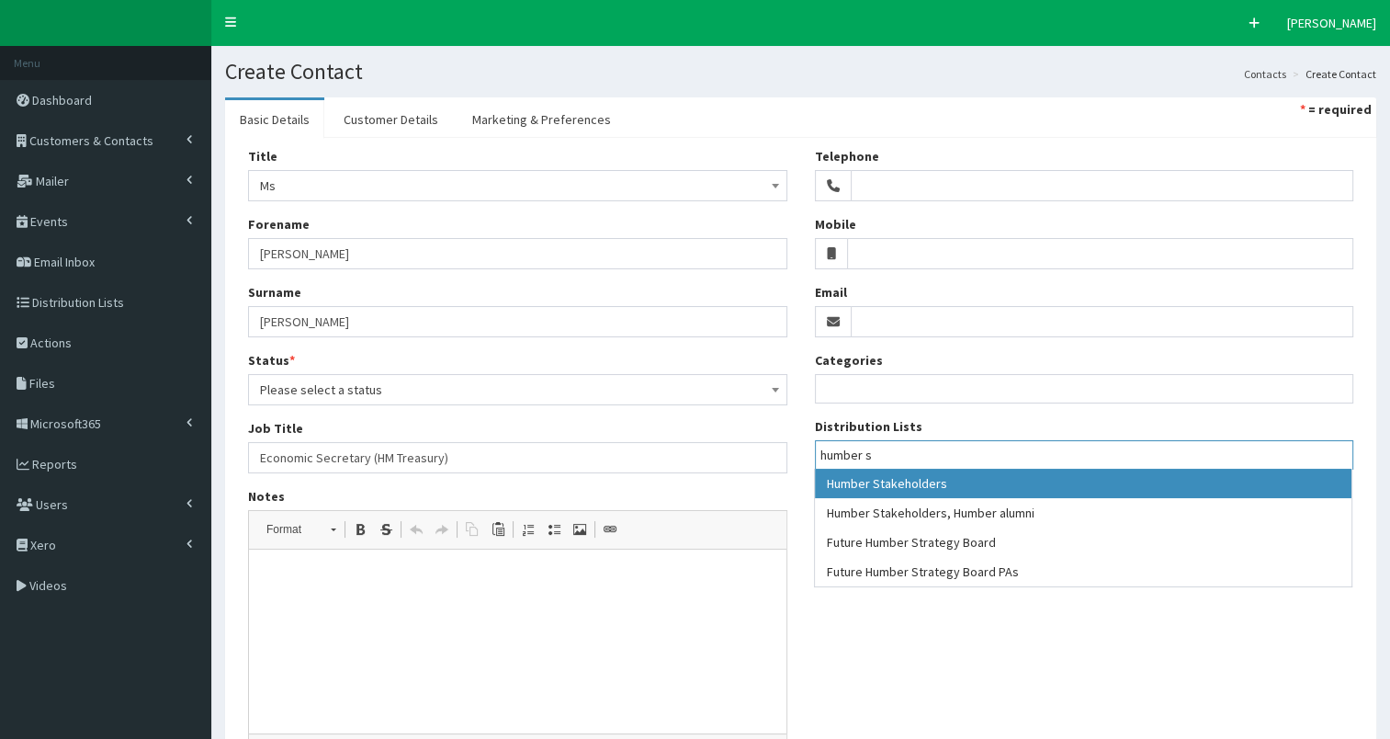
type input "humber s"
select select "139"
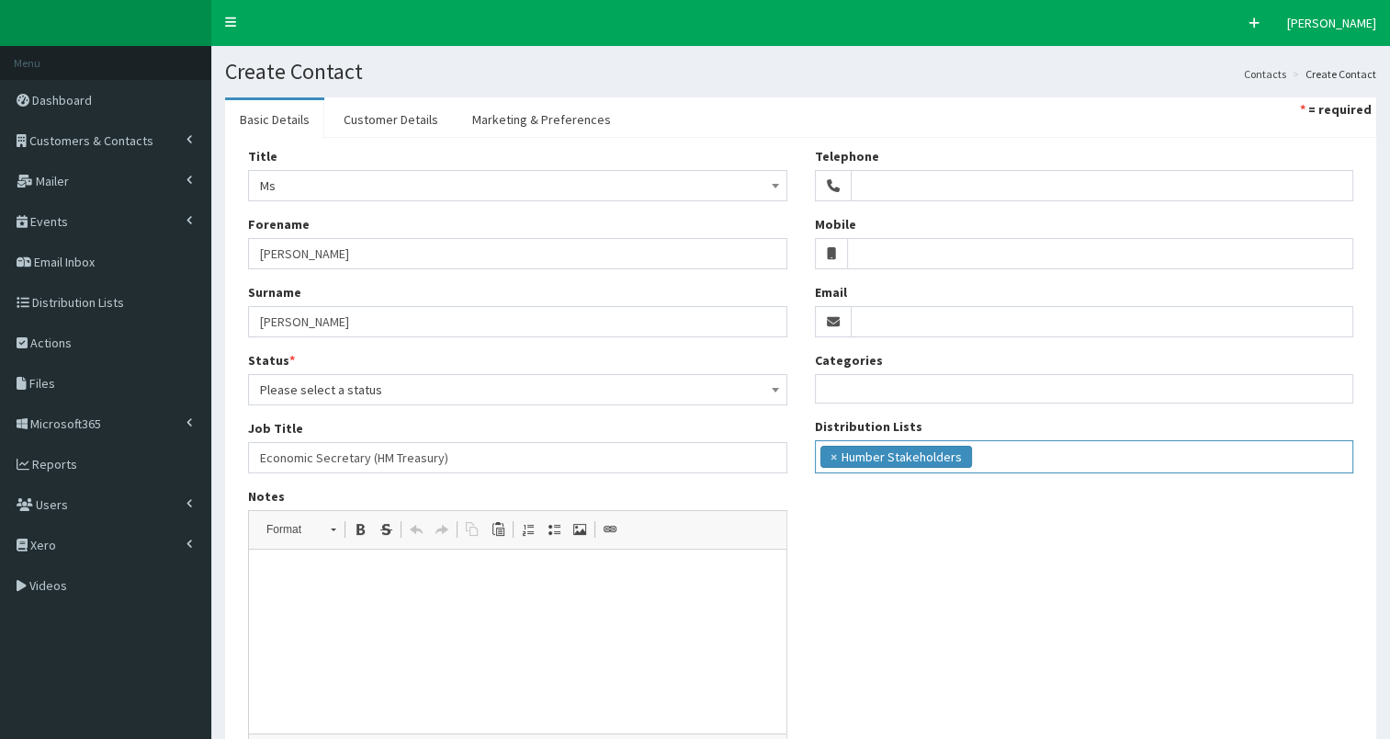
click at [355, 386] on span "Please select a status" at bounding box center [517, 390] width 515 height 26
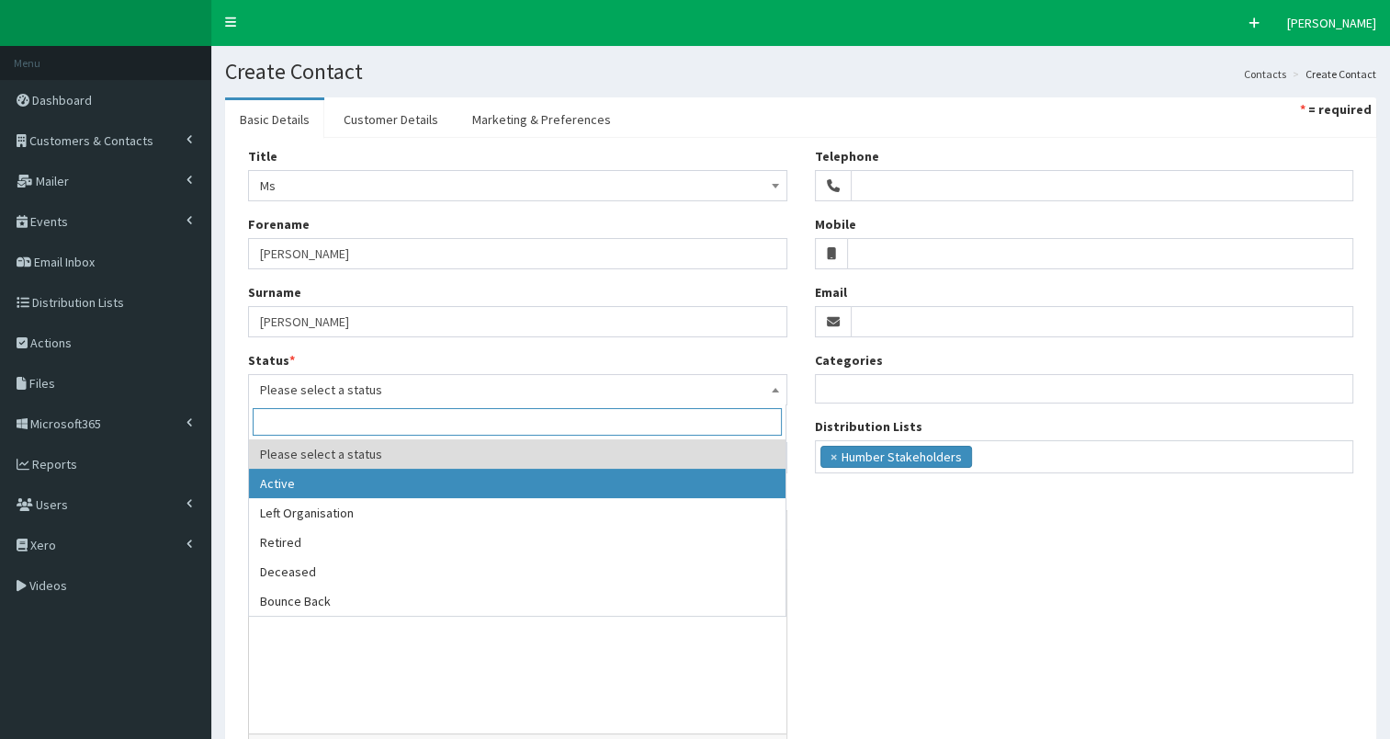
select select "1"
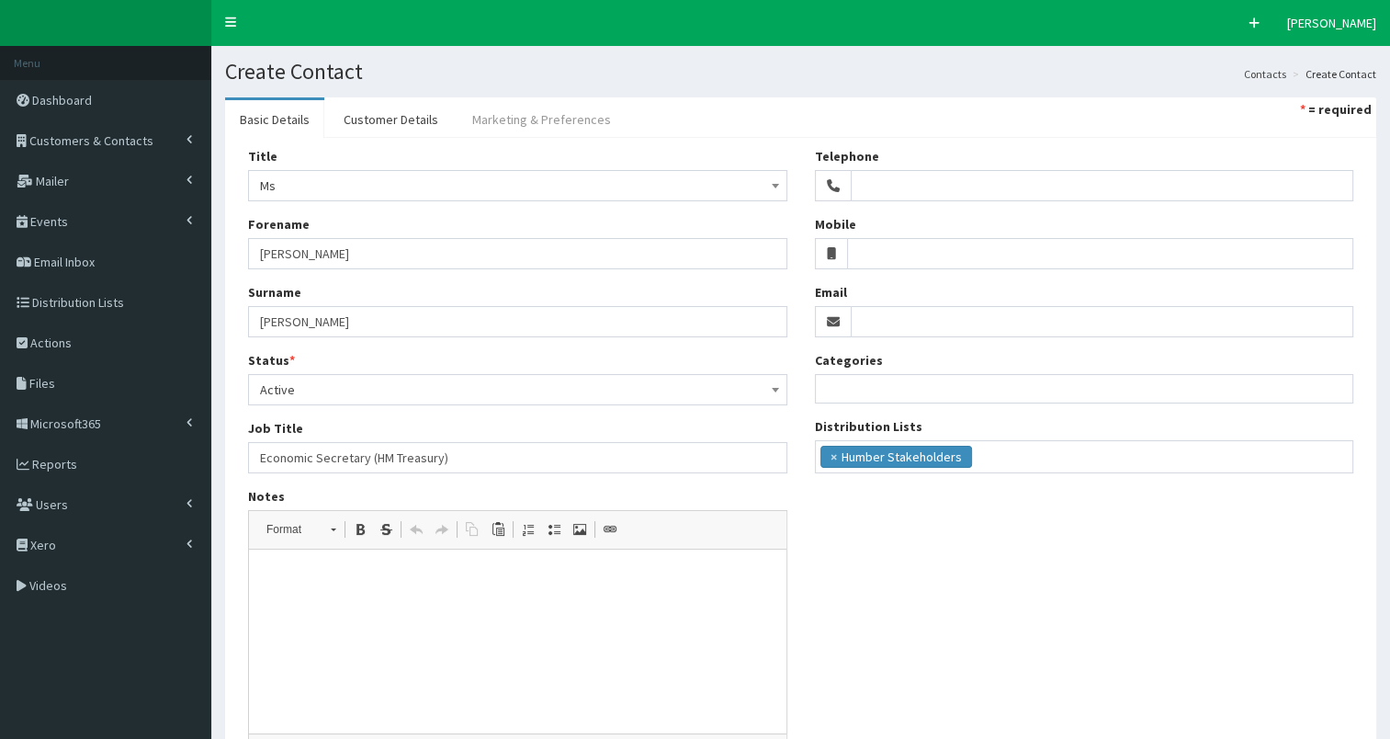
click at [502, 114] on link "Marketing & Preferences" at bounding box center [542, 119] width 168 height 39
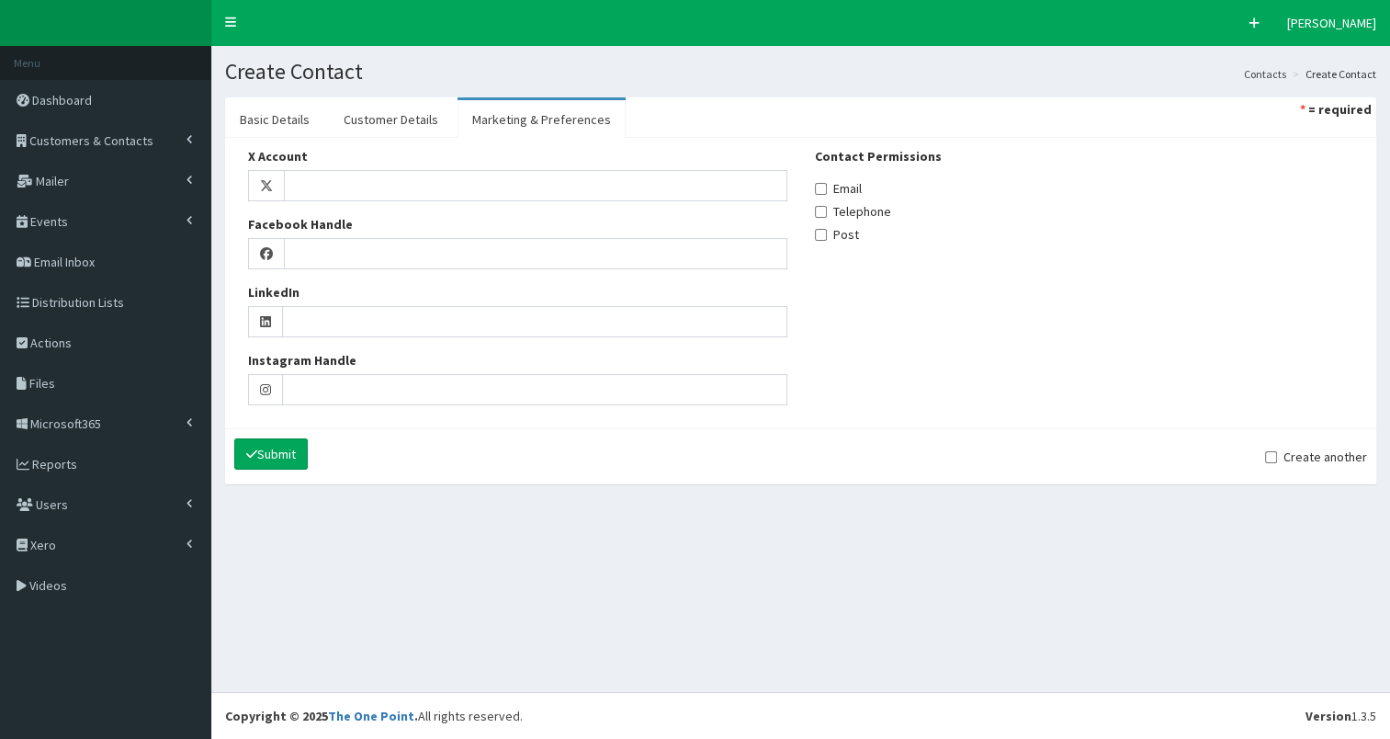
click at [832, 187] on label "Email" at bounding box center [838, 188] width 47 height 18
click at [827, 187] on input "Email" at bounding box center [821, 189] width 12 height 12
checkbox input "true"
click at [399, 127] on link "Customer Details" at bounding box center [391, 119] width 124 height 39
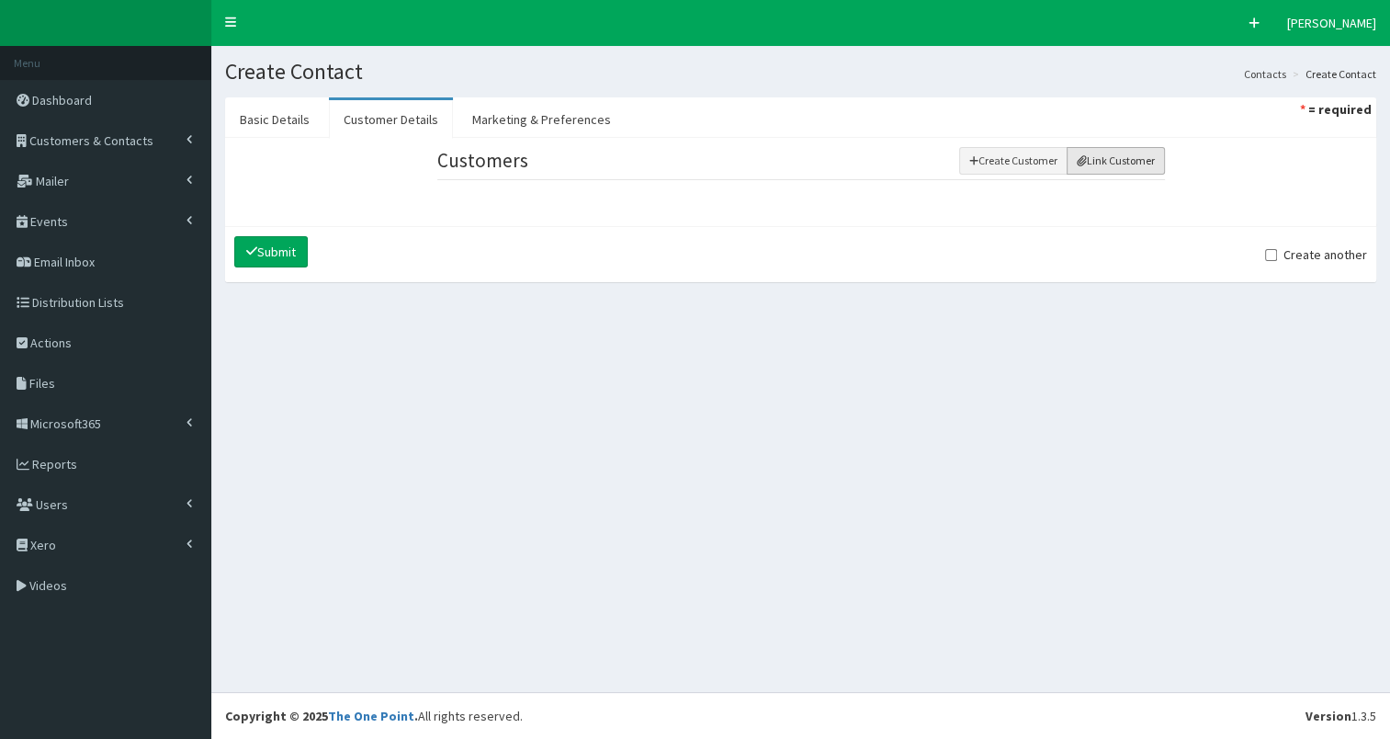
drag, startPoint x: 1146, startPoint y: 158, endPoint x: 1113, endPoint y: 170, distance: 35.2
click at [1146, 158] on button "Link Customer" at bounding box center [1116, 161] width 98 height 28
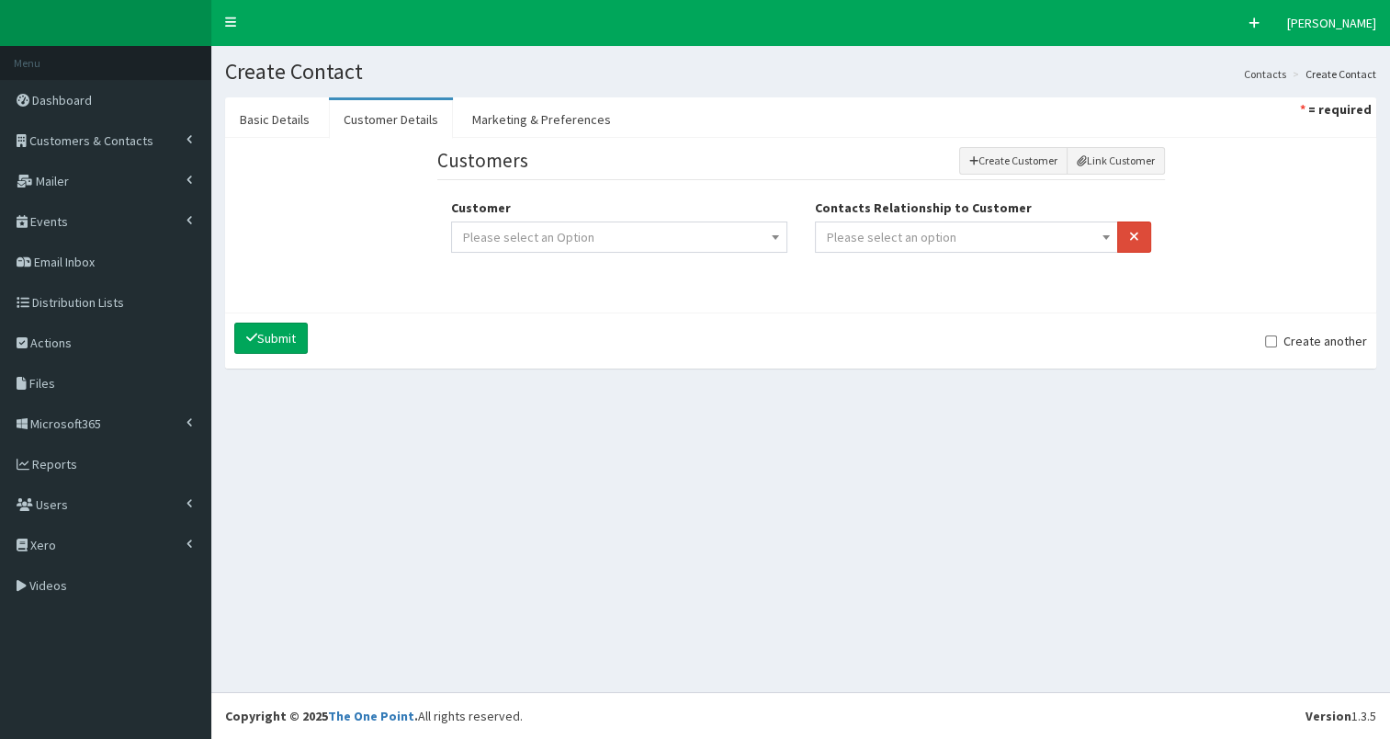
click at [900, 242] on span "Please select an option" at bounding box center [892, 237] width 130 height 17
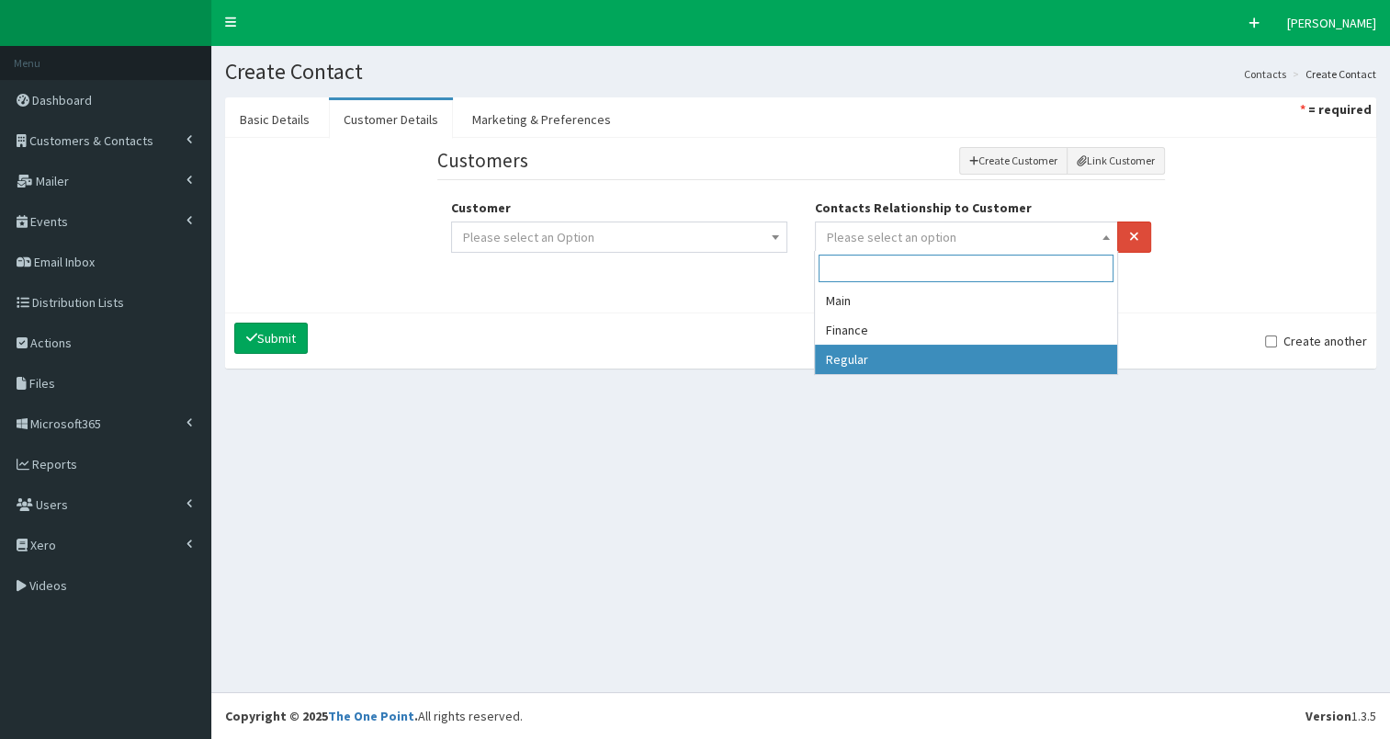
select select "3"
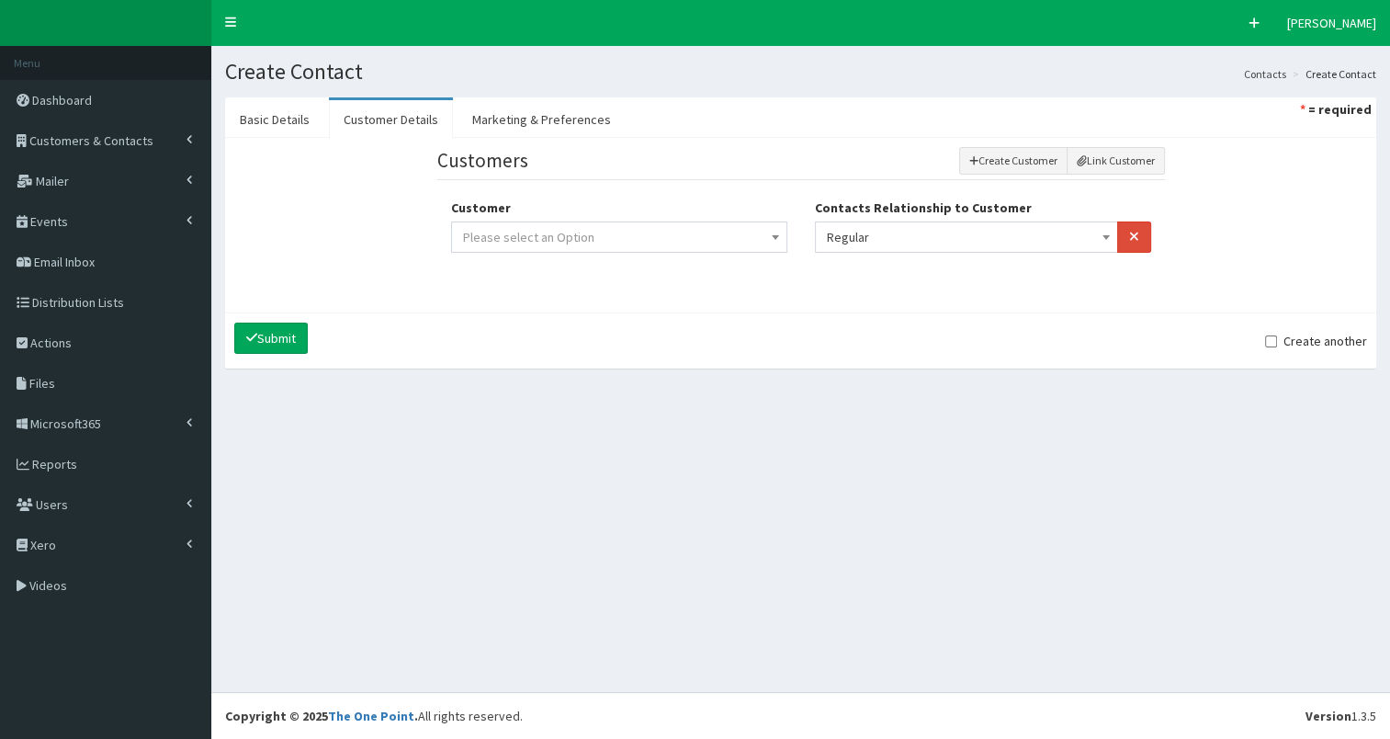
click at [691, 233] on span "Please select an Option" at bounding box center [619, 237] width 312 height 26
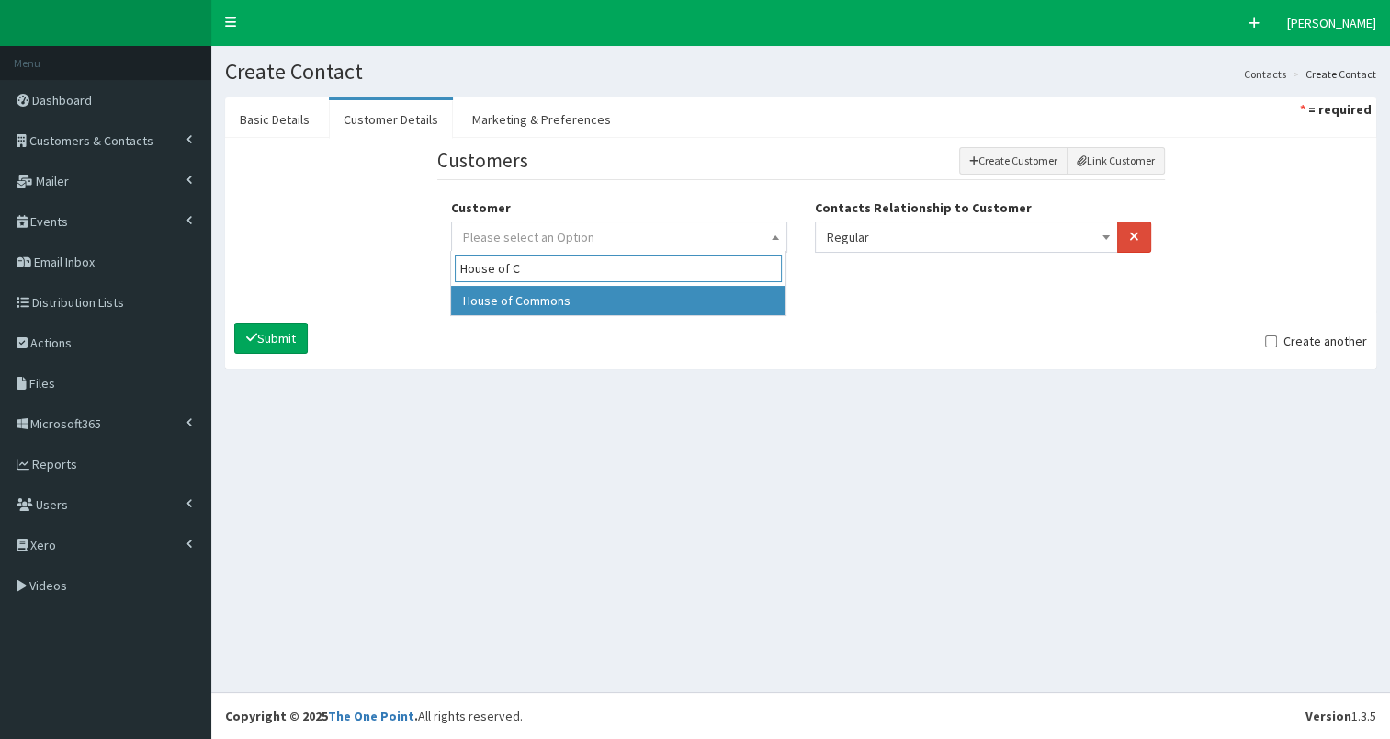
type input "House of C"
select select "301"
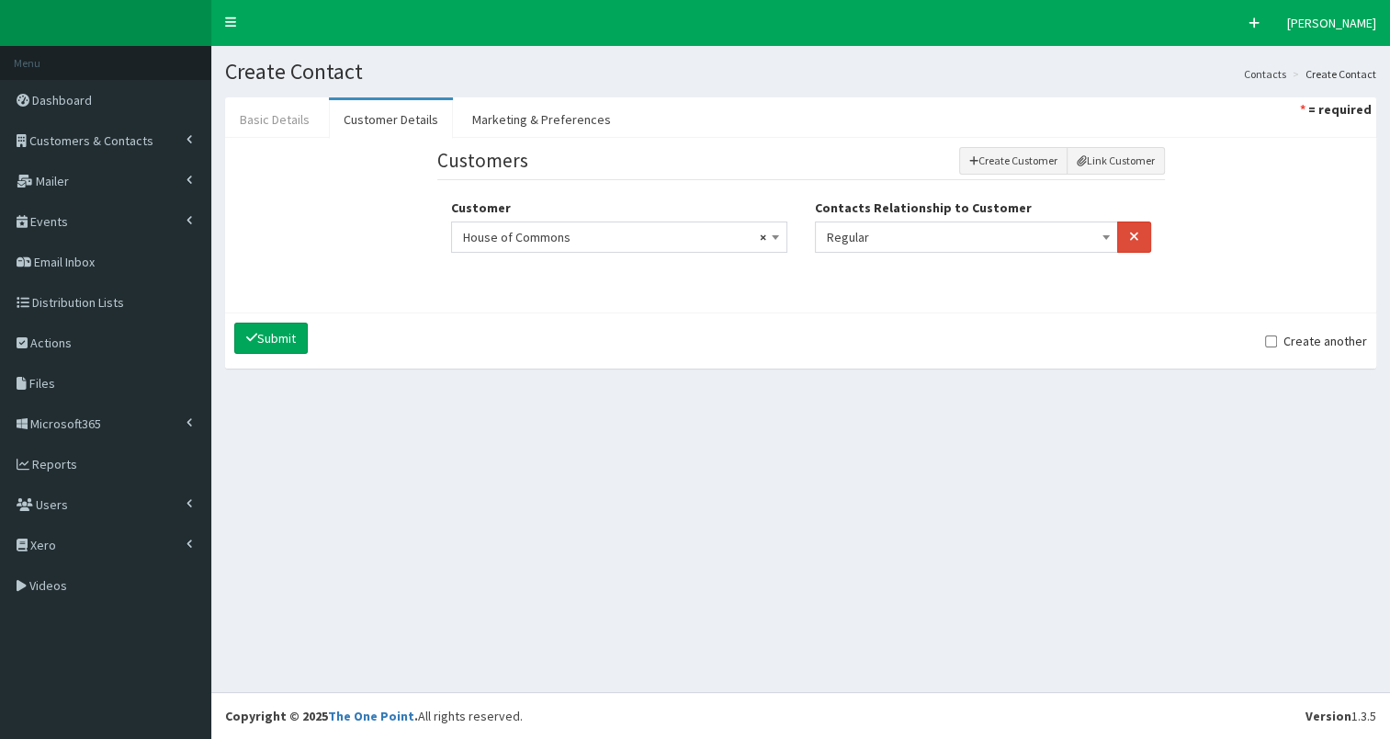
click at [261, 125] on link "Basic Details" at bounding box center [274, 119] width 99 height 39
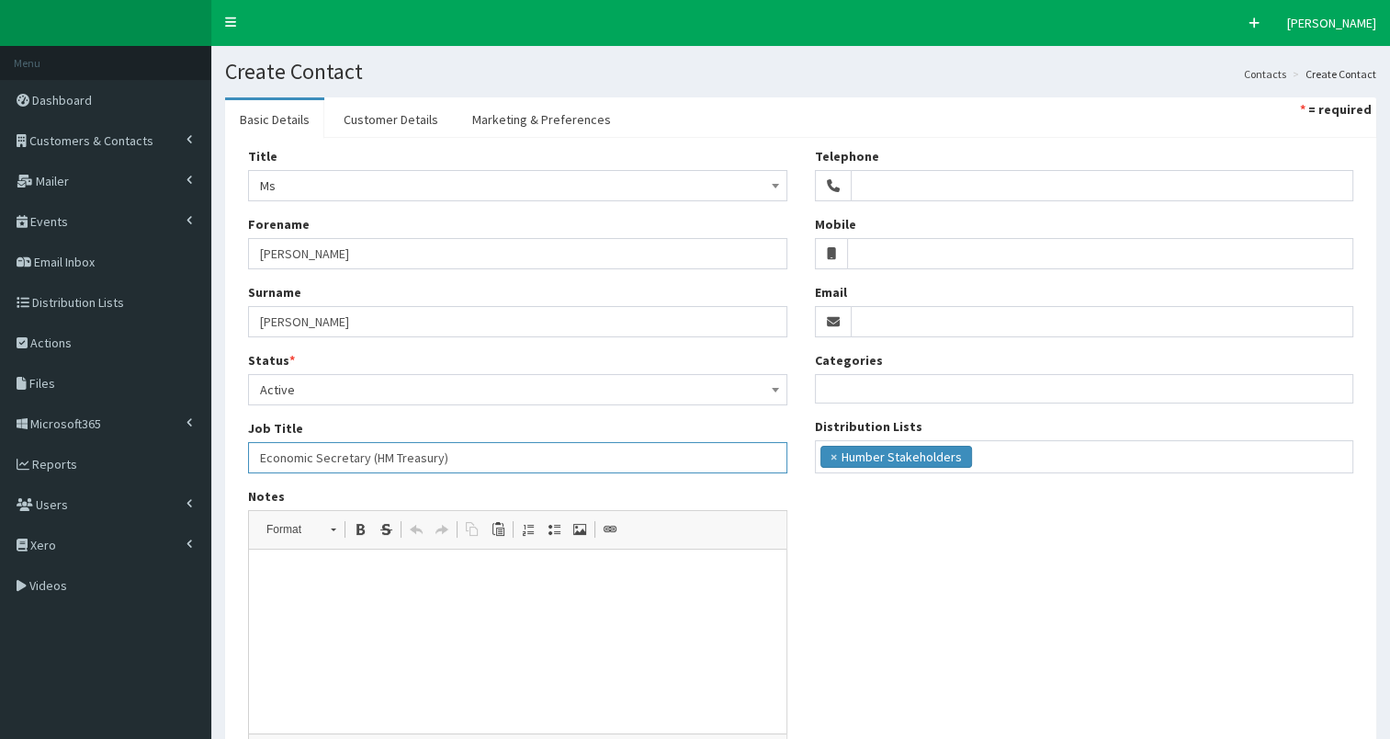
click at [483, 457] on input "Economic Secretary (HM Treasury)" at bounding box center [517, 457] width 539 height 31
paste input "MP for Northampton North"
type input "Economic Secretary (HM Treasury) & MP for Northampton North"
click at [863, 321] on input "Email" at bounding box center [1103, 321] width 504 height 31
paste input "lucy.rigby.mp@parliament.uk"
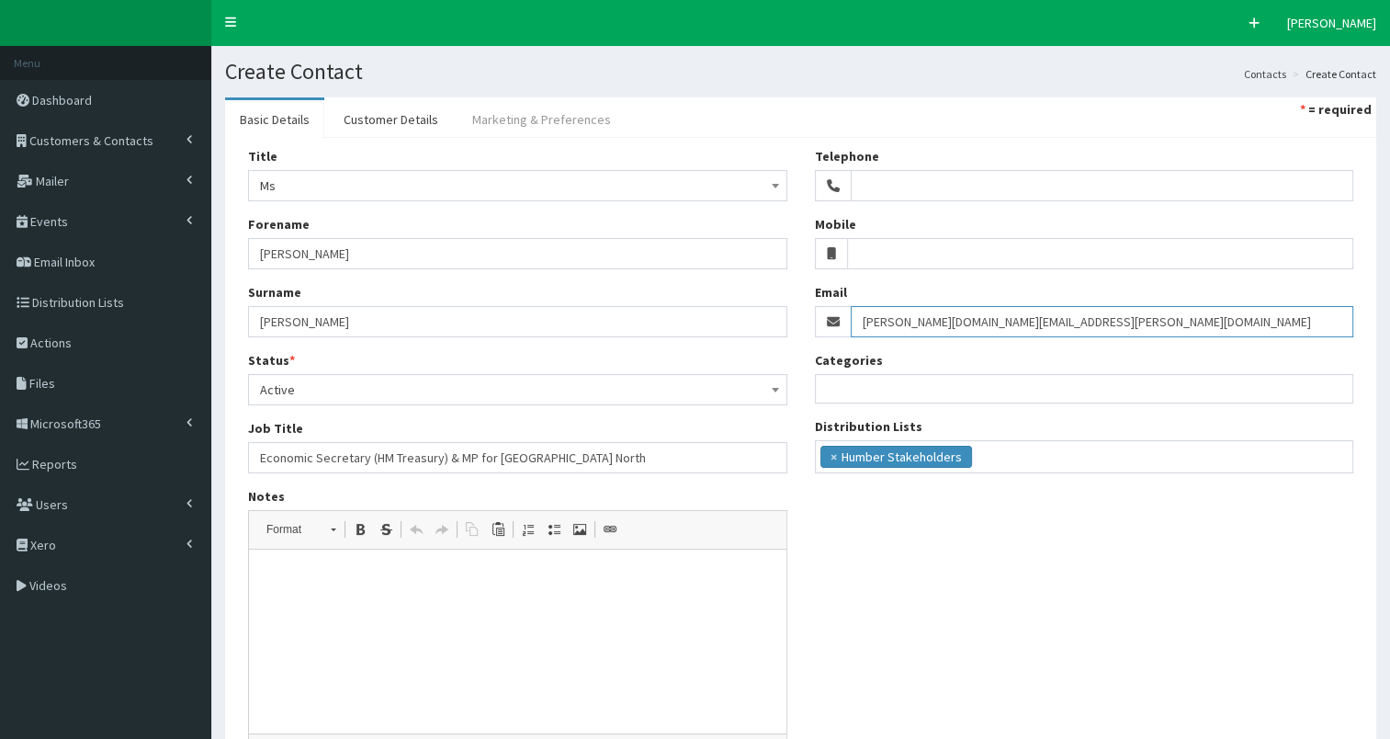
type input "lucy.rigby.mp@parliament.uk"
click at [523, 121] on link "Marketing & Preferences" at bounding box center [542, 119] width 168 height 39
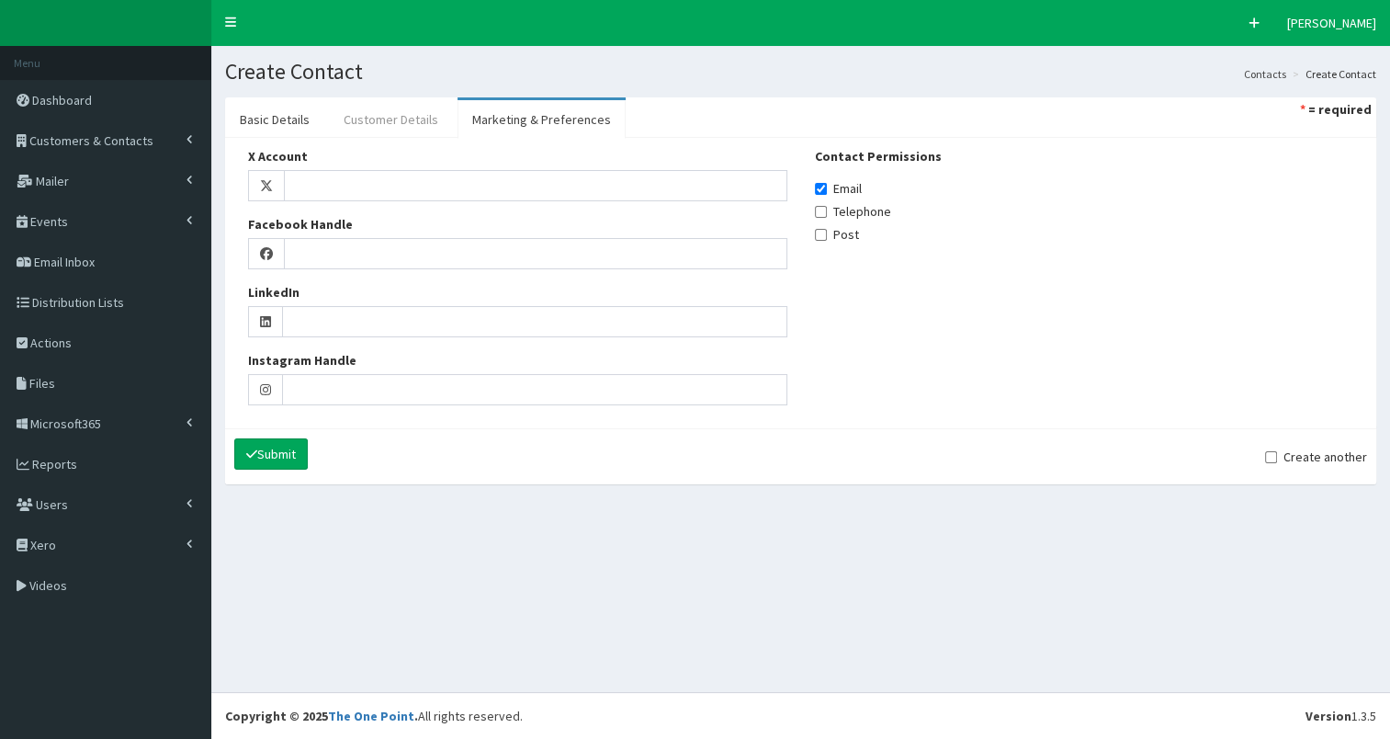
click at [391, 118] on link "Customer Details" at bounding box center [391, 119] width 124 height 39
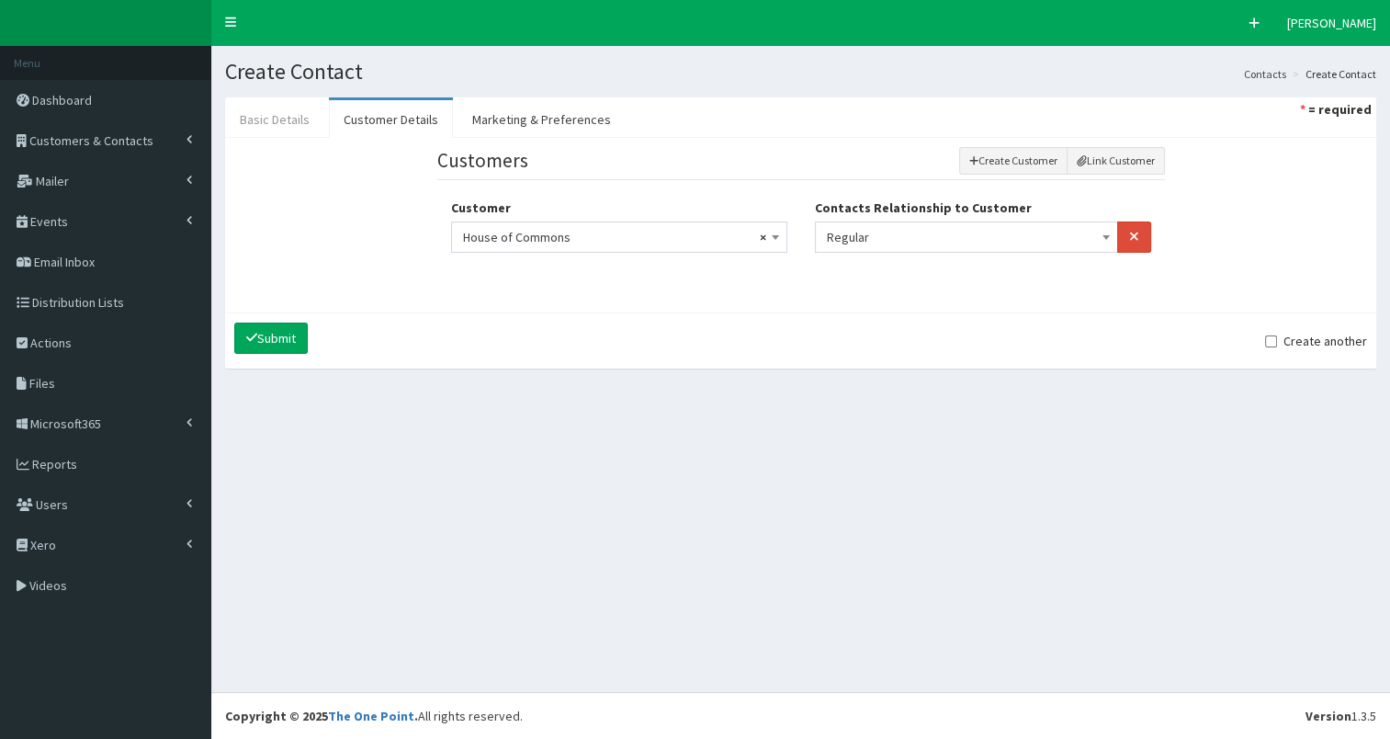
click at [278, 123] on link "Basic Details" at bounding box center [274, 119] width 99 height 39
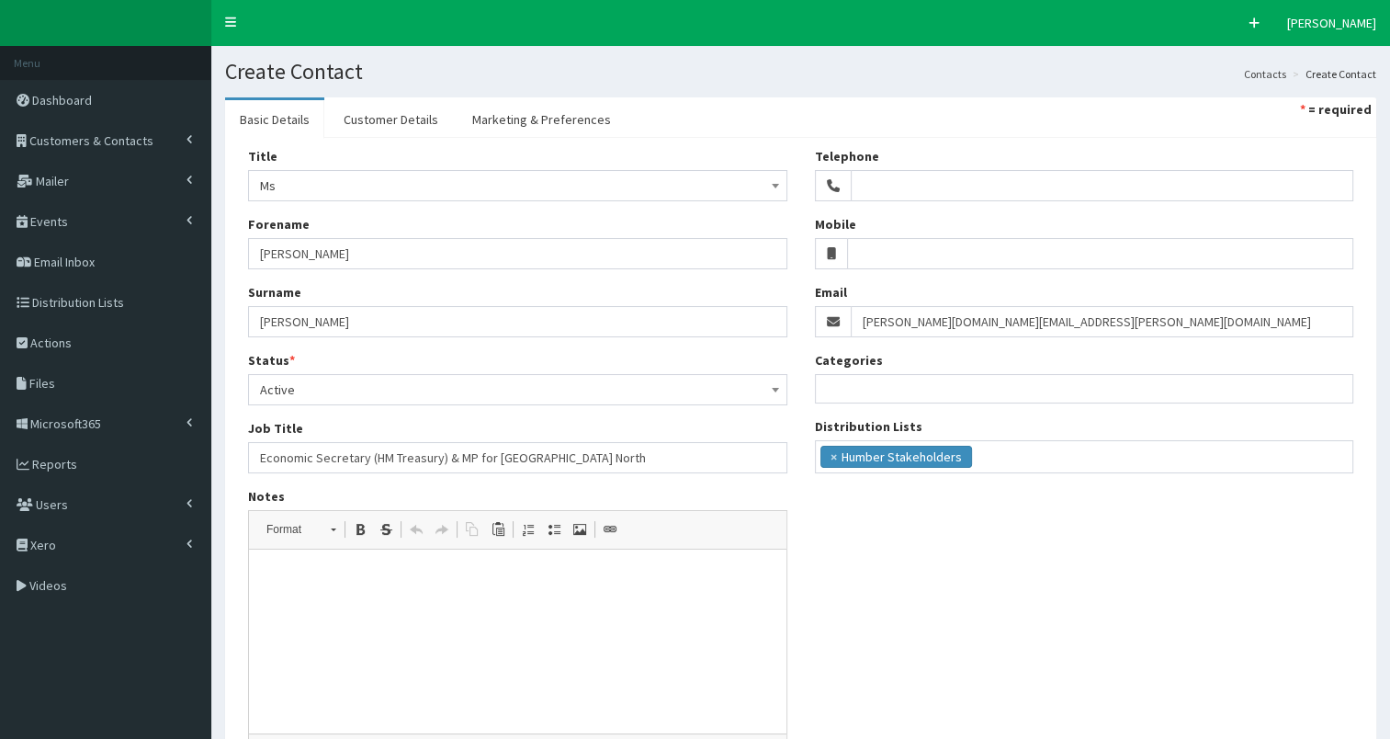
click at [317, 606] on html at bounding box center [518, 577] width 538 height 56
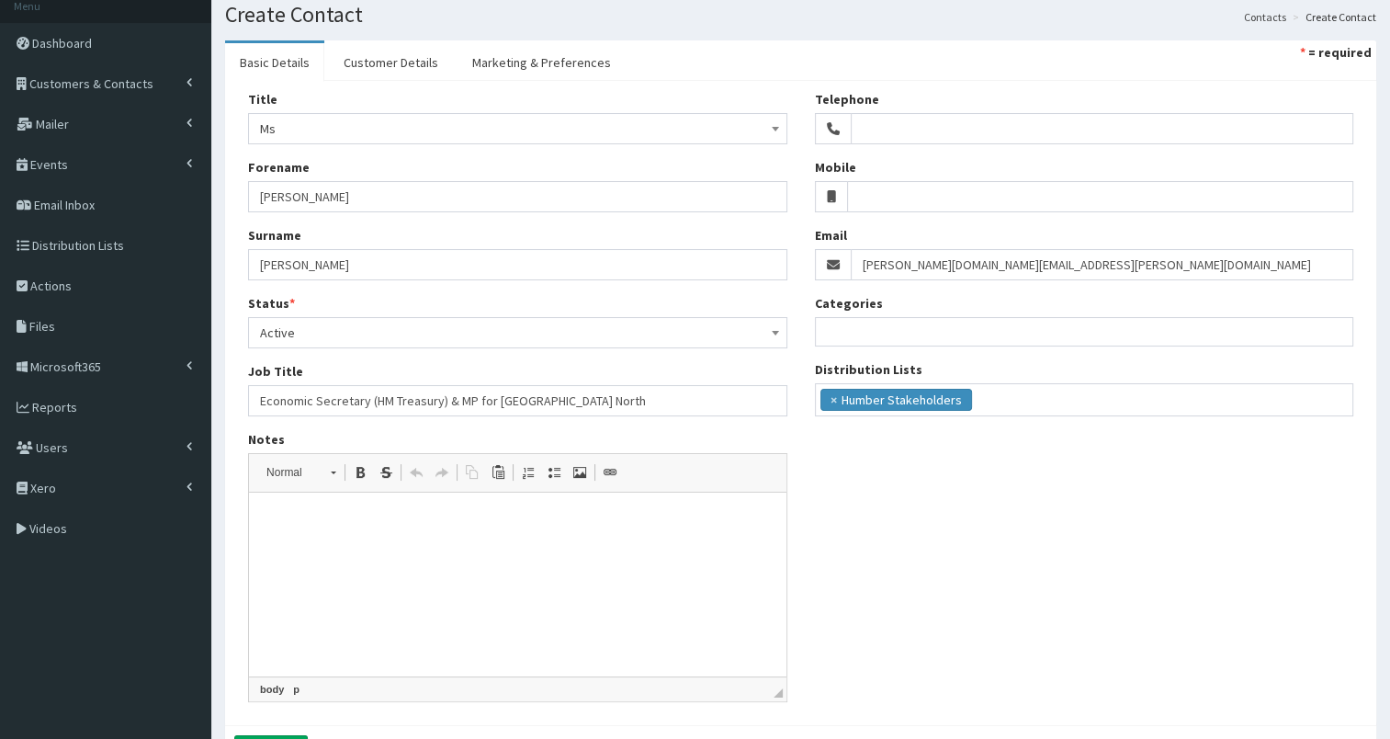
scroll to position [55, 0]
click at [570, 71] on link "Marketing & Preferences" at bounding box center [542, 64] width 168 height 39
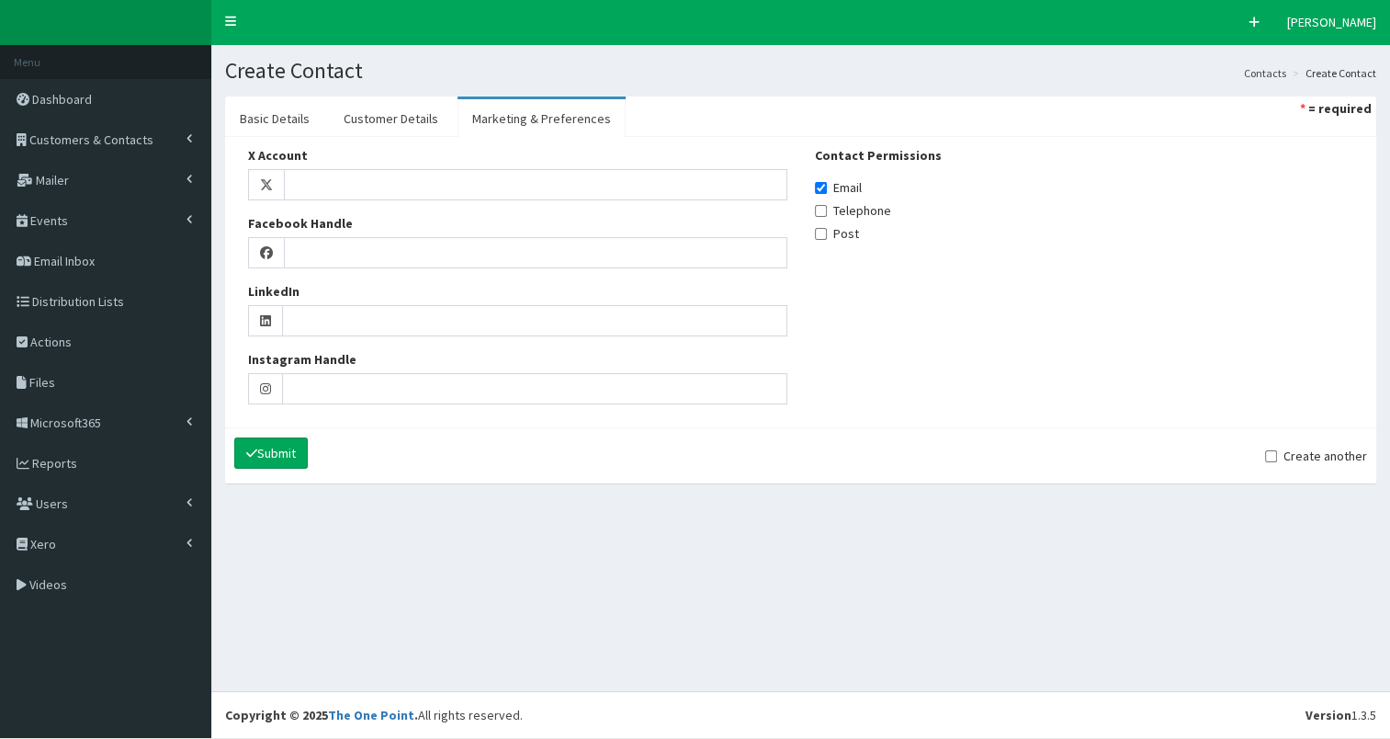
scroll to position [0, 0]
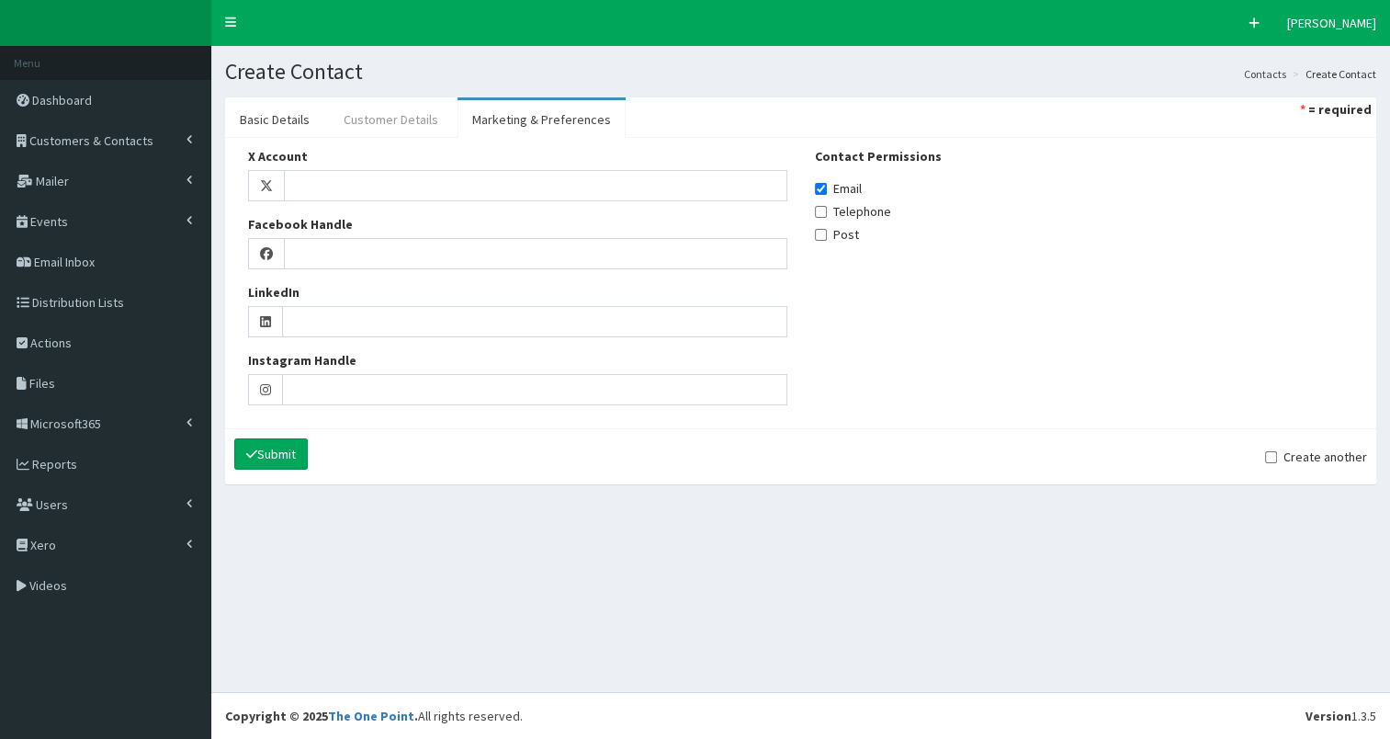
click at [390, 118] on link "Customer Details" at bounding box center [391, 119] width 124 height 39
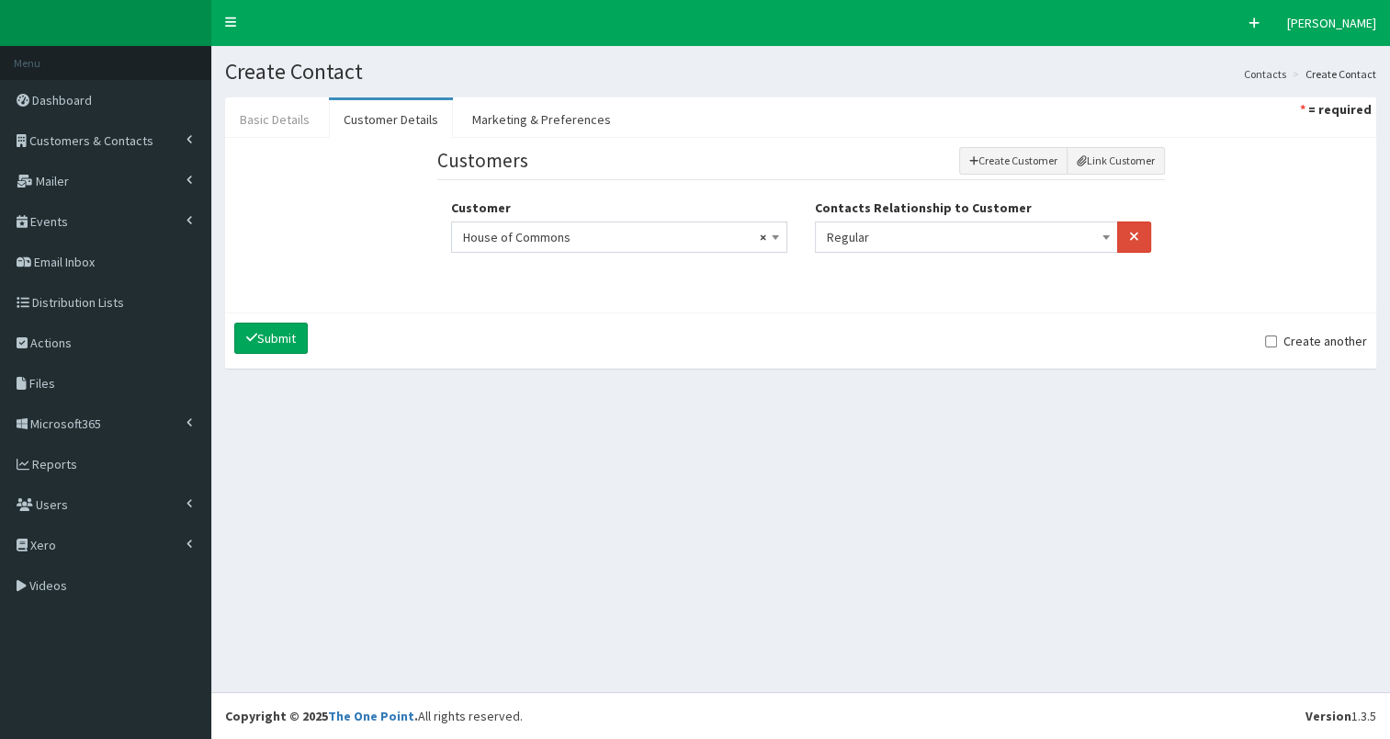
click at [261, 118] on link "Basic Details" at bounding box center [274, 119] width 99 height 39
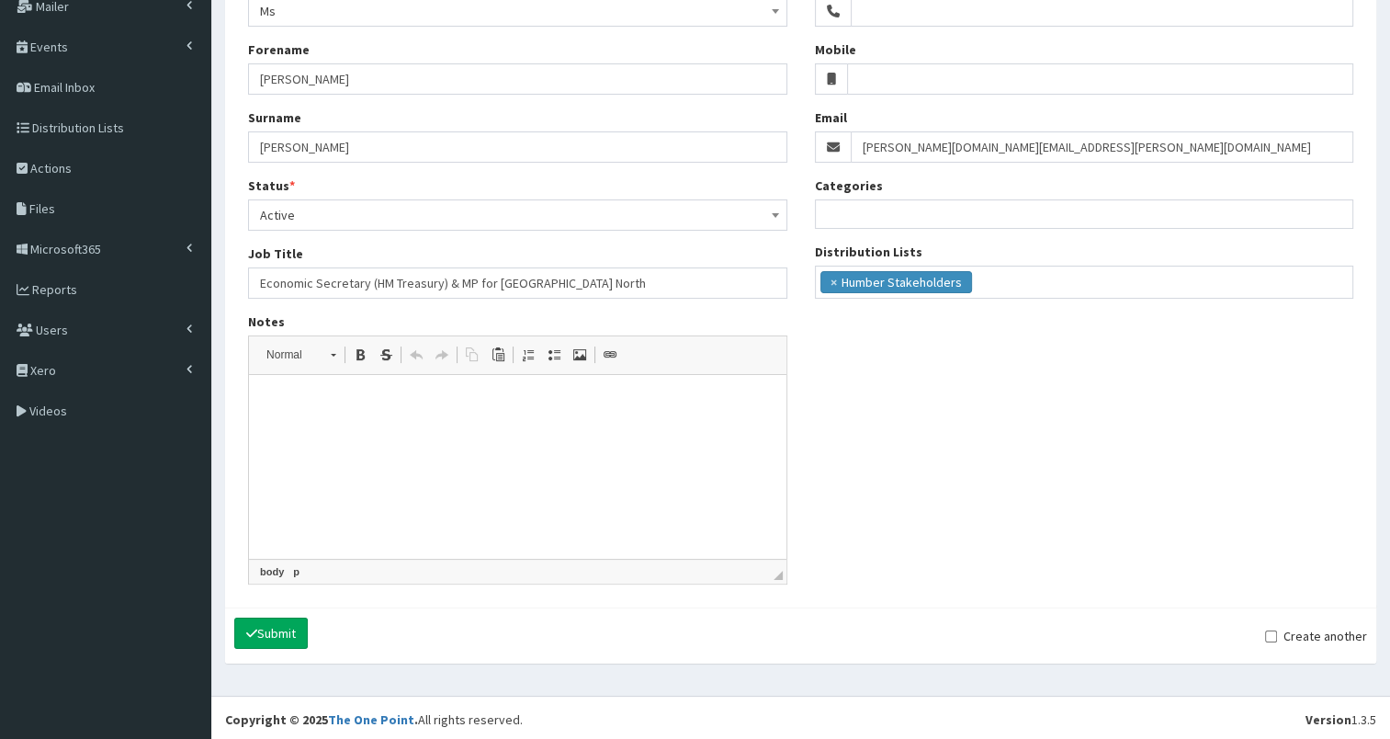
scroll to position [176, 0]
click at [273, 625] on button "Submit" at bounding box center [271, 631] width 74 height 31
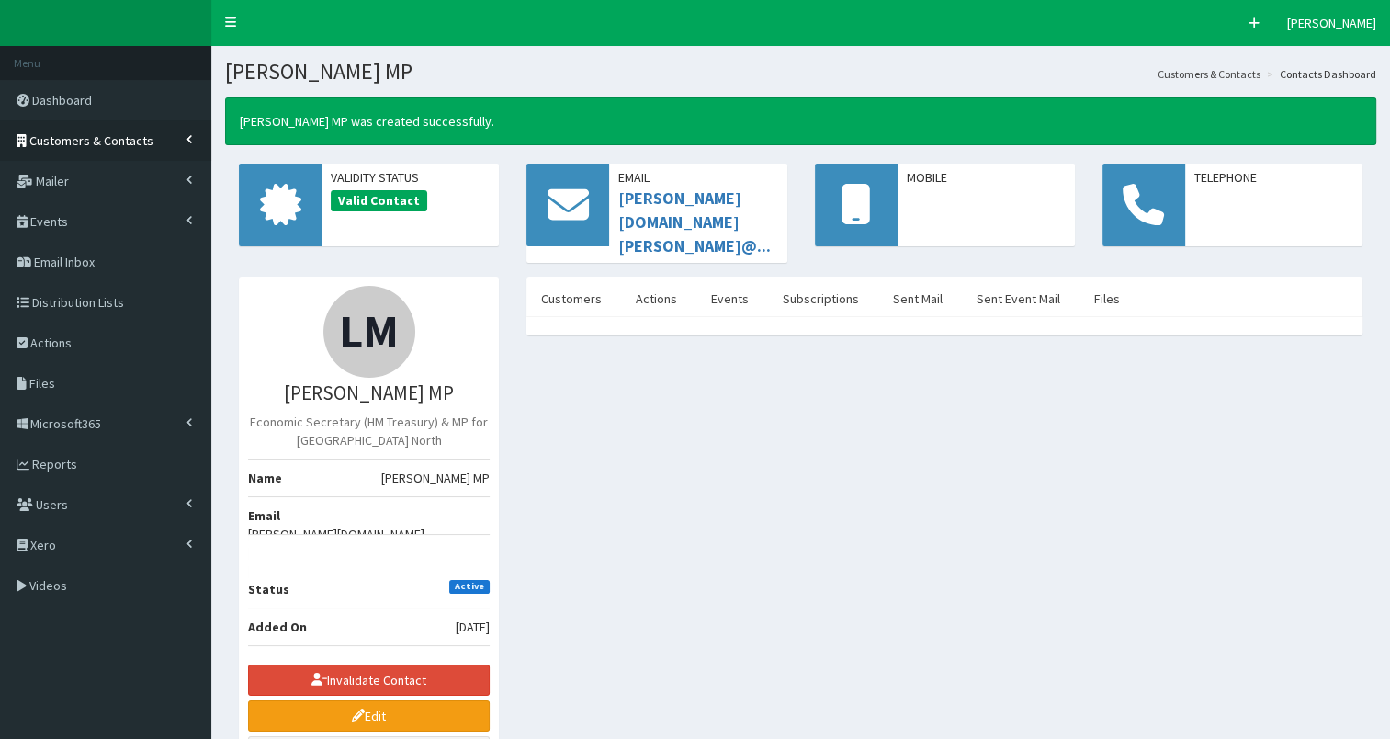
click at [93, 141] on span "Customers & Contacts" at bounding box center [91, 140] width 124 height 17
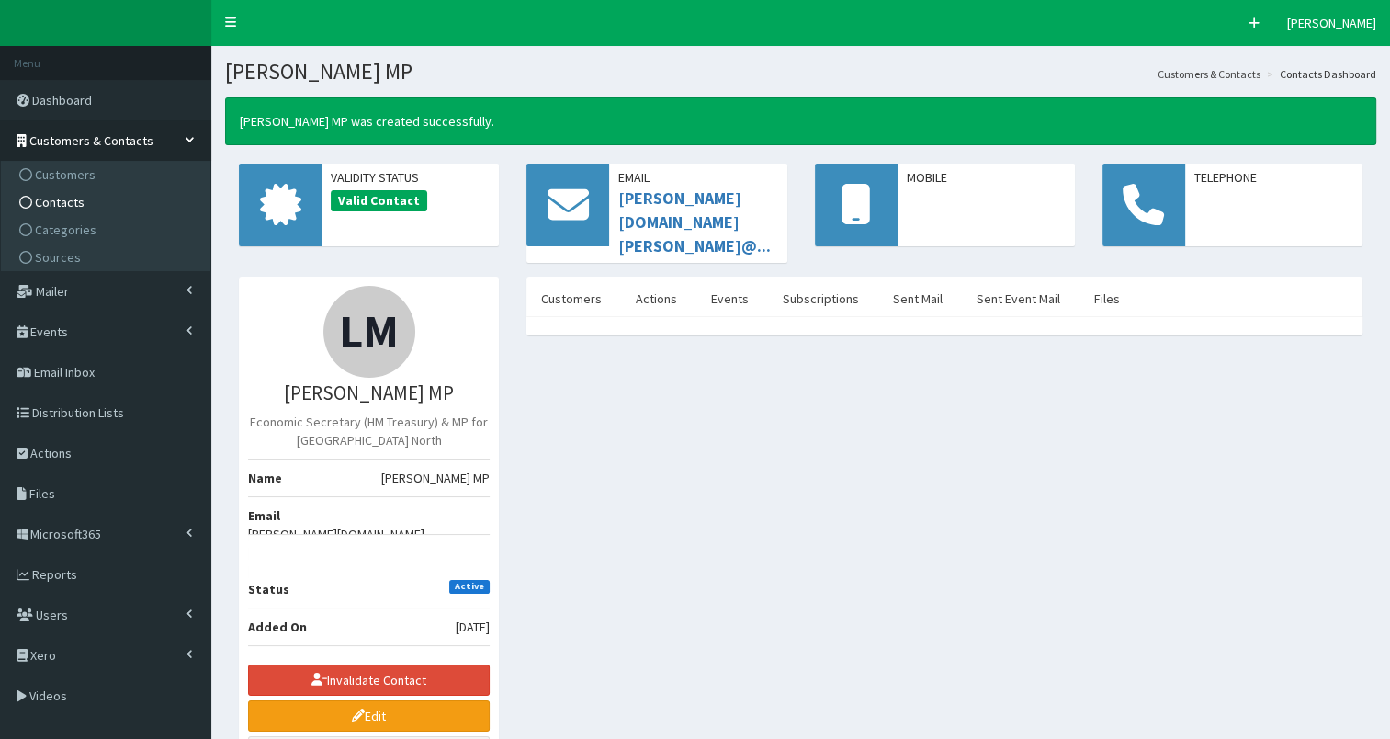
click at [78, 199] on span "Contacts" at bounding box center [60, 202] width 50 height 17
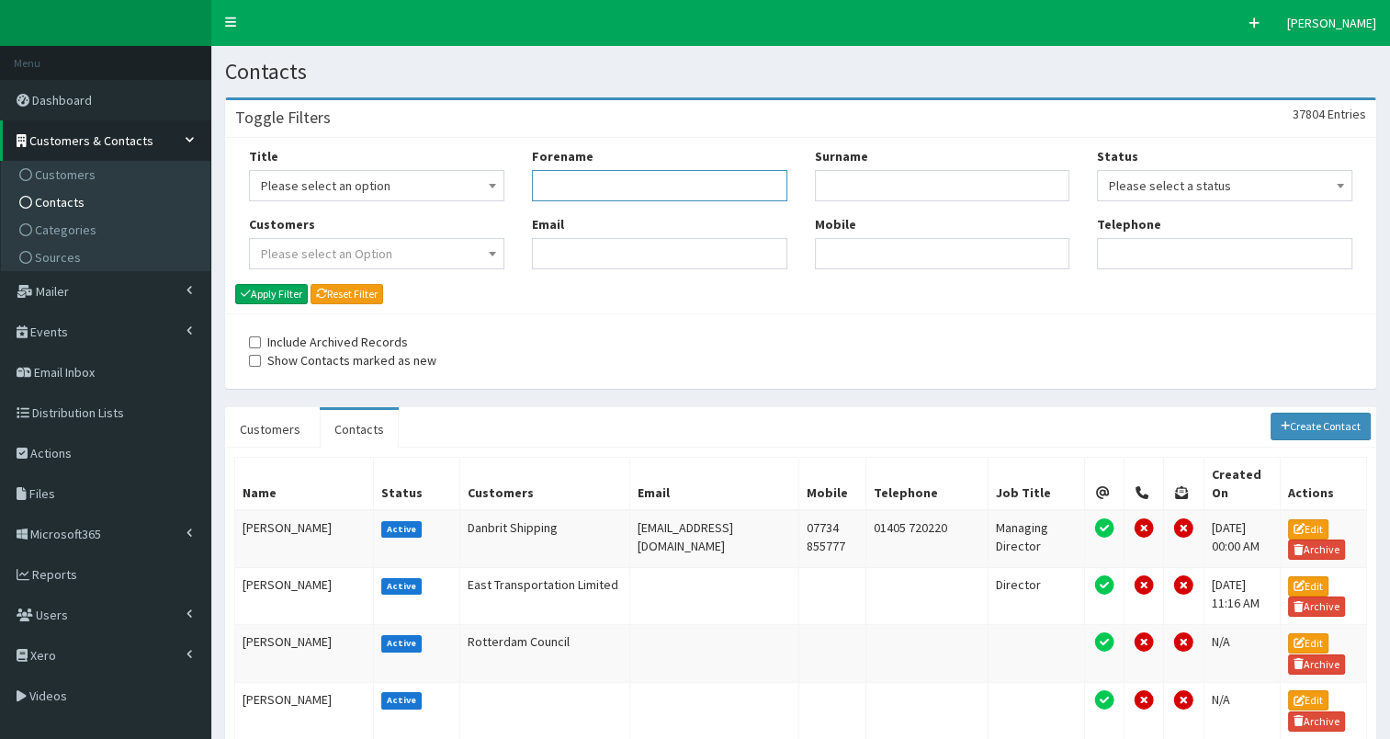
click at [642, 181] on input "Forename" at bounding box center [659, 185] width 255 height 31
type input "[PERSON_NAME]"
click at [255, 288] on button "Apply Filter" at bounding box center [271, 294] width 73 height 20
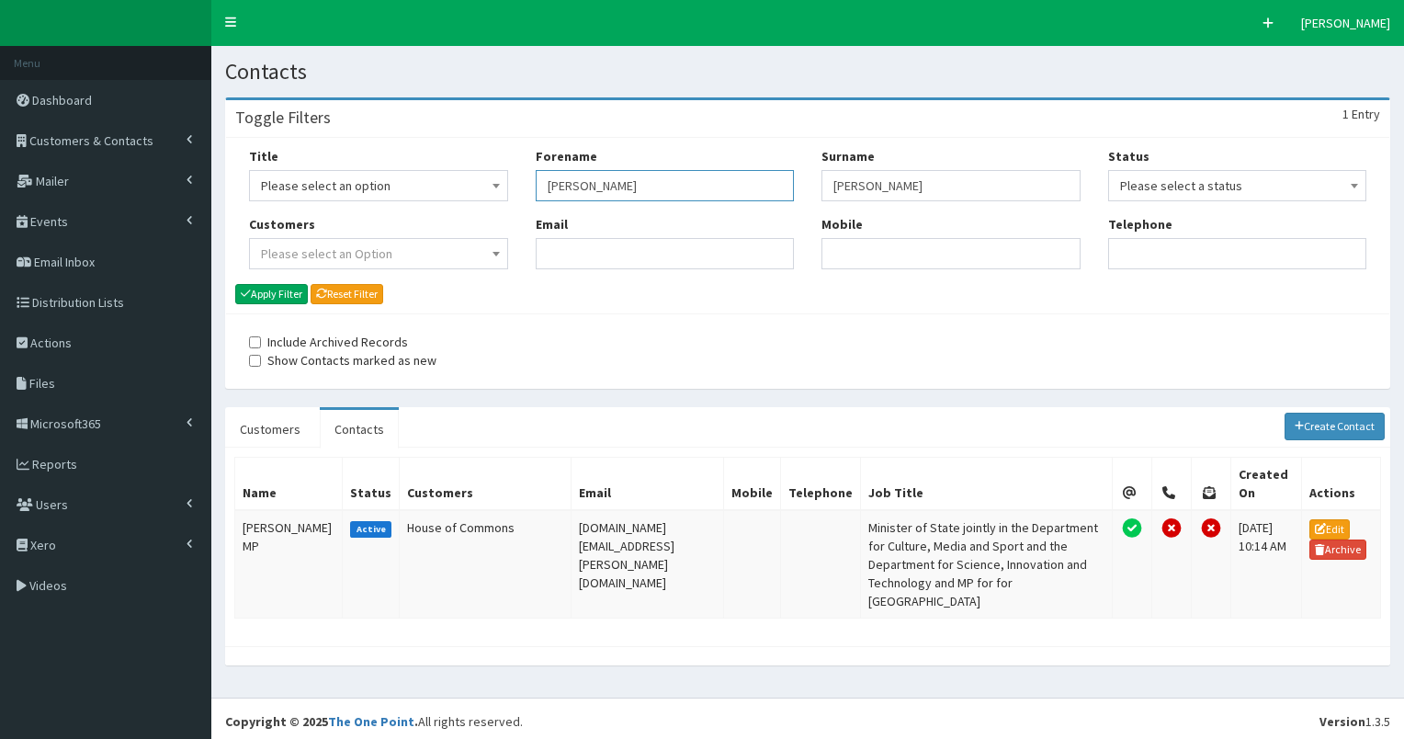
drag, startPoint x: 544, startPoint y: 180, endPoint x: 630, endPoint y: 176, distance: 86.5
click at [628, 185] on input "[PERSON_NAME]" at bounding box center [665, 185] width 259 height 31
type input "[PERSON_NAME]"
click at [281, 294] on button "Apply Filter" at bounding box center [271, 294] width 73 height 20
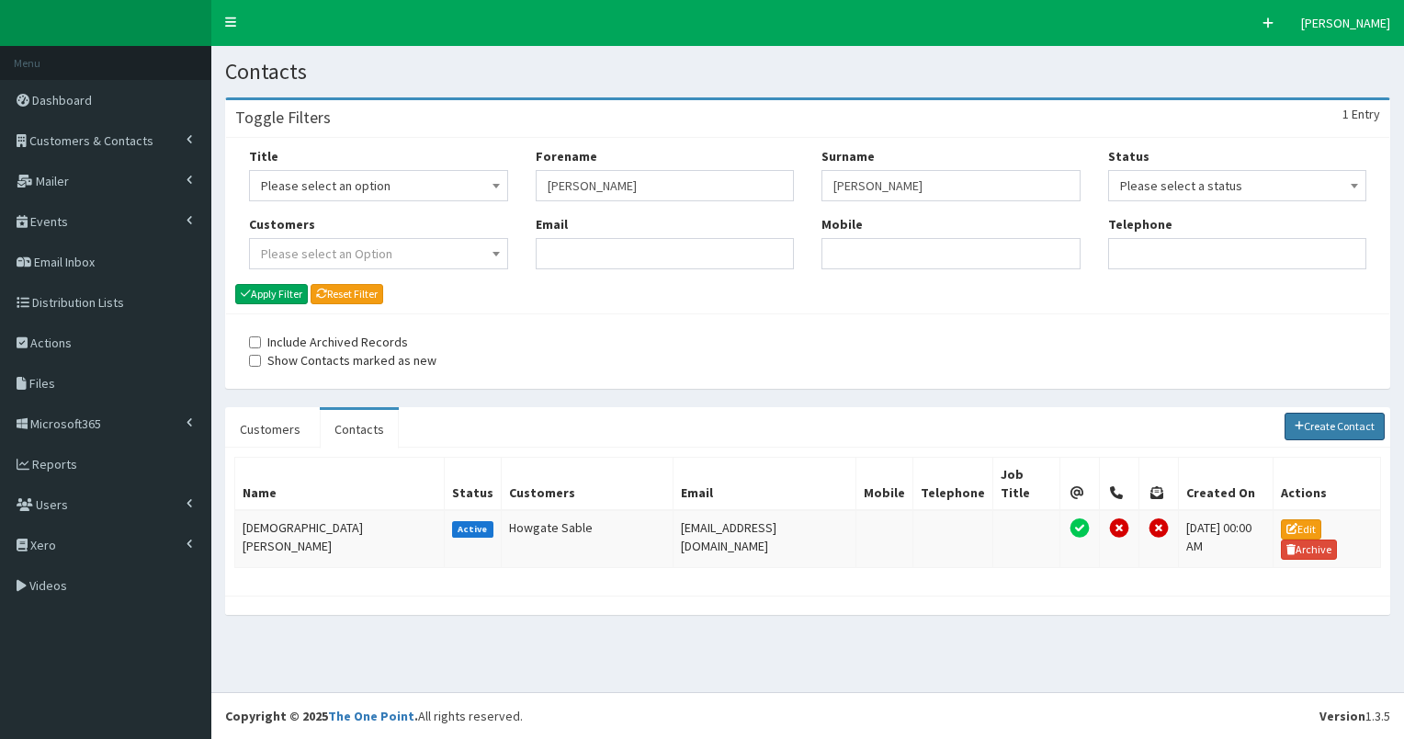
click at [1355, 433] on link "Create Contact" at bounding box center [1335, 427] width 101 height 28
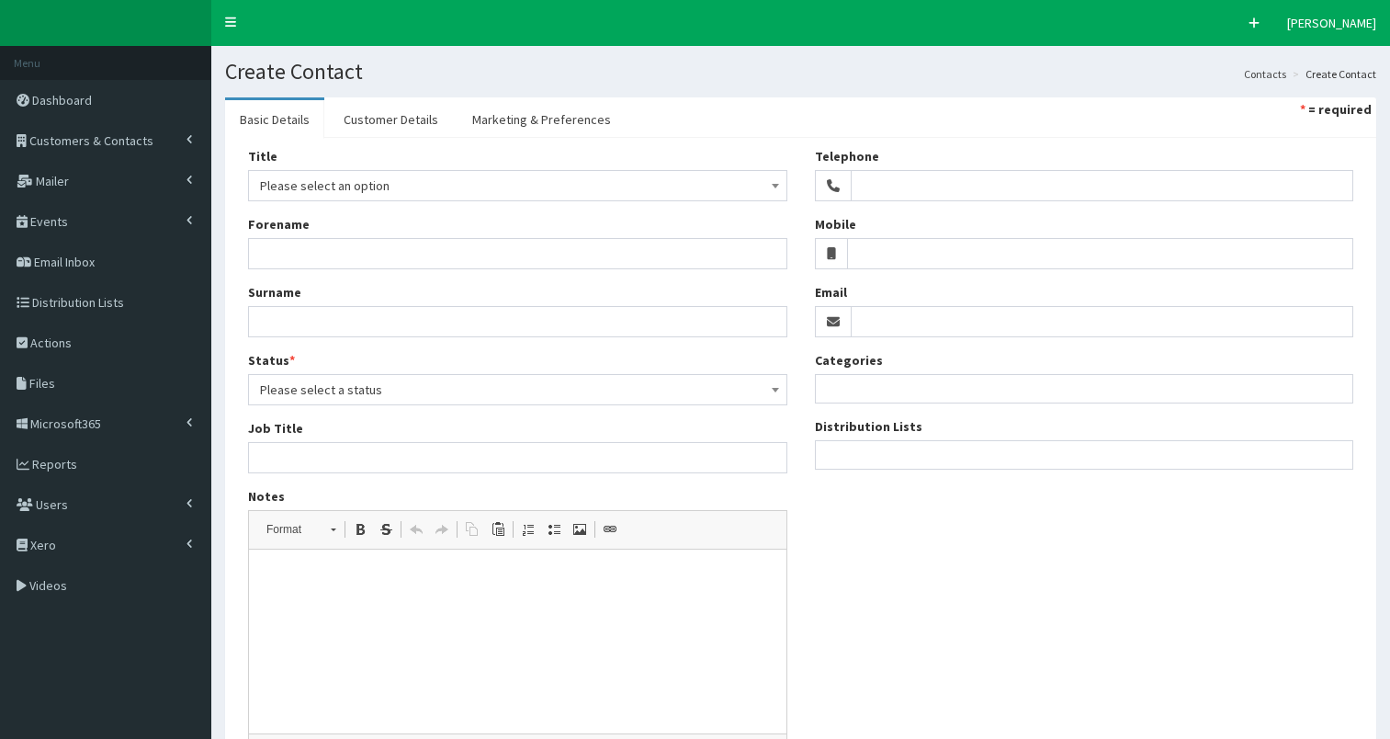
select select
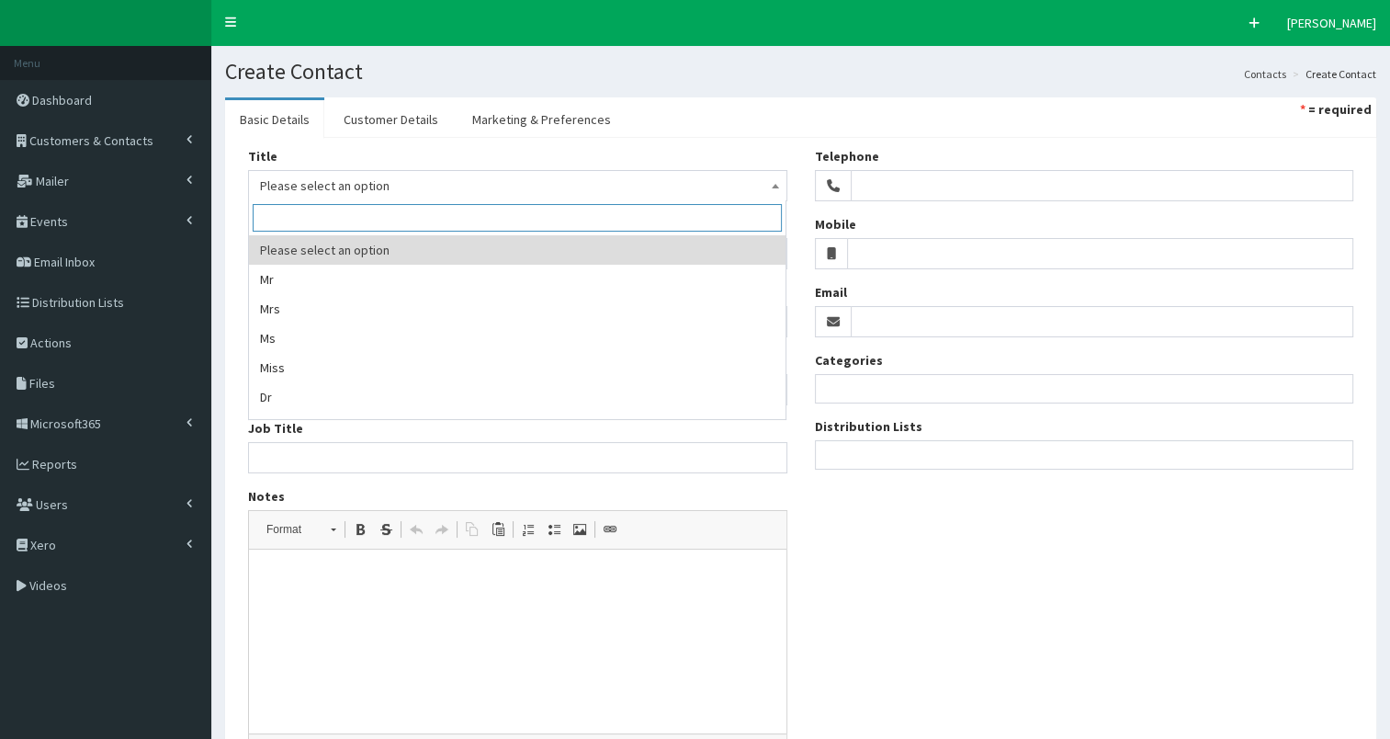
drag, startPoint x: 309, startPoint y: 184, endPoint x: 295, endPoint y: 238, distance: 55.9
click at [310, 184] on span "Please select an option" at bounding box center [517, 186] width 515 height 26
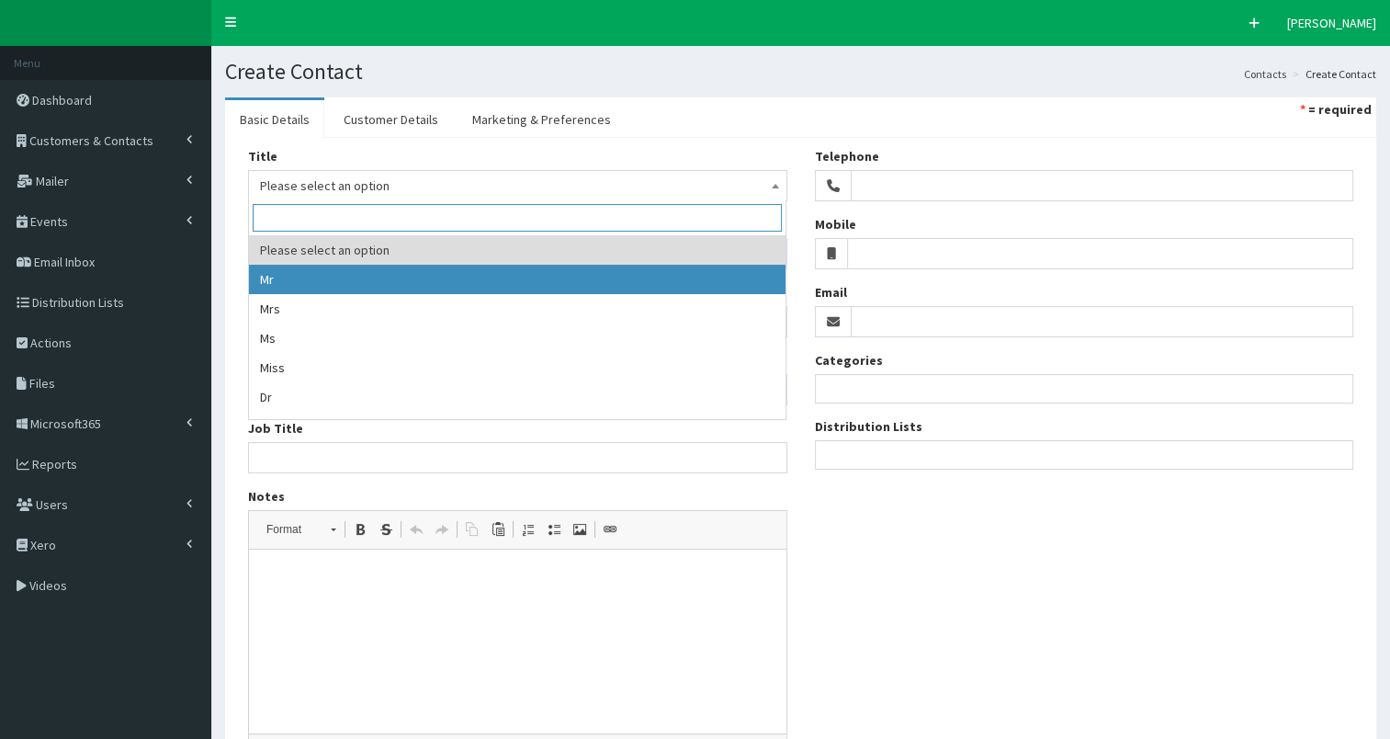
drag, startPoint x: 287, startPoint y: 279, endPoint x: 288, endPoint y: 254, distance: 25.7
select select "1"
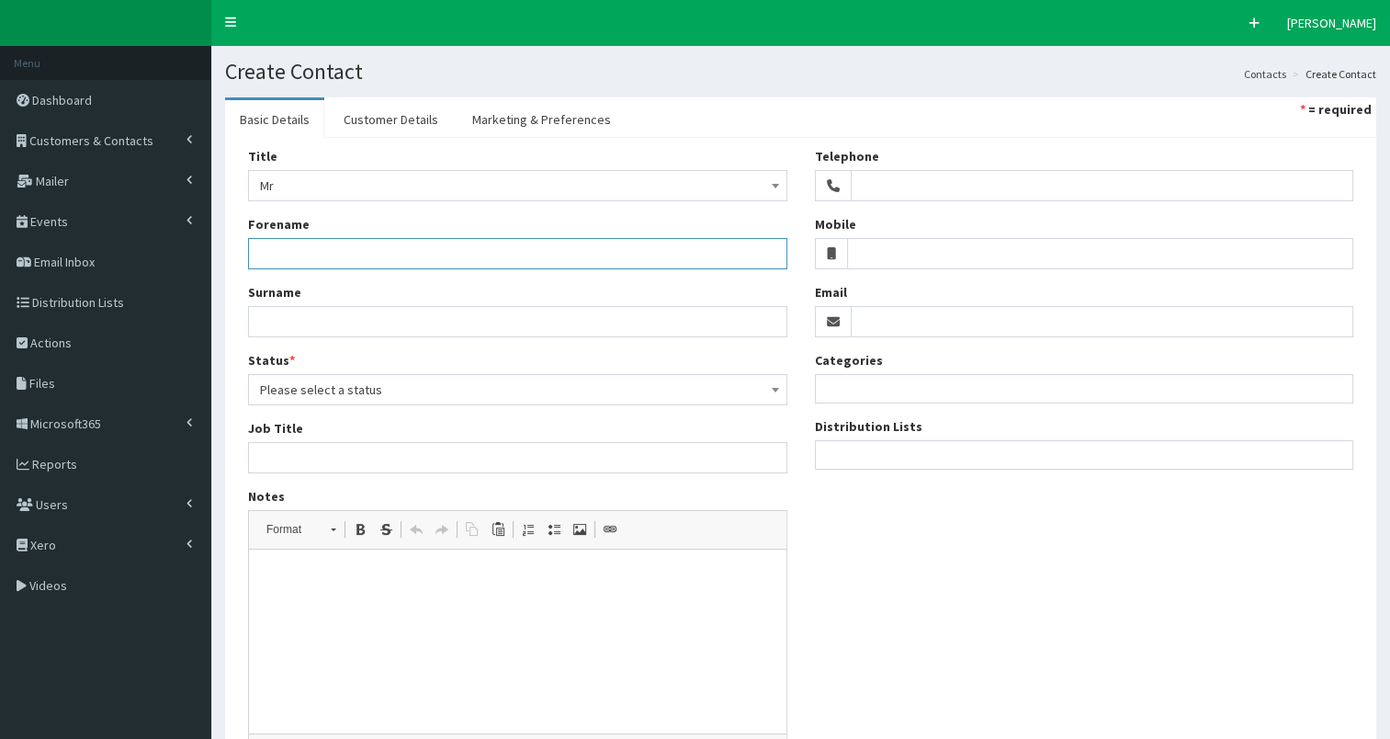
click at [288, 243] on input "Forename" at bounding box center [517, 253] width 539 height 31
type input "[PERSON_NAME]"
type input "E"
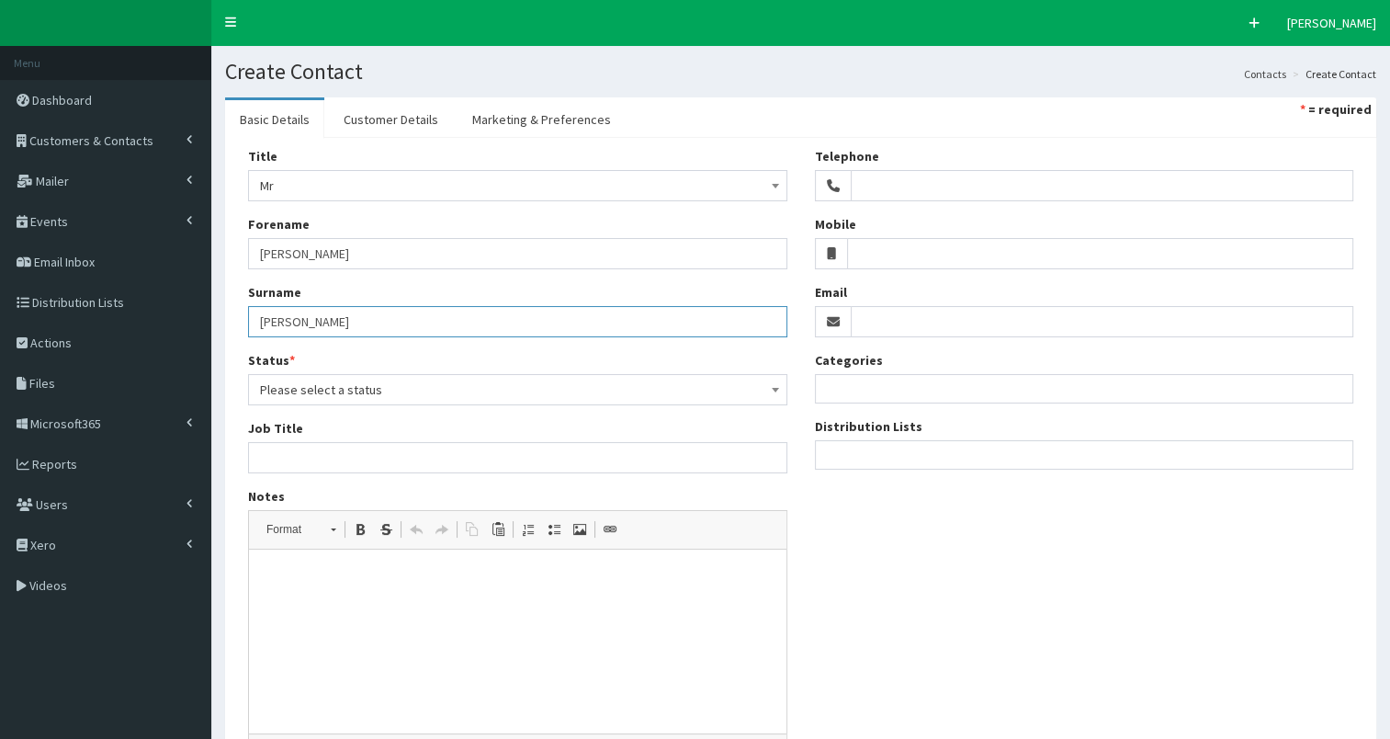
type input "[PERSON_NAME]"
click at [300, 393] on span "Please select a status" at bounding box center [517, 390] width 515 height 26
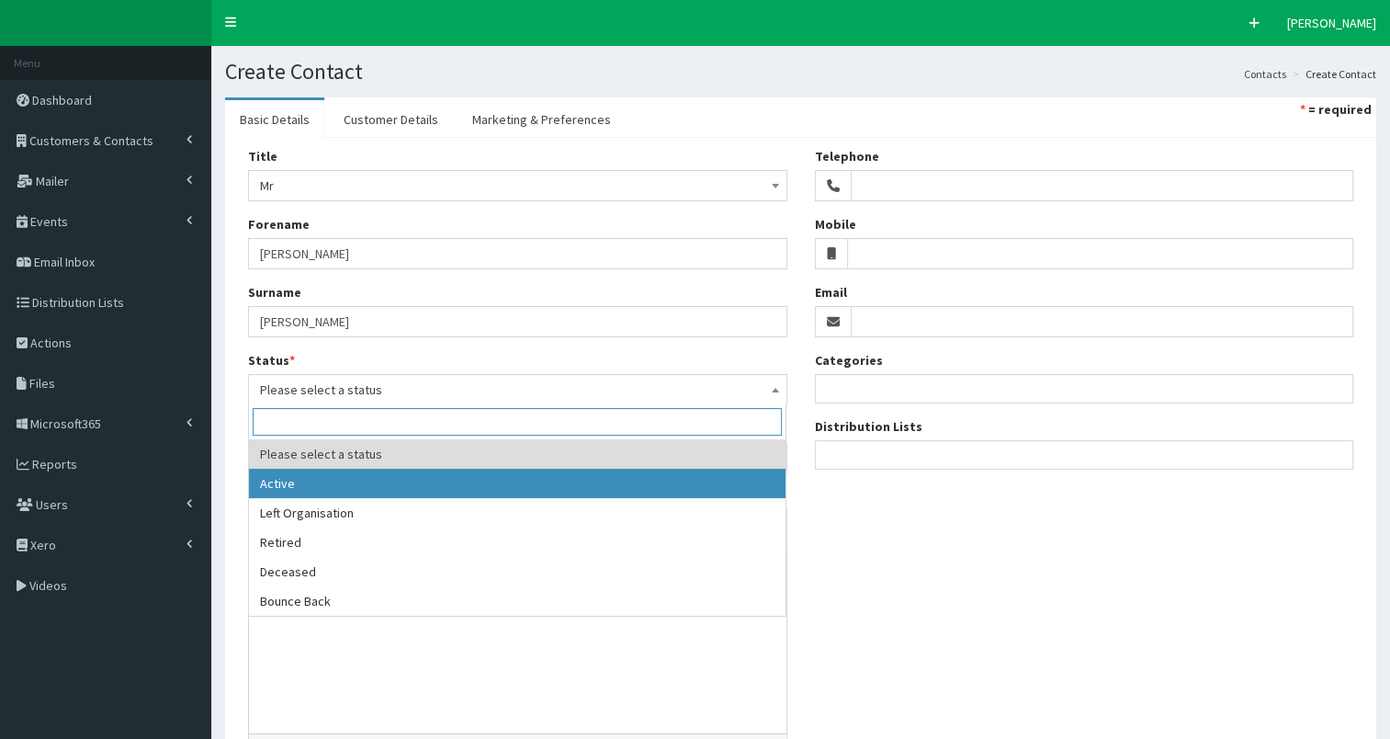
select select "1"
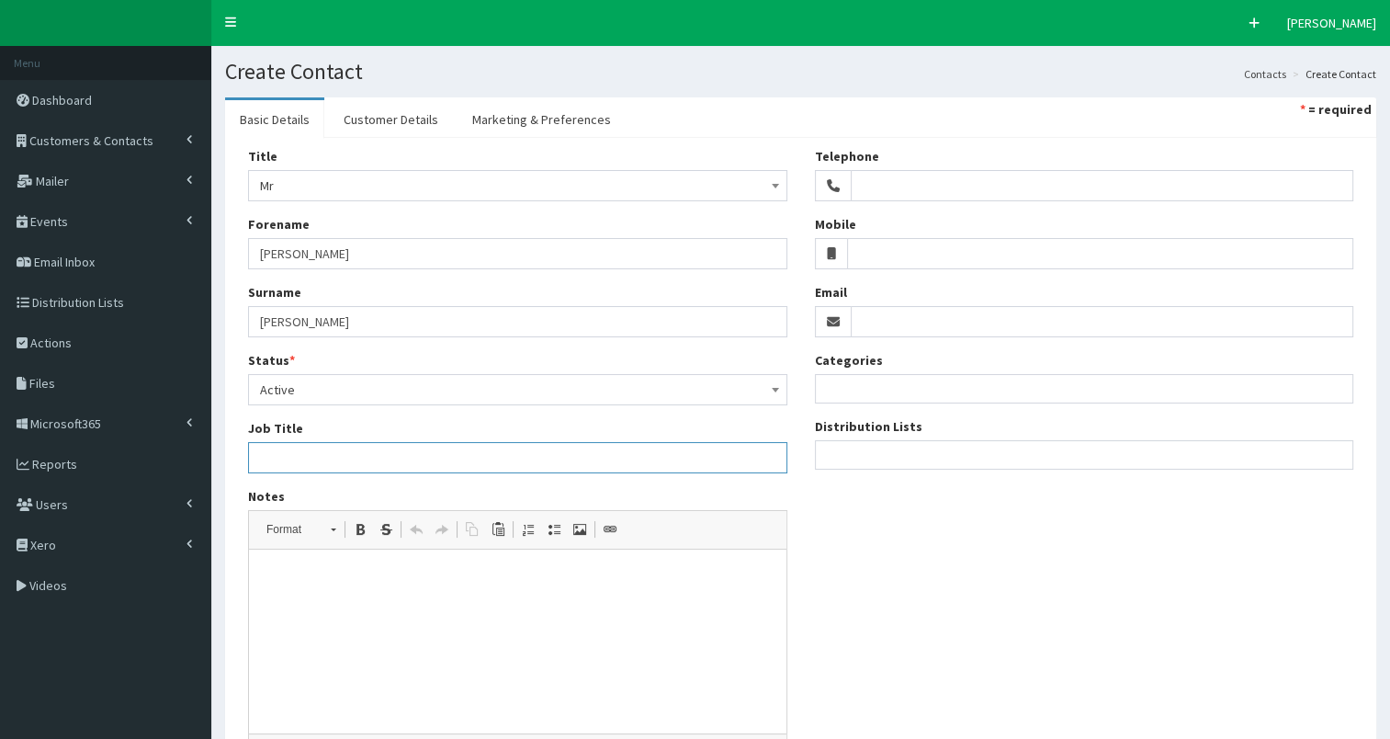
click at [294, 453] on input "Job Title" at bounding box center [517, 457] width 539 height 31
paste input "Parliamentary Secretary (Cabinet Office)"
type input "Parliamentary Secretary (Cabinet Office) & MP for"
click at [889, 441] on ul at bounding box center [1085, 452] width 538 height 23
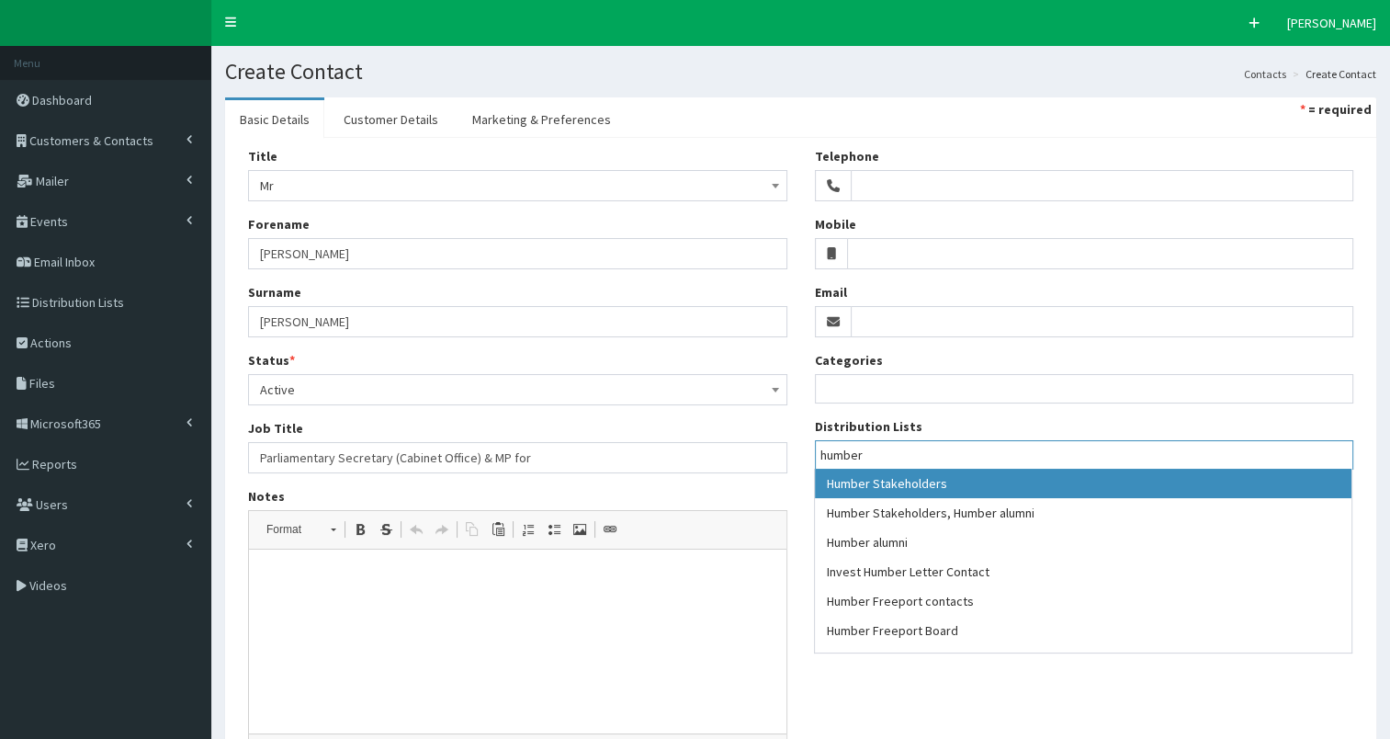
type input "humber"
select select "139"
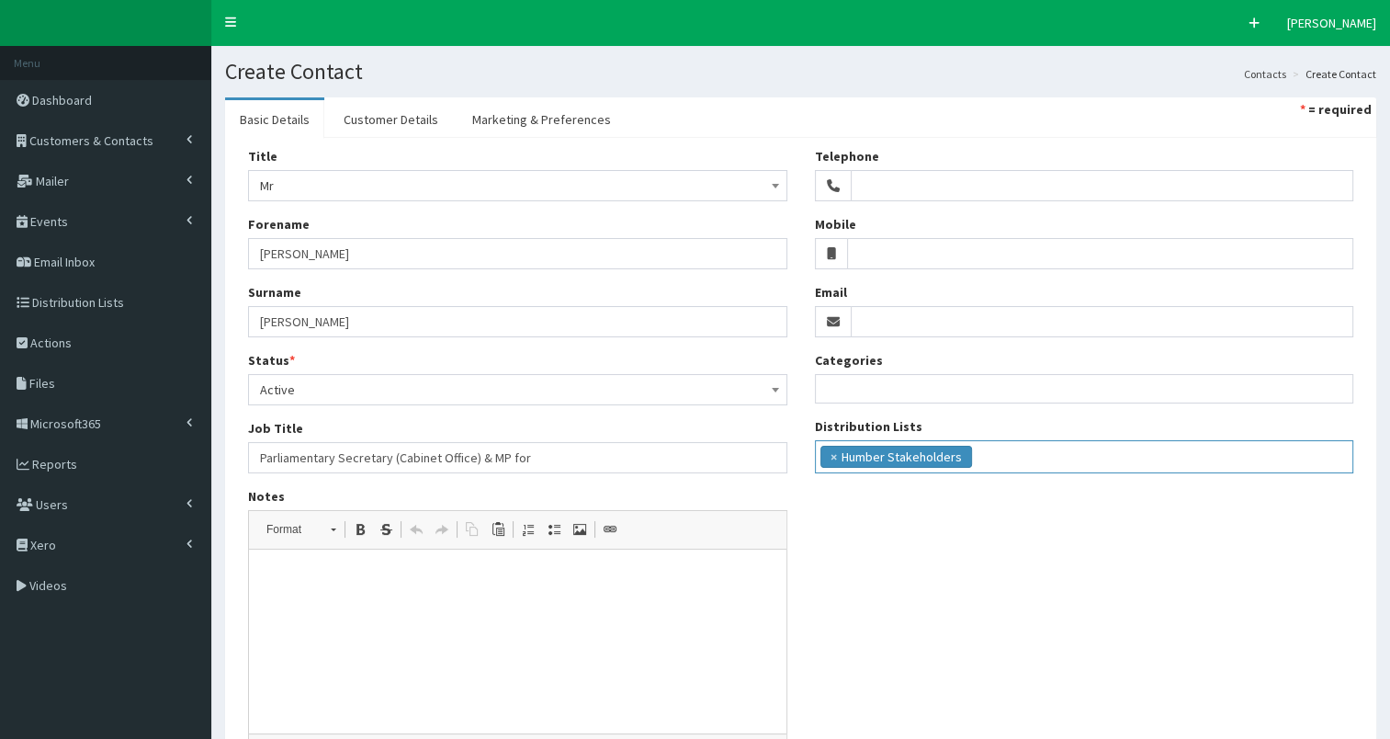
scroll to position [239, 0]
click at [515, 114] on link "Marketing & Preferences" at bounding box center [542, 119] width 168 height 39
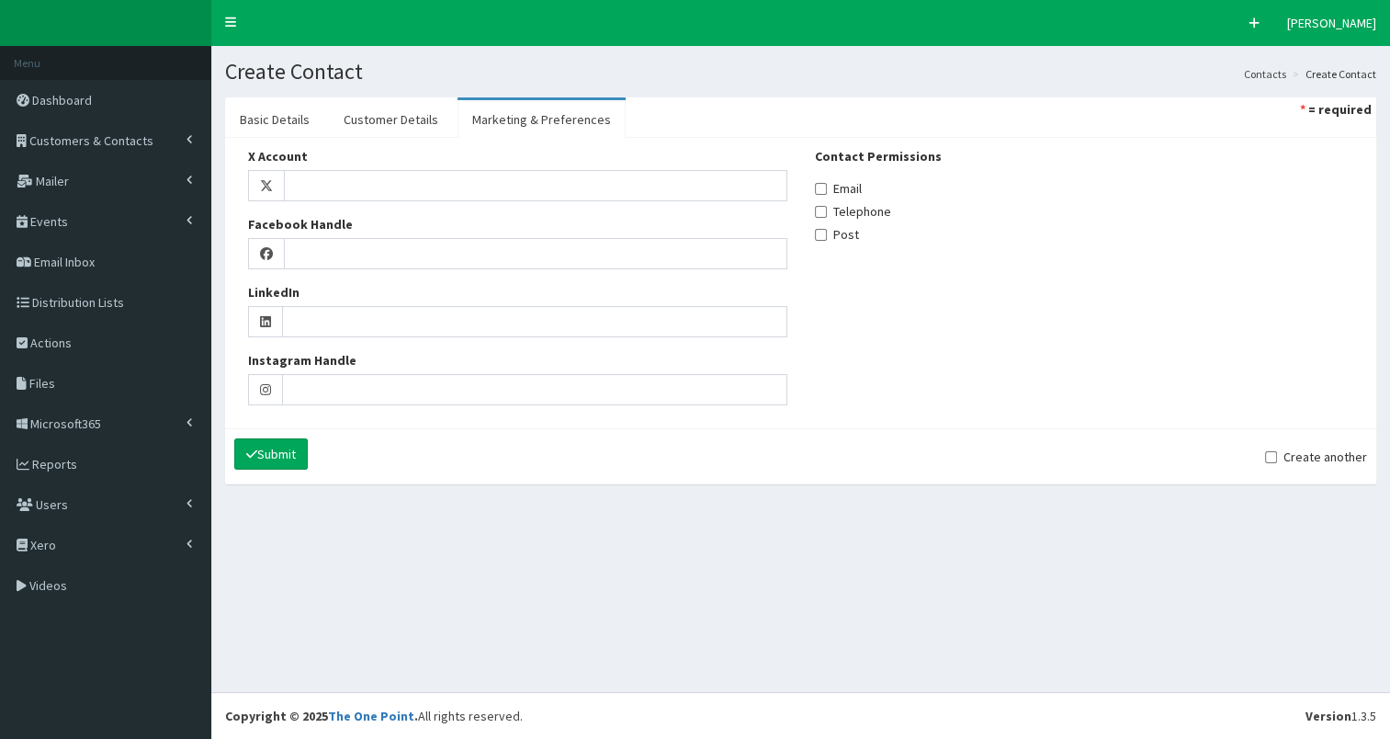
drag, startPoint x: 834, startPoint y: 188, endPoint x: 790, endPoint y: 184, distance: 44.3
click at [832, 187] on label "Email" at bounding box center [838, 188] width 47 height 18
click at [827, 187] on input "Email" at bounding box center [821, 189] width 12 height 12
checkbox input "true"
click at [370, 118] on link "Customer Details" at bounding box center [391, 119] width 124 height 39
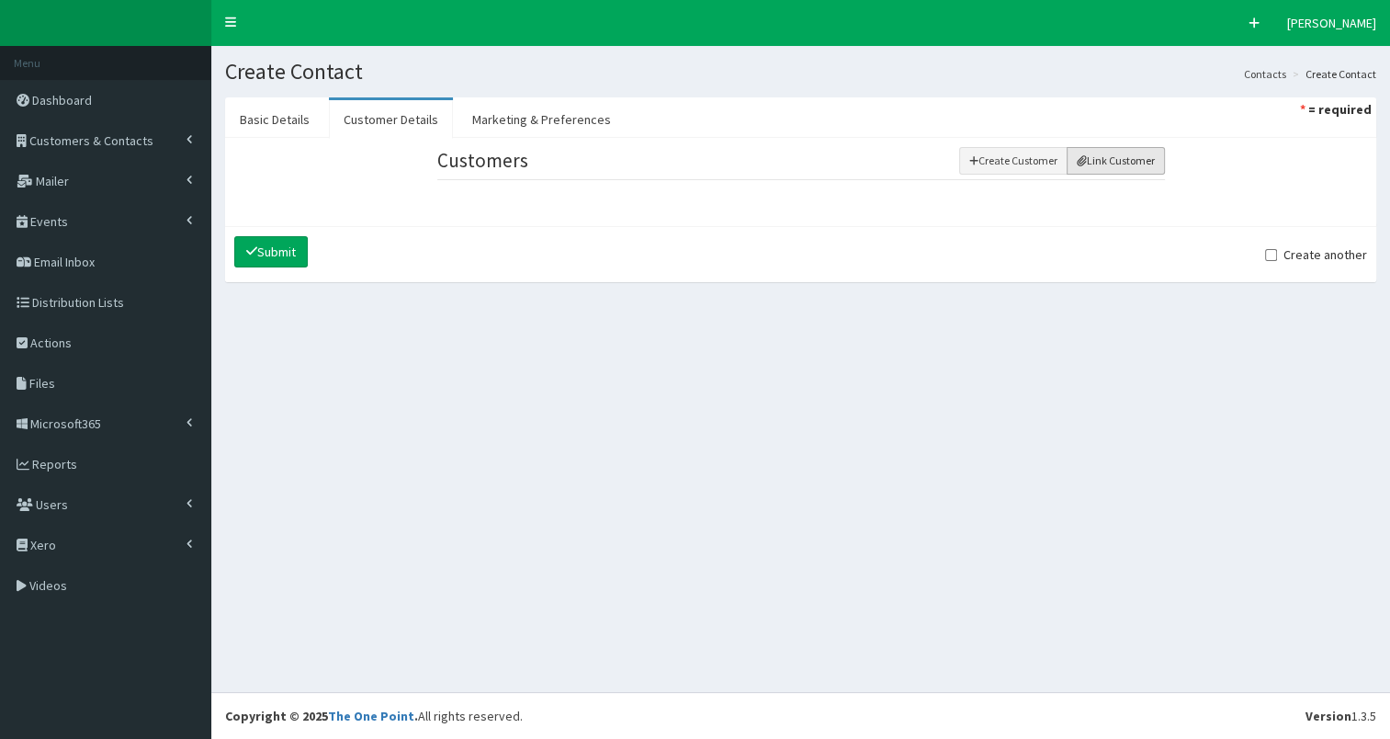
click at [1123, 164] on button "Link Customer" at bounding box center [1116, 161] width 98 height 28
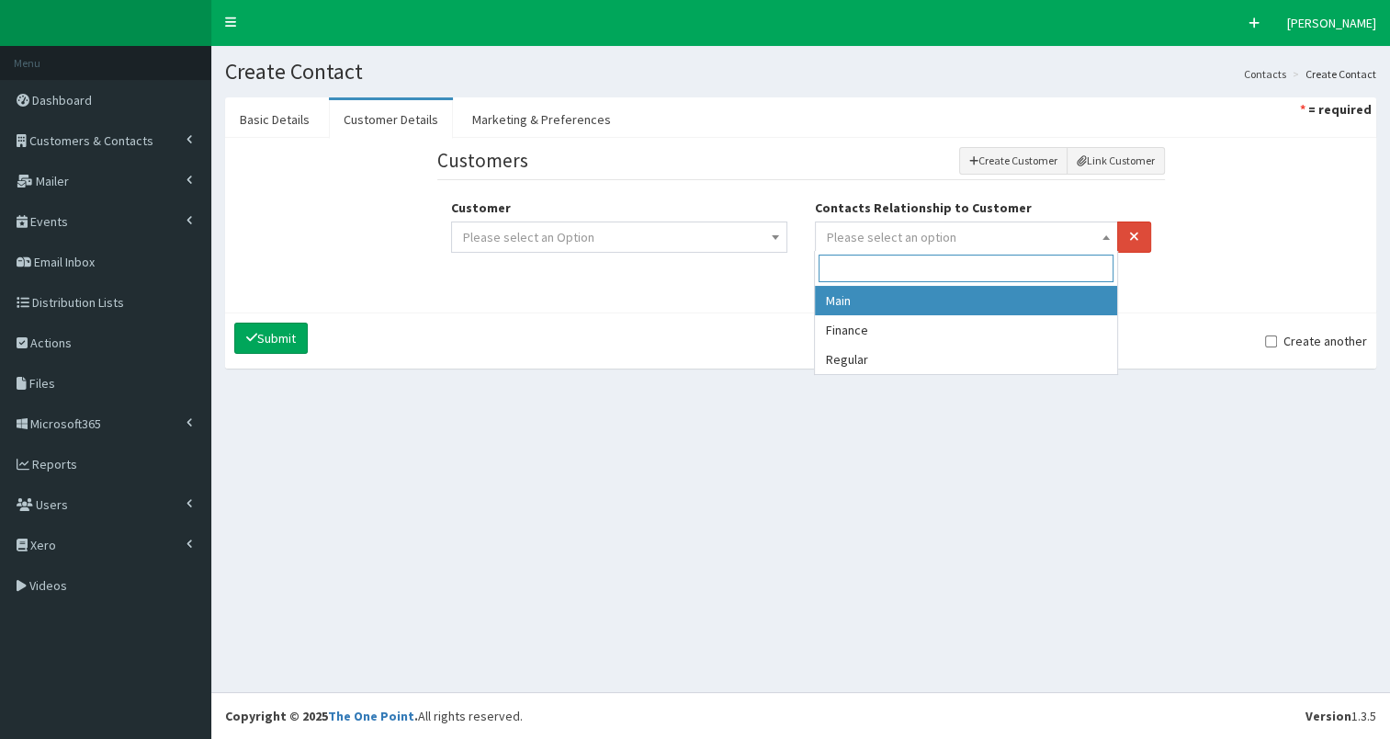
drag, startPoint x: 842, startPoint y: 241, endPoint x: 844, endPoint y: 298, distance: 57.0
click at [844, 243] on span "Please select an option" at bounding box center [967, 237] width 280 height 26
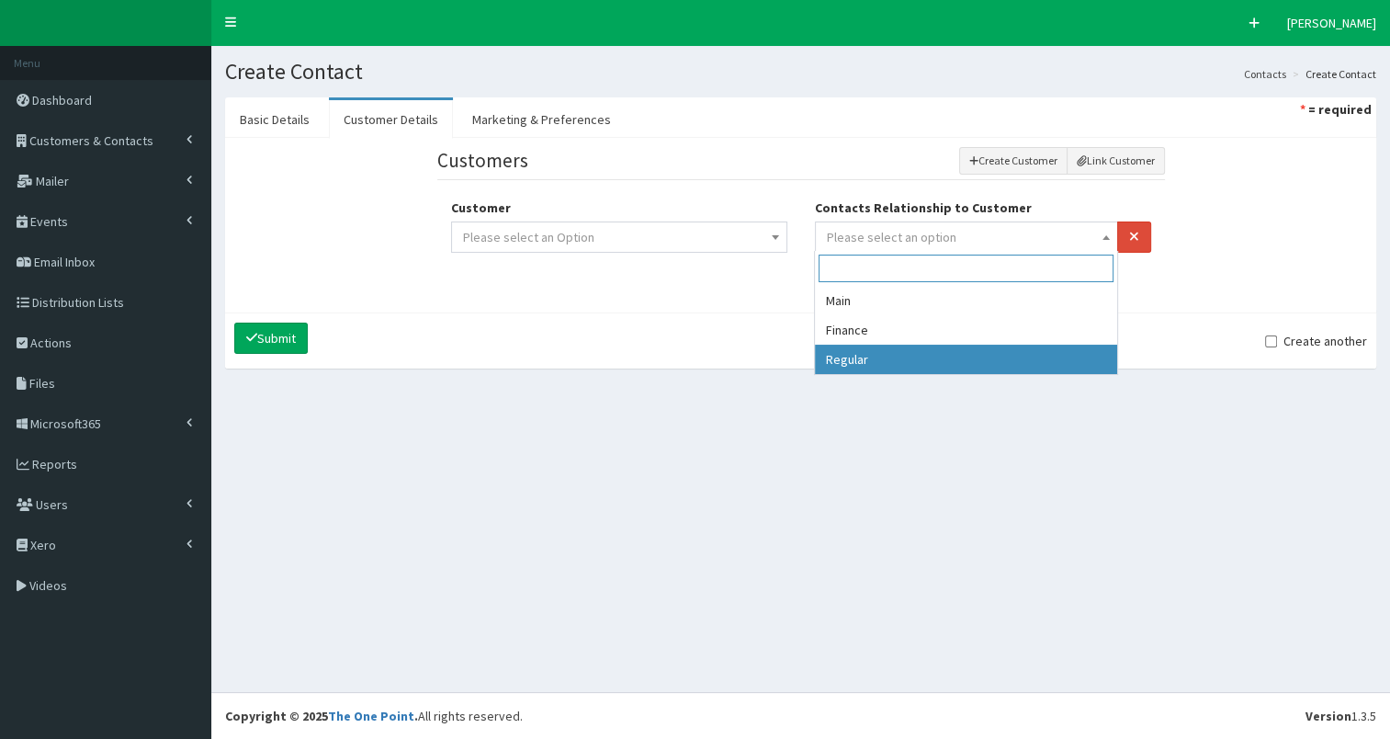
drag, startPoint x: 843, startPoint y: 360, endPoint x: 743, endPoint y: 257, distance: 143.0
select select "3"
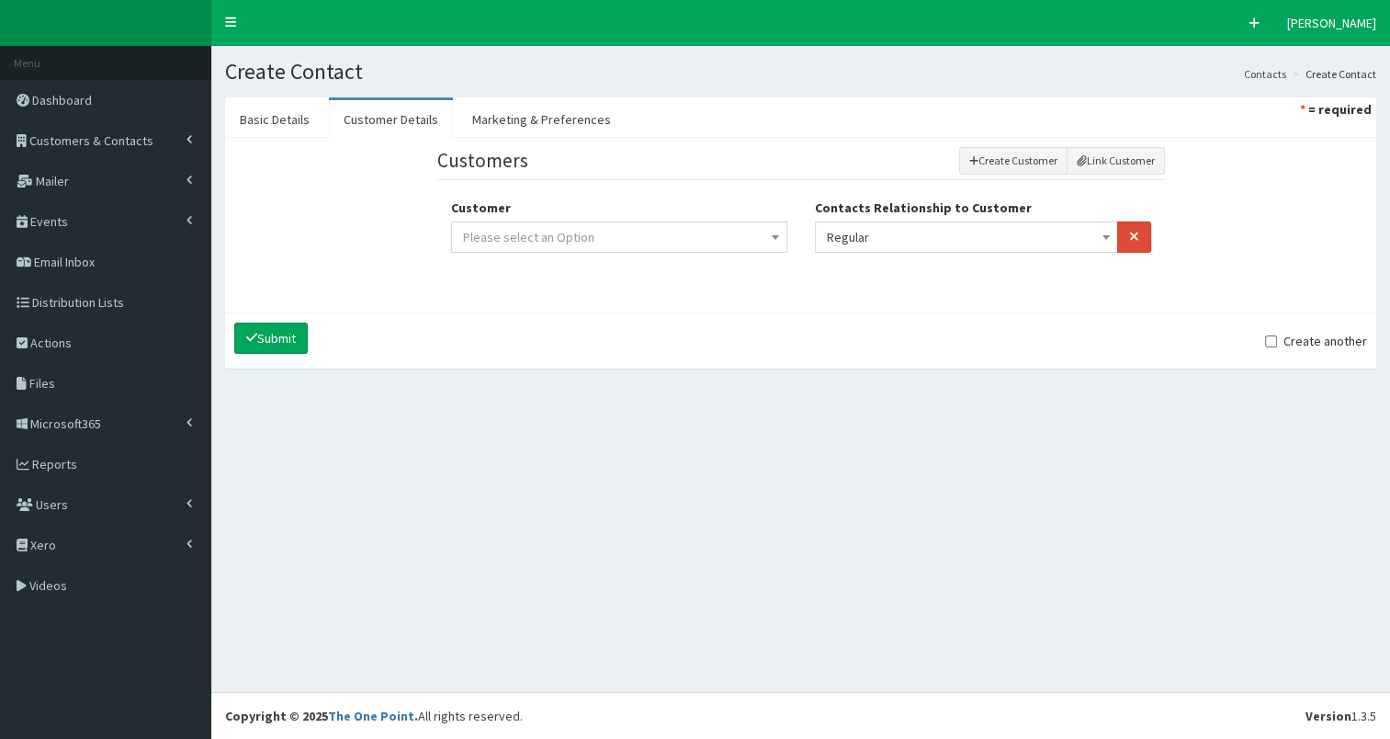
click at [727, 240] on span "Please select an Option" at bounding box center [619, 237] width 312 height 26
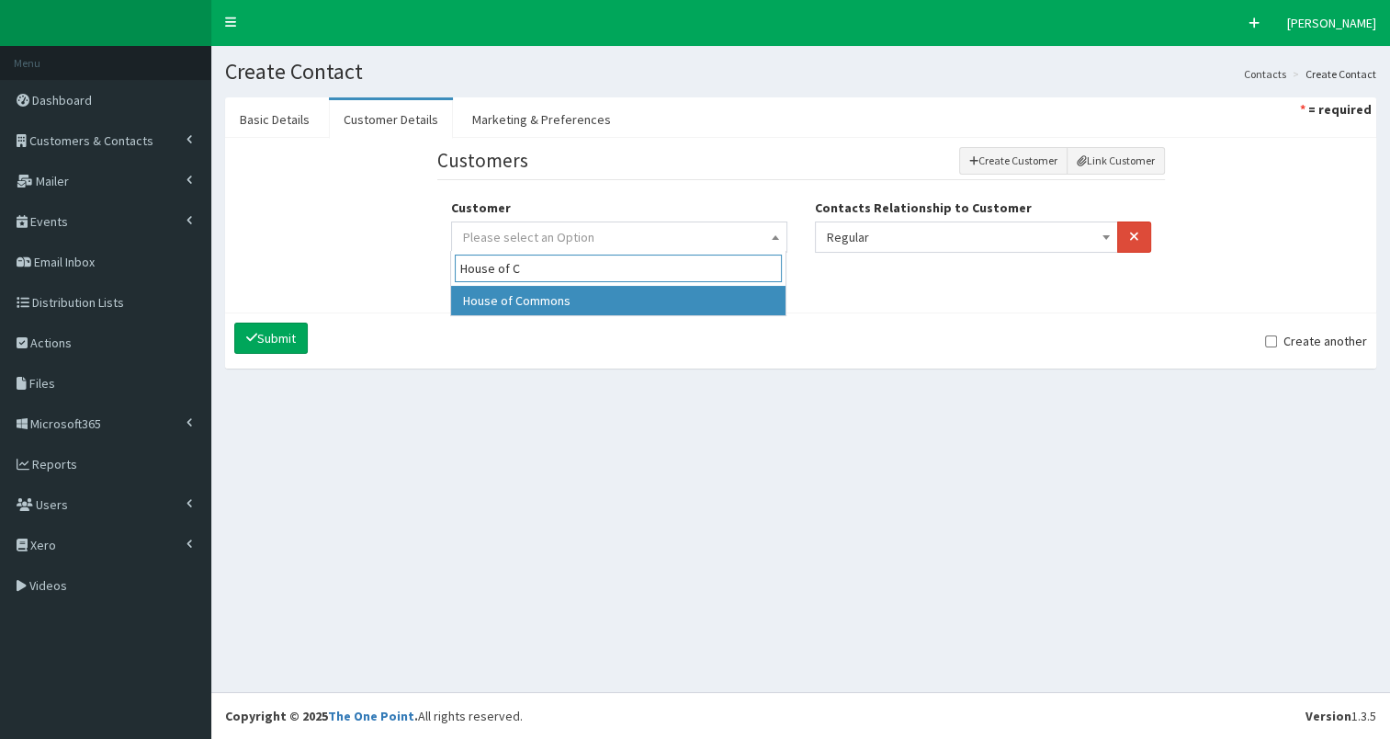
type input "House of C"
select select "301"
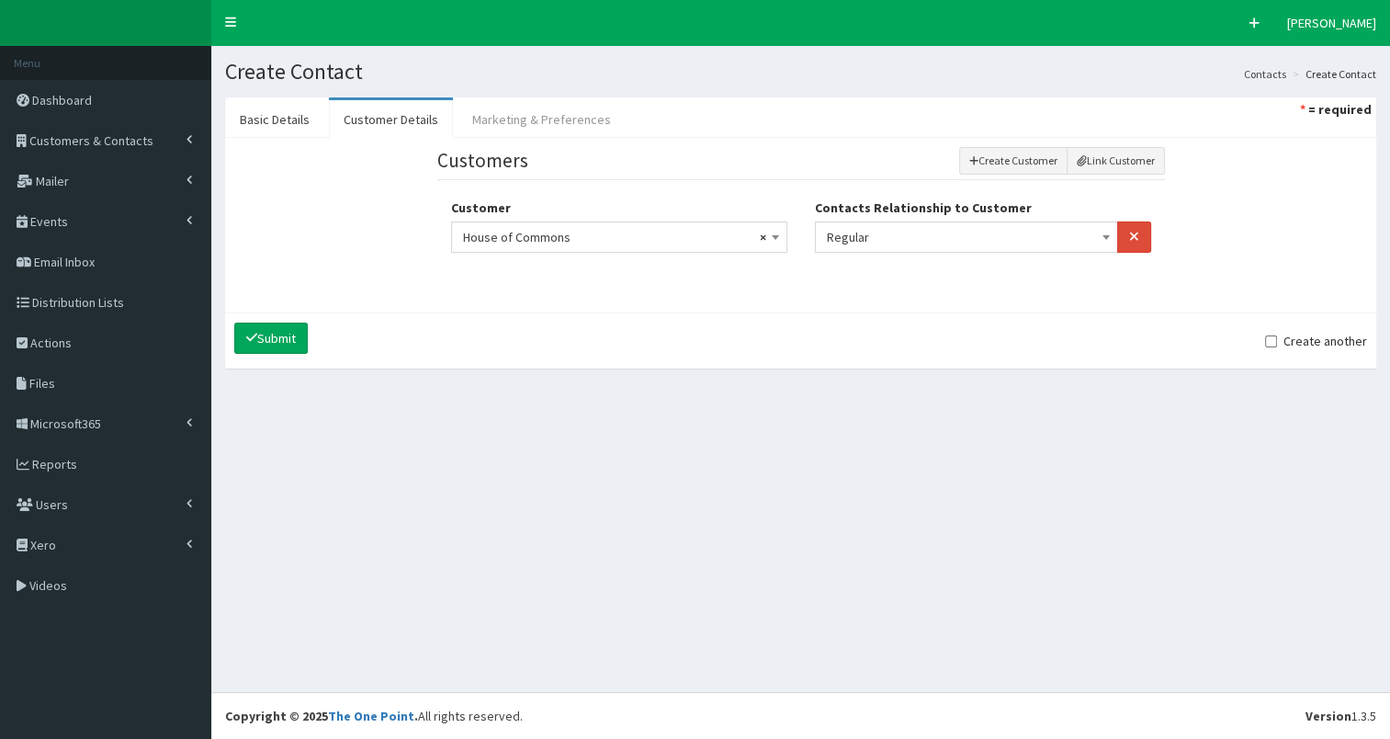
click at [522, 111] on link "Marketing & Preferences" at bounding box center [542, 119] width 168 height 39
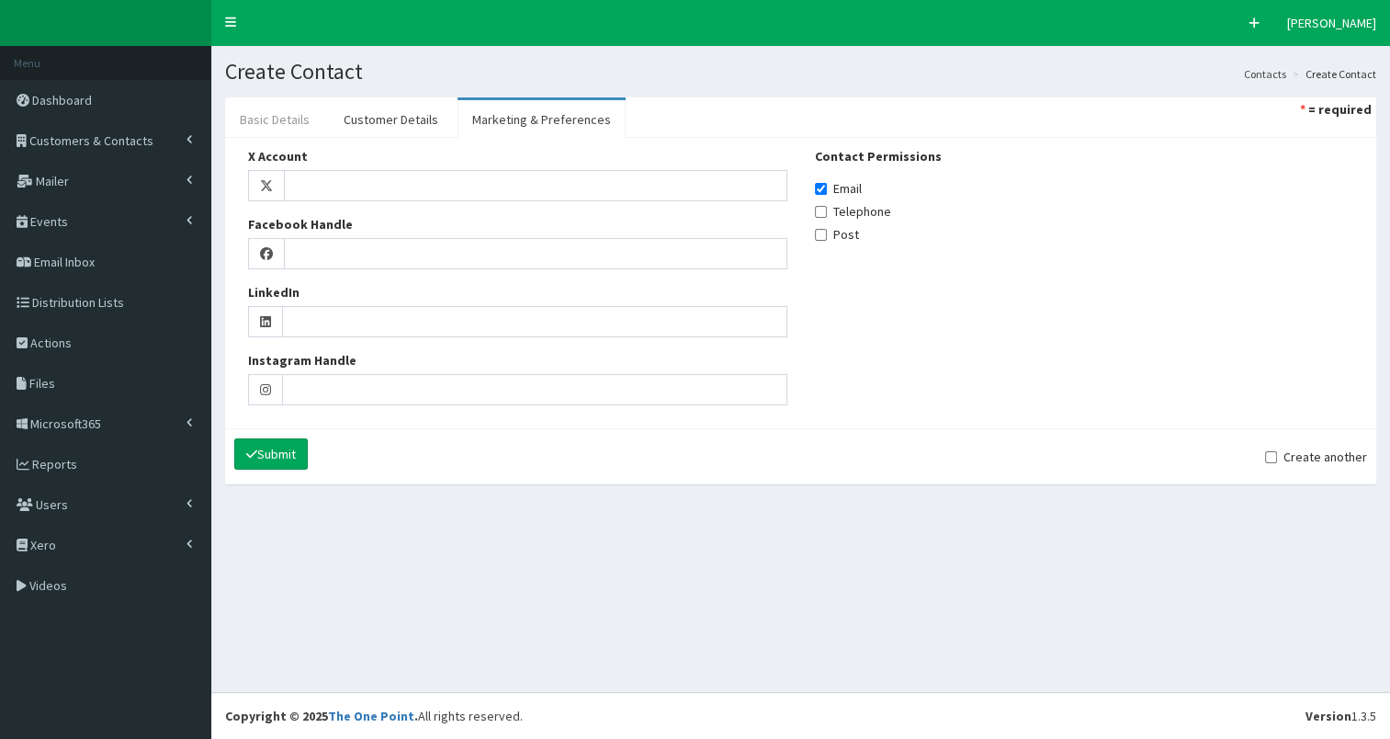
click at [287, 117] on link "Basic Details" at bounding box center [274, 119] width 99 height 39
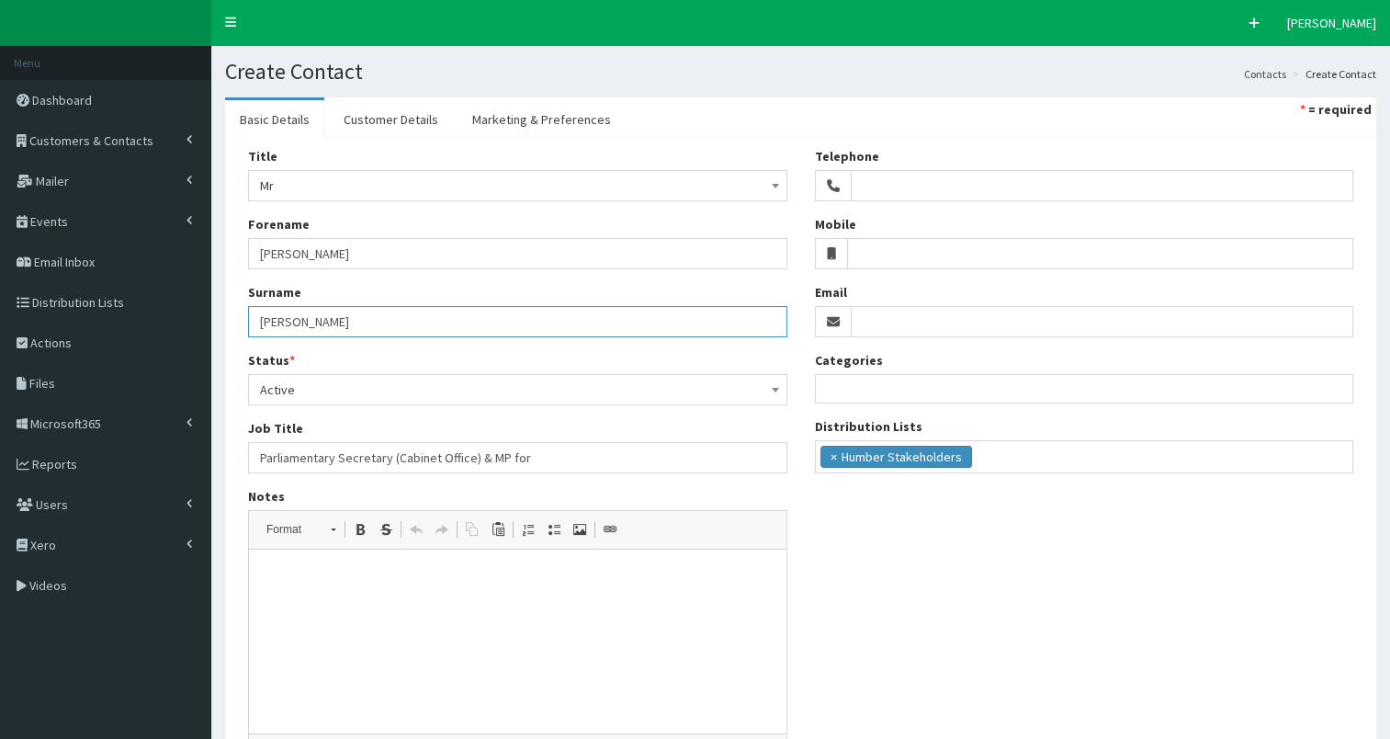
click at [320, 318] on input "Ward" at bounding box center [517, 321] width 539 height 31
type input "Ward MP"
click at [549, 458] on input "Parliamentary Secretary (Cabinet Office) & MP for" at bounding box center [517, 457] width 539 height 31
paste input "Brighton Kemptown and Peacehaven"
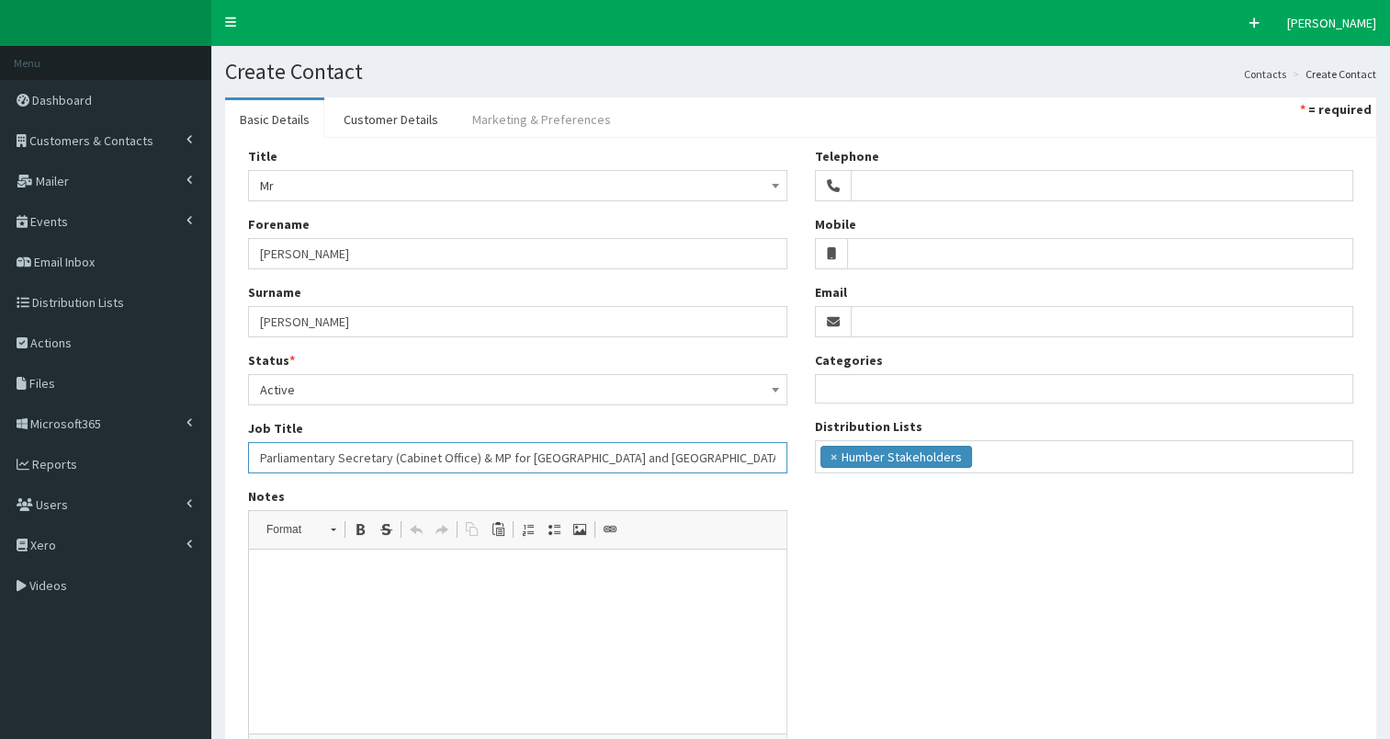
type input "Parliamentary Secretary (Cabinet Office) & MP for [GEOGRAPHIC_DATA] and [GEOGRA…"
click at [528, 129] on link "Marketing & Preferences" at bounding box center [542, 119] width 168 height 39
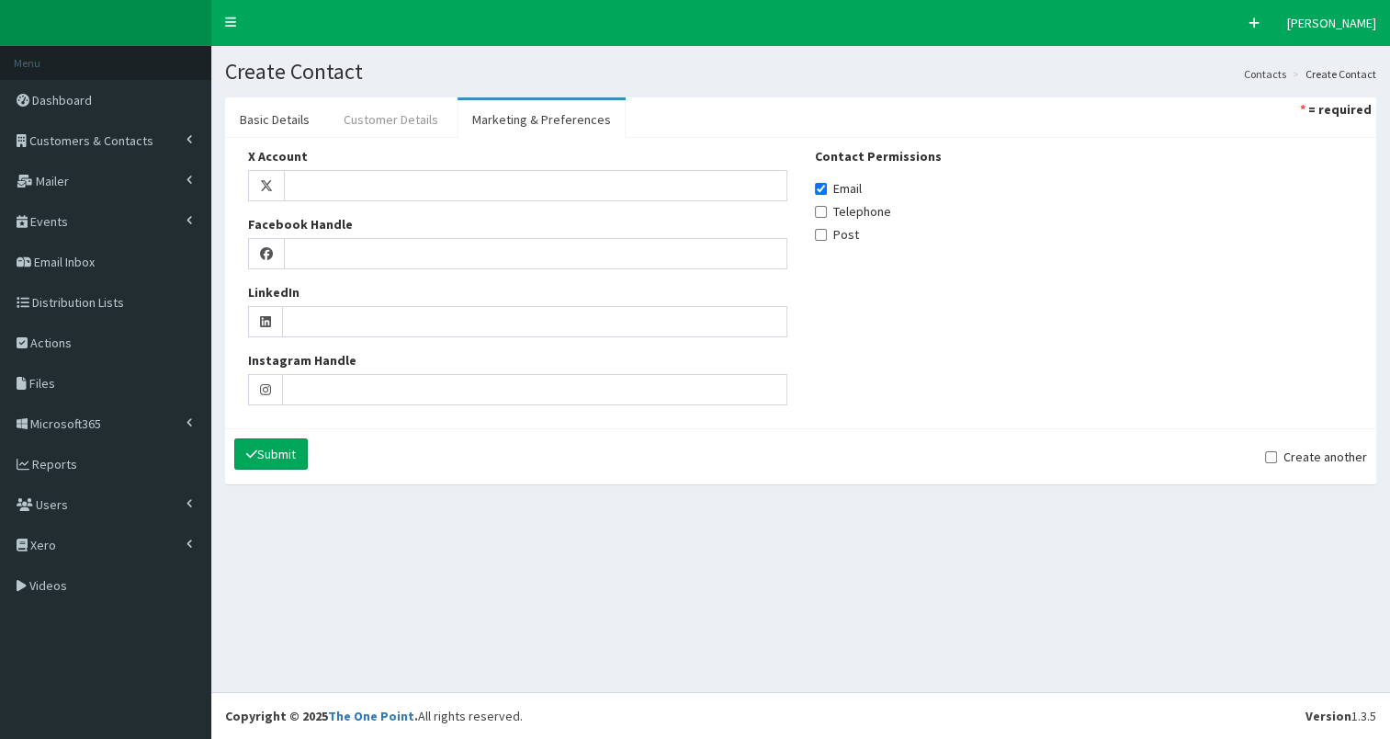
click at [401, 119] on link "Customer Details" at bounding box center [391, 119] width 124 height 39
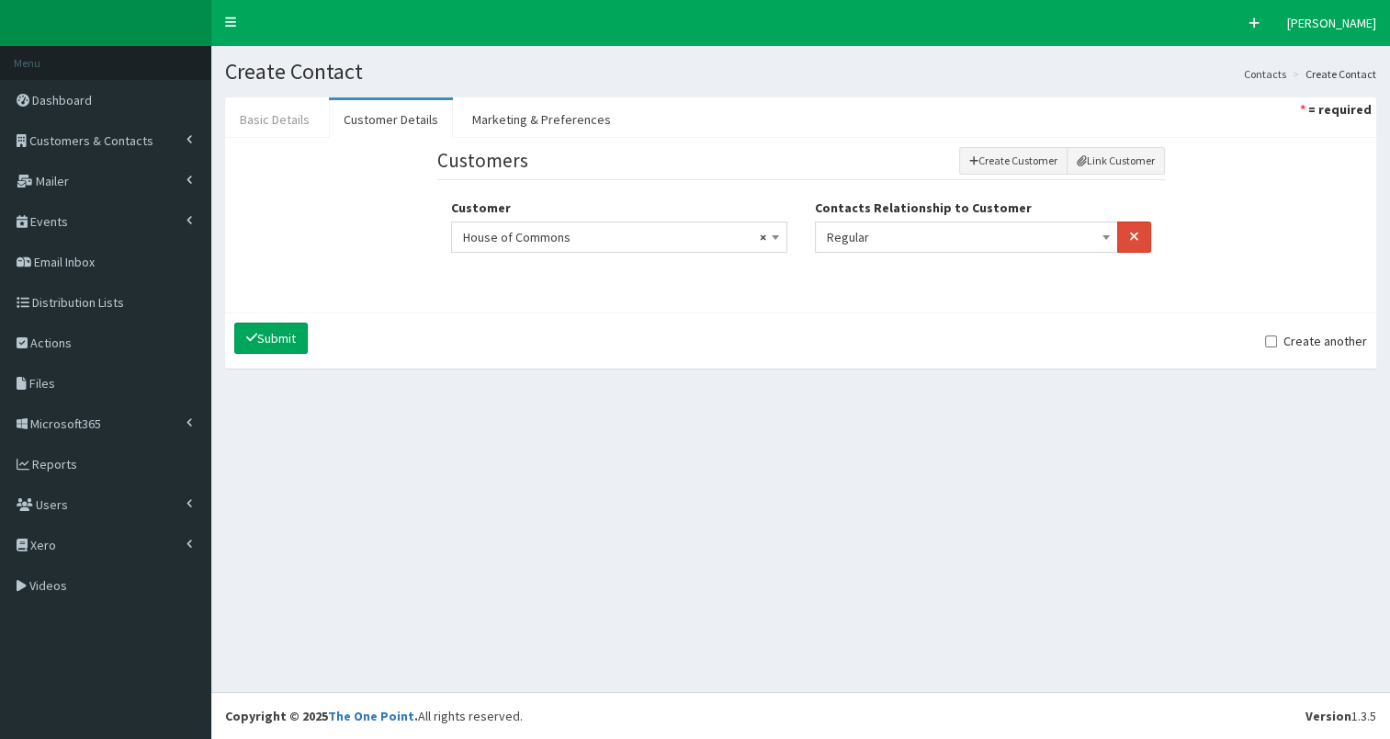
click at [255, 119] on link "Basic Details" at bounding box center [274, 119] width 99 height 39
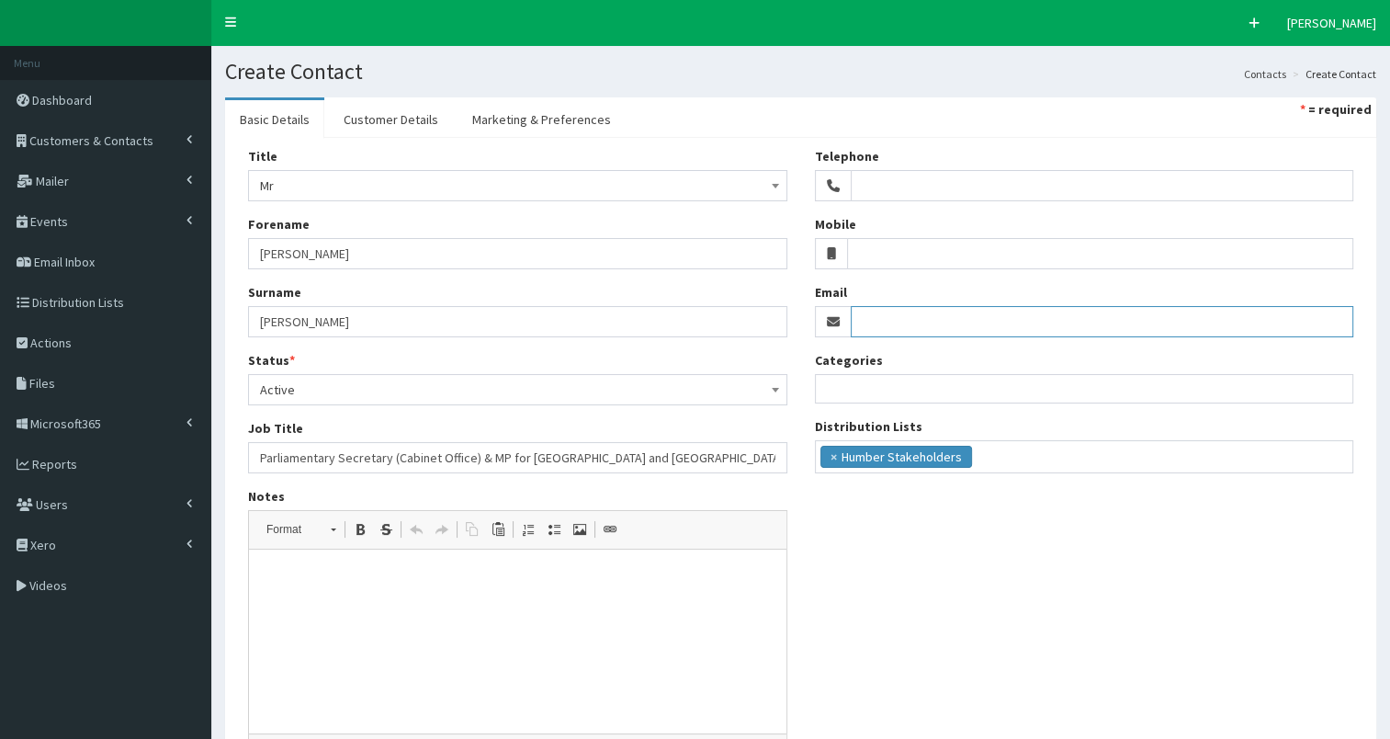
click at [878, 334] on input "Email" at bounding box center [1103, 321] width 504 height 31
paste input "[PERSON_NAME][DOMAIN_NAME][EMAIL_ADDRESS][PERSON_NAME][DOMAIN_NAME]"
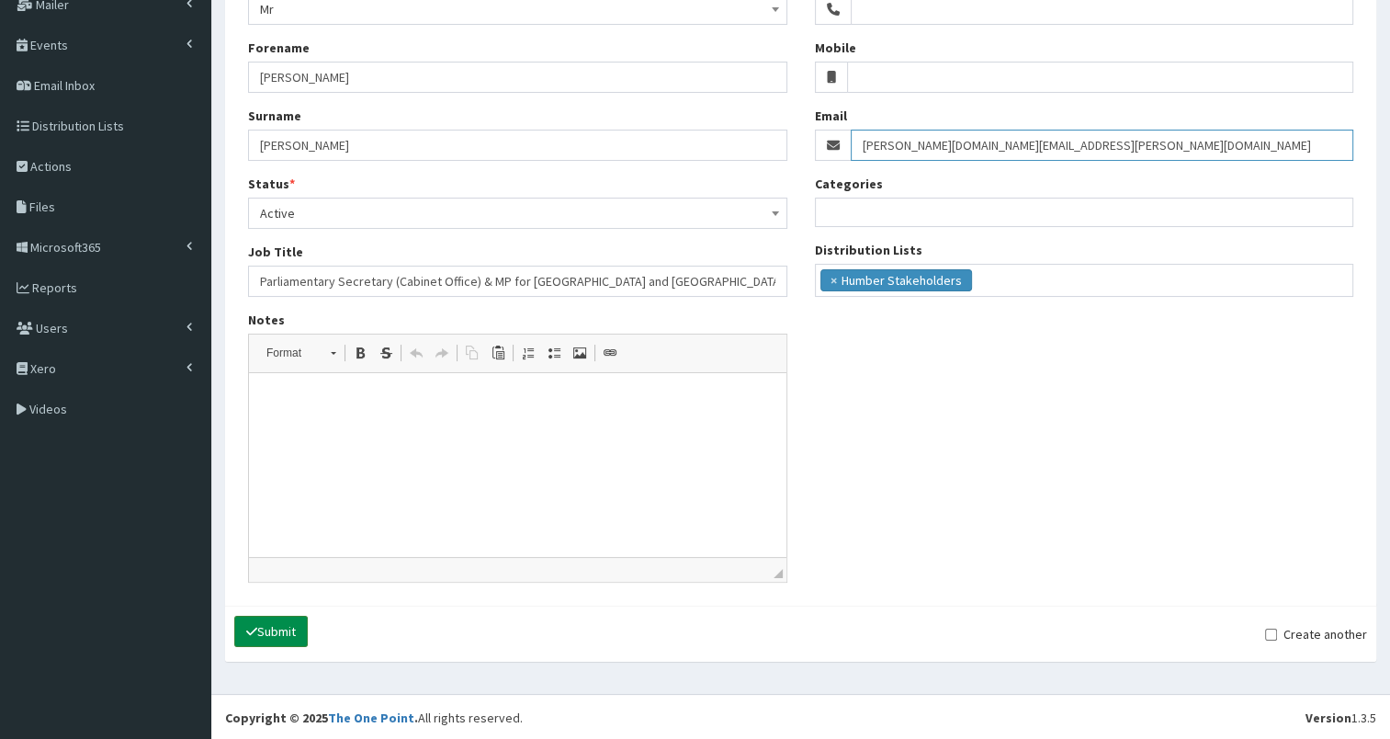
type input "[PERSON_NAME][DOMAIN_NAME][EMAIL_ADDRESS][PERSON_NAME][DOMAIN_NAME]"
click at [274, 628] on button "Submit" at bounding box center [271, 631] width 74 height 31
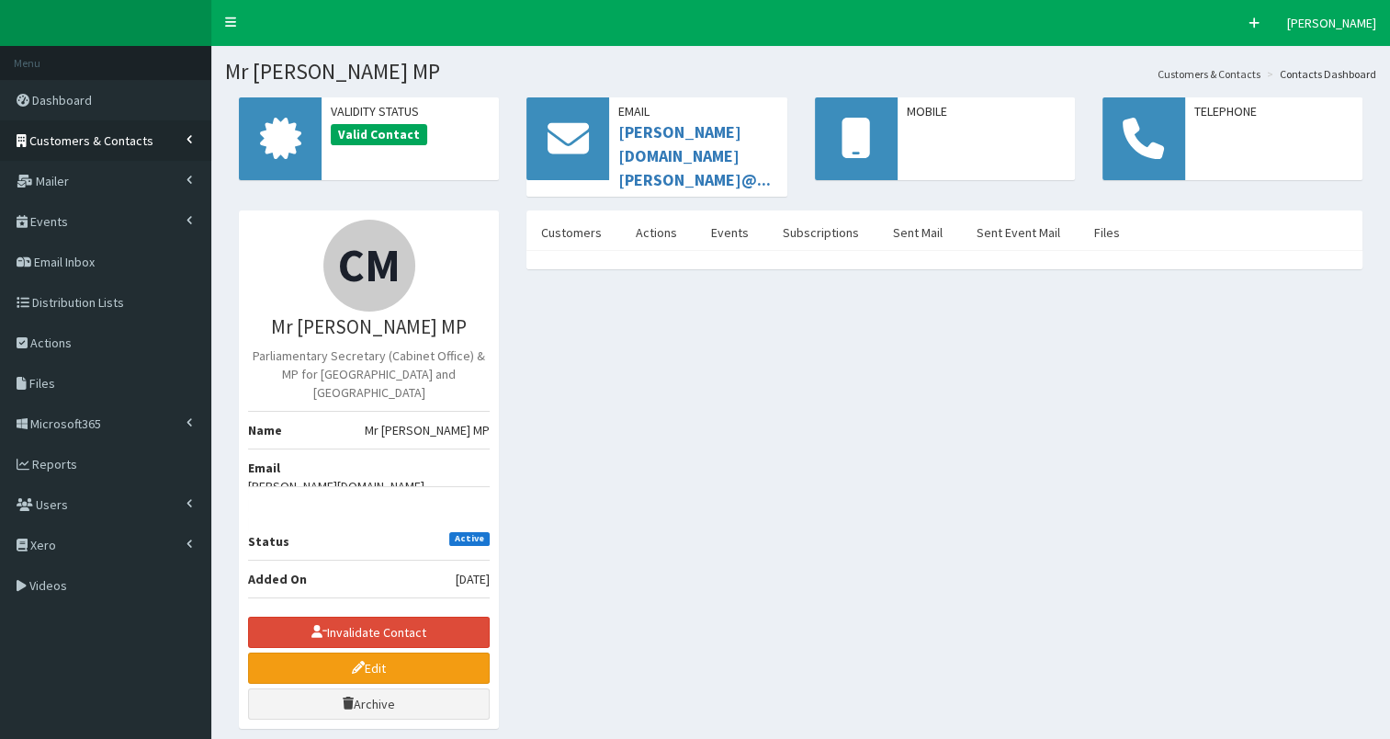
click at [117, 132] on span "Customers & Contacts" at bounding box center [91, 140] width 124 height 17
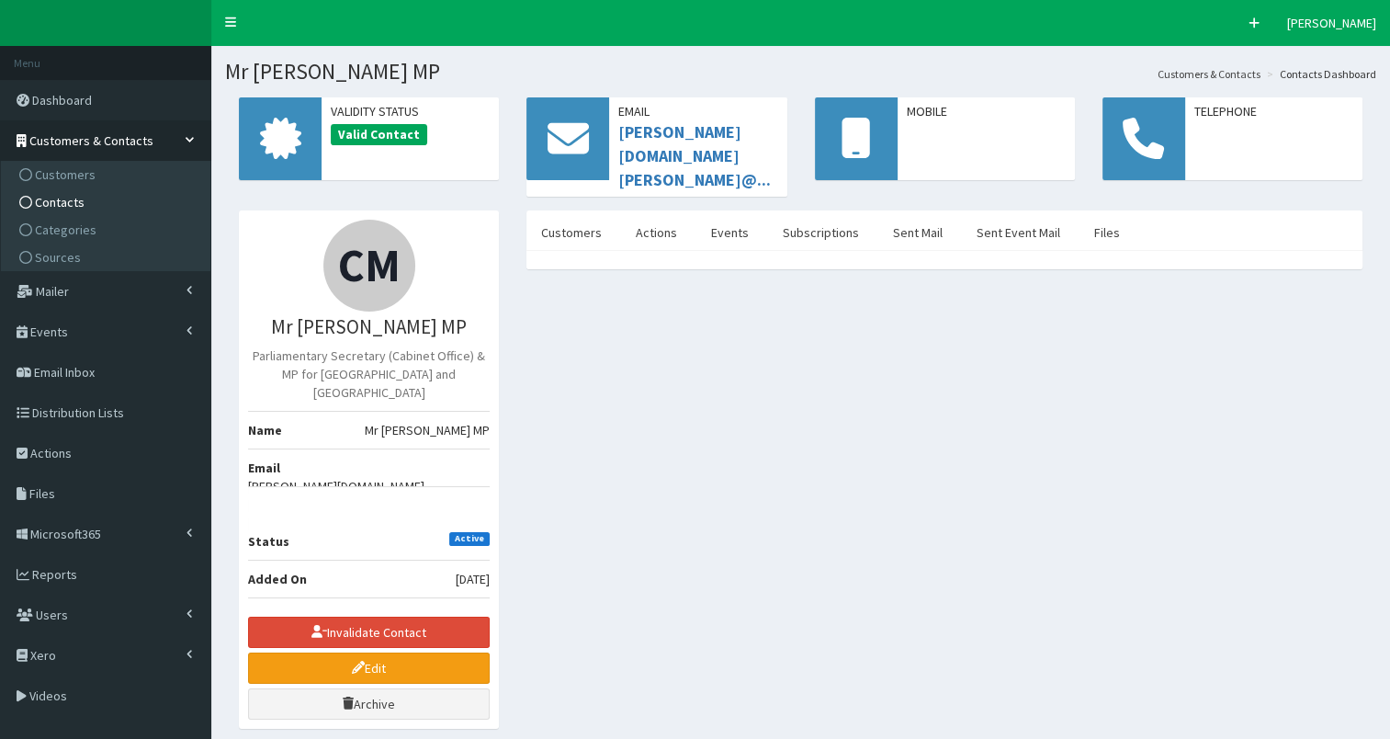
click at [104, 202] on link "Contacts" at bounding box center [108, 202] width 205 height 28
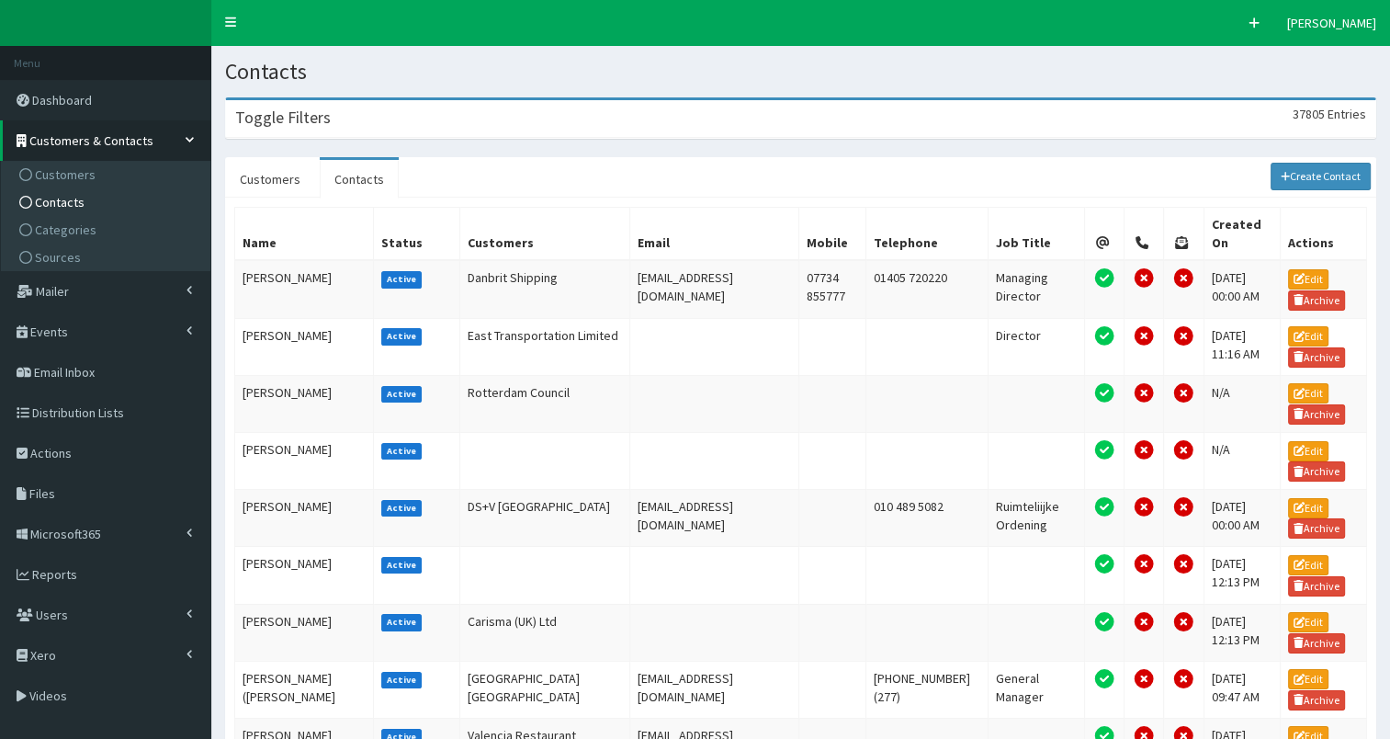
drag, startPoint x: 473, startPoint y: 113, endPoint x: 517, endPoint y: 126, distance: 45.9
click at [479, 114] on div "Toggle Filters 37805 Entries" at bounding box center [800, 119] width 1149 height 38
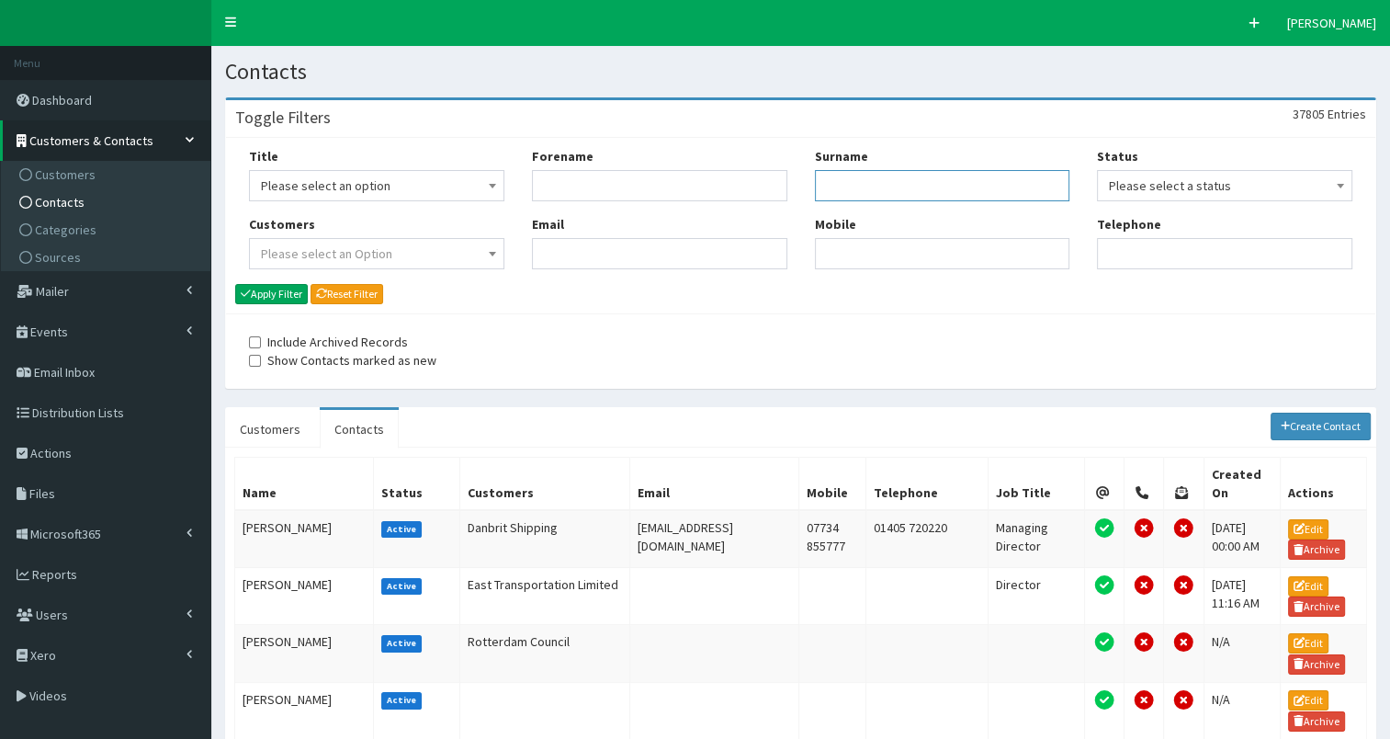
click at [845, 185] on input "Surname" at bounding box center [942, 185] width 255 height 31
paste input "Malhotra"
type input "Malhotra"
click at [267, 296] on button "Apply Filter" at bounding box center [271, 294] width 73 height 20
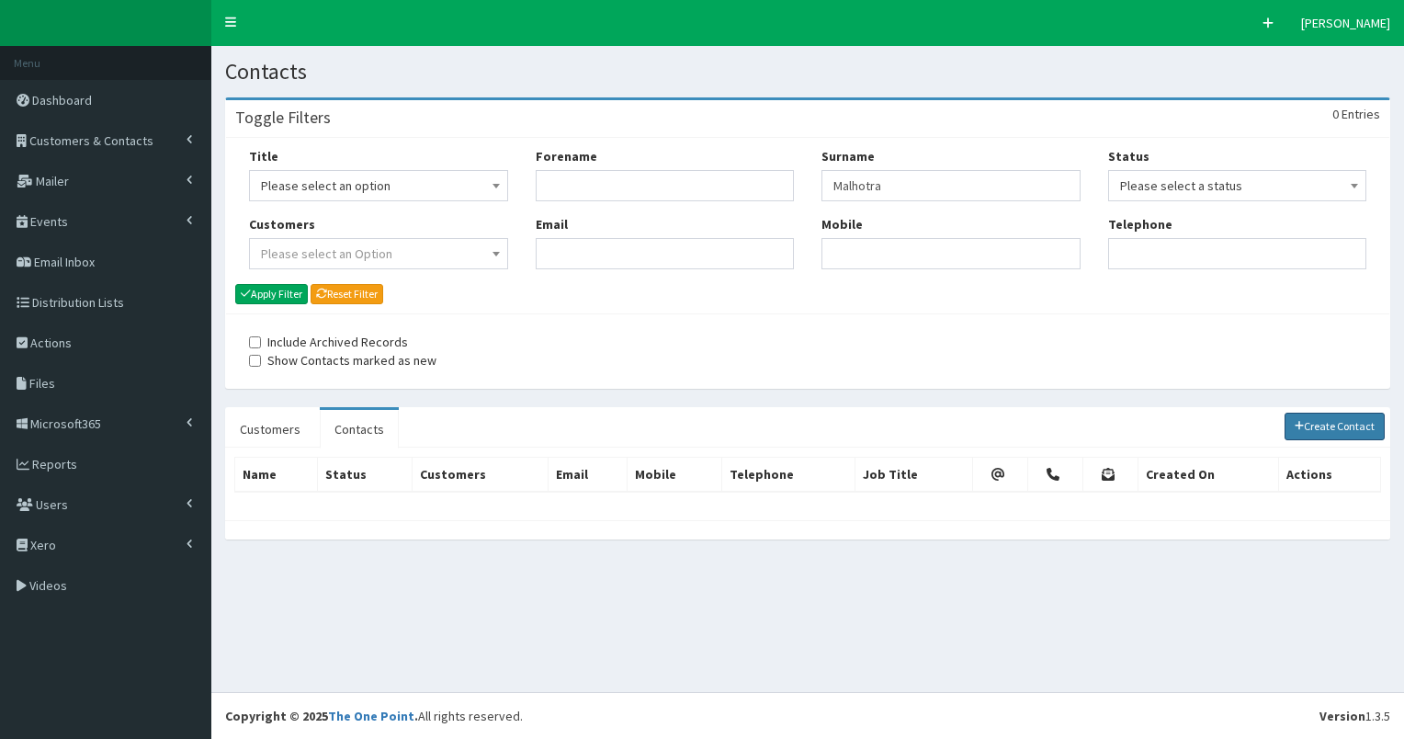
click at [1320, 419] on link "Create Contact" at bounding box center [1335, 427] width 101 height 28
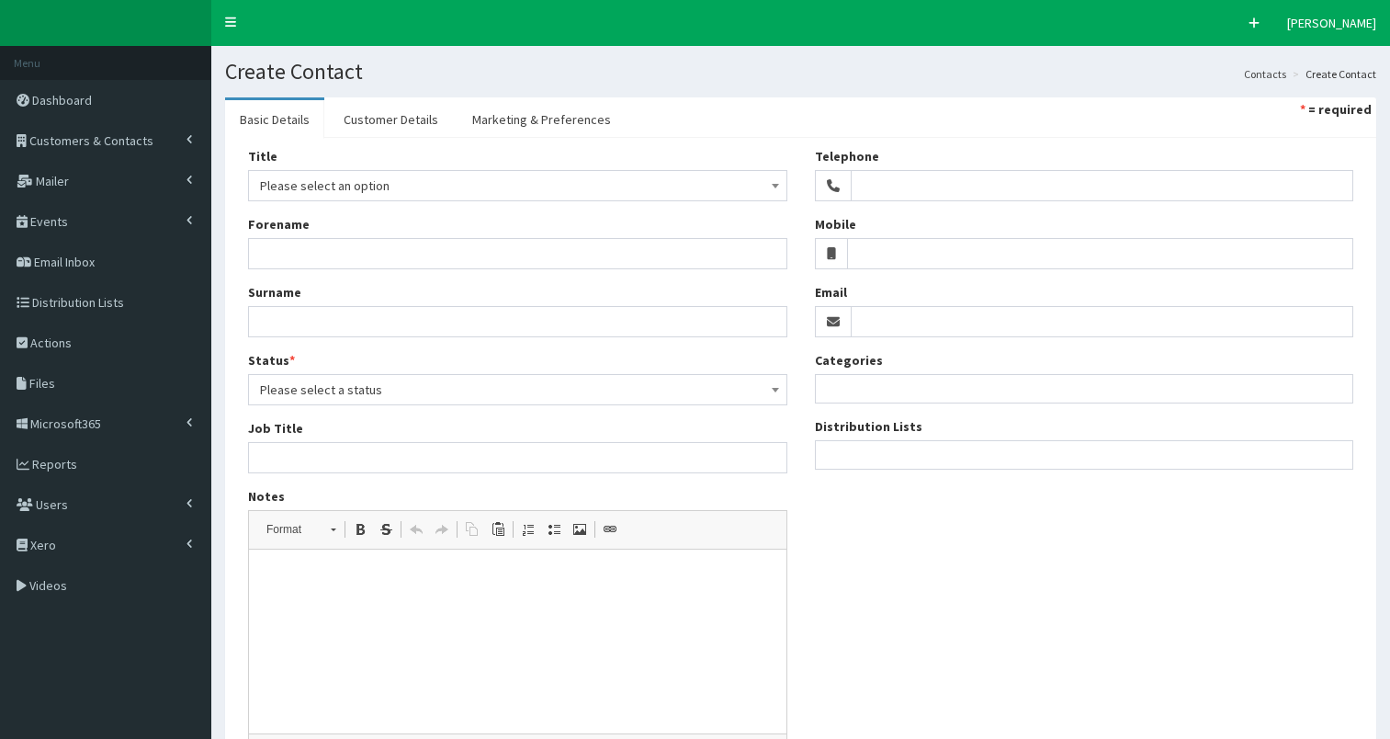
select select
click at [290, 323] on input "Surname" at bounding box center [517, 321] width 539 height 31
paste input "Malhotra"
type input "Malhotra MP"
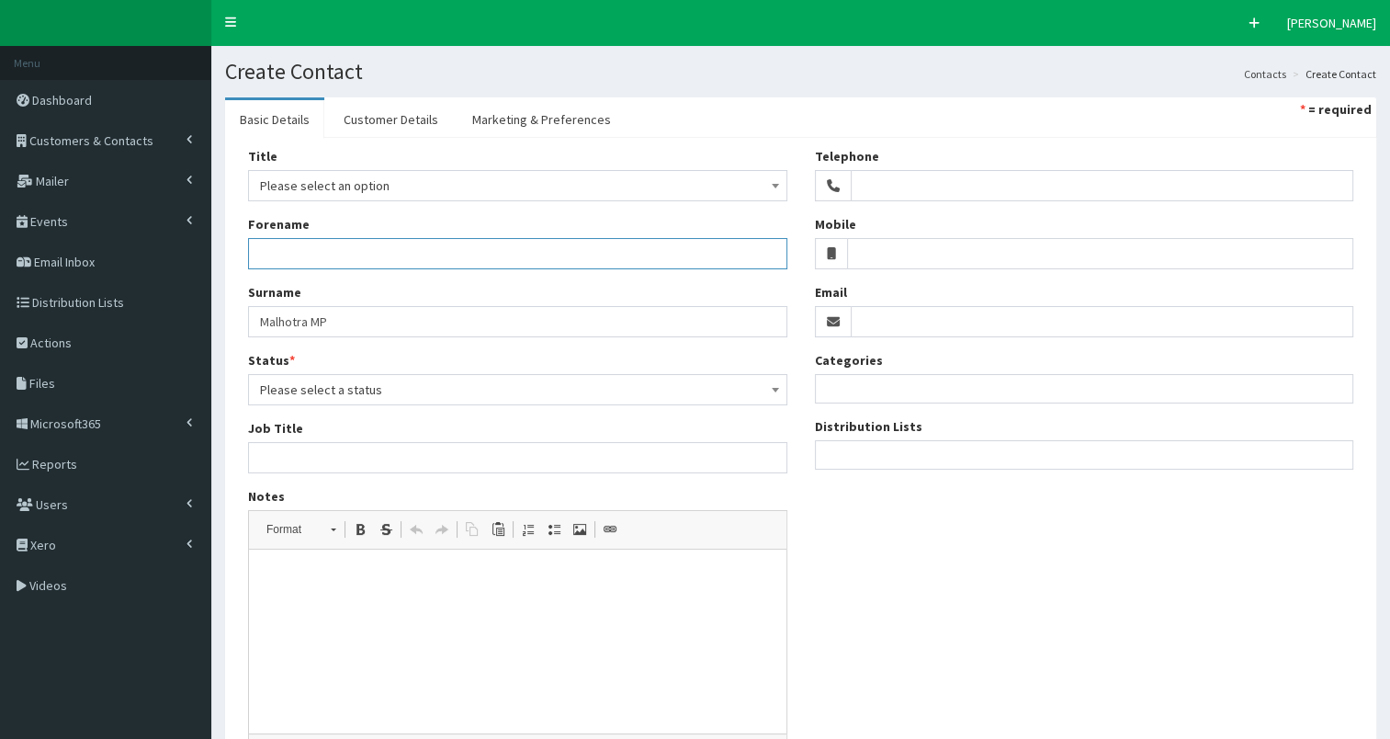
click at [276, 260] on input "Forename" at bounding box center [517, 253] width 539 height 31
paste input "[PERSON_NAME]"
drag, startPoint x: 298, startPoint y: 250, endPoint x: 390, endPoint y: 250, distance: 91.9
click at [390, 250] on input "[PERSON_NAME]" at bounding box center [517, 253] width 539 height 31
type input "Seema"
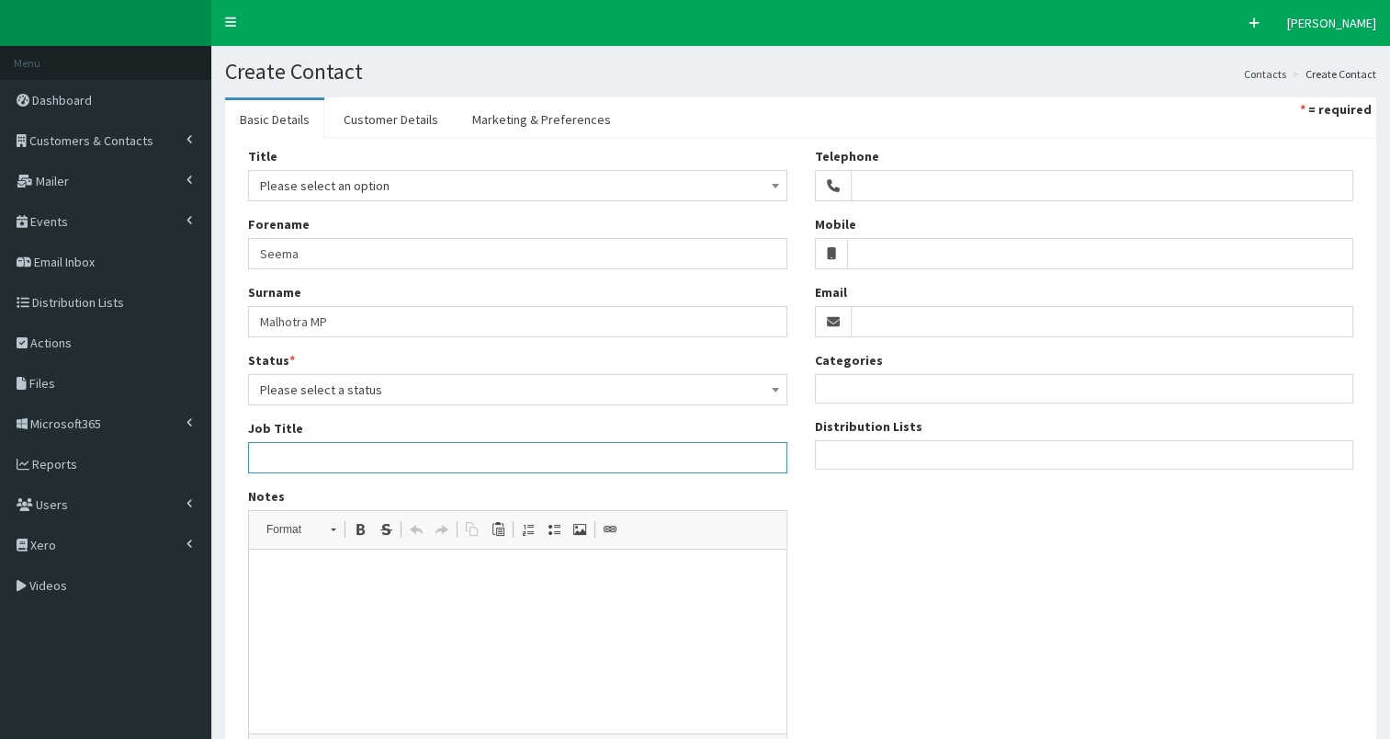
click at [266, 460] on input "Job Title" at bounding box center [517, 457] width 539 height 31
paste input "Parliamentary Under-Secretary of State in the Foreign, Commonwealth and Develop…"
click at [602, 455] on input "Parliamentary Under-Secretary of State in the Foreign, Commonwealth and Develop…" at bounding box center [517, 457] width 539 height 31
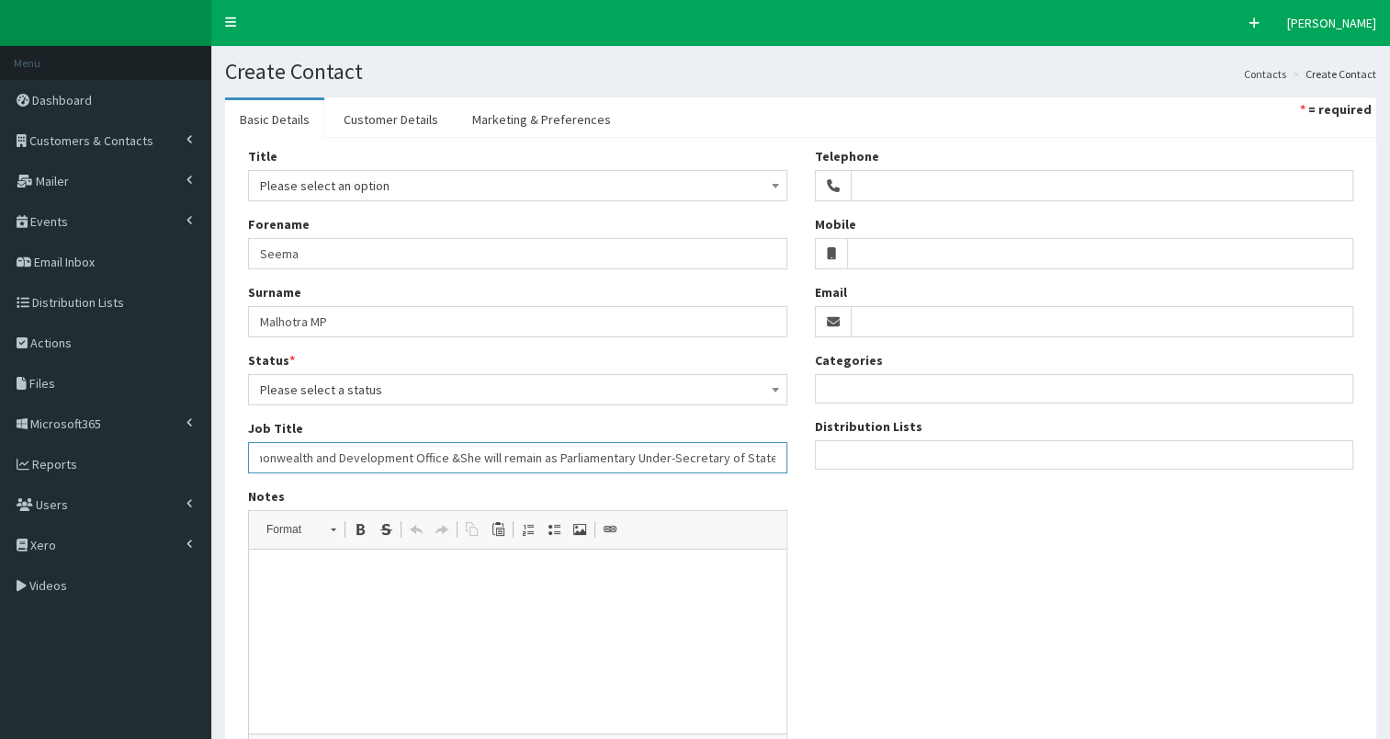
click at [446, 455] on input "Parliamentary Under-Secretary of State in the Foreign, Commonwealth and Develop…" at bounding box center [517, 457] width 539 height 31
type input "Parliamentary Under-Secretary of State in the Foreign, Commonwealth and Develop…"
click at [346, 388] on span "Please select a status" at bounding box center [517, 390] width 515 height 26
select select "1"
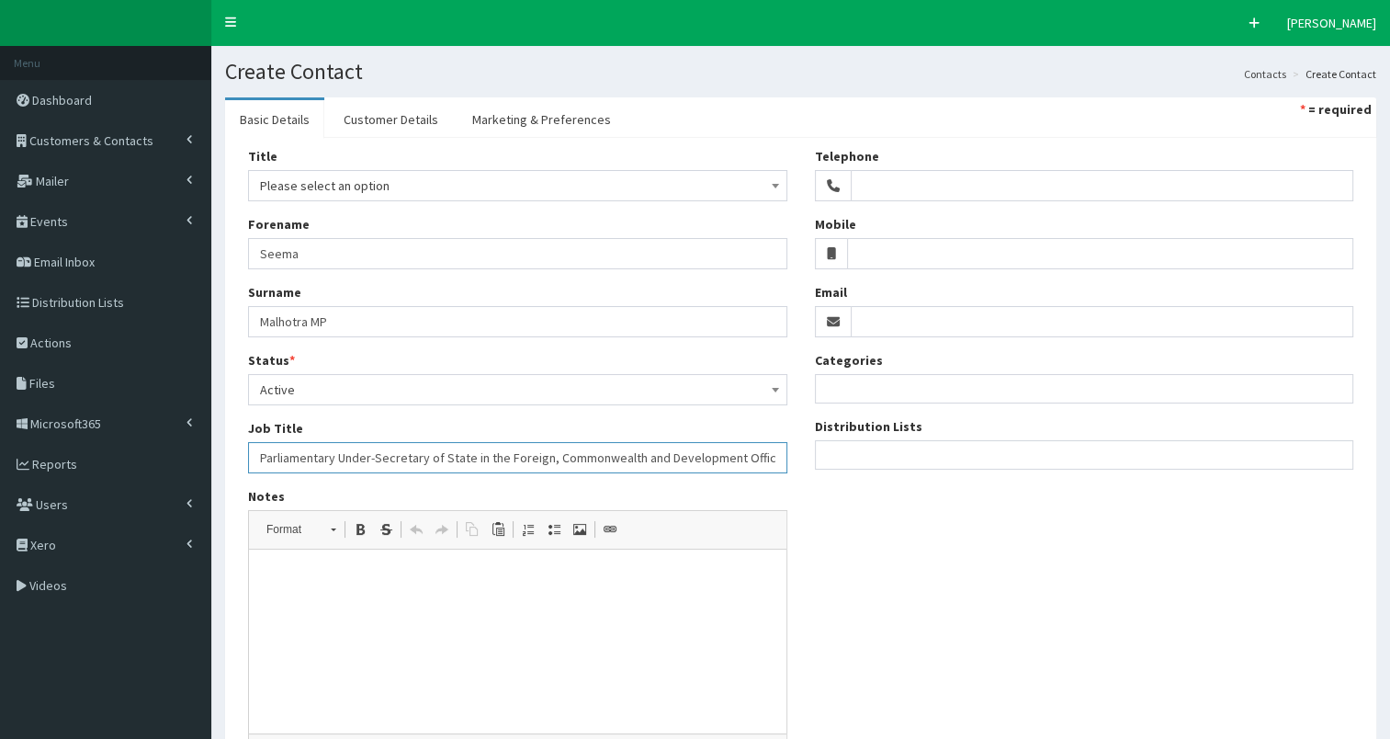
click at [725, 459] on input "Parliamentary Under-Secretary of State in the Foreign, Commonwealth and Develop…" at bounding box center [517, 457] width 539 height 31
paste input "Feltham and Heston"
click at [662, 455] on input "Parliamentary Under-Secretary of State in the Foreign, Commonwealth and Develop…" at bounding box center [517, 457] width 539 height 31
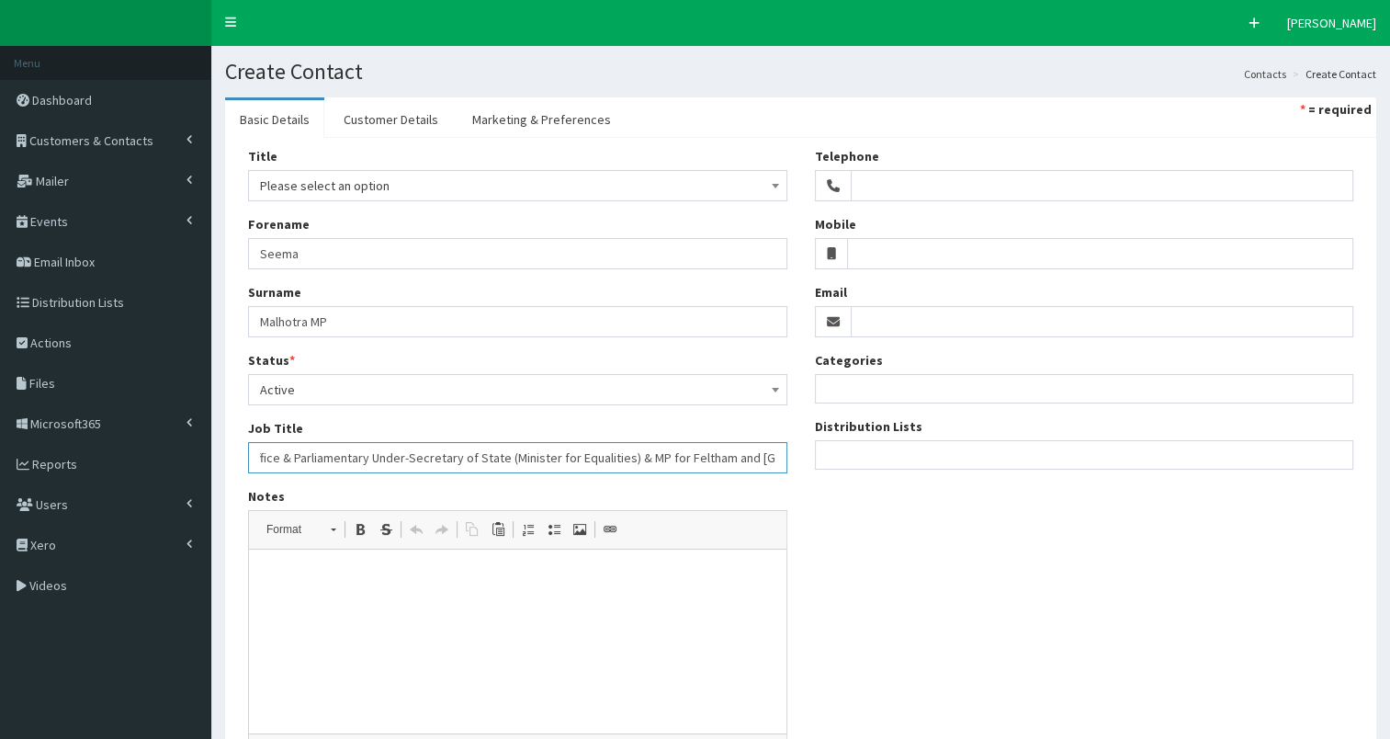
scroll to position [0, 502]
type input "Parliamentary Under-Secretary of State in the Foreign, Commonwealth and Develop…"
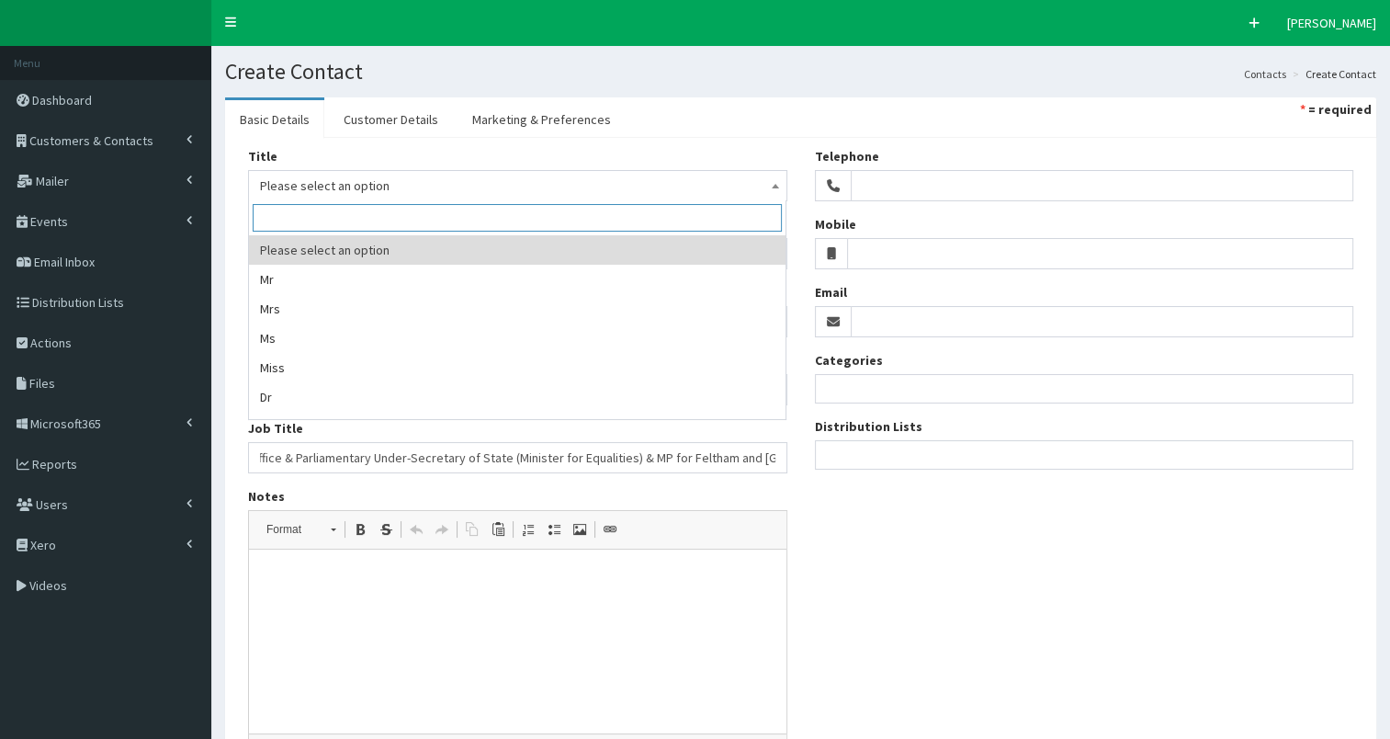
click at [388, 181] on span "Please select an option" at bounding box center [517, 186] width 515 height 26
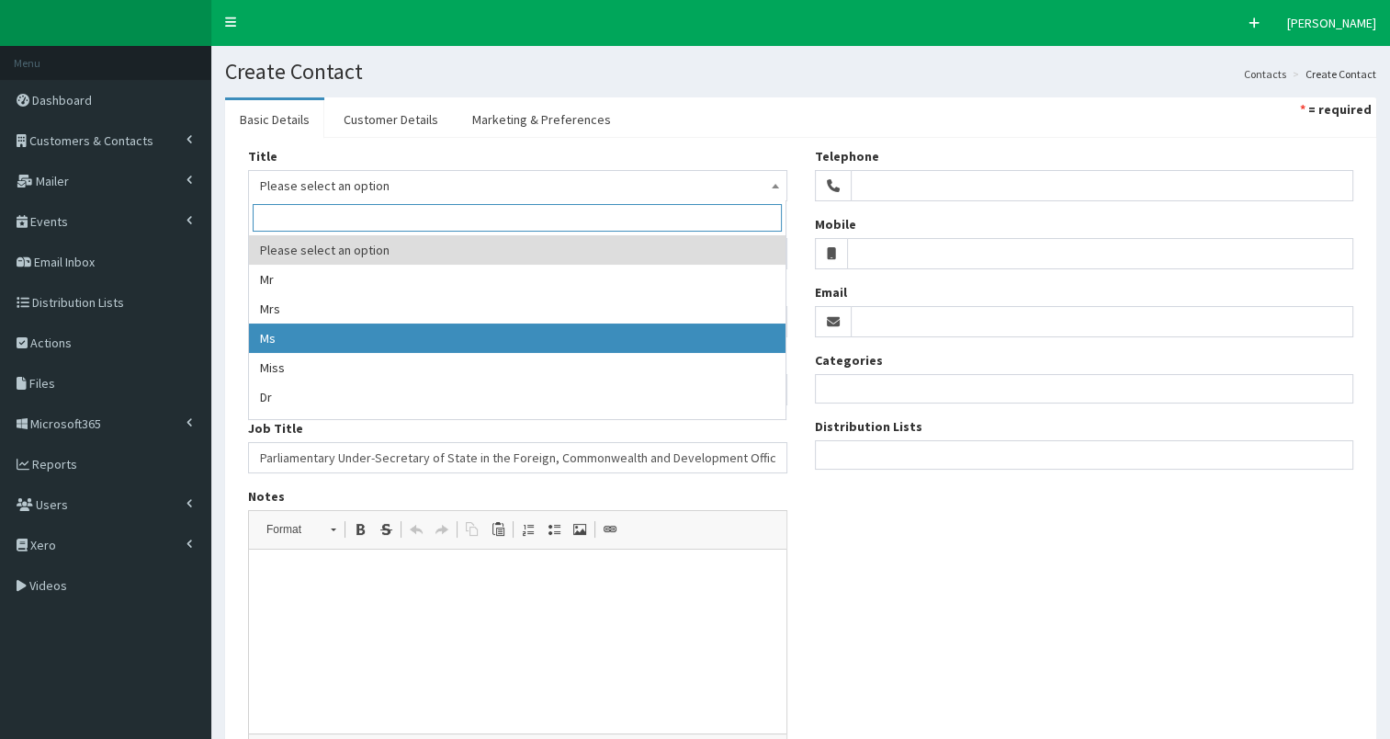
drag, startPoint x: 321, startPoint y: 339, endPoint x: 722, endPoint y: 441, distance: 414.3
select select "3"
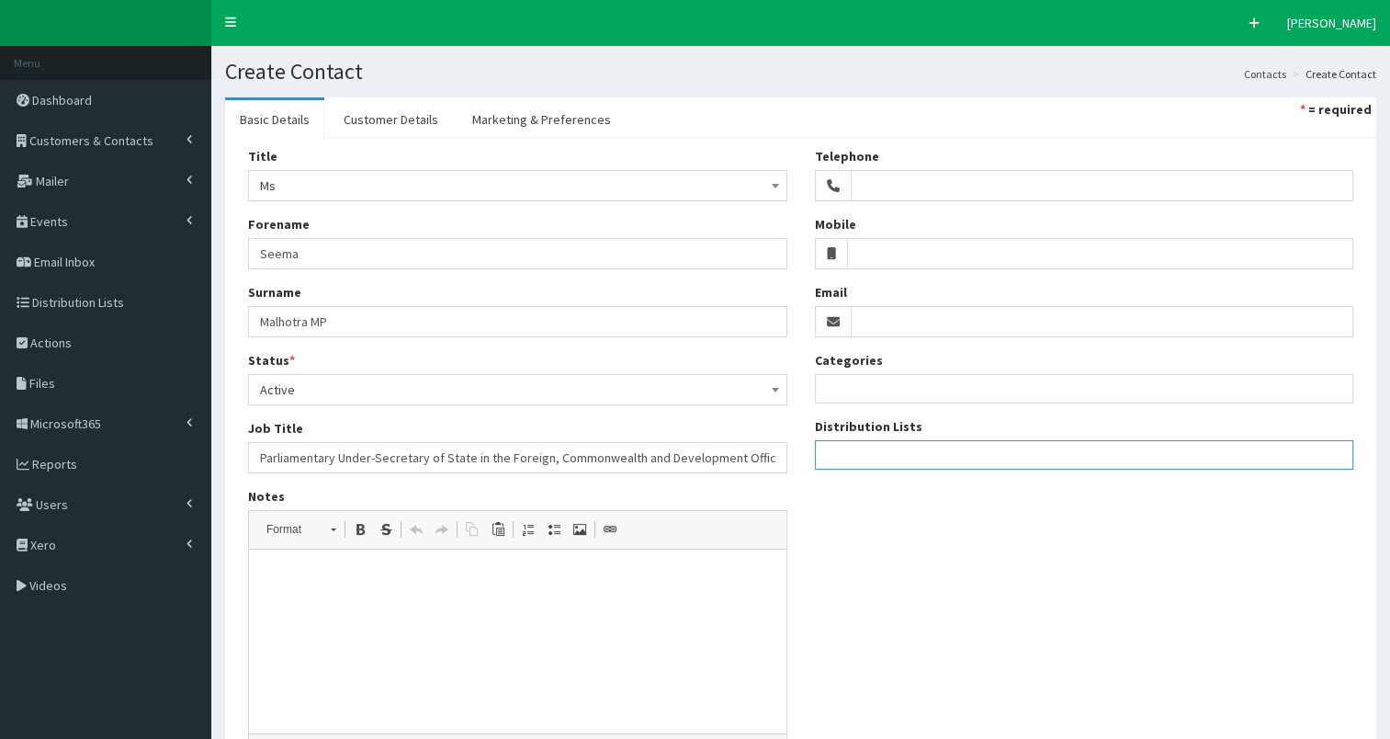
click at [890, 450] on ul at bounding box center [1085, 452] width 538 height 23
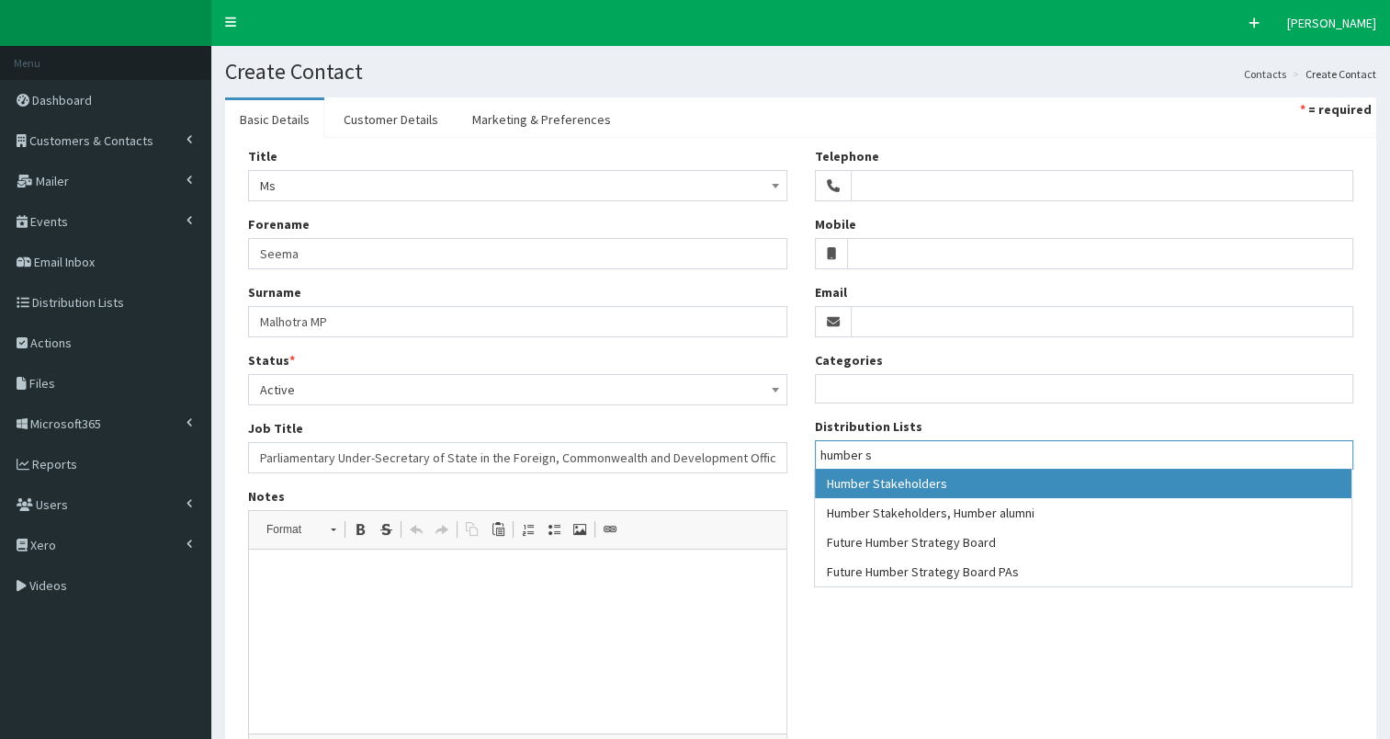
type input "humber s"
select select "139"
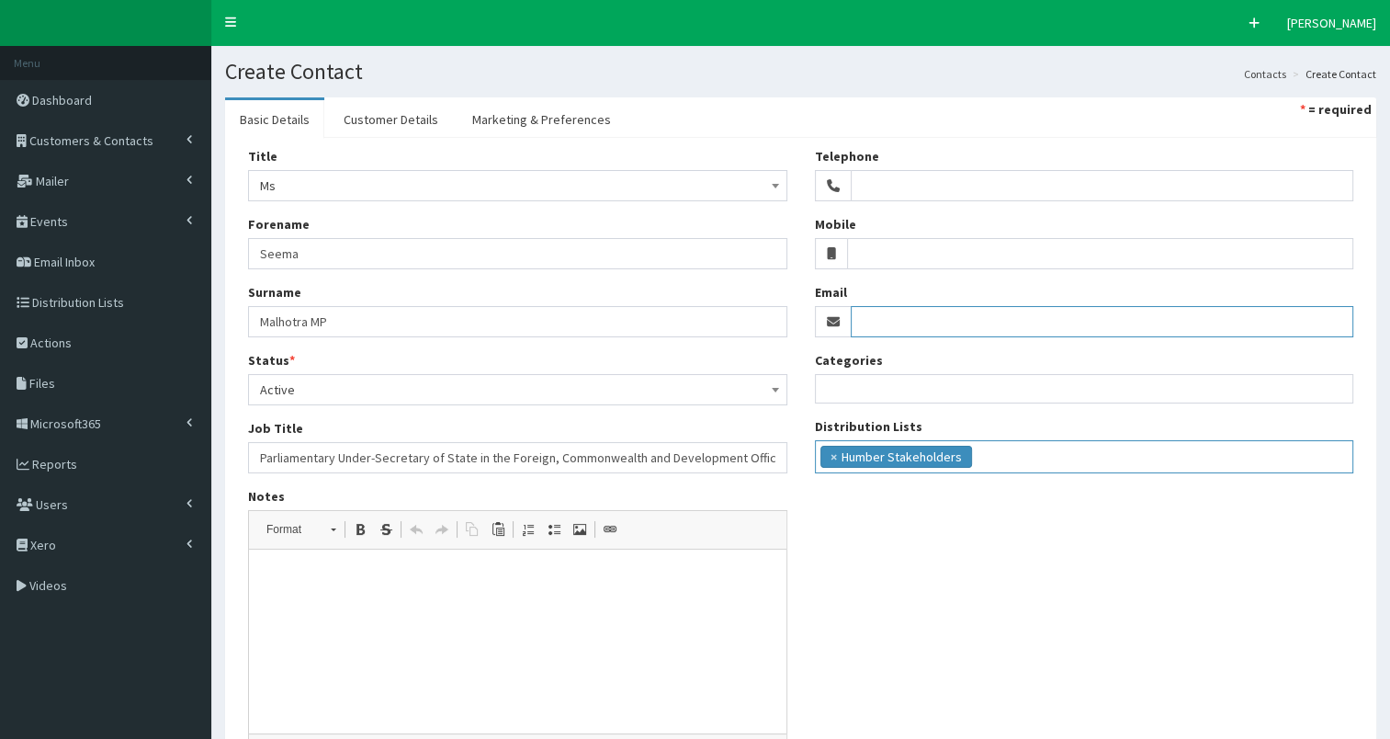
click at [882, 322] on input "Email" at bounding box center [1103, 321] width 504 height 31
paste input "seema.malhotra.mp@parliament.uk"
click at [856, 320] on input "seema.malhotra.mp@parliament.uk" at bounding box center [1103, 321] width 504 height 31
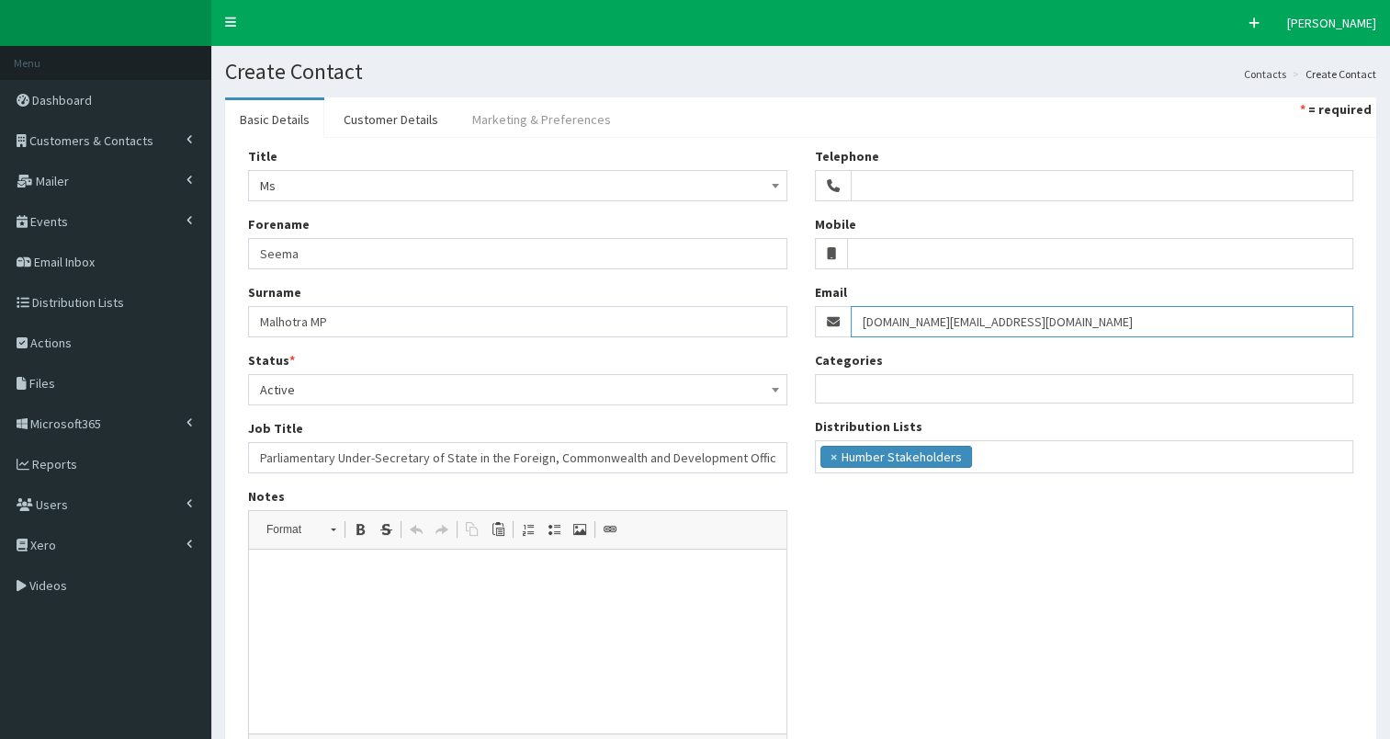
type input "seema.malhotra.mp@parliament.uk"
click at [532, 123] on link "Marketing & Preferences" at bounding box center [542, 119] width 168 height 39
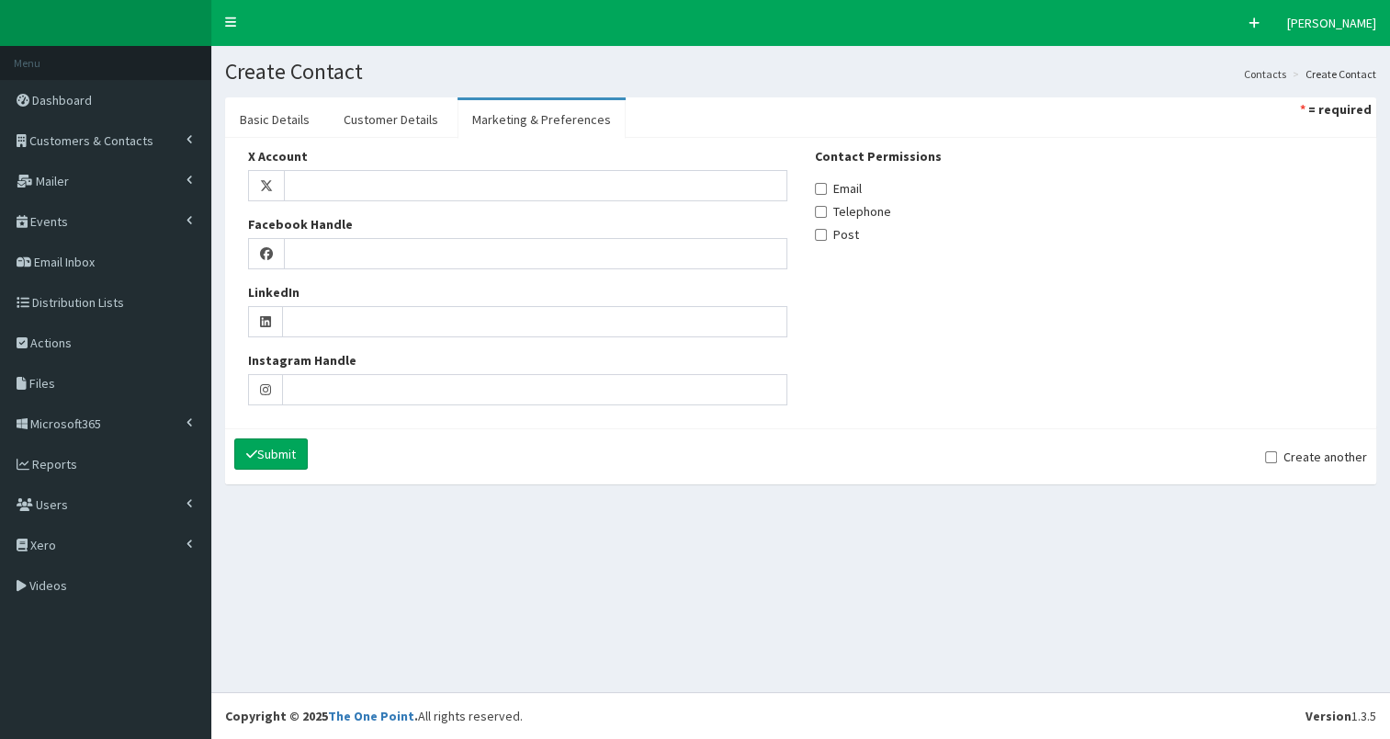
drag, startPoint x: 831, startPoint y: 188, endPoint x: 742, endPoint y: 172, distance: 89.7
click at [830, 188] on label "Email" at bounding box center [838, 188] width 47 height 18
click at [827, 188] on input "Email" at bounding box center [821, 189] width 12 height 12
checkbox input "true"
click at [391, 121] on link "Customer Details" at bounding box center [391, 119] width 124 height 39
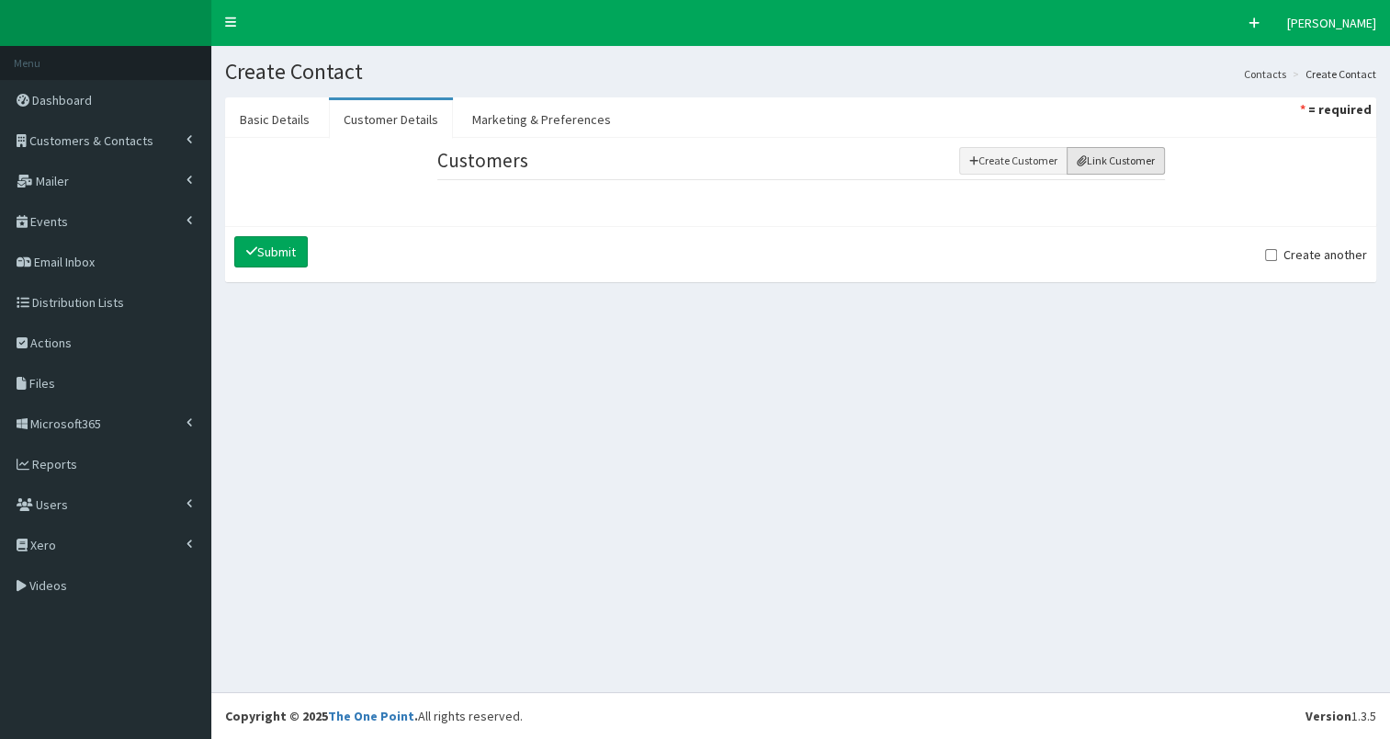
drag, startPoint x: 1110, startPoint y: 163, endPoint x: 1069, endPoint y: 186, distance: 47.3
click at [1109, 163] on button "Link Customer" at bounding box center [1116, 161] width 98 height 28
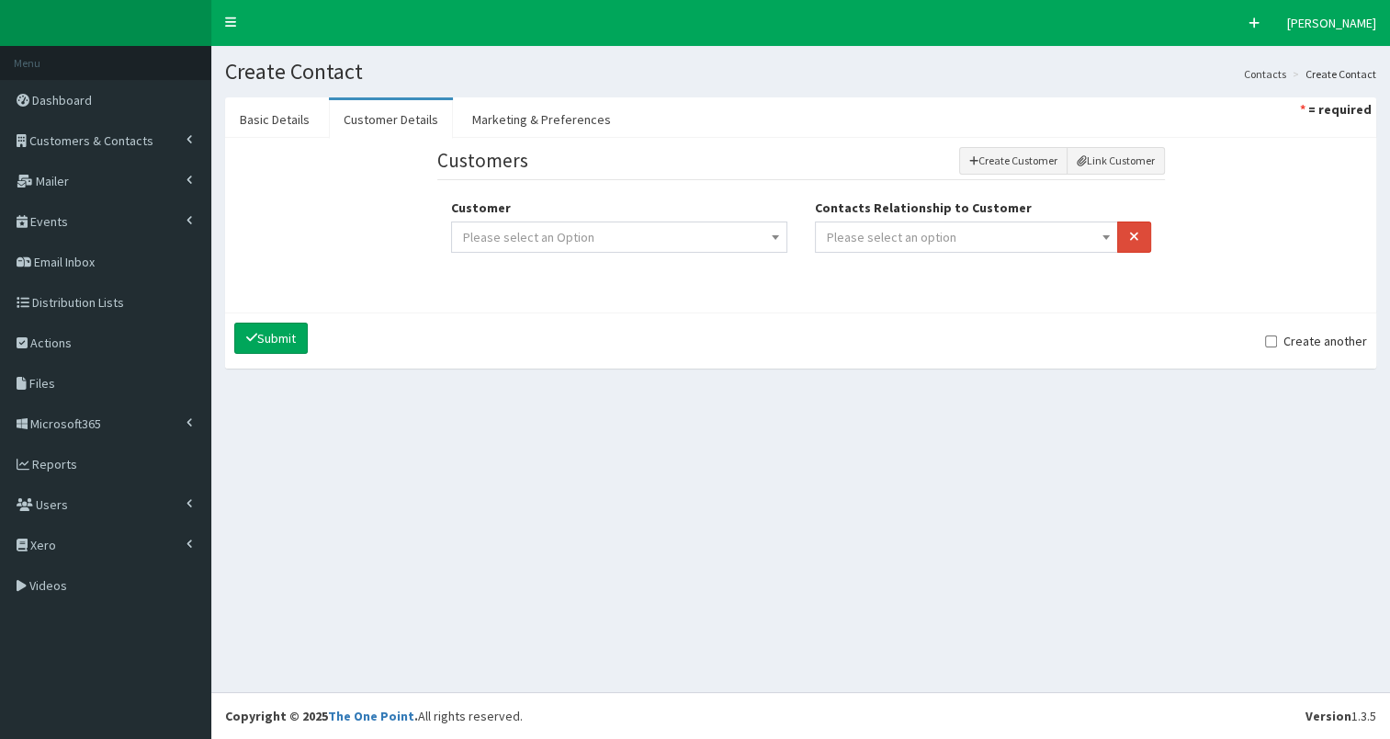
click at [934, 231] on span "Please select an option" at bounding box center [892, 237] width 130 height 17
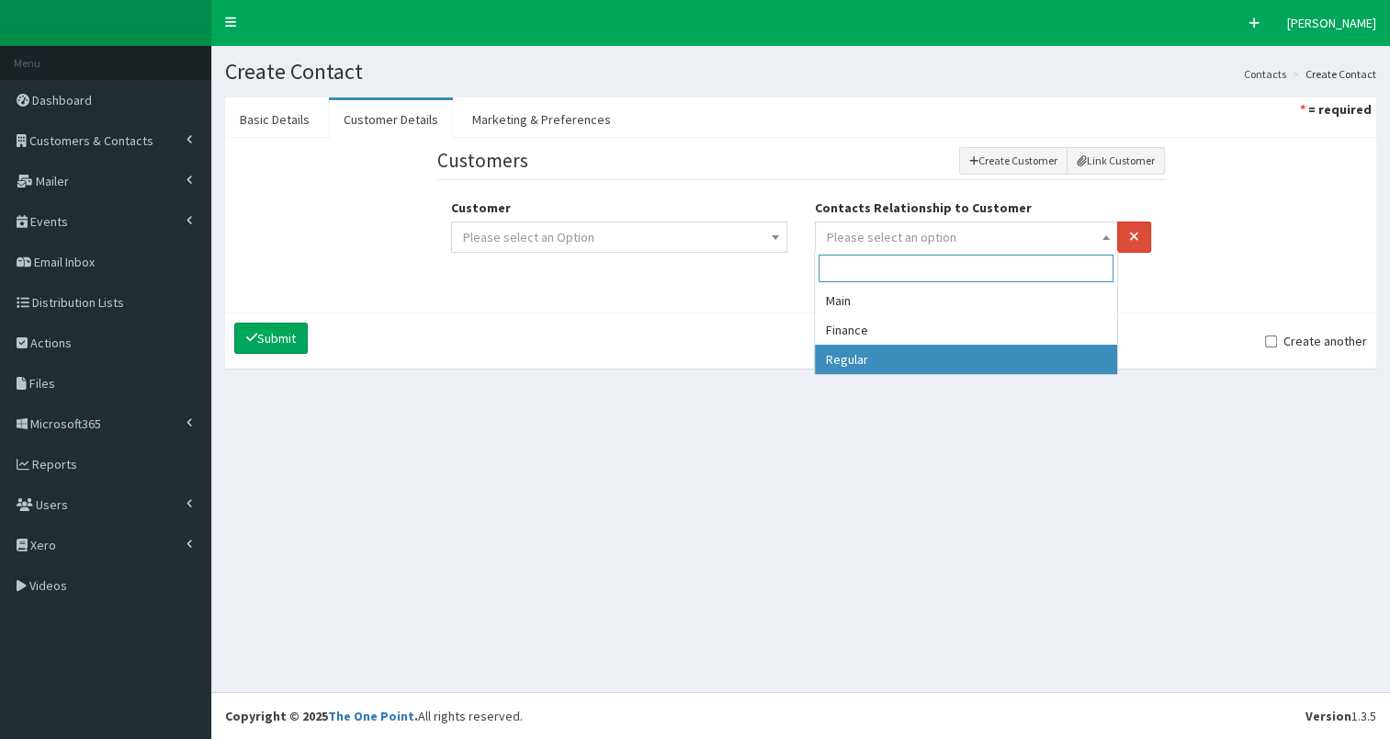
drag, startPoint x: 883, startPoint y: 361, endPoint x: 647, endPoint y: 244, distance: 263.4
select select "3"
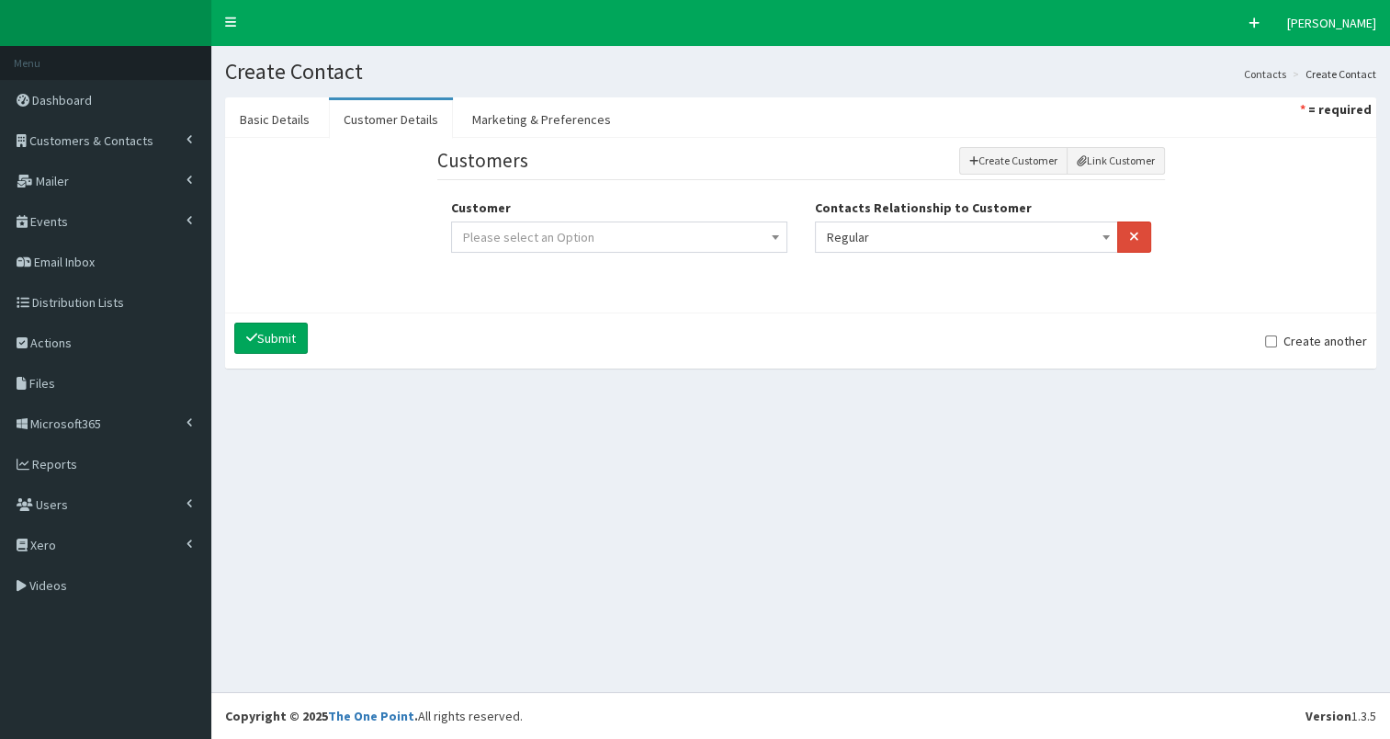
click at [647, 231] on span "Please select an Option" at bounding box center [619, 237] width 312 height 26
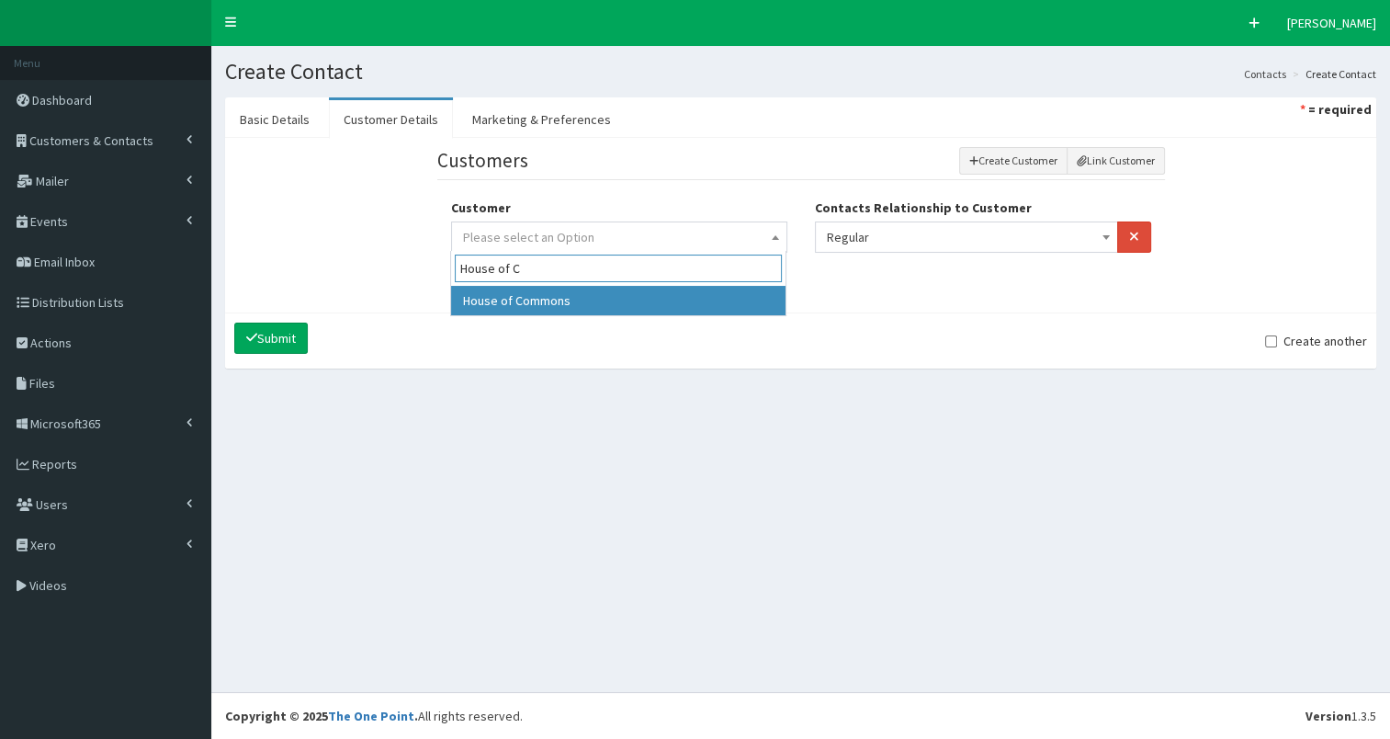
type input "House of C"
drag, startPoint x: 533, startPoint y: 300, endPoint x: 353, endPoint y: 301, distance: 180.1
select select "301"
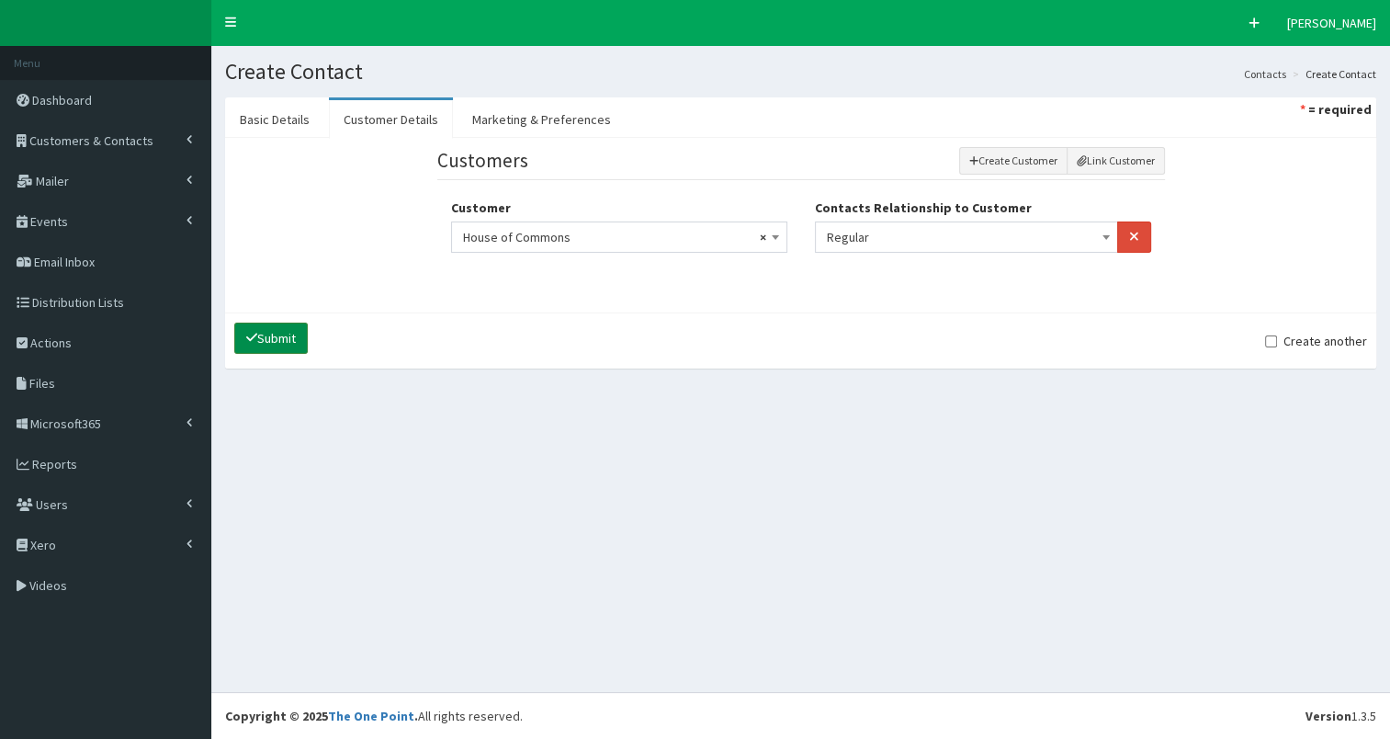
click at [276, 335] on button "Submit" at bounding box center [271, 338] width 74 height 31
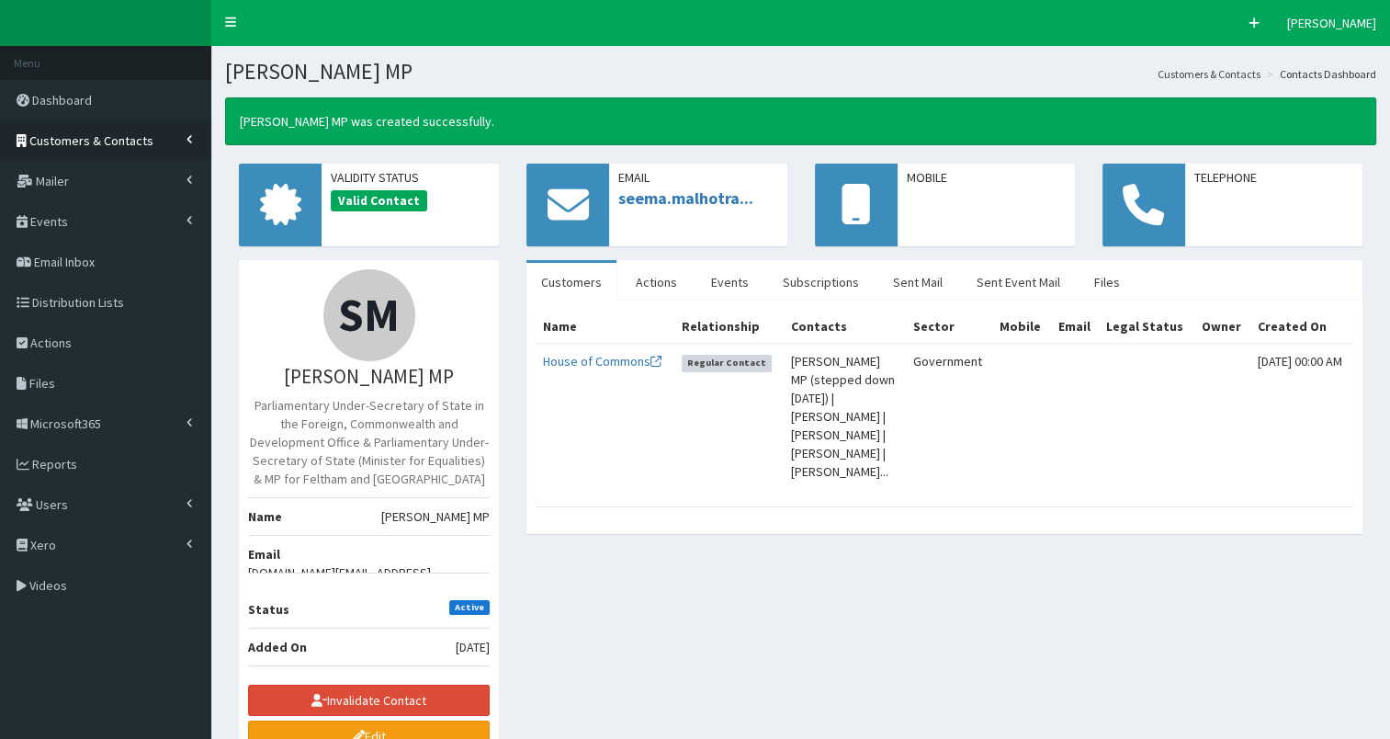
click at [73, 142] on span "Customers & Contacts" at bounding box center [91, 140] width 124 height 17
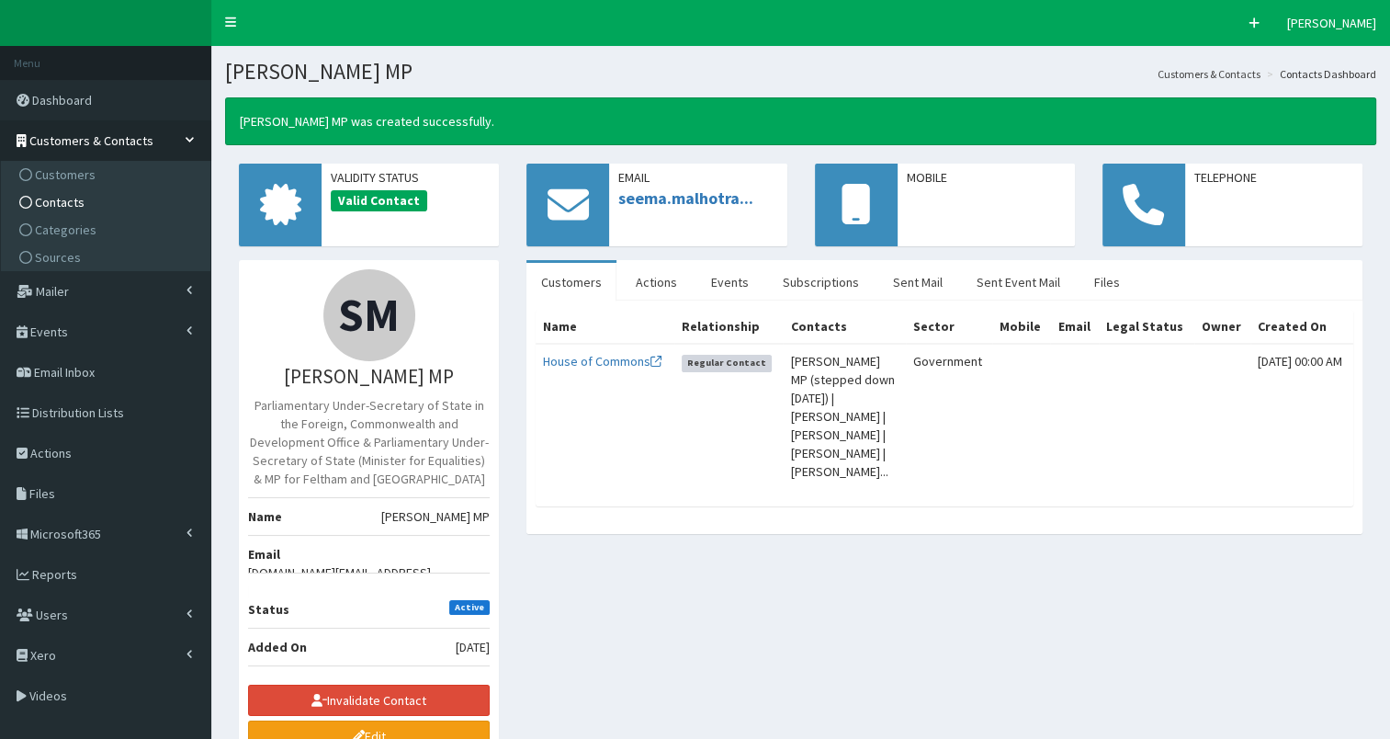
click at [62, 203] on span "Contacts" at bounding box center [60, 202] width 50 height 17
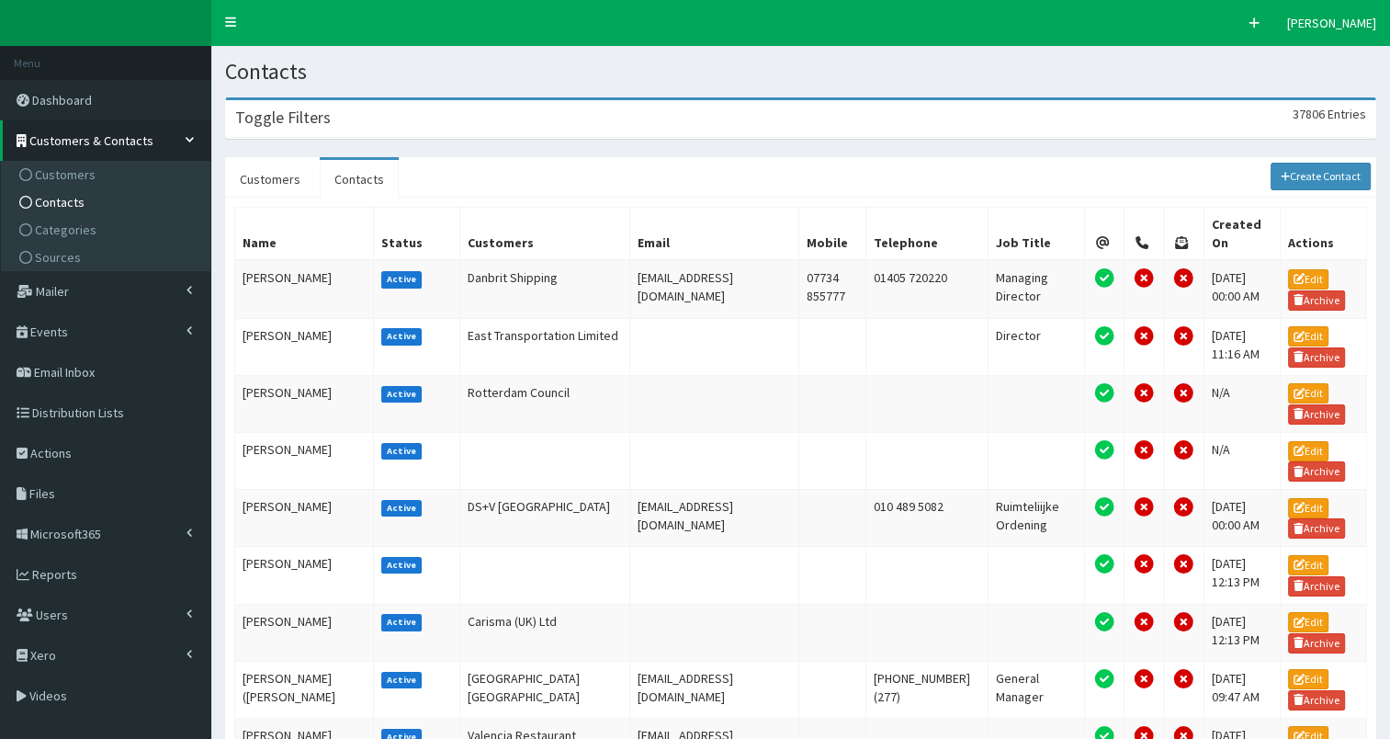
click at [468, 126] on div "Toggle Filters 37806 Entries" at bounding box center [800, 119] width 1149 height 38
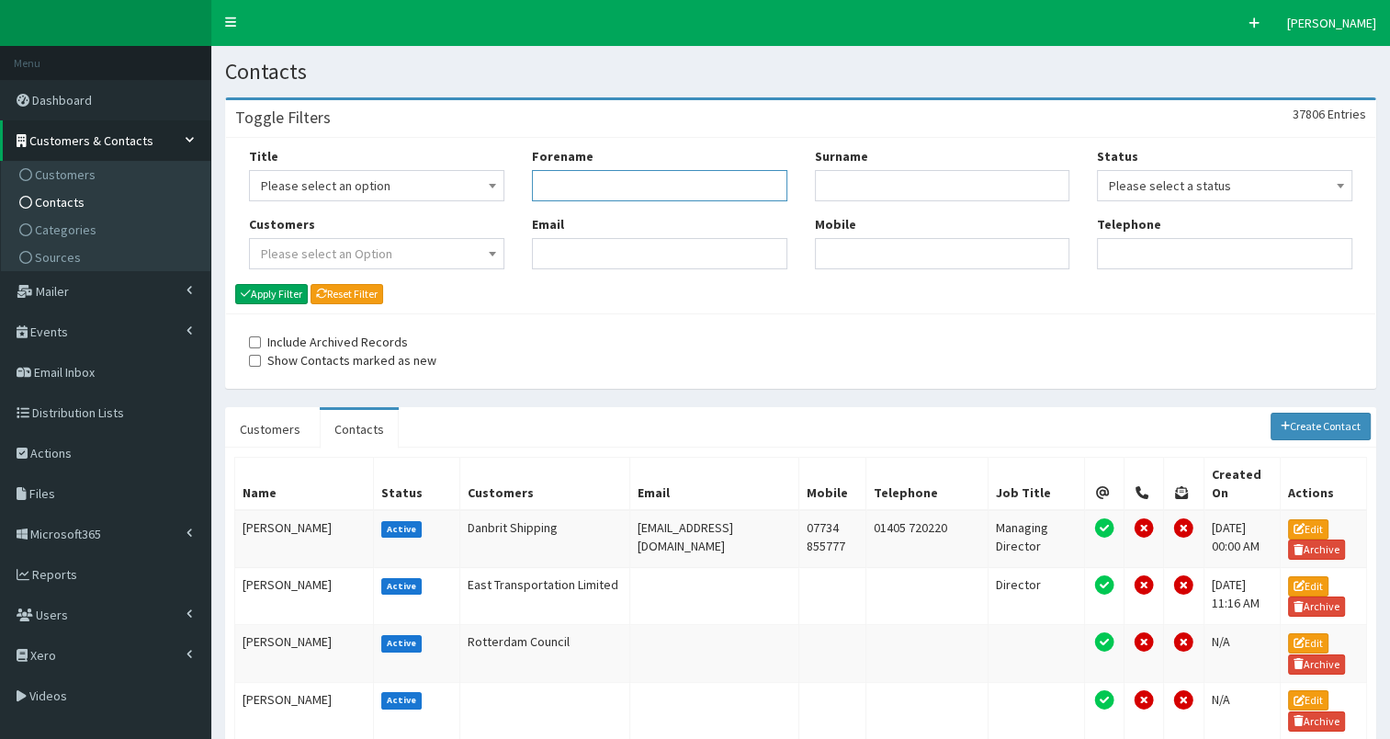
click at [603, 172] on input "Forename" at bounding box center [659, 185] width 255 height 31
type input "[PERSON_NAME]"
click at [261, 293] on button "Apply Filter" at bounding box center [271, 294] width 73 height 20
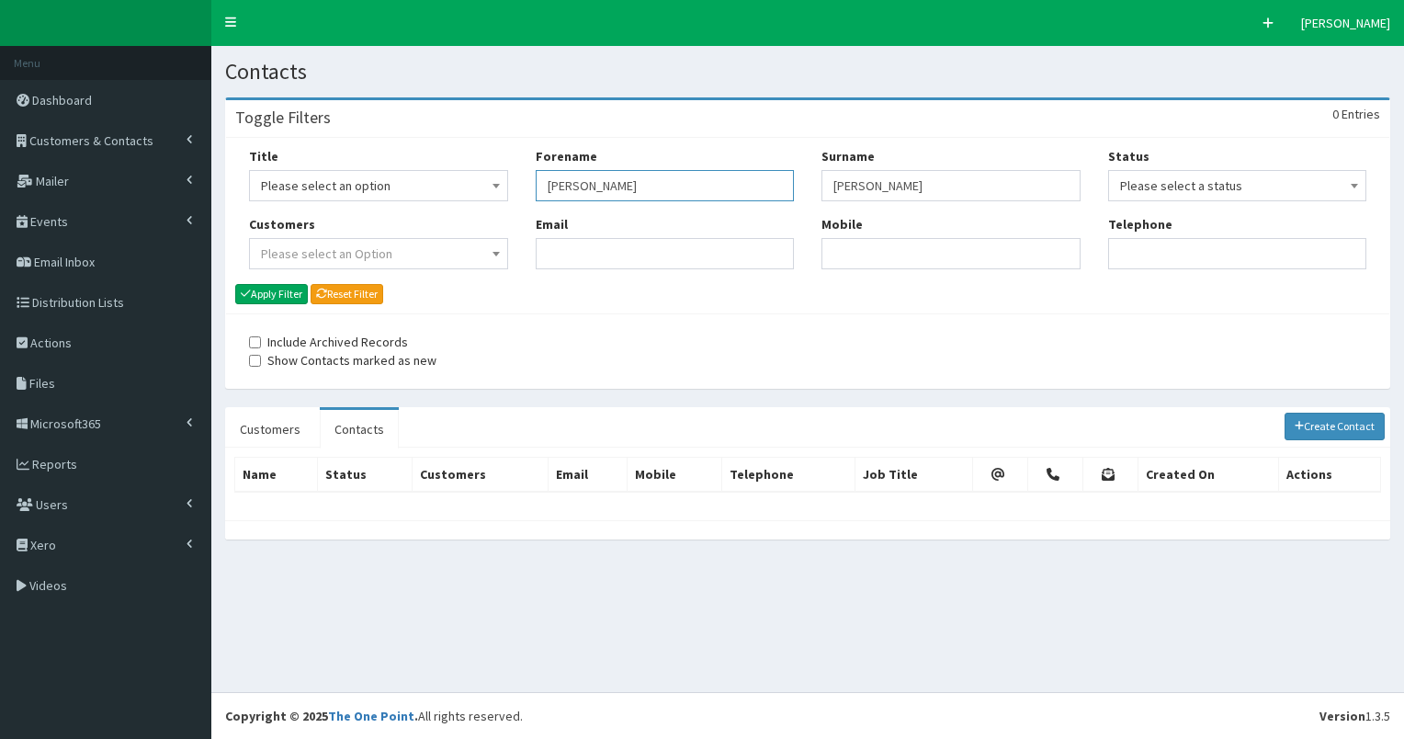
drag, startPoint x: 550, startPoint y: 181, endPoint x: 675, endPoint y: 183, distance: 125.0
click at [676, 183] on input "[PERSON_NAME]" at bounding box center [665, 185] width 259 height 31
type input "[PERSON_NAME]"
type input "west"
click at [270, 289] on button "Apply Filter" at bounding box center [271, 294] width 73 height 20
